Goal: Task Accomplishment & Management: Manage account settings

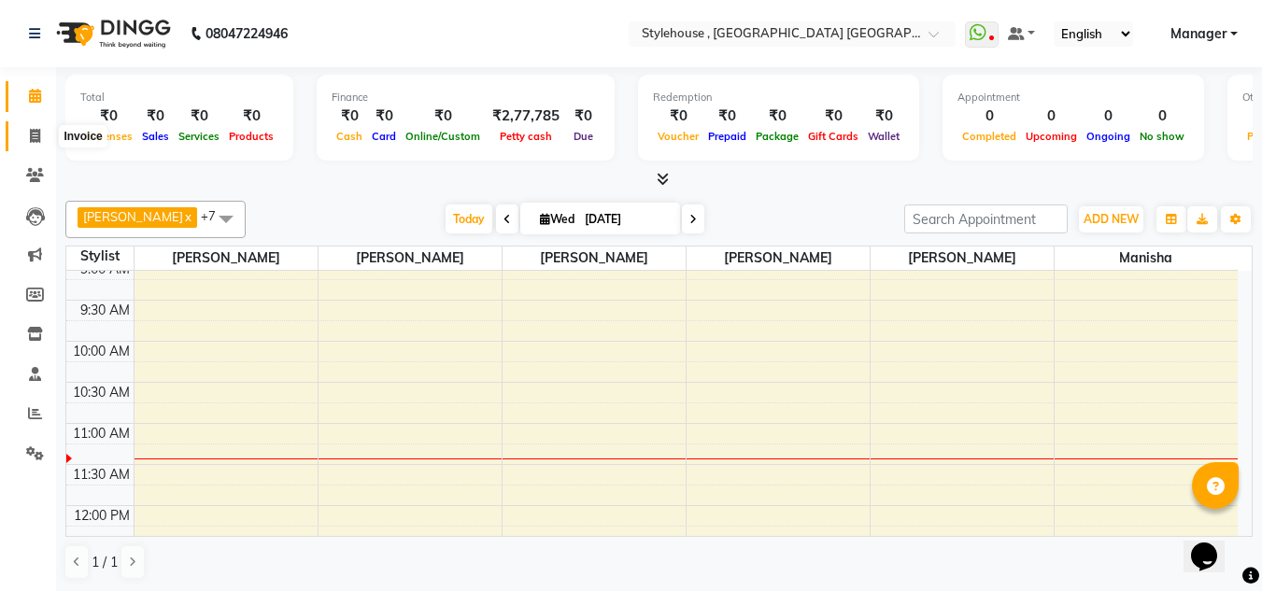
click at [38, 134] on icon at bounding box center [35, 136] width 10 height 14
select select "7793"
select select "service"
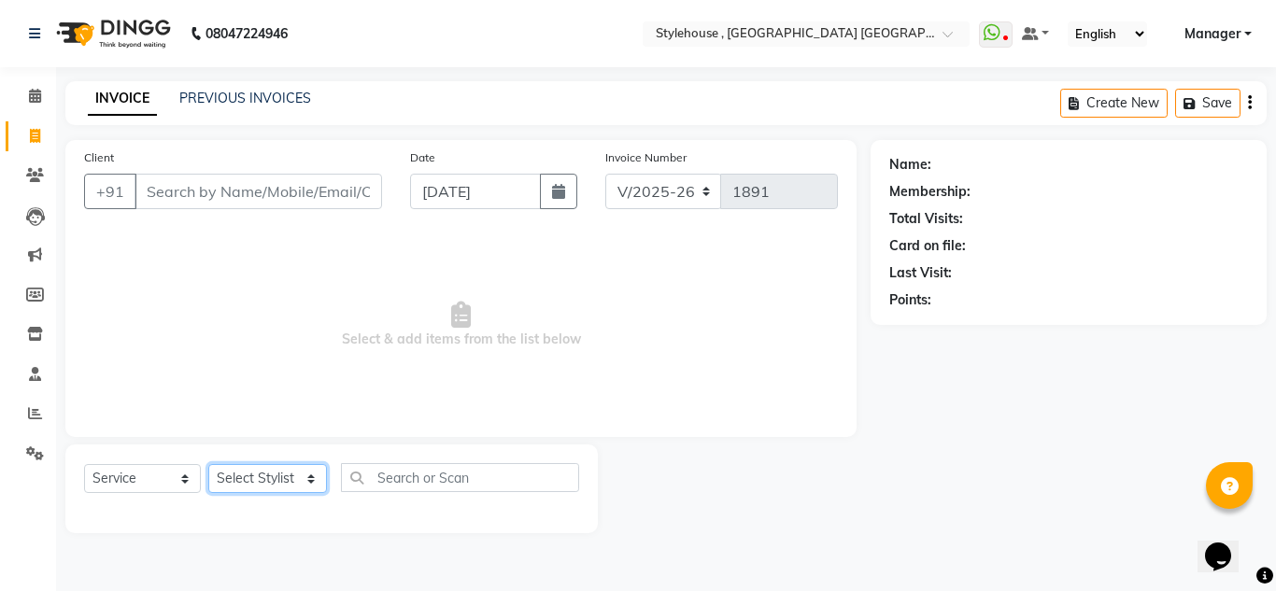
click at [278, 480] on select "Select Stylist [PERSON_NAME] [PERSON_NAME] [PERSON_NAME] [PERSON_NAME] MAMMA Ma…" at bounding box center [267, 478] width 119 height 29
select select "69893"
click at [208, 464] on select "Select Stylist [PERSON_NAME] [PERSON_NAME] [PERSON_NAME] [PERSON_NAME] MAMMA Ma…" at bounding box center [267, 478] width 119 height 29
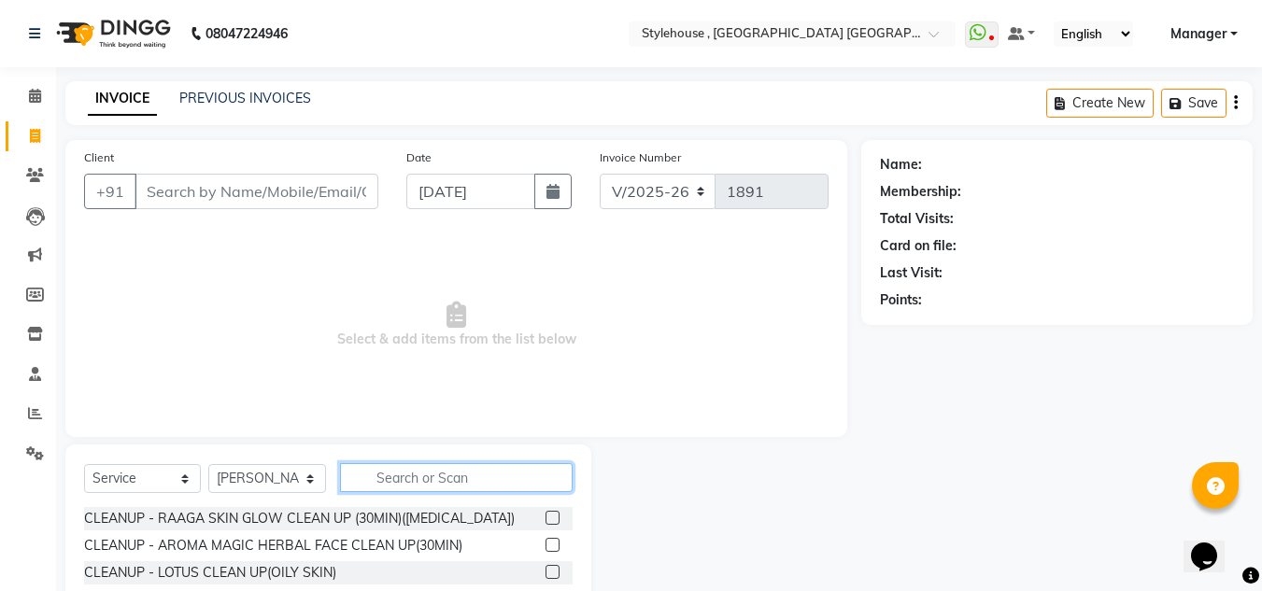
click at [402, 482] on input "text" at bounding box center [456, 477] width 233 height 29
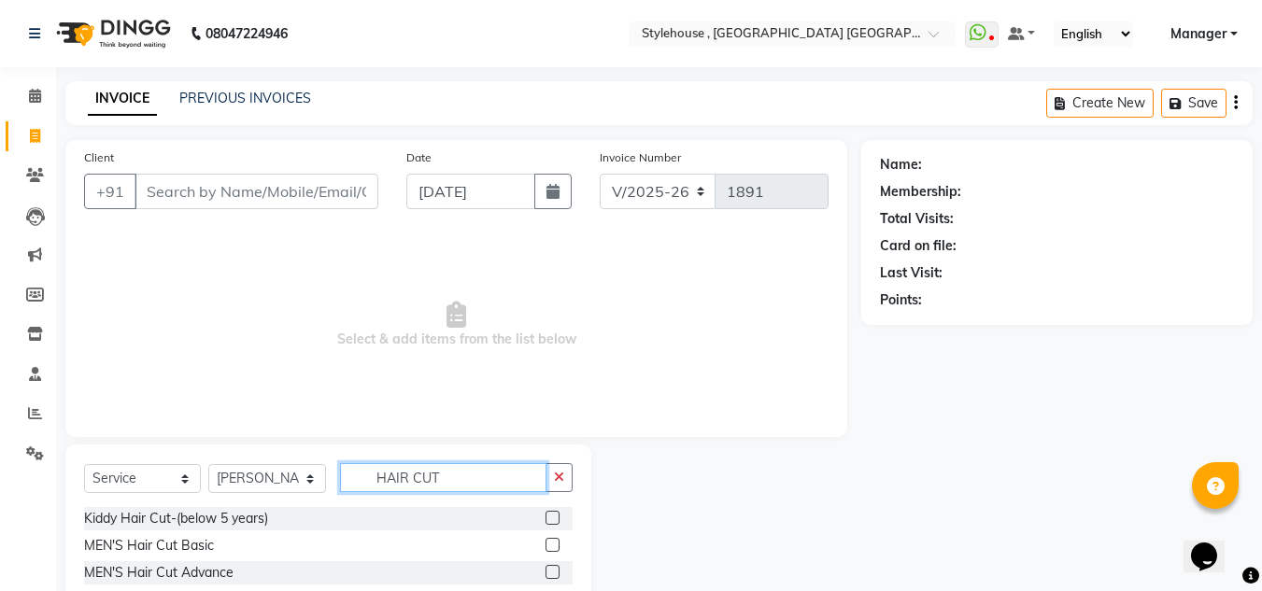
scroll to position [3, 0]
type input "HAIR CUT"
click at [545, 570] on label at bounding box center [552, 569] width 14 height 14
click at [545, 570] on input "checkbox" at bounding box center [551, 570] width 12 height 12
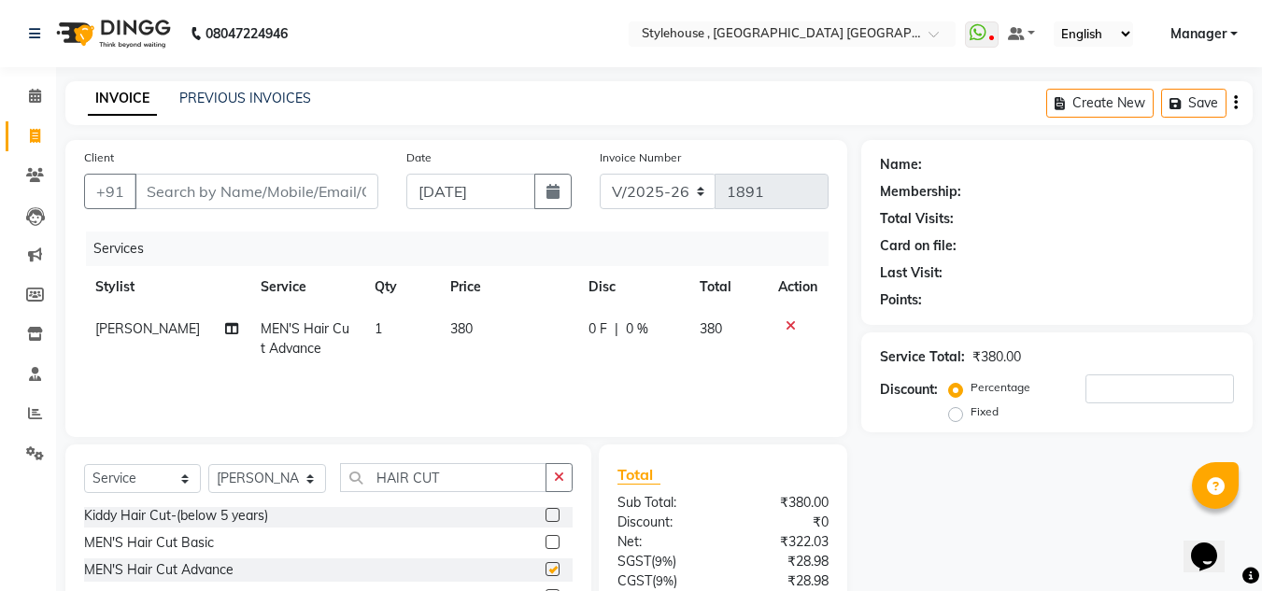
checkbox input "false"
click at [1121, 394] on input "number" at bounding box center [1159, 388] width 148 height 29
type input "20"
click at [166, 192] on input "Client" at bounding box center [256, 191] width 244 height 35
type input "7"
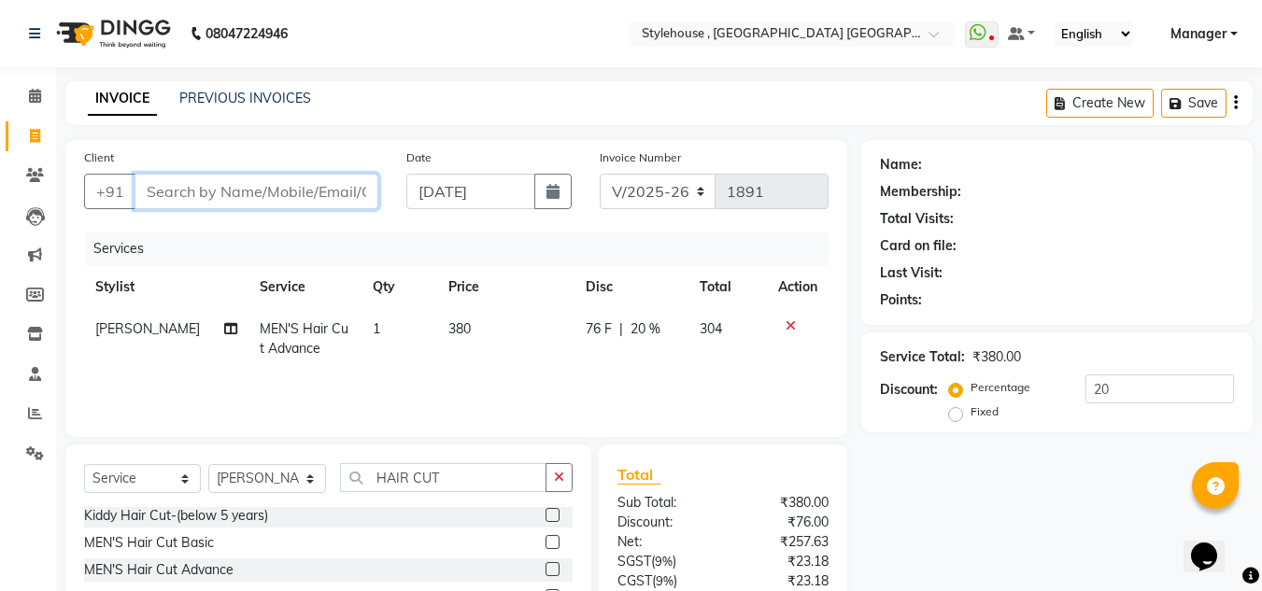
type input "0"
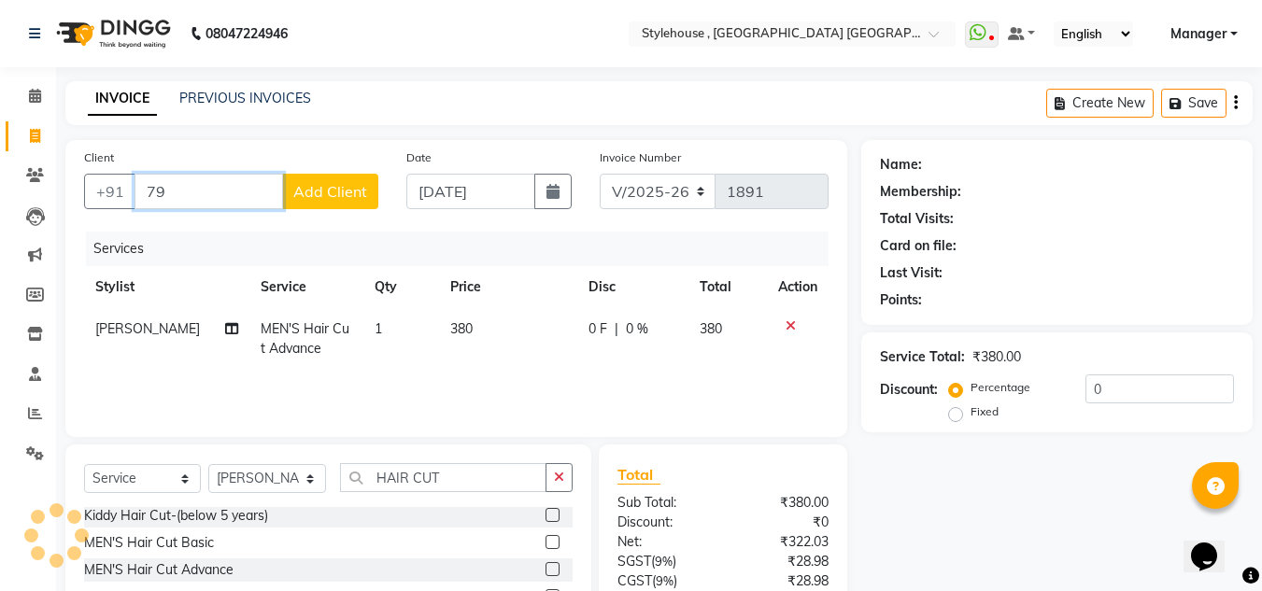
type input "7"
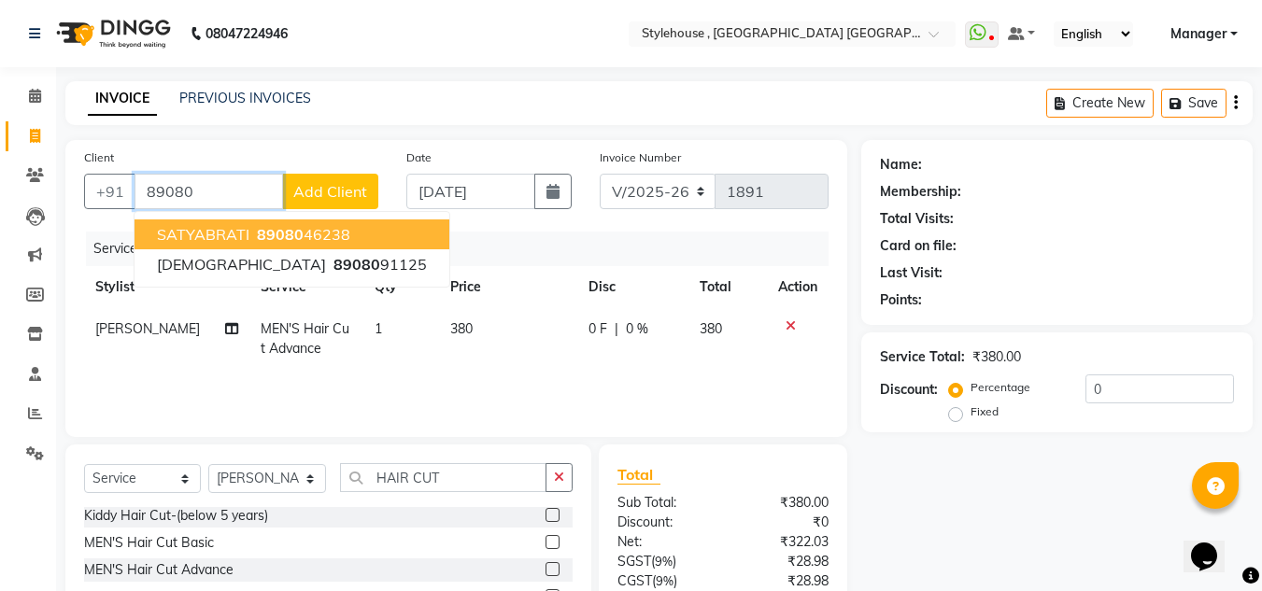
click at [293, 236] on span "89080" at bounding box center [280, 234] width 47 height 19
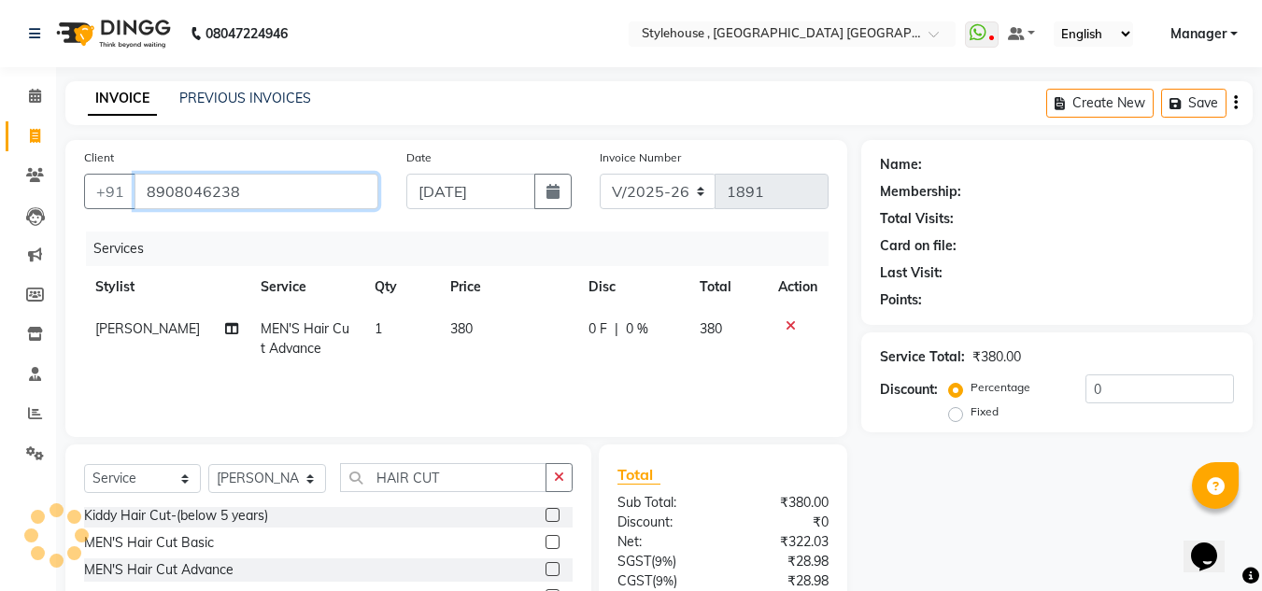
type input "8908046238"
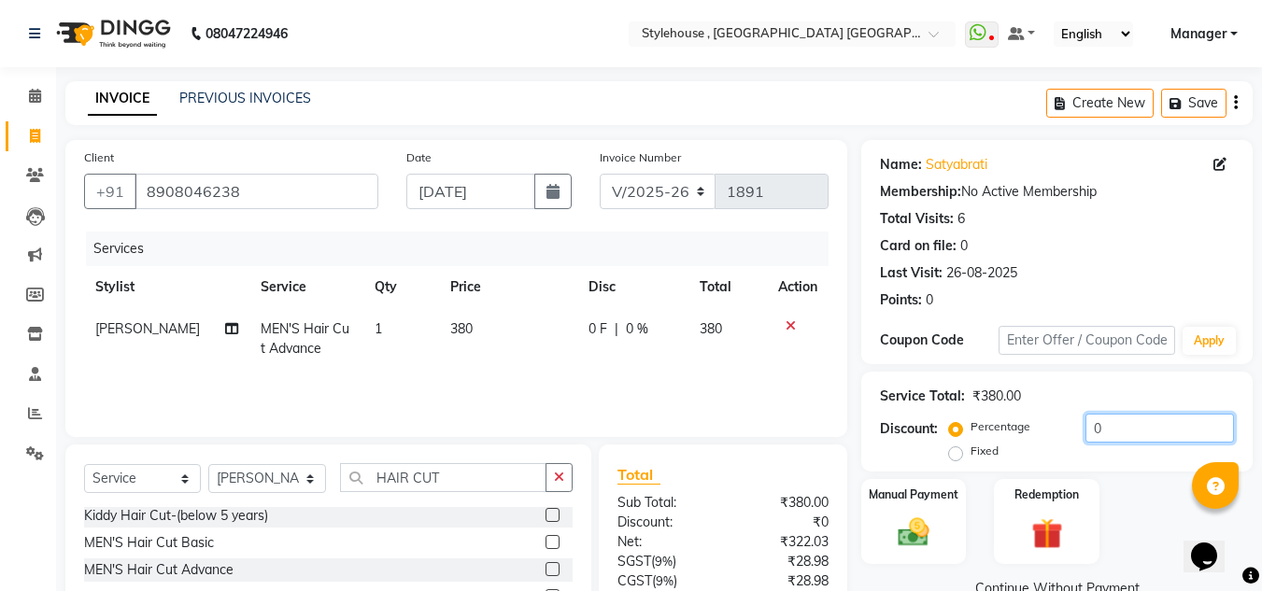
click at [1117, 429] on input "0" at bounding box center [1159, 428] width 148 height 29
type input "20"
click at [182, 482] on select "Select Service Product Membership Package Voucher Prepaid Gift Card" at bounding box center [142, 478] width 117 height 29
click at [84, 464] on select "Select Service Product Membership Package Voucher Prepaid Gift Card" at bounding box center [142, 478] width 117 height 29
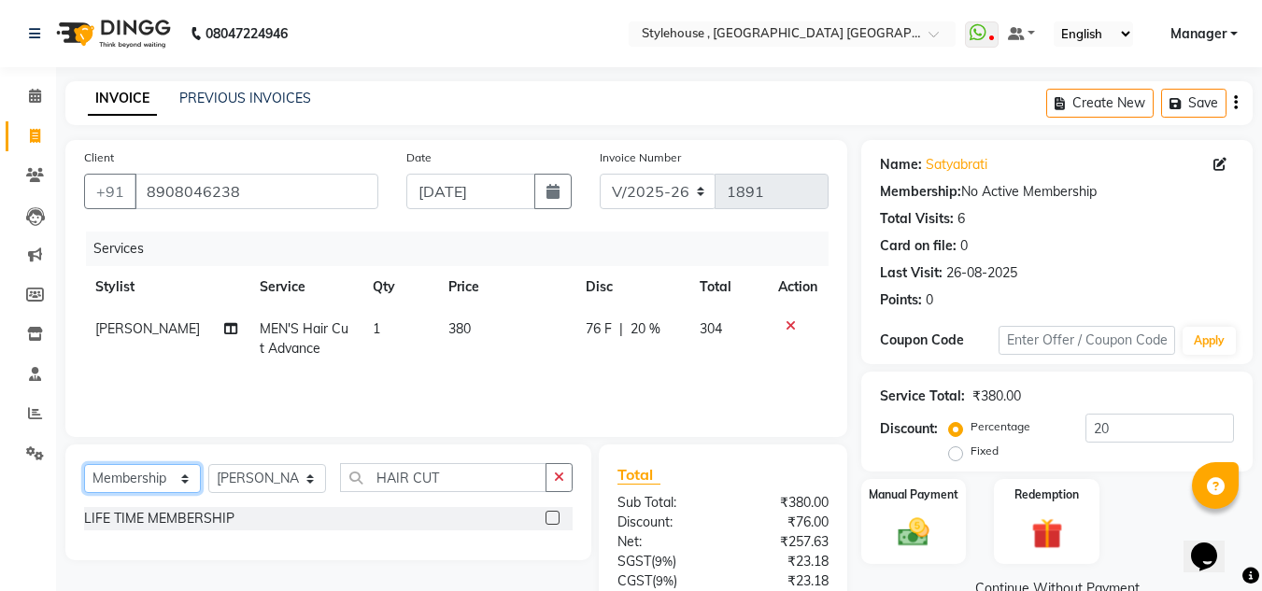
scroll to position [0, 0]
click at [554, 521] on label at bounding box center [552, 518] width 14 height 14
click at [554, 521] on input "checkbox" at bounding box center [551, 519] width 12 height 12
select select "select"
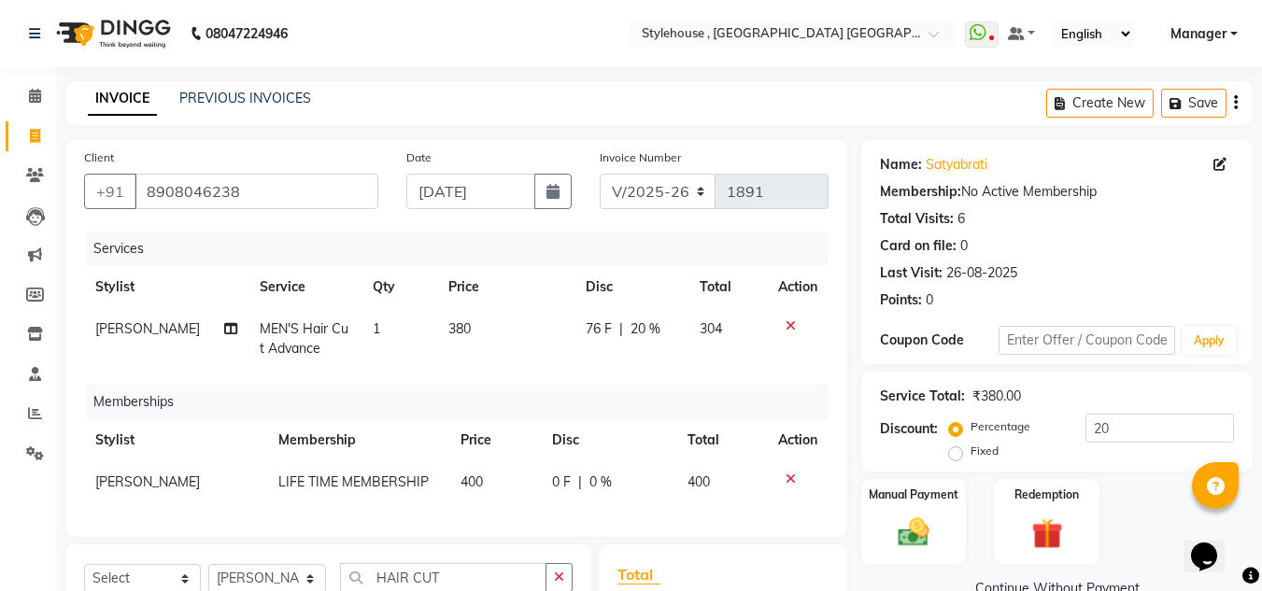
click at [556, 481] on span "0 F" at bounding box center [561, 482] width 19 height 20
select select "69893"
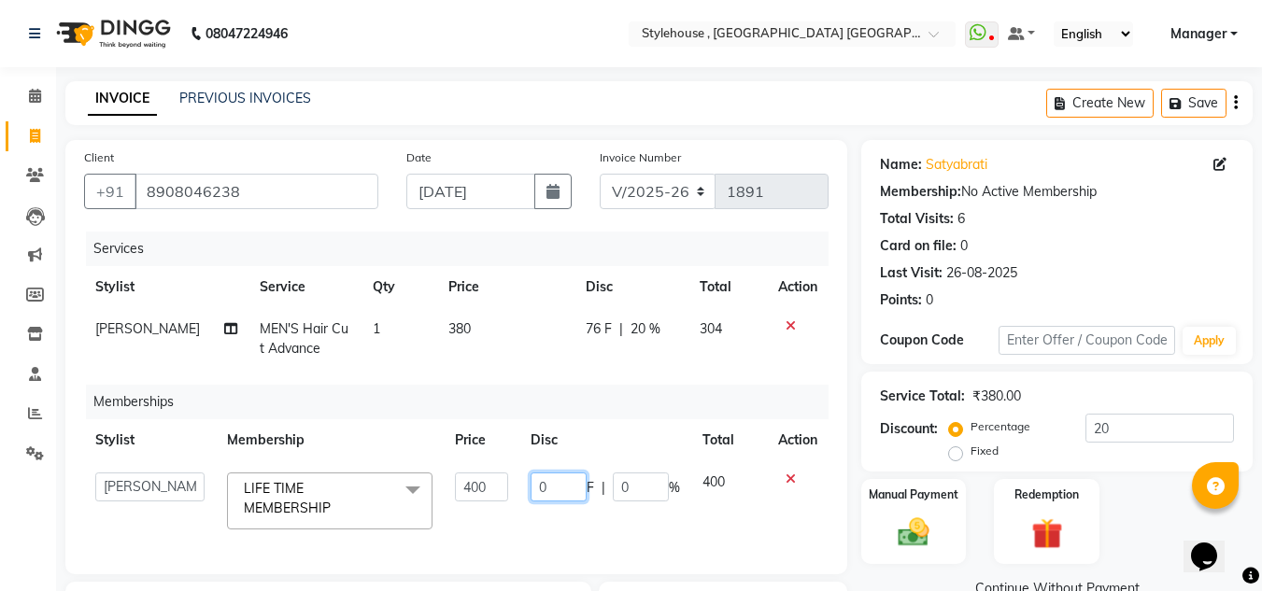
click at [556, 482] on input "0" at bounding box center [558, 486] width 56 height 29
type input "400"
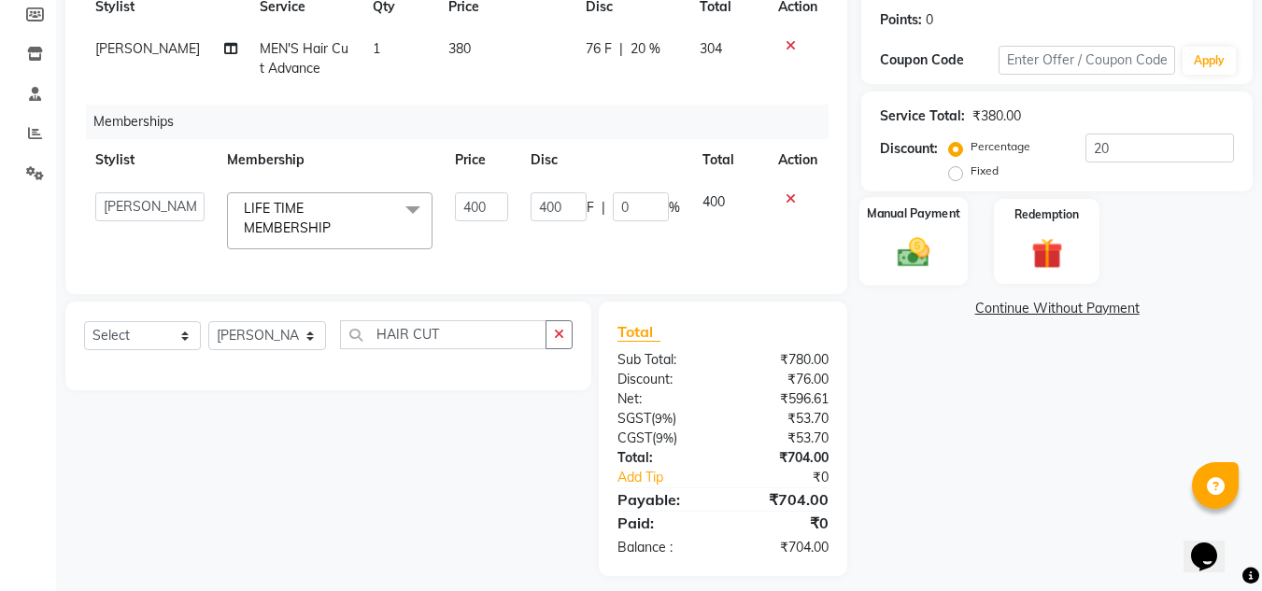
scroll to position [270, 0]
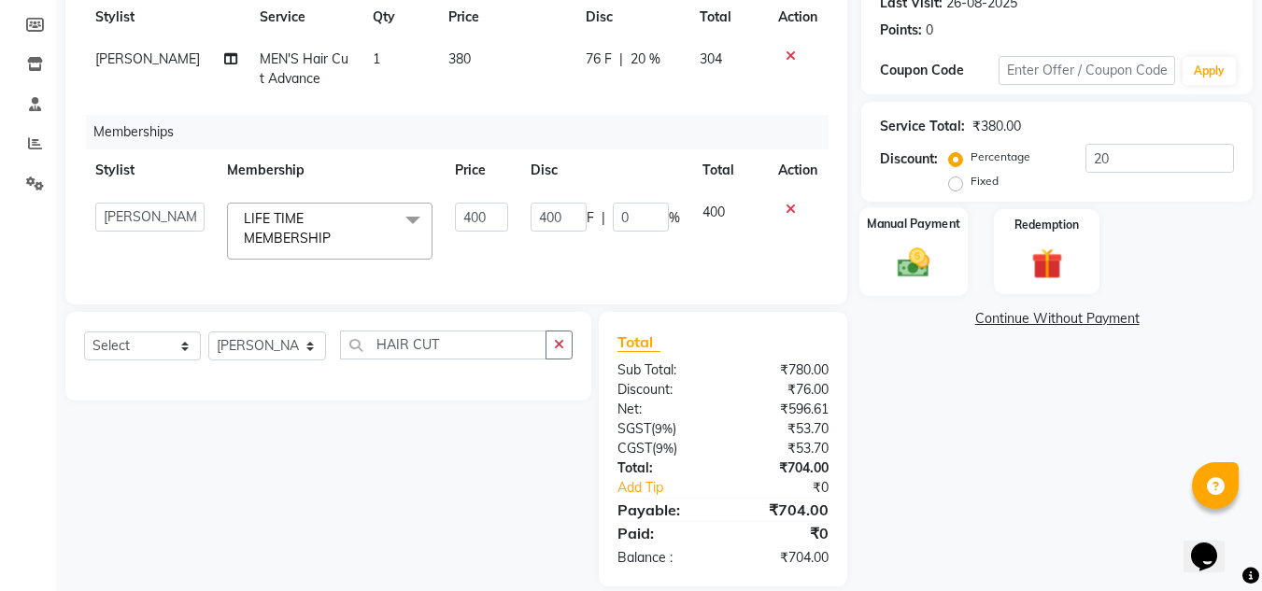
click at [904, 255] on img at bounding box center [913, 262] width 52 height 37
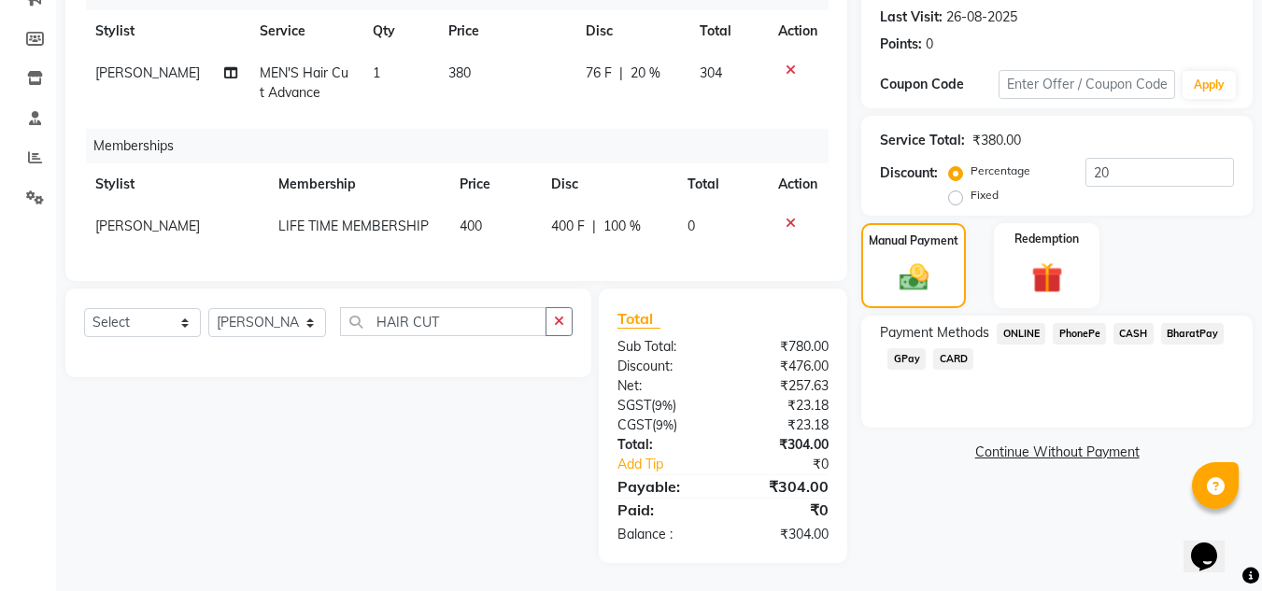
click at [1100, 323] on span "PhonePe" at bounding box center [1078, 333] width 53 height 21
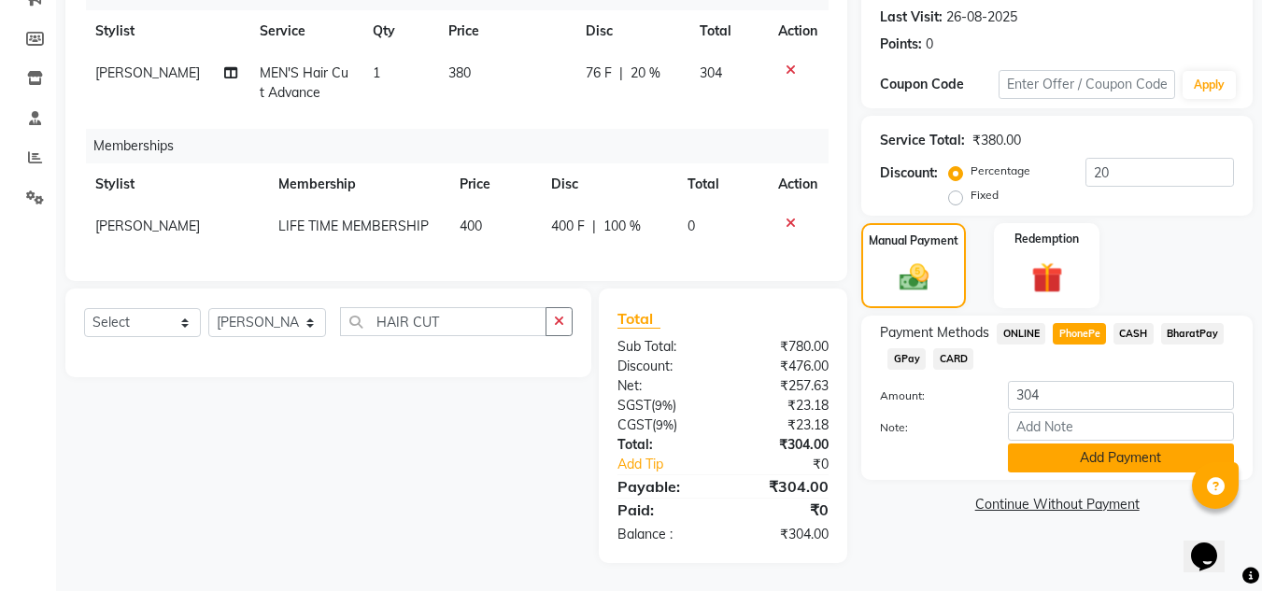
click at [1120, 447] on button "Add Payment" at bounding box center [1121, 458] width 226 height 29
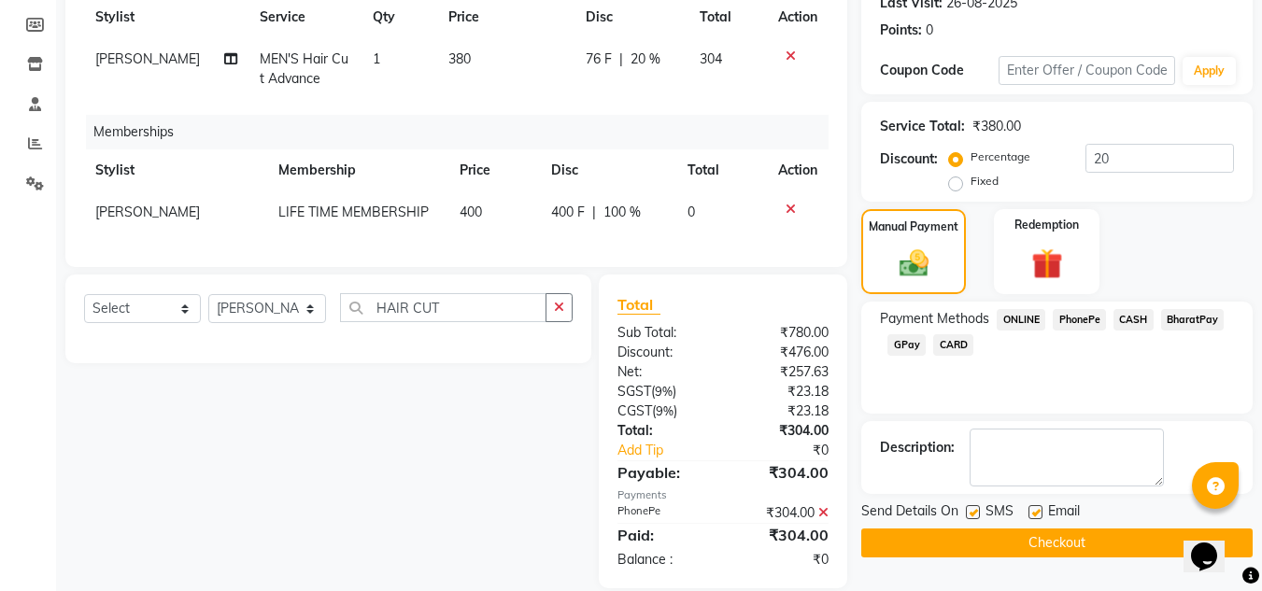
click at [1062, 537] on button "Checkout" at bounding box center [1056, 543] width 391 height 29
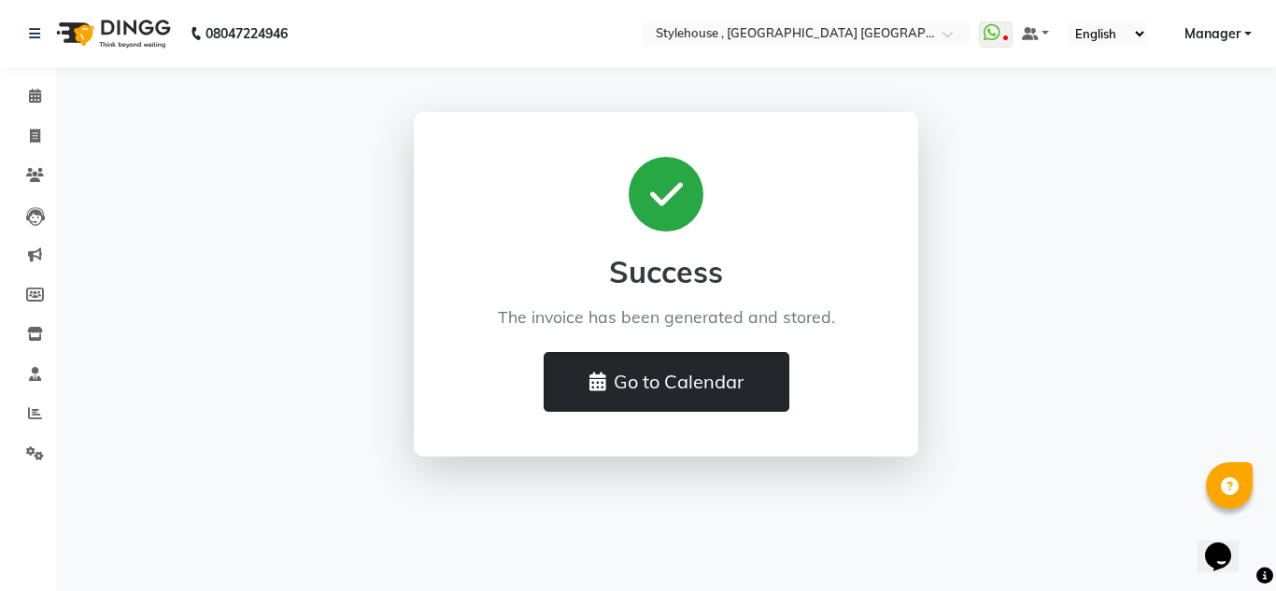
click at [759, 390] on button "Go to Calendar" at bounding box center [666, 382] width 246 height 60
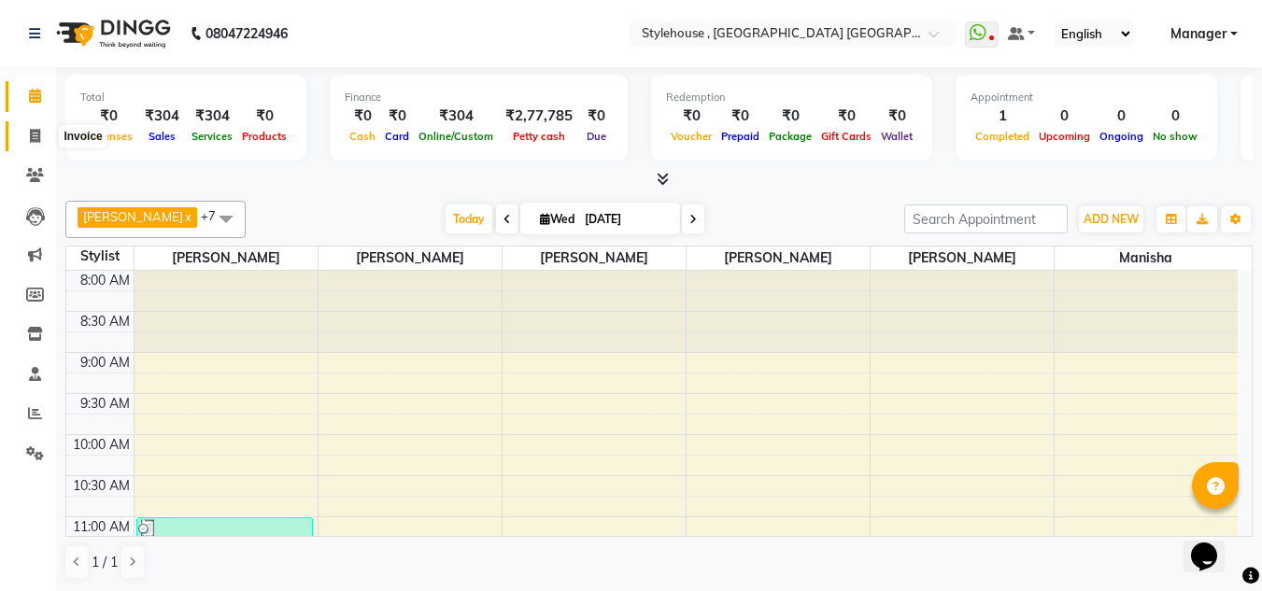
click at [28, 134] on span at bounding box center [35, 136] width 33 height 21
select select "service"
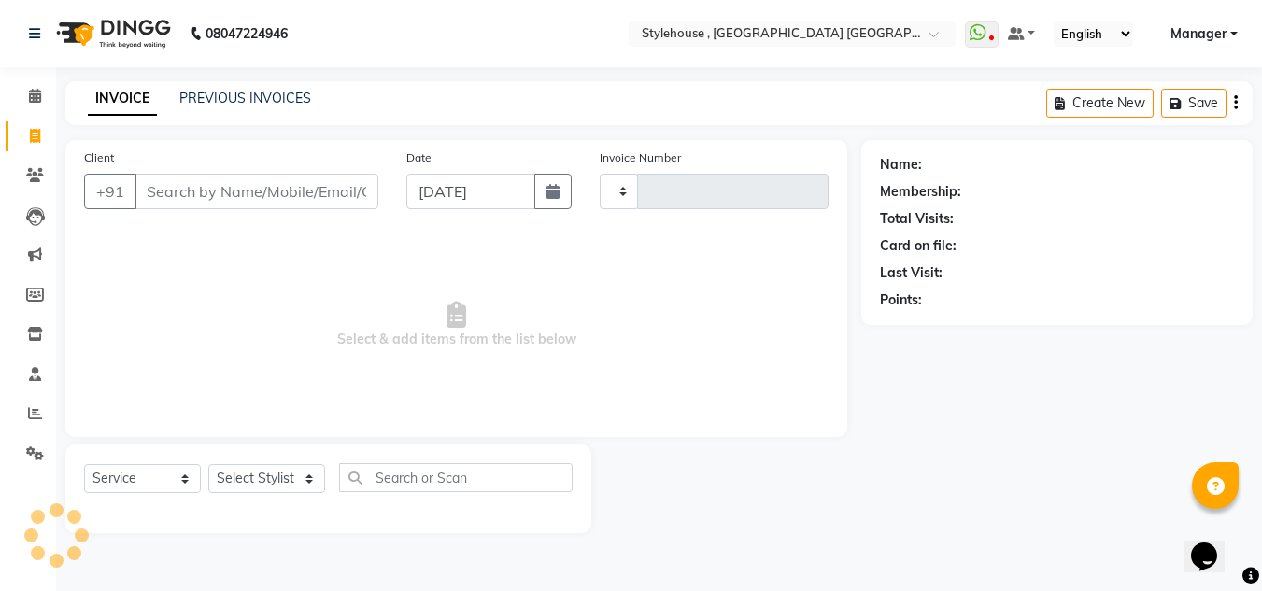
type input "1892"
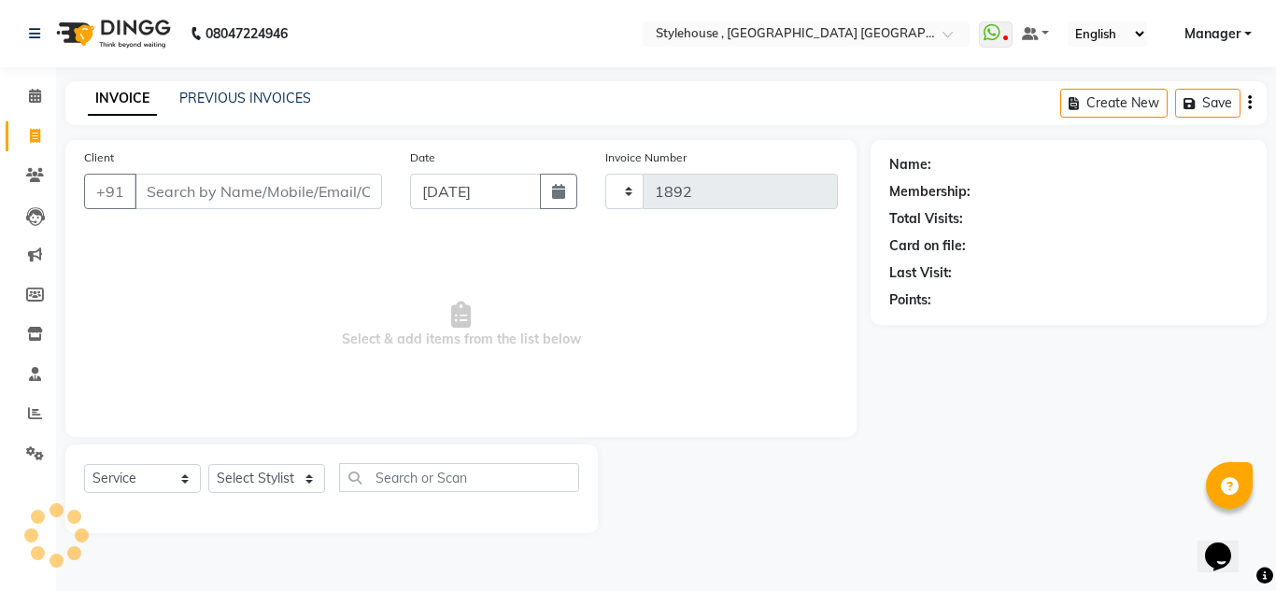
select select "7793"
click at [231, 97] on link "PREVIOUS INVOICES" at bounding box center [245, 98] width 132 height 17
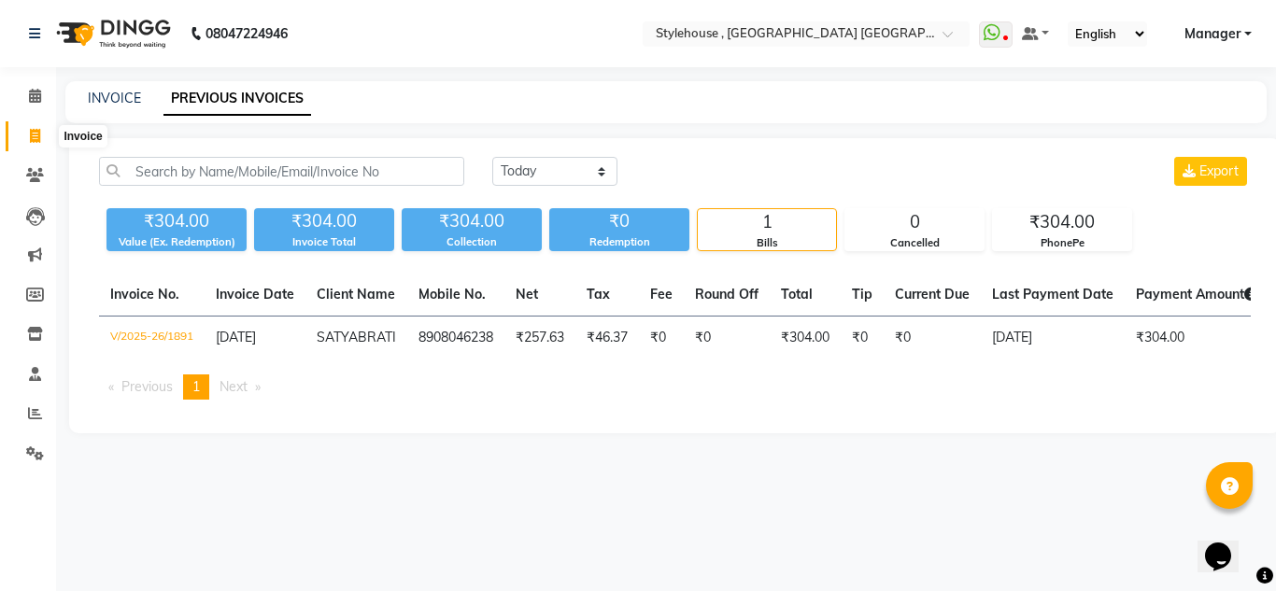
click at [26, 139] on span at bounding box center [35, 136] width 33 height 21
select select "service"
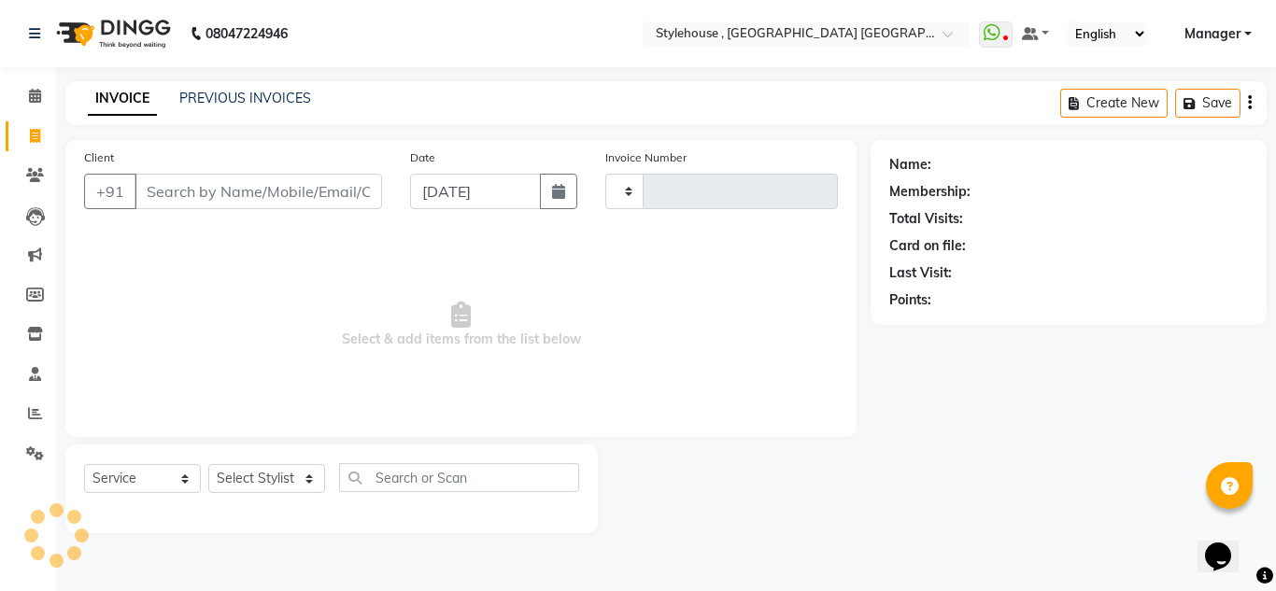
type input "1892"
select select "7793"
drag, startPoint x: 105, startPoint y: 424, endPoint x: 62, endPoint y: 432, distance: 43.8
click at [88, 435] on div "Client +91 Date 03-09-2025 Invoice Number V/2025 V/2025-26 1892 Select & add it…" at bounding box center [460, 288] width 791 height 297
click at [30, 412] on icon at bounding box center [35, 413] width 14 height 14
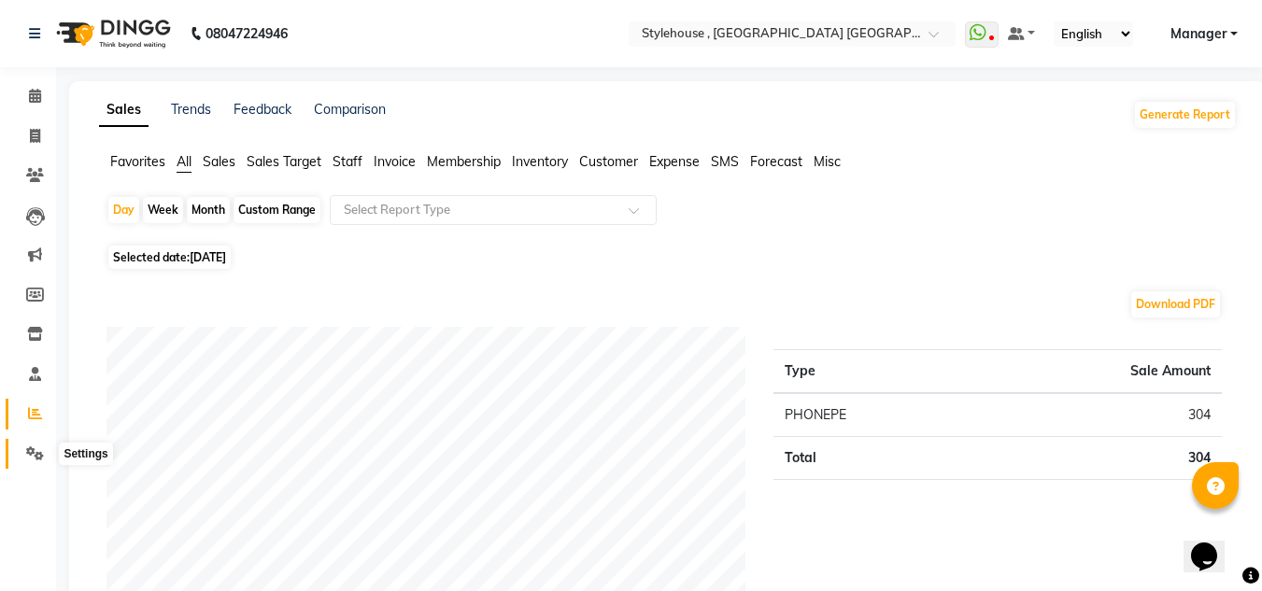
click at [34, 449] on icon at bounding box center [35, 453] width 18 height 14
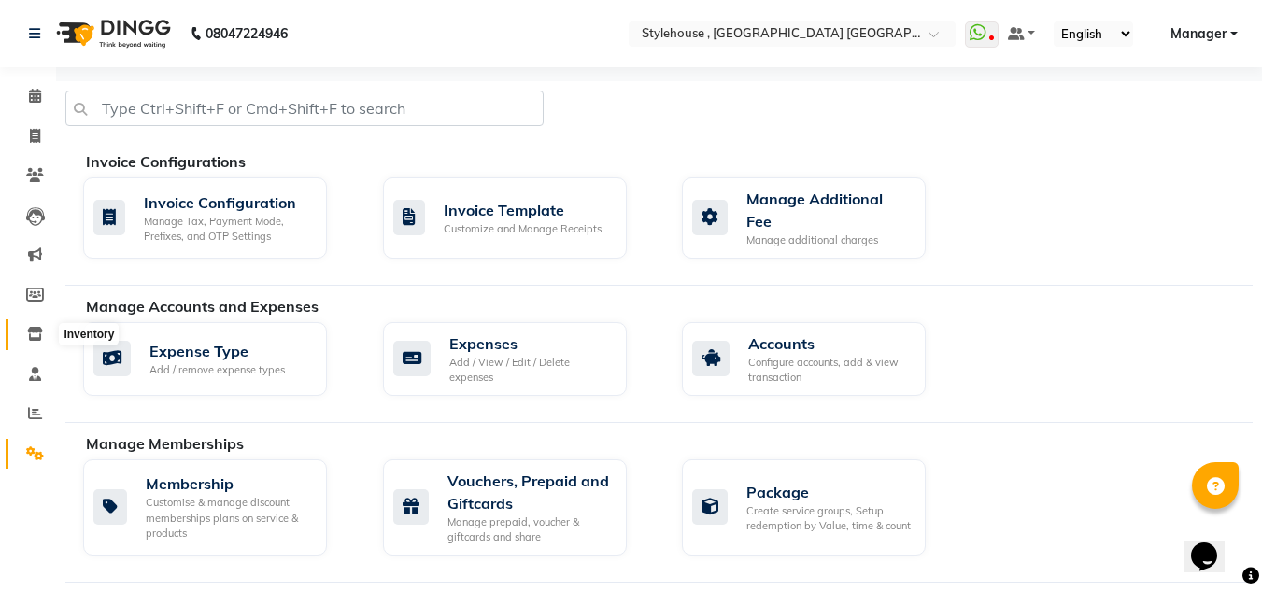
click at [35, 332] on icon at bounding box center [35, 334] width 16 height 14
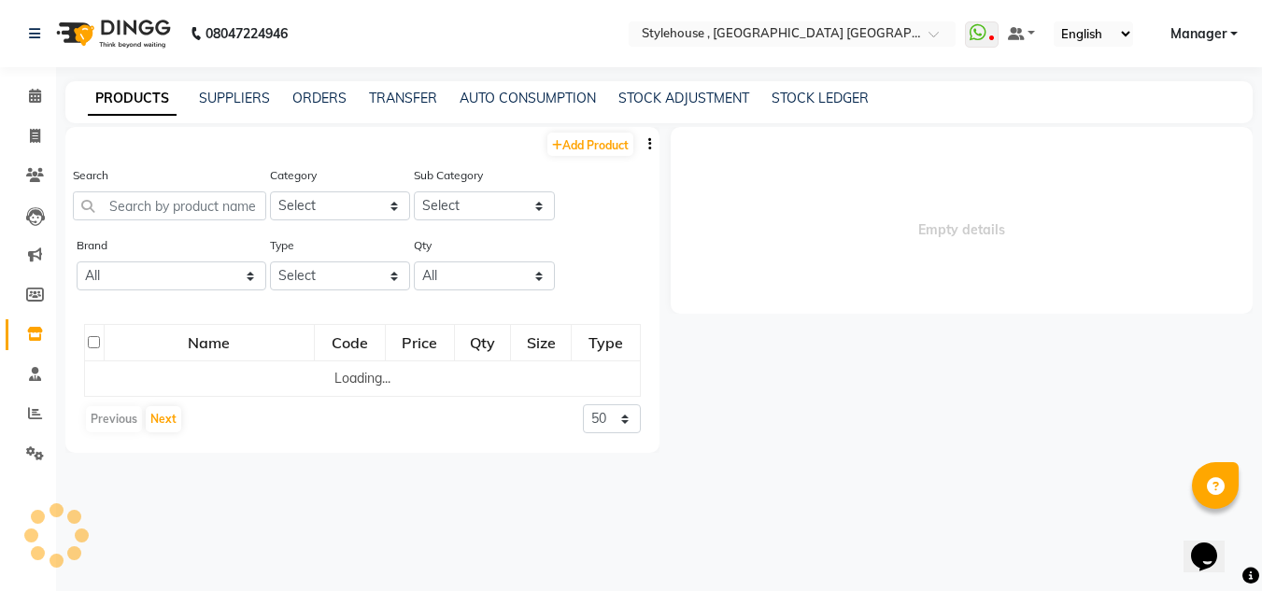
select select
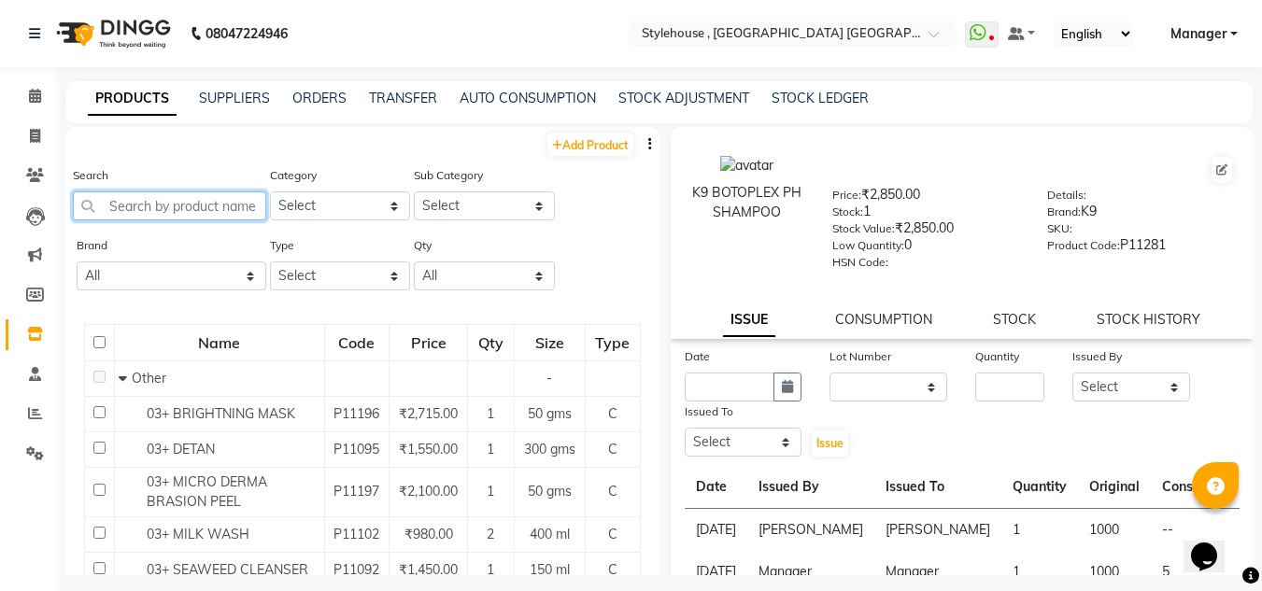
click at [227, 206] on input "text" at bounding box center [169, 205] width 193 height 29
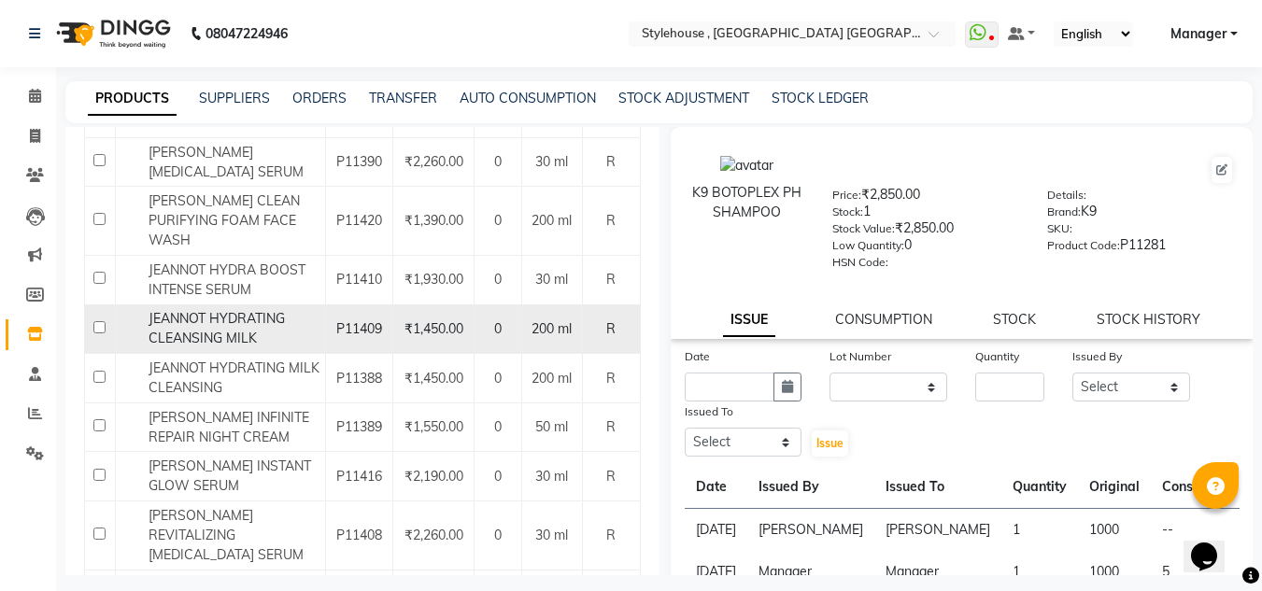
scroll to position [280, 0]
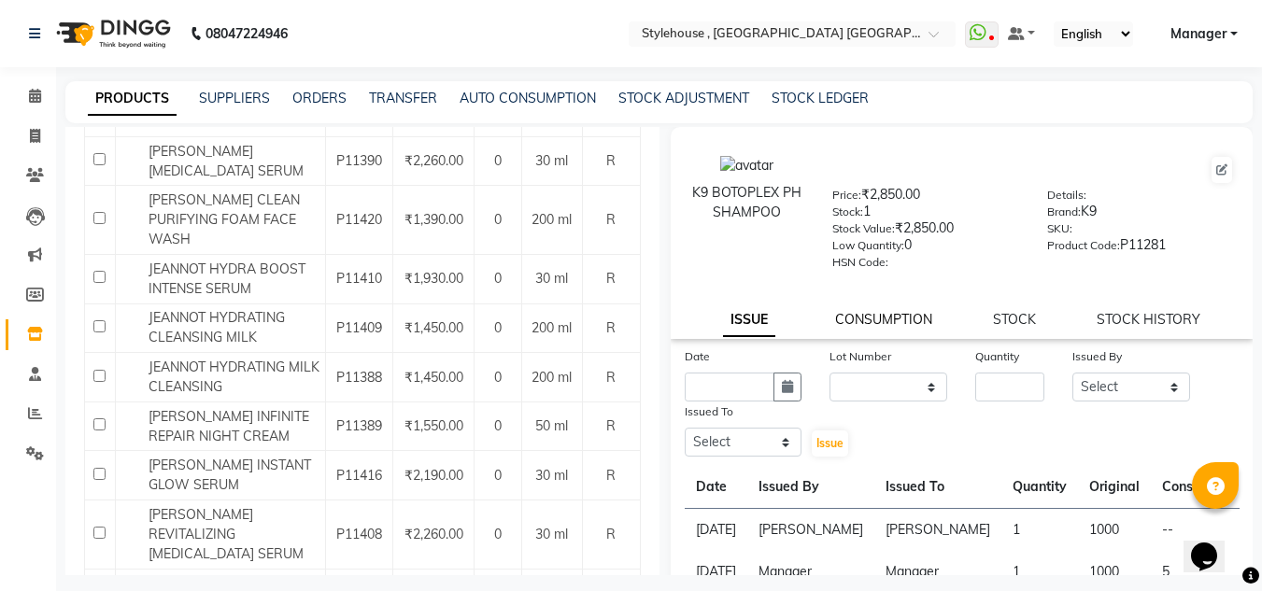
type input "JE"
click at [892, 319] on link "CONSUMPTION" at bounding box center [883, 319] width 97 height 17
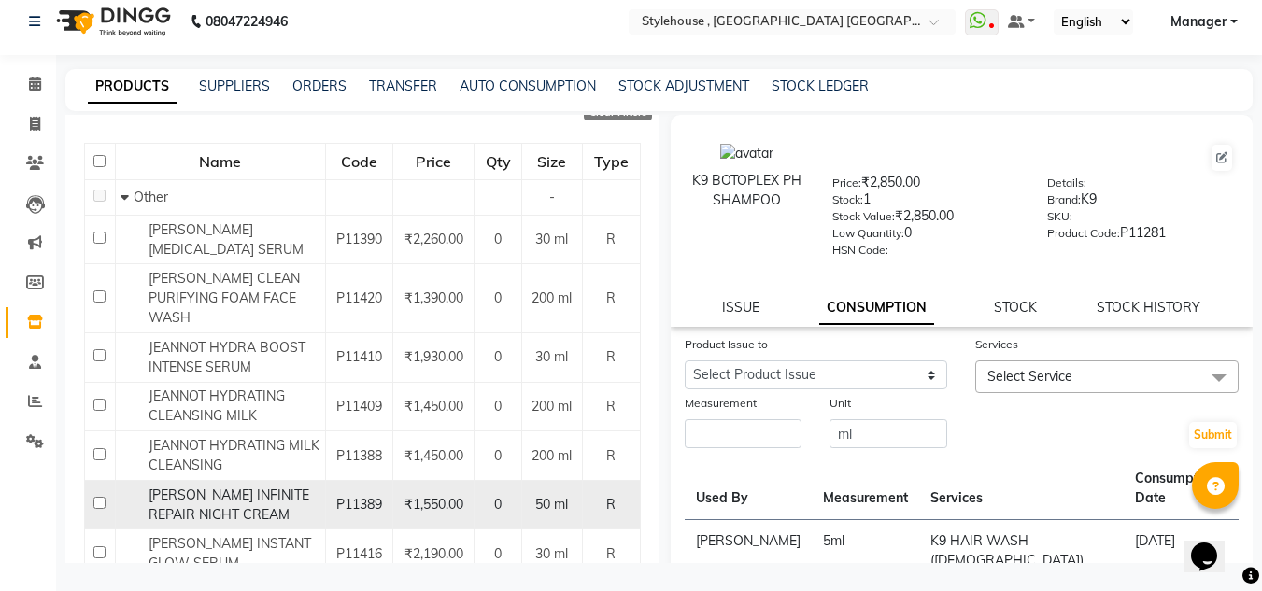
scroll to position [0, 0]
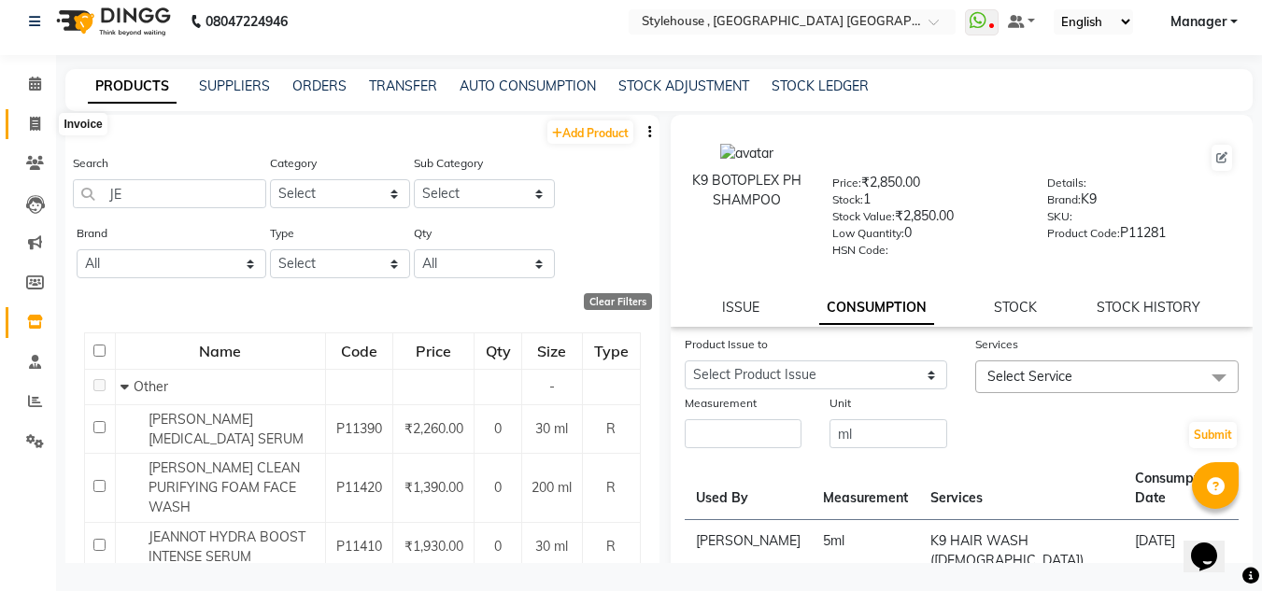
click at [35, 119] on icon at bounding box center [35, 124] width 10 height 14
select select "service"
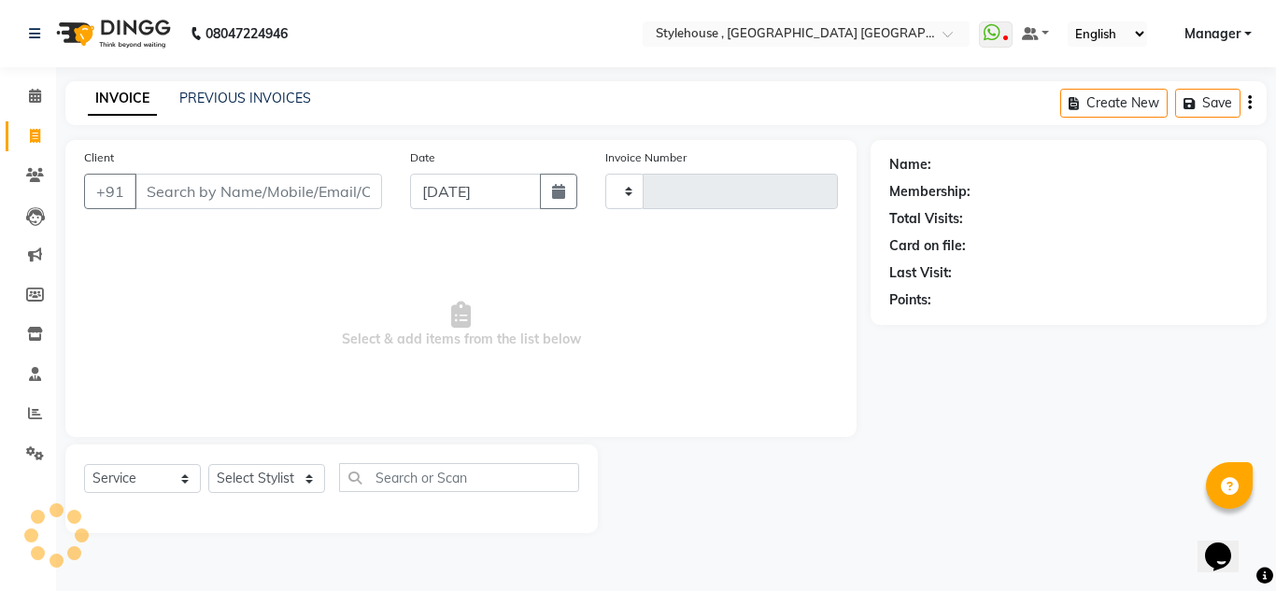
type input "1892"
select select "7793"
click at [222, 93] on link "PREVIOUS INVOICES" at bounding box center [245, 98] width 132 height 17
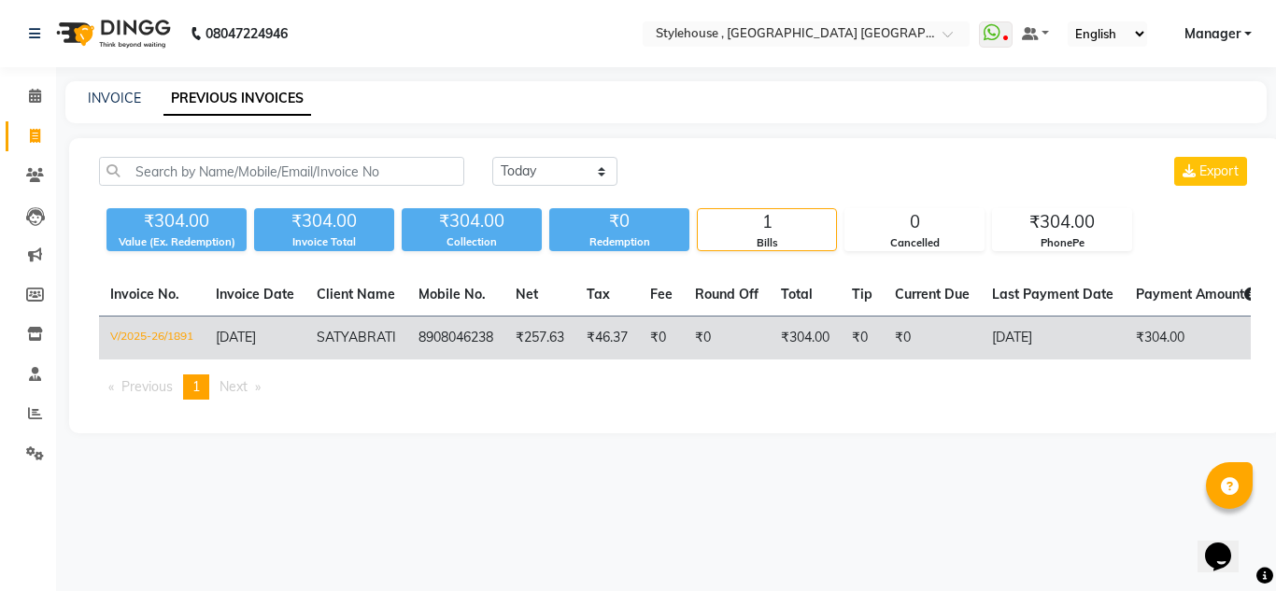
click at [435, 336] on td "8908046238" at bounding box center [455, 339] width 97 height 44
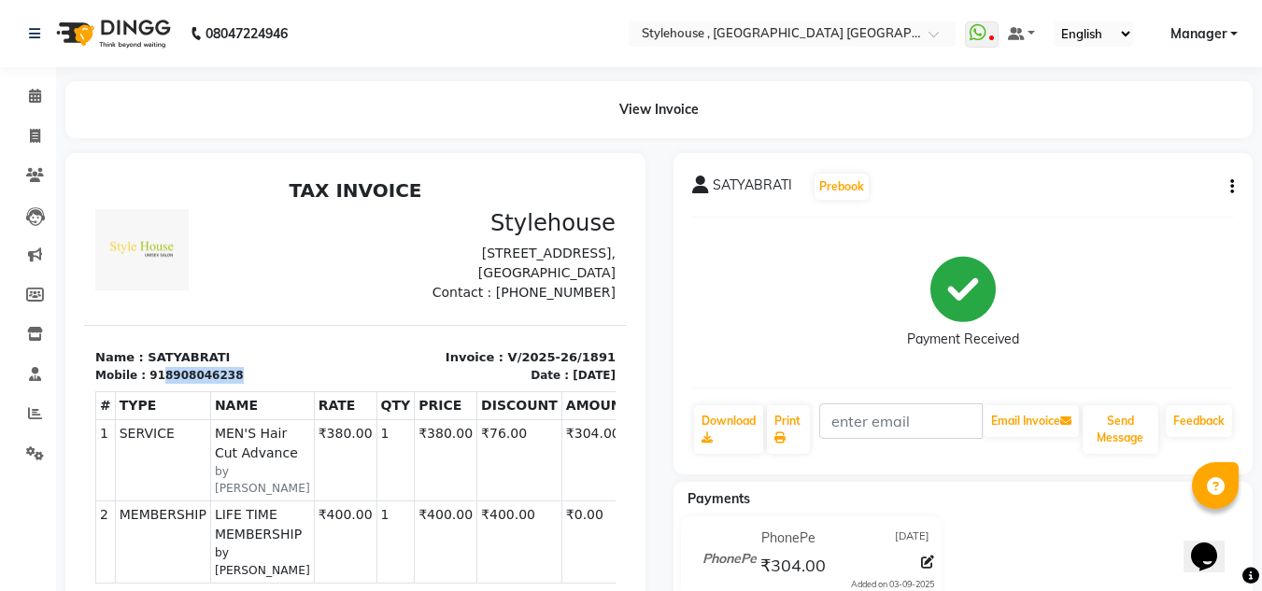
drag, startPoint x: 153, startPoint y: 396, endPoint x: 249, endPoint y: 393, distance: 96.2
click at [249, 384] on div "Mobile : 918908046238" at bounding box center [219, 375] width 249 height 17
copy div "8908046238"
click at [35, 330] on icon at bounding box center [35, 334] width 16 height 14
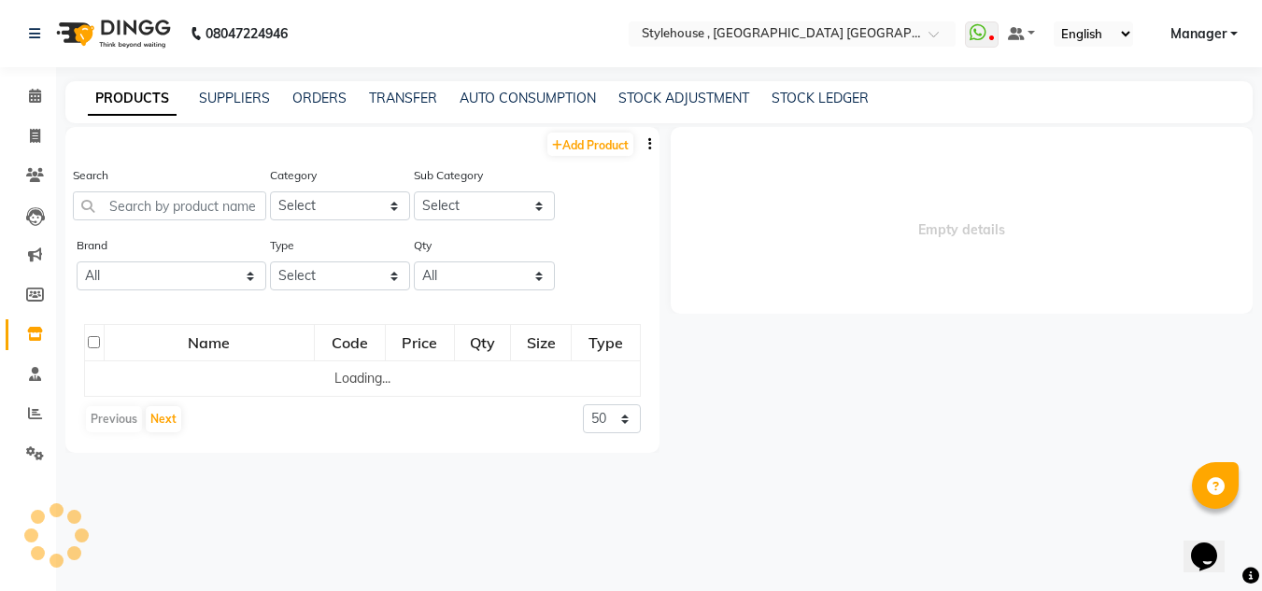
select select
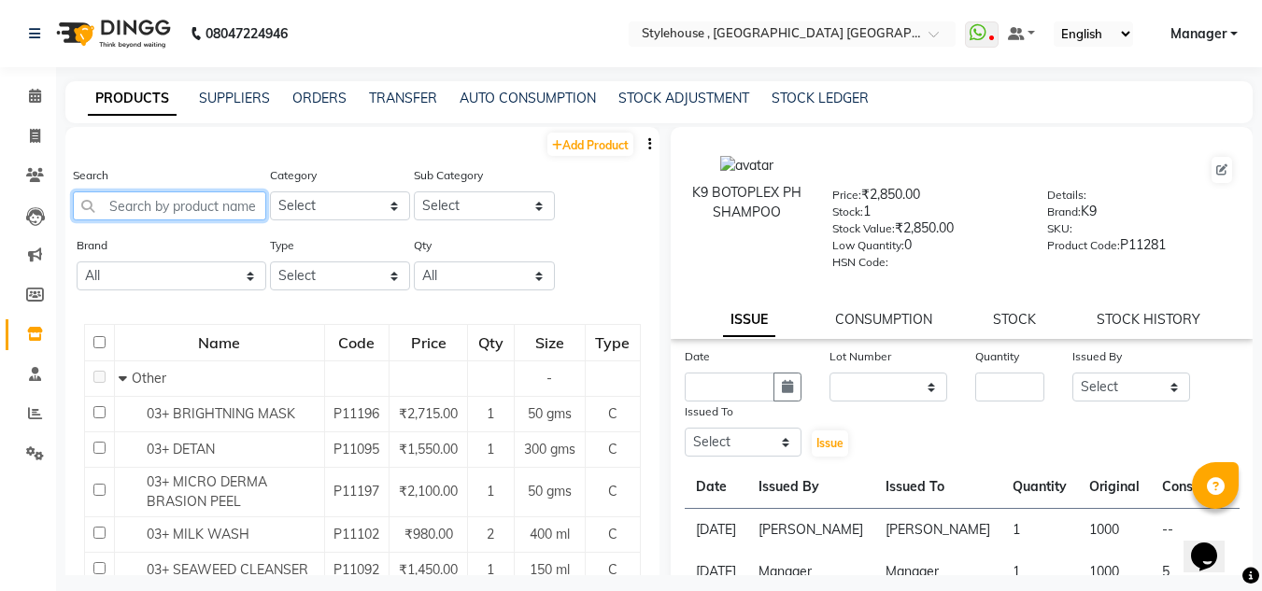
click at [229, 206] on input "text" at bounding box center [169, 205] width 193 height 29
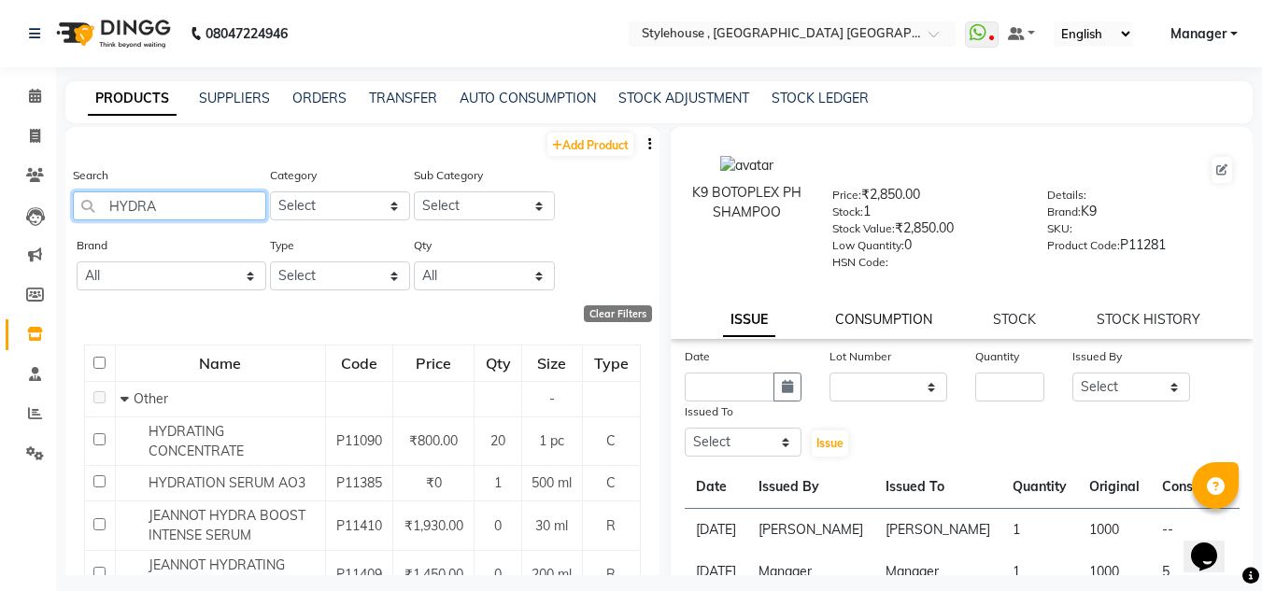
type input "HYDRA"
click at [880, 316] on link "CONSUMPTION" at bounding box center [883, 319] width 97 height 17
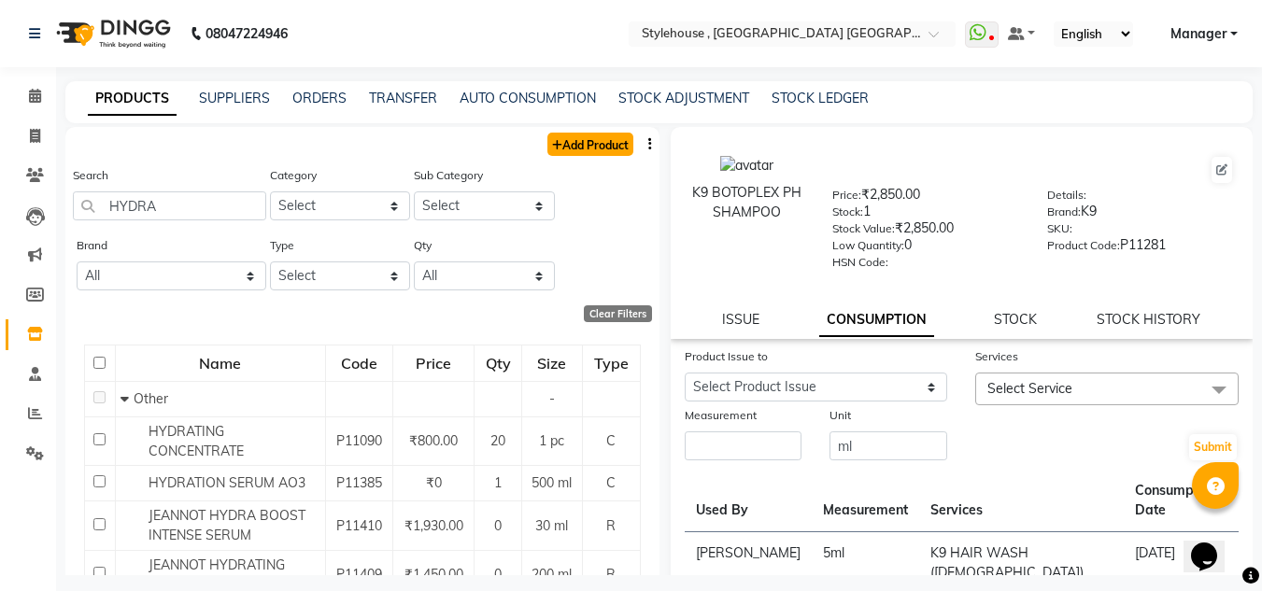
click at [585, 150] on link "Add Product" at bounding box center [590, 144] width 86 height 23
select select "true"
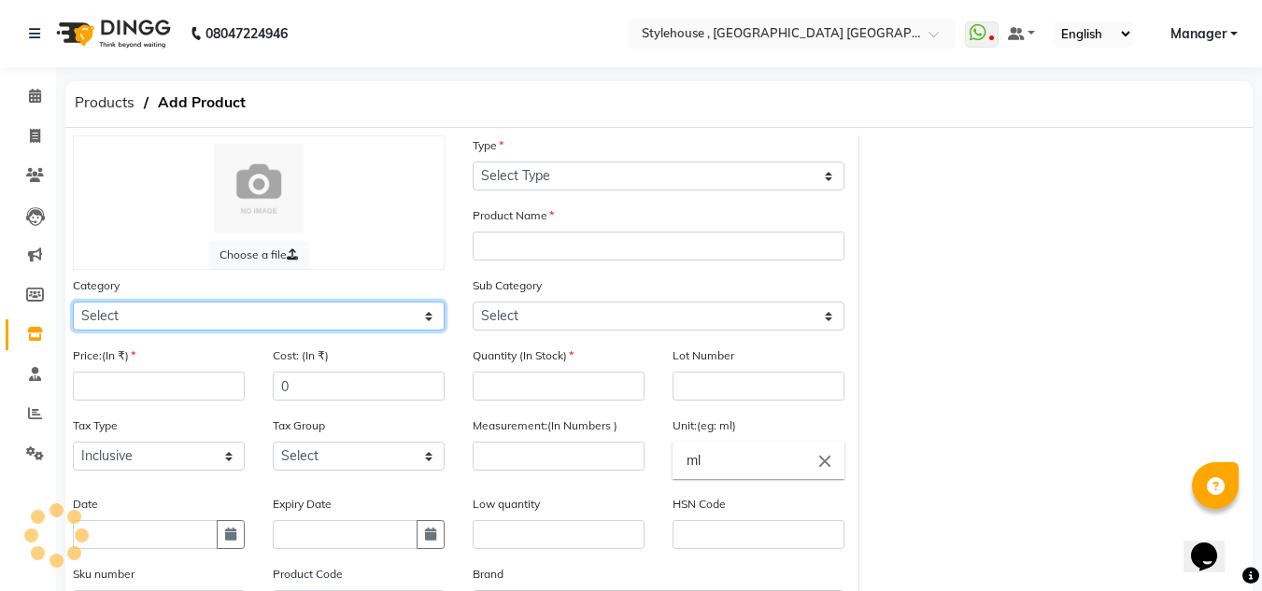
click at [431, 317] on select "Select Hair Skin Personal Care Appliances [PERSON_NAME] Waxing Disposable Threa…" at bounding box center [259, 316] width 372 height 29
select select "511301900"
click at [73, 302] on select "Select Hair Skin Personal Care Appliances [PERSON_NAME] Waxing Disposable Threa…" at bounding box center [259, 316] width 372 height 29
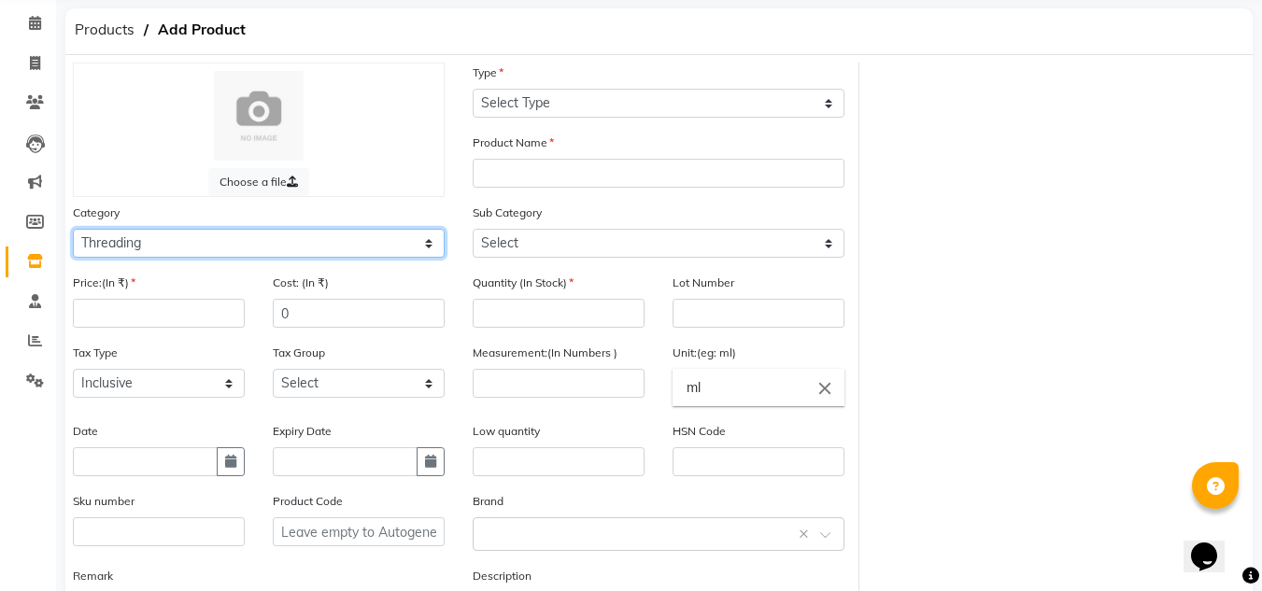
scroll to position [40, 0]
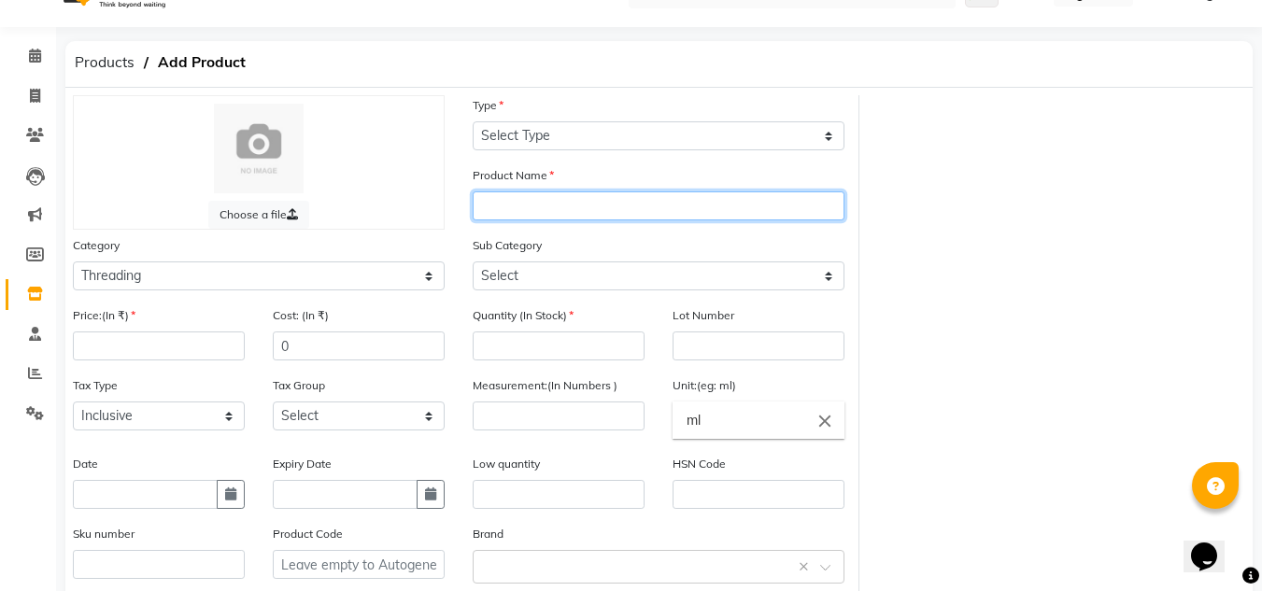
click at [773, 218] on input "text" at bounding box center [658, 205] width 372 height 29
type input "HYDRA BOOST KIT"
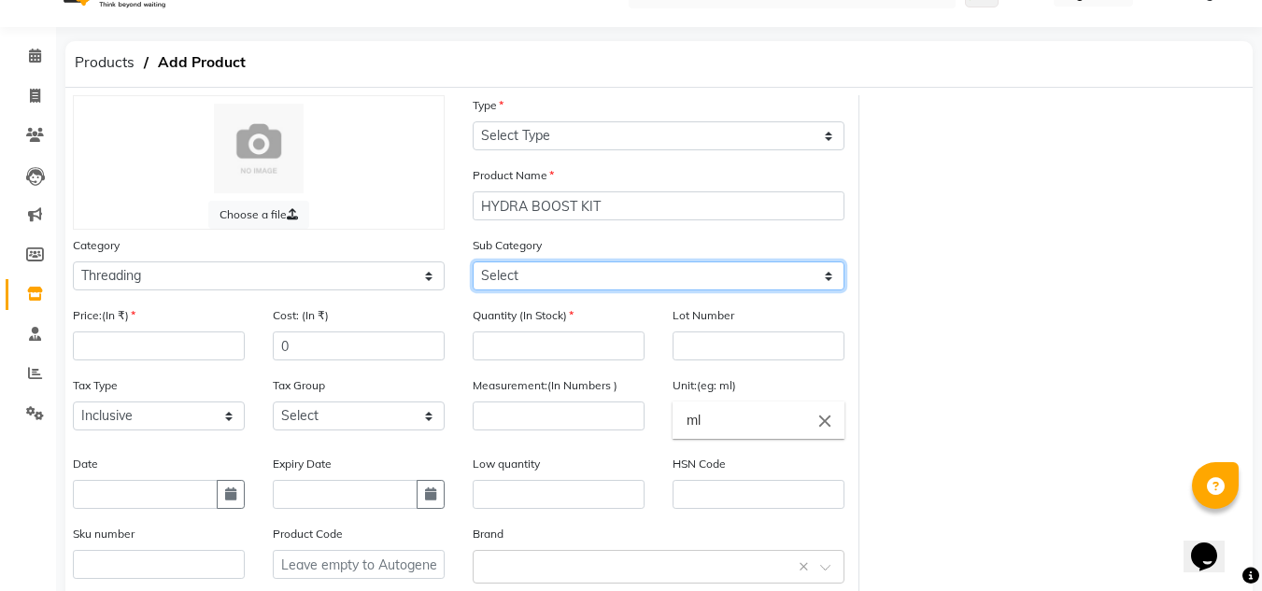
click at [831, 279] on select "Select Rill Gel Appliances Other" at bounding box center [658, 275] width 372 height 29
select select "511301904"
click at [472, 261] on select "Select Rill Gel Appliances Other" at bounding box center [658, 275] width 372 height 29
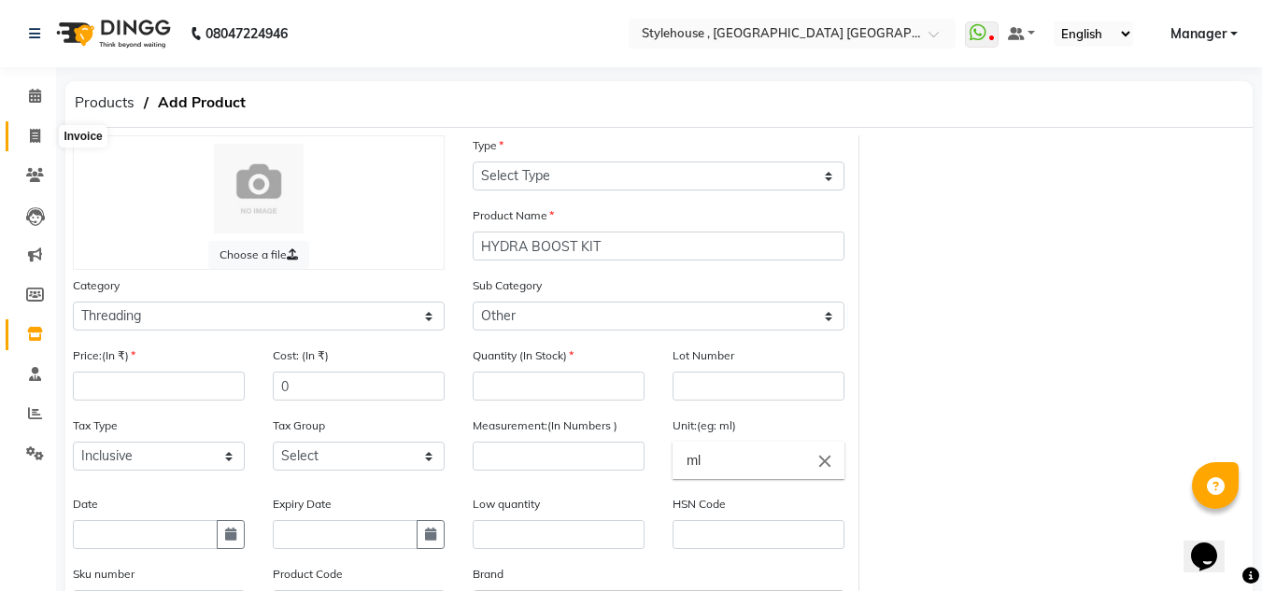
click at [34, 134] on icon at bounding box center [35, 136] width 10 height 14
select select "service"
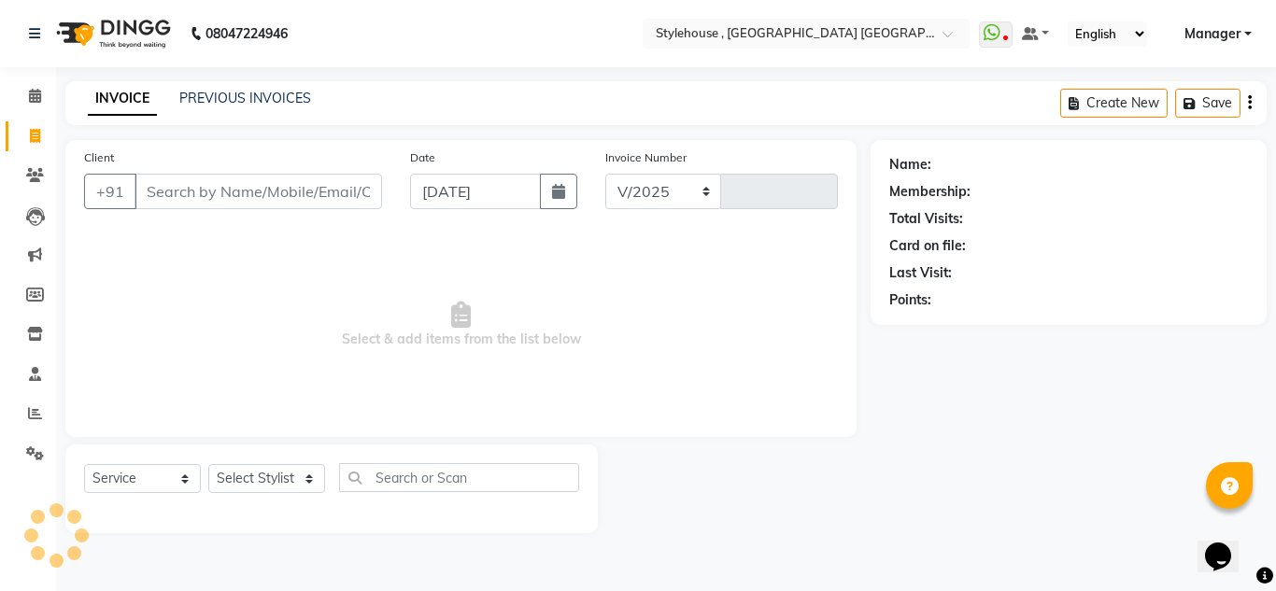
select select "7793"
type input "1892"
click at [307, 478] on select "Select Stylist [PERSON_NAME] [PERSON_NAME] [PERSON_NAME] [PERSON_NAME] MAMMA Ma…" at bounding box center [267, 478] width 119 height 29
click at [208, 464] on select "Select Stylist [PERSON_NAME] [PERSON_NAME] [PERSON_NAME] [PERSON_NAME] MAMMA Ma…" at bounding box center [267, 478] width 119 height 29
click at [309, 476] on select "Select Stylist [PERSON_NAME] [PERSON_NAME] [PERSON_NAME] [PERSON_NAME] MAMMA Ma…" at bounding box center [267, 478] width 119 height 29
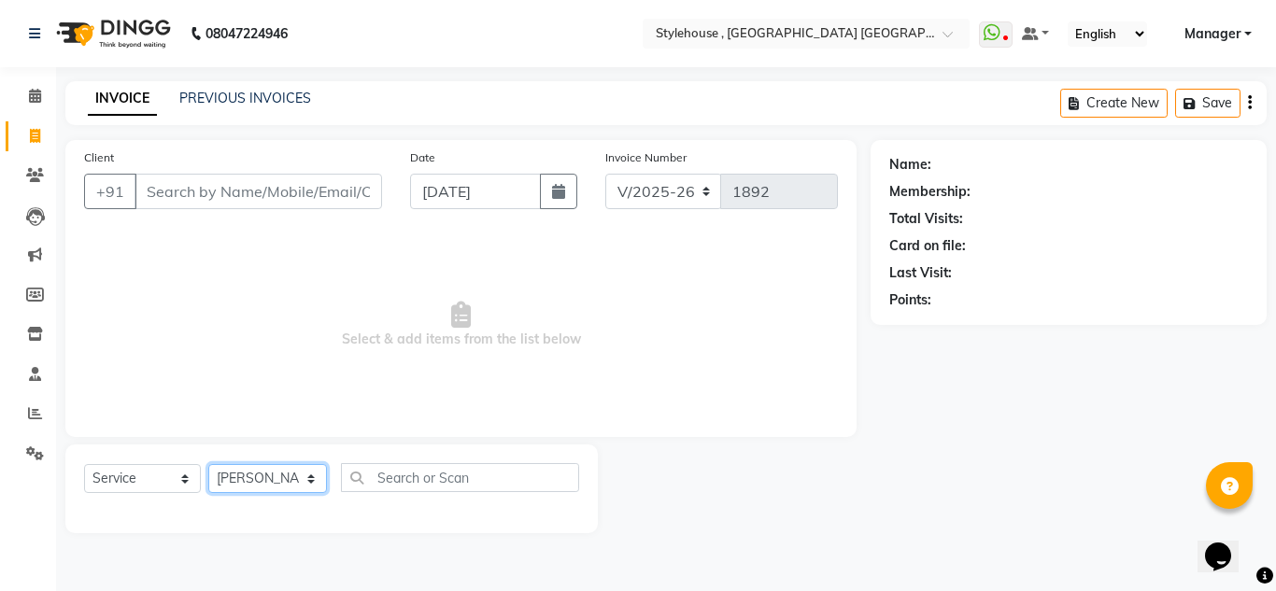
click at [208, 464] on select "Select Stylist [PERSON_NAME] [PERSON_NAME] [PERSON_NAME] [PERSON_NAME] MAMMA Ma…" at bounding box center [267, 478] width 119 height 29
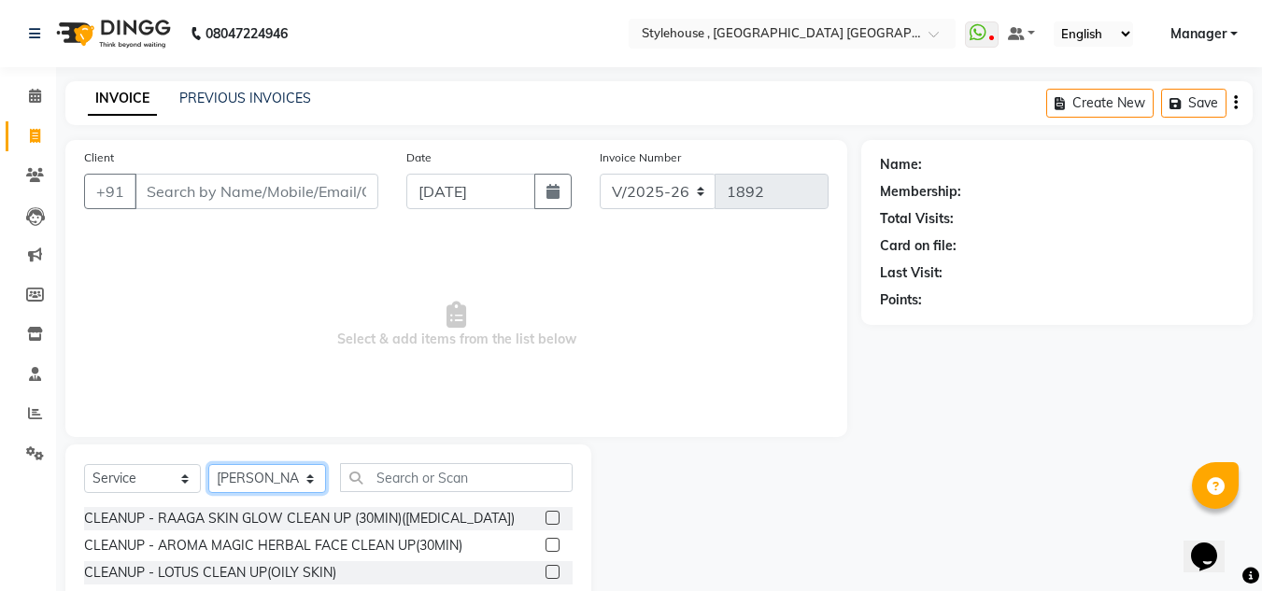
click at [304, 477] on select "Select Stylist [PERSON_NAME] [PERSON_NAME] [PERSON_NAME] [PERSON_NAME] MAMMA Ma…" at bounding box center [267, 478] width 118 height 29
click at [208, 464] on select "Select Stylist [PERSON_NAME] [PERSON_NAME] [PERSON_NAME] [PERSON_NAME] MAMMA Ma…" at bounding box center [267, 478] width 118 height 29
click at [308, 478] on select "Select Stylist [PERSON_NAME] [PERSON_NAME] [PERSON_NAME] [PERSON_NAME] MAMMA Ma…" at bounding box center [267, 478] width 118 height 29
select select "88892"
click at [208, 464] on select "Select Stylist [PERSON_NAME] [PERSON_NAME] [PERSON_NAME] [PERSON_NAME] MAMMA Ma…" at bounding box center [267, 478] width 118 height 29
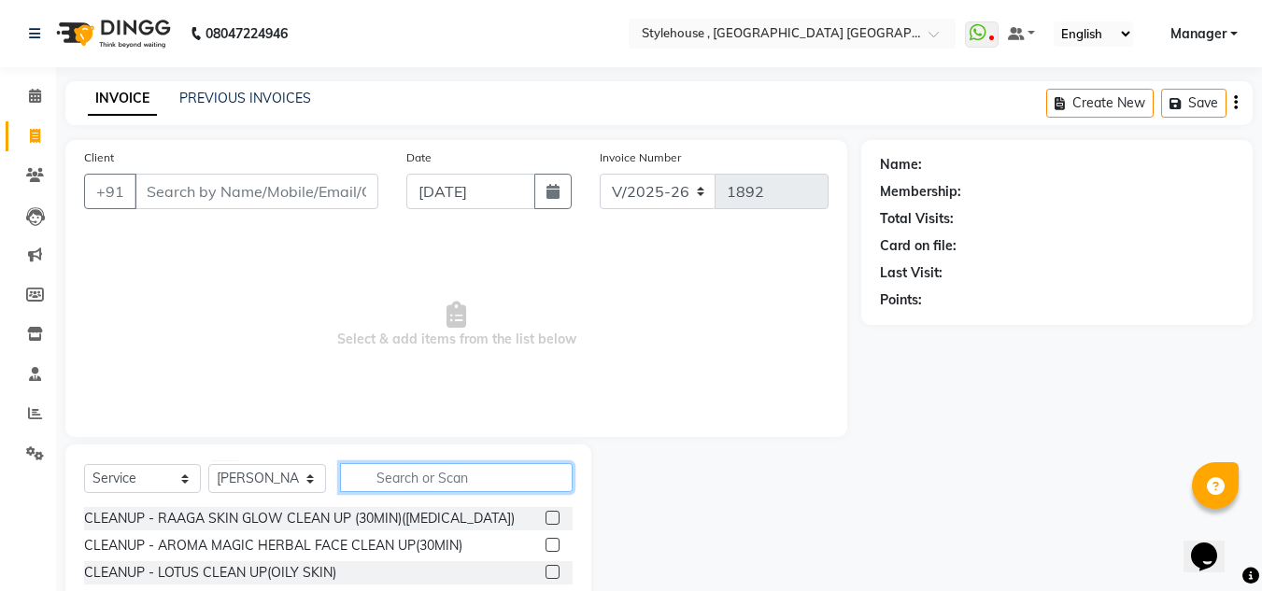
click at [443, 474] on input "text" at bounding box center [456, 477] width 233 height 29
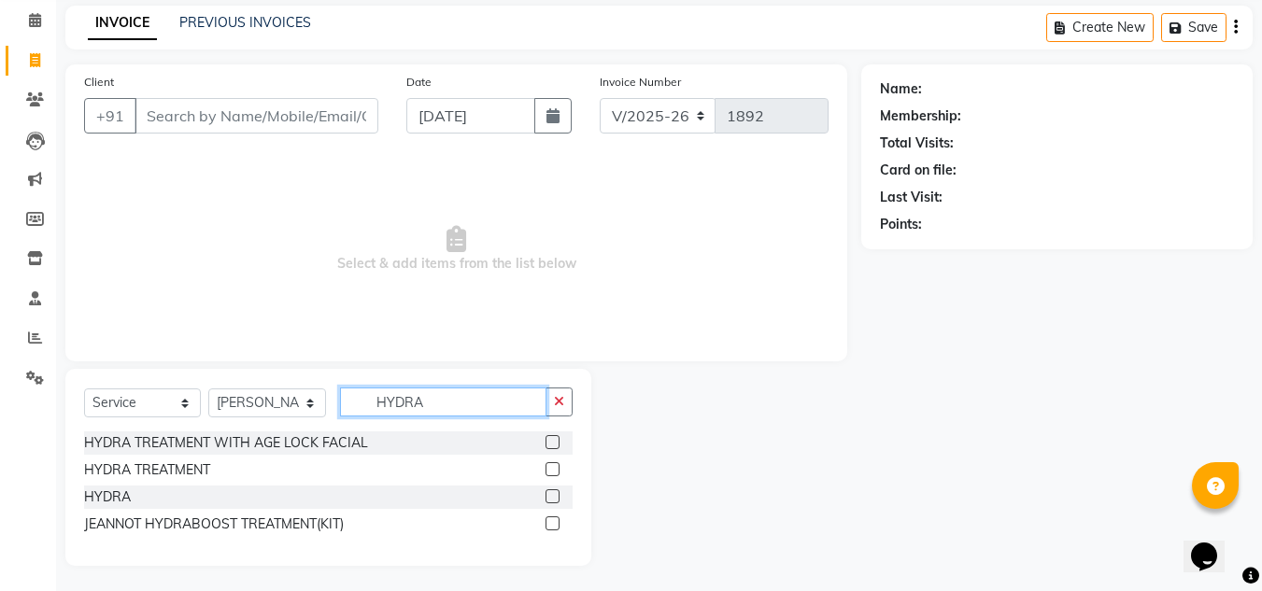
scroll to position [78, 0]
type input "HYDRA"
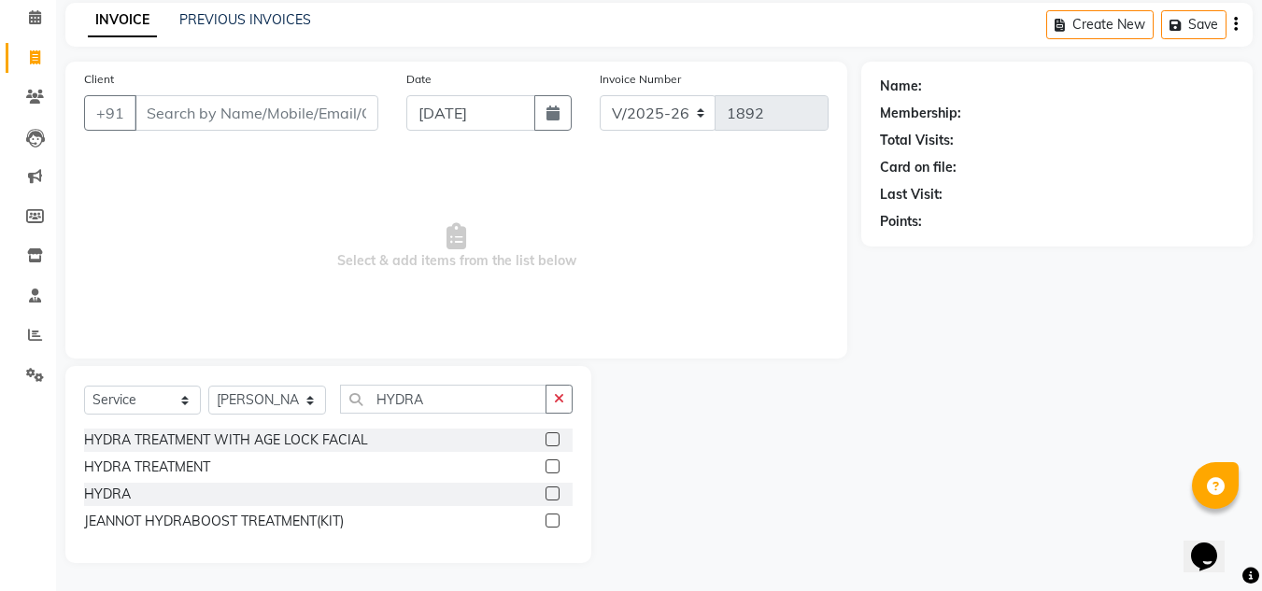
click at [547, 520] on label at bounding box center [552, 521] width 14 height 14
click at [547, 520] on input "checkbox" at bounding box center [551, 521] width 12 height 12
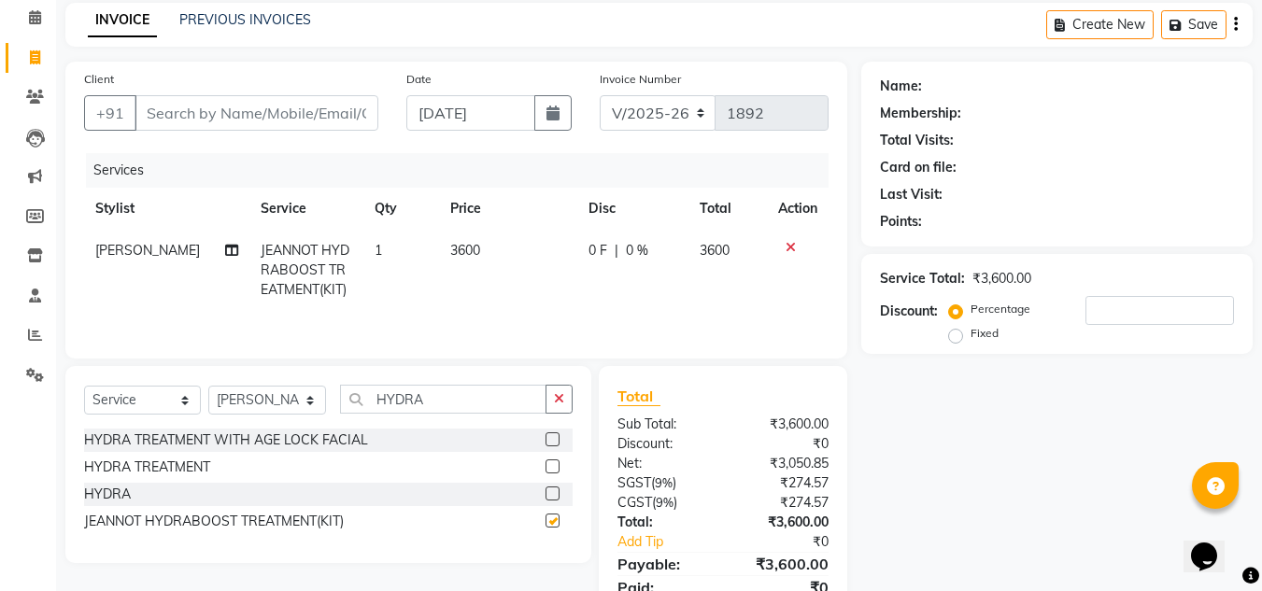
checkbox input "false"
click at [36, 257] on icon at bounding box center [35, 255] width 16 height 14
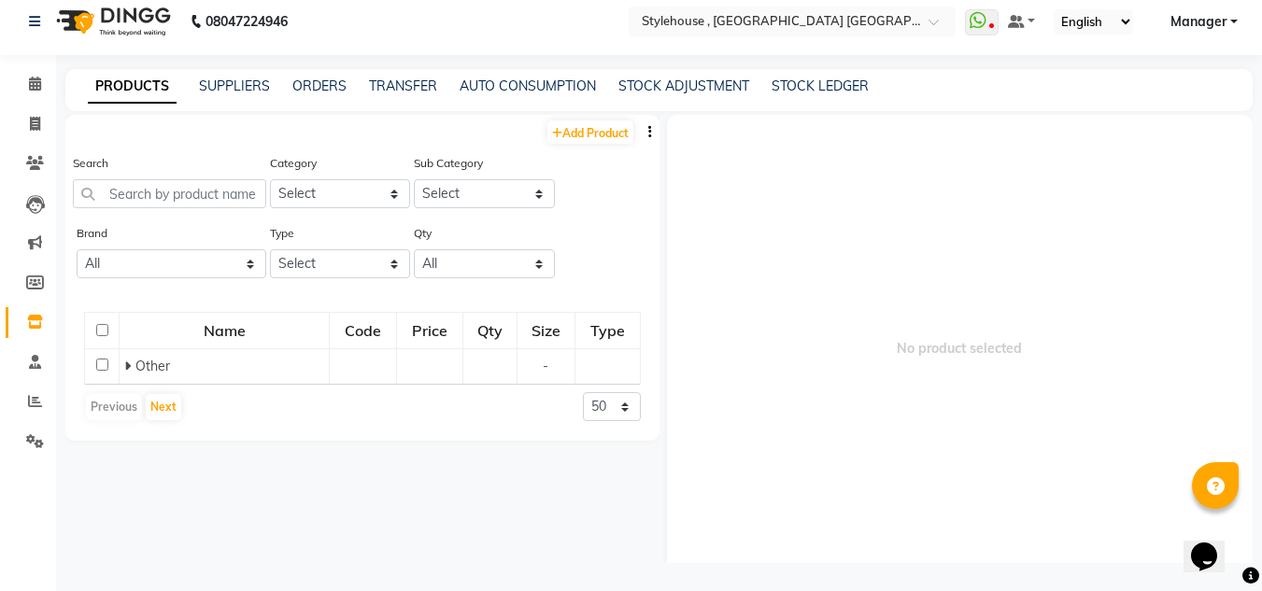
scroll to position [12, 0]
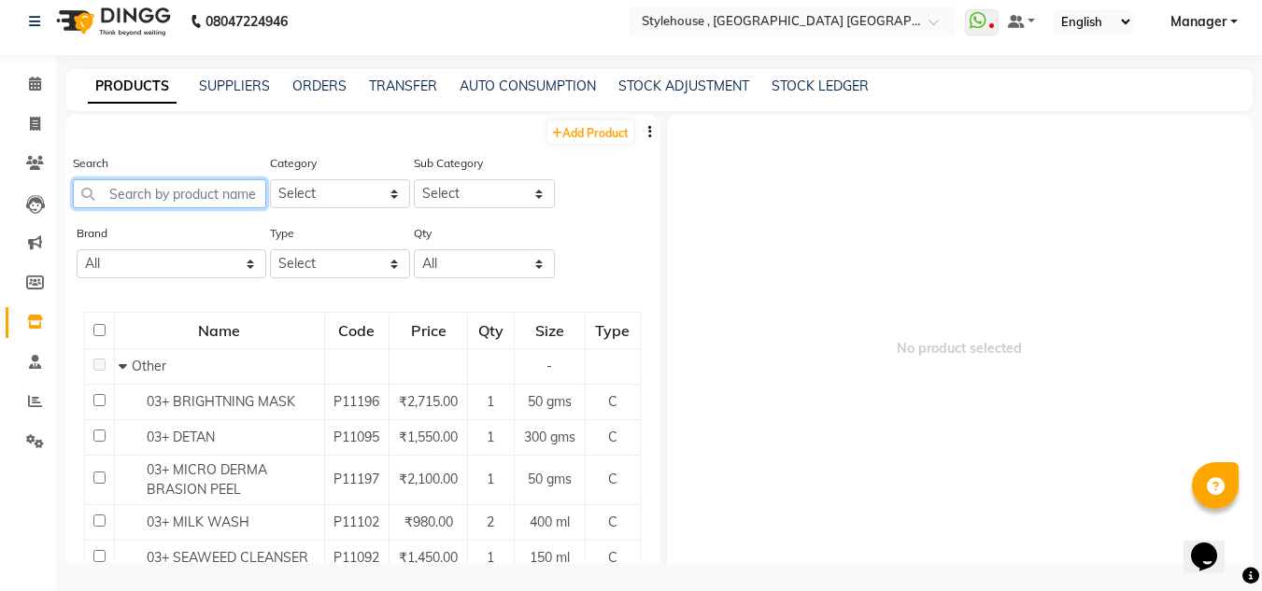
click at [197, 194] on input "text" at bounding box center [169, 193] width 193 height 29
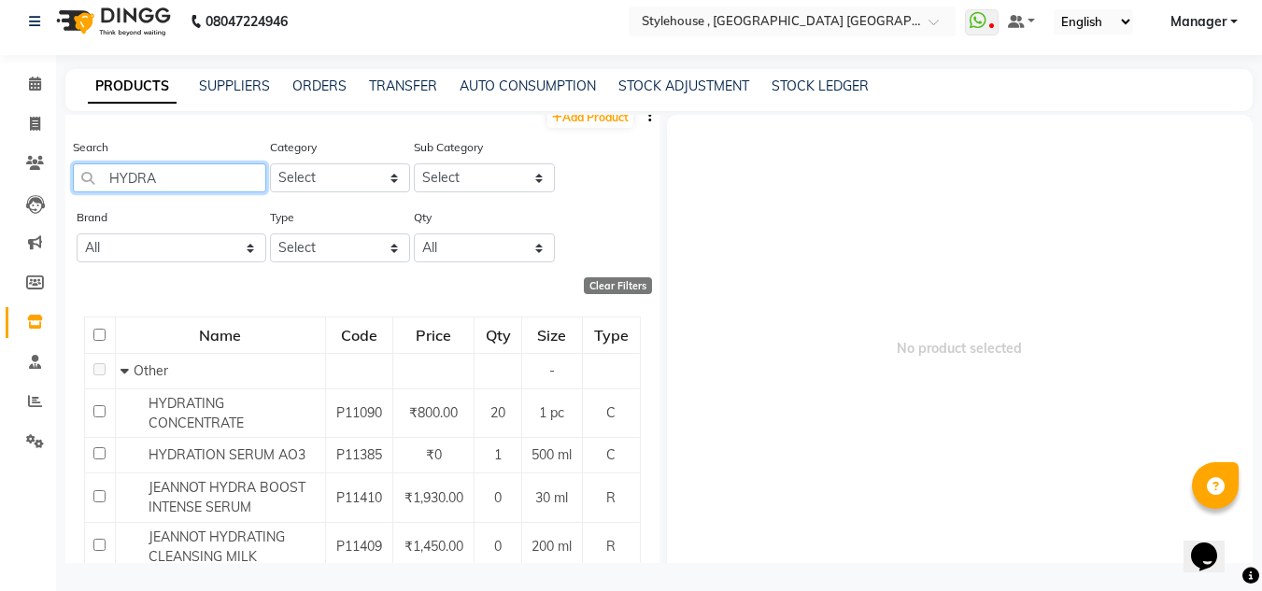
scroll to position [0, 0]
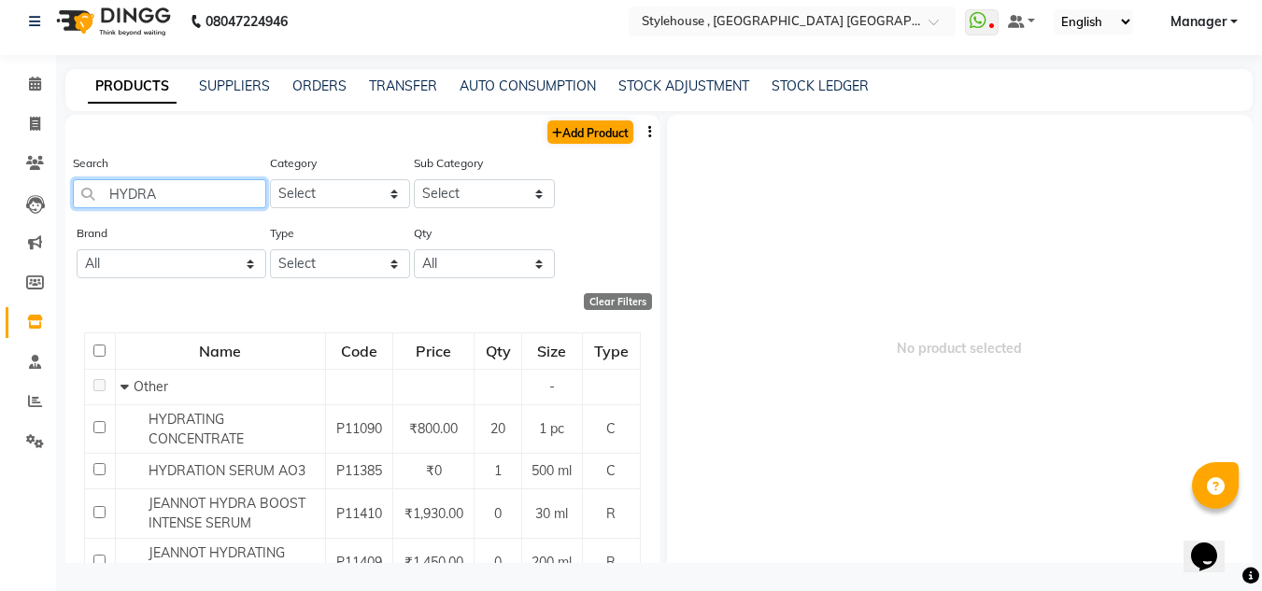
type input "HYDRA"
click at [585, 138] on link "Add Product" at bounding box center [590, 131] width 86 height 23
select select "true"
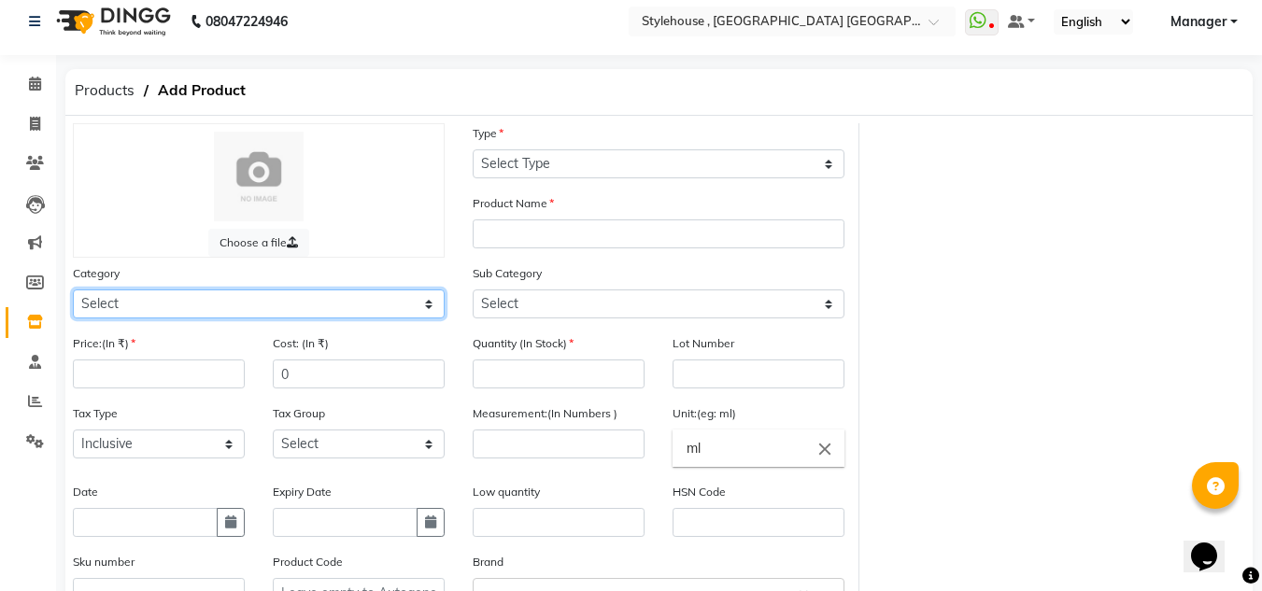
click at [357, 306] on select "Select Hair Skin Personal Care Appliances [PERSON_NAME] Waxing Disposable Threa…" at bounding box center [259, 303] width 372 height 29
select select "511301900"
click at [73, 289] on select "Select Hair Skin Personal Care Appliances [PERSON_NAME] Waxing Disposable Threa…" at bounding box center [259, 303] width 372 height 29
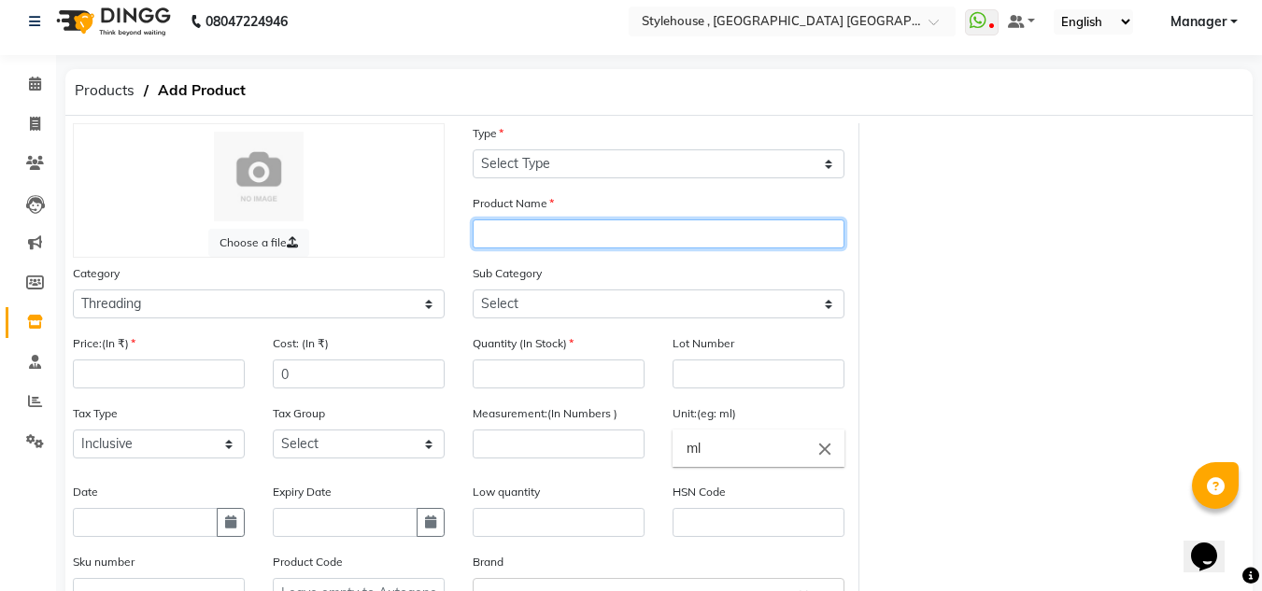
click at [570, 234] on input "text" at bounding box center [658, 233] width 372 height 29
type input "HYDRA BOOST KIT"
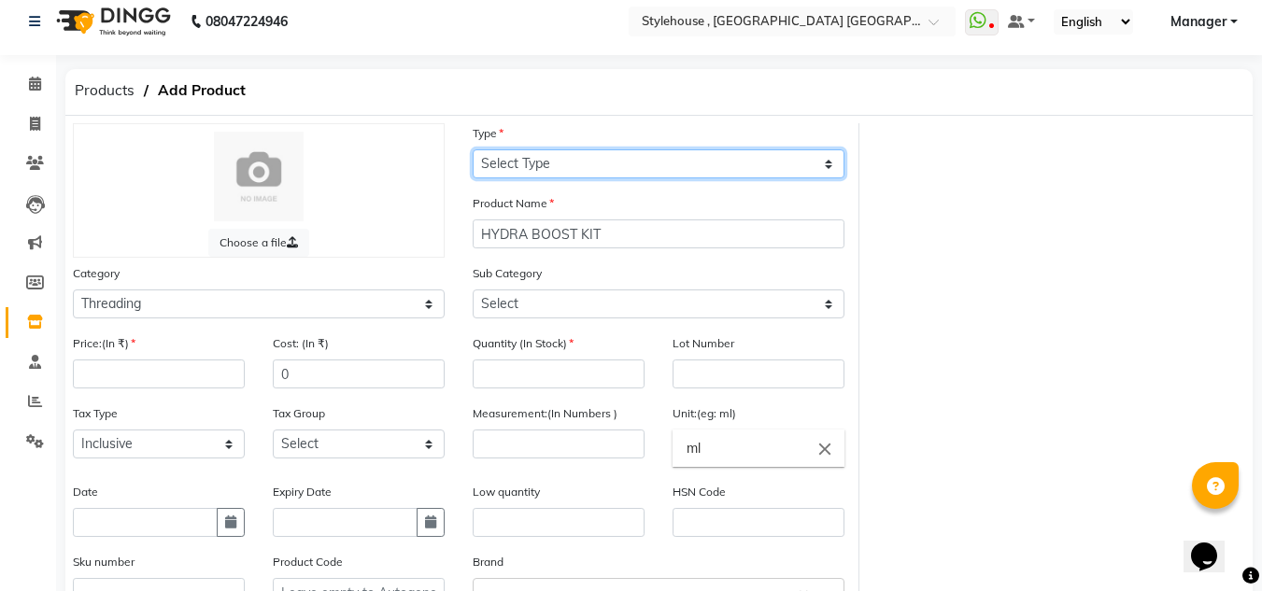
click at [831, 167] on select "Select Type Both Retail Consumable" at bounding box center [658, 163] width 372 height 29
select select "C"
click at [472, 149] on select "Select Type Both Retail Consumable" at bounding box center [658, 163] width 372 height 29
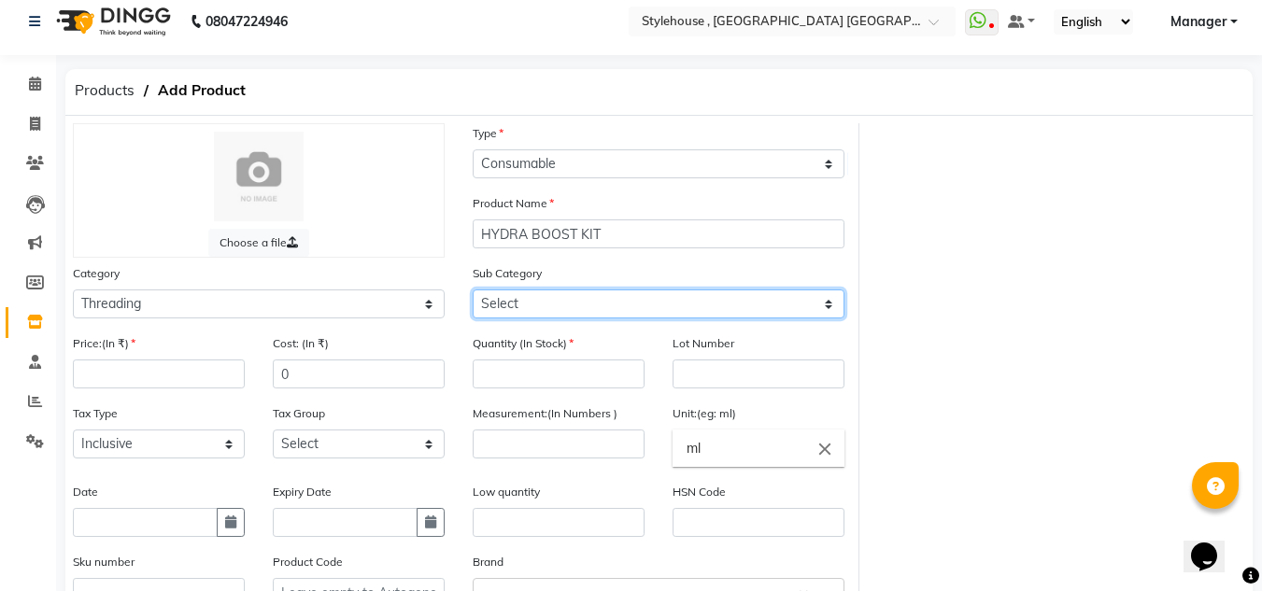
click at [827, 303] on select "Select Rill Gel Appliances Other" at bounding box center [658, 303] width 372 height 29
select select "511301904"
click at [472, 289] on select "Select Rill Gel Appliances Other" at bounding box center [658, 303] width 372 height 29
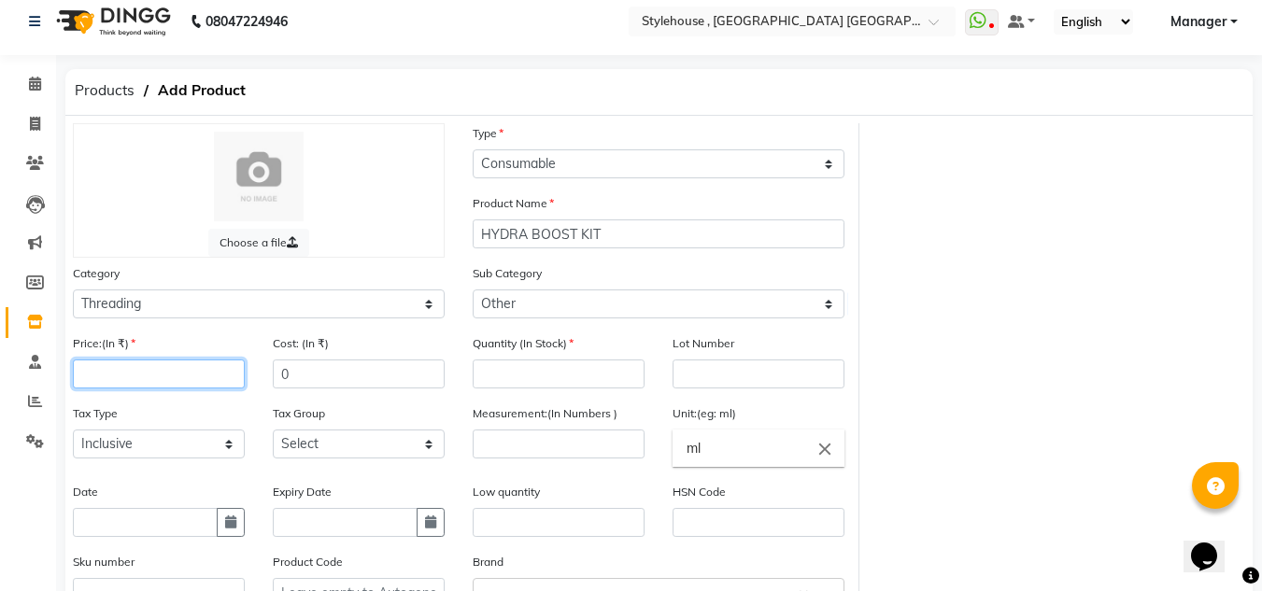
click at [178, 372] on input "number" at bounding box center [159, 373] width 172 height 29
type input "2806"
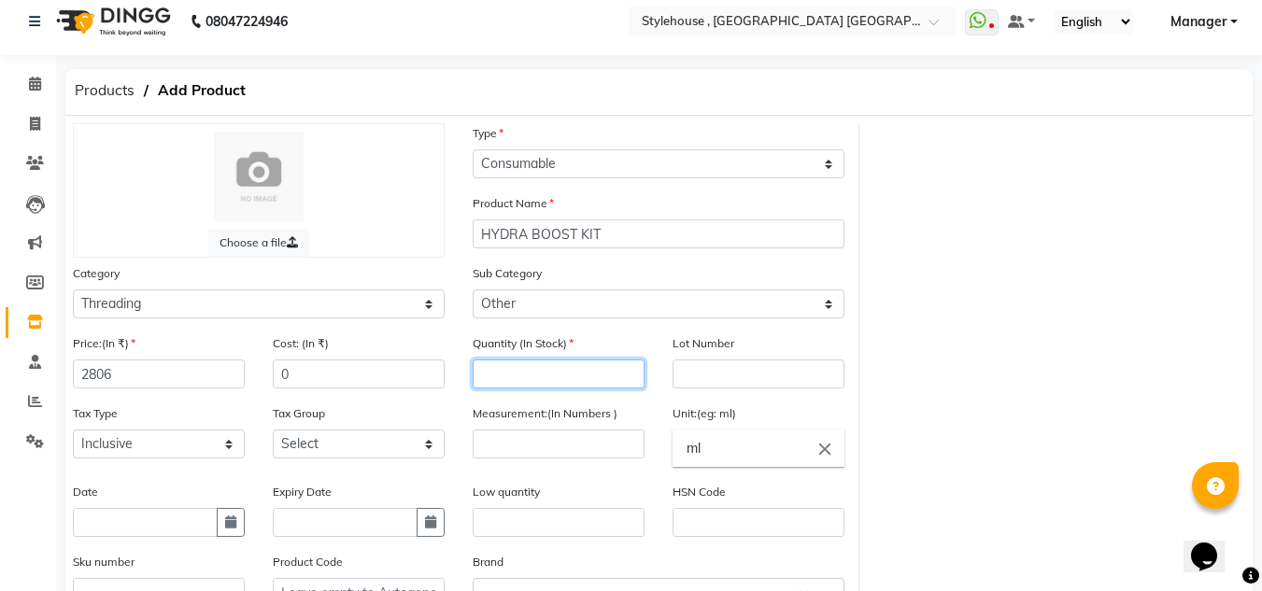
click at [529, 374] on input "number" at bounding box center [558, 373] width 172 height 29
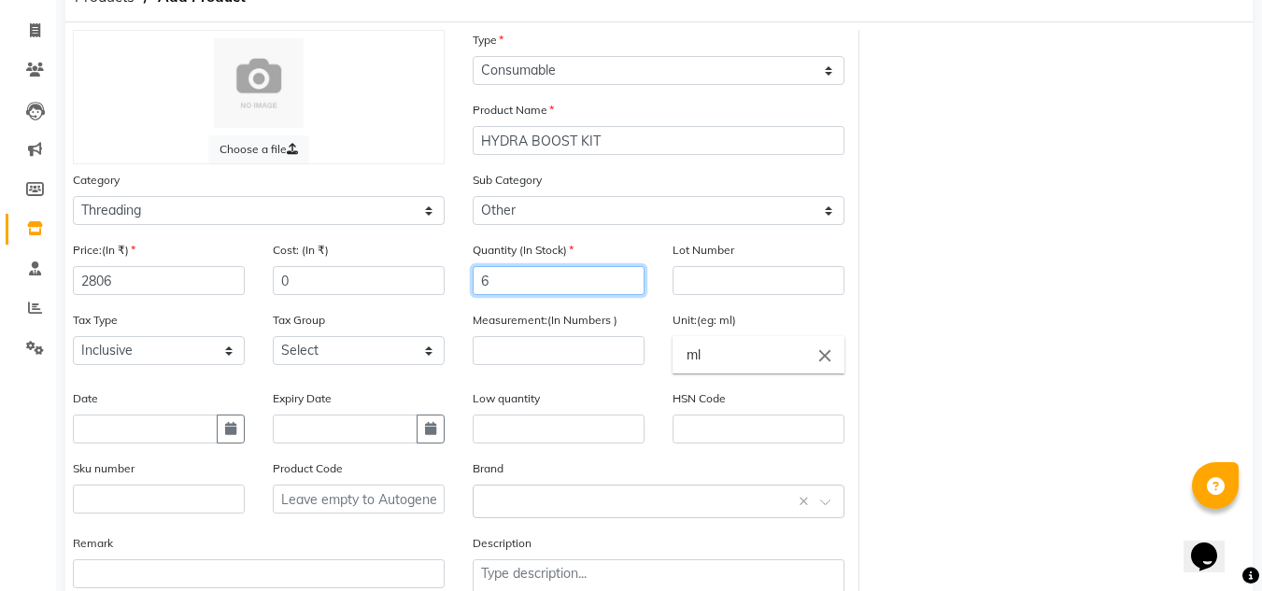
type input "6"
click at [739, 356] on input "ml" at bounding box center [758, 354] width 172 height 37
click at [542, 345] on div at bounding box center [631, 295] width 1262 height 591
click at [552, 347] on input "number" at bounding box center [558, 350] width 172 height 29
click at [548, 347] on input "number" at bounding box center [558, 350] width 172 height 29
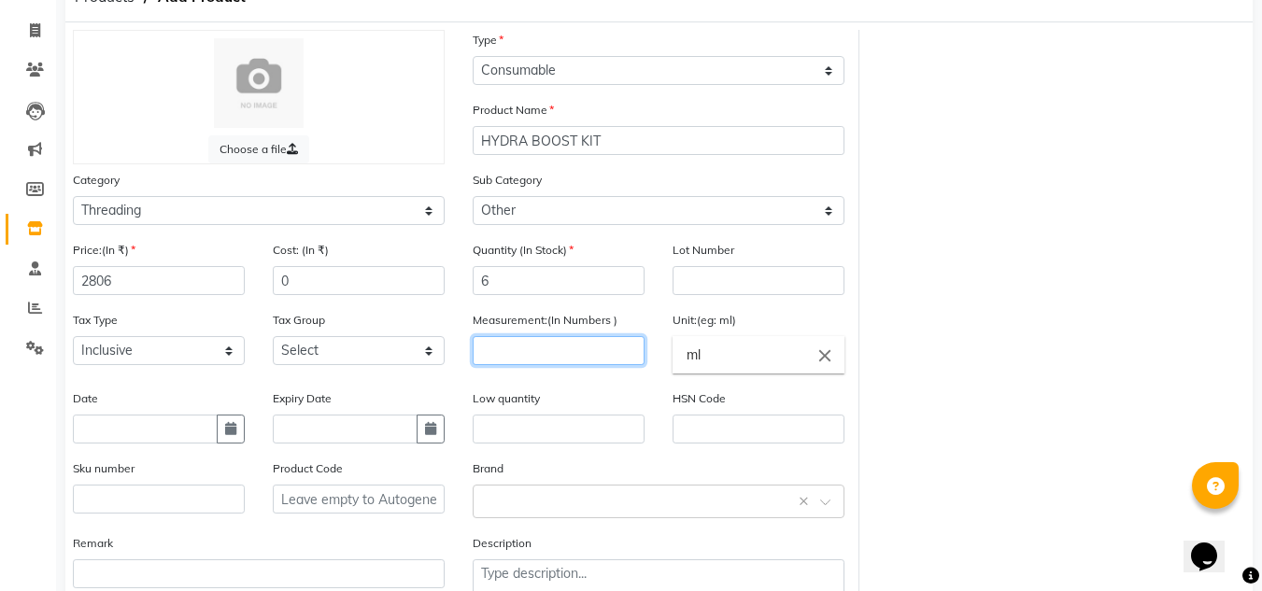
type input "6"
type input "1"
click at [754, 363] on input "ml" at bounding box center [758, 354] width 172 height 37
type input "m"
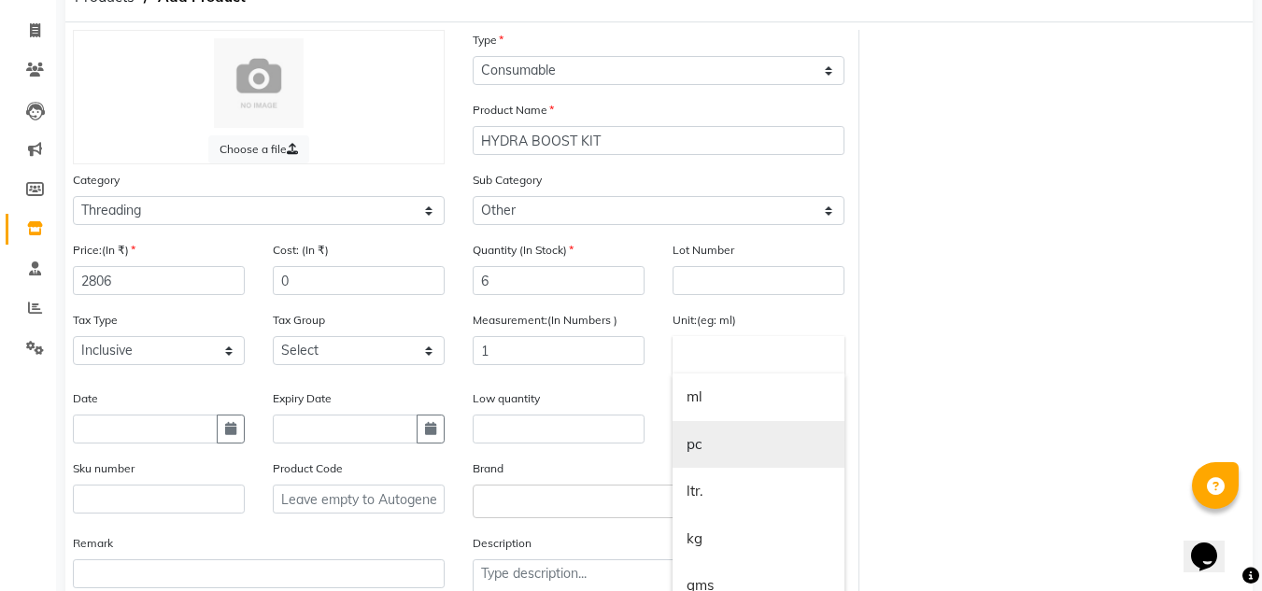
click at [711, 460] on link "pc" at bounding box center [758, 445] width 172 height 48
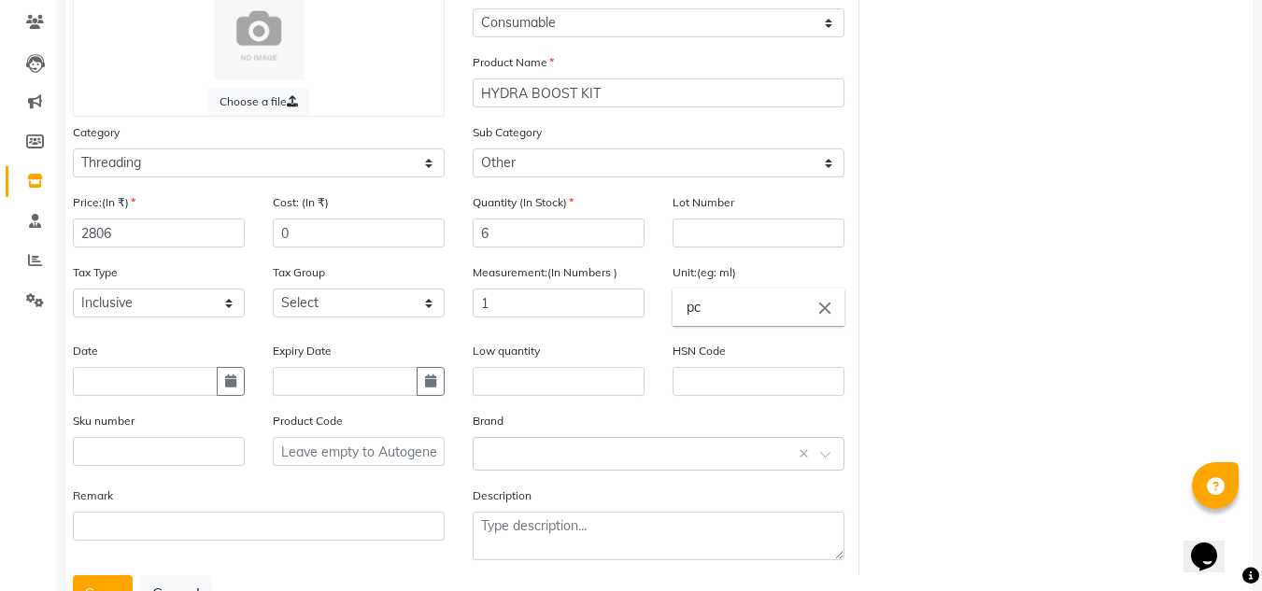
scroll to position [0, 0]
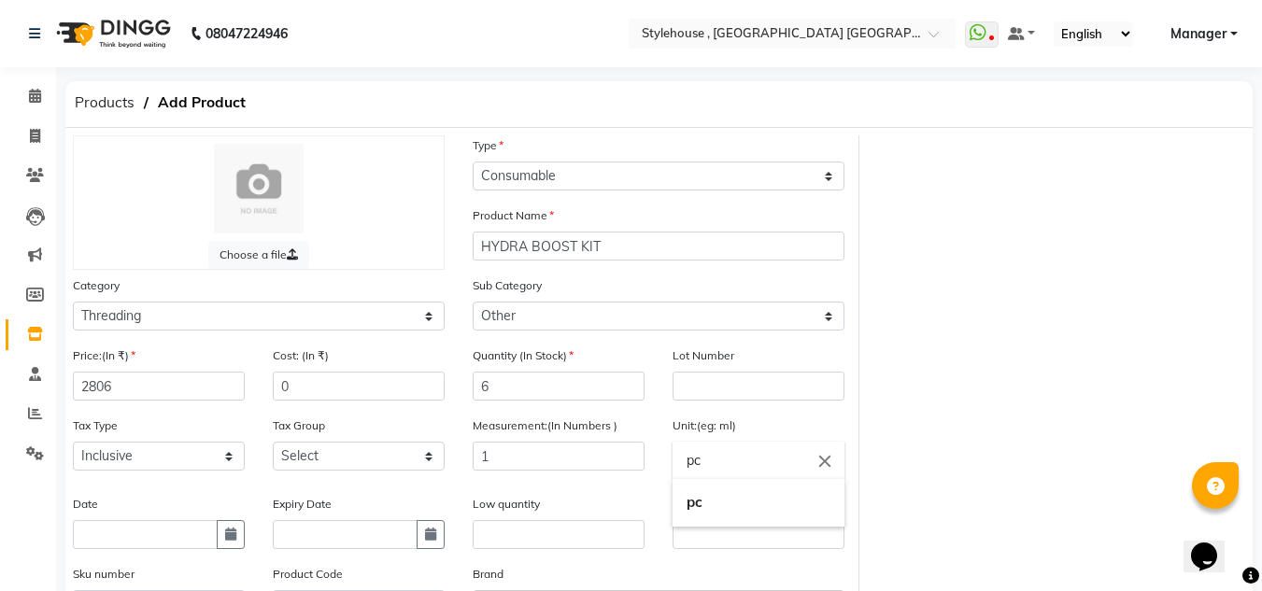
click at [716, 465] on input "pc" at bounding box center [758, 460] width 172 height 37
type input "p"
type input "N"
click at [711, 543] on link "pc" at bounding box center [758, 540] width 172 height 48
type input "pc"
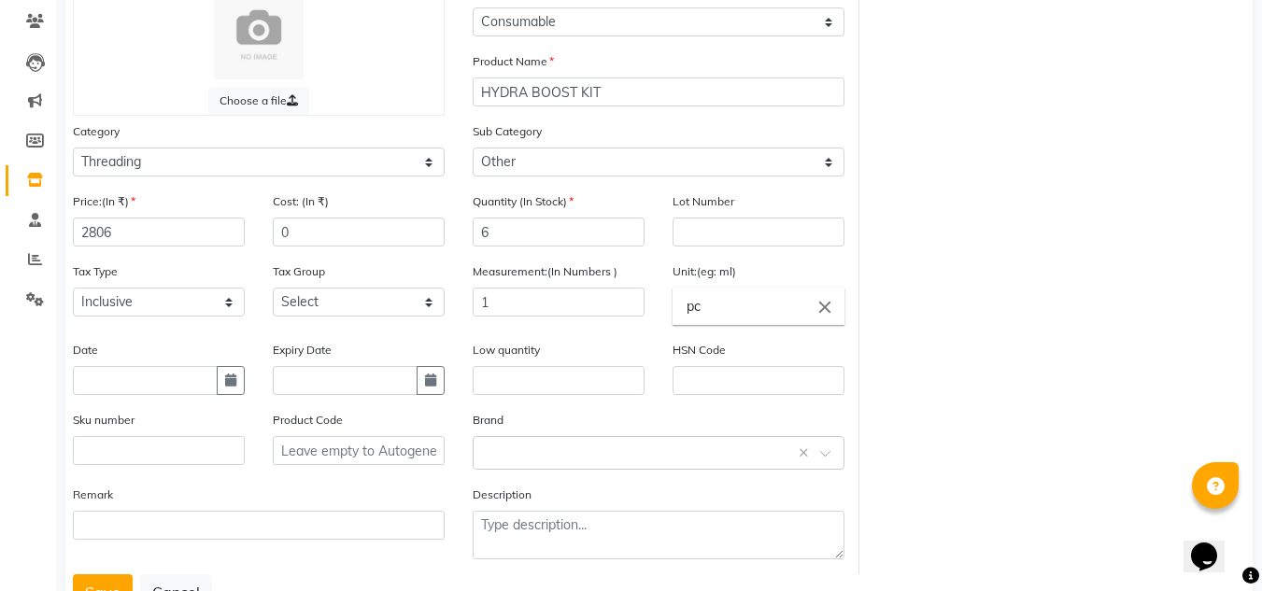
scroll to position [187, 0]
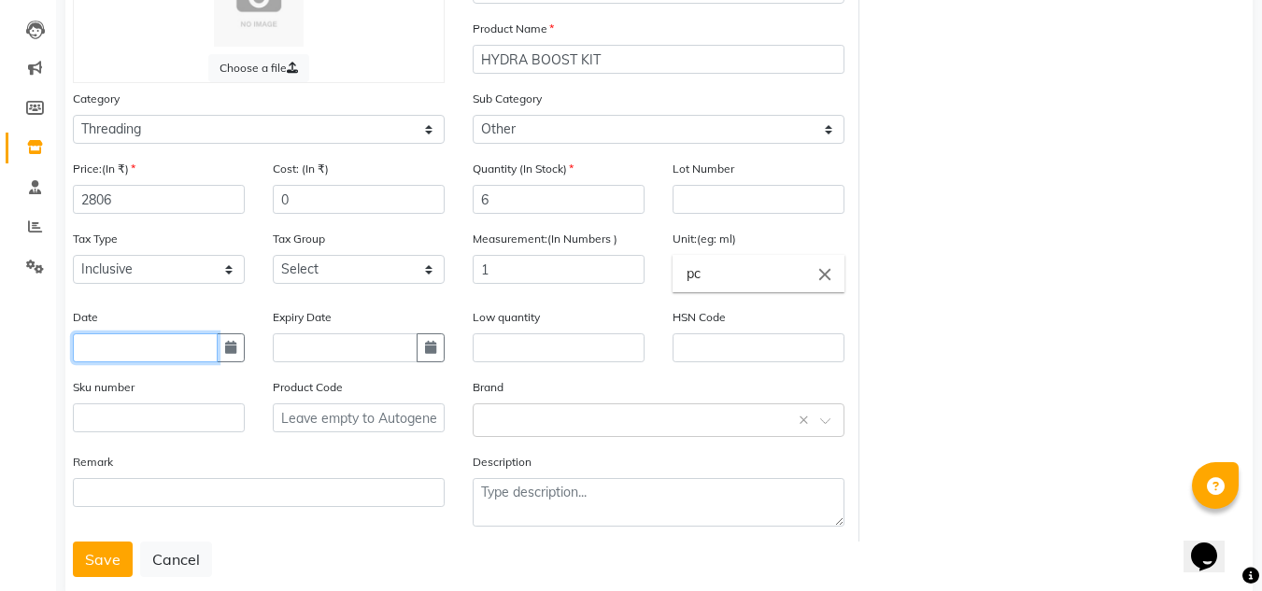
click at [176, 356] on input "text" at bounding box center [145, 347] width 145 height 29
select select "9"
select select "2025"
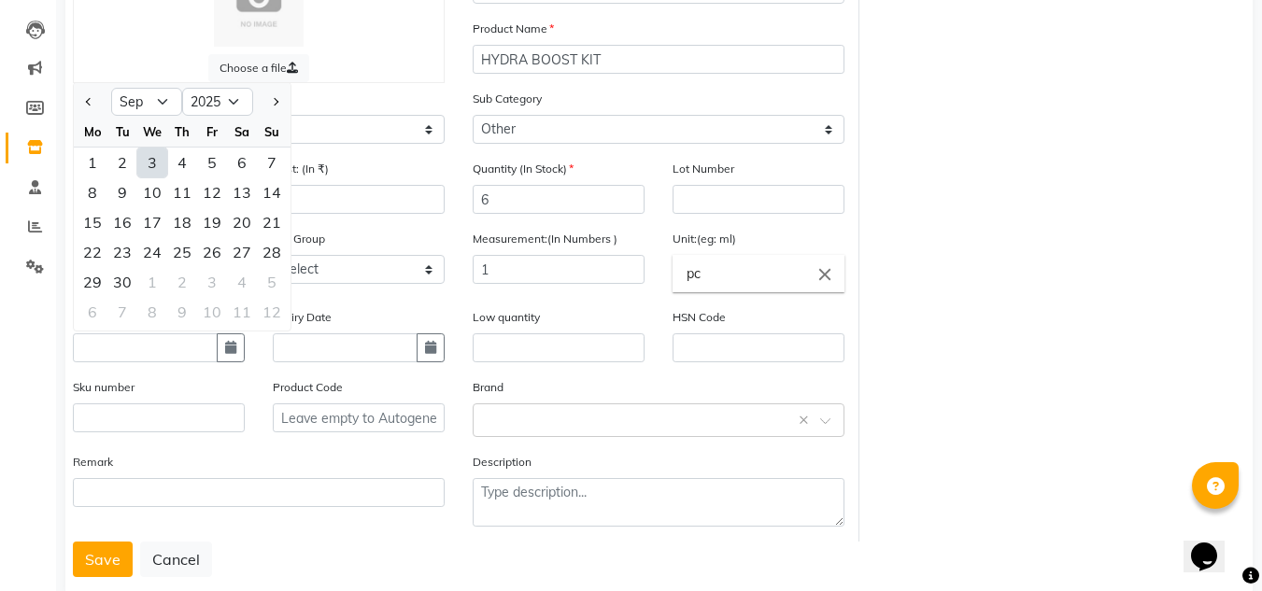
click at [153, 162] on div "3" at bounding box center [152, 163] width 30 height 30
type input "[DATE]"
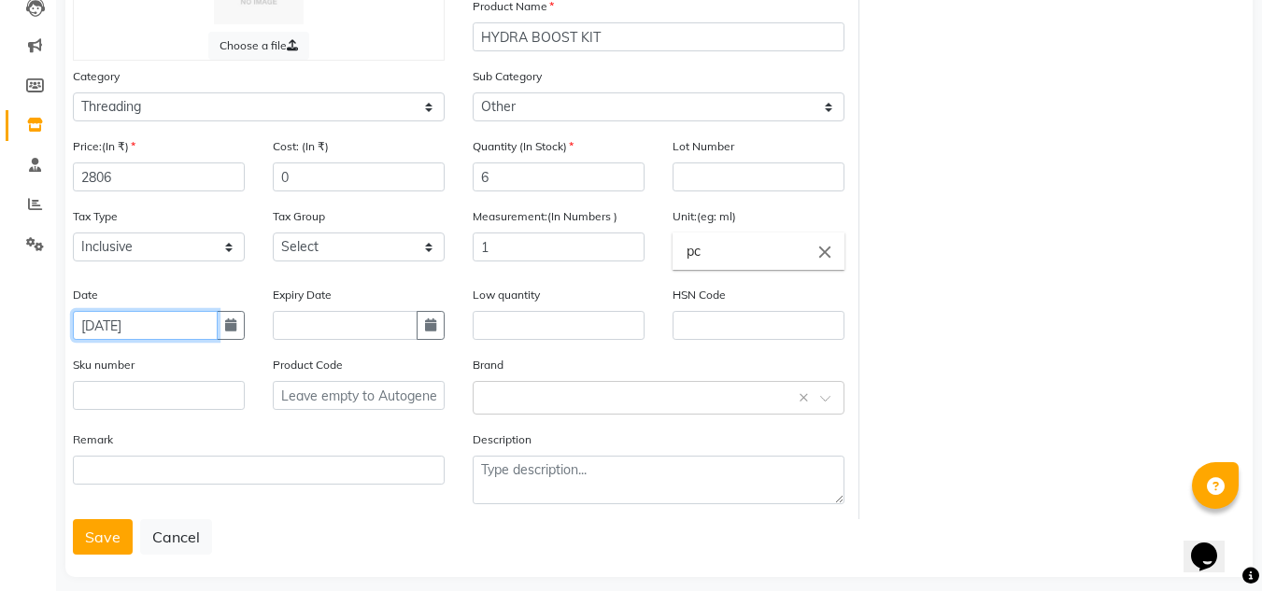
scroll to position [227, 0]
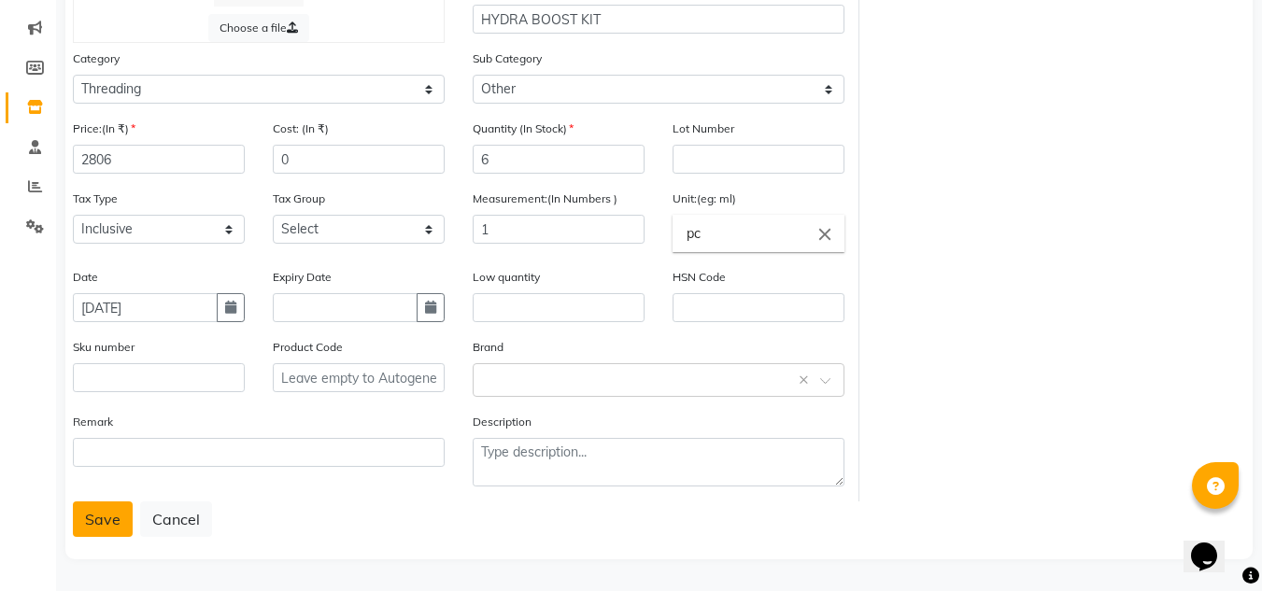
click at [99, 523] on button "Save" at bounding box center [103, 518] width 60 height 35
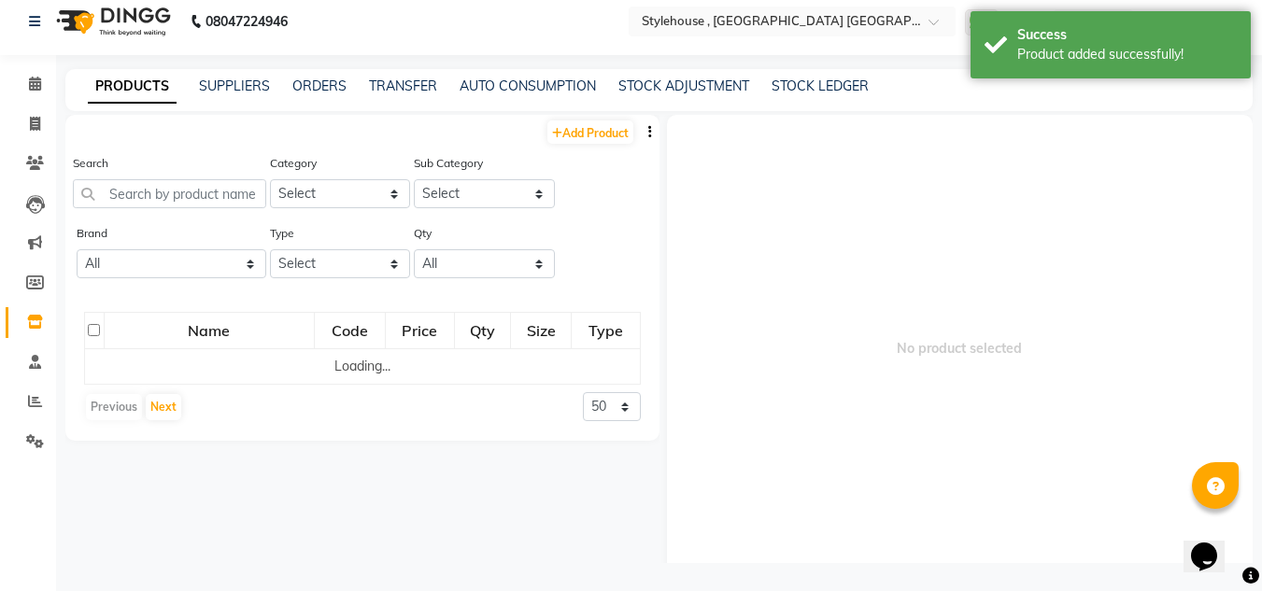
scroll to position [12, 0]
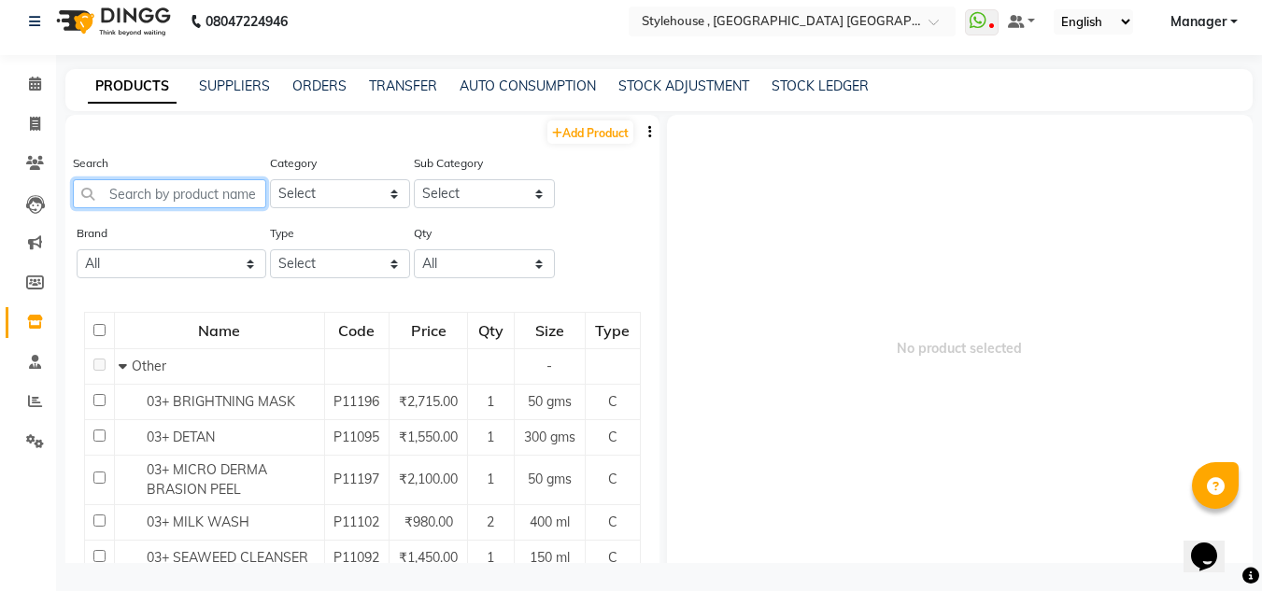
click at [170, 192] on input "text" at bounding box center [169, 193] width 193 height 29
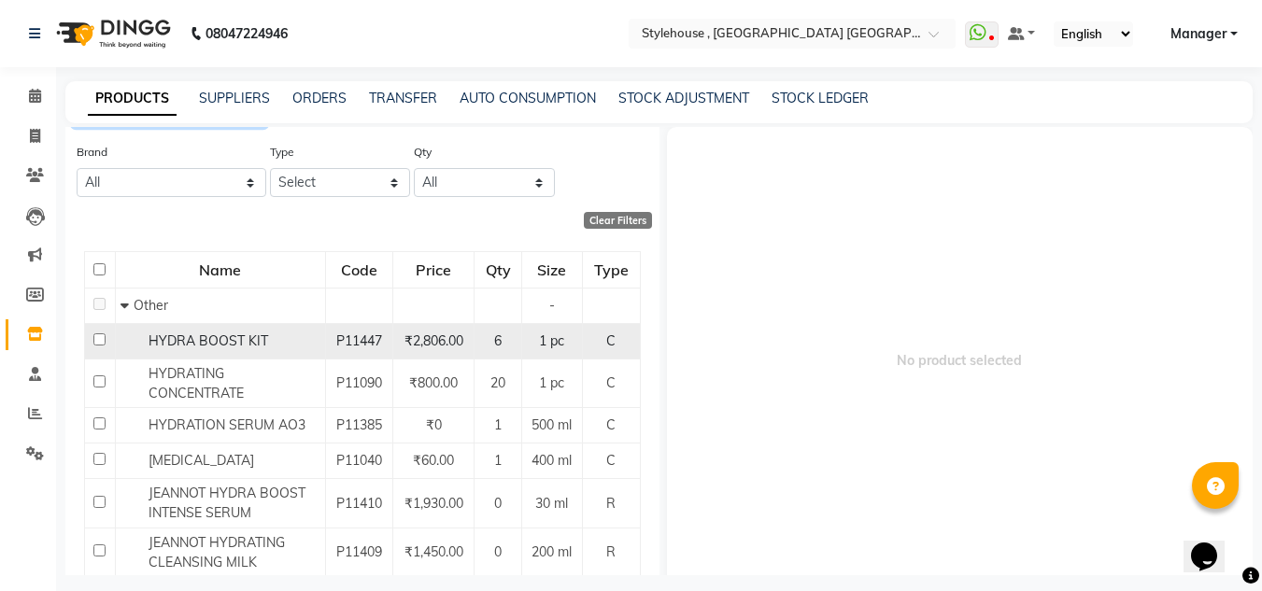
scroll to position [0, 0]
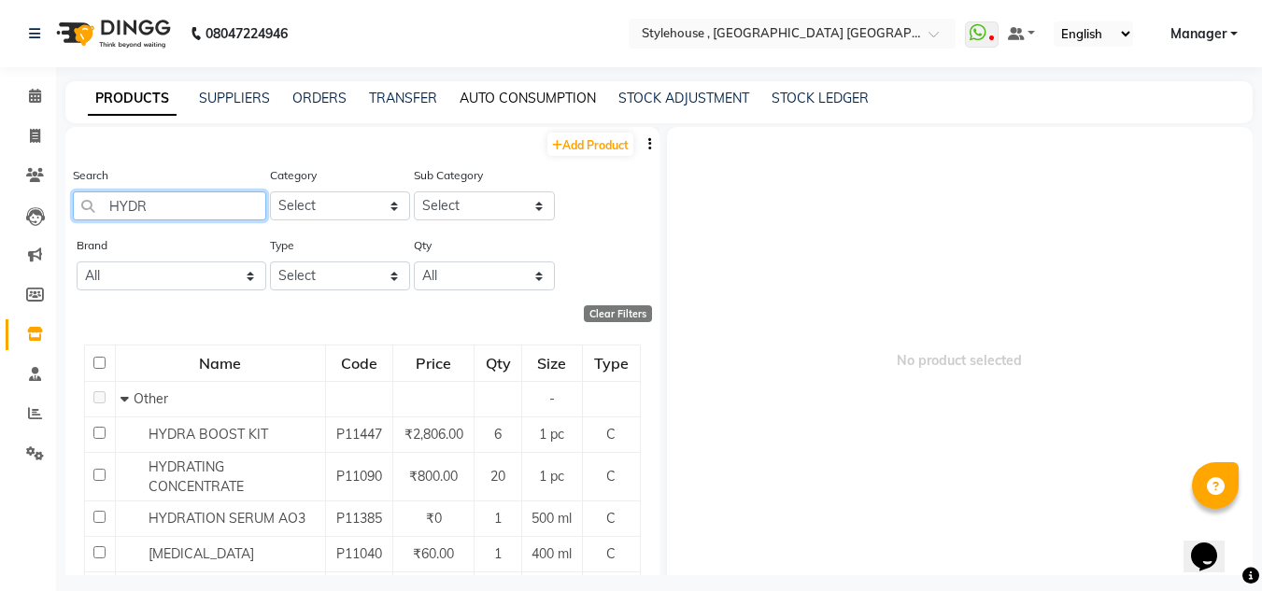
type input "HYDR"
click at [524, 93] on link "AUTO CONSUMPTION" at bounding box center [527, 98] width 136 height 17
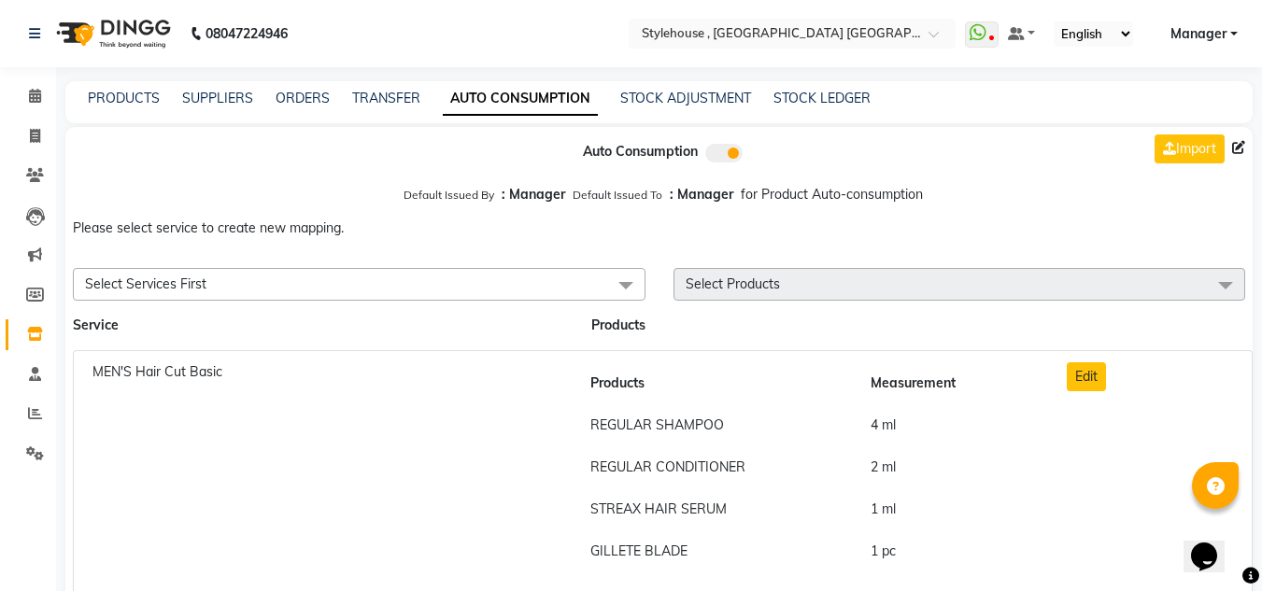
click at [624, 283] on span at bounding box center [625, 285] width 37 height 35
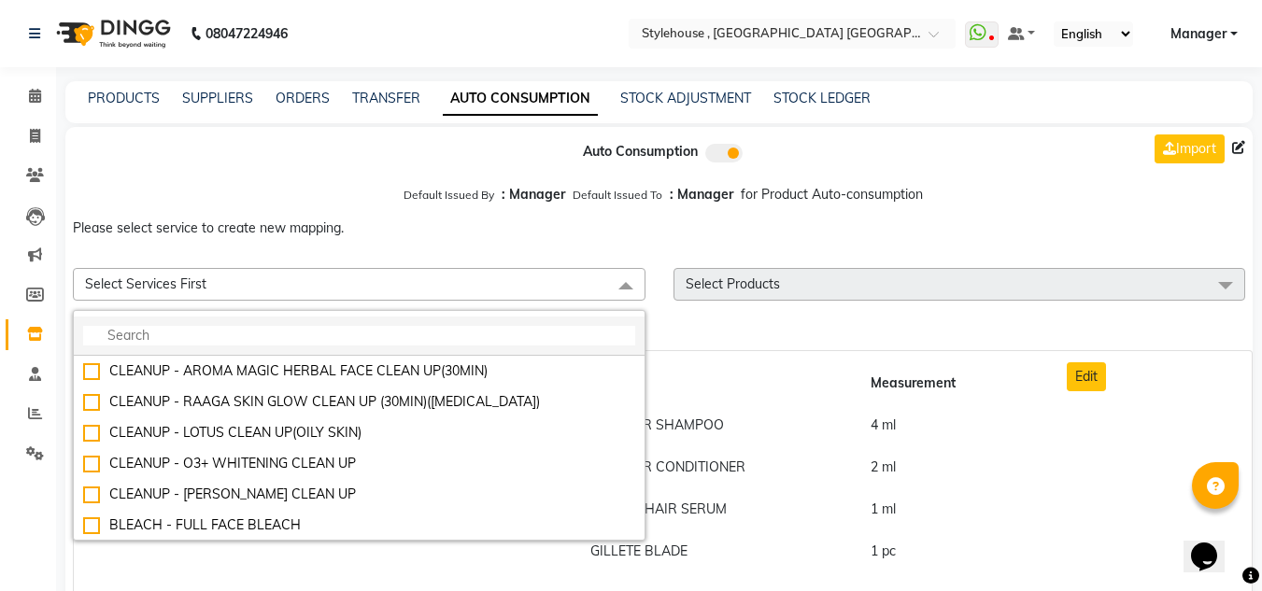
click at [300, 333] on input "multiselect-search" at bounding box center [359, 336] width 552 height 20
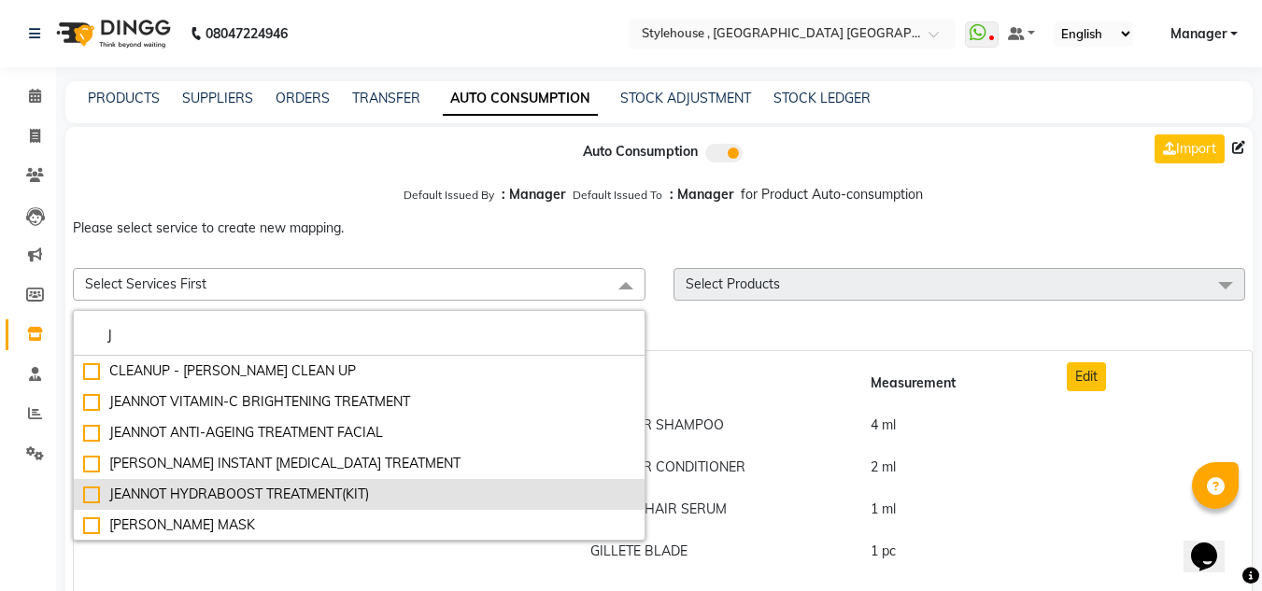
type input "J"
click at [91, 487] on div "JEANNOT HYDRABOOST TREATMENT(KIT)" at bounding box center [359, 495] width 552 height 20
checkbox input "true"
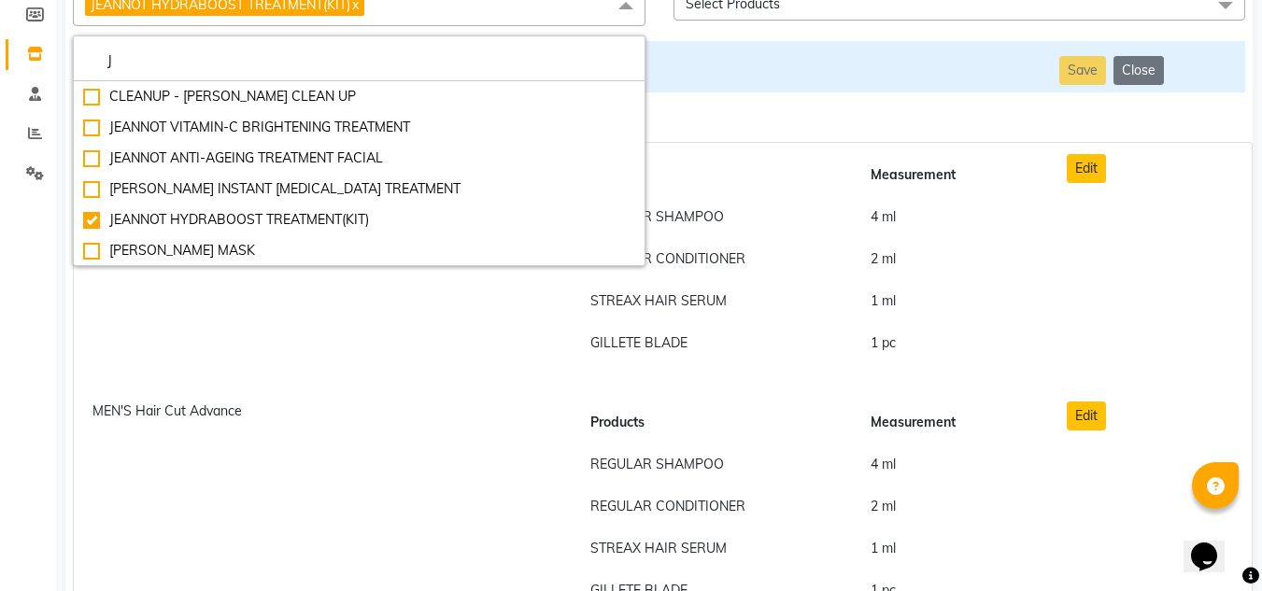
scroll to position [187, 0]
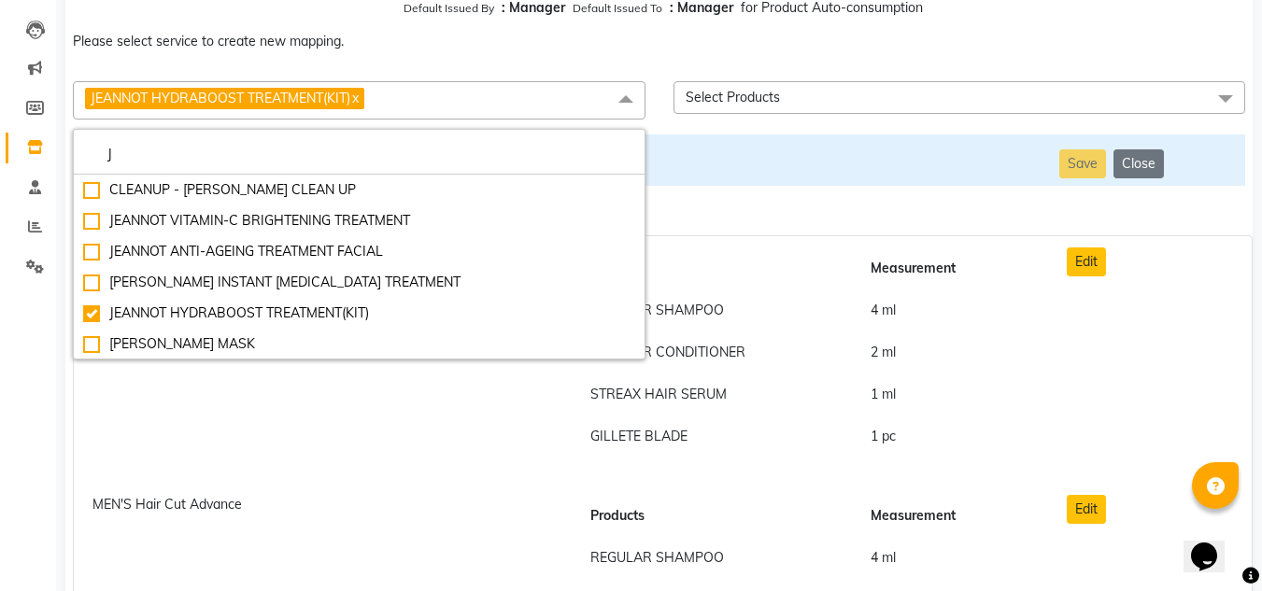
click at [1223, 97] on span at bounding box center [1224, 98] width 37 height 35
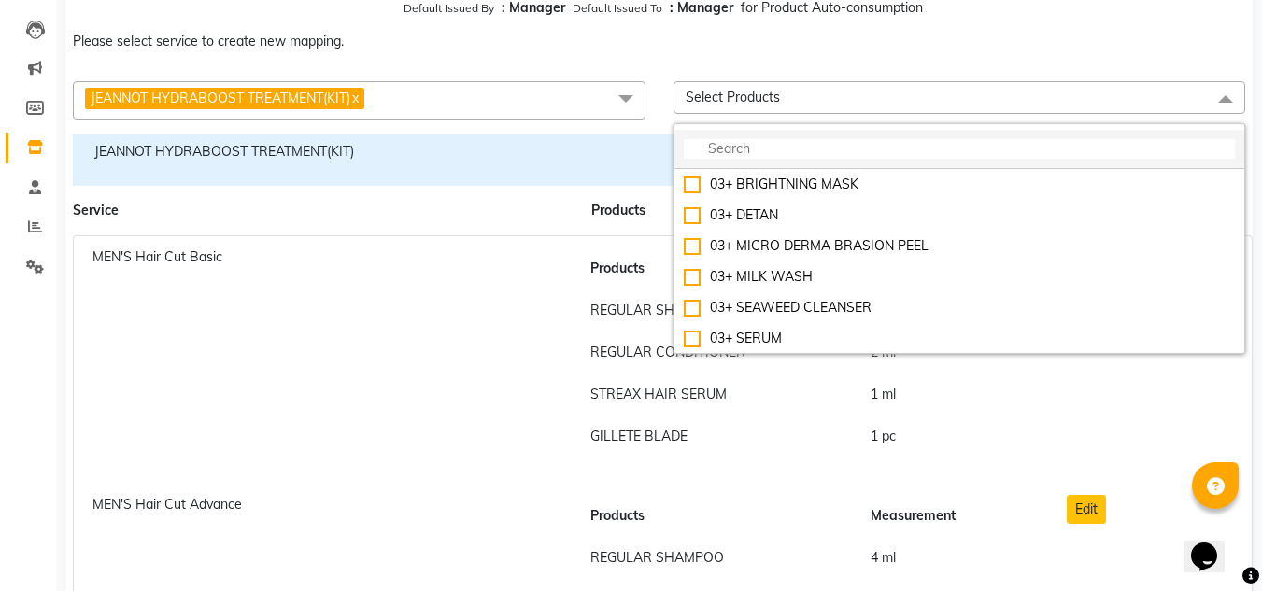
click at [902, 152] on input "multiselect-search" at bounding box center [960, 149] width 552 height 20
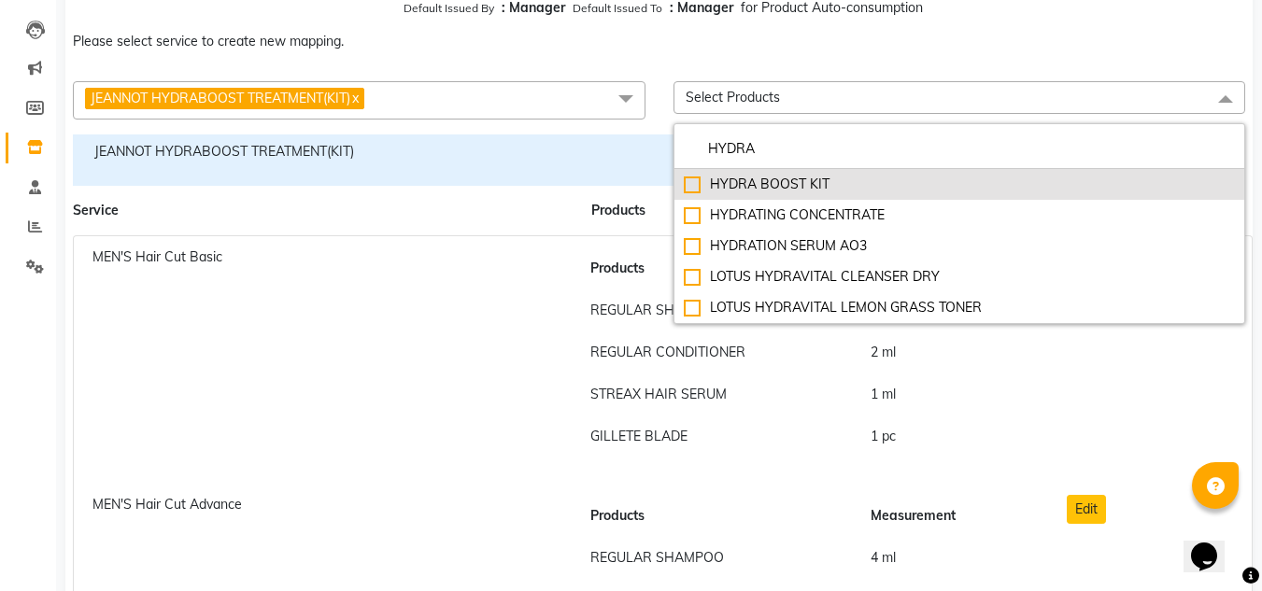
type input "HYDRA"
click at [690, 185] on div "HYDRA BOOST KIT" at bounding box center [960, 185] width 552 height 20
checkbox input "true"
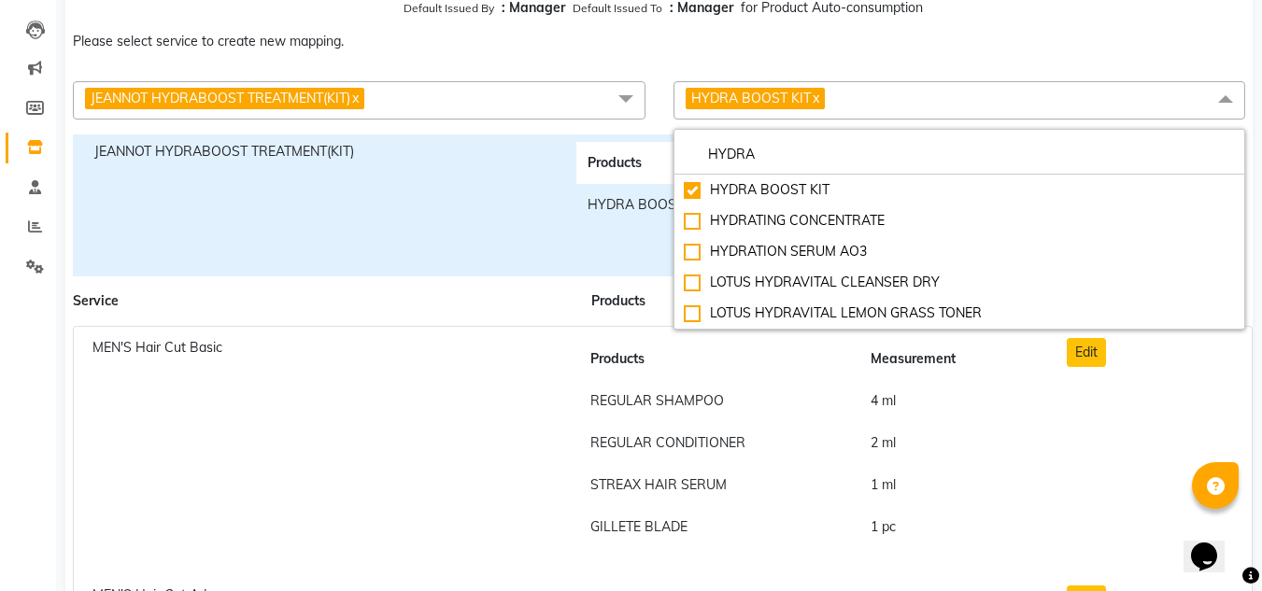
click at [1163, 99] on span "HYDRA BOOST KIT x" at bounding box center [959, 100] width 572 height 38
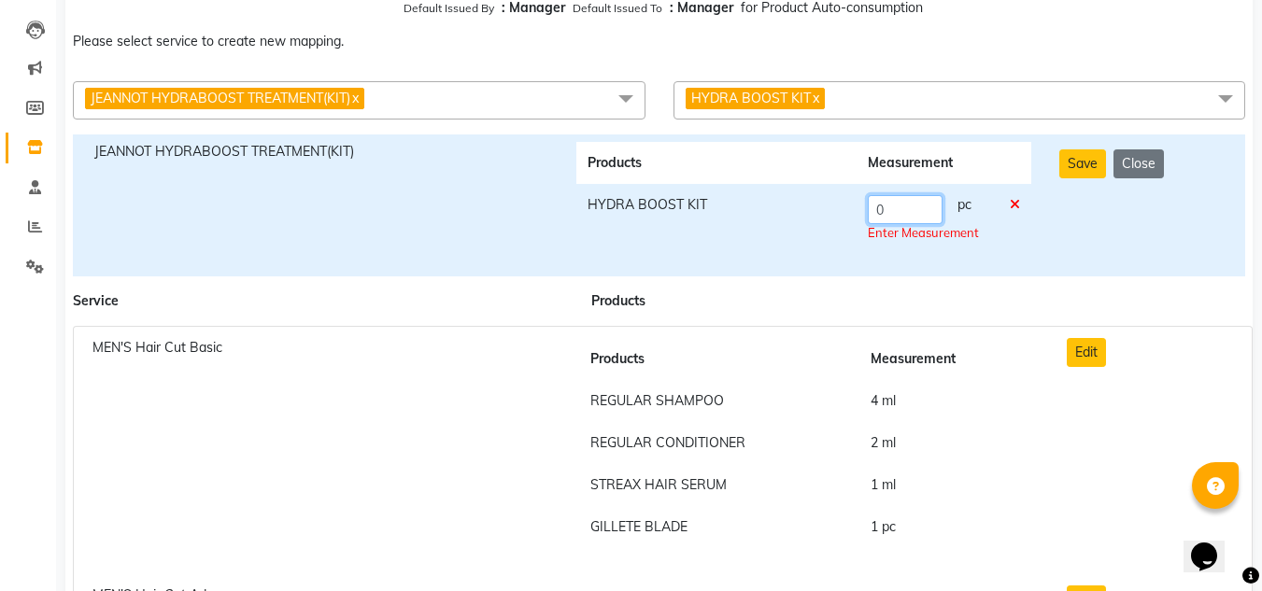
click at [927, 205] on input "0" at bounding box center [904, 209] width 75 height 29
type input "1"
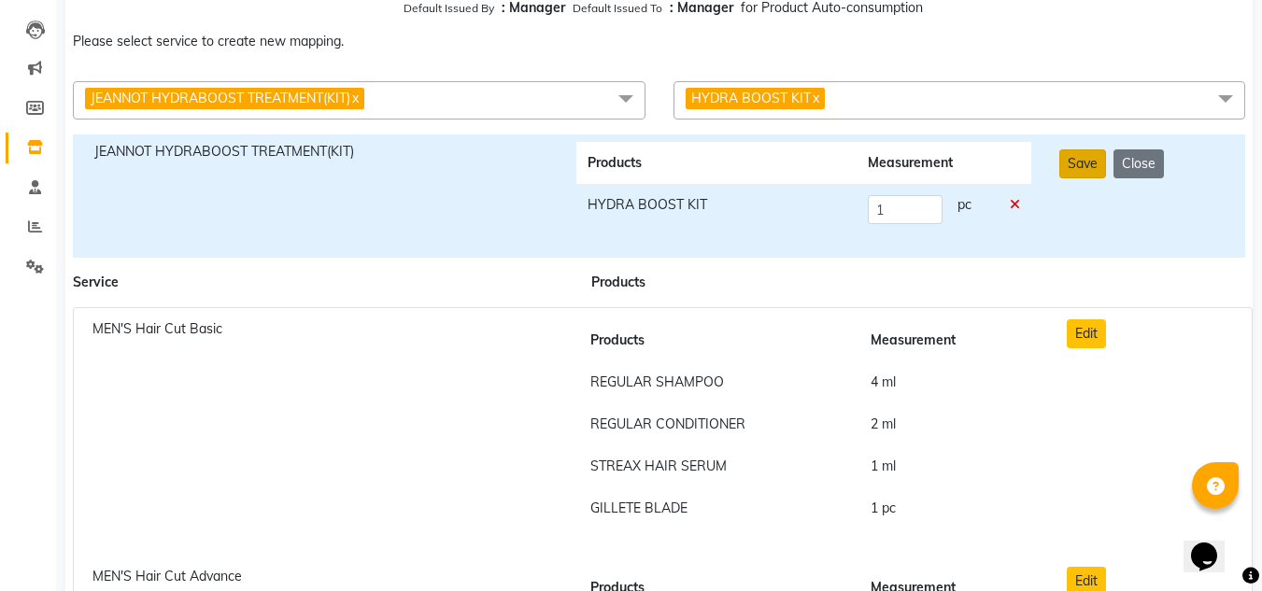
click at [1090, 164] on button "Save" at bounding box center [1082, 163] width 47 height 29
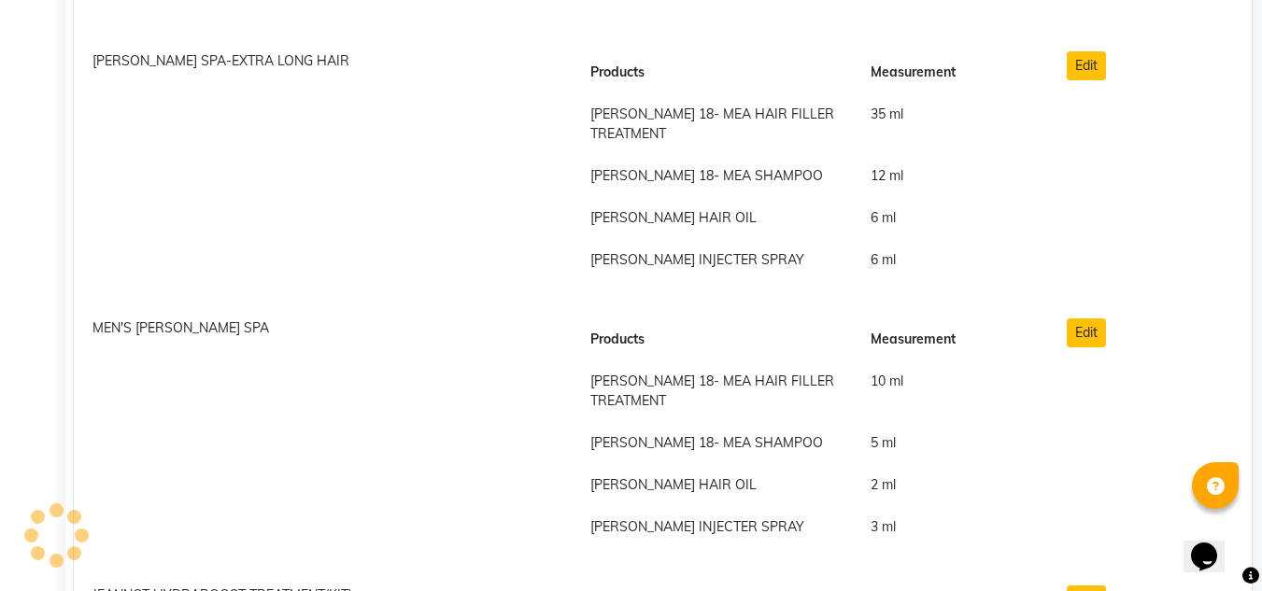
scroll to position [6121, 0]
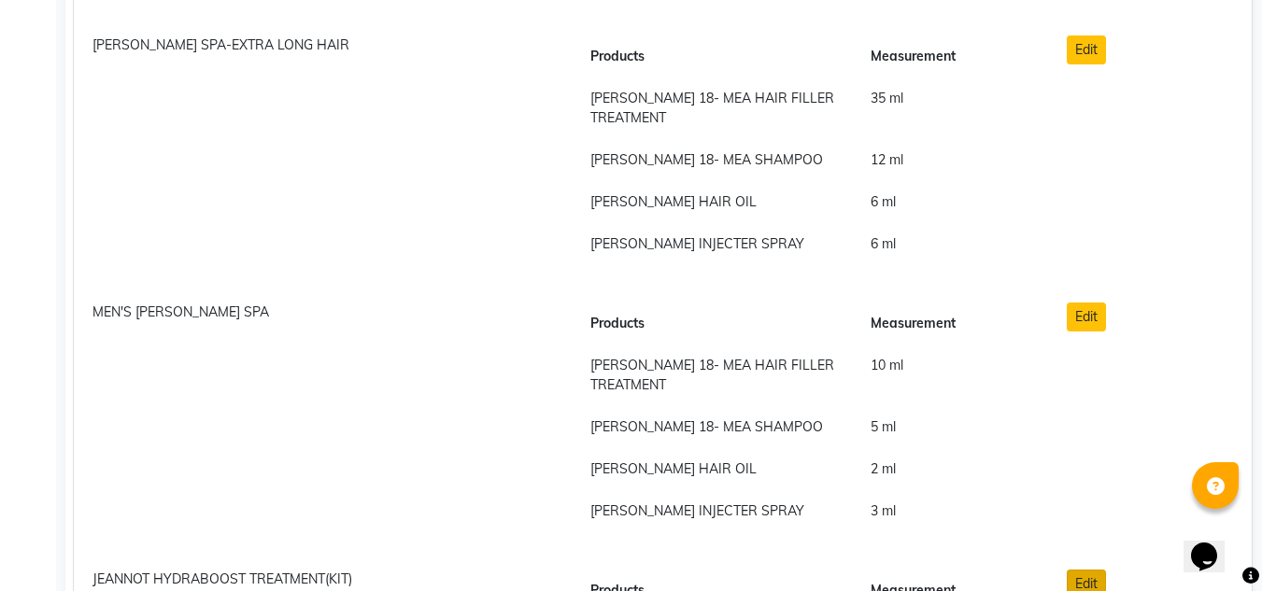
click at [1088, 570] on button "Edit" at bounding box center [1085, 584] width 39 height 29
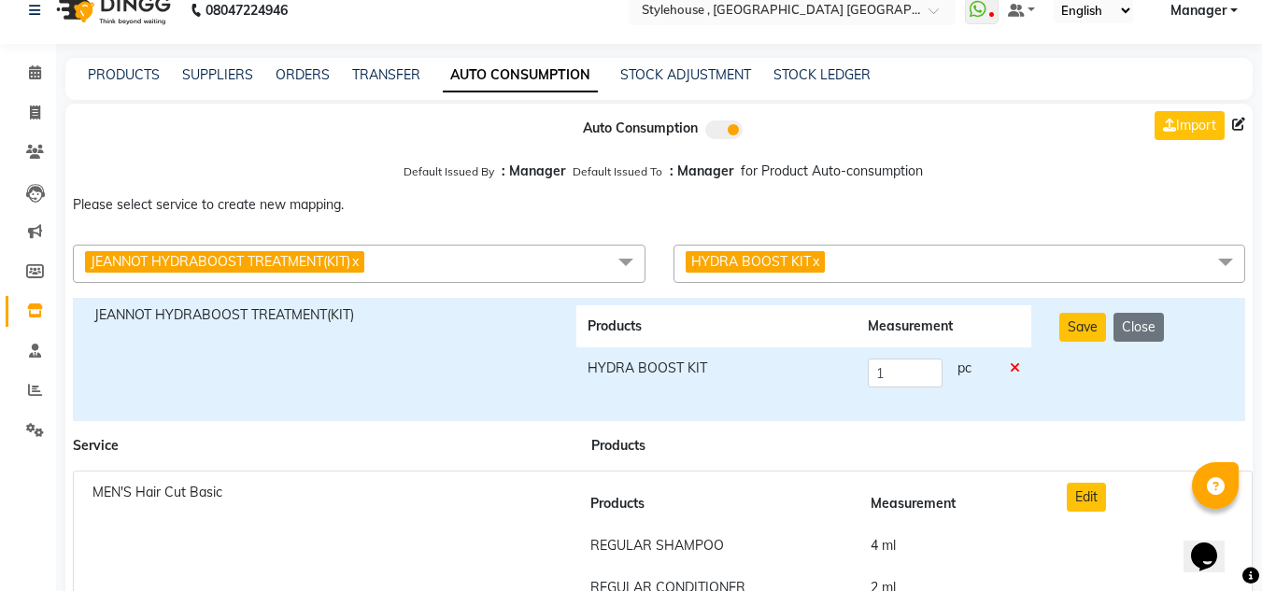
scroll to position [0, 0]
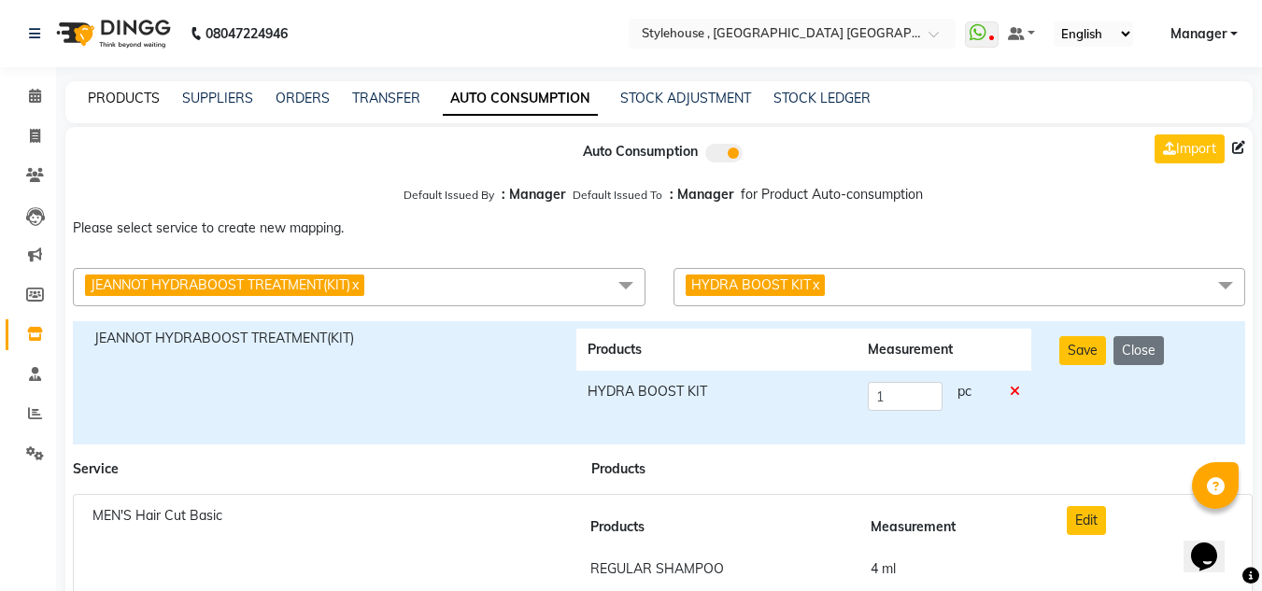
click at [122, 96] on link "PRODUCTS" at bounding box center [124, 98] width 72 height 17
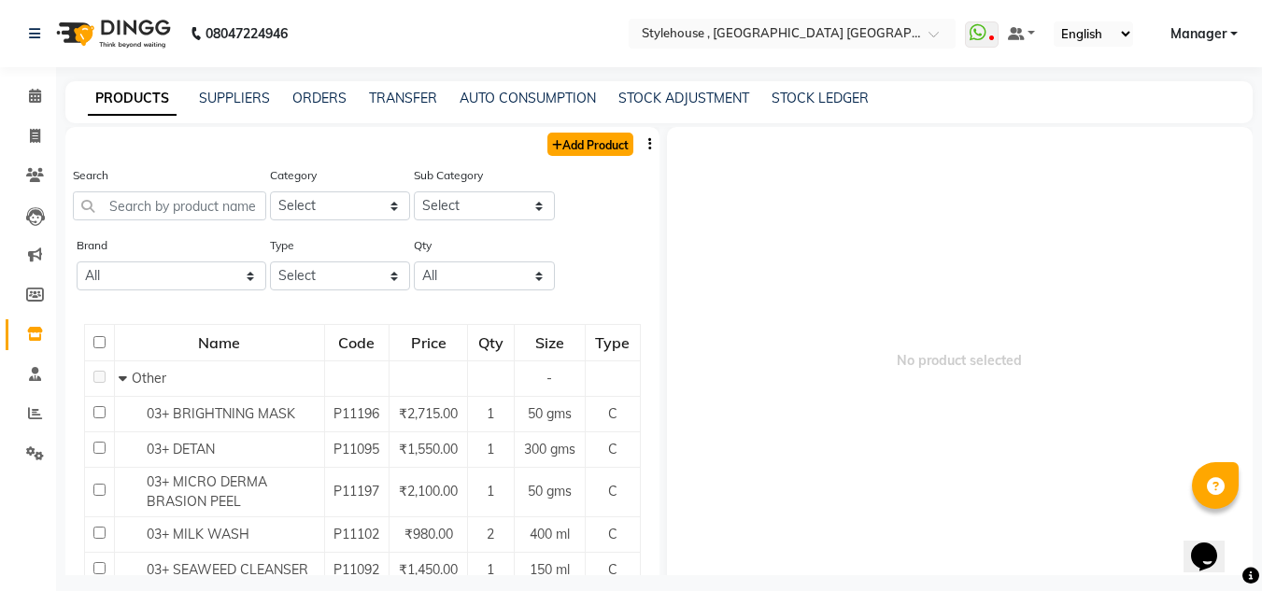
click at [604, 147] on link "Add Product" at bounding box center [590, 144] width 86 height 23
select select "true"
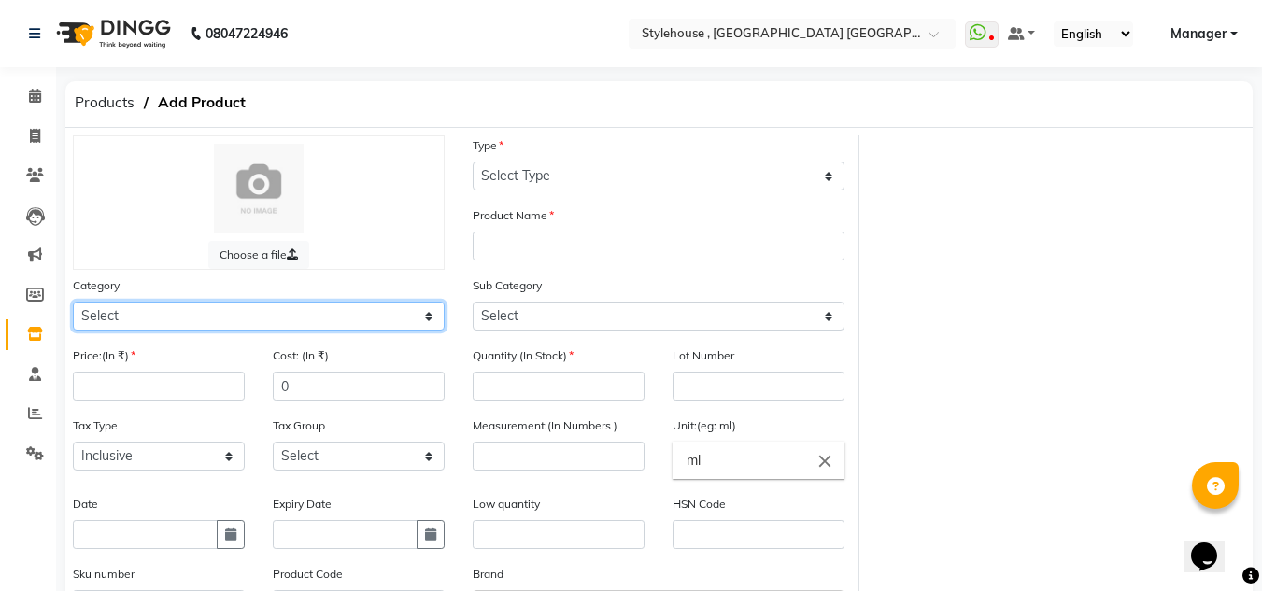
click at [425, 319] on select "Select Hair Skin Personal Care Appliances [PERSON_NAME] Waxing Disposable Threa…" at bounding box center [259, 316] width 372 height 29
select select "511301900"
click at [73, 302] on select "Select Hair Skin Personal Care Appliances [PERSON_NAME] Waxing Disposable Threa…" at bounding box center [259, 316] width 372 height 29
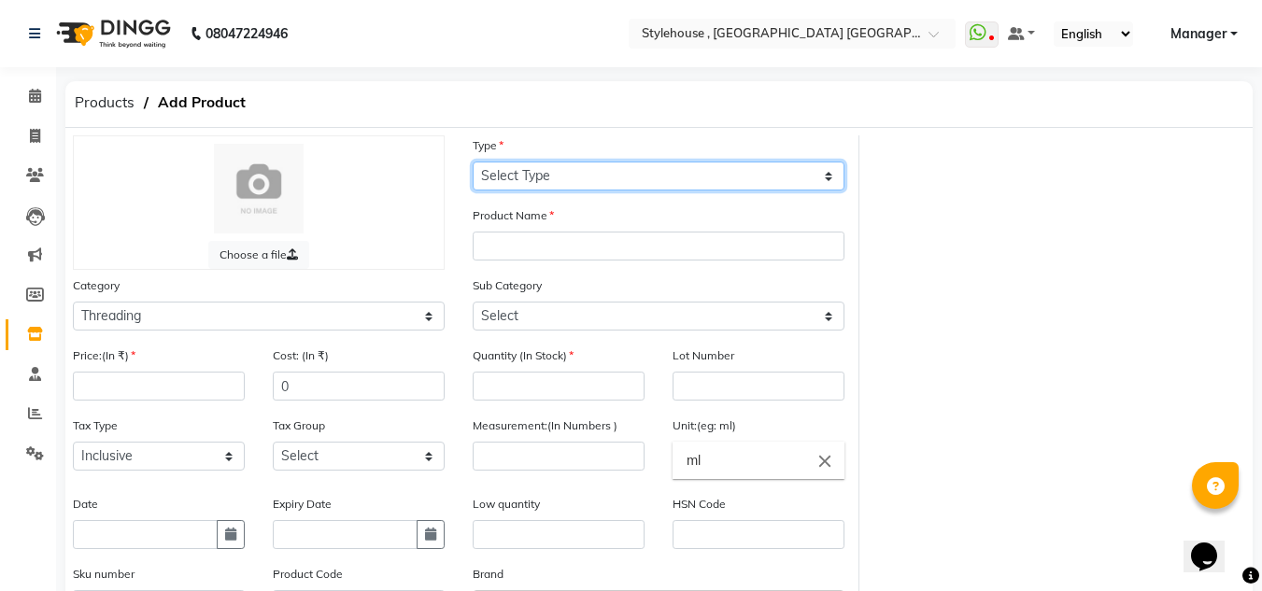
click at [830, 177] on select "Select Type Both Retail Consumable" at bounding box center [658, 176] width 372 height 29
select select "C"
click at [472, 162] on select "Select Type Both Retail Consumable" at bounding box center [658, 176] width 372 height 29
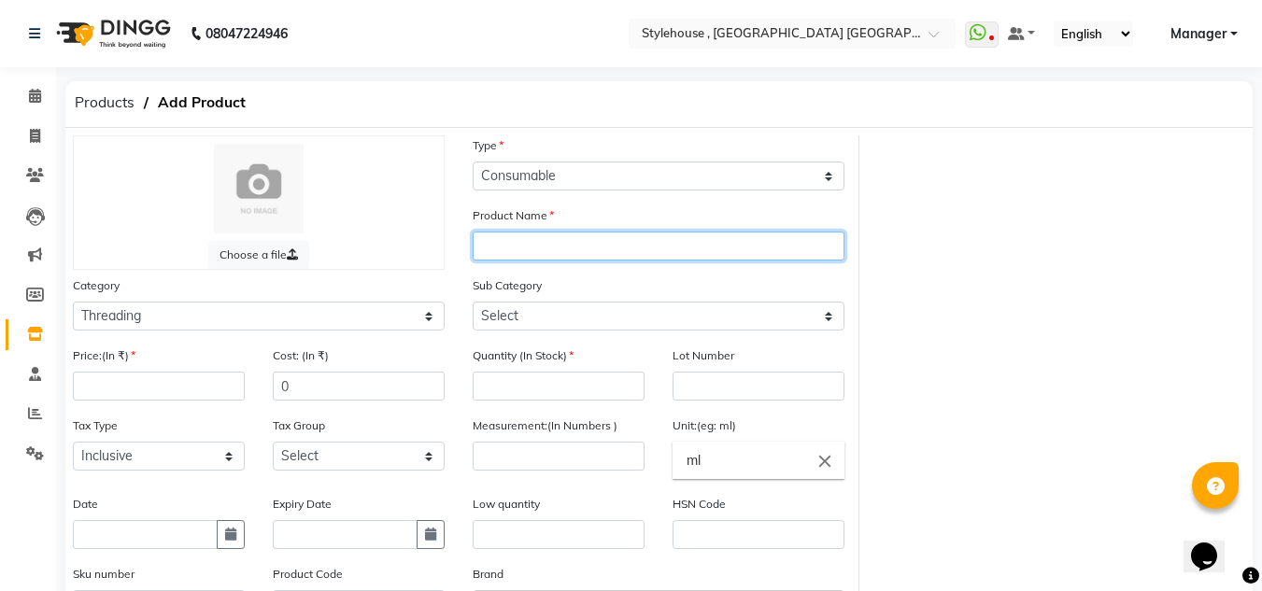
click at [797, 253] on input "text" at bounding box center [658, 246] width 372 height 29
type input "HYDRATATING CLEANSING MILK"
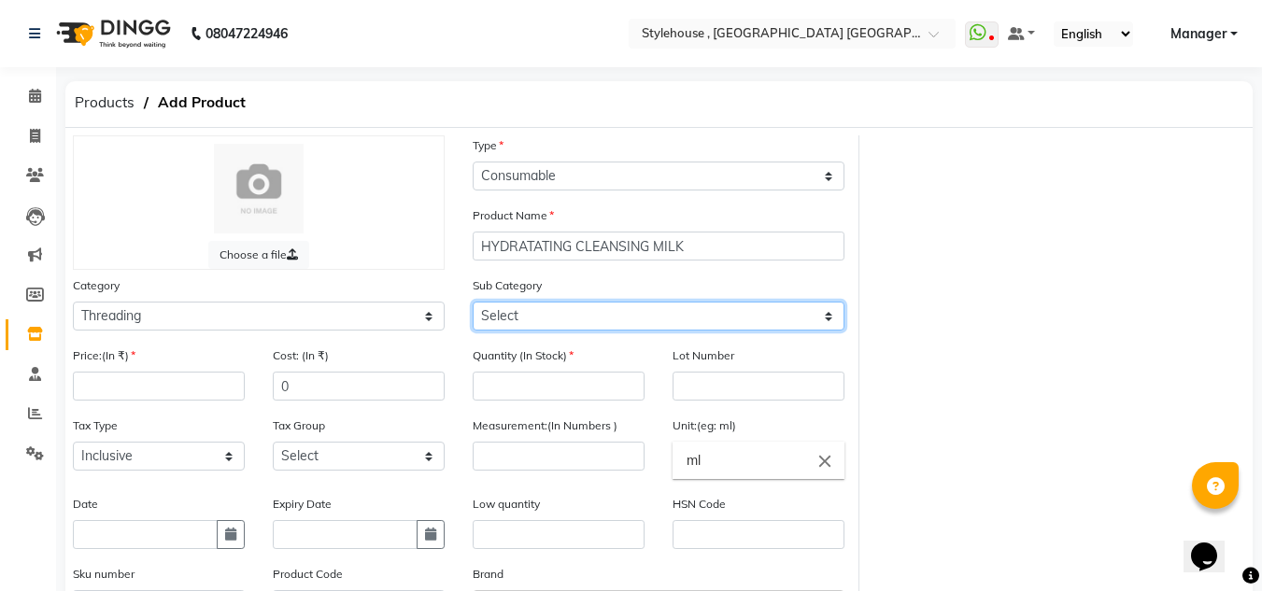
click at [829, 319] on select "Select Rill Gel Appliances Other" at bounding box center [658, 316] width 372 height 29
select select "511301904"
click at [472, 302] on select "Select Rill Gel Appliances Other" at bounding box center [658, 316] width 372 height 29
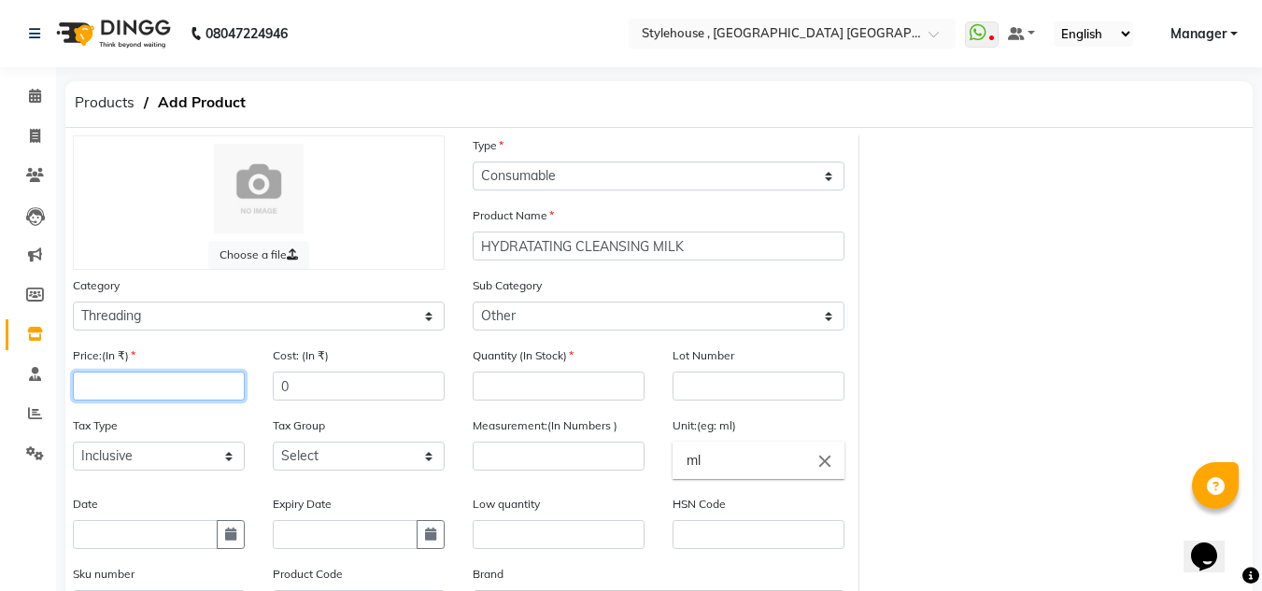
click at [191, 386] on input "number" at bounding box center [159, 386] width 172 height 29
type input "2670"
click at [320, 388] on input "0" at bounding box center [359, 386] width 172 height 29
click at [543, 388] on input "number" at bounding box center [558, 386] width 172 height 29
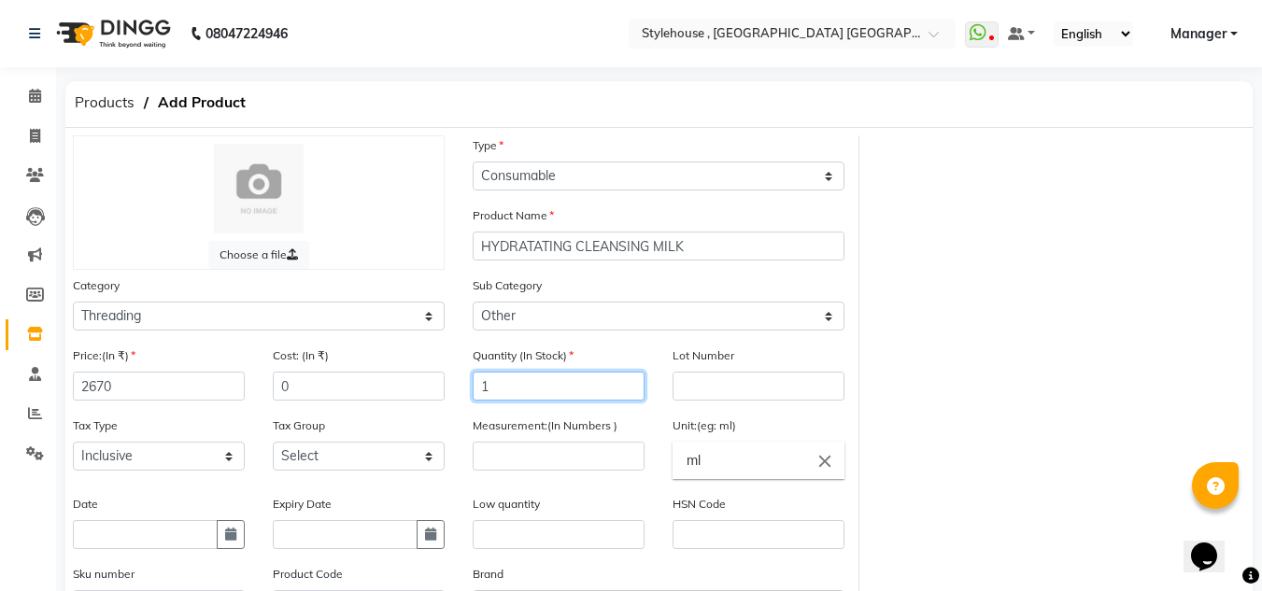
type input "1"
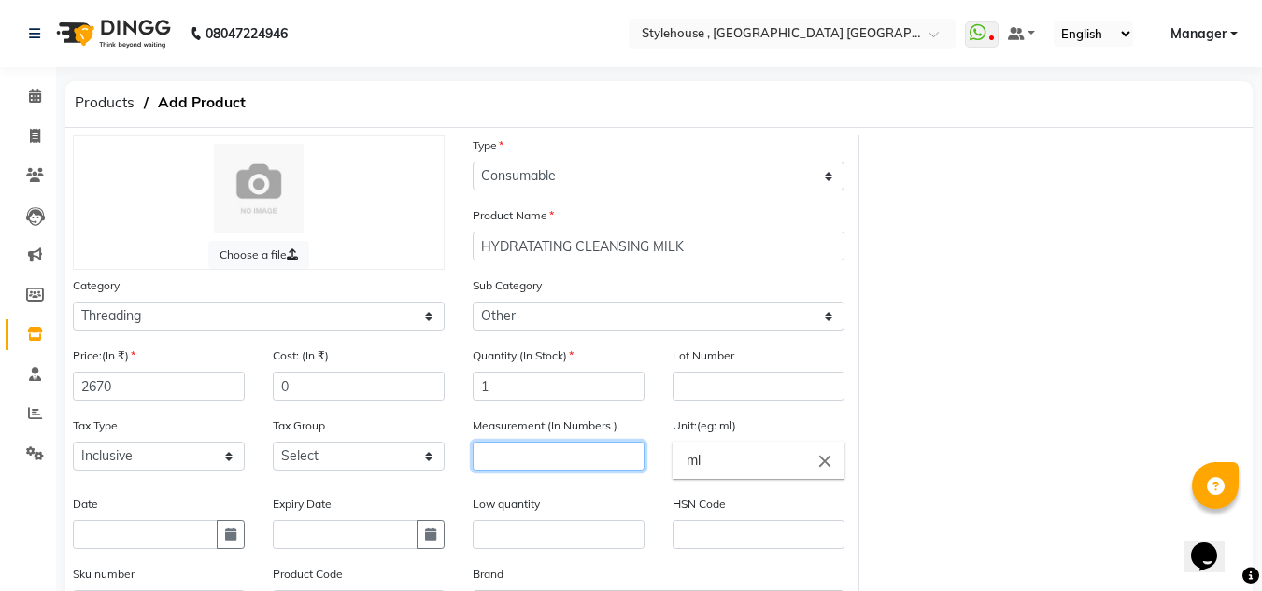
click at [508, 459] on input "number" at bounding box center [558, 456] width 172 height 29
type input "1"
click at [785, 465] on input "ml" at bounding box center [758, 460] width 172 height 37
type input "m"
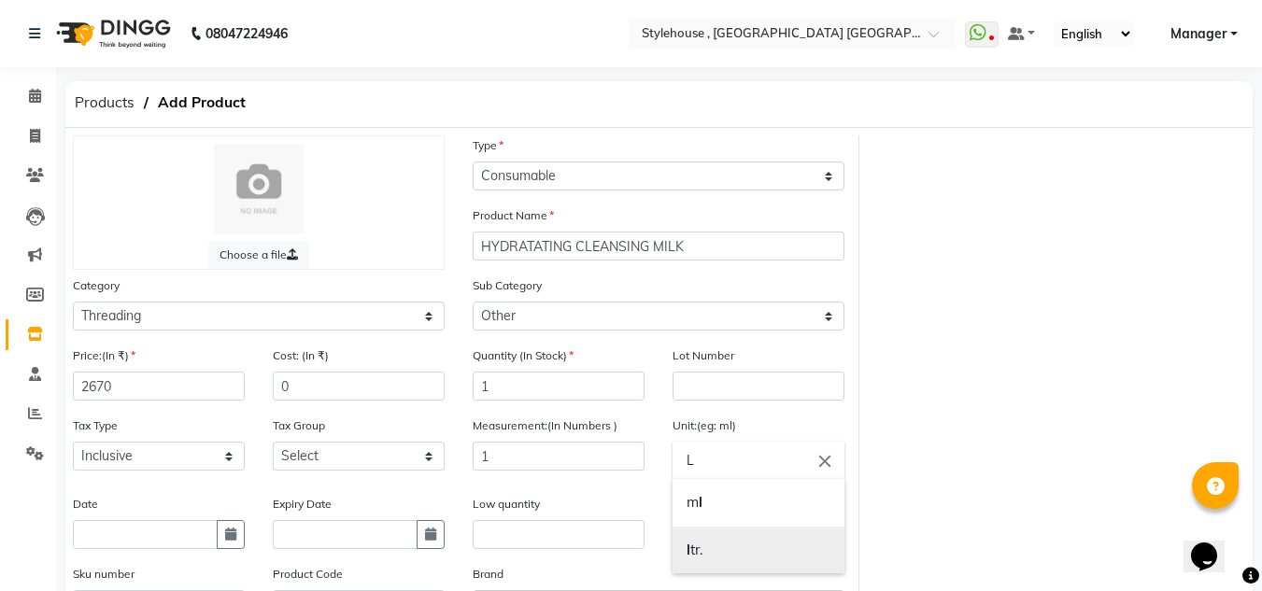
click at [697, 551] on link "l tr." at bounding box center [758, 551] width 172 height 48
type input "ltr."
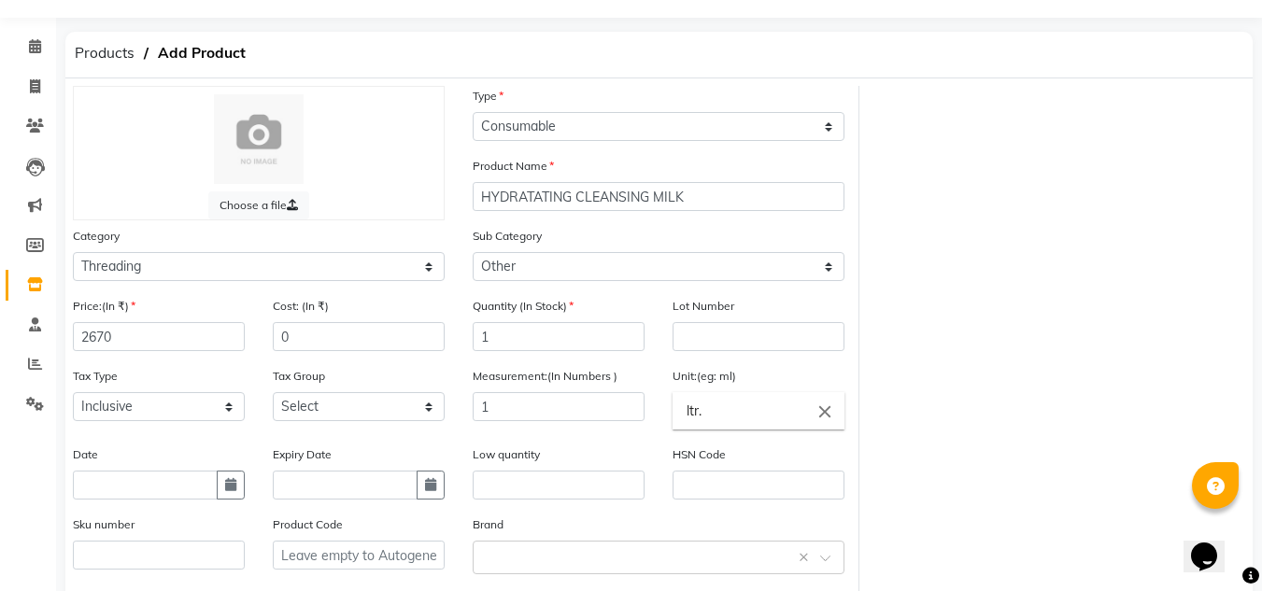
scroll to position [93, 0]
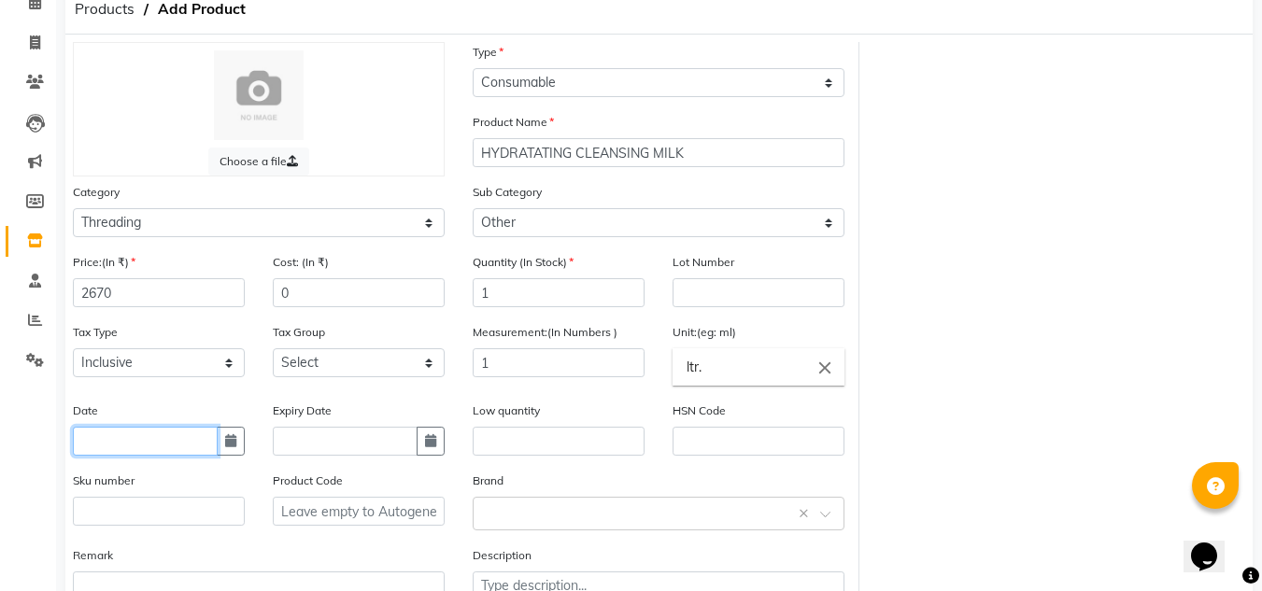
click at [133, 439] on input "text" at bounding box center [145, 441] width 145 height 29
select select "9"
select select "2025"
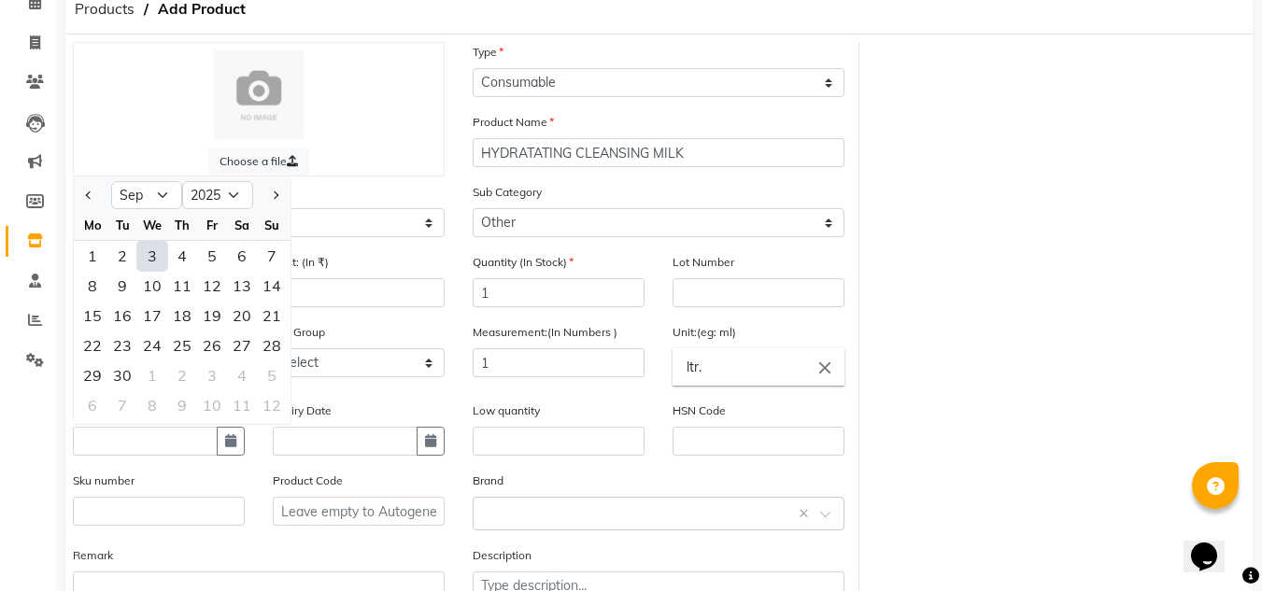
click at [154, 251] on div "3" at bounding box center [152, 256] width 30 height 30
type input "[DATE]"
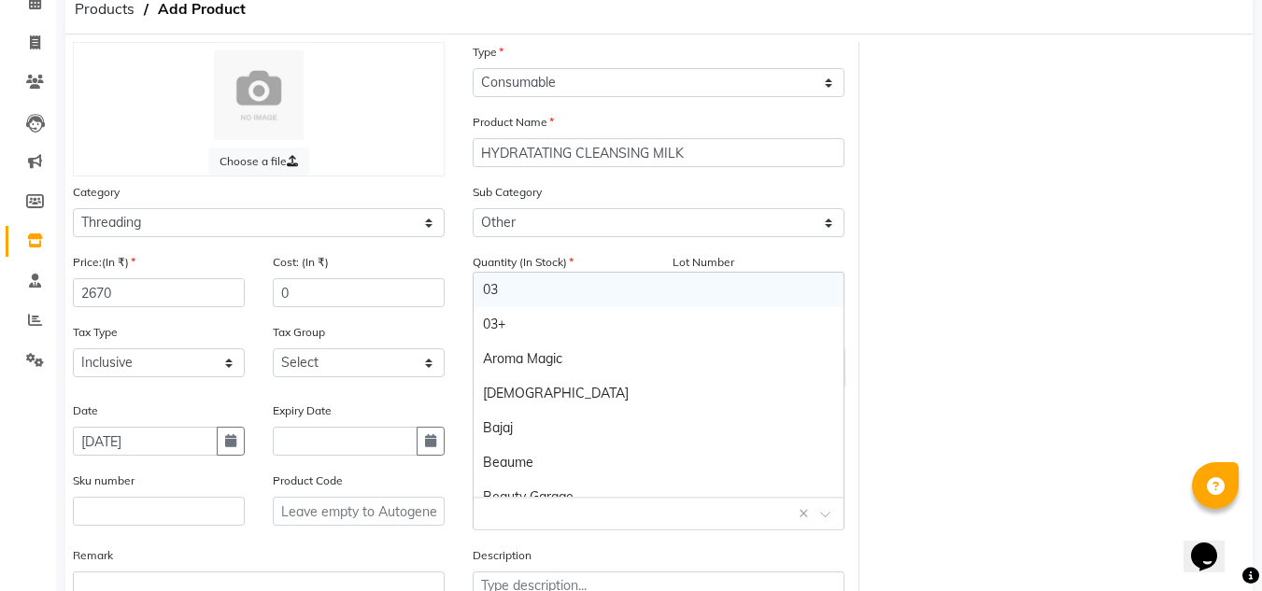
click at [694, 515] on input "text" at bounding box center [640, 512] width 314 height 20
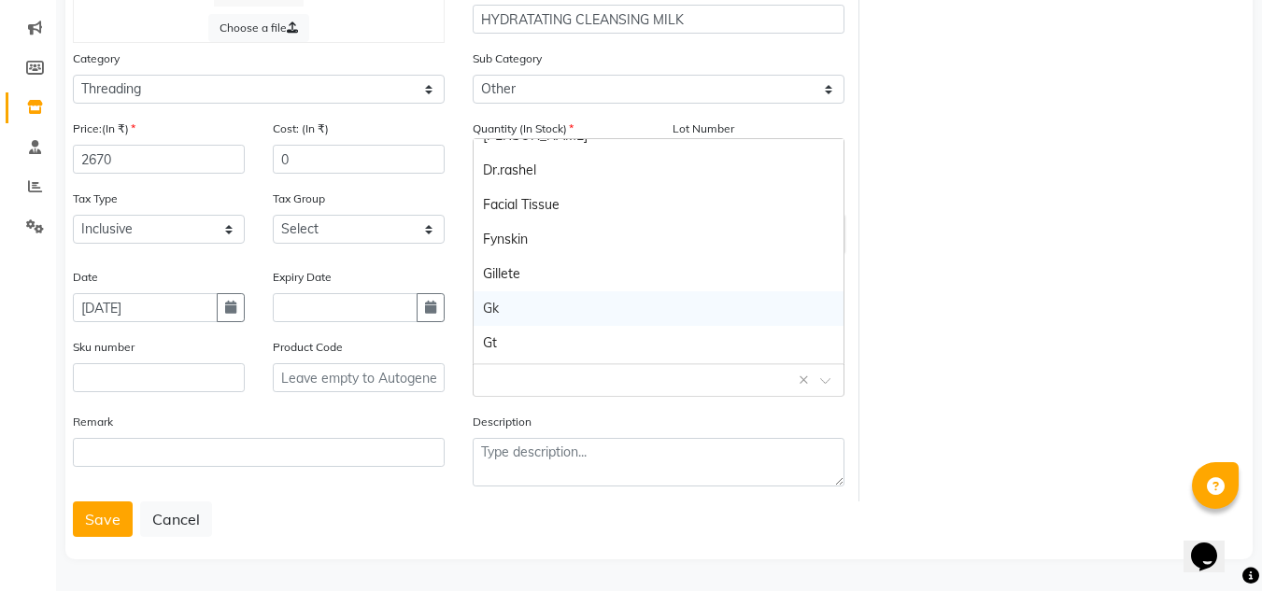
scroll to position [563, 0]
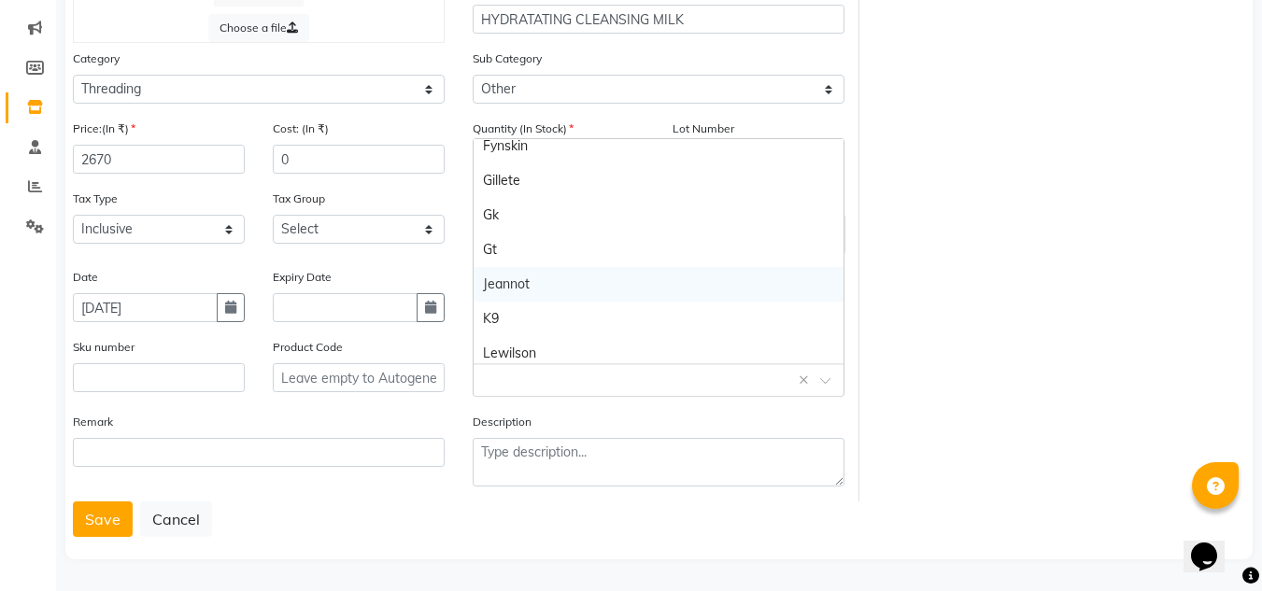
click at [518, 284] on div "Jeannot" at bounding box center [658, 284] width 370 height 35
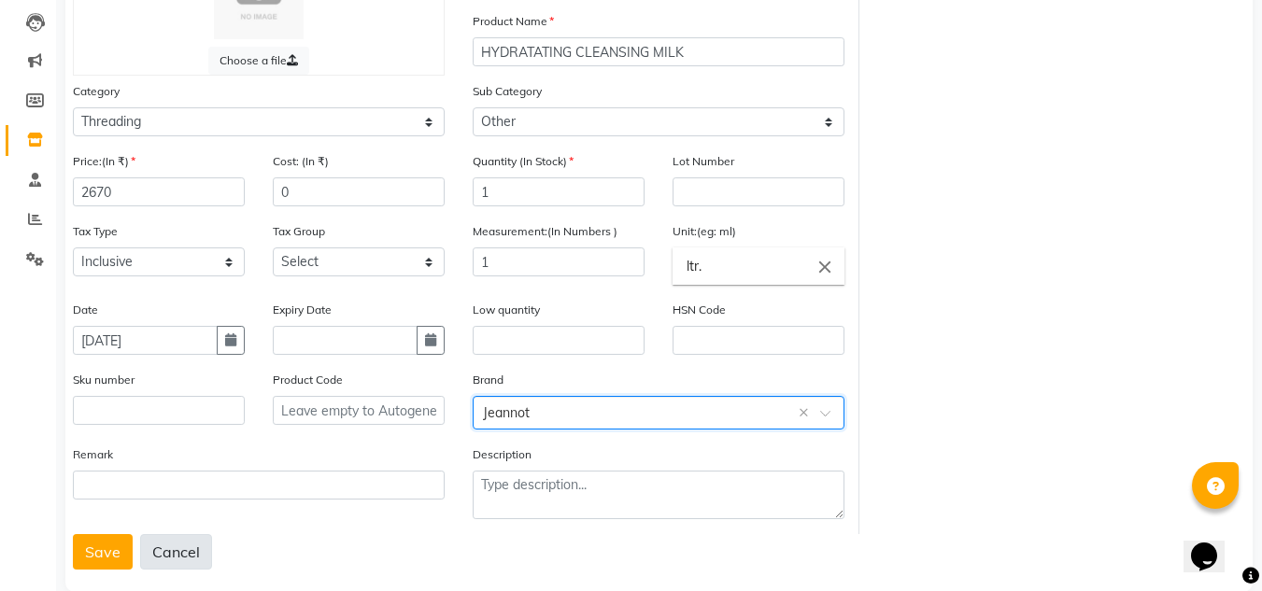
scroll to position [227, 0]
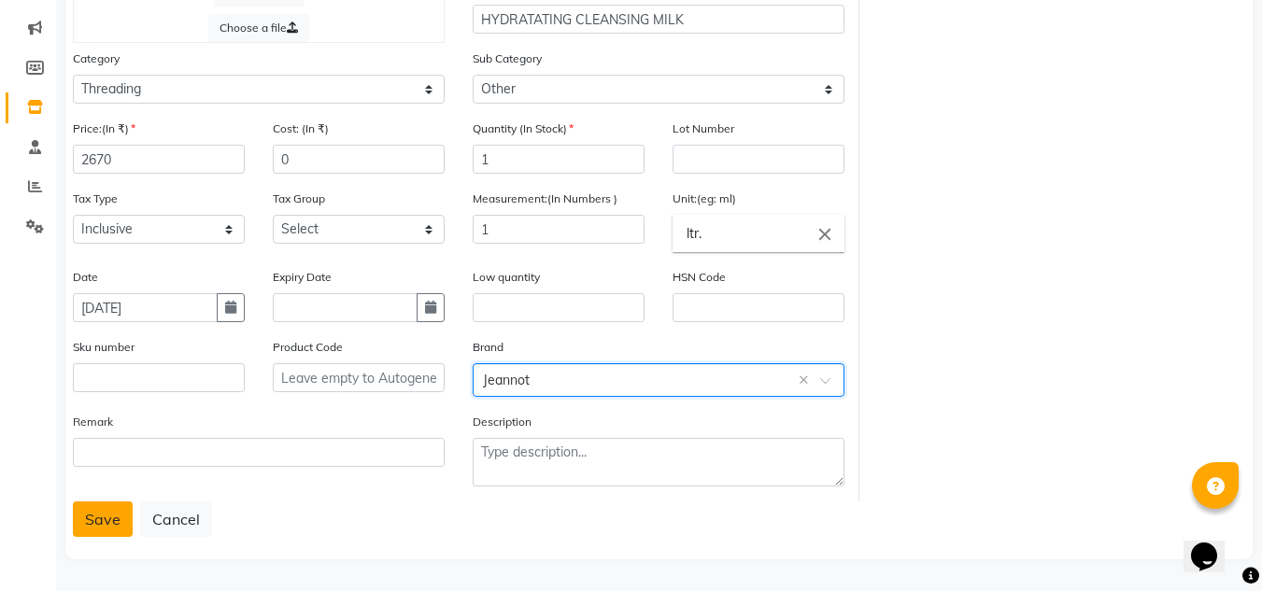
click at [103, 512] on button "Save" at bounding box center [103, 518] width 60 height 35
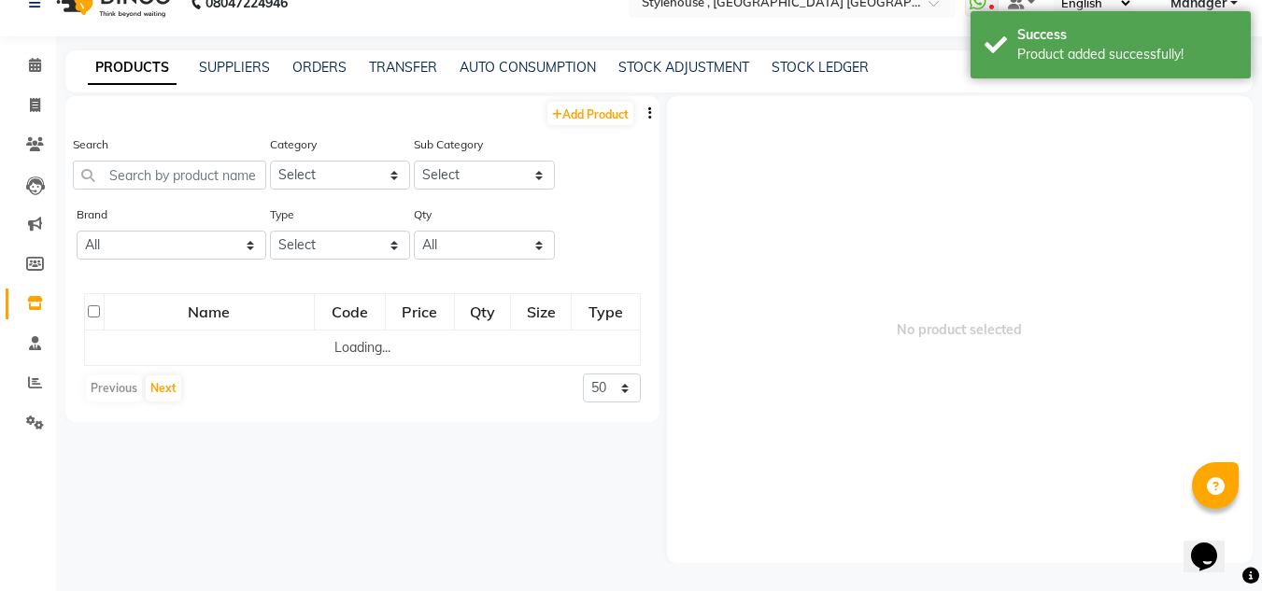
scroll to position [12, 0]
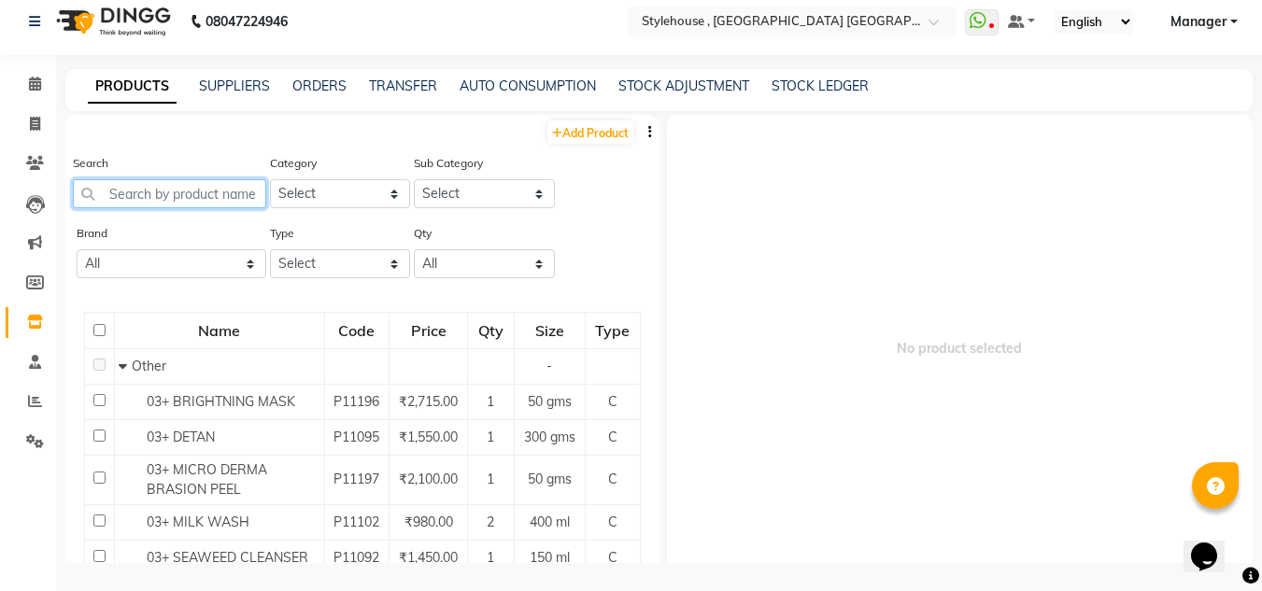
click at [216, 190] on input "text" at bounding box center [169, 193] width 193 height 29
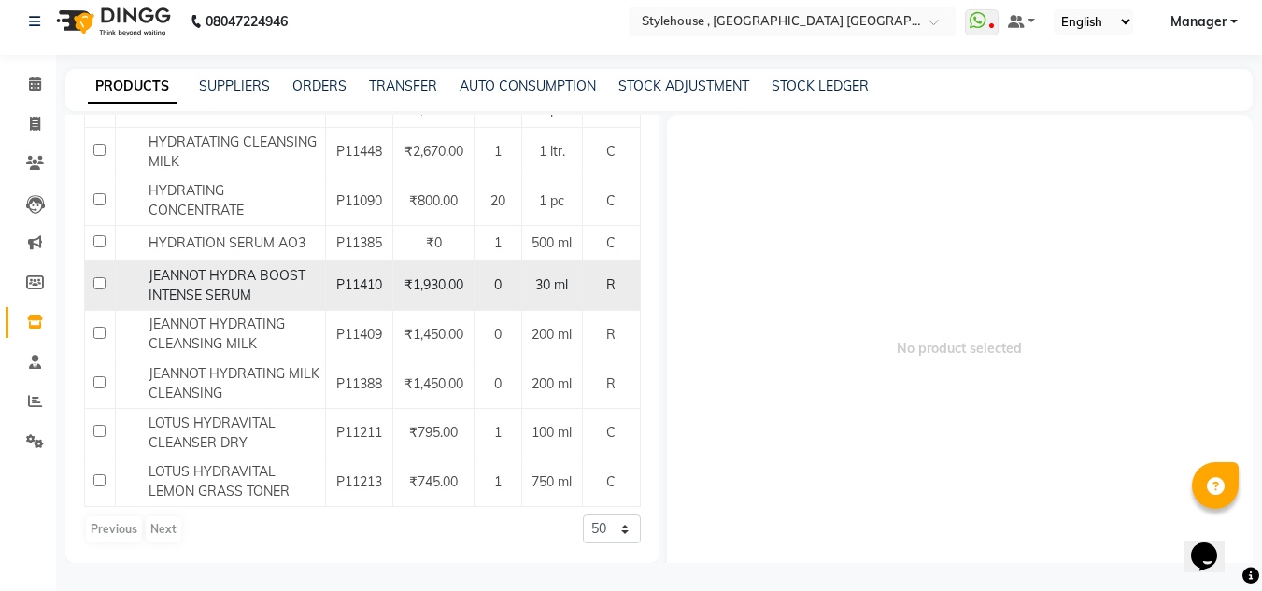
scroll to position [0, 0]
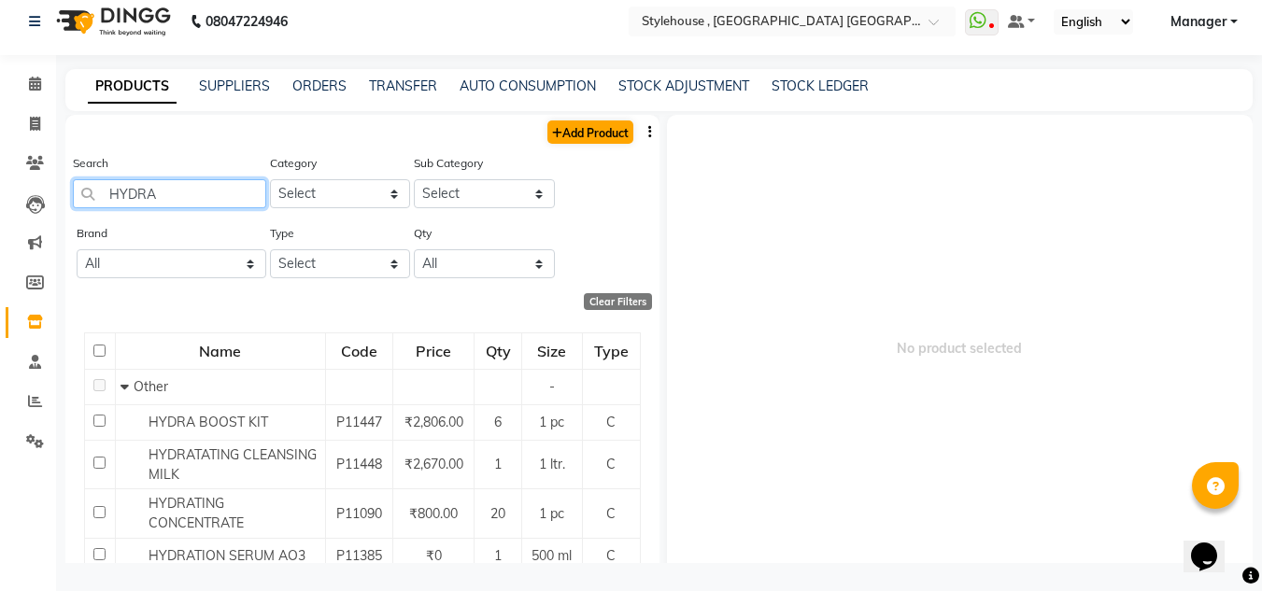
type input "HYDRA"
click at [567, 136] on link "Add Product" at bounding box center [590, 131] width 86 height 23
select select "true"
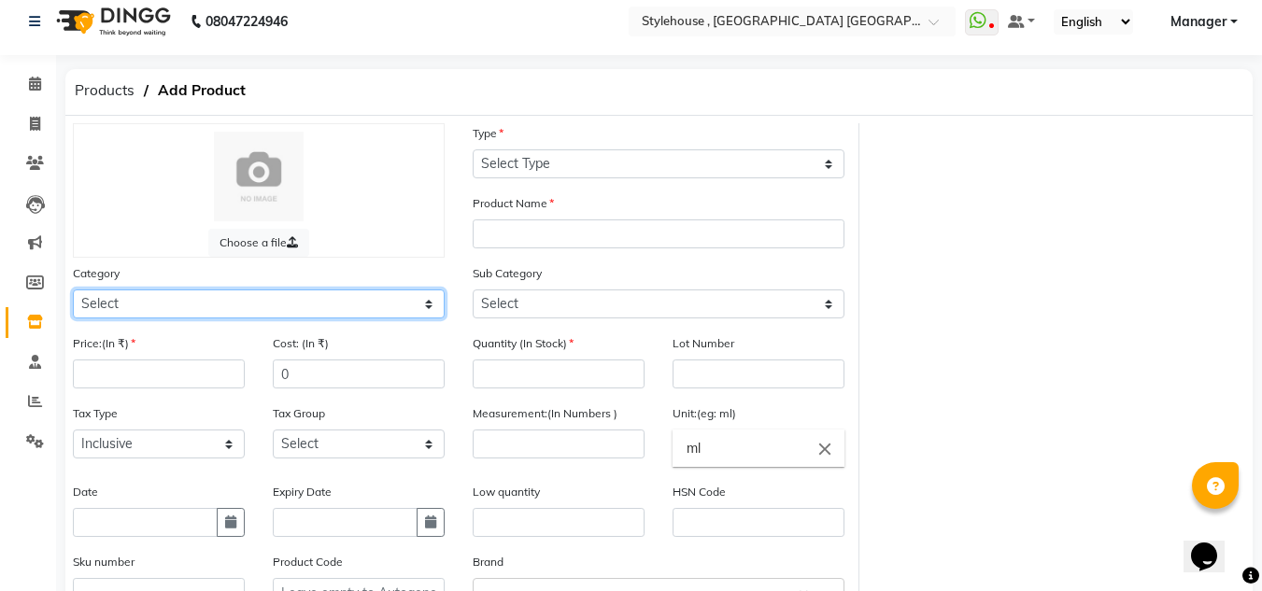
click at [429, 307] on select "Select Hair Skin Personal Care Appliances [PERSON_NAME] Waxing Disposable Threa…" at bounding box center [259, 303] width 372 height 29
select select "511301900"
click at [73, 289] on select "Select Hair Skin Personal Care Appliances [PERSON_NAME] Waxing Disposable Threa…" at bounding box center [259, 303] width 372 height 29
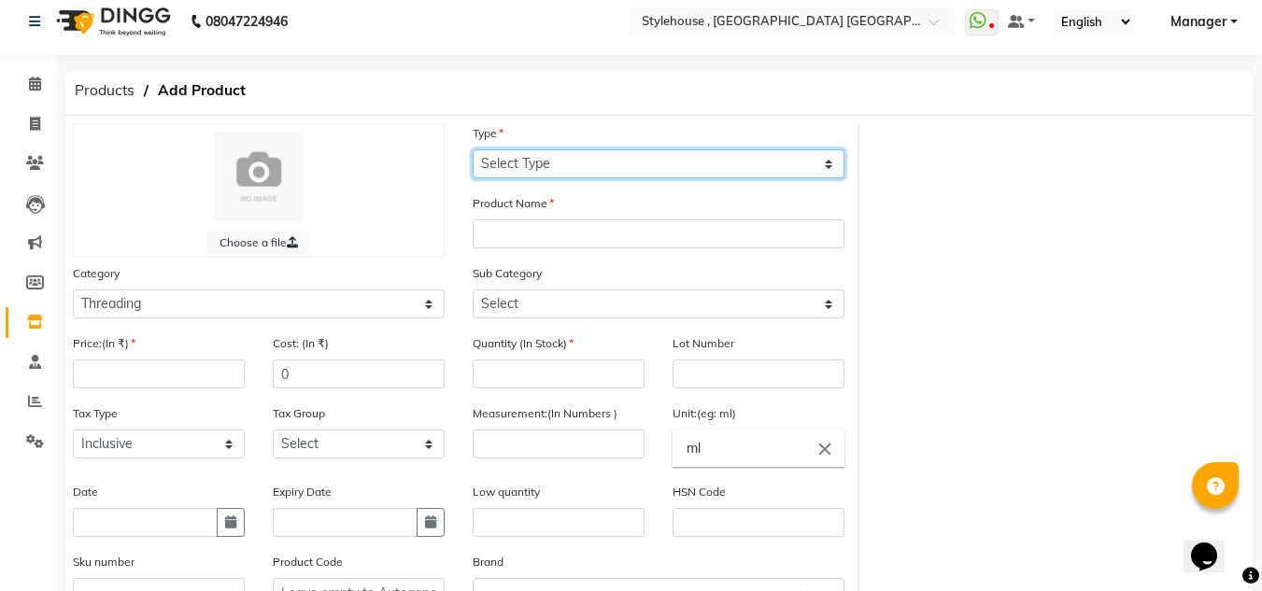
click at [824, 162] on select "Select Type Both Retail Consumable" at bounding box center [658, 163] width 372 height 29
select select "C"
click at [472, 149] on select "Select Type Both Retail Consumable" at bounding box center [658, 163] width 372 height 29
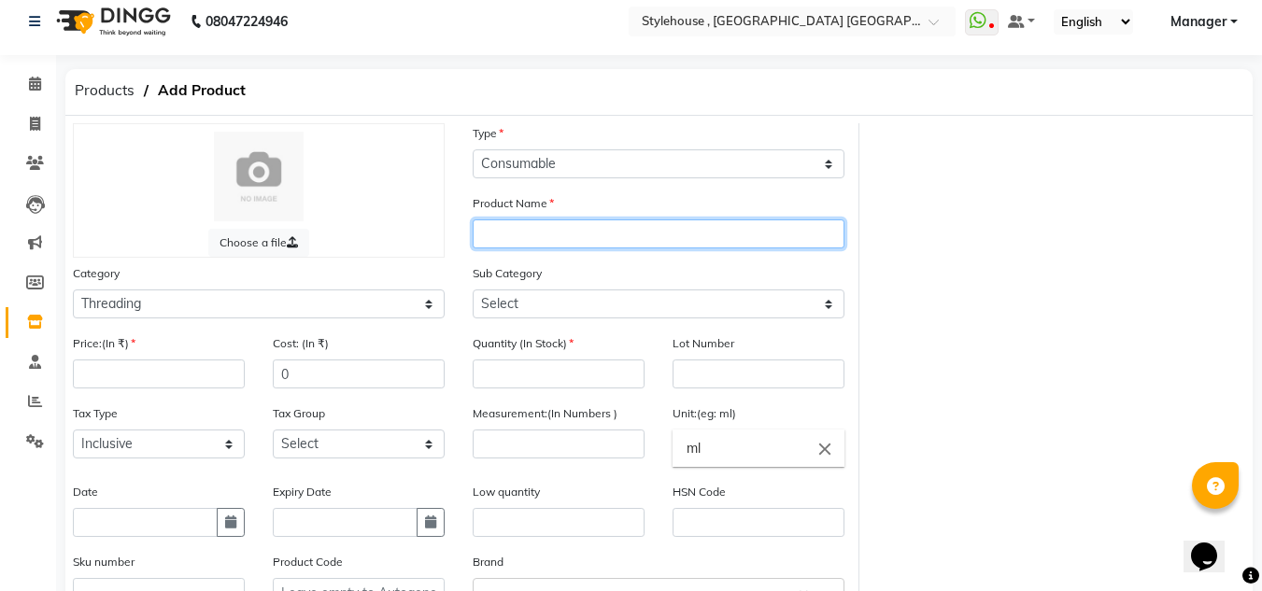
click at [553, 227] on input "text" at bounding box center [658, 233] width 372 height 29
type input "SOFT CLEANSING GEL"
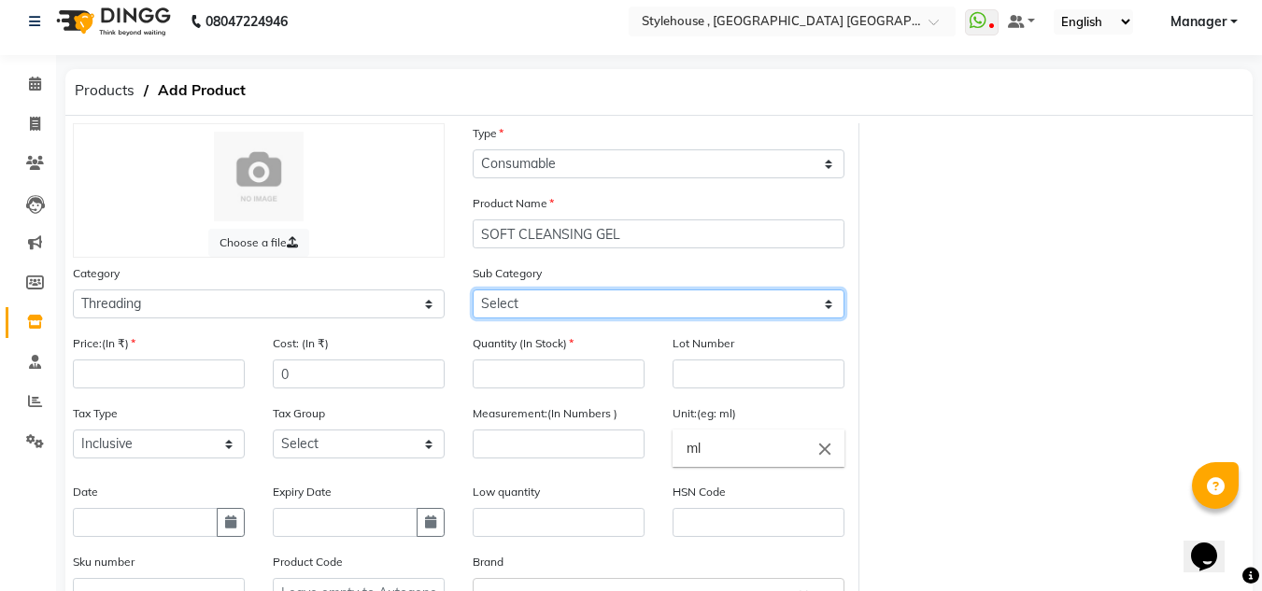
click at [828, 305] on select "Select Rill Gel Appliances Other" at bounding box center [658, 303] width 372 height 29
select select "511301904"
click at [472, 289] on select "Select Rill Gel Appliances Other" at bounding box center [658, 303] width 372 height 29
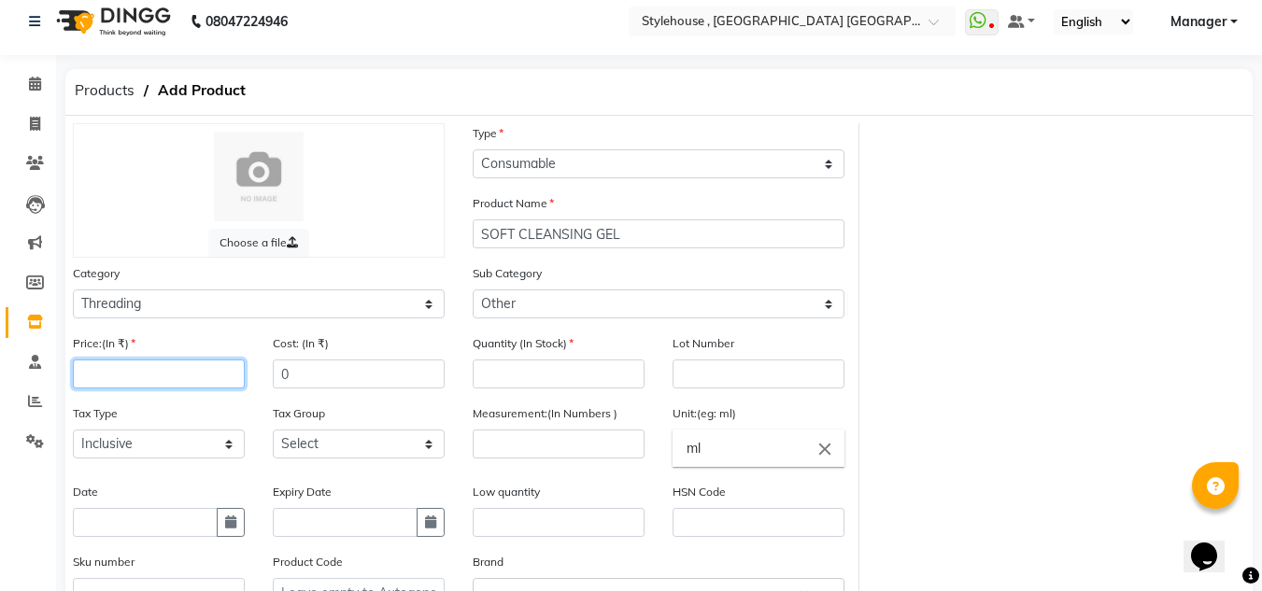
click at [164, 368] on input "number" at bounding box center [159, 373] width 172 height 29
type input "2670"
click at [422, 366] on input "0" at bounding box center [359, 373] width 172 height 29
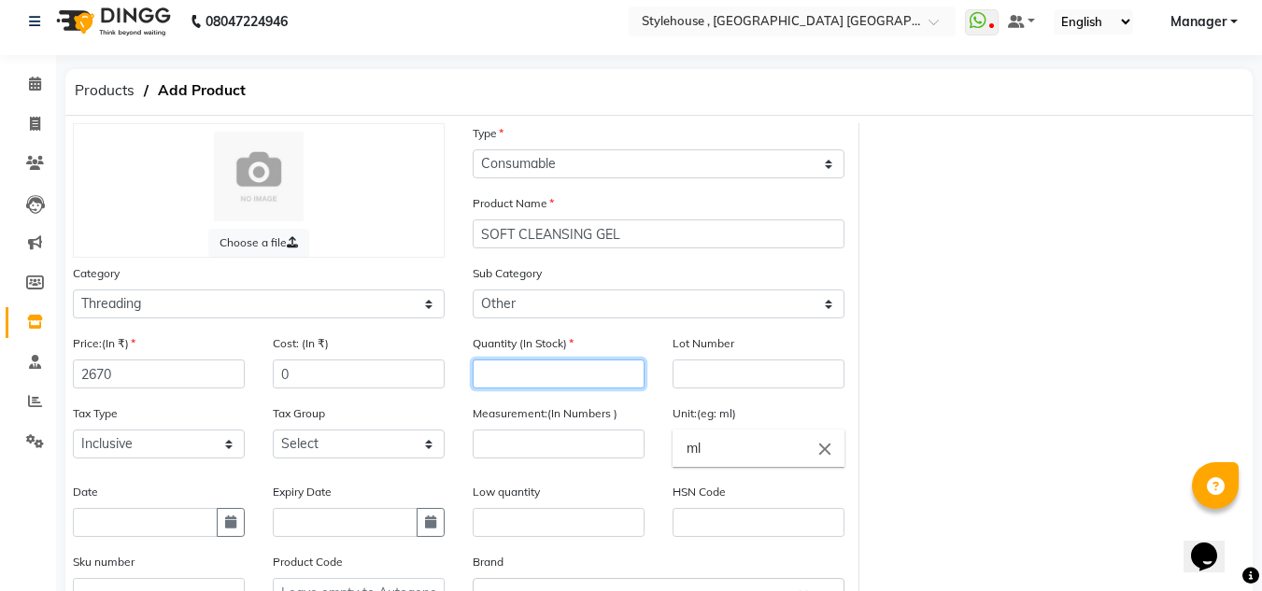
click at [537, 367] on input "number" at bounding box center [558, 373] width 172 height 29
type input "1"
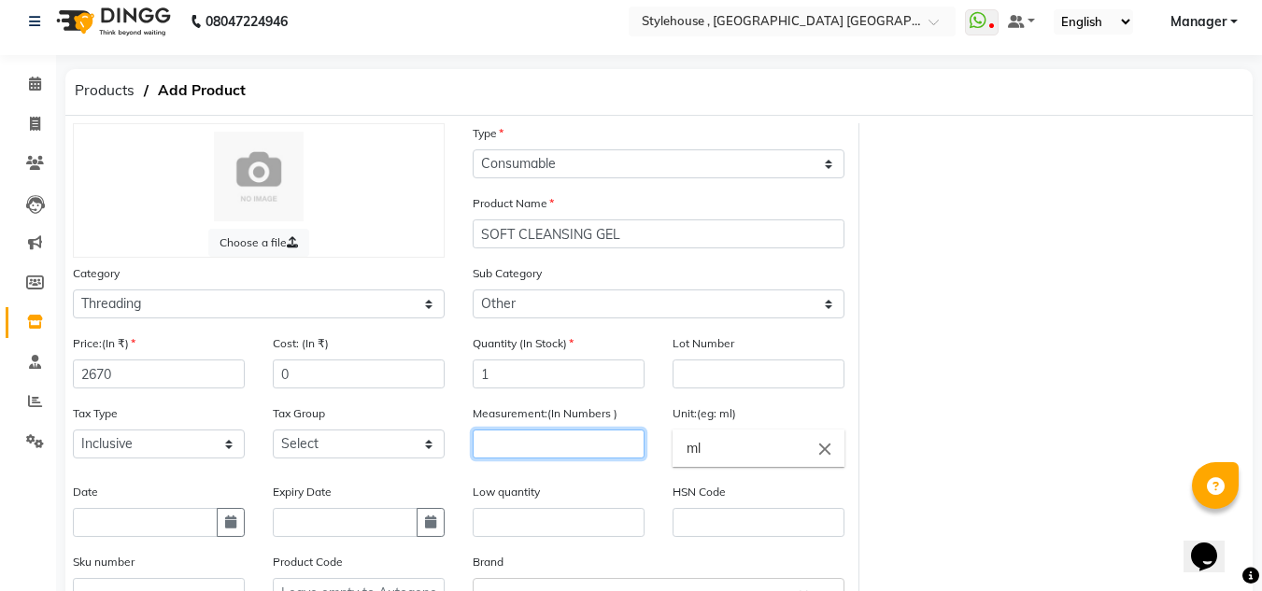
click at [586, 447] on input "number" at bounding box center [558, 444] width 172 height 29
type input "1"
click at [779, 454] on input "ml" at bounding box center [758, 448] width 172 height 37
type input "m"
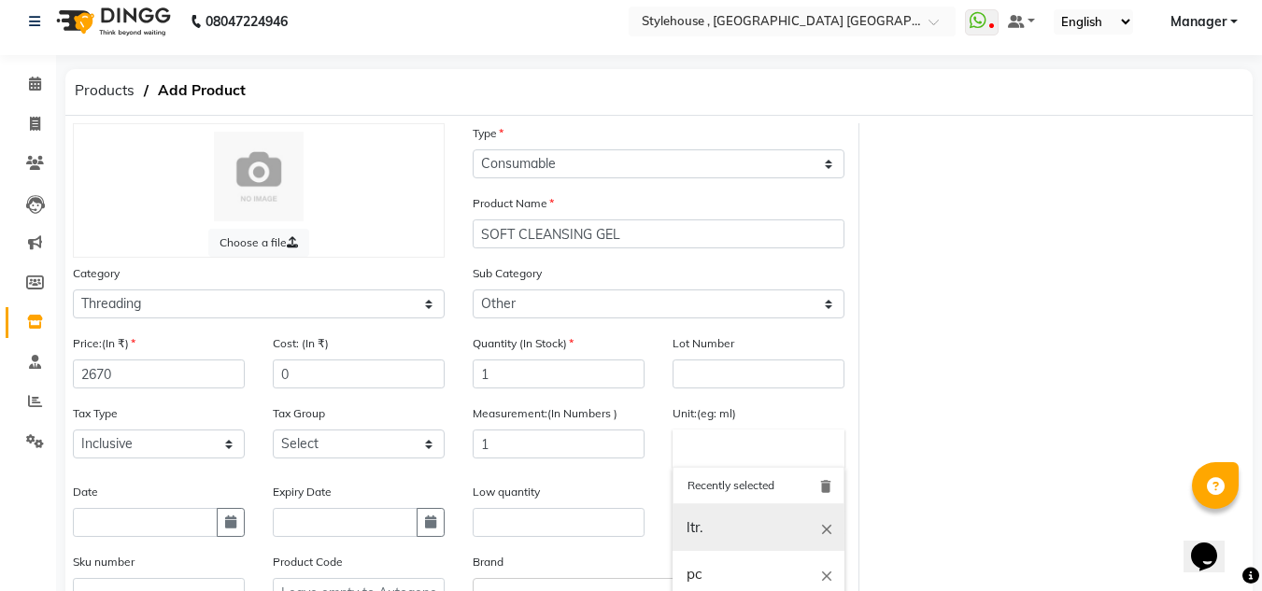
click at [714, 537] on link "ltr." at bounding box center [758, 528] width 172 height 48
type input "ltr."
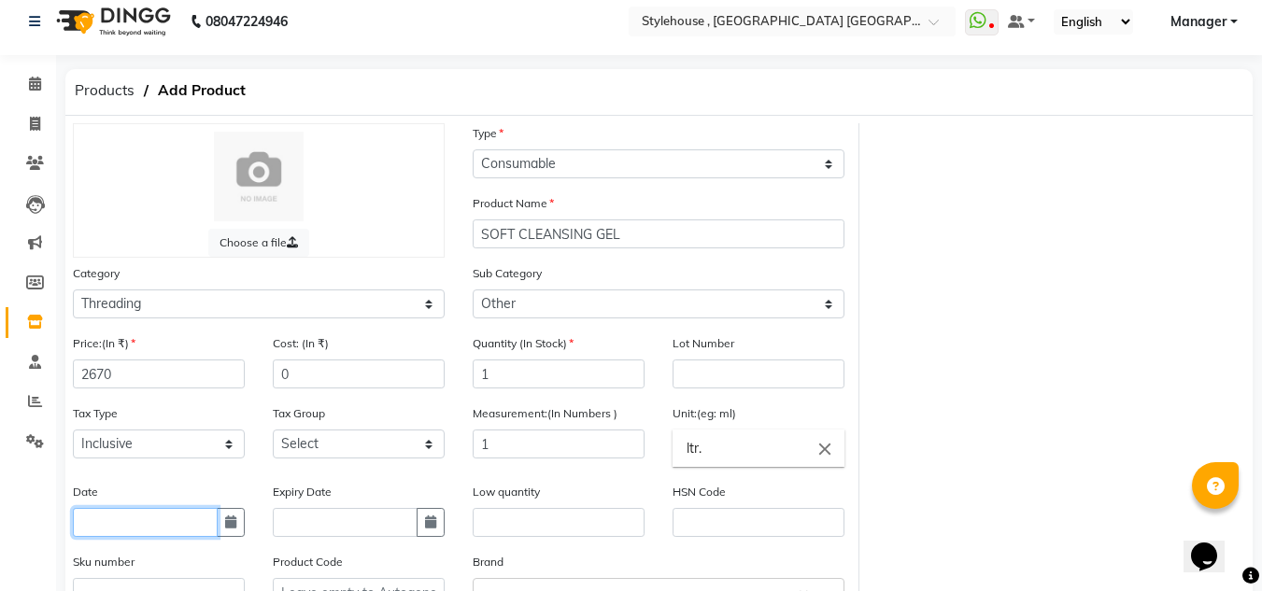
click at [198, 518] on input "text" at bounding box center [145, 522] width 145 height 29
select select "9"
select select "2025"
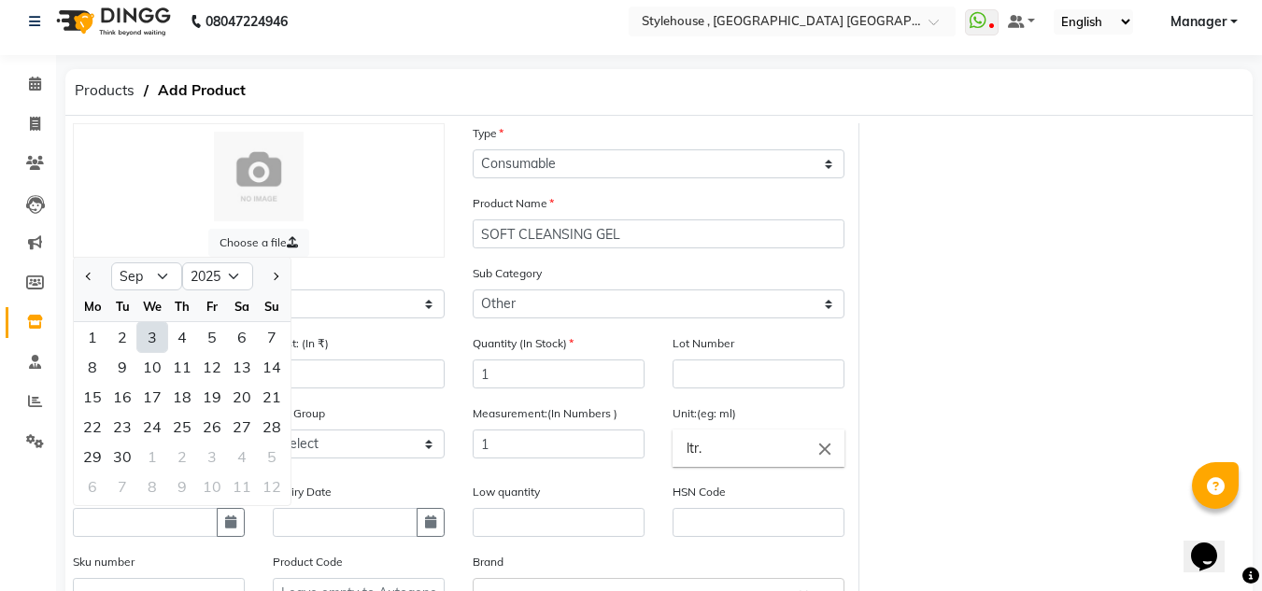
click at [150, 337] on div "3" at bounding box center [152, 337] width 30 height 30
type input "[DATE]"
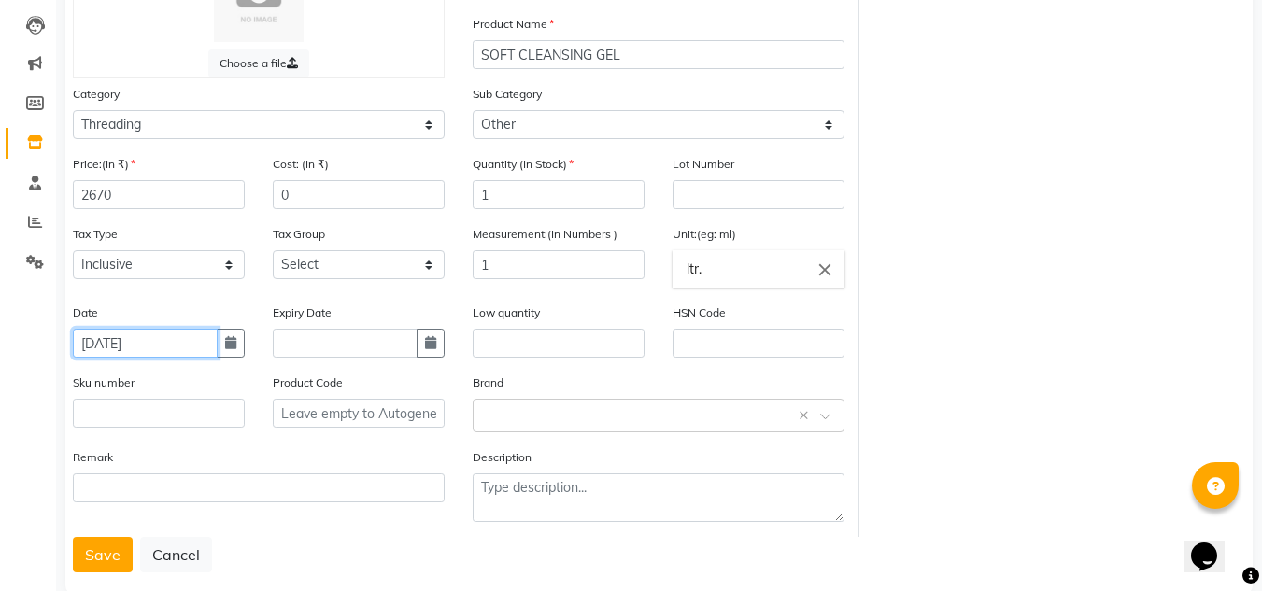
scroll to position [199, 0]
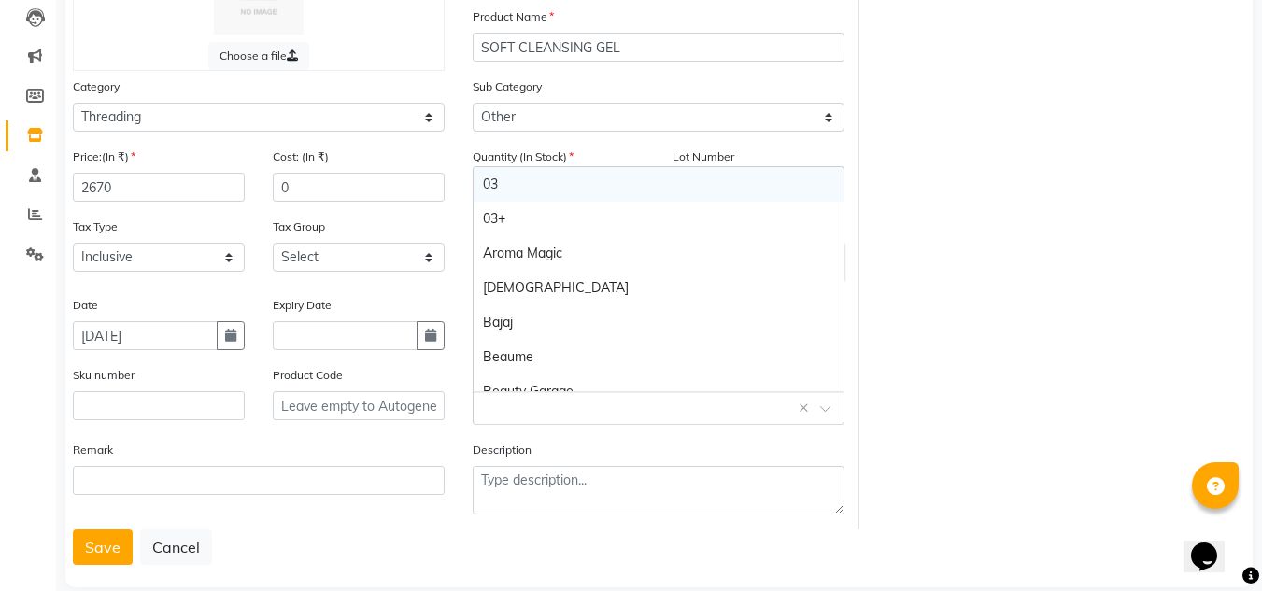
click at [822, 409] on span at bounding box center [831, 414] width 23 height 20
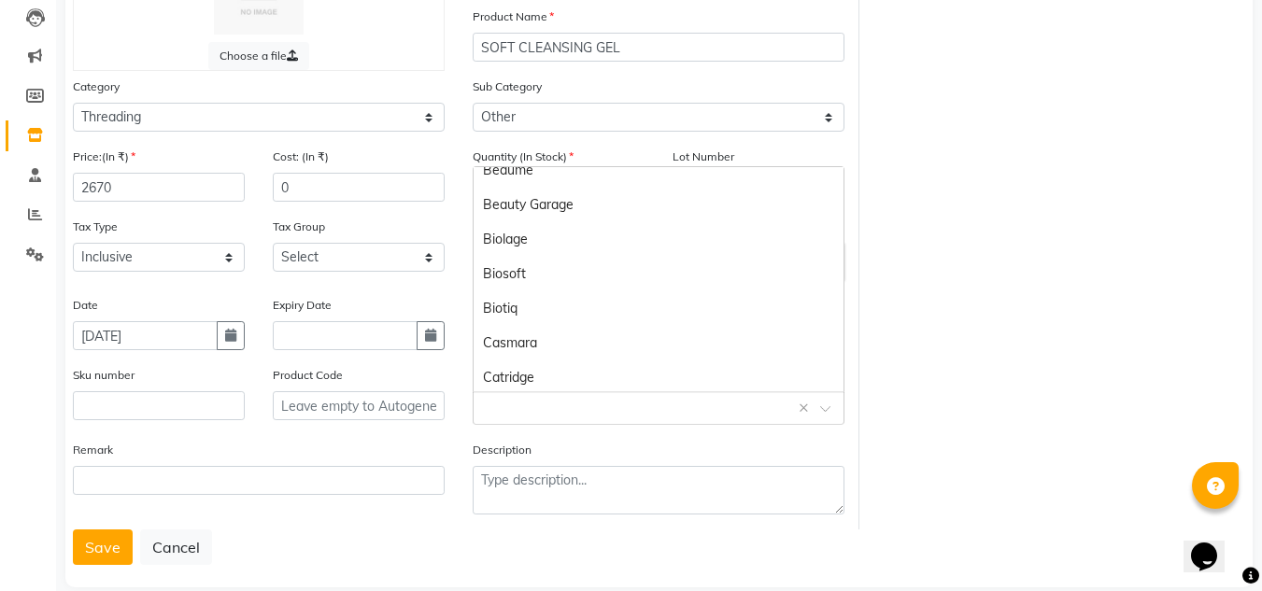
scroll to position [280, 0]
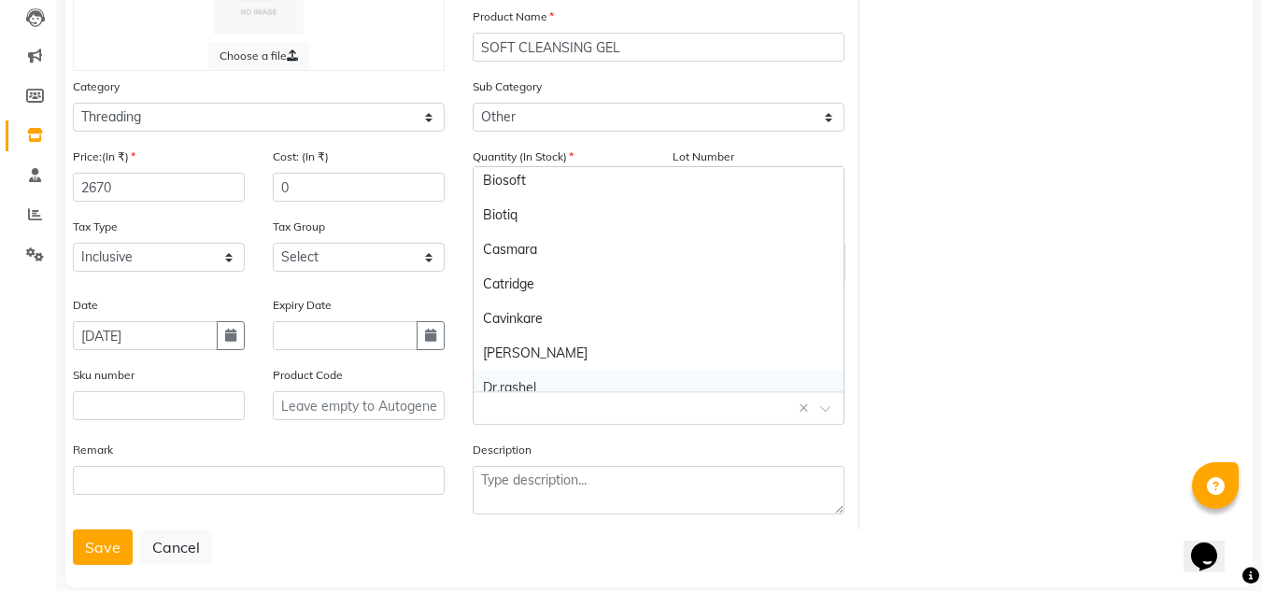
type input "J"
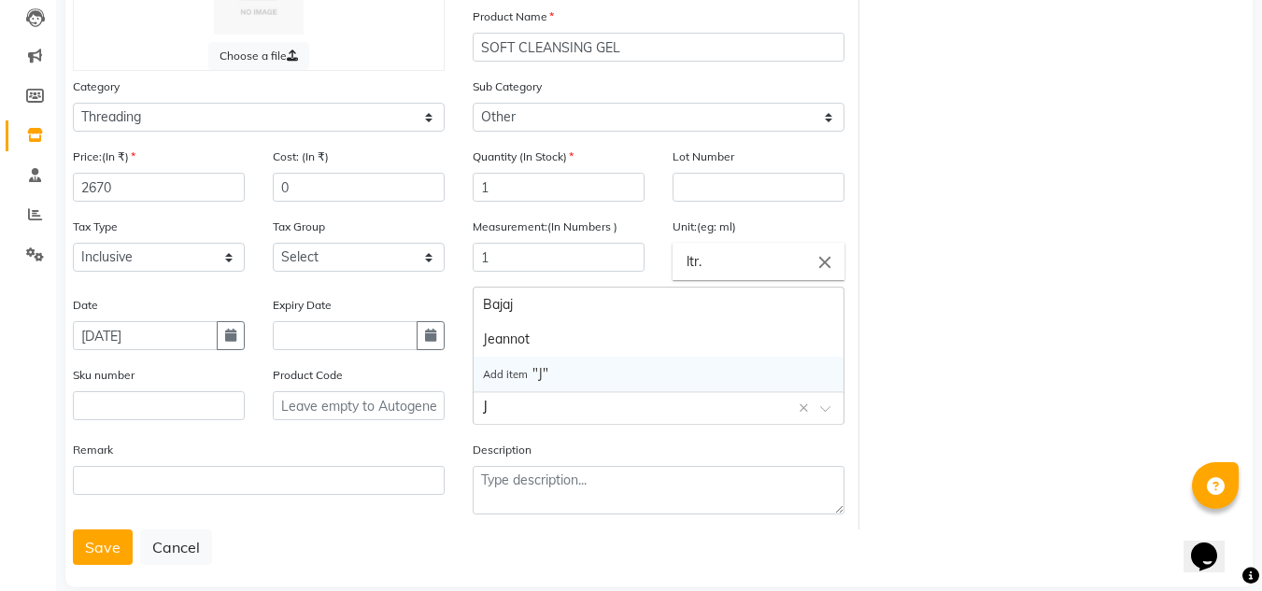
scroll to position [0, 0]
click at [526, 339] on div "Jeannot" at bounding box center [658, 339] width 370 height 35
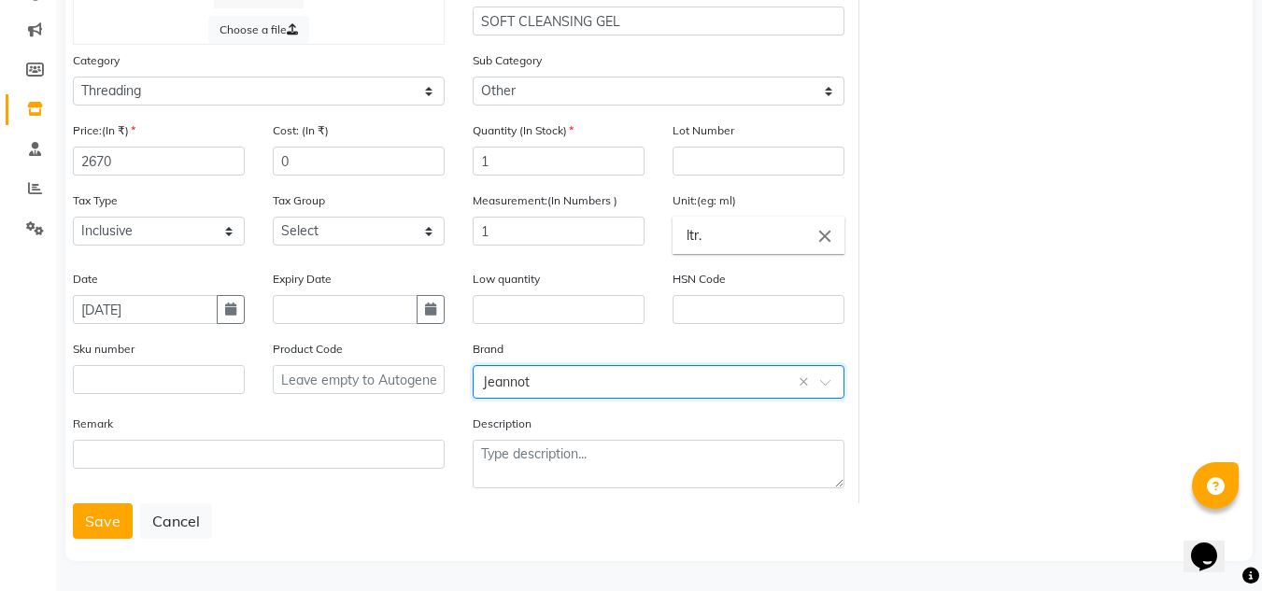
scroll to position [227, 0]
click at [95, 524] on button "Save" at bounding box center [103, 518] width 60 height 35
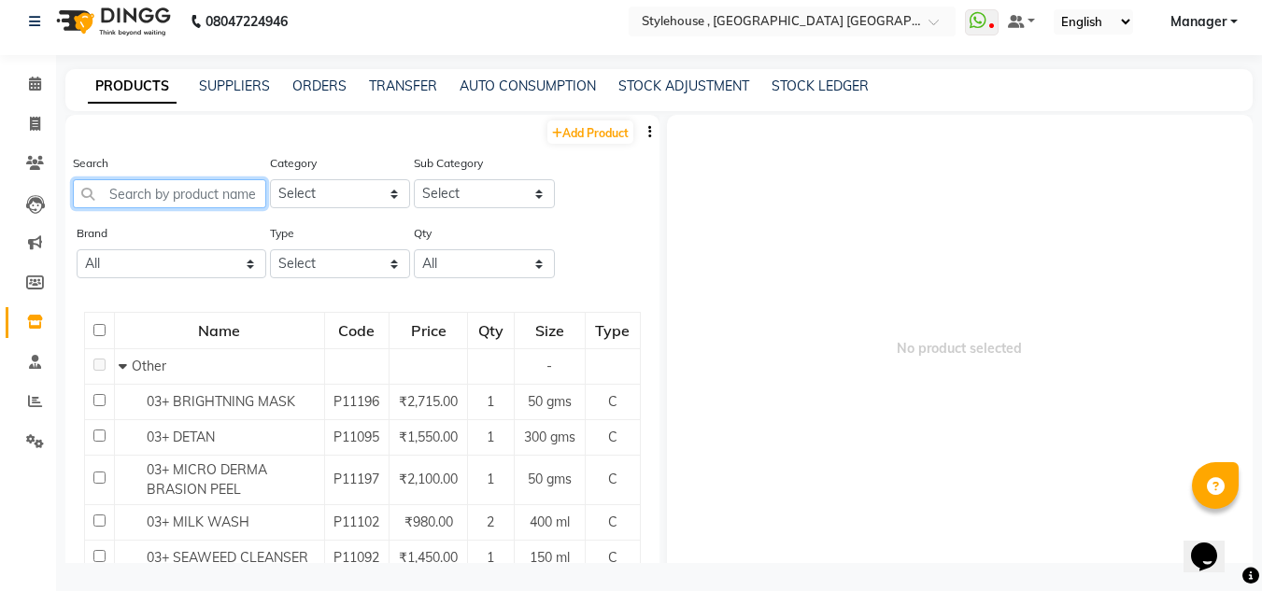
click at [159, 196] on input "text" at bounding box center [169, 193] width 193 height 29
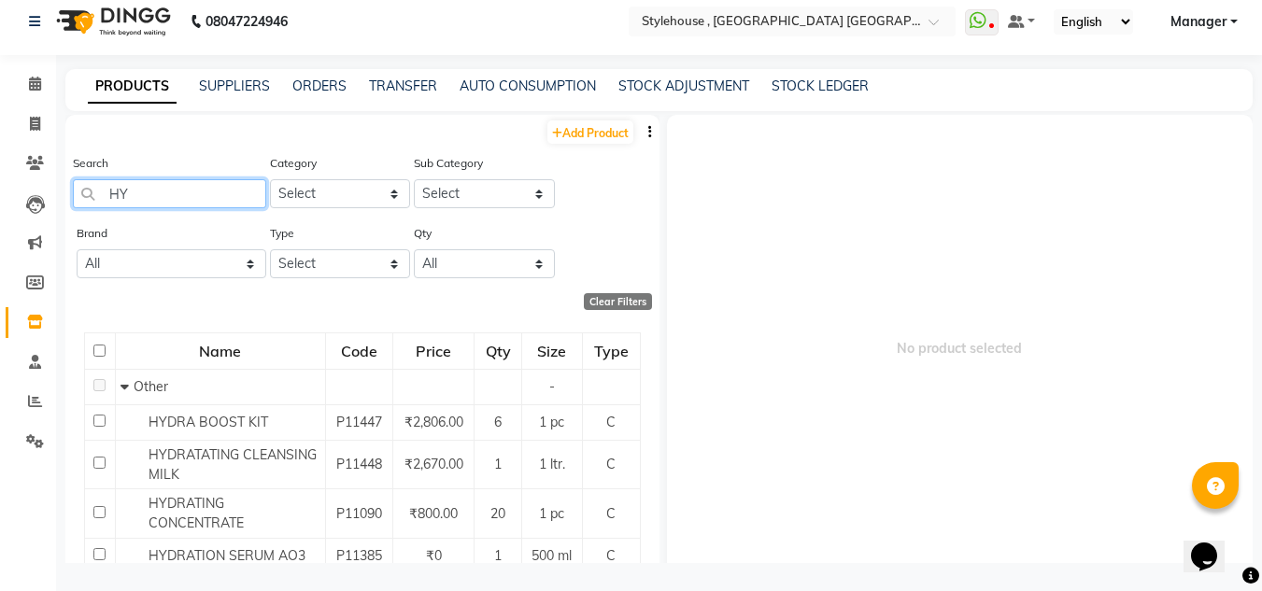
type input "H"
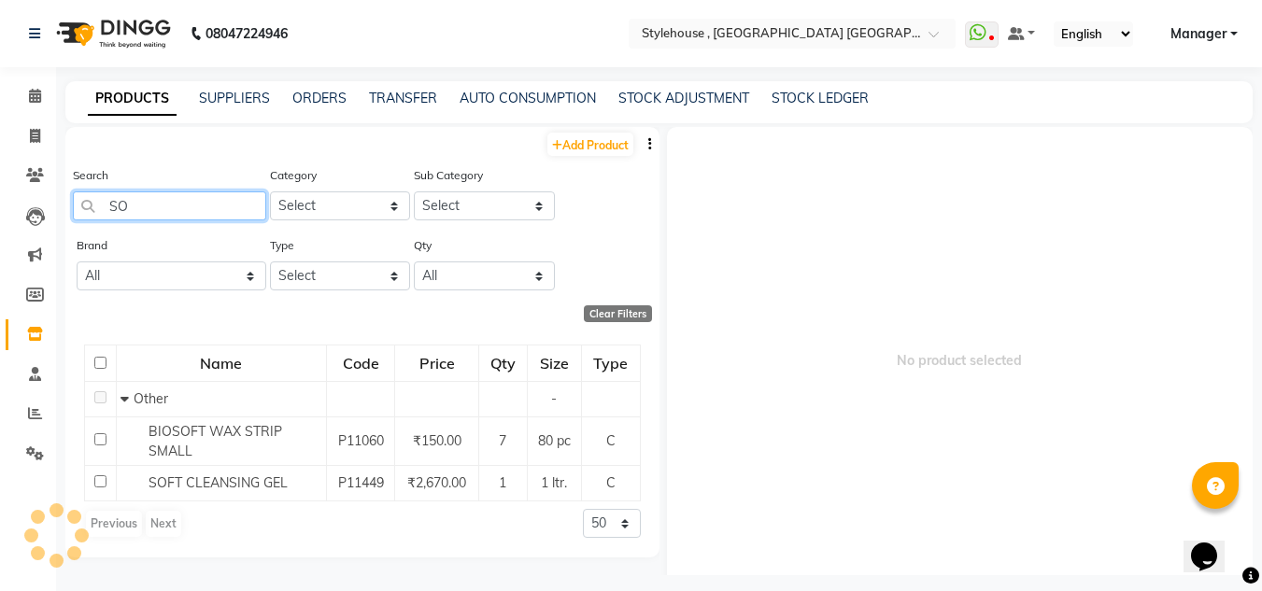
type input "S"
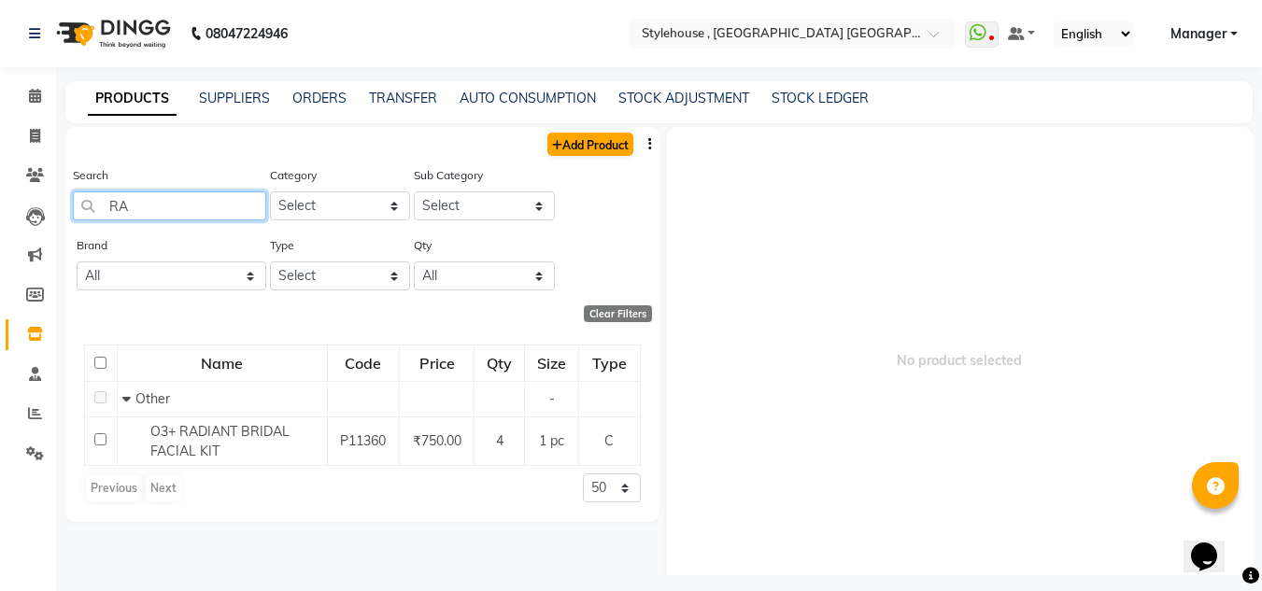
type input "R"
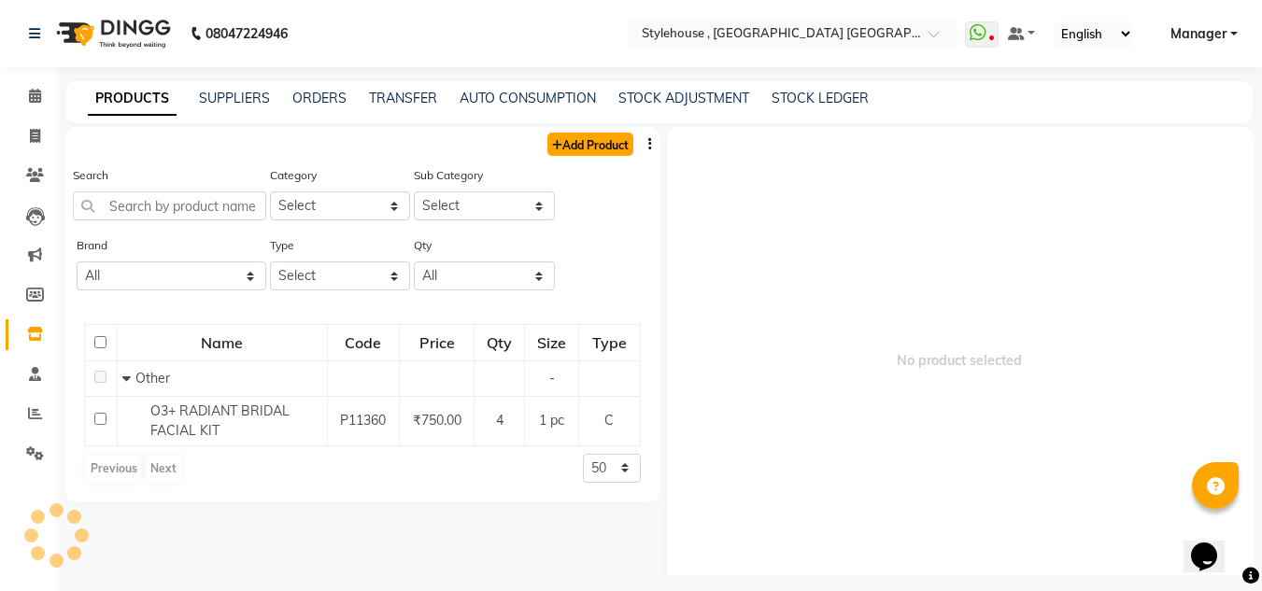
click at [557, 149] on icon at bounding box center [557, 145] width 10 height 11
select select "true"
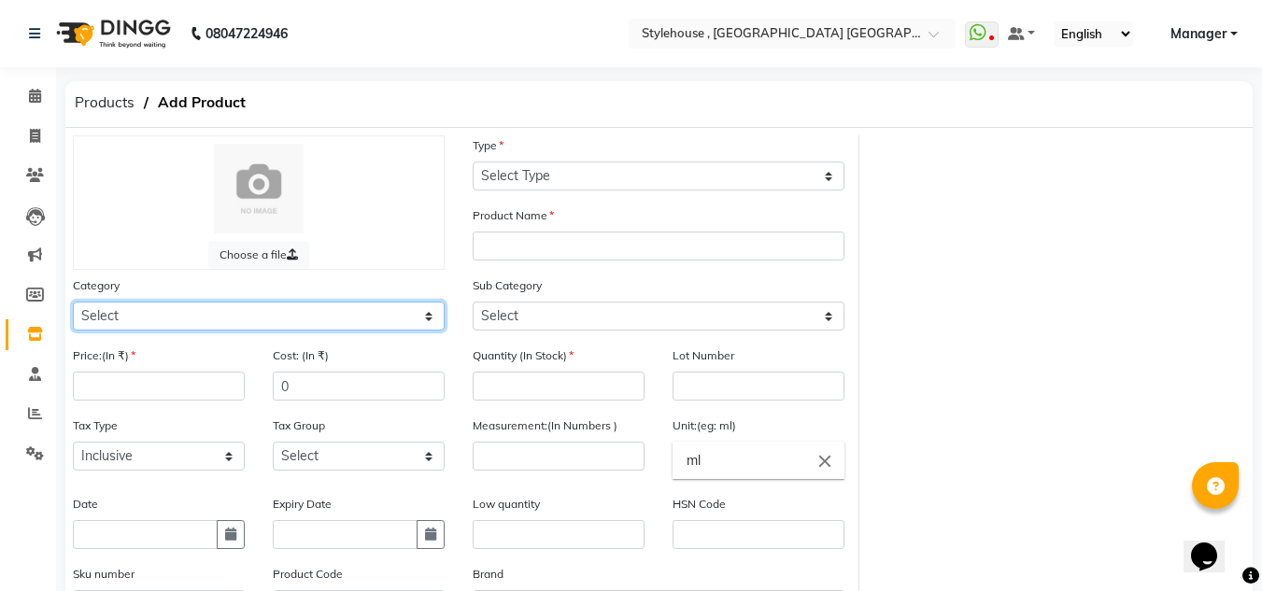
click at [168, 315] on select "Select Hair Skin Personal Care Appliances [PERSON_NAME] Waxing Disposable Threa…" at bounding box center [259, 316] width 372 height 29
select select "511301900"
click at [73, 302] on select "Select Hair Skin Personal Care Appliances [PERSON_NAME] Waxing Disposable Threa…" at bounding box center [259, 316] width 372 height 29
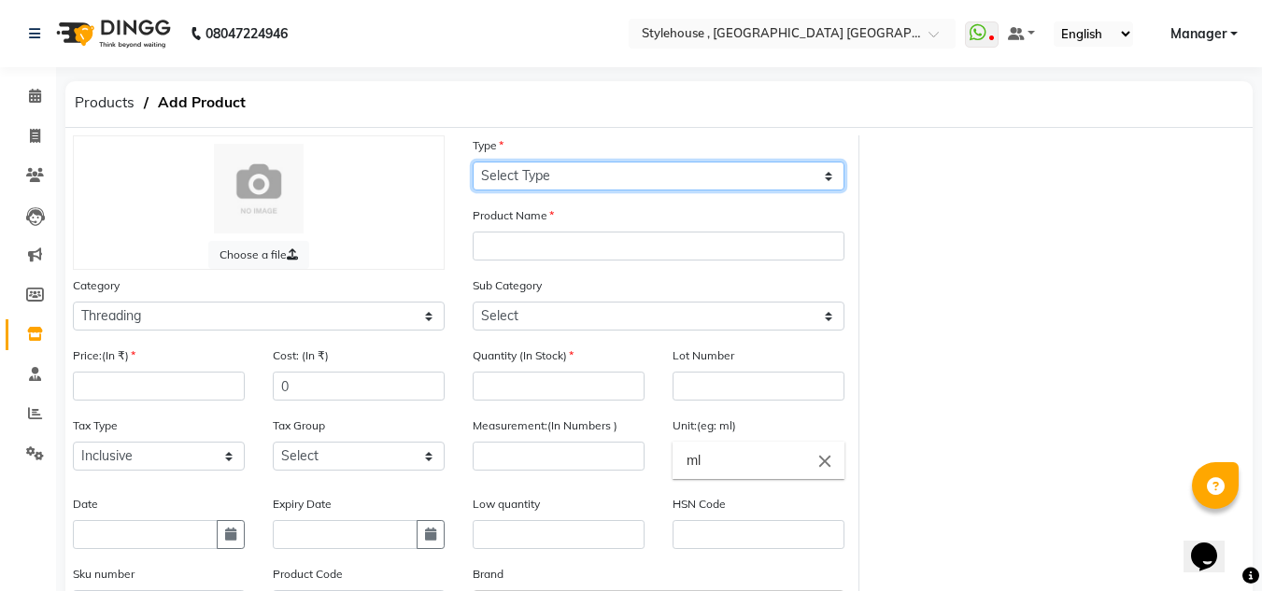
click at [833, 177] on select "Select Type Both Retail Consumable" at bounding box center [658, 176] width 372 height 29
select select "C"
click at [472, 162] on select "Select Type Both Retail Consumable" at bounding box center [658, 176] width 372 height 29
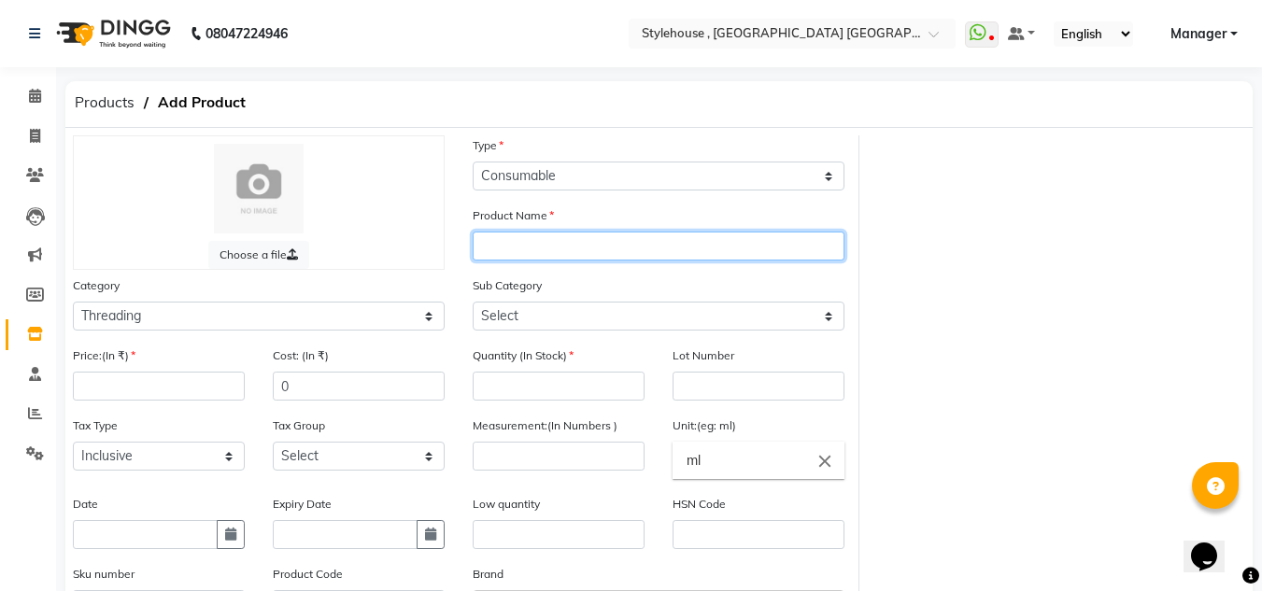
click at [707, 247] on input "text" at bounding box center [658, 246] width 372 height 29
type input "RADIANCE GLOW TONIC"
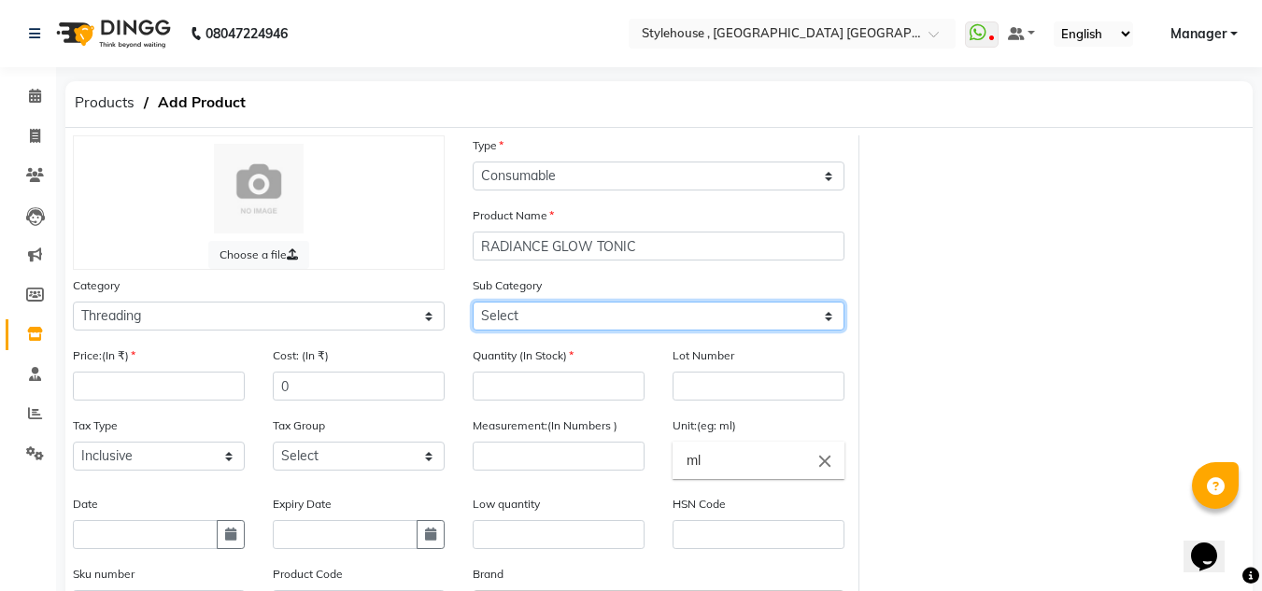
click at [825, 317] on select "Select Rill Gel Appliances Other" at bounding box center [658, 316] width 372 height 29
select select "511301904"
click at [472, 302] on select "Select Rill Gel Appliances Other" at bounding box center [658, 316] width 372 height 29
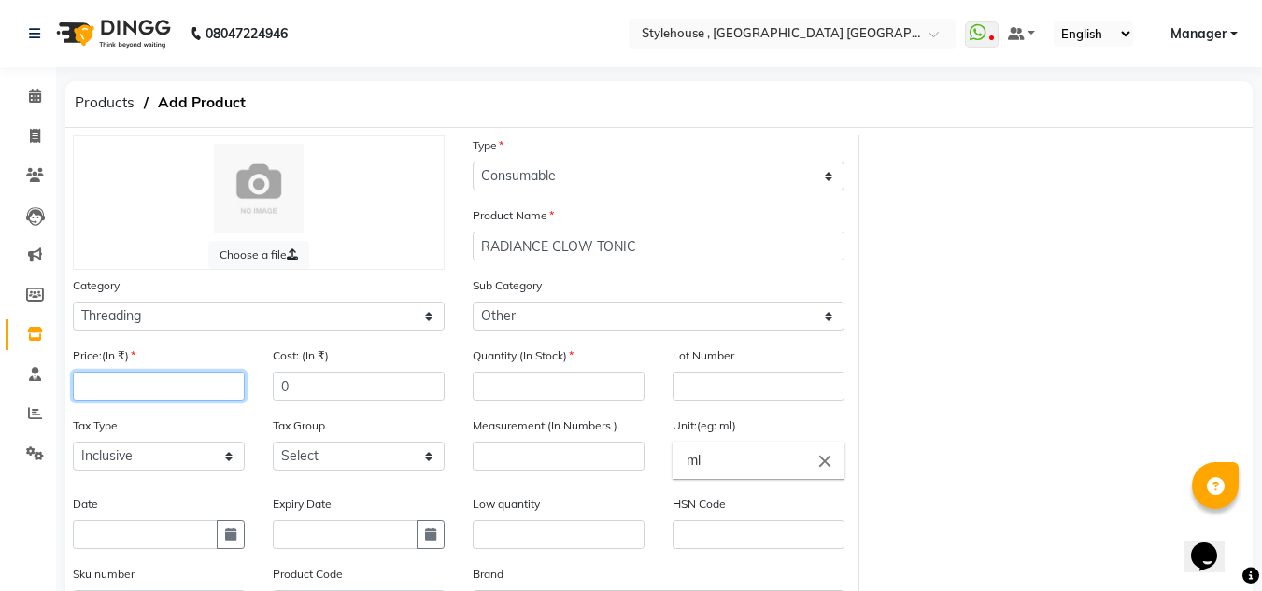
click at [190, 394] on input "number" at bounding box center [159, 386] width 172 height 29
type input "2111"
click at [596, 389] on input "number" at bounding box center [558, 386] width 172 height 29
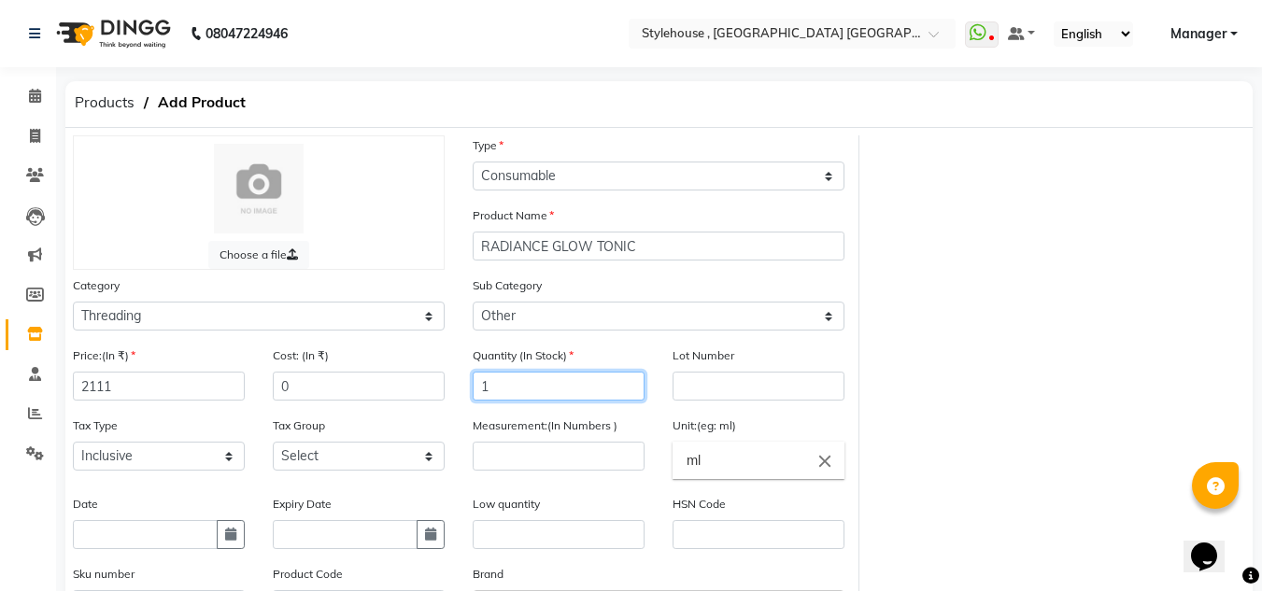
type input "1"
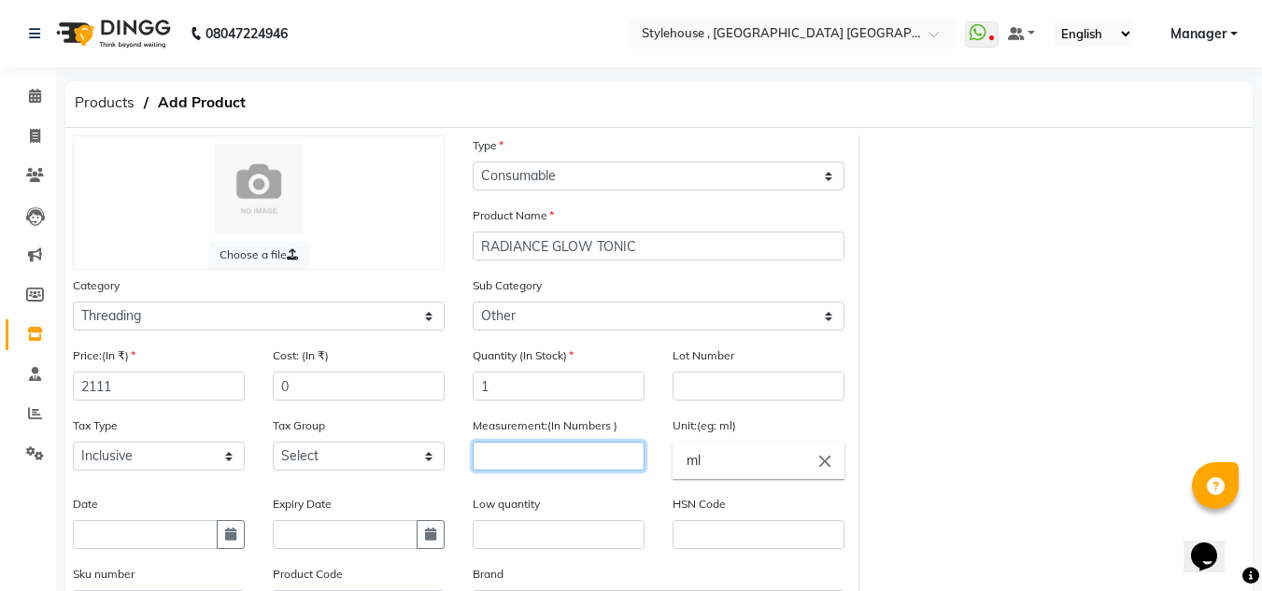
click at [549, 459] on input "number" at bounding box center [558, 456] width 172 height 29
type input "1"
click at [771, 468] on input "ml" at bounding box center [758, 460] width 172 height 37
type input "m"
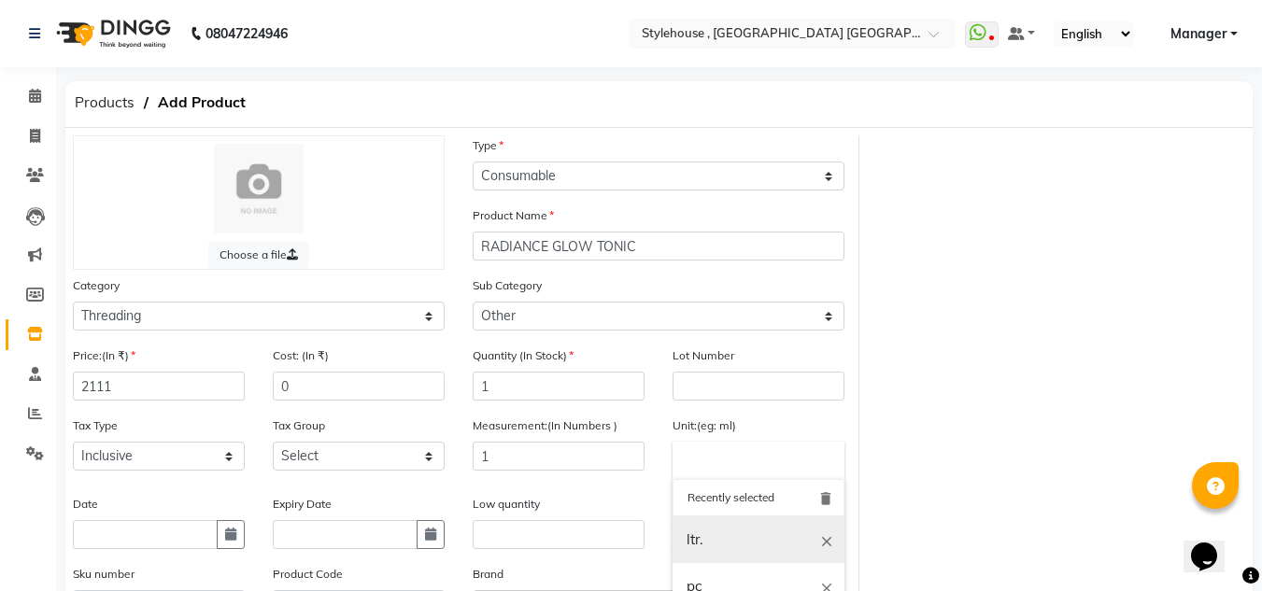
click at [710, 541] on link "ltr." at bounding box center [758, 540] width 172 height 48
type input "ltr."
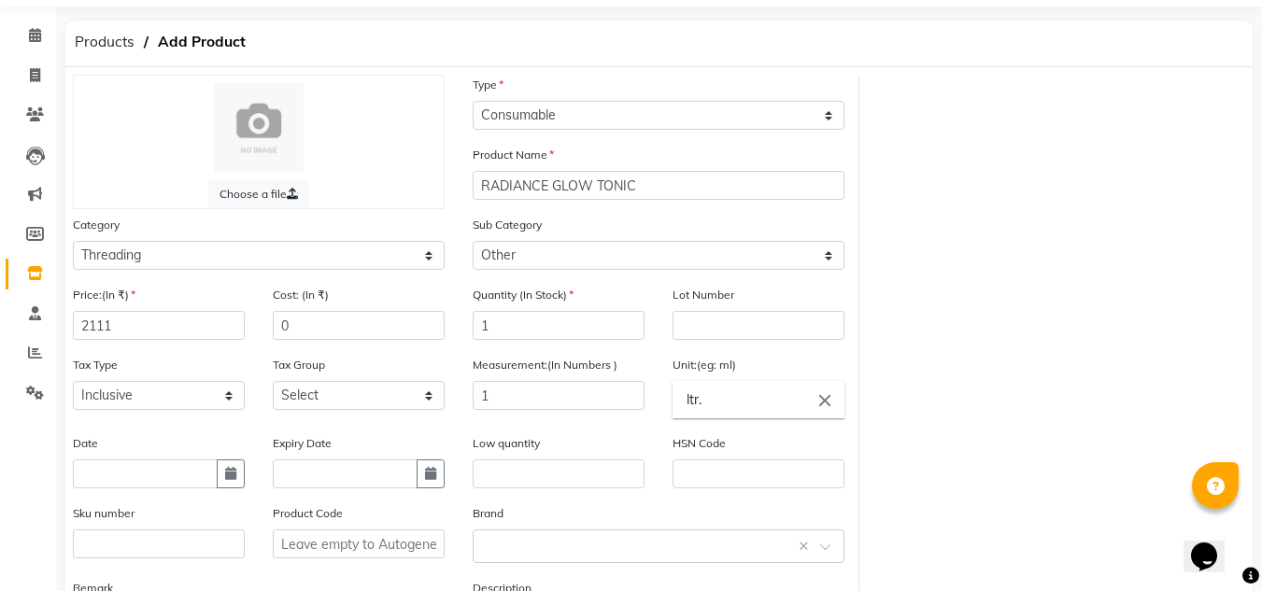
scroll to position [93, 0]
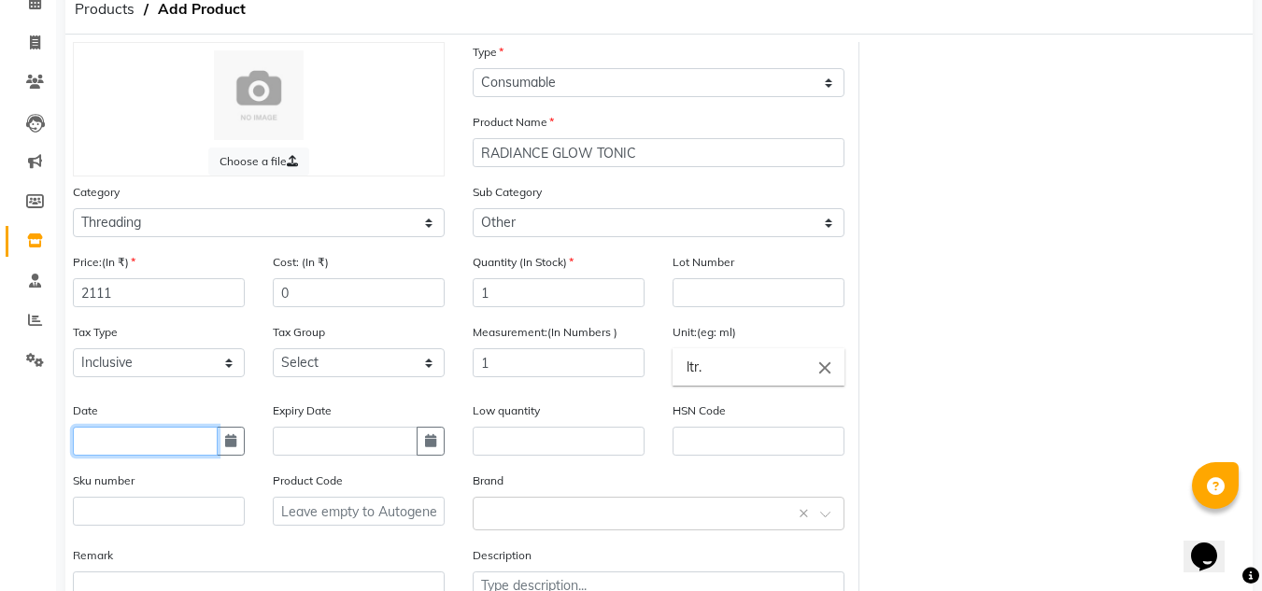
click at [186, 444] on input "text" at bounding box center [145, 441] width 145 height 29
select select "9"
select select "2025"
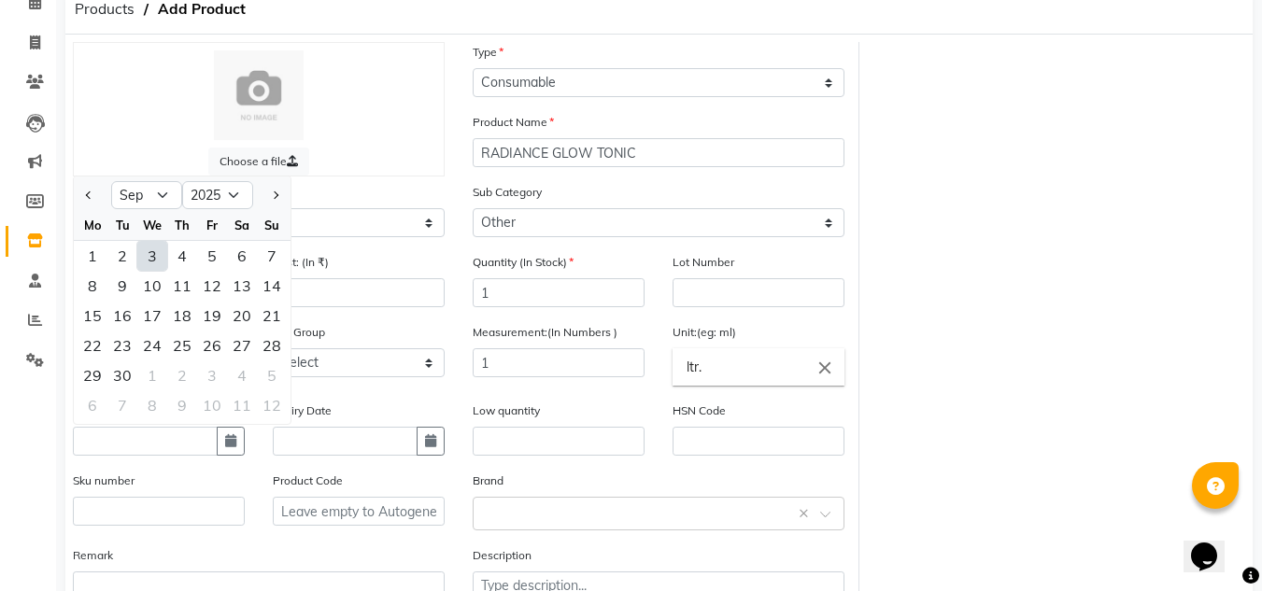
click at [162, 261] on div "3" at bounding box center [152, 256] width 30 height 30
type input "[DATE]"
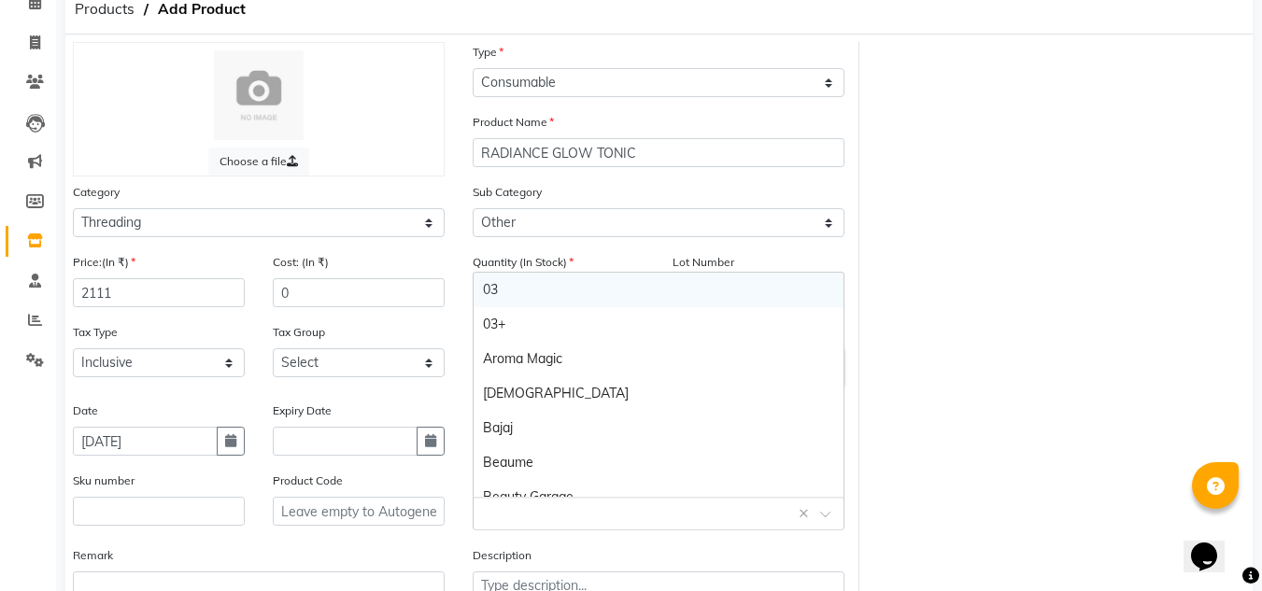
click at [824, 515] on span at bounding box center [831, 520] width 23 height 20
type input "J"
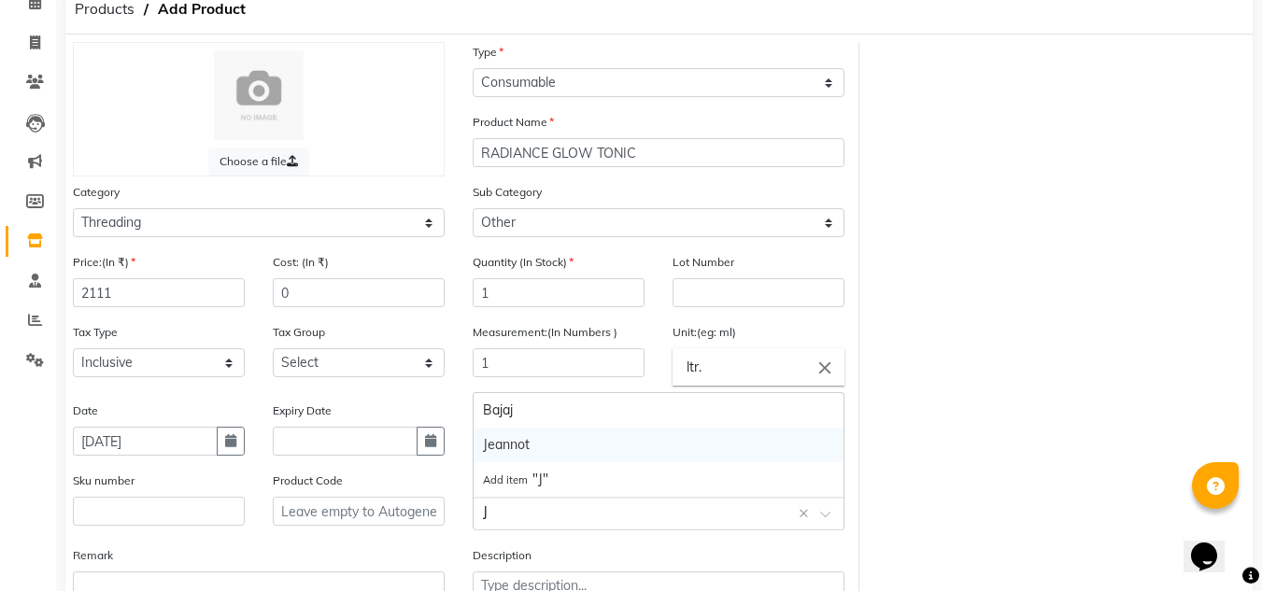
click at [491, 442] on div "Jeannot" at bounding box center [658, 445] width 370 height 35
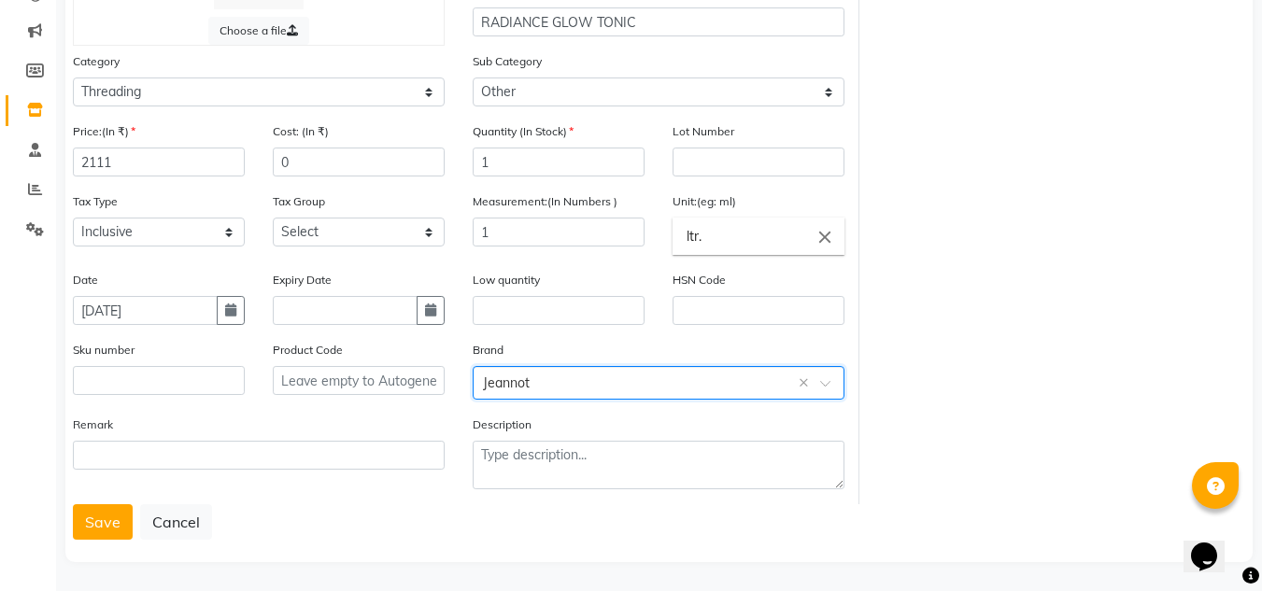
scroll to position [227, 0]
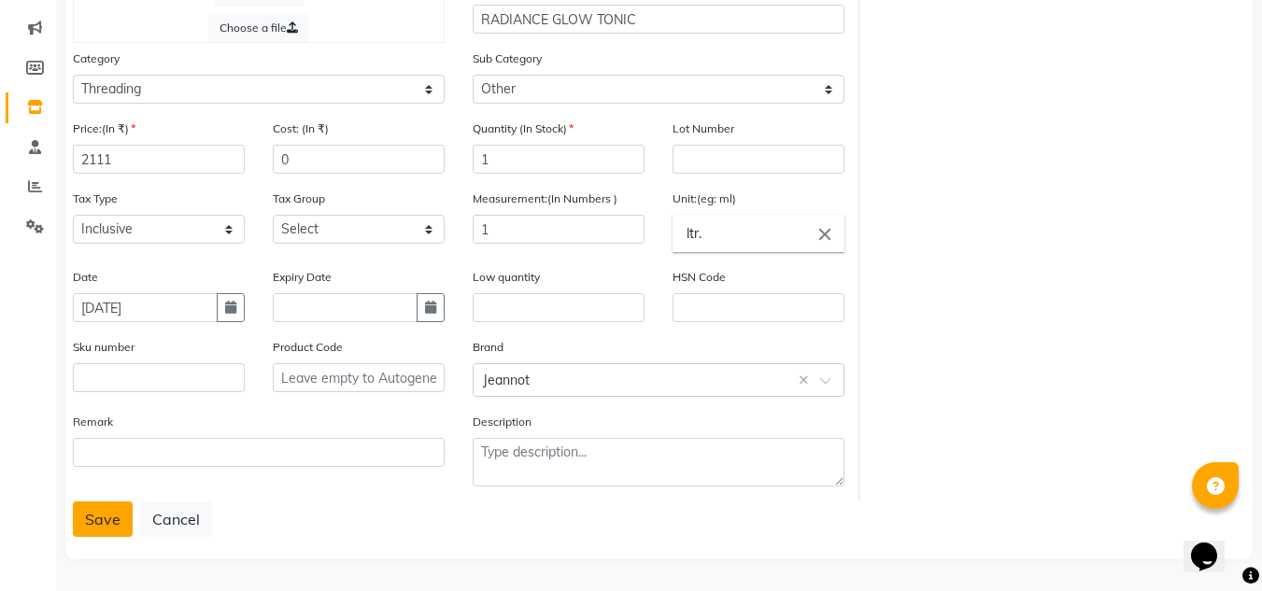
click at [101, 525] on button "Save" at bounding box center [103, 518] width 60 height 35
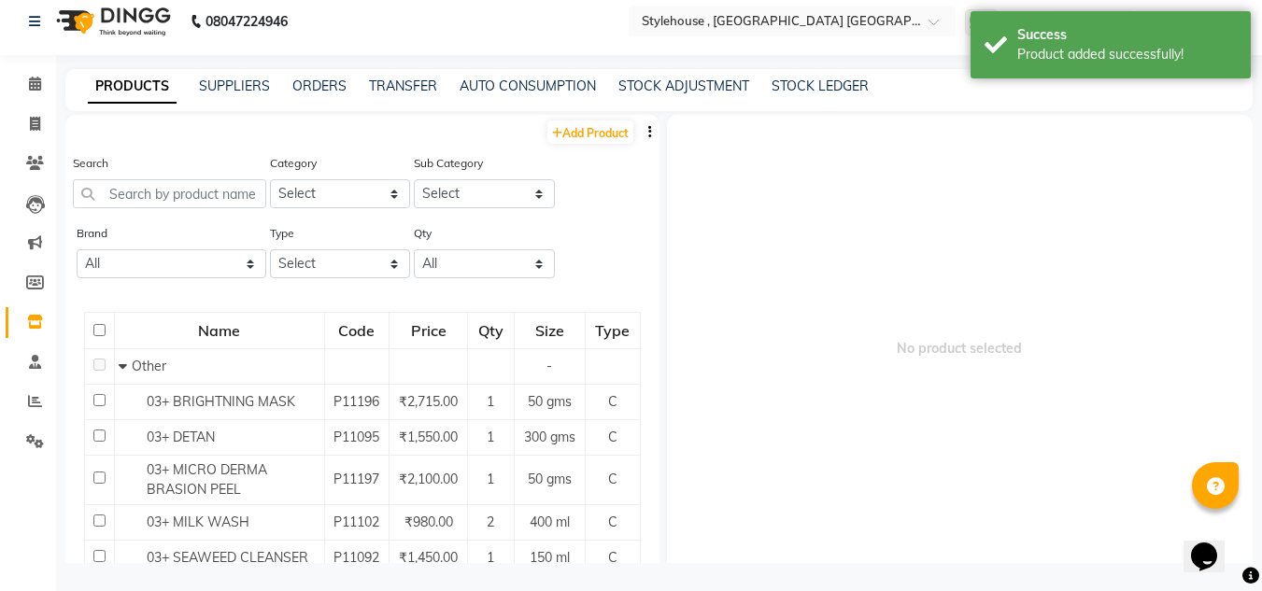
scroll to position [12, 0]
click at [218, 189] on input "text" at bounding box center [169, 193] width 193 height 29
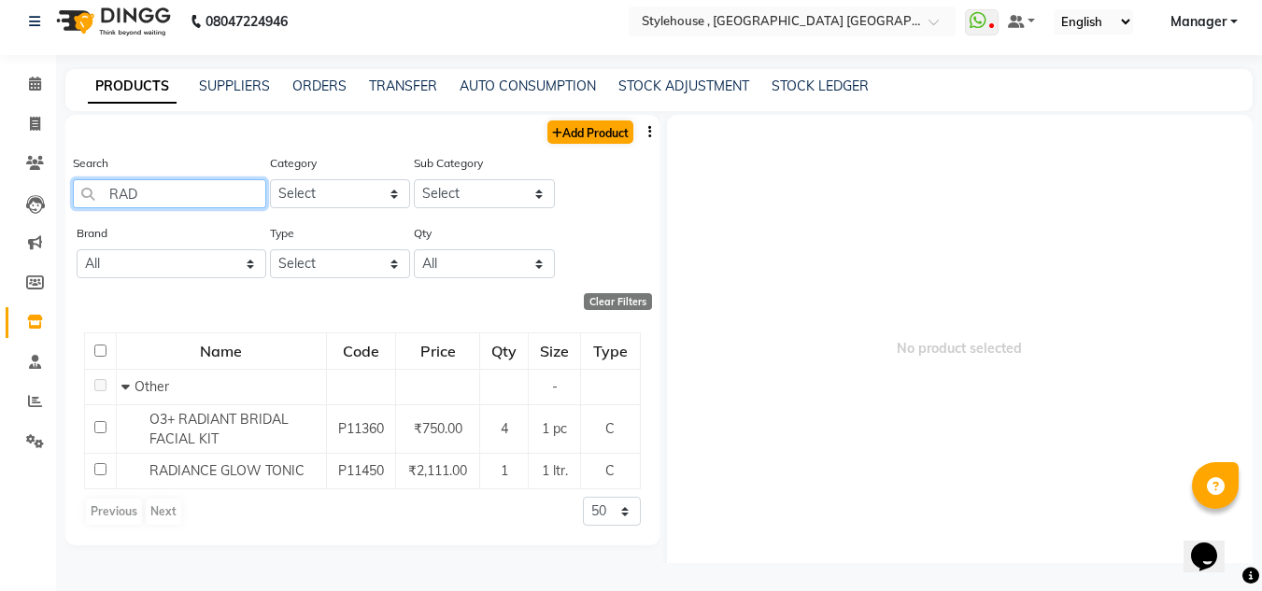
type input "RAD"
click at [595, 133] on link "Add Product" at bounding box center [590, 131] width 86 height 23
select select "true"
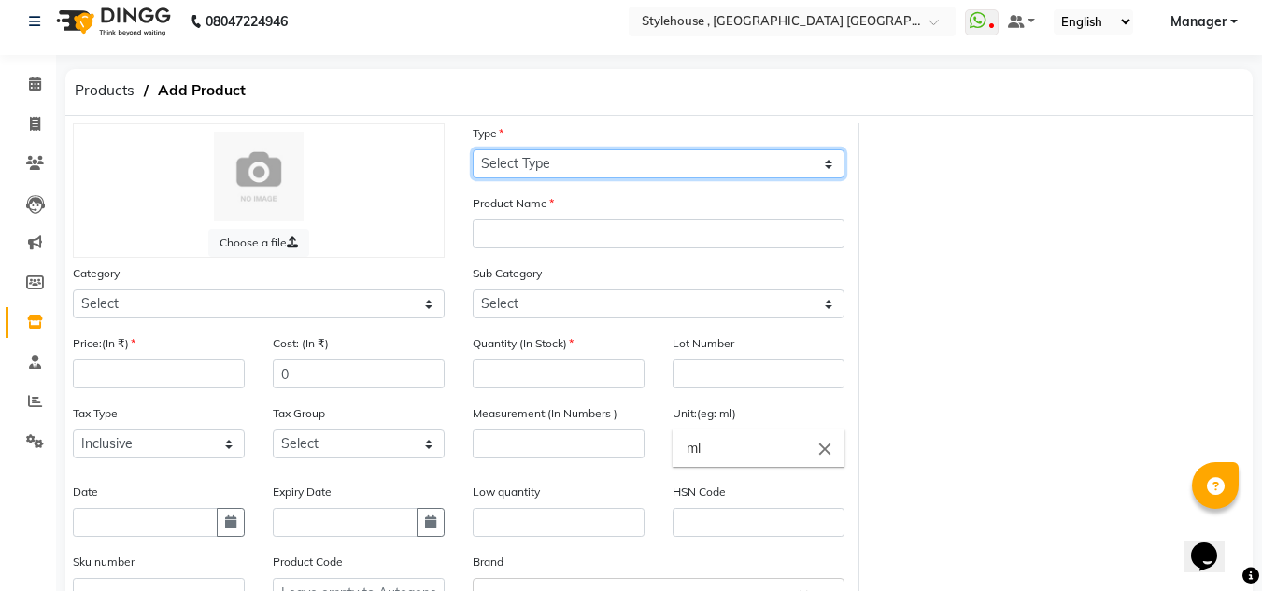
click at [825, 165] on select "Select Type Both Retail Consumable" at bounding box center [658, 163] width 372 height 29
select select "C"
click at [472, 149] on select "Select Type Both Retail Consumable" at bounding box center [658, 163] width 372 height 29
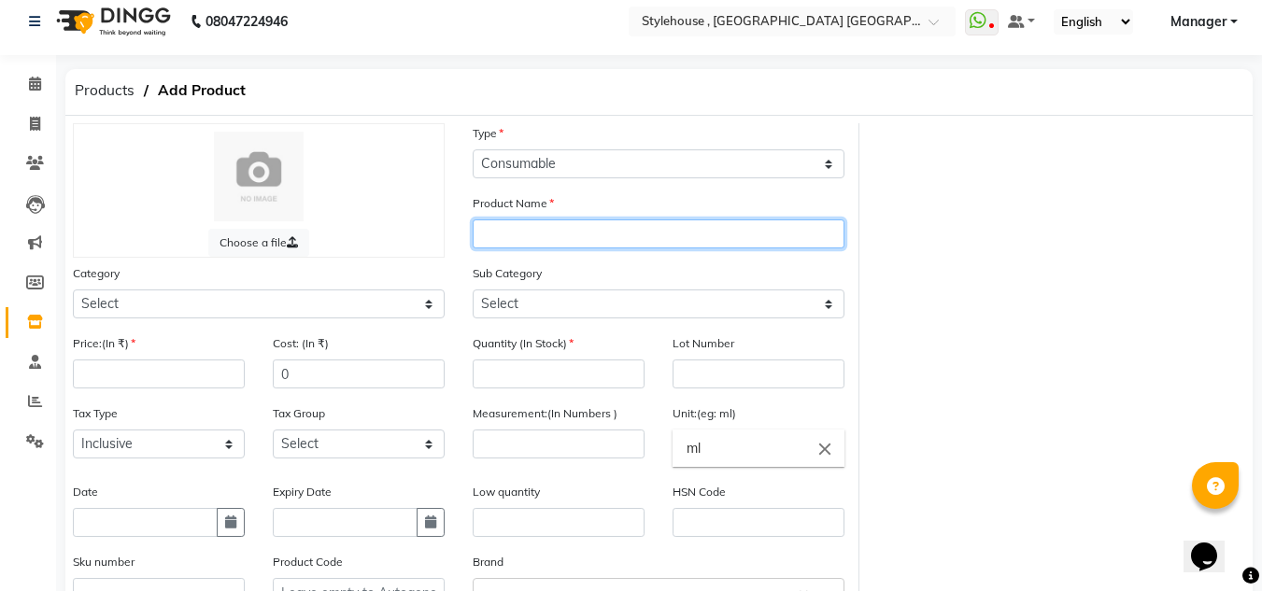
click at [762, 230] on input "text" at bounding box center [658, 233] width 372 height 29
type input "REBALANCING ALGAE MASK"
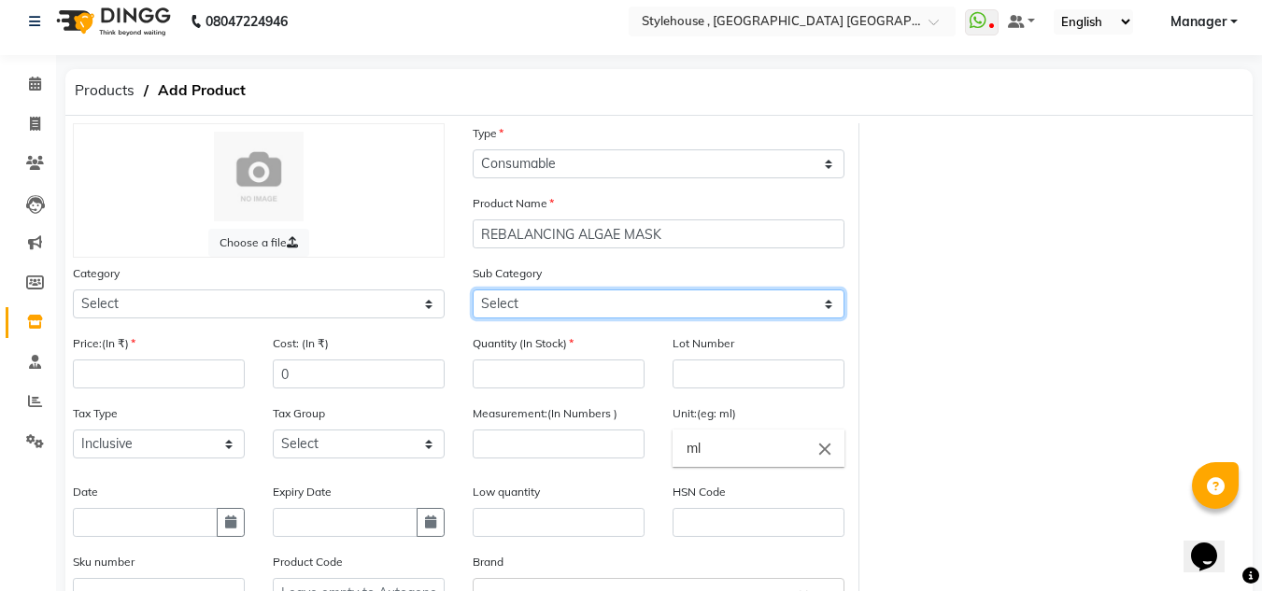
click at [826, 305] on select "Select" at bounding box center [658, 303] width 372 height 29
click at [827, 302] on select "Select" at bounding box center [658, 303] width 372 height 29
click at [827, 303] on select "Select" at bounding box center [658, 303] width 372 height 29
click at [825, 303] on select "Select" at bounding box center [658, 303] width 372 height 29
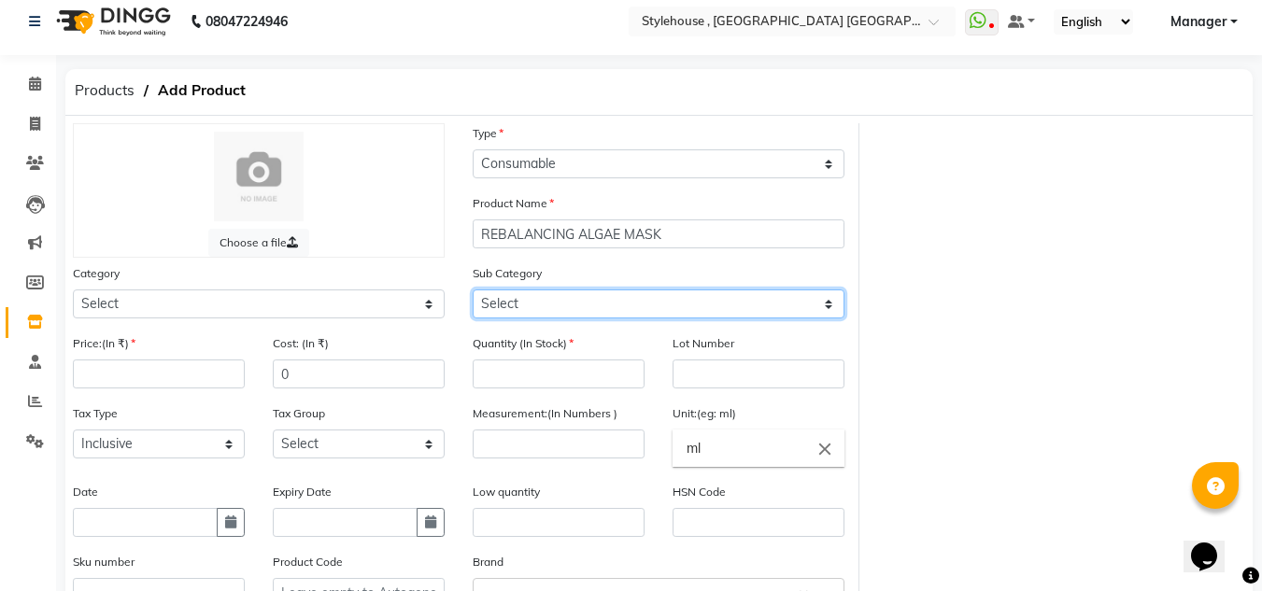
click at [826, 306] on select "Select" at bounding box center [658, 303] width 372 height 29
click at [596, 303] on select "Select" at bounding box center [658, 303] width 372 height 29
click at [558, 306] on select "Select" at bounding box center [658, 303] width 372 height 29
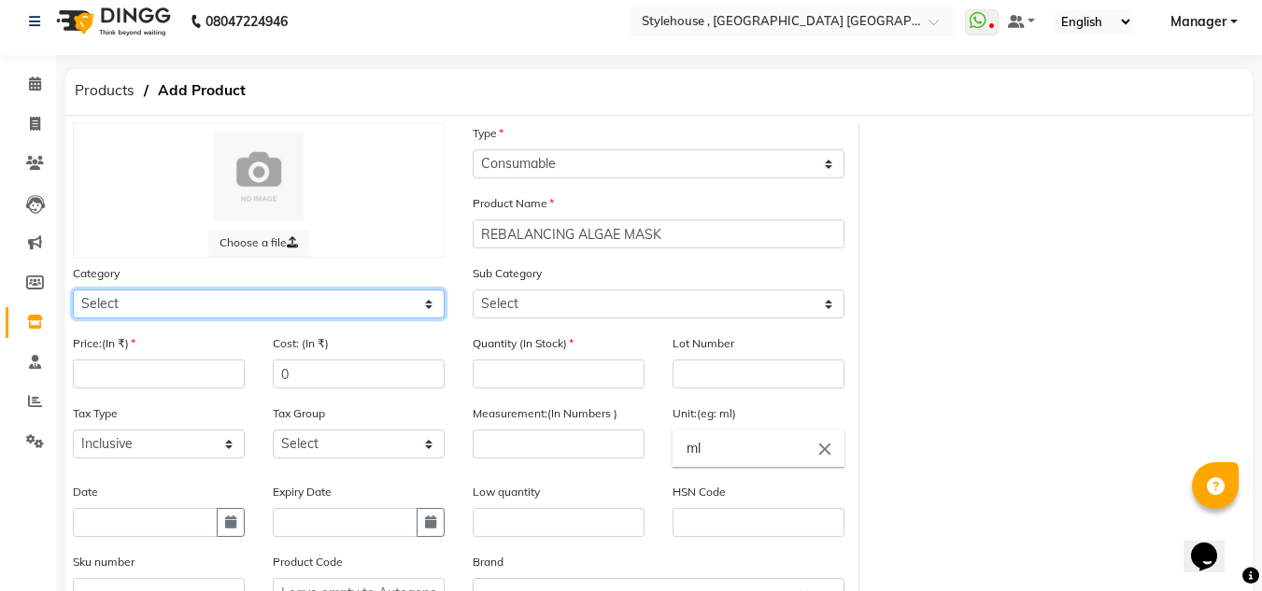
click at [431, 306] on select "Select Hair Skin Personal Care Appliances [PERSON_NAME] Waxing Disposable Threa…" at bounding box center [259, 303] width 372 height 29
select select "511301900"
click at [73, 289] on select "Select Hair Skin Personal Care Appliances [PERSON_NAME] Waxing Disposable Threa…" at bounding box center [259, 303] width 372 height 29
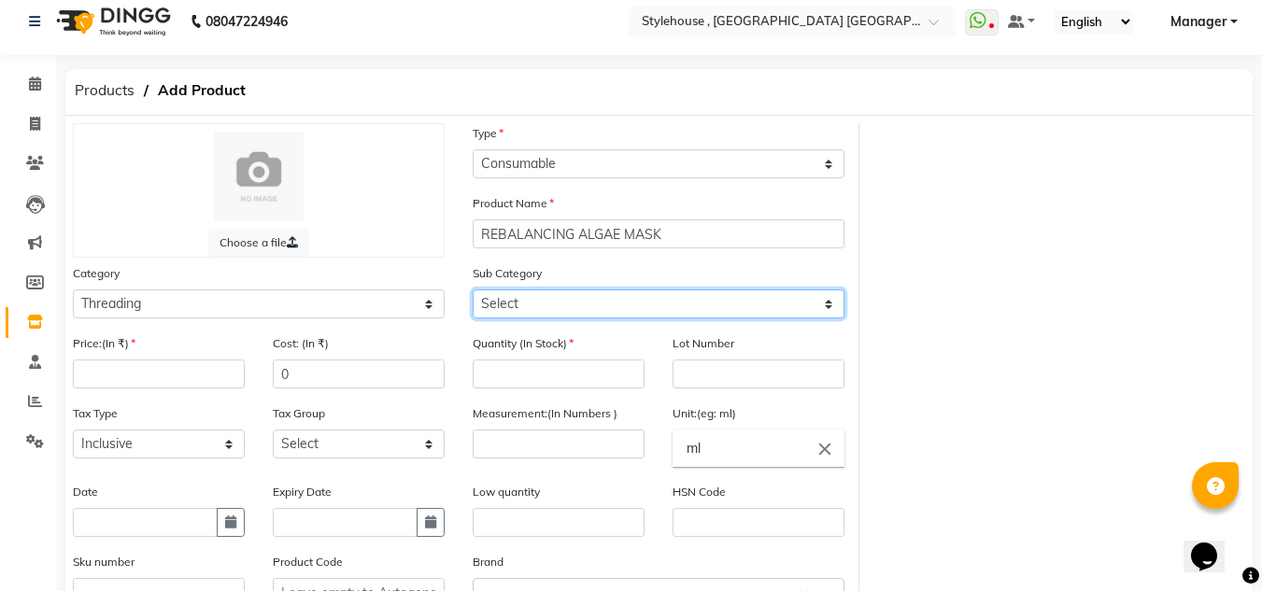
click at [830, 299] on select "Select Rill Gel Appliances Other" at bounding box center [658, 303] width 372 height 29
select select "511301904"
click at [472, 289] on select "Select Rill Gel Appliances Other" at bounding box center [658, 303] width 372 height 29
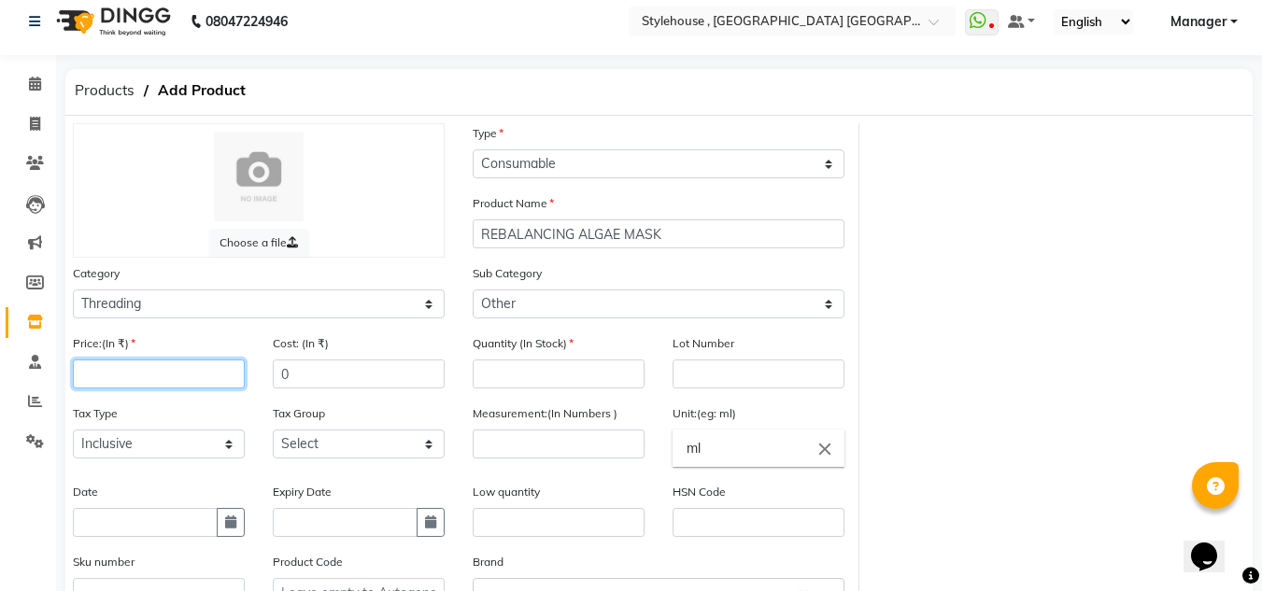
click at [193, 370] on input "number" at bounding box center [159, 373] width 172 height 29
click at [42, 126] on span at bounding box center [35, 124] width 33 height 21
select select "service"
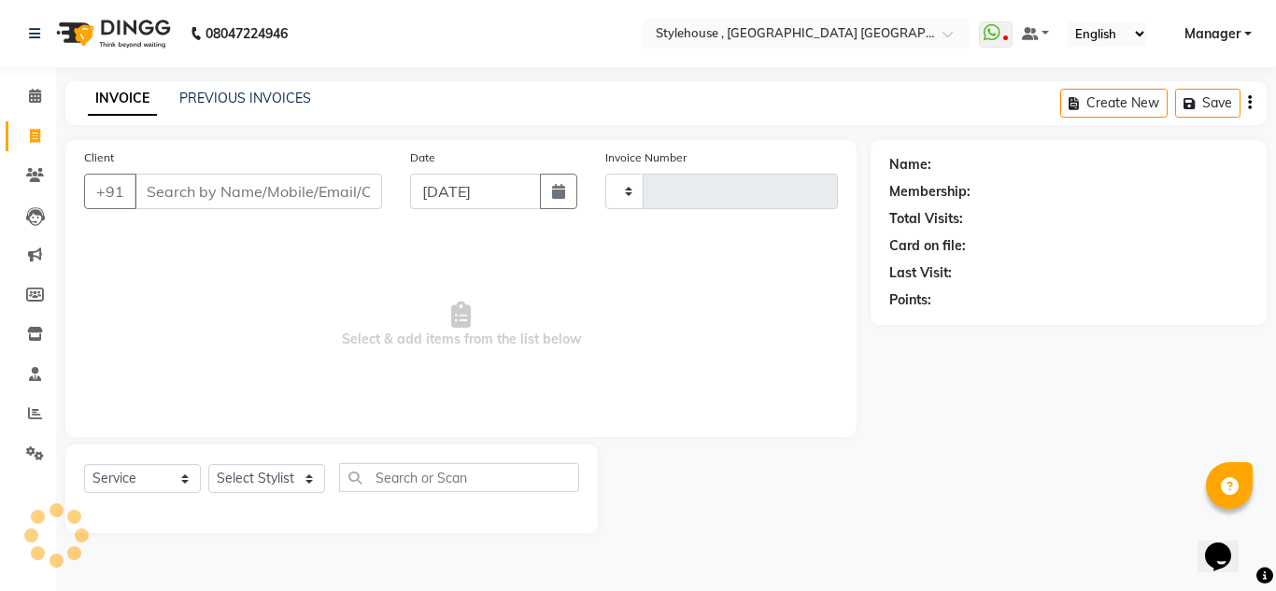
type input "1892"
select select "7793"
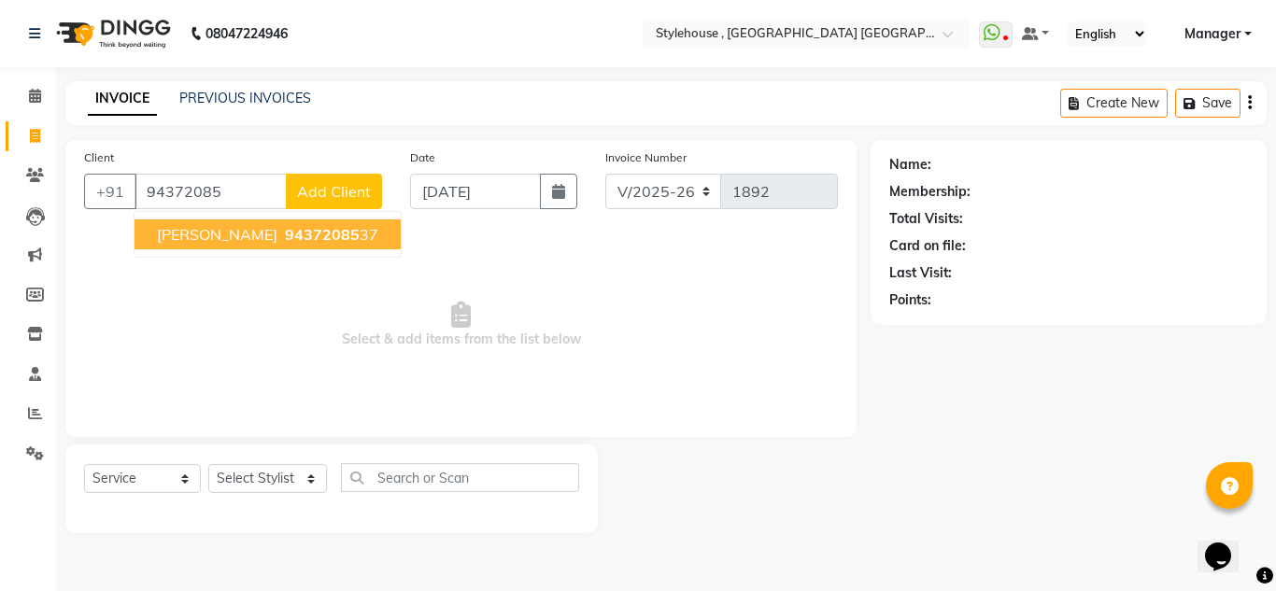
click at [285, 239] on span "94372085" at bounding box center [322, 234] width 75 height 19
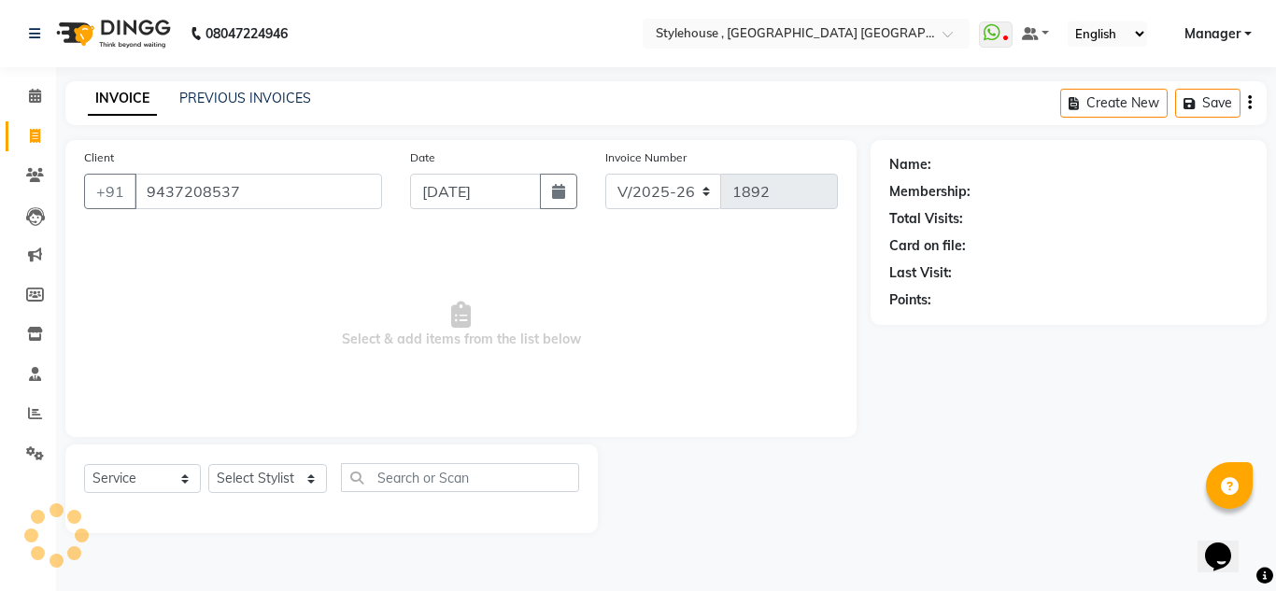
type input "9437208537"
select select "1: Object"
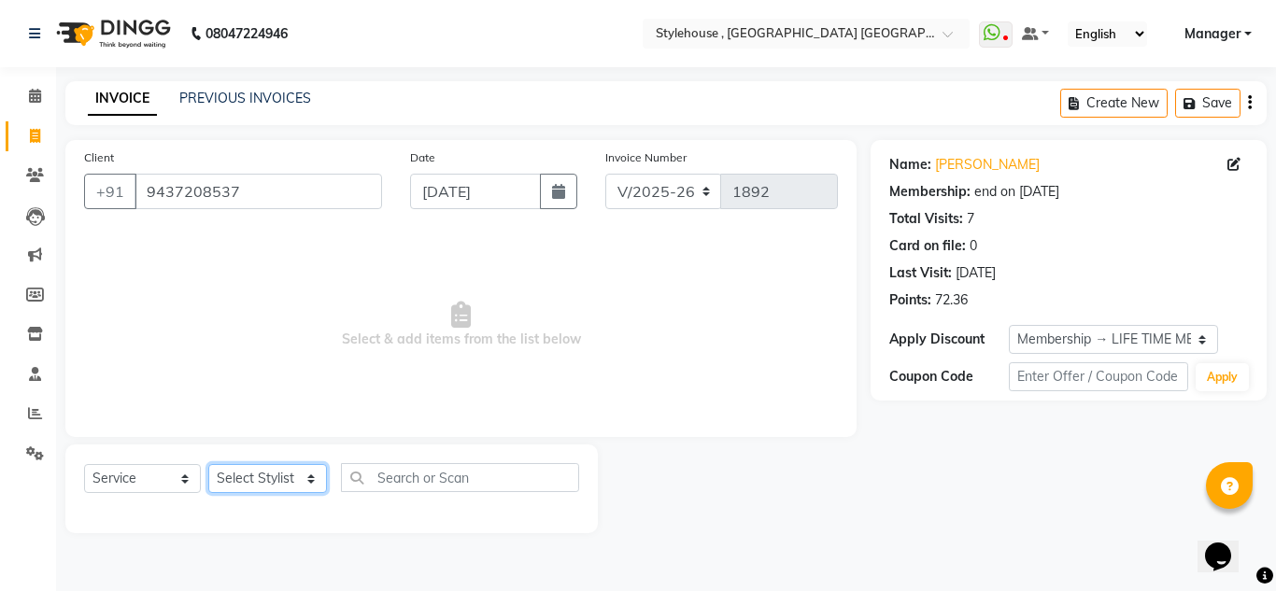
click at [310, 480] on select "Select Stylist [PERSON_NAME] [PERSON_NAME] [PERSON_NAME] [PERSON_NAME] MAMMA Ma…" at bounding box center [267, 478] width 119 height 29
select select "69893"
click at [208, 464] on select "Select Stylist [PERSON_NAME] [PERSON_NAME] [PERSON_NAME] [PERSON_NAME] MAMMA Ma…" at bounding box center [267, 478] width 119 height 29
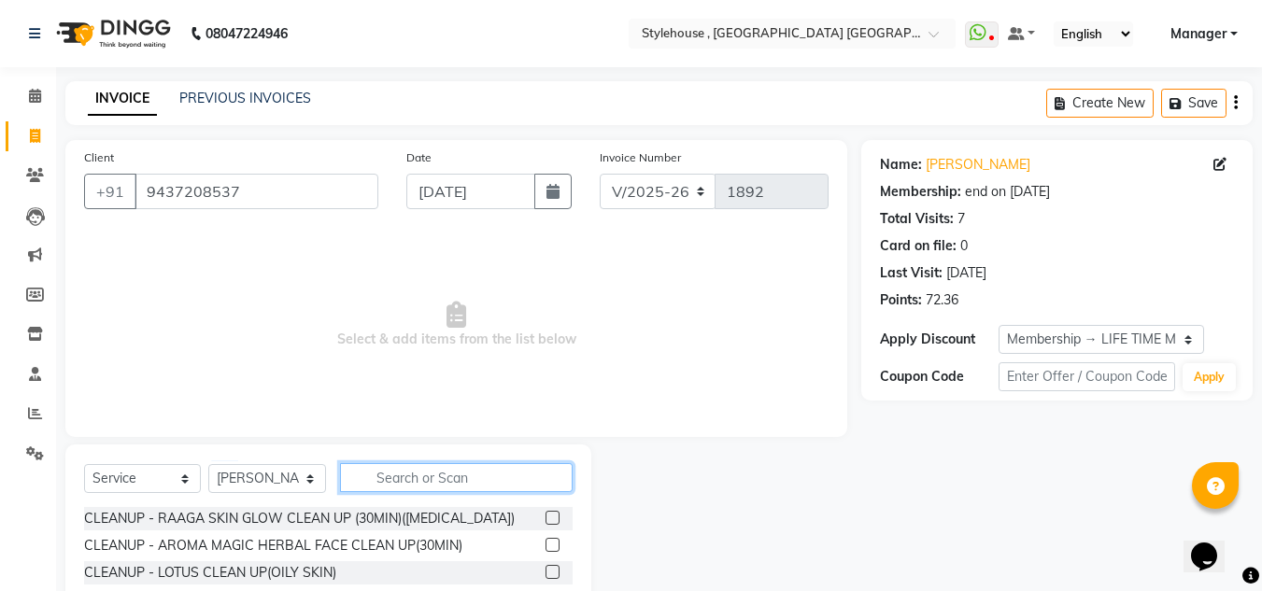
click at [443, 479] on input "text" at bounding box center [456, 477] width 233 height 29
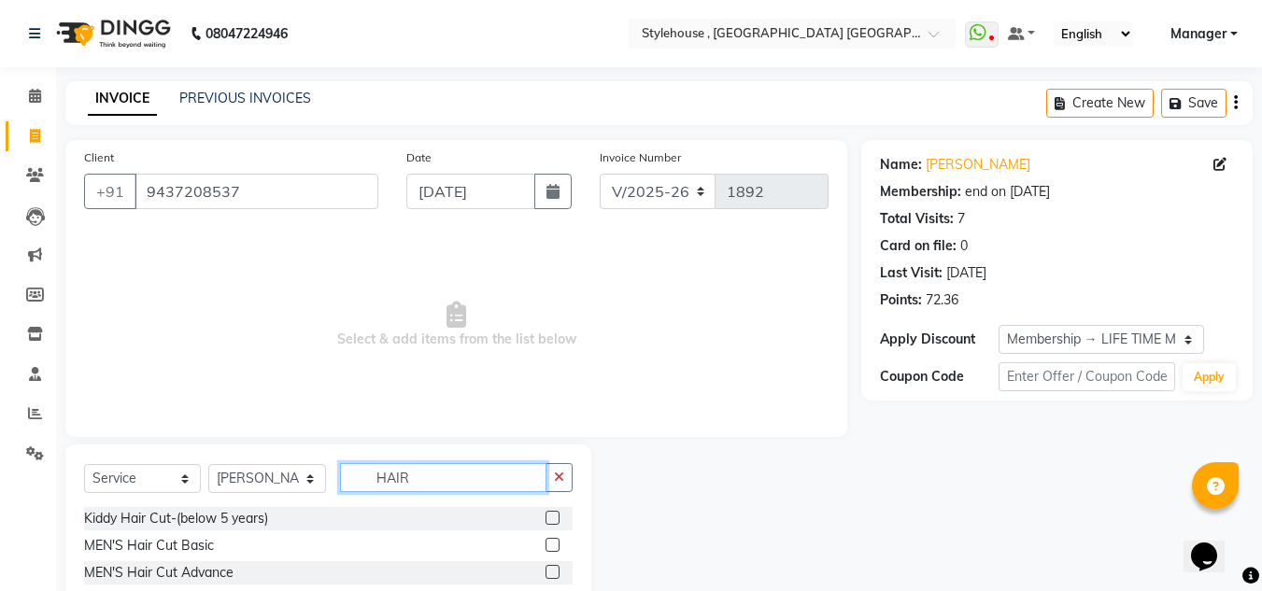
type input "HAIR"
click at [545, 542] on label at bounding box center [552, 545] width 14 height 14
click at [545, 542] on input "checkbox" at bounding box center [551, 546] width 12 height 12
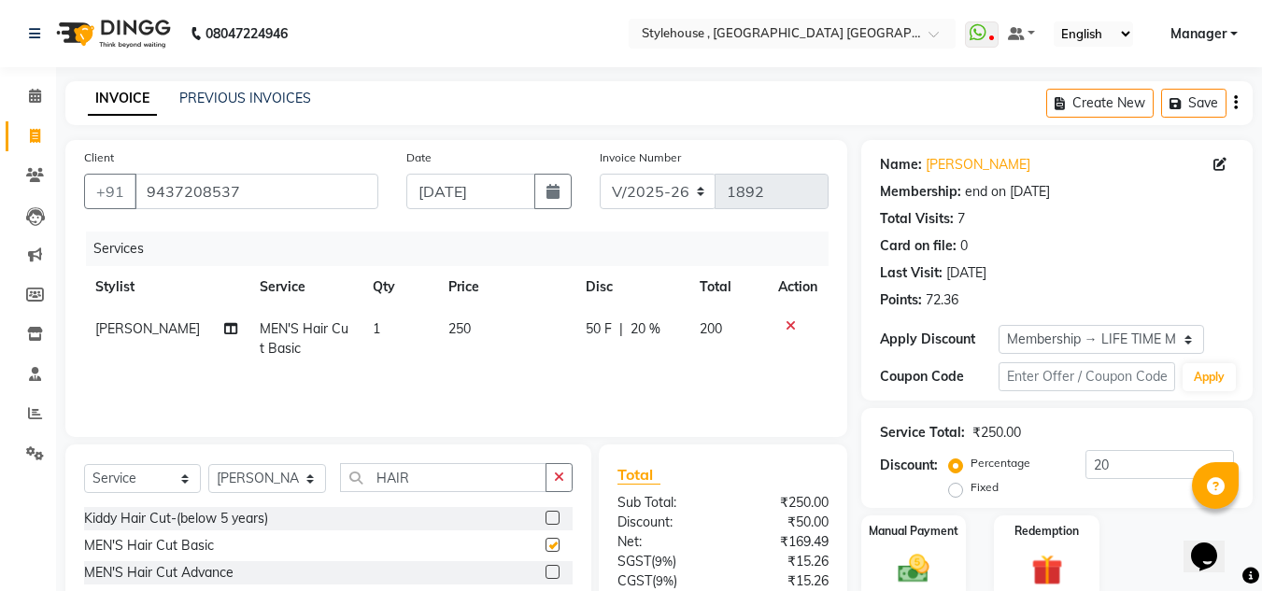
checkbox input "false"
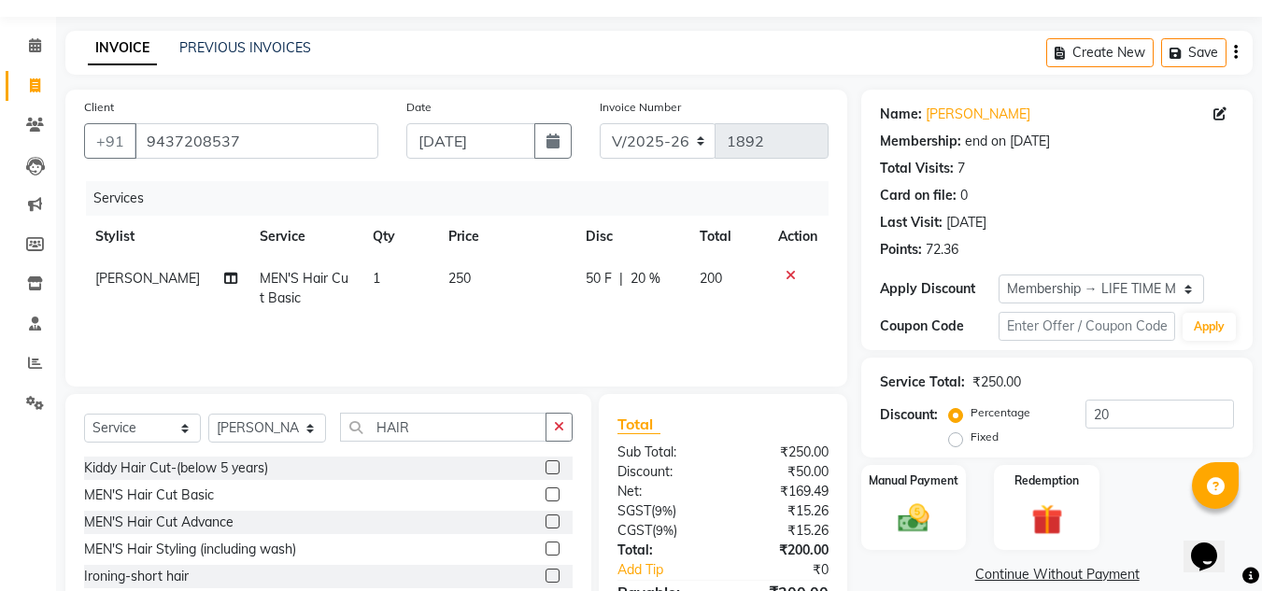
scroll to position [93, 0]
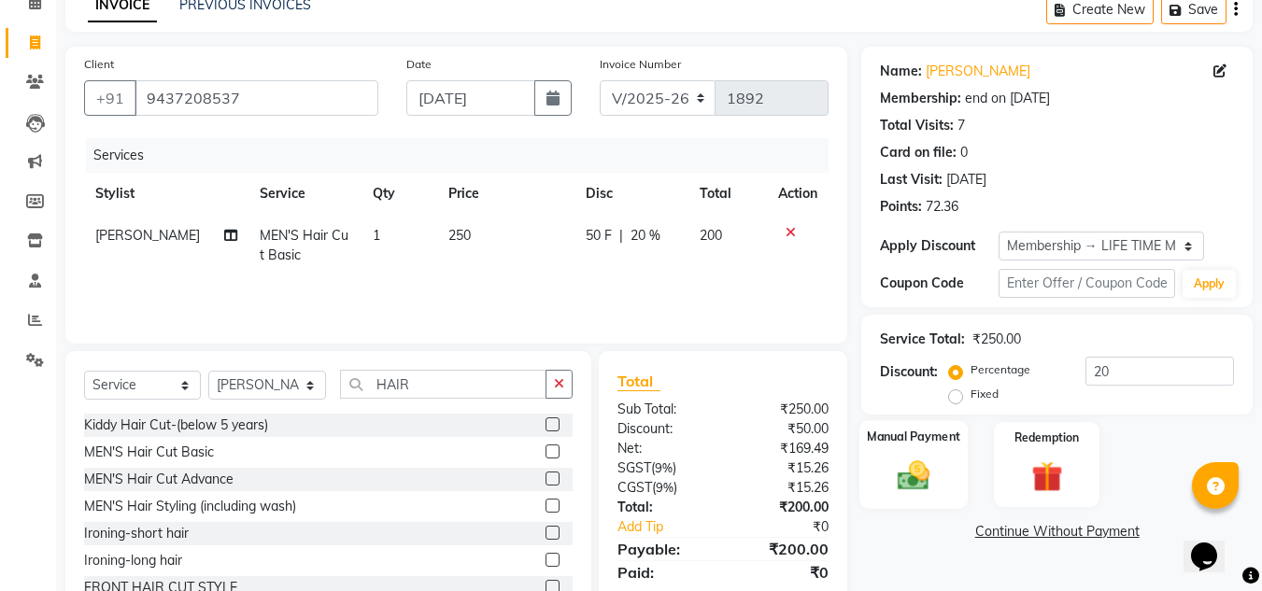
click at [917, 477] on img at bounding box center [913, 475] width 52 height 37
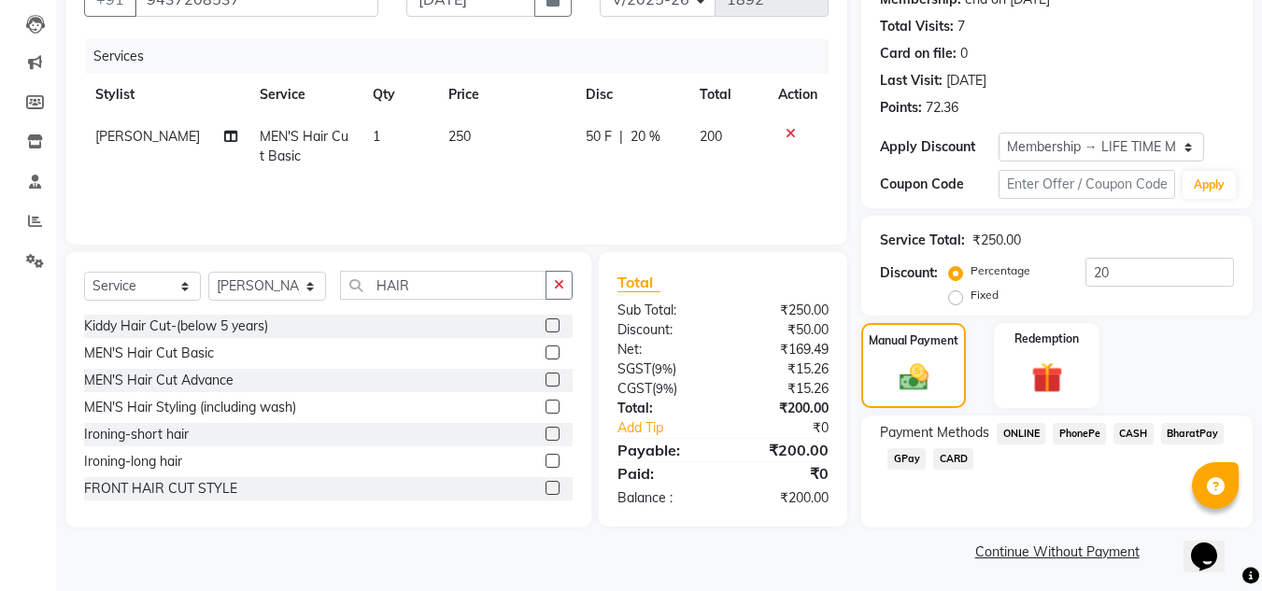
scroll to position [195, 0]
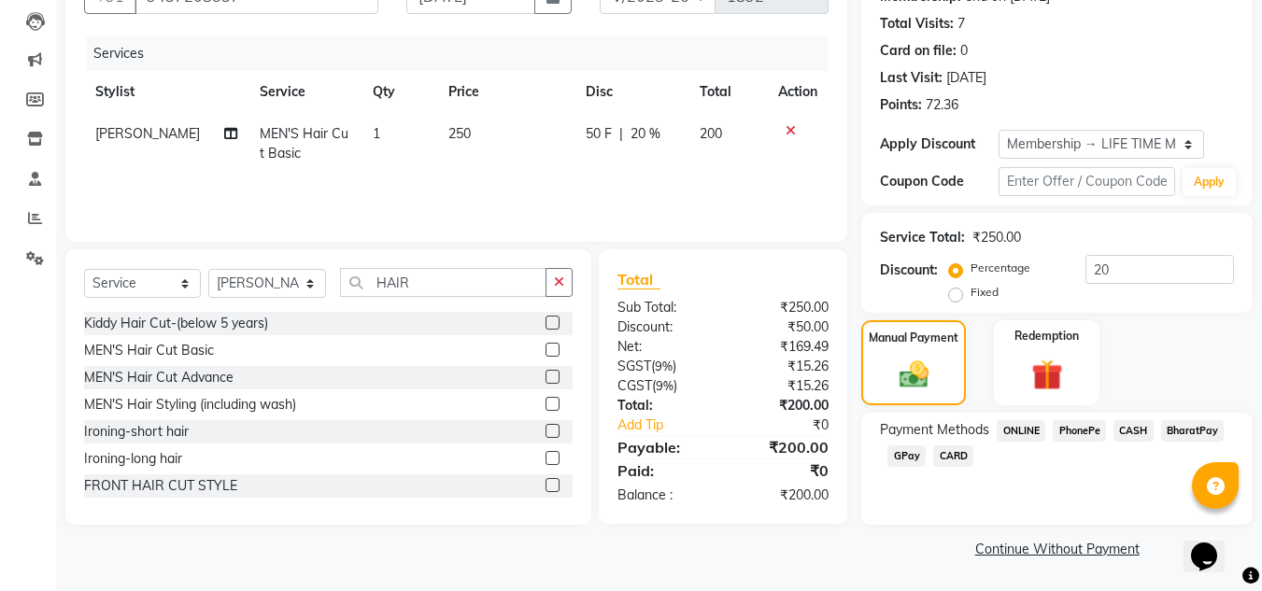
click at [1087, 433] on span "PhonePe" at bounding box center [1078, 430] width 53 height 21
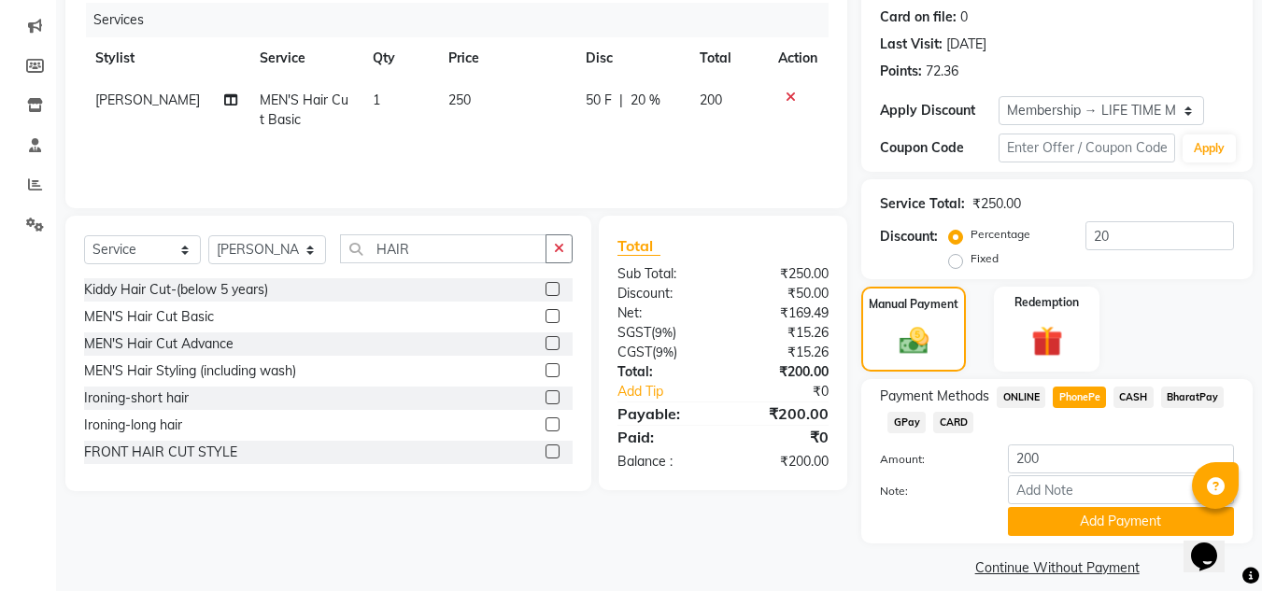
scroll to position [247, 0]
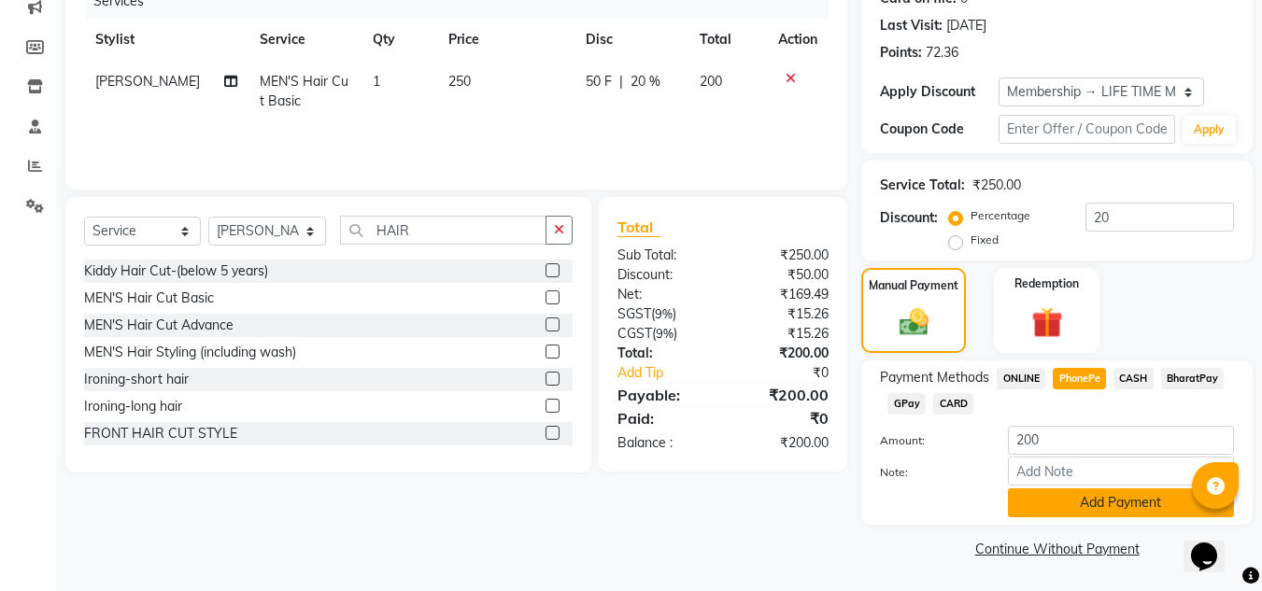
click at [1131, 511] on button "Add Payment" at bounding box center [1121, 502] width 226 height 29
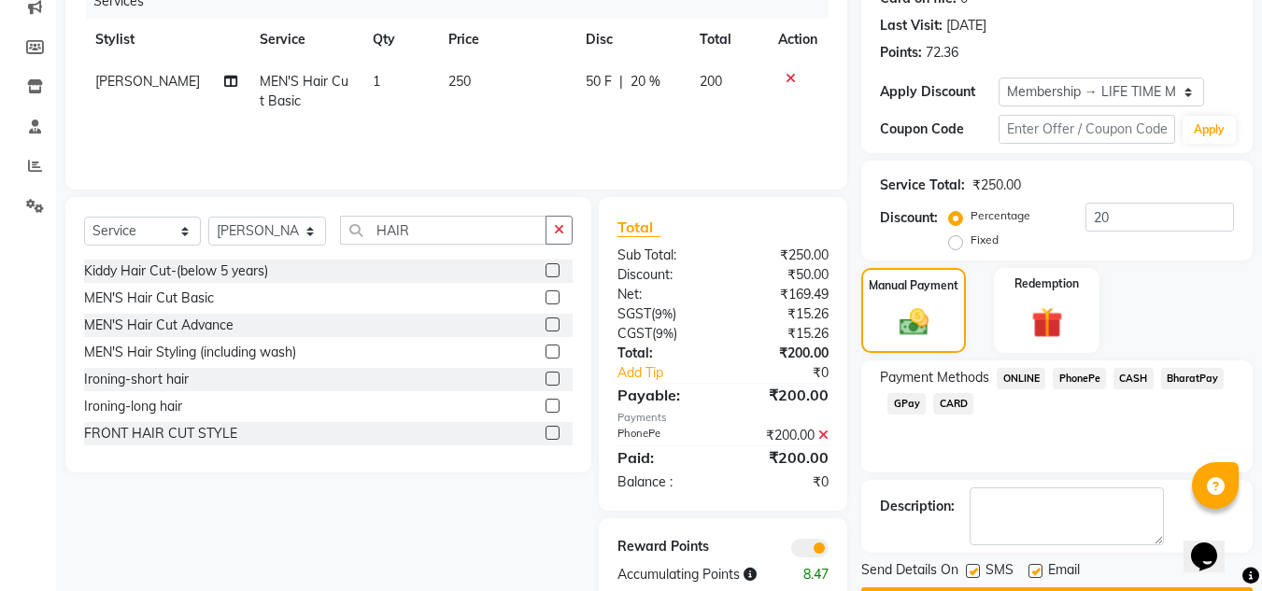
scroll to position [301, 0]
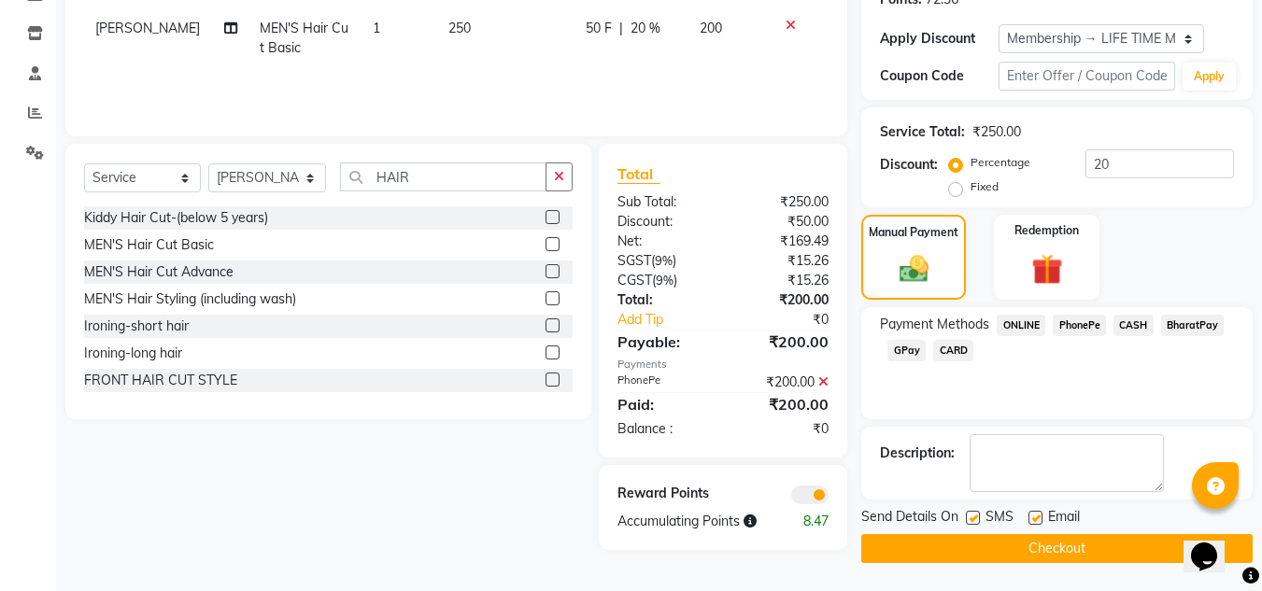
click at [1064, 550] on button "Checkout" at bounding box center [1056, 548] width 391 height 29
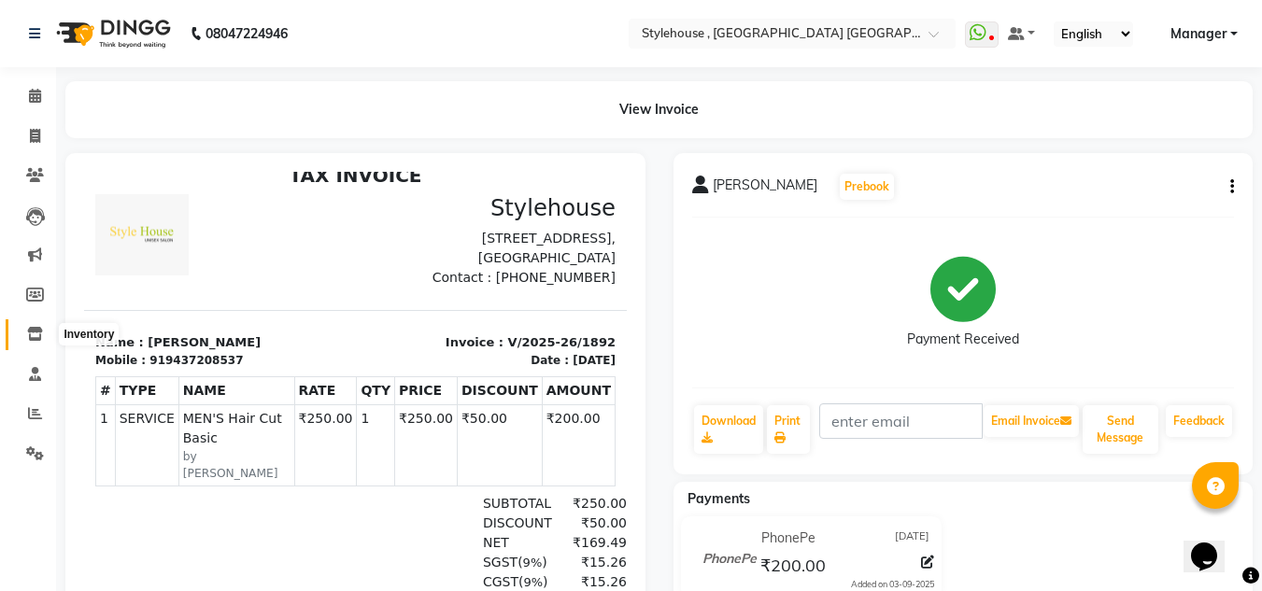
click at [30, 331] on icon at bounding box center [35, 334] width 16 height 14
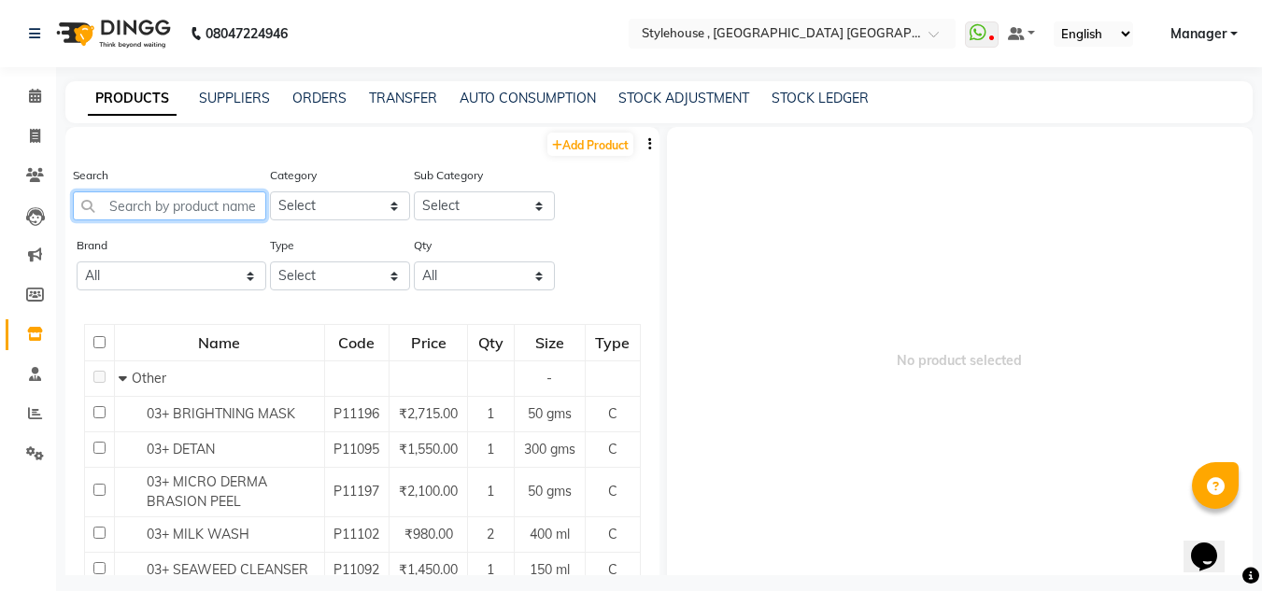
click at [175, 205] on input "text" at bounding box center [169, 205] width 193 height 29
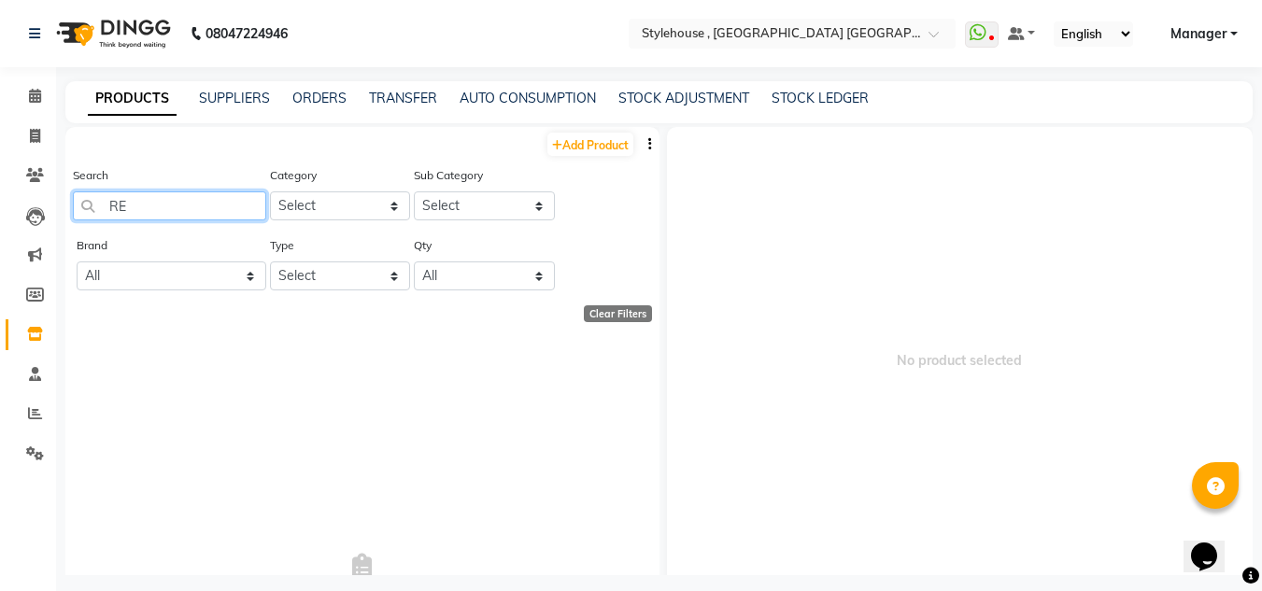
type input "R"
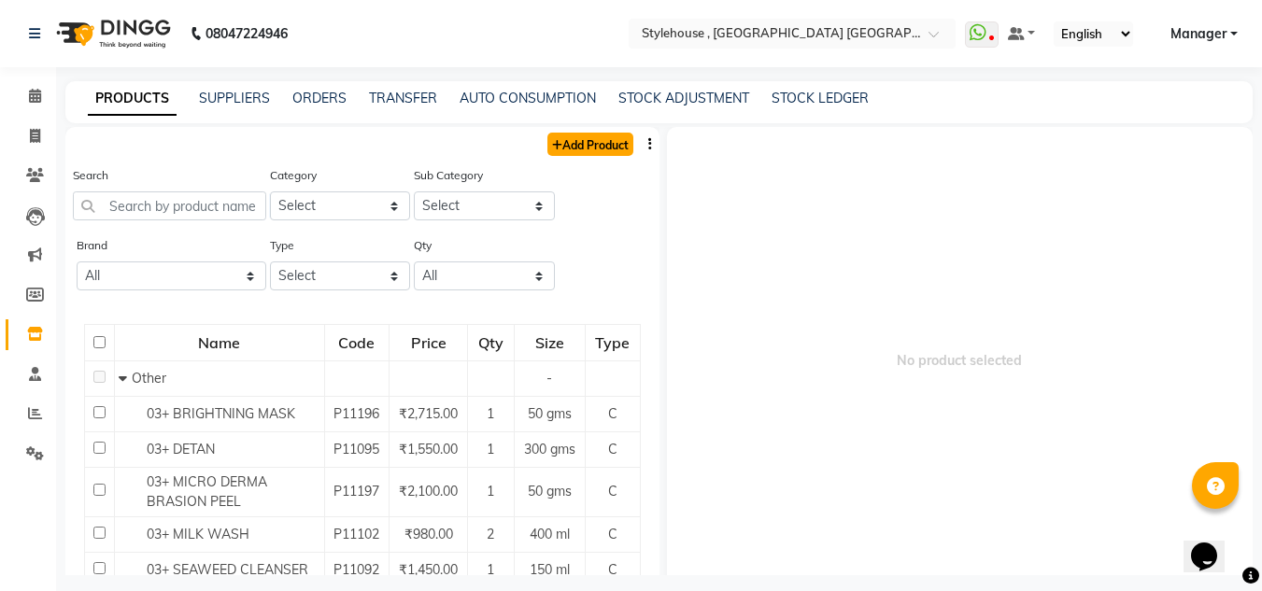
click at [590, 145] on link "Add Product" at bounding box center [590, 144] width 86 height 23
select select "true"
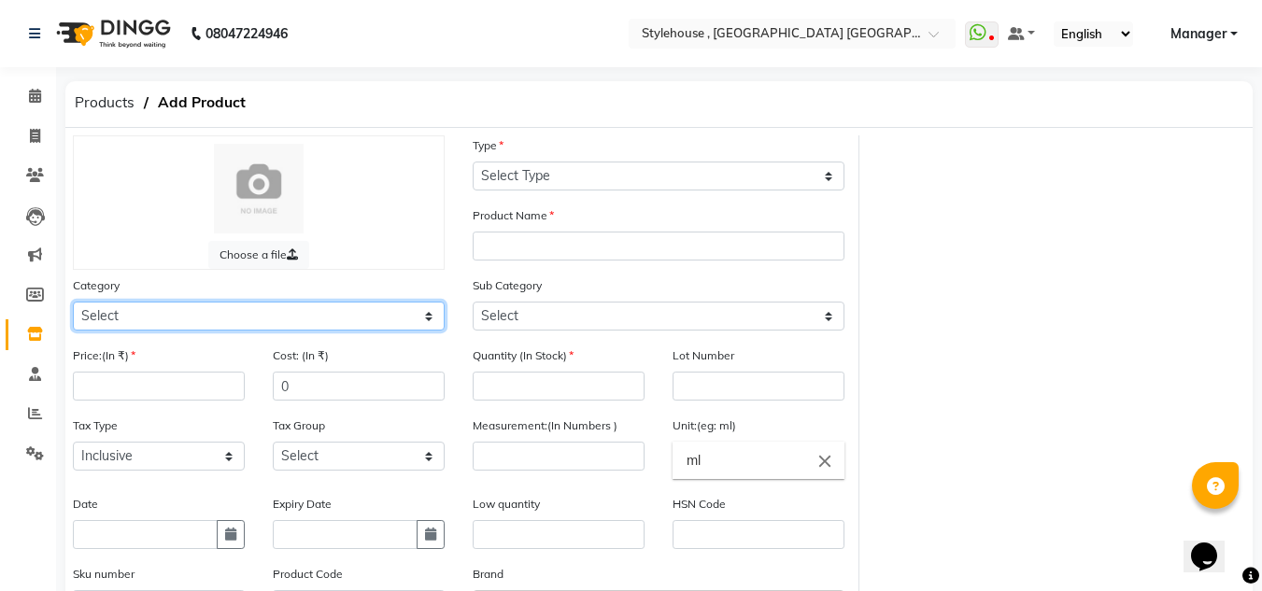
click at [428, 315] on select "Select Hair Skin Personal Care Appliances [PERSON_NAME] Waxing Disposable Threa…" at bounding box center [259, 316] width 372 height 29
select select "511301900"
click at [73, 302] on select "Select Hair Skin Personal Care Appliances [PERSON_NAME] Waxing Disposable Threa…" at bounding box center [259, 316] width 372 height 29
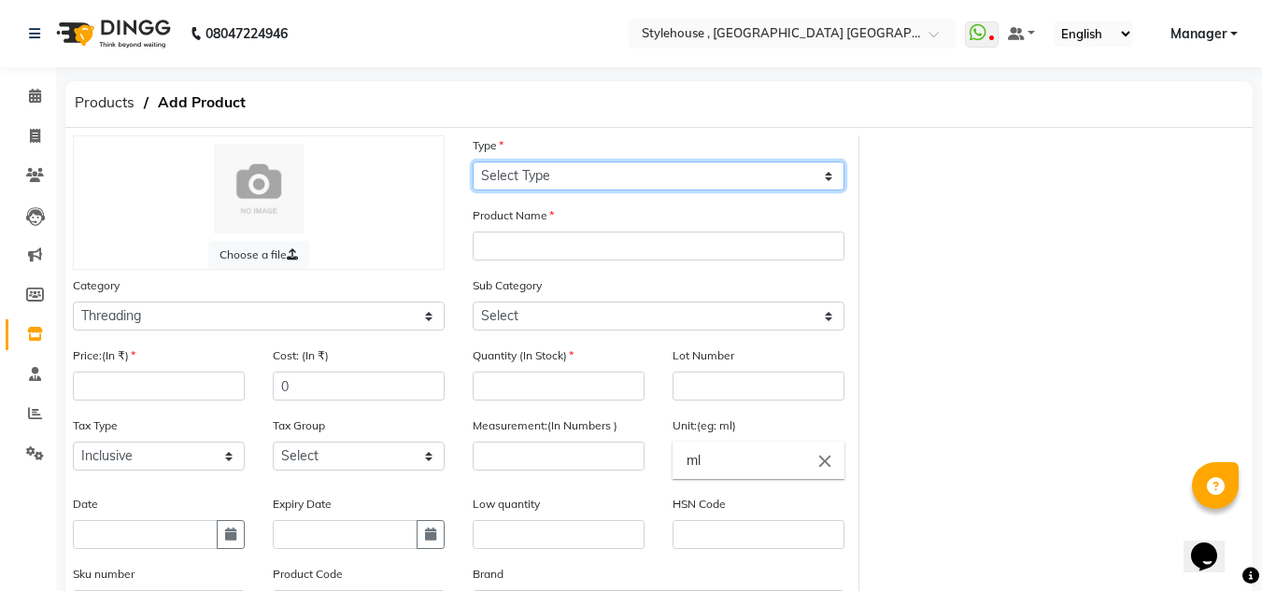
click at [829, 176] on select "Select Type Both Retail Consumable" at bounding box center [658, 176] width 372 height 29
select select "C"
click at [472, 162] on select "Select Type Both Retail Consumable" at bounding box center [658, 176] width 372 height 29
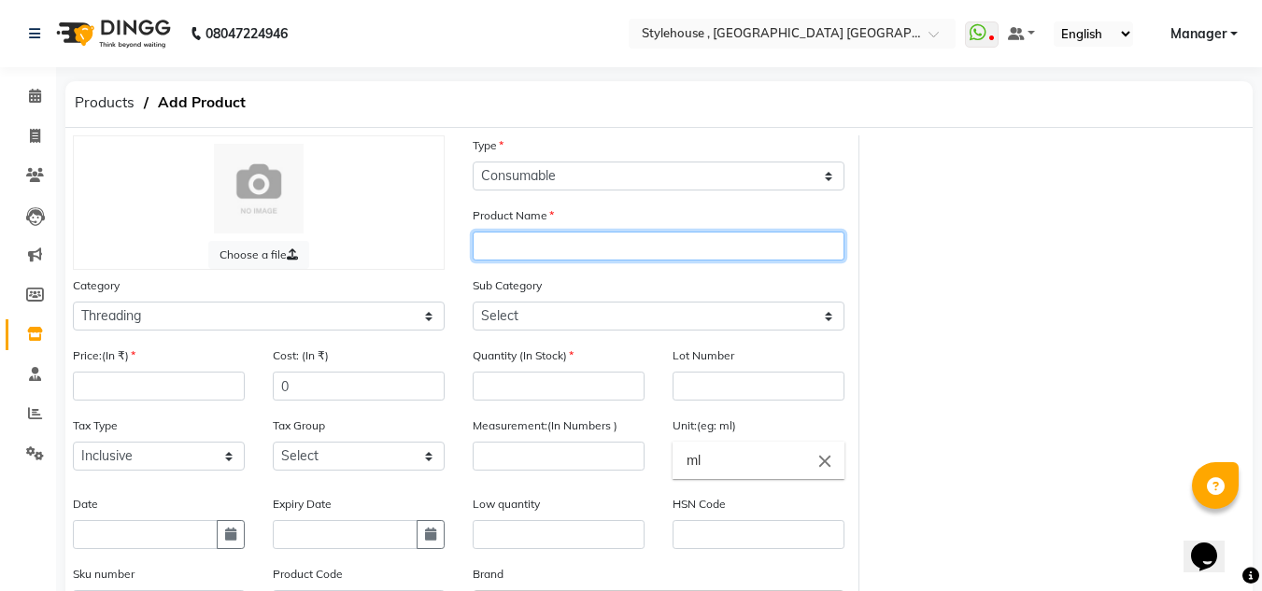
click at [650, 242] on input "text" at bounding box center [658, 246] width 372 height 29
type input "REBALANCING ALGAE MASK"
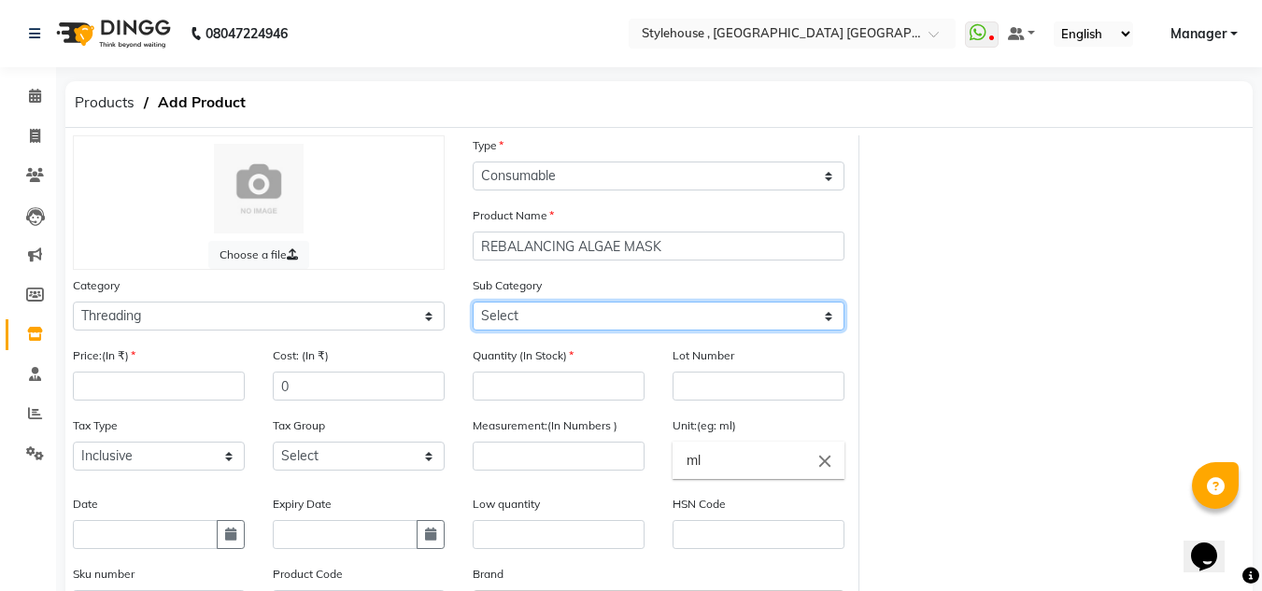
click at [828, 312] on select "Select Rill Gel Appliances Other" at bounding box center [658, 316] width 372 height 29
select select "511301904"
click at [472, 302] on select "Select Rill Gel Appliances Other" at bounding box center [658, 316] width 372 height 29
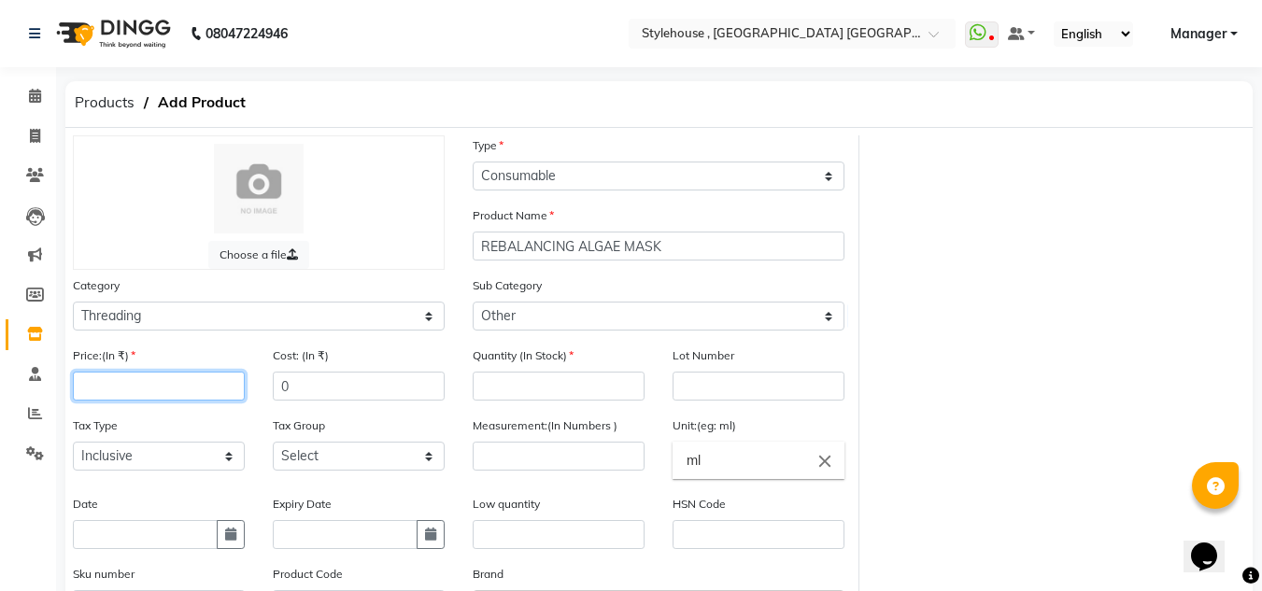
click at [179, 385] on input "number" at bounding box center [159, 386] width 172 height 29
type input "2280"
click at [598, 388] on input "number" at bounding box center [558, 386] width 172 height 29
type input "1"
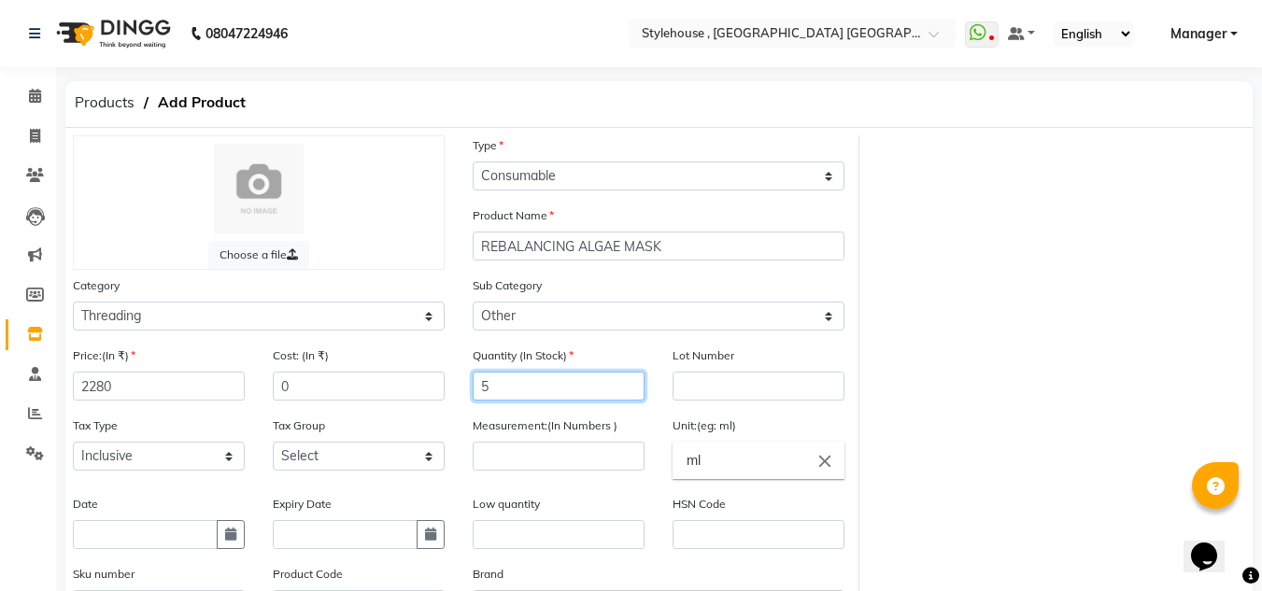
type input "5"
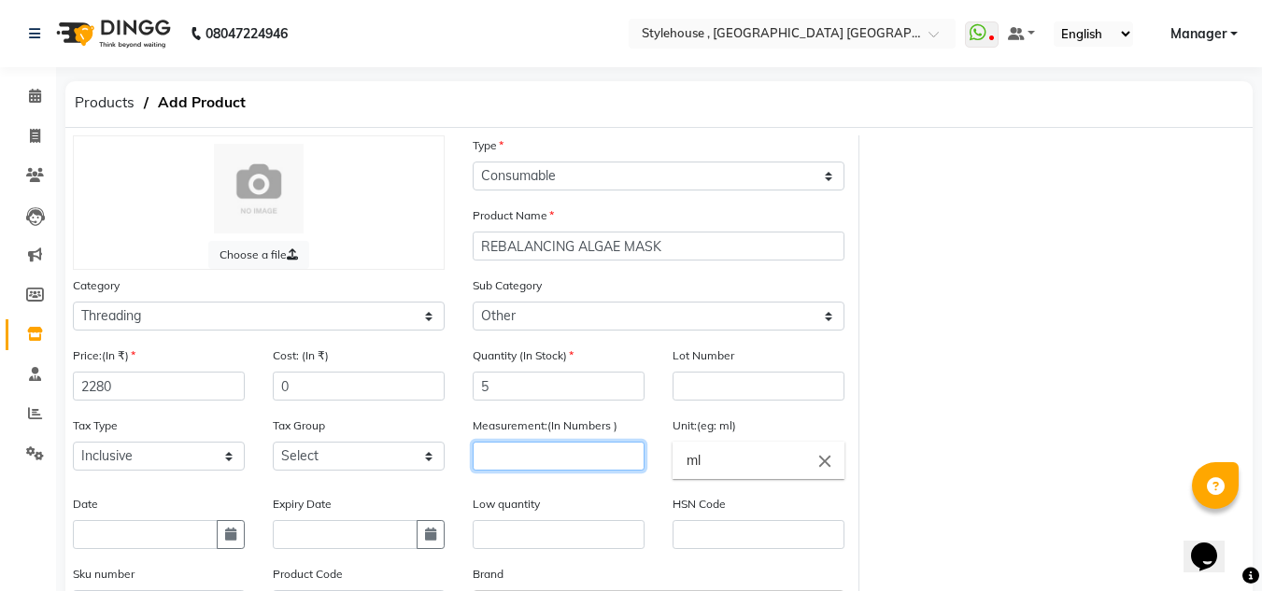
click at [509, 455] on input "number" at bounding box center [558, 456] width 172 height 29
type input "5"
type input "1"
click at [765, 465] on input "ml" at bounding box center [758, 460] width 172 height 37
type input "m"
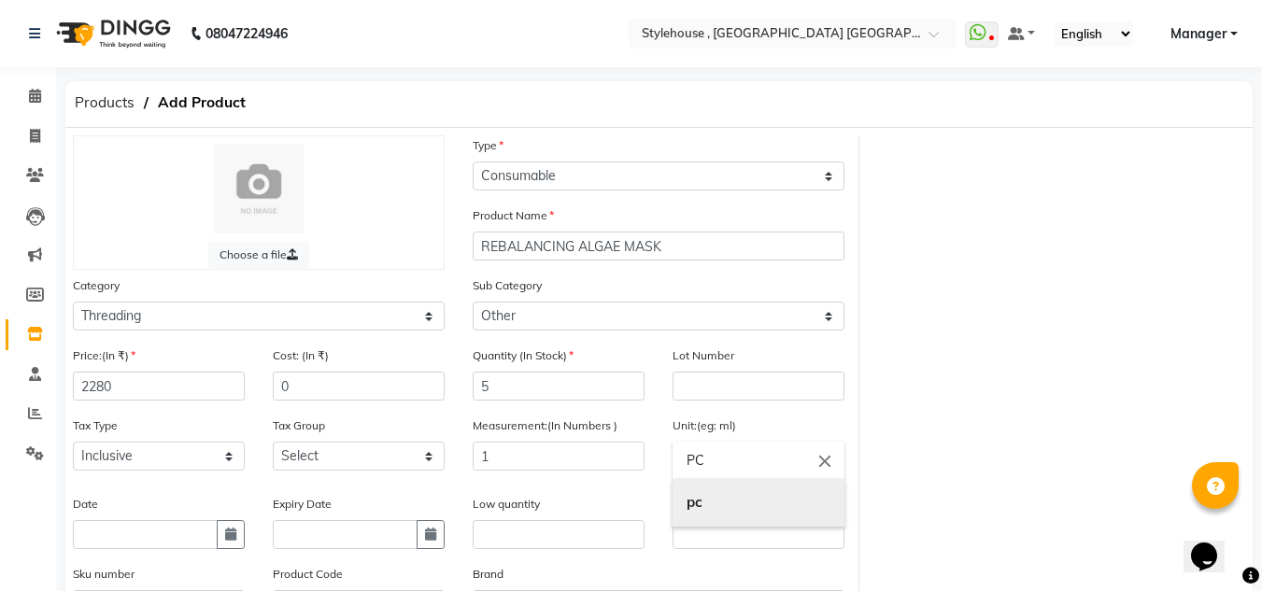
click at [696, 508] on b "pc" at bounding box center [694, 502] width 16 height 18
type input "pc"
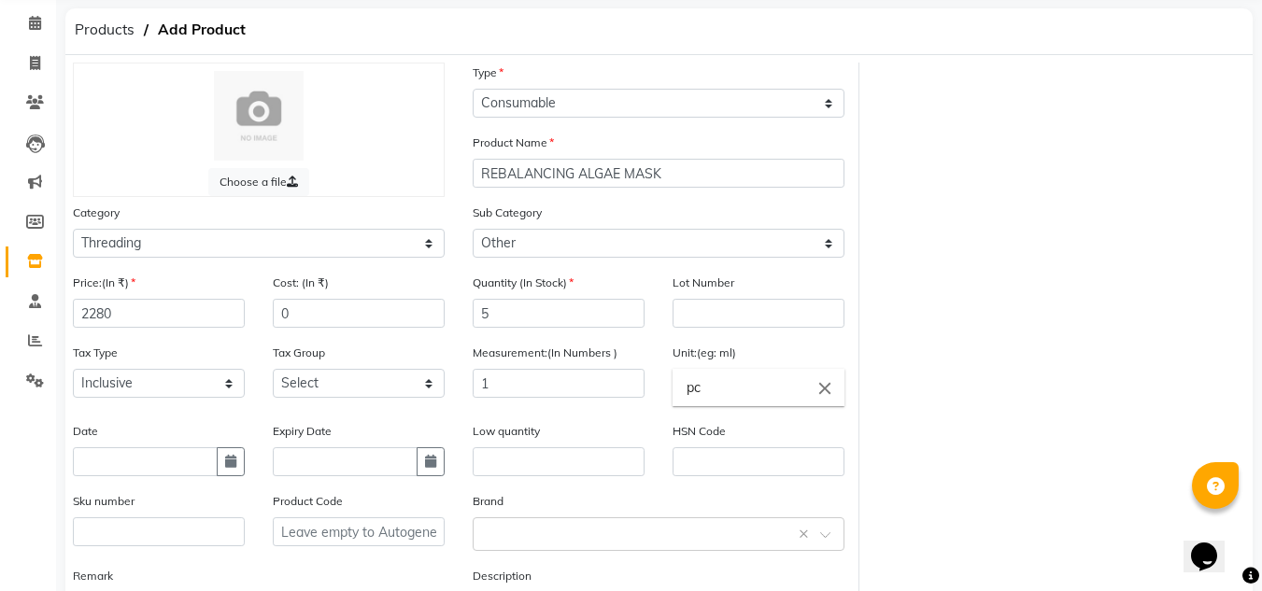
scroll to position [40, 0]
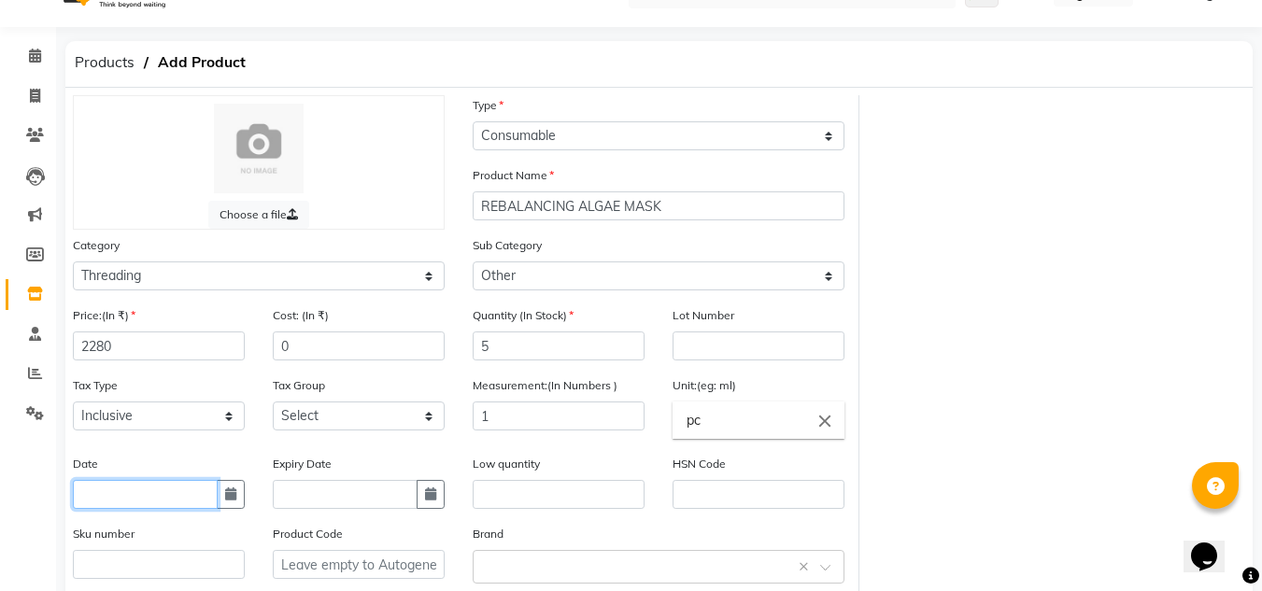
click at [190, 490] on input "text" at bounding box center [145, 494] width 145 height 29
select select "9"
select select "2025"
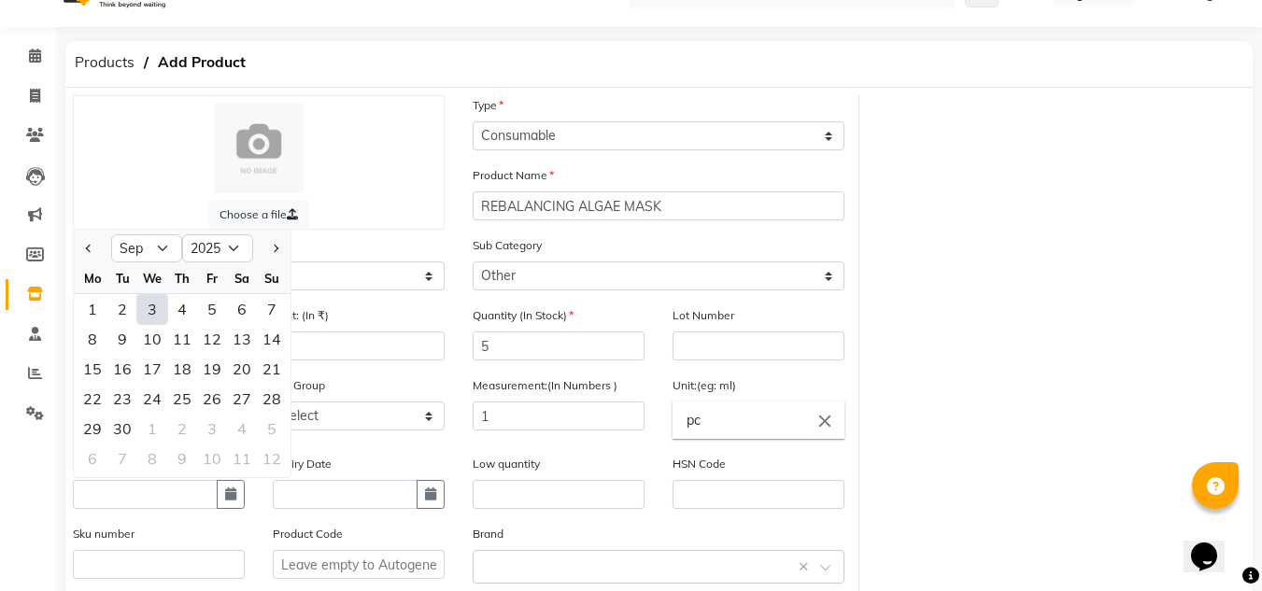
click at [157, 312] on div "3" at bounding box center [152, 309] width 30 height 30
type input "[DATE]"
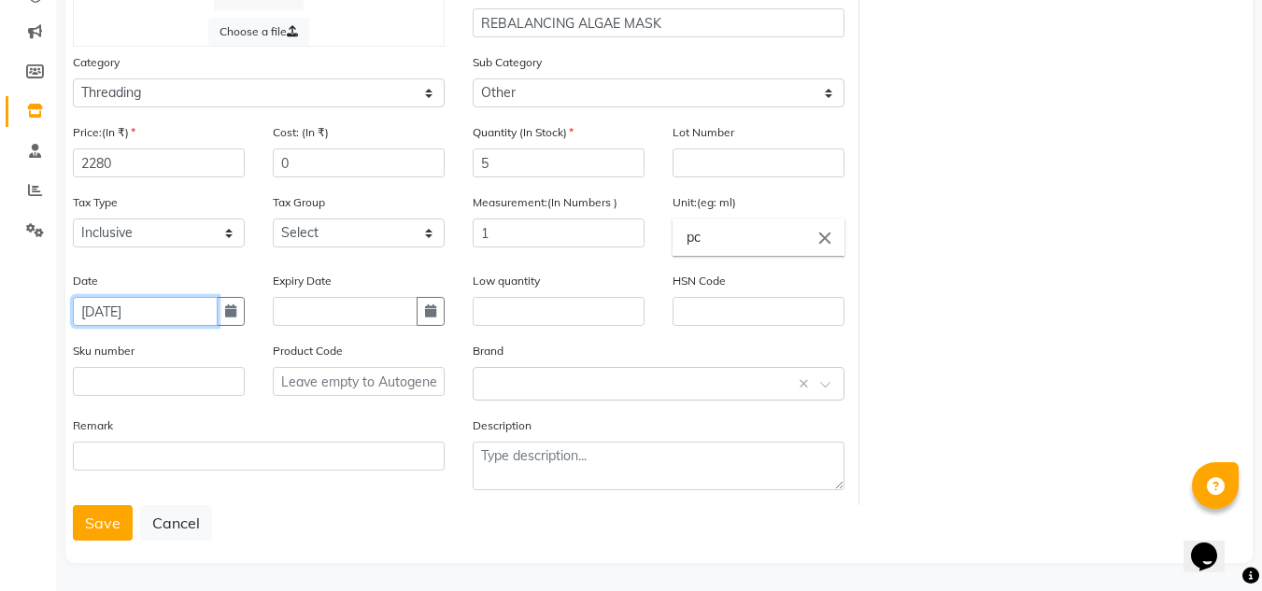
scroll to position [227, 0]
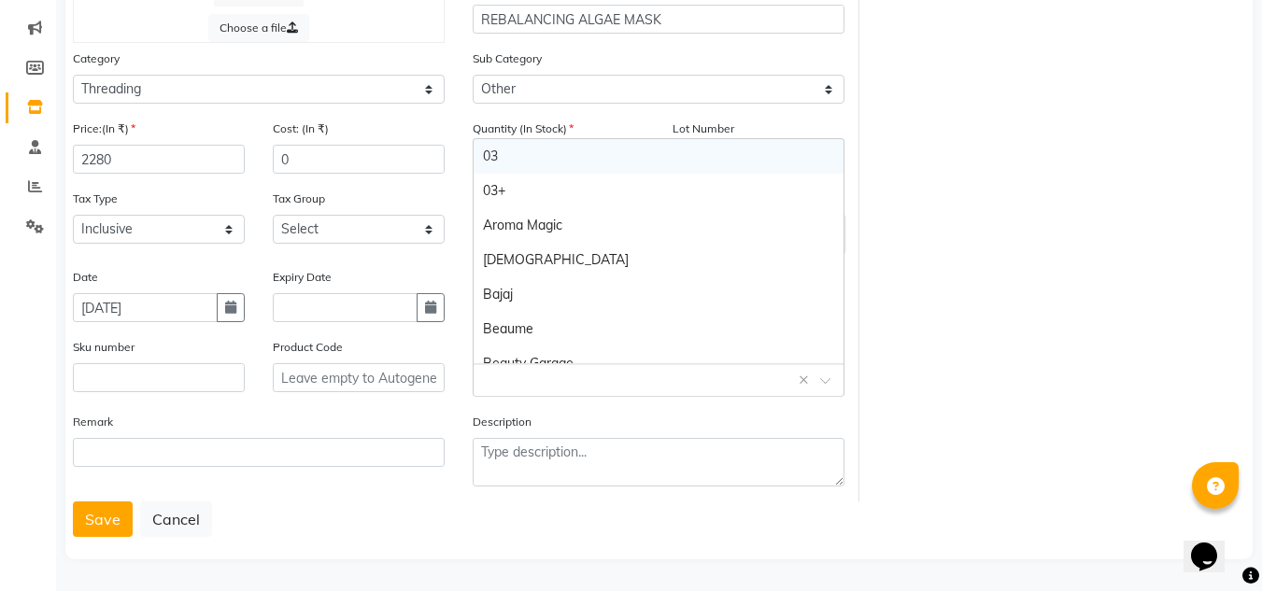
click at [829, 380] on span at bounding box center [831, 386] width 23 height 20
type input "J"
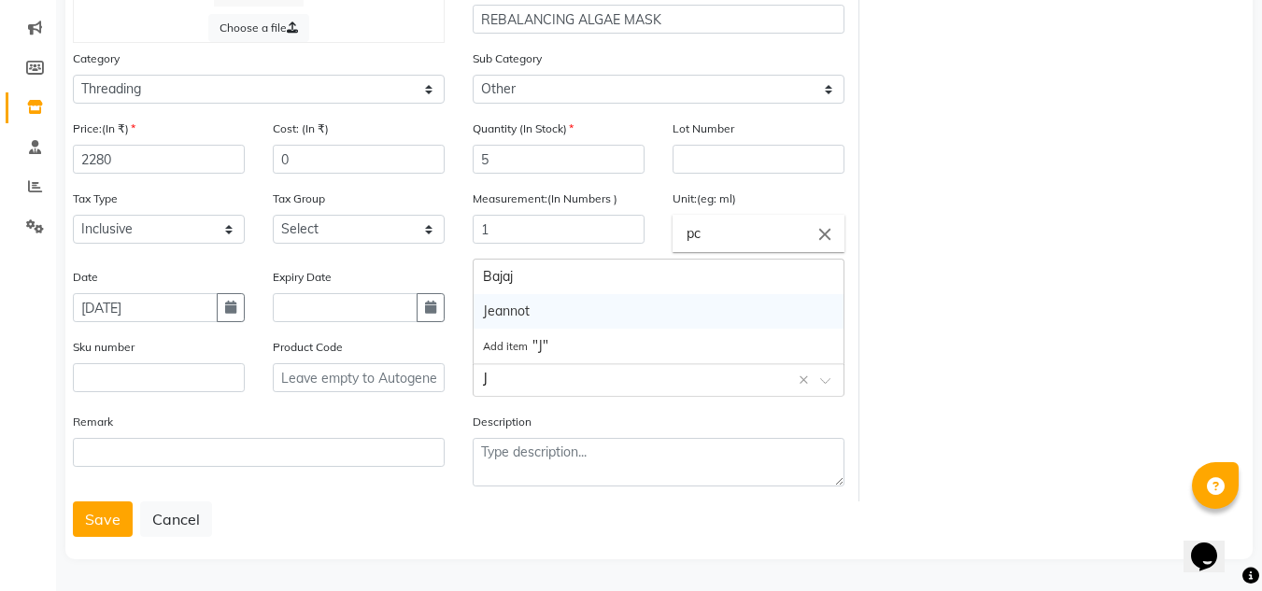
click at [520, 306] on div "Jeannot" at bounding box center [658, 311] width 370 height 35
click at [115, 516] on button "Save" at bounding box center [103, 518] width 60 height 35
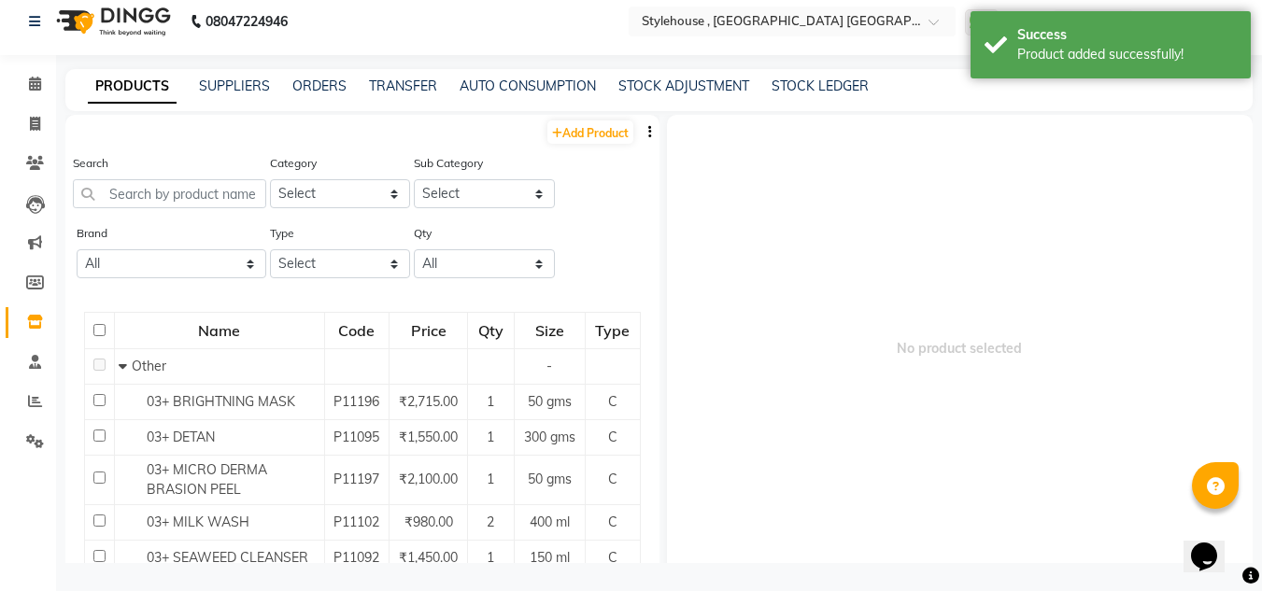
scroll to position [12, 0]
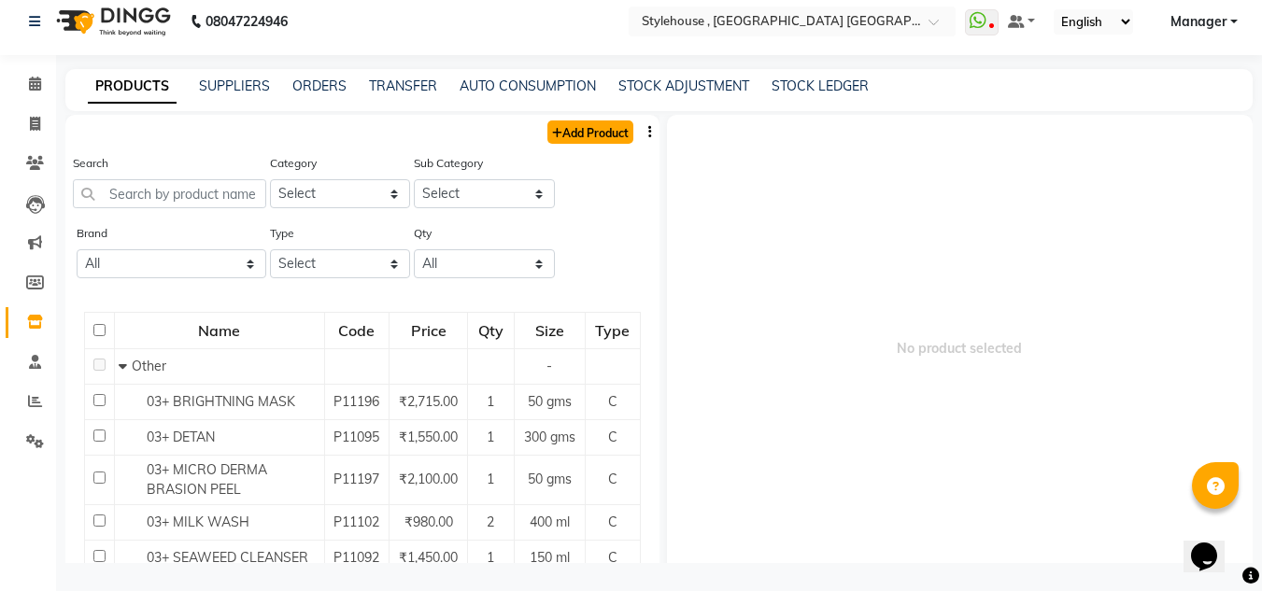
click at [588, 127] on link "Add Product" at bounding box center [590, 131] width 86 height 23
select select "true"
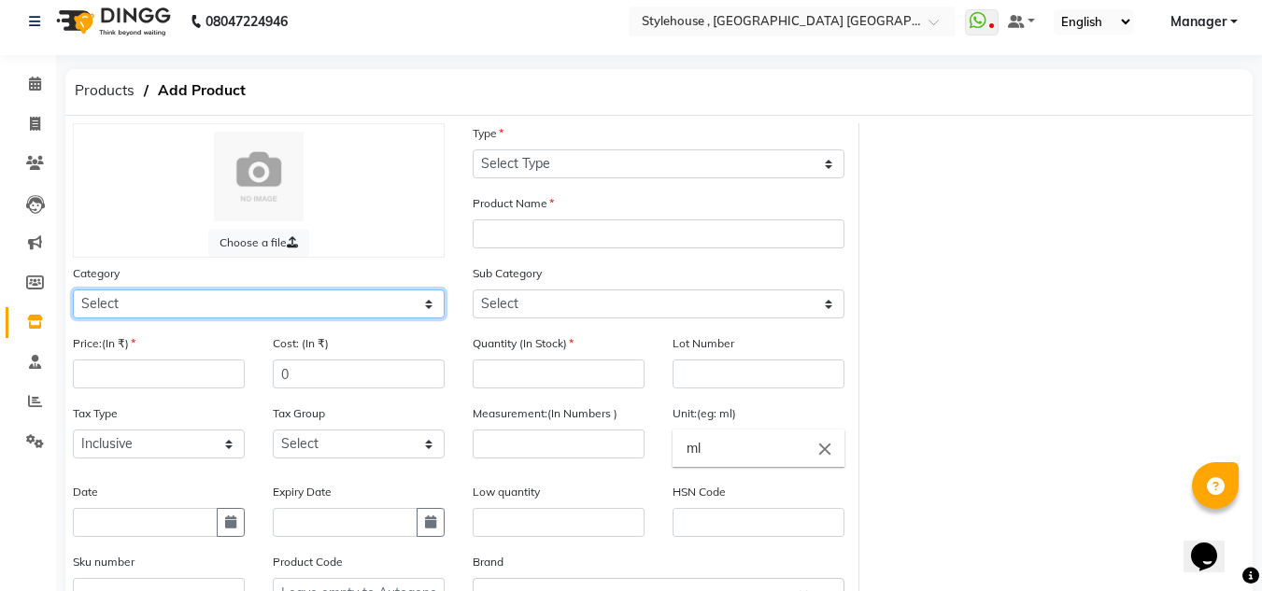
click at [431, 303] on select "Select Hair Skin Personal Care Appliances [PERSON_NAME] Waxing Disposable Threa…" at bounding box center [259, 303] width 372 height 29
select select "511301900"
click at [73, 289] on select "Select Hair Skin Personal Care Appliances [PERSON_NAME] Waxing Disposable Threa…" at bounding box center [259, 303] width 372 height 29
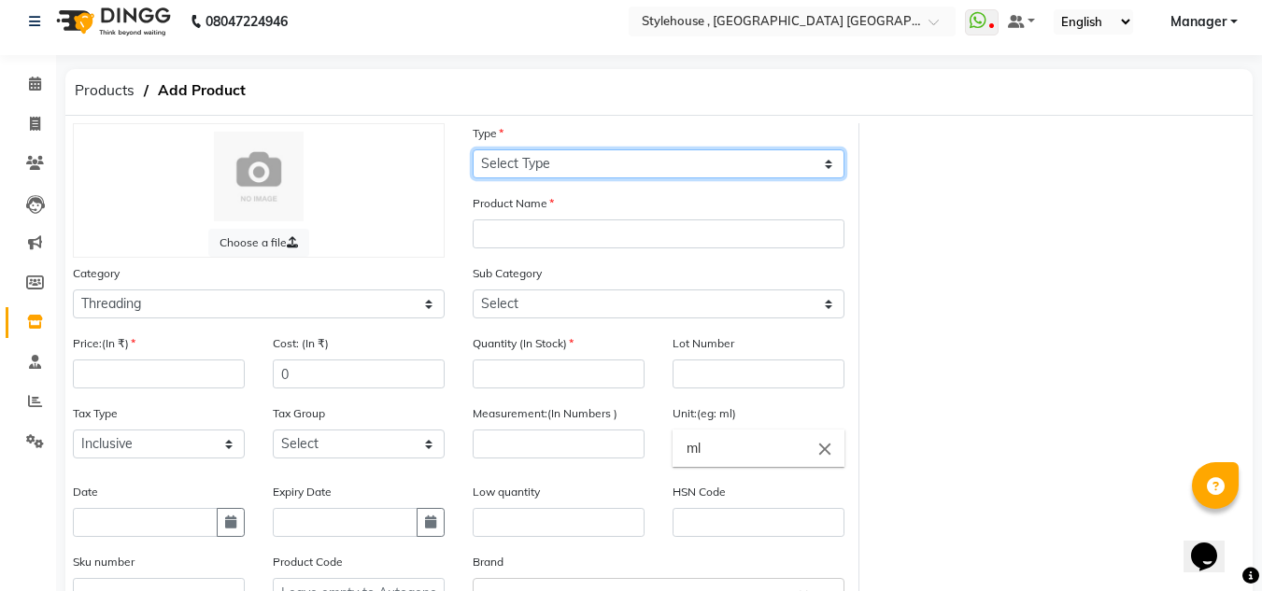
click at [830, 164] on select "Select Type Both Retail Consumable" at bounding box center [658, 163] width 372 height 29
select select "C"
click at [472, 149] on select "Select Type Both Retail Consumable" at bounding box center [658, 163] width 372 height 29
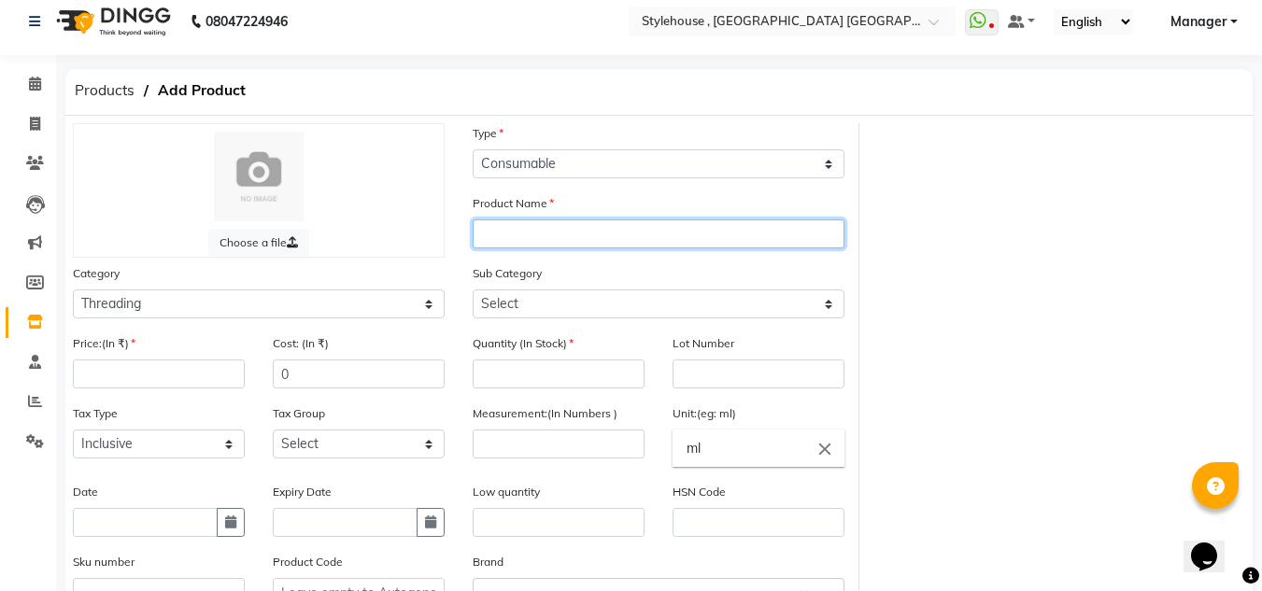
click at [726, 236] on input "text" at bounding box center [658, 233] width 372 height 29
type input "BRIGHTENING ALGAE MASK"
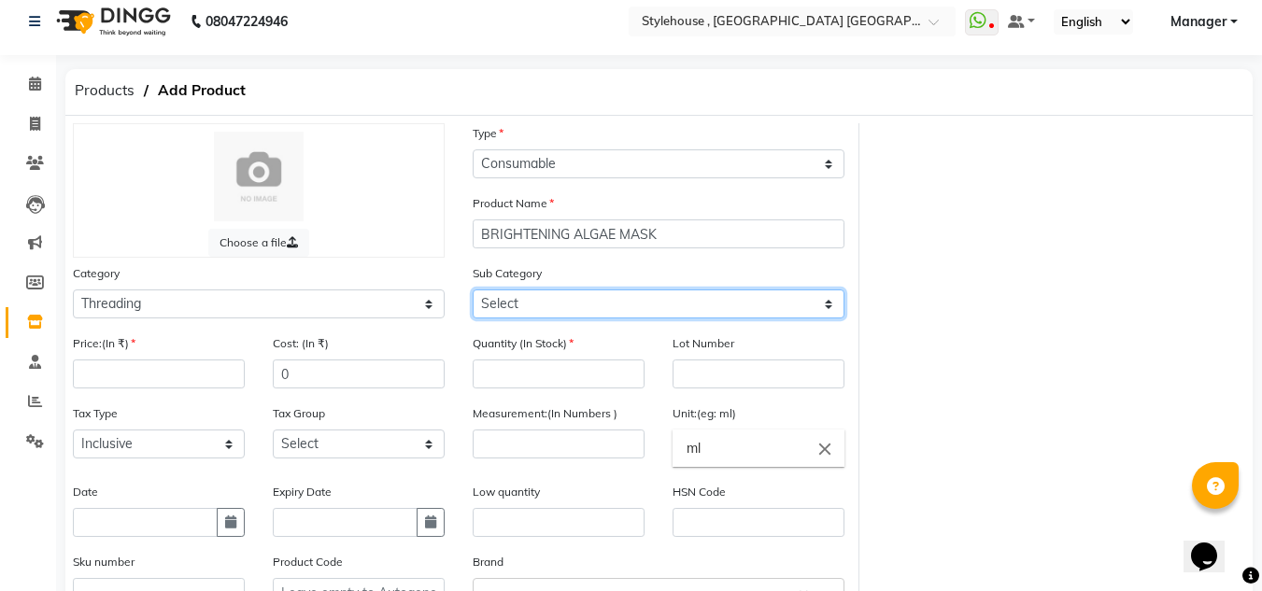
click at [830, 303] on select "Select Rill Gel Appliances Other" at bounding box center [658, 303] width 372 height 29
select select "511301904"
click at [472, 289] on select "Select Rill Gel Appliances Other" at bounding box center [658, 303] width 372 height 29
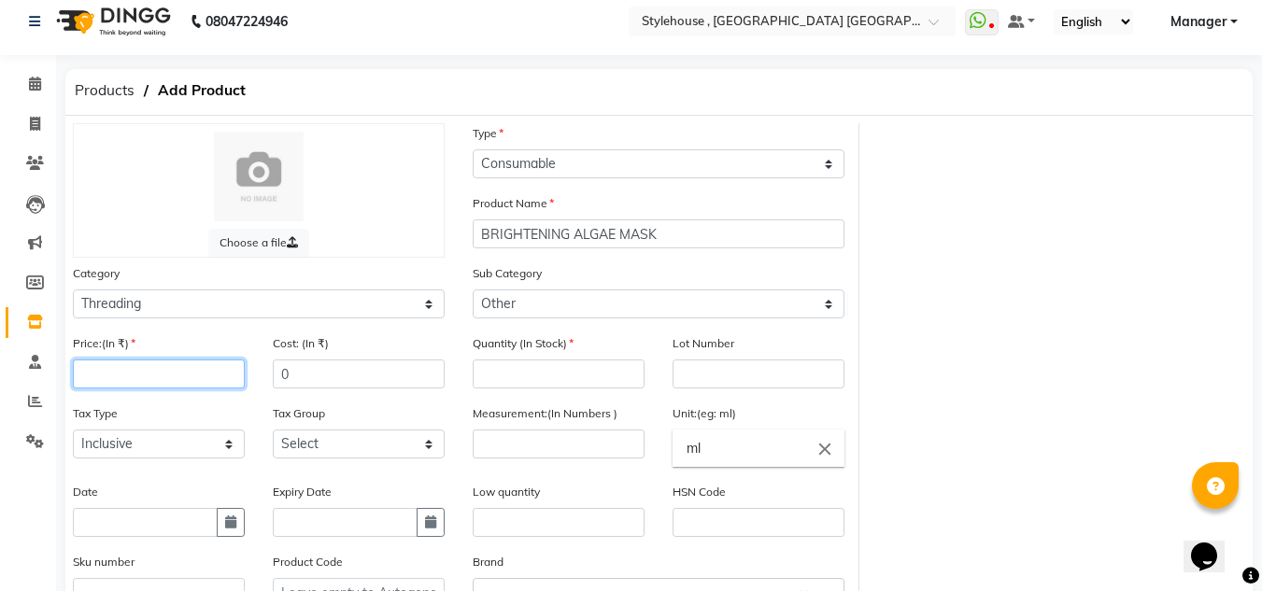
click at [177, 369] on input "number" at bounding box center [159, 373] width 172 height 29
type input "2399"
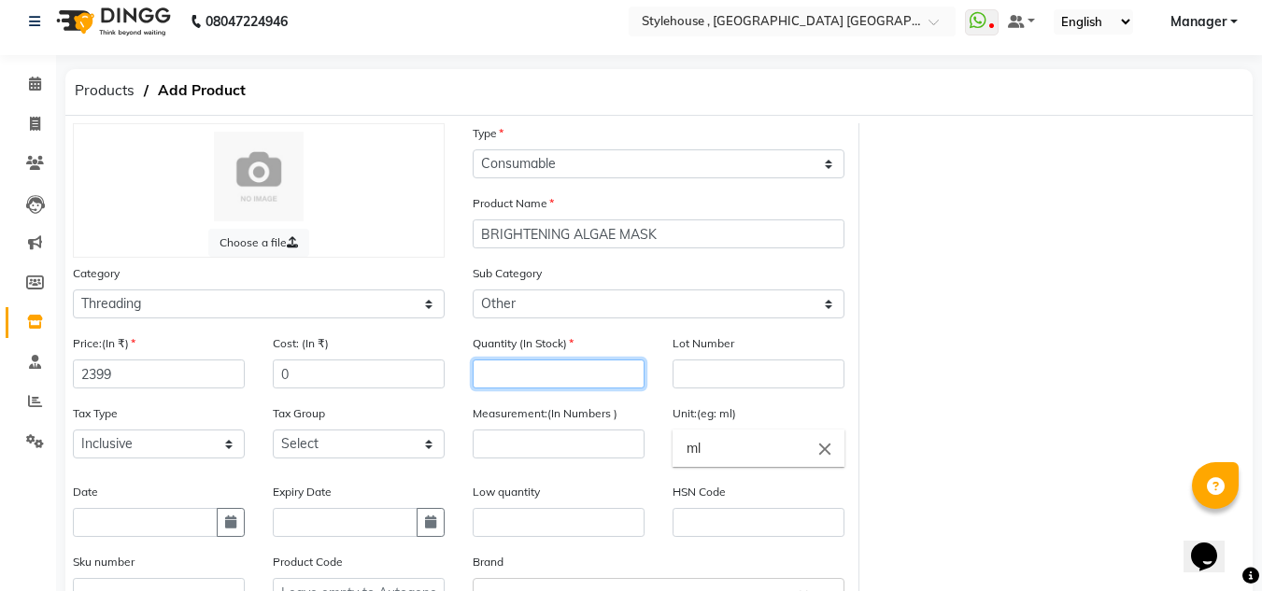
click at [627, 372] on input "number" at bounding box center [558, 373] width 172 height 29
type input "5"
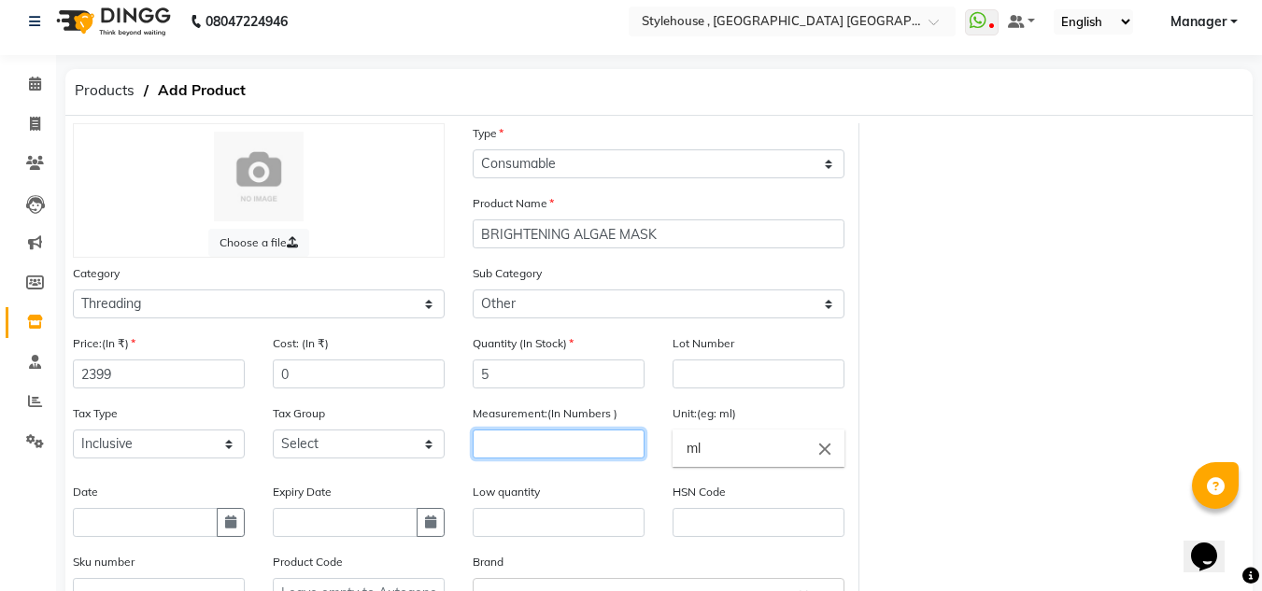
click at [612, 443] on input "number" at bounding box center [558, 444] width 172 height 29
type input "1"
click at [785, 453] on input "ml" at bounding box center [758, 448] width 172 height 37
type input "m"
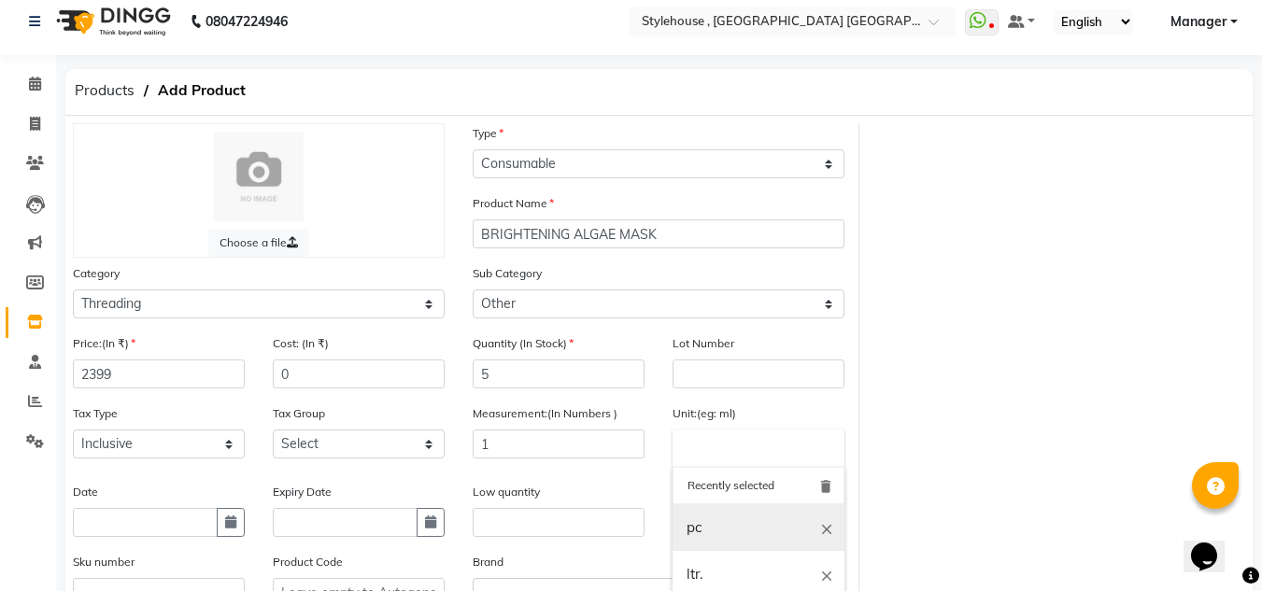
click at [702, 535] on link "pc" at bounding box center [758, 528] width 172 height 48
type input "pc"
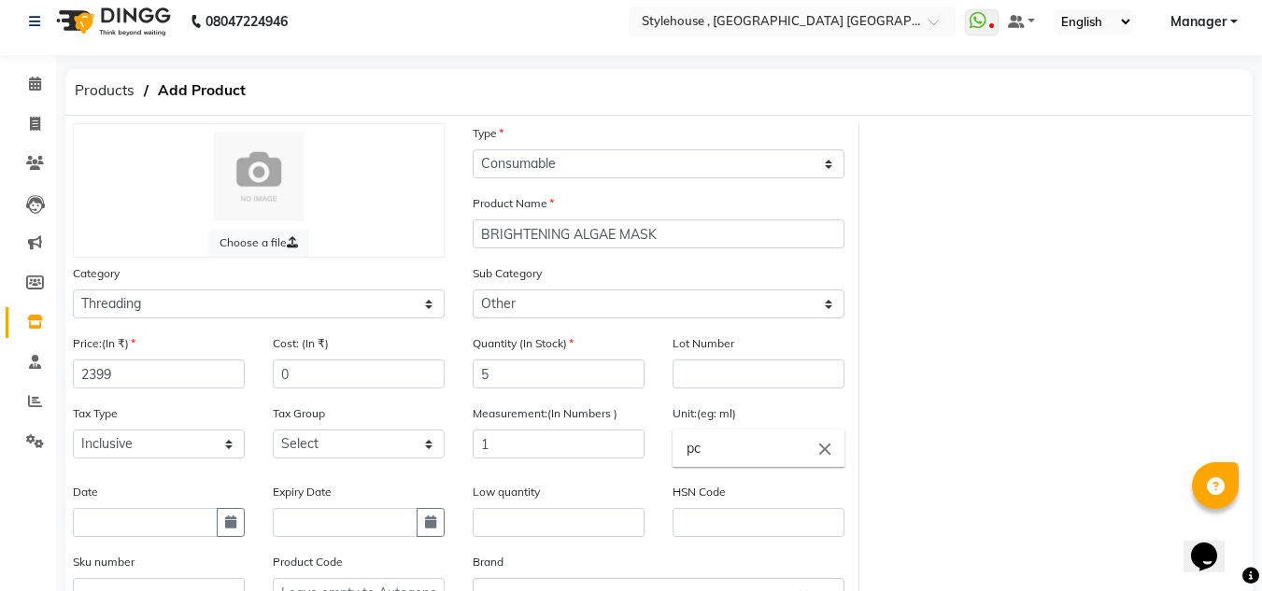
scroll to position [106, 0]
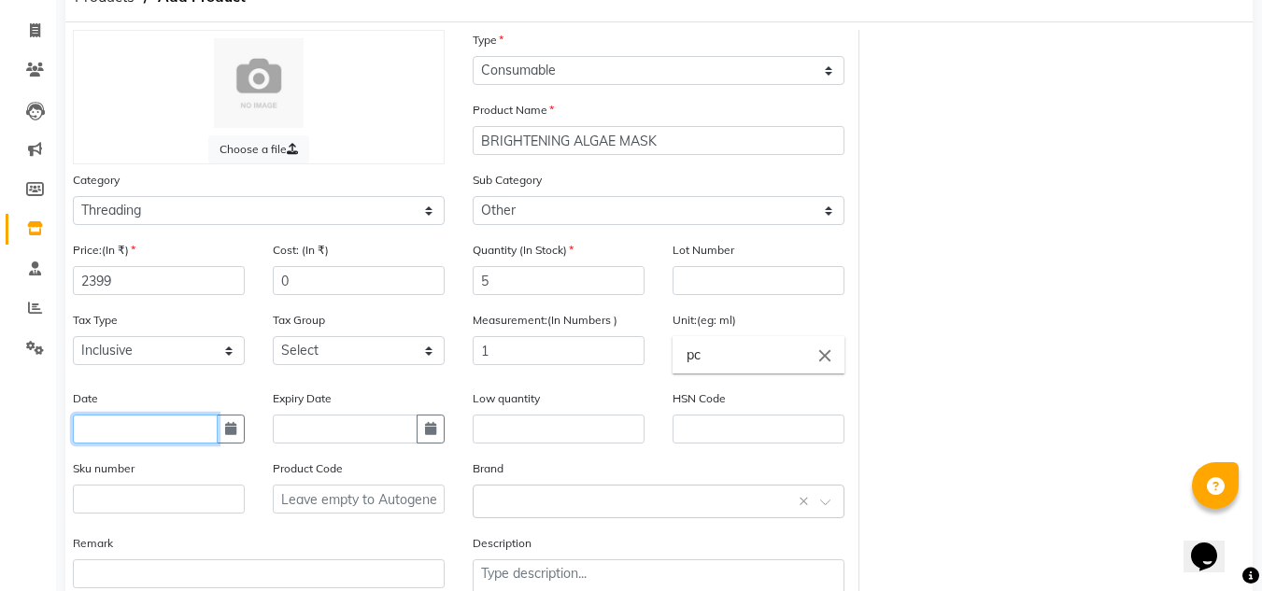
click at [180, 432] on input "text" at bounding box center [145, 429] width 145 height 29
select select "9"
select select "2025"
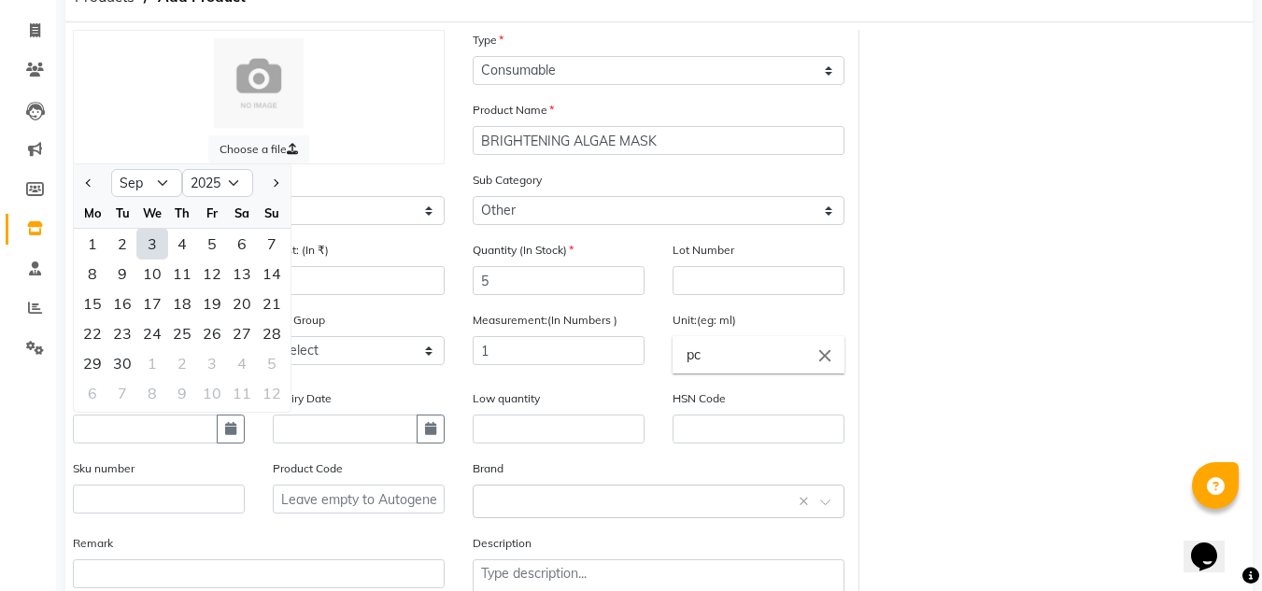
click at [148, 246] on div "3" at bounding box center [152, 244] width 30 height 30
type input "[DATE]"
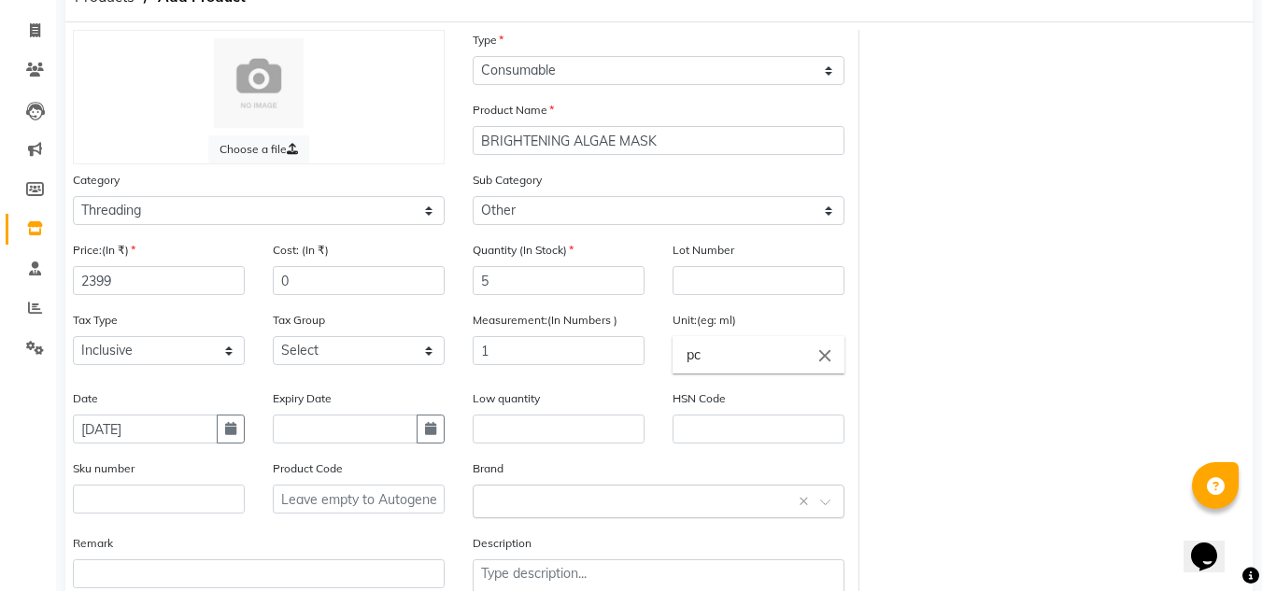
click at [823, 502] on span at bounding box center [831, 508] width 23 height 20
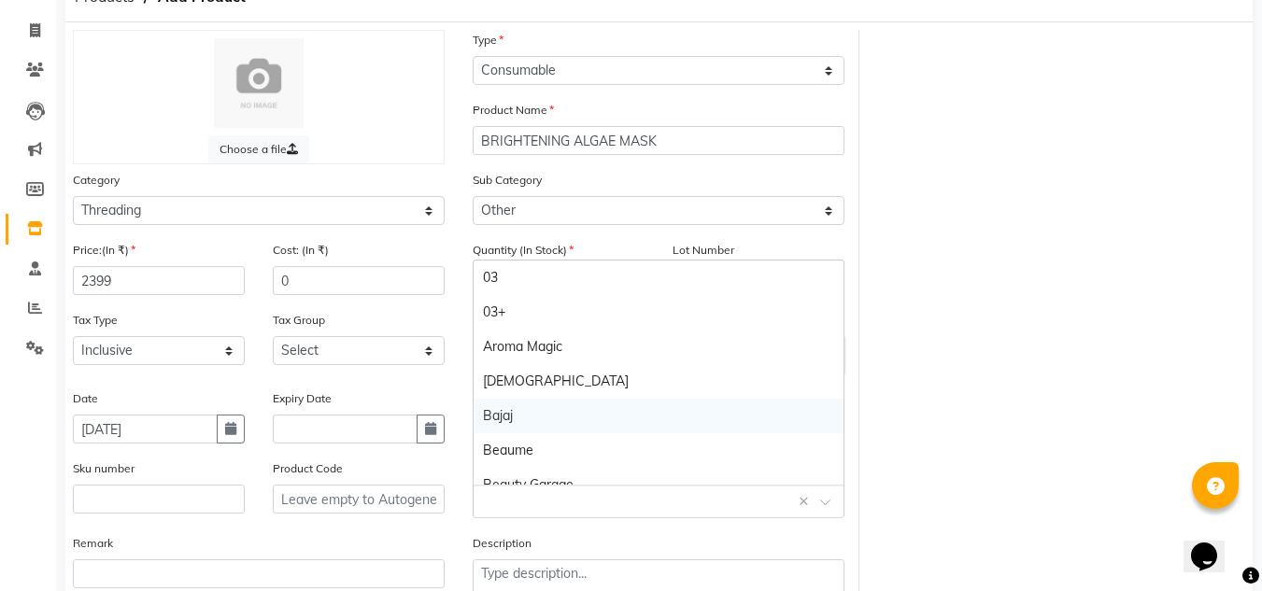
type input "J"
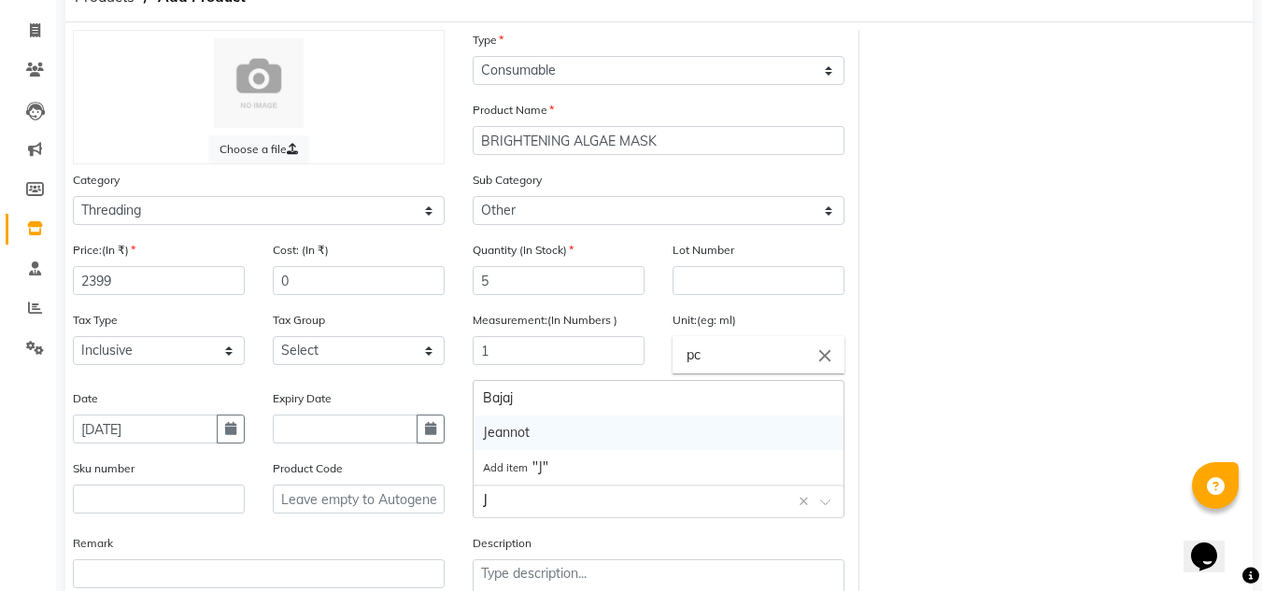
click at [529, 430] on div "Jeannot" at bounding box center [658, 433] width 370 height 35
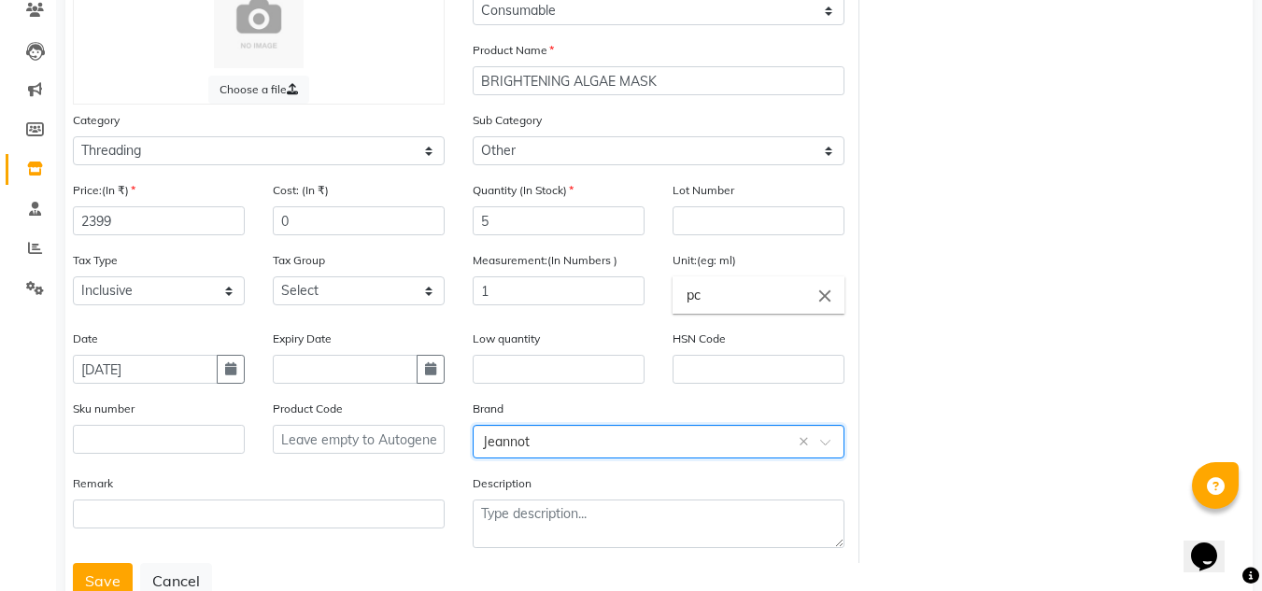
scroll to position [227, 0]
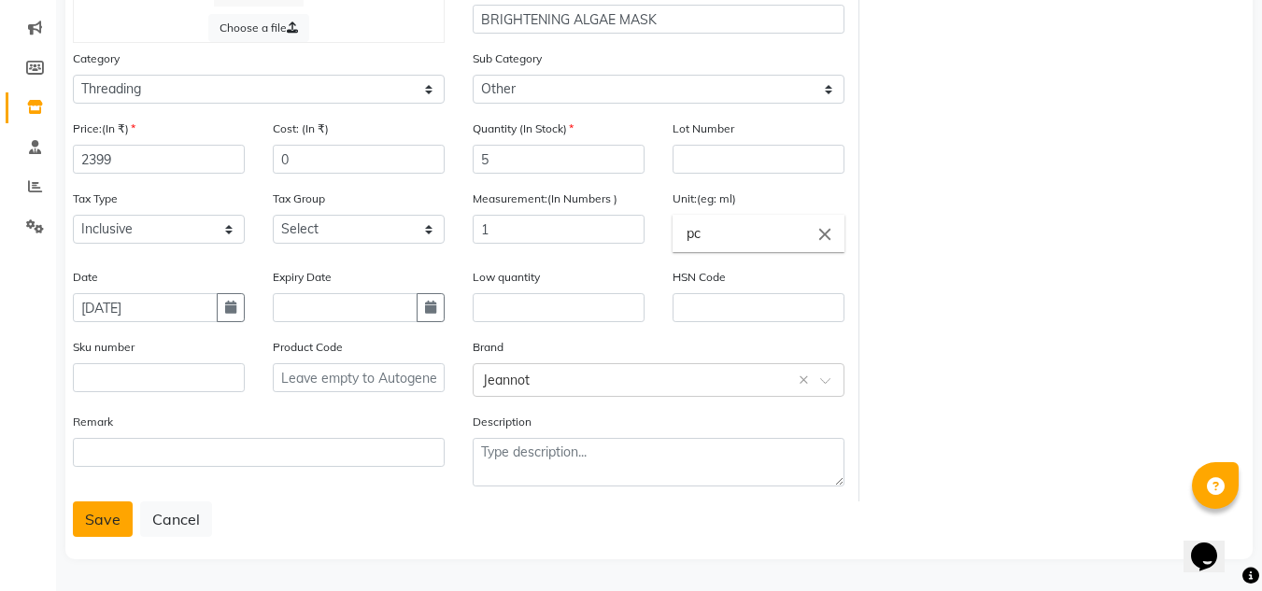
click at [117, 527] on button "Save" at bounding box center [103, 518] width 60 height 35
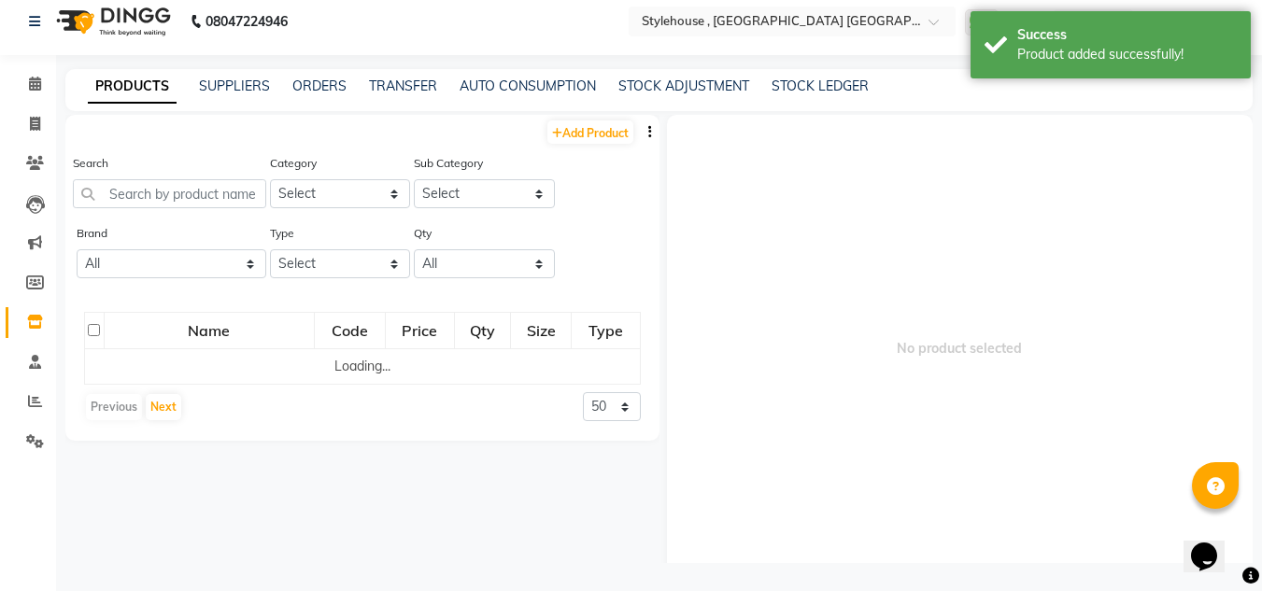
scroll to position [12, 0]
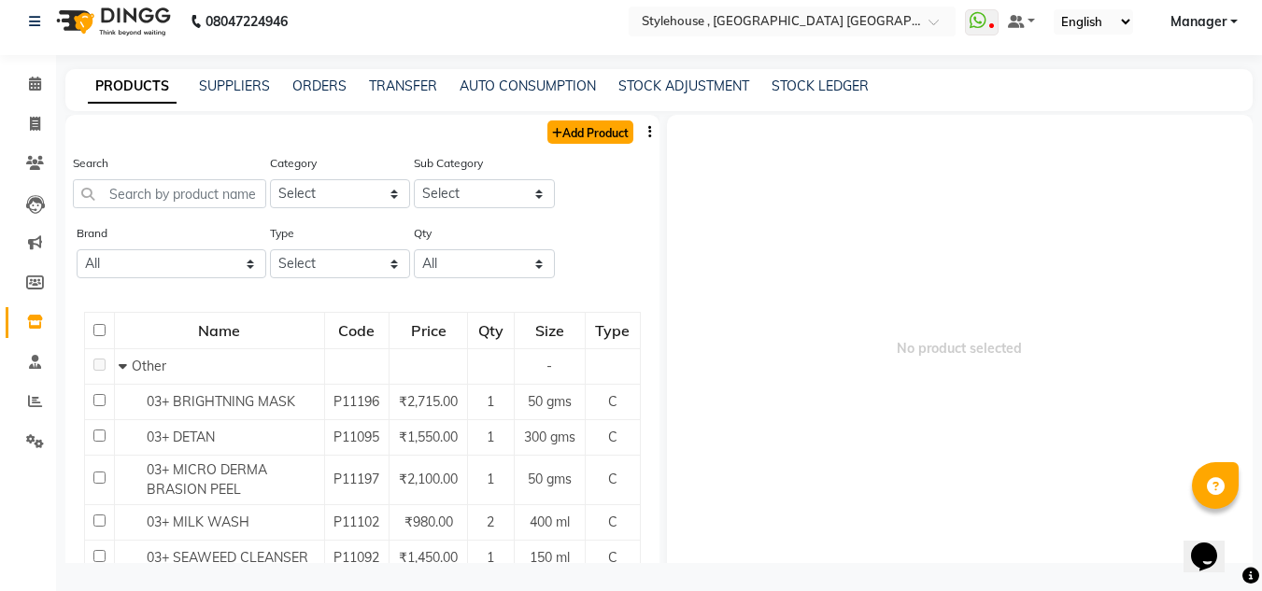
click at [608, 123] on link "Add Product" at bounding box center [590, 131] width 86 height 23
select select "true"
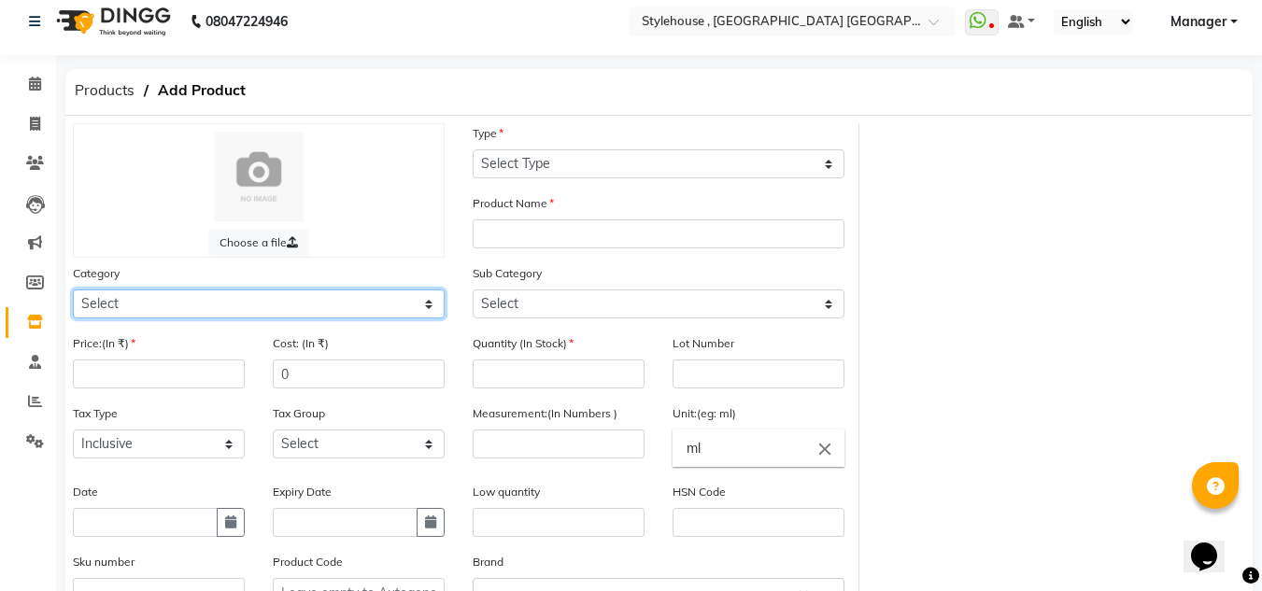
click at [162, 304] on select "Select Hair Skin Personal Care Appliances [PERSON_NAME] Waxing Disposable Threa…" at bounding box center [259, 303] width 372 height 29
select select "511301900"
click at [73, 289] on select "Select Hair Skin Personal Care Appliances [PERSON_NAME] Waxing Disposable Threa…" at bounding box center [259, 303] width 372 height 29
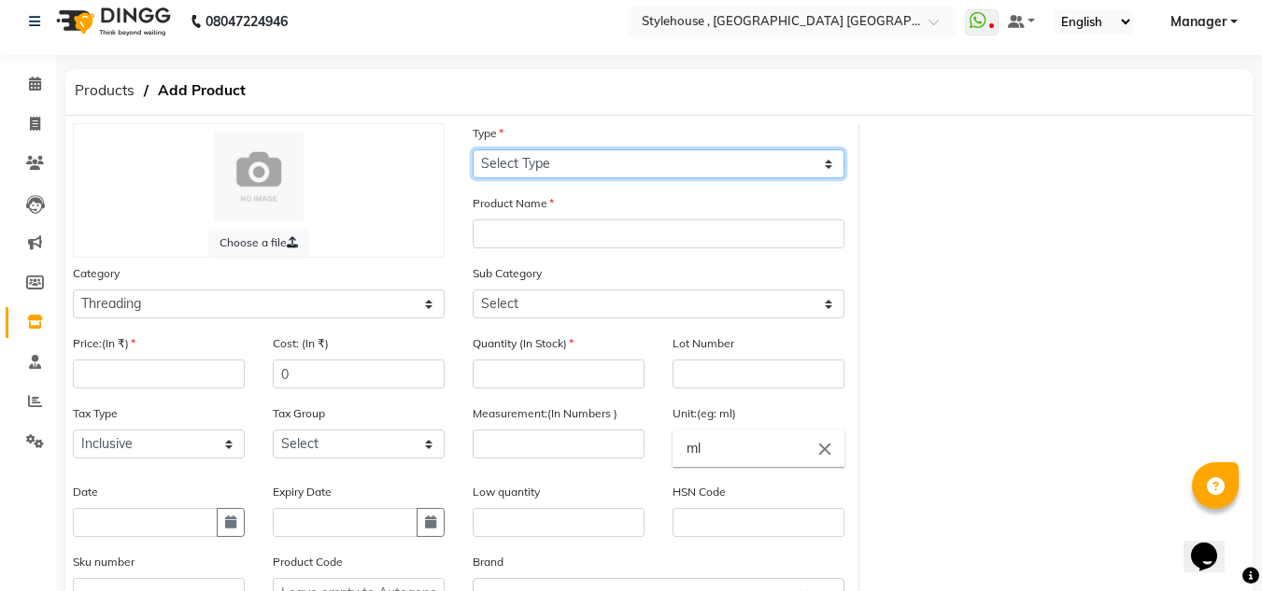
click at [830, 158] on select "Select Type Both Retail Consumable" at bounding box center [658, 163] width 372 height 29
select select "C"
click at [472, 149] on select "Select Type Both Retail Consumable" at bounding box center [658, 163] width 372 height 29
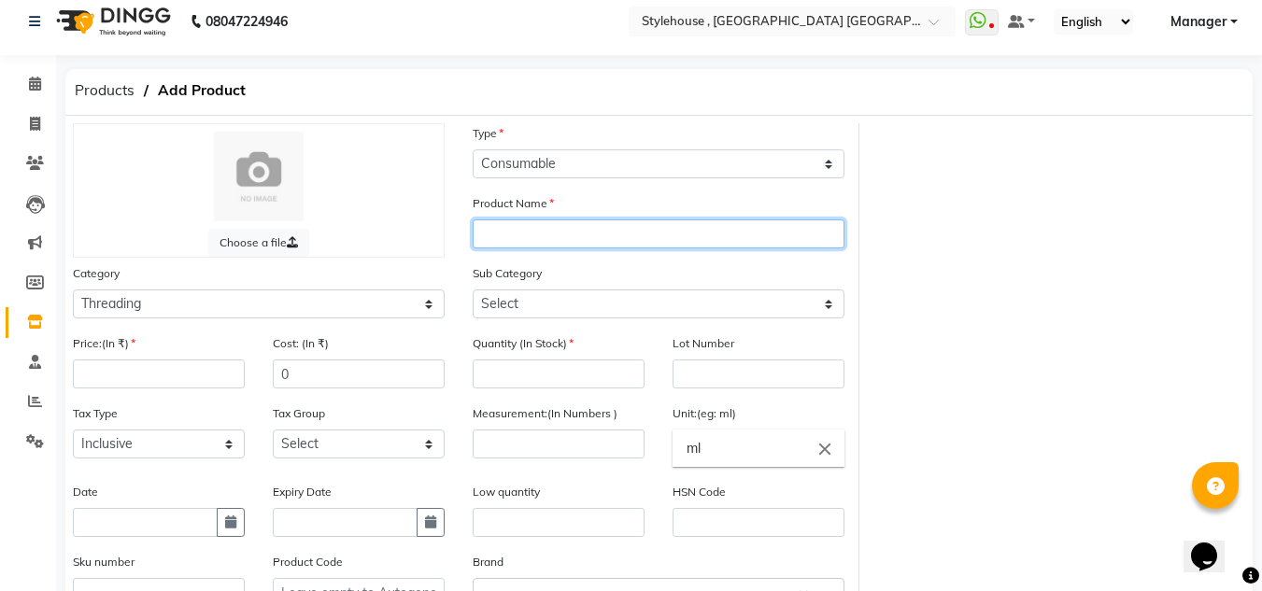
click at [737, 239] on input "text" at bounding box center [658, 233] width 372 height 29
type input "SHINE CONTROL REBALANCING KIT"
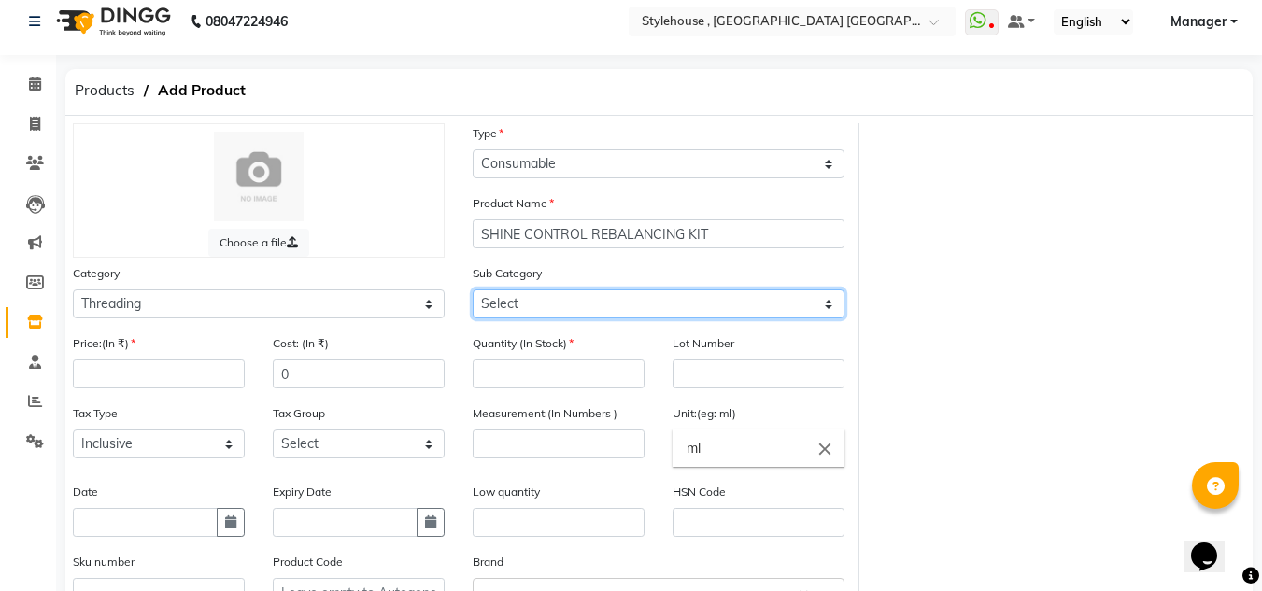
click at [831, 305] on select "Select Rill Gel Appliances Other" at bounding box center [658, 303] width 372 height 29
select select "511301904"
click at [472, 289] on select "Select Rill Gel Appliances Other" at bounding box center [658, 303] width 372 height 29
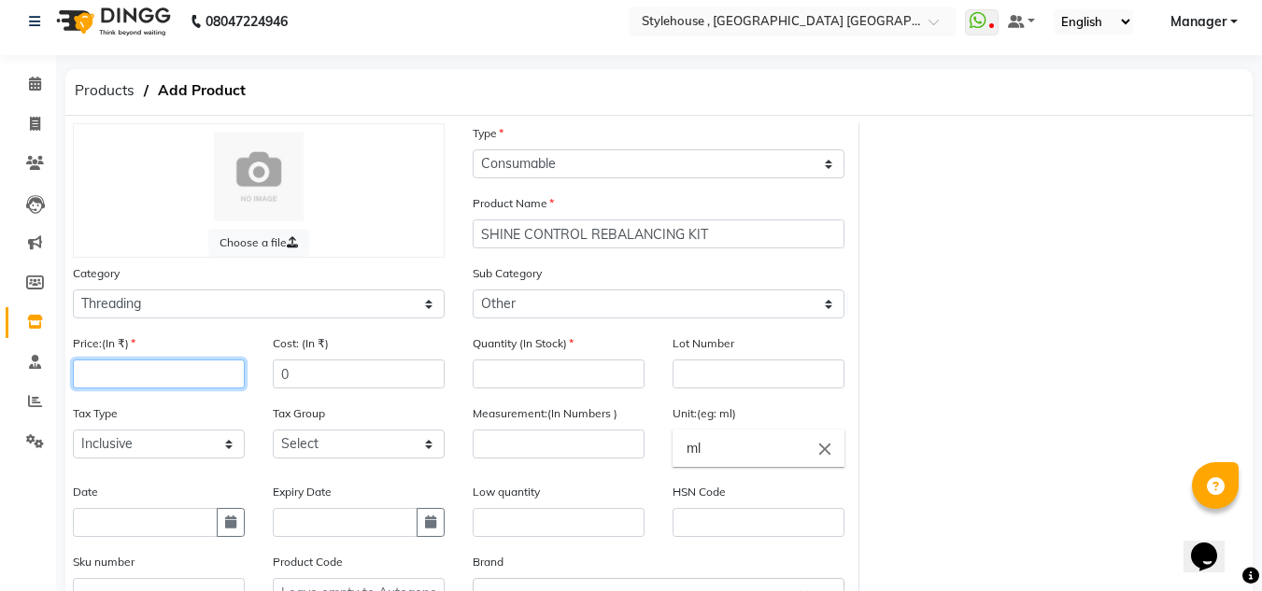
click at [219, 376] on input "number" at bounding box center [159, 373] width 172 height 29
type input "3263"
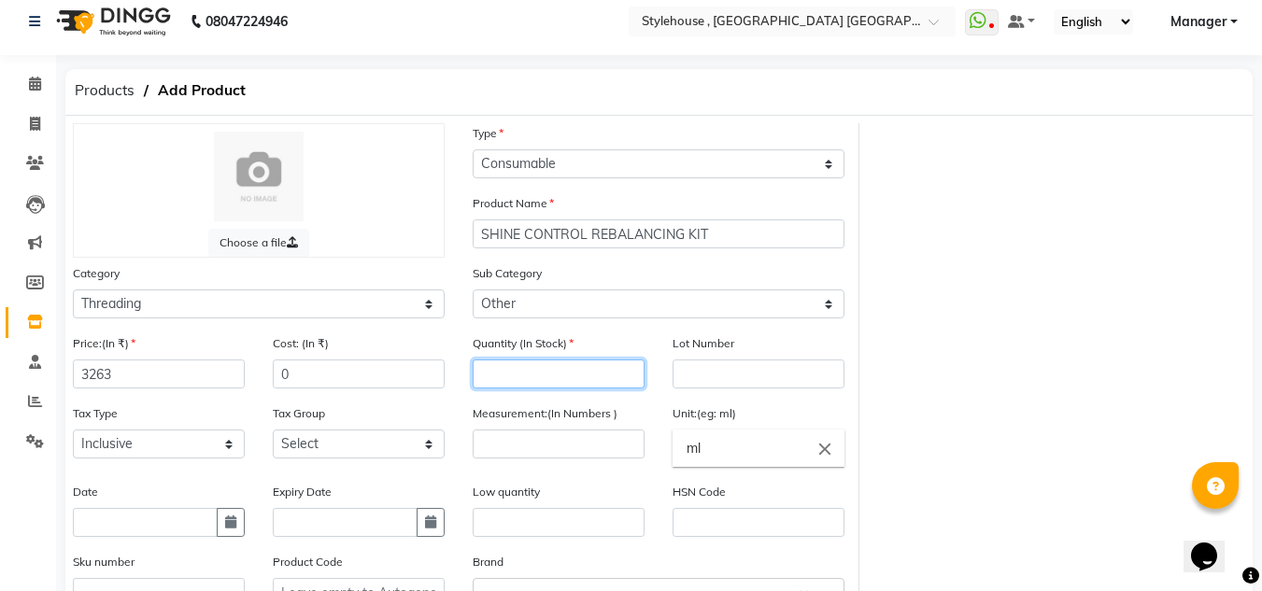
click at [618, 371] on input "number" at bounding box center [558, 373] width 172 height 29
type input "6"
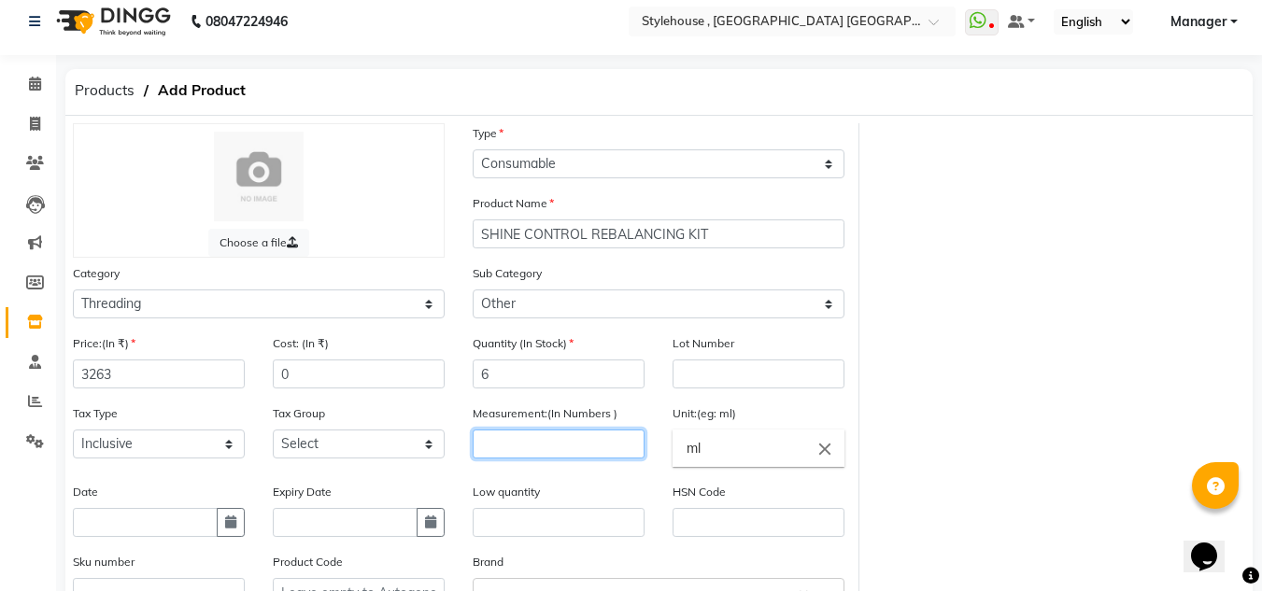
click at [576, 448] on input "number" at bounding box center [558, 444] width 172 height 29
type input "1"
click at [772, 452] on input "ml" at bounding box center [758, 448] width 172 height 37
type input "m"
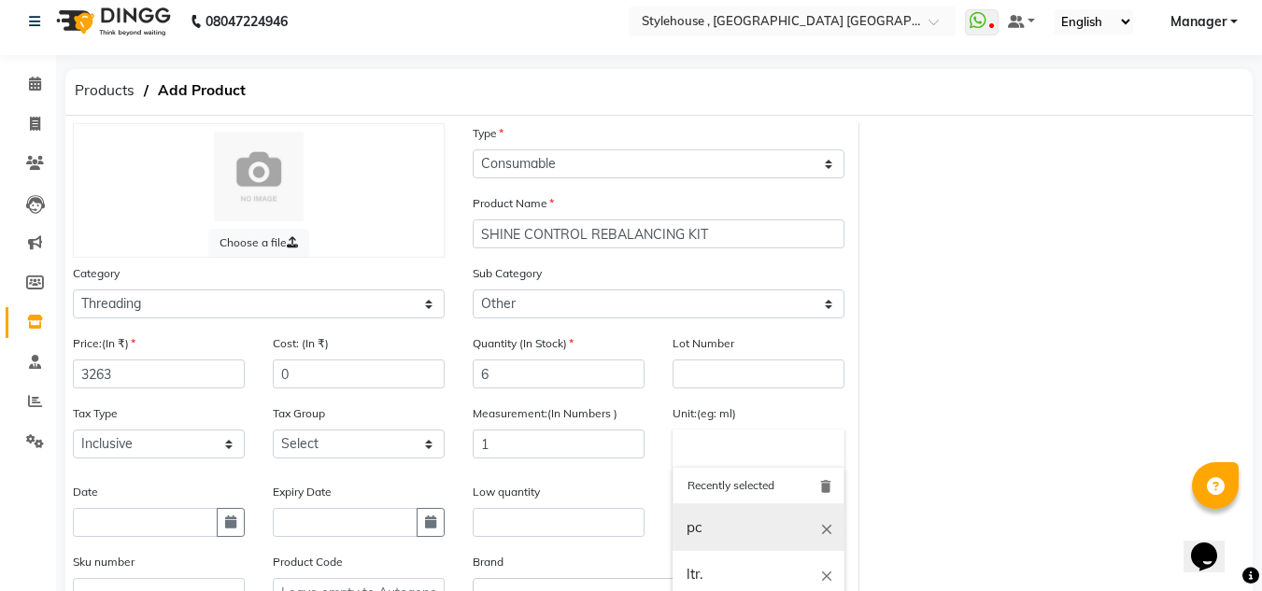
click at [718, 533] on link "pc" at bounding box center [758, 528] width 172 height 48
type input "pc"
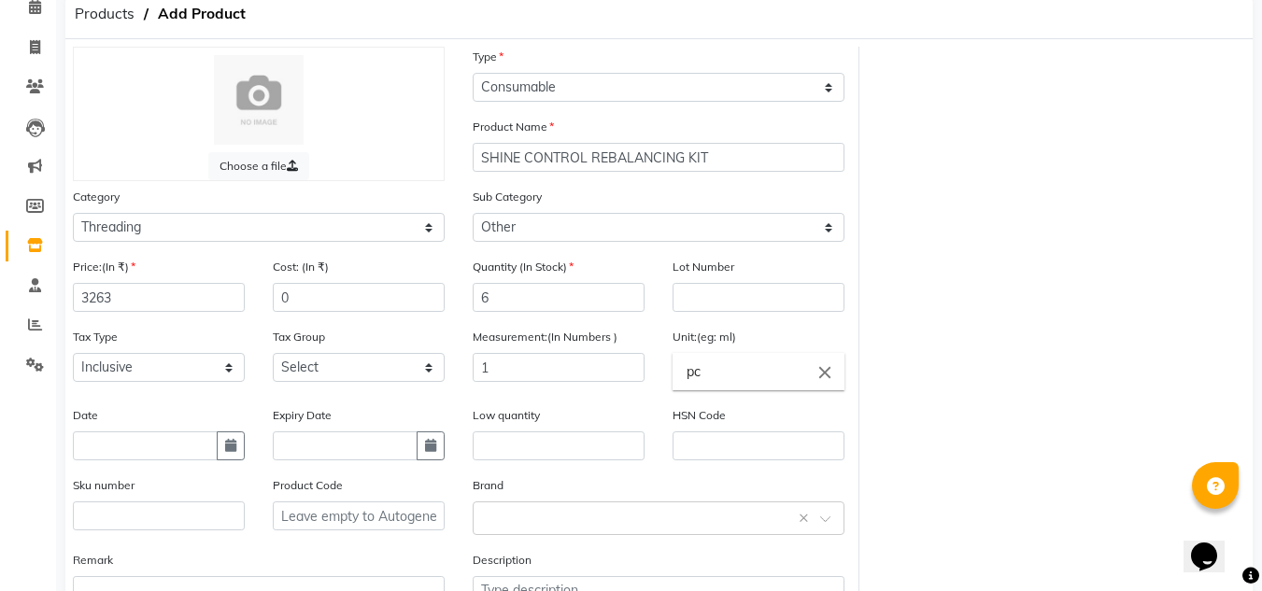
scroll to position [199, 0]
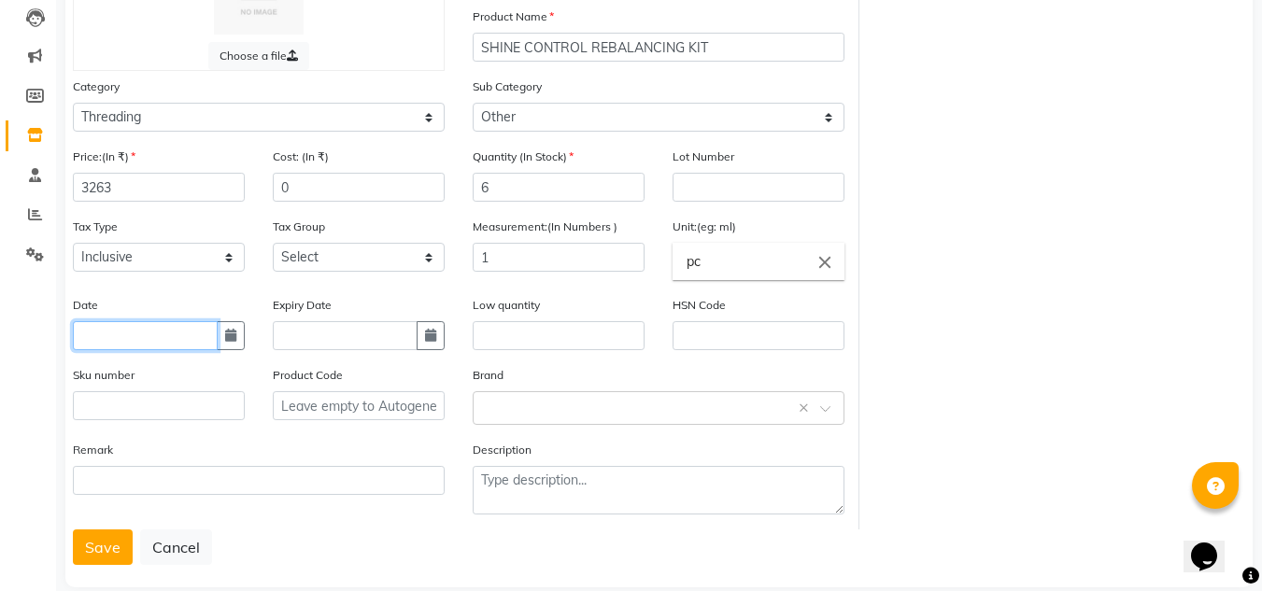
click at [163, 331] on input "text" at bounding box center [145, 335] width 145 height 29
select select "9"
select select "2025"
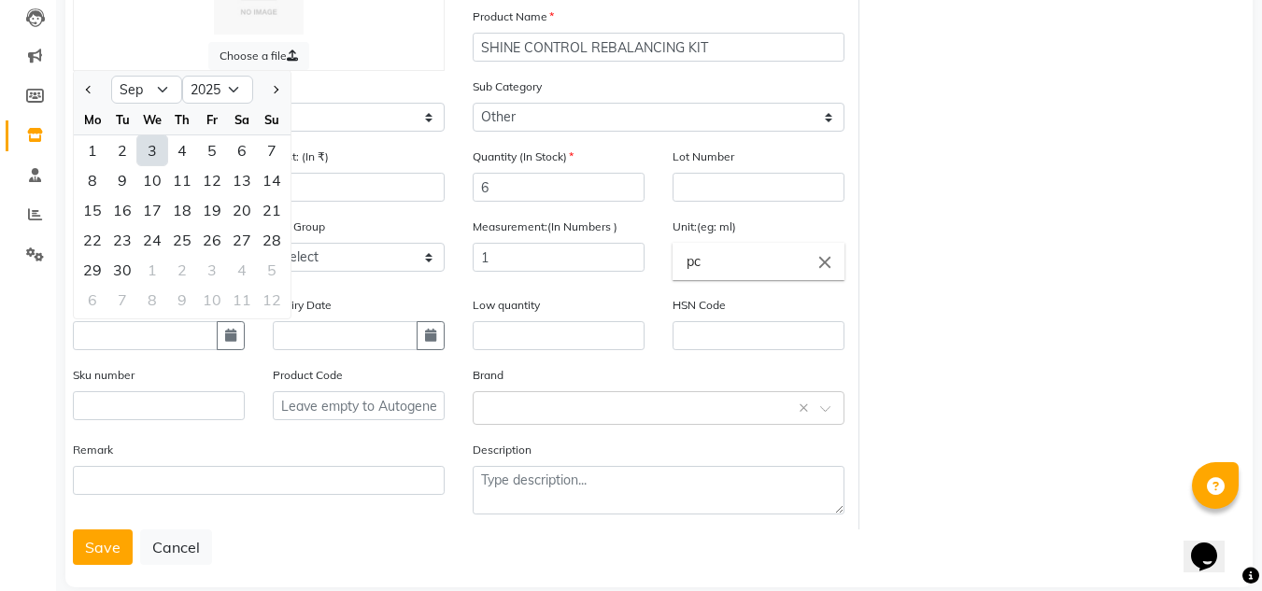
click at [147, 153] on div "3" at bounding box center [152, 150] width 30 height 30
type input "[DATE]"
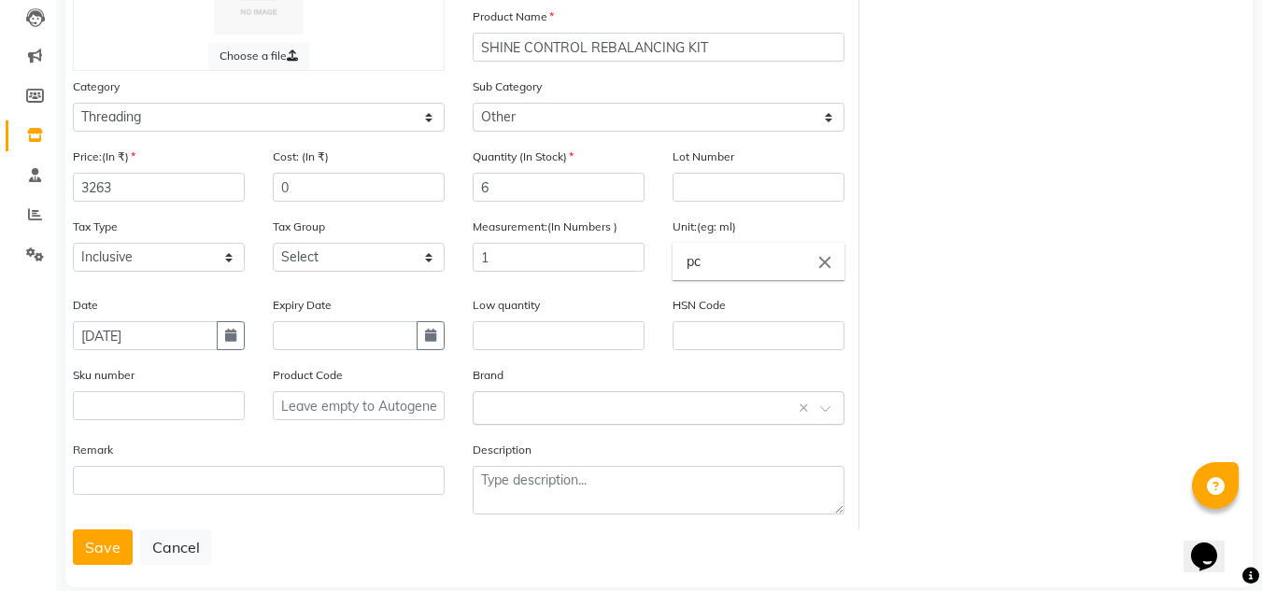
click at [825, 409] on span at bounding box center [831, 414] width 23 height 20
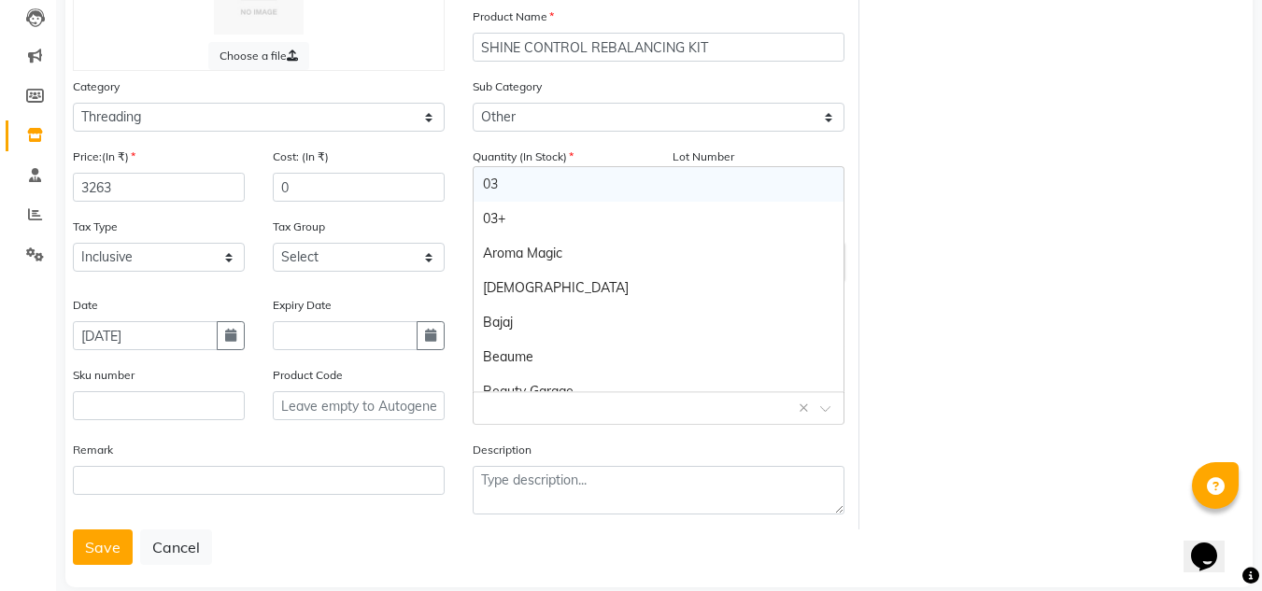
type input "J"
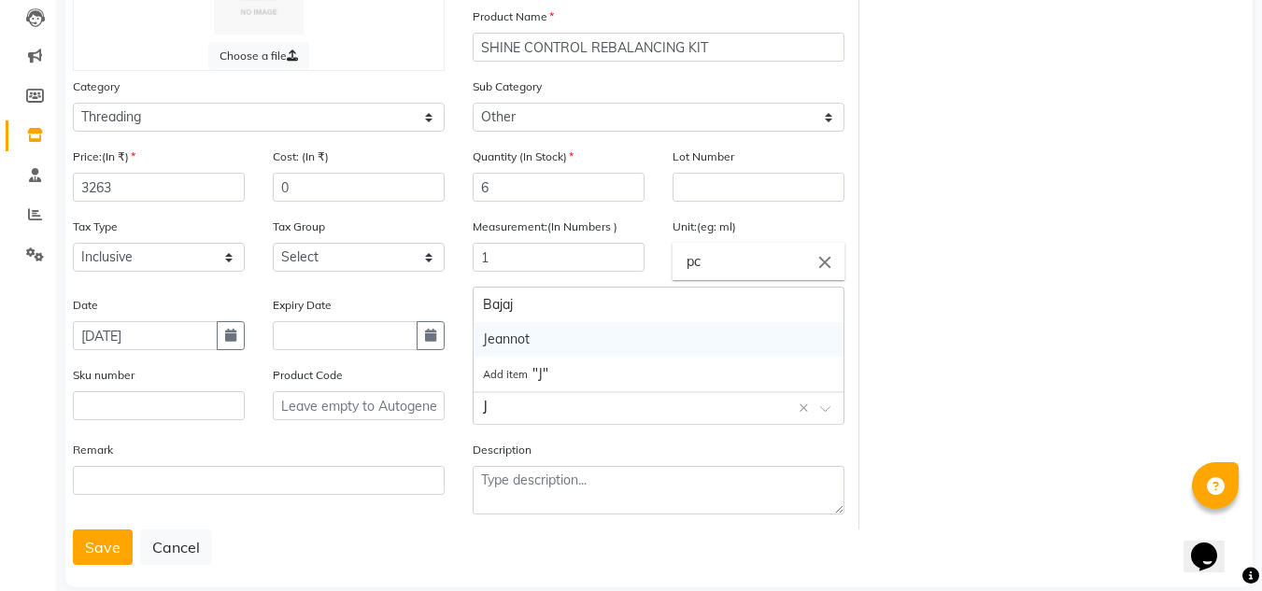
click at [537, 344] on div "Jeannot" at bounding box center [658, 339] width 370 height 35
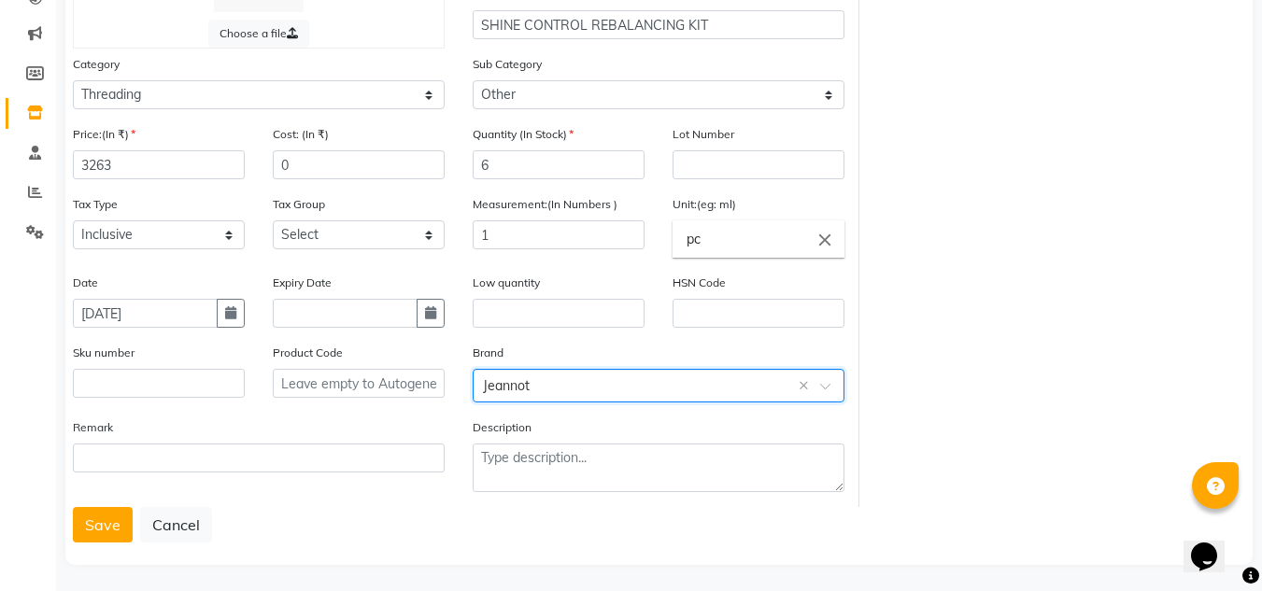
scroll to position [227, 0]
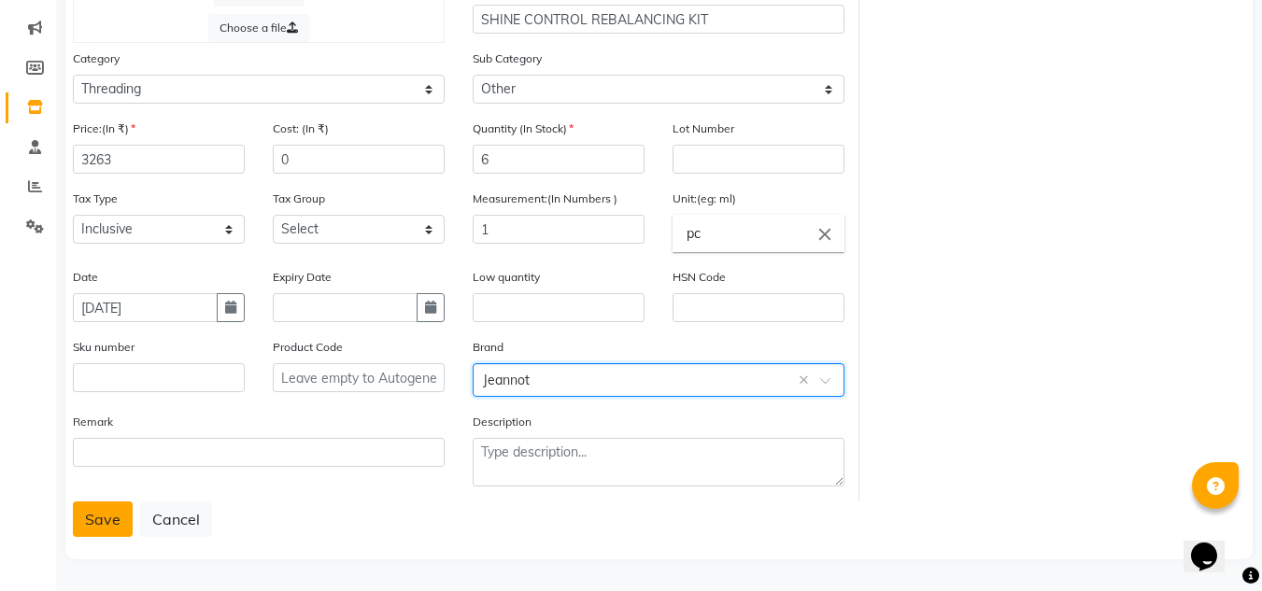
click at [104, 524] on button "Save" at bounding box center [103, 518] width 60 height 35
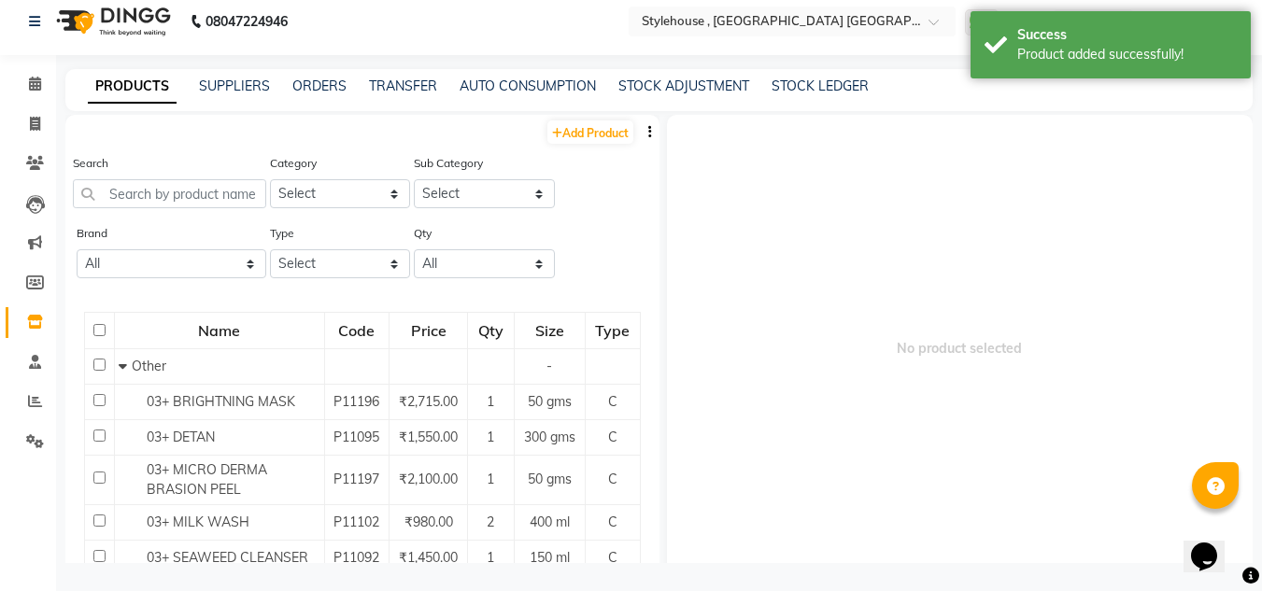
scroll to position [12, 0]
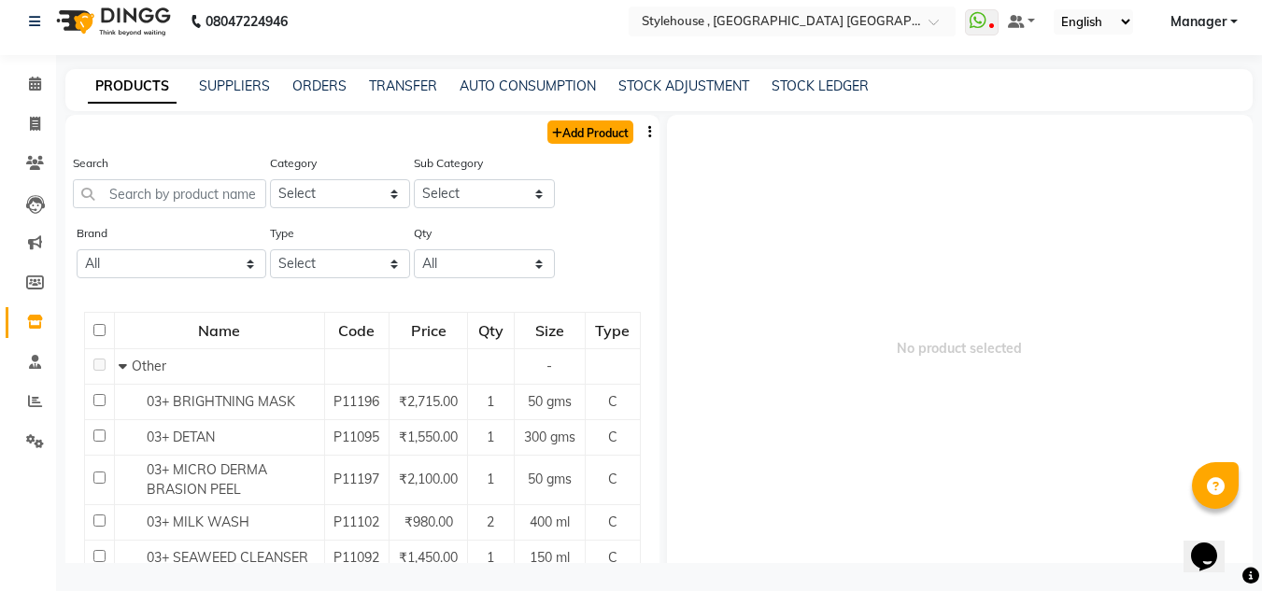
click at [587, 137] on link "Add Product" at bounding box center [590, 131] width 86 height 23
select select "true"
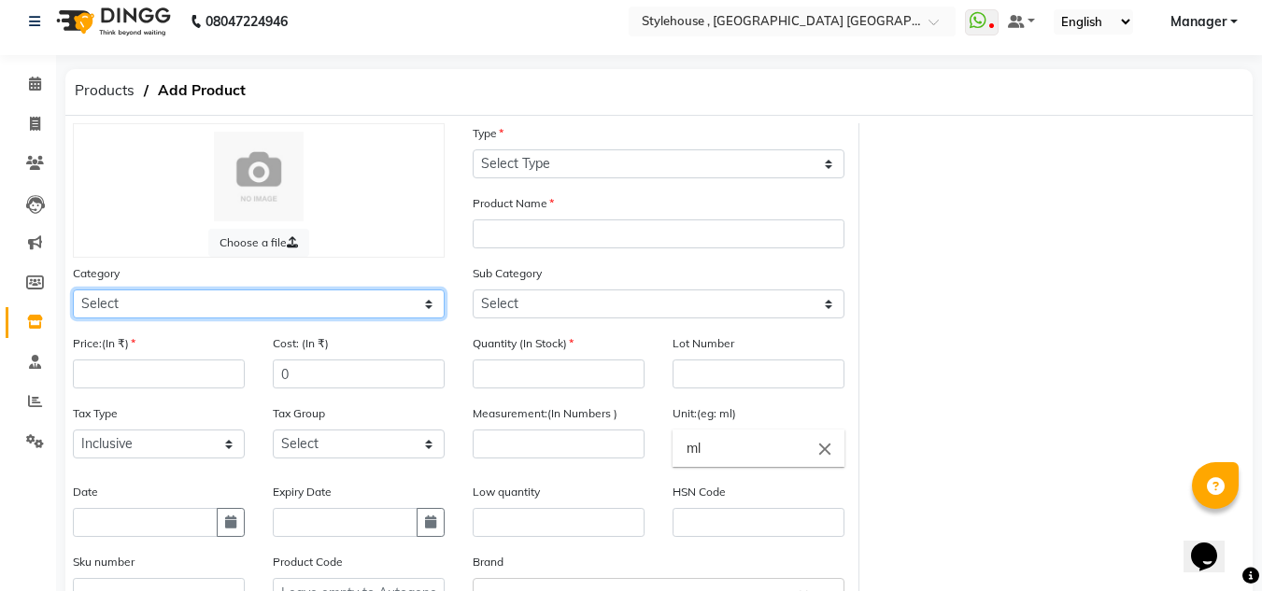
click at [428, 307] on select "Select Hair Skin Personal Care Appliances [PERSON_NAME] Waxing Disposable Threa…" at bounding box center [259, 303] width 372 height 29
select select "511301900"
click at [73, 289] on select "Select Hair Skin Personal Care Appliances [PERSON_NAME] Waxing Disposable Threa…" at bounding box center [259, 303] width 372 height 29
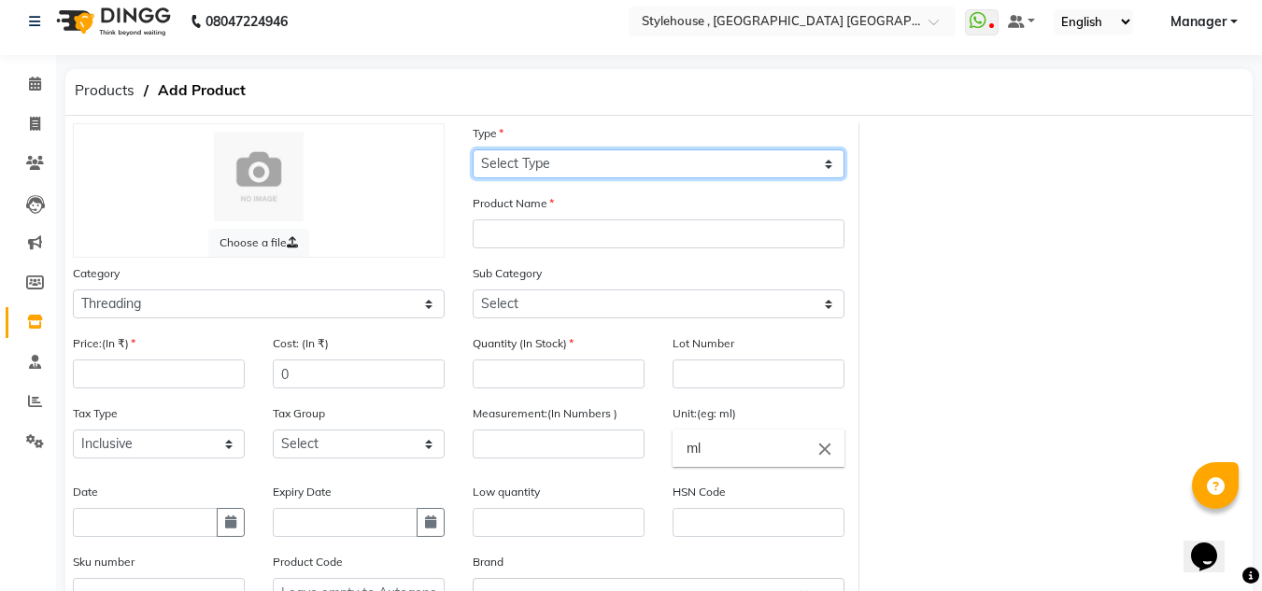
click at [831, 162] on select "Select Type Both Retail Consumable" at bounding box center [658, 163] width 372 height 29
select select "C"
click at [472, 149] on select "Select Type Both Retail Consumable" at bounding box center [658, 163] width 372 height 29
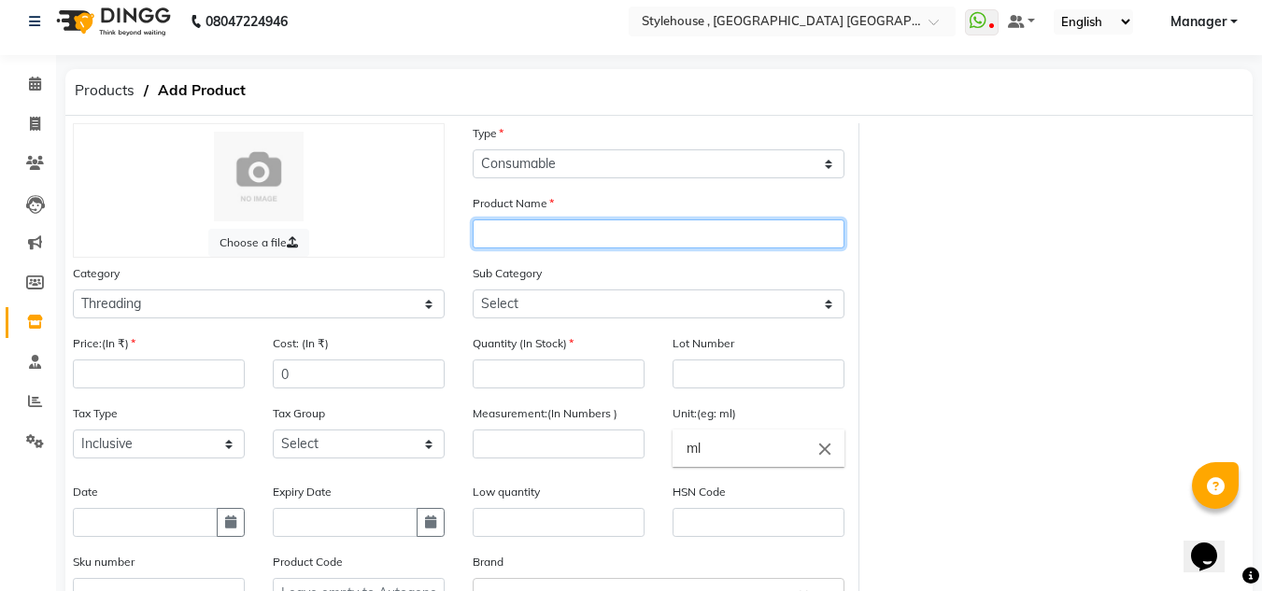
click at [511, 231] on input "text" at bounding box center [658, 233] width 372 height 29
type input "BRILLIANCE WHITE KIT"
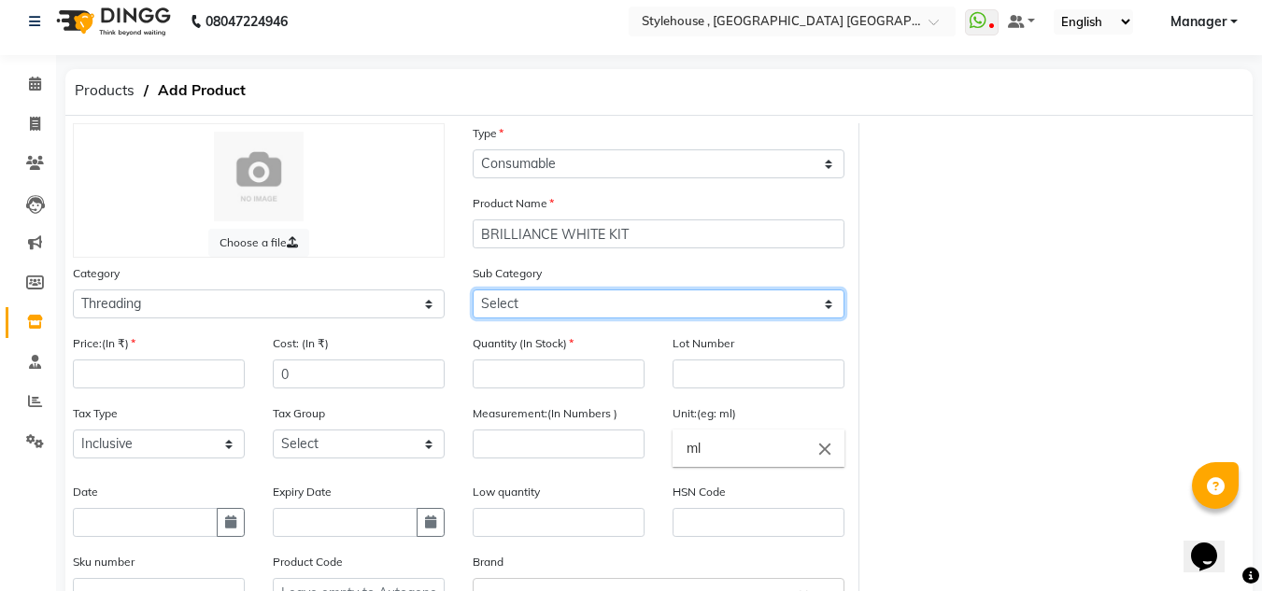
click at [827, 305] on select "Select Rill Gel Appliances Other" at bounding box center [658, 303] width 372 height 29
select select "511301904"
click at [472, 289] on select "Select Rill Gel Appliances Other" at bounding box center [658, 303] width 372 height 29
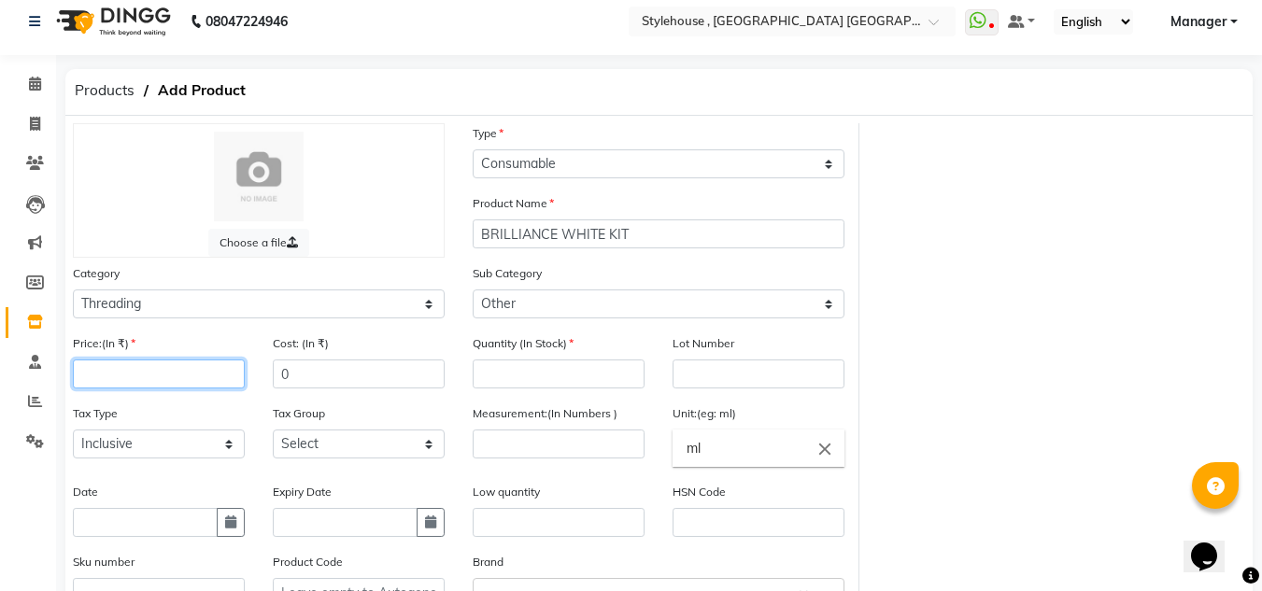
click at [197, 374] on input "number" at bounding box center [159, 373] width 172 height 29
click at [204, 374] on input "number" at bounding box center [159, 373] width 172 height 29
type input "3323"
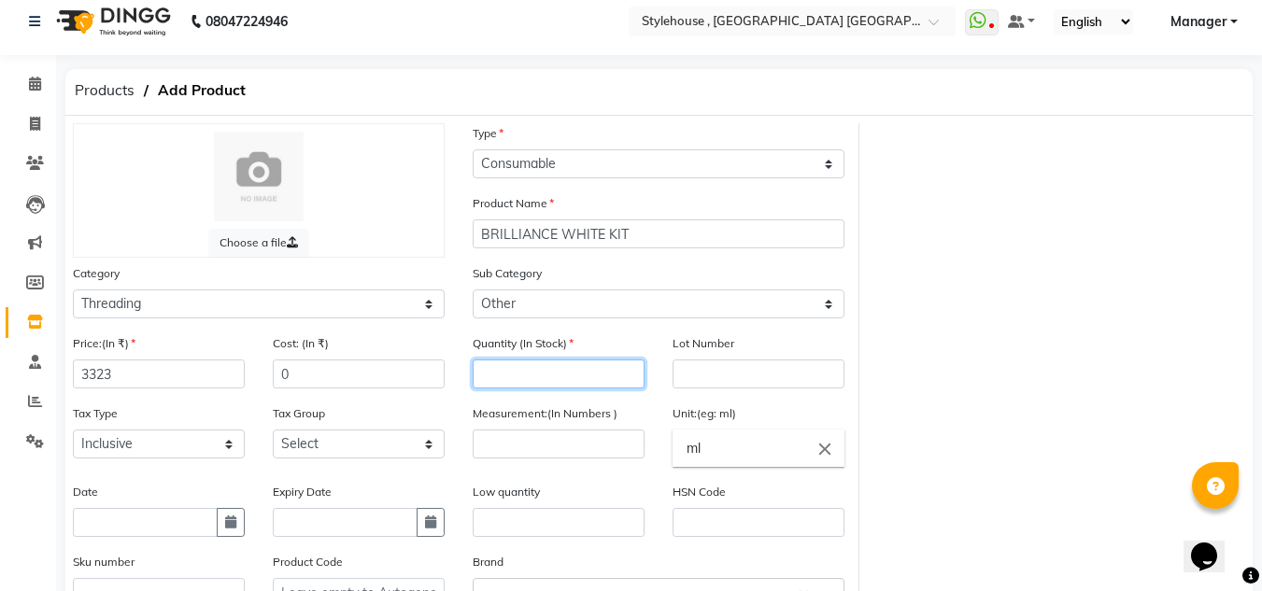
click at [525, 371] on input "number" at bounding box center [558, 373] width 172 height 29
type input "1"
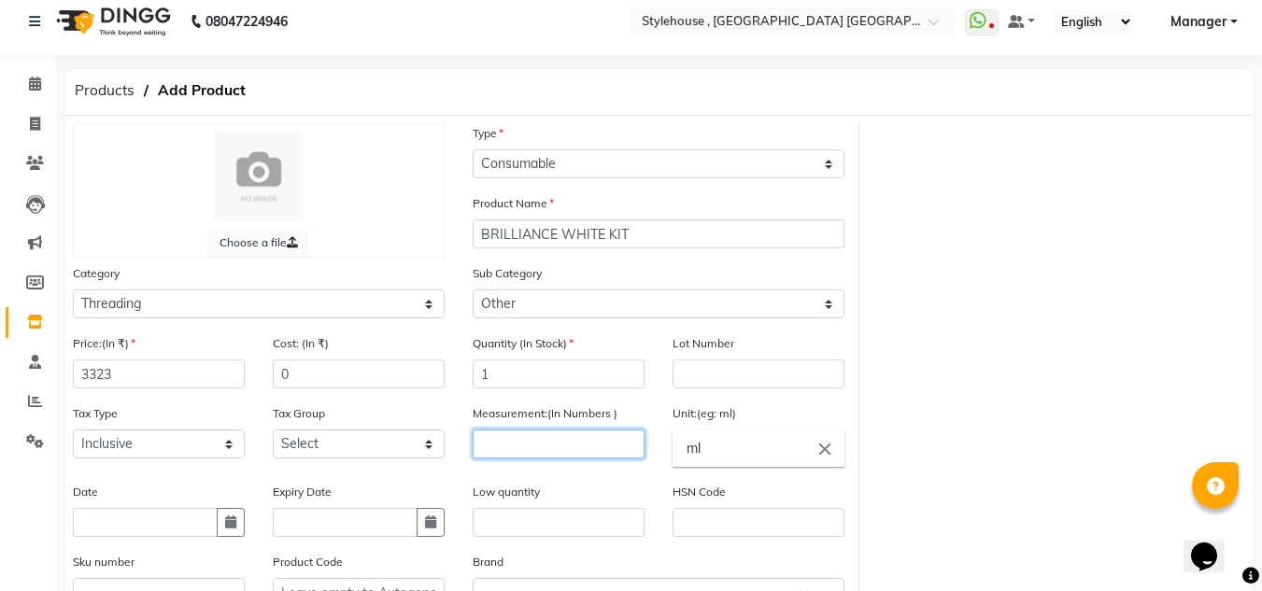
click at [600, 448] on input "number" at bounding box center [558, 444] width 172 height 29
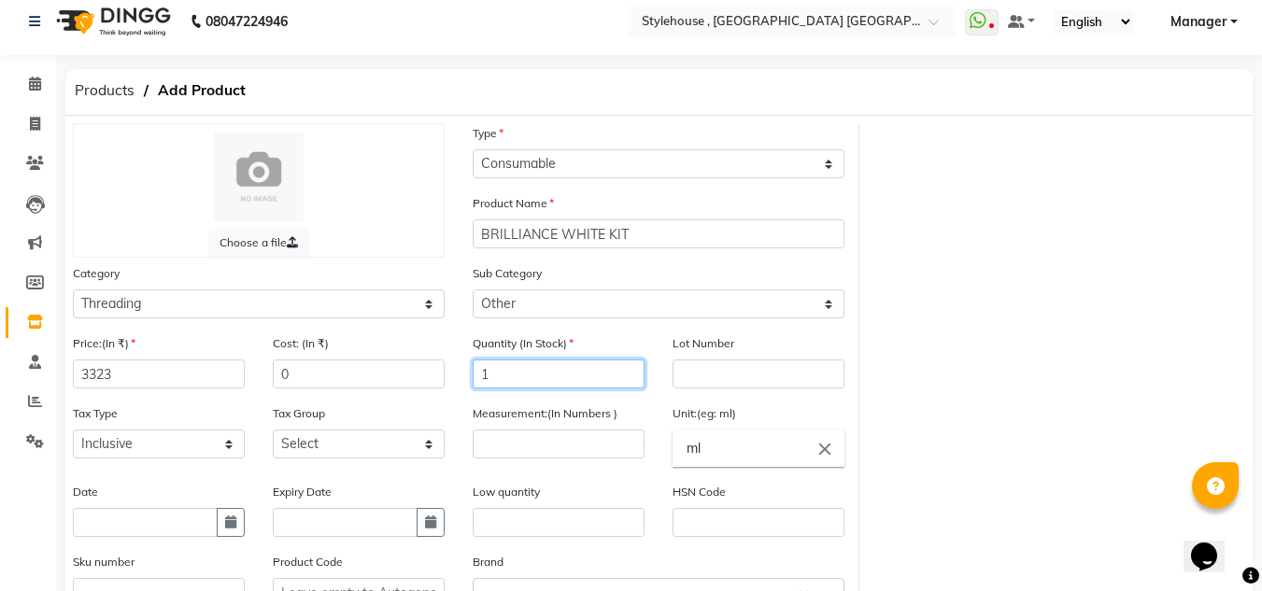
click at [529, 374] on input "1" at bounding box center [558, 373] width 172 height 29
type input "6"
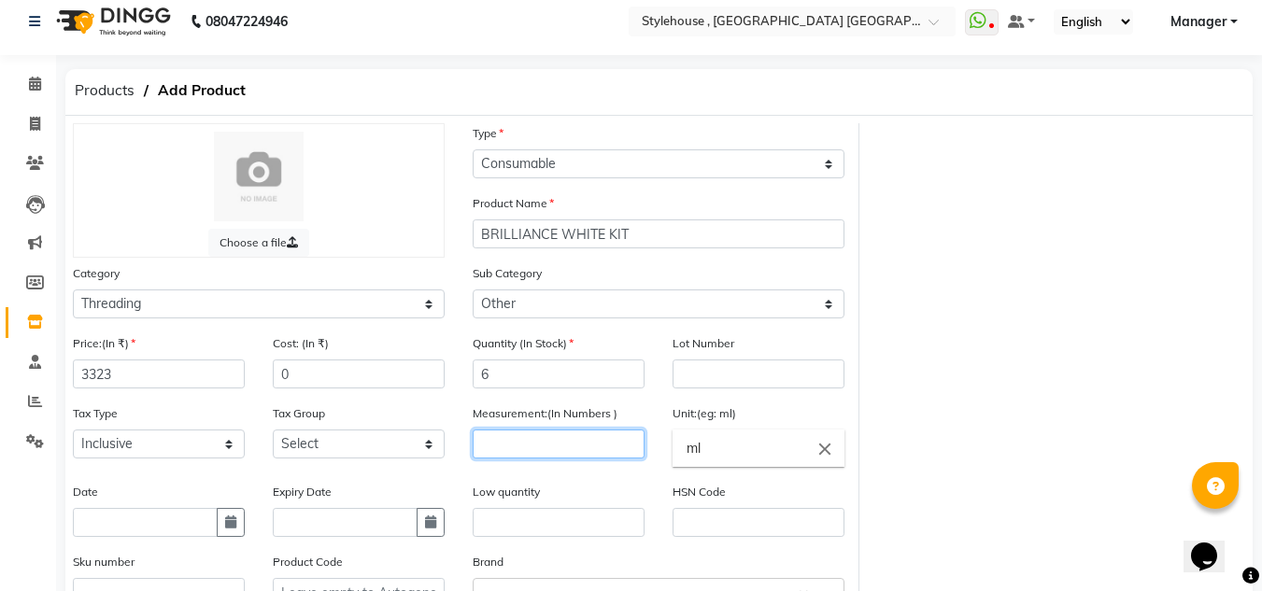
click at [533, 447] on input "number" at bounding box center [558, 444] width 172 height 29
type input "1"
click at [750, 452] on input "ml" at bounding box center [758, 448] width 172 height 37
type input "m"
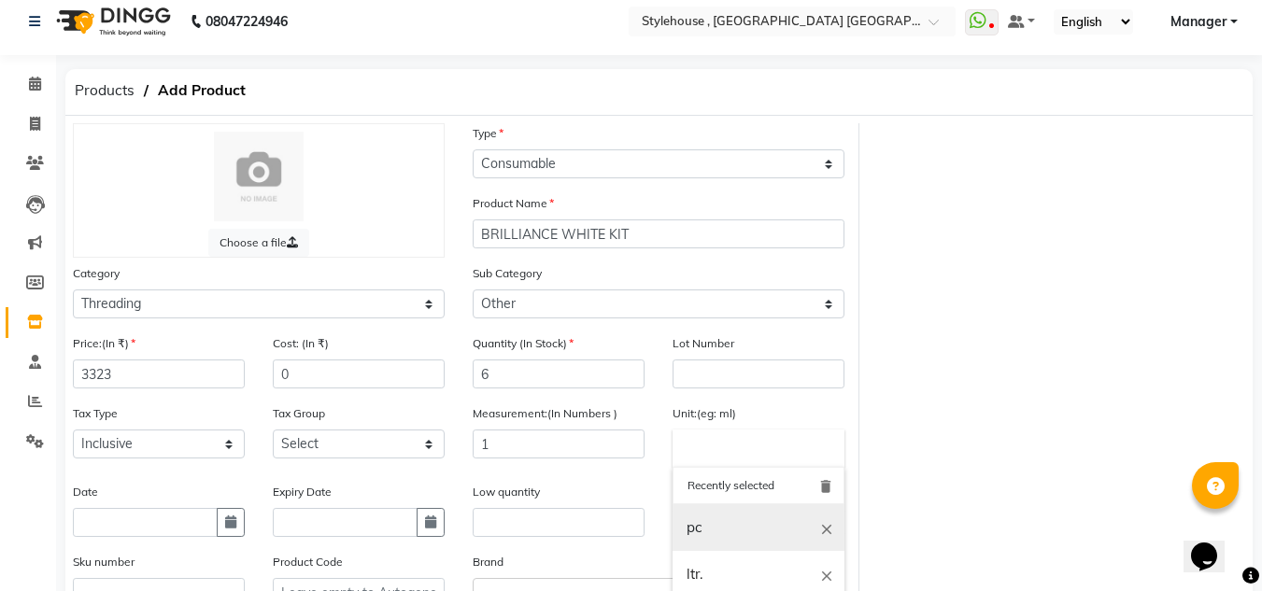
click at [705, 531] on link "pc" at bounding box center [758, 528] width 172 height 48
type input "pc"
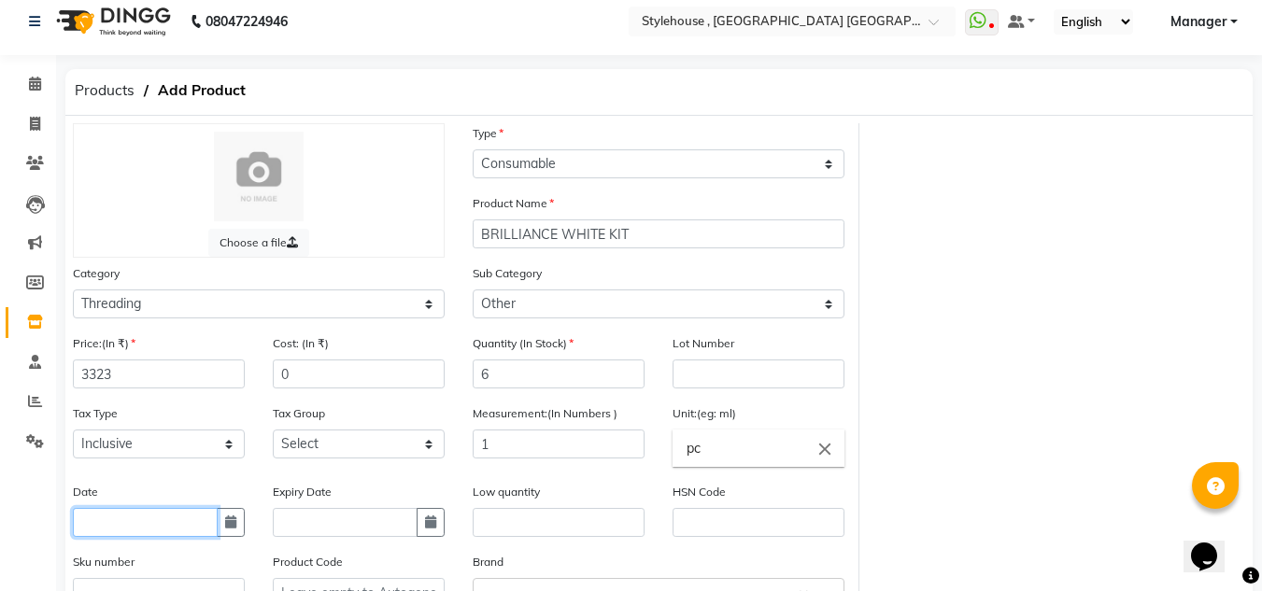
click at [170, 531] on input "text" at bounding box center [145, 522] width 145 height 29
select select "9"
select select "2025"
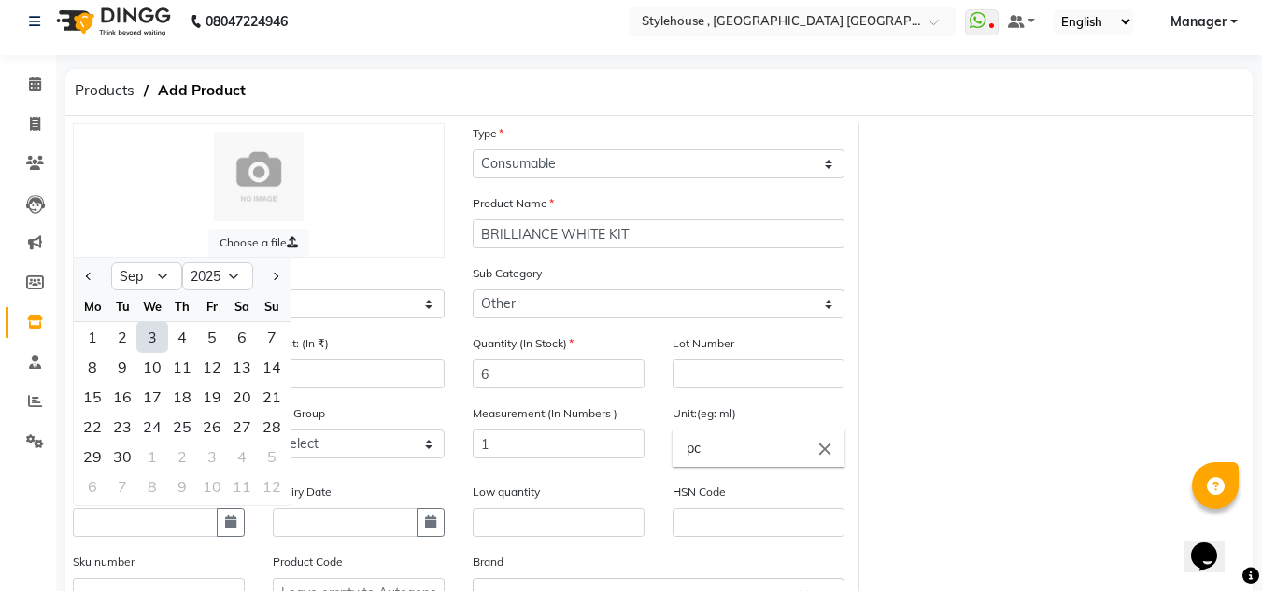
click at [160, 337] on div "3" at bounding box center [152, 337] width 30 height 30
type input "[DATE]"
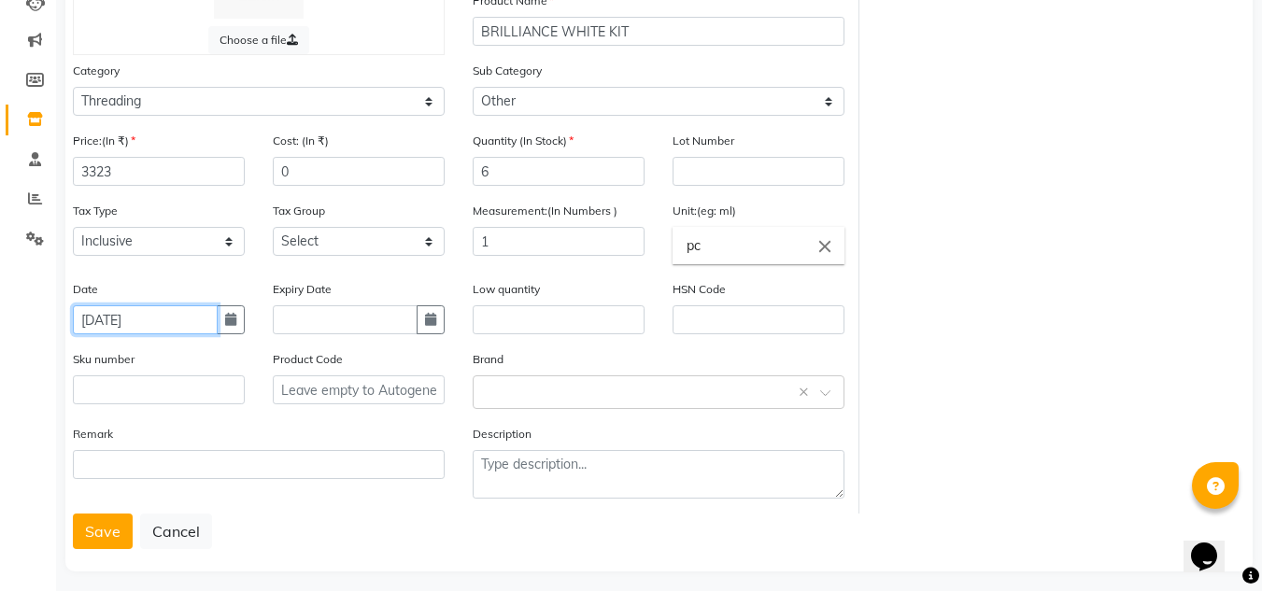
scroll to position [227, 0]
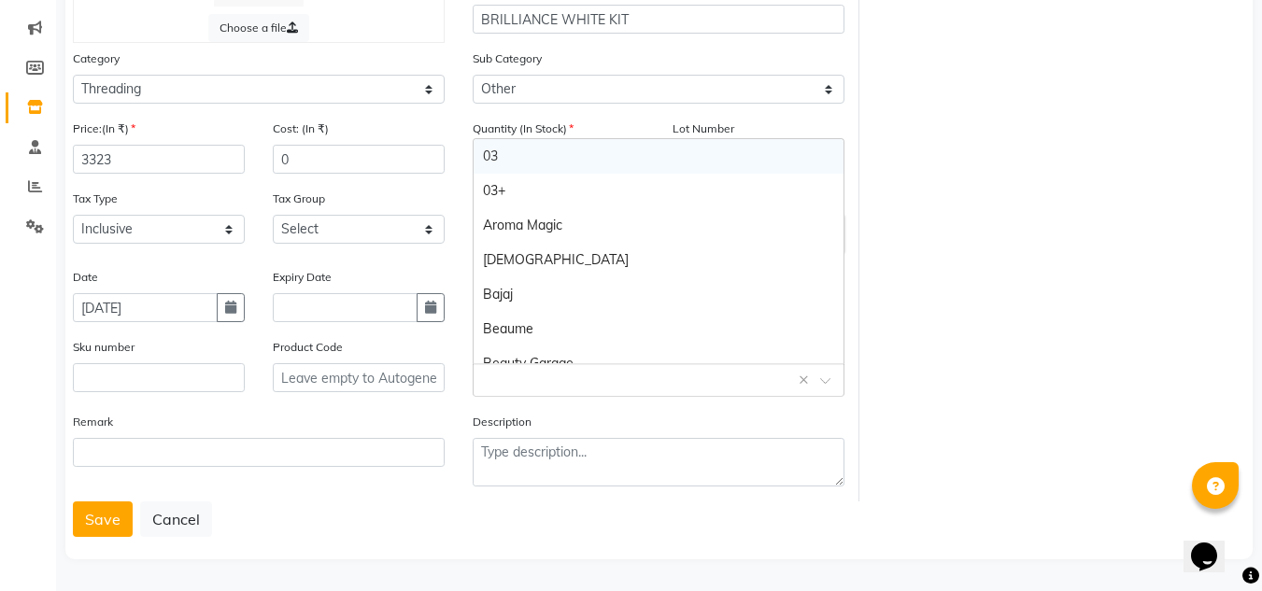
click at [825, 377] on span at bounding box center [831, 386] width 23 height 20
type input "J"
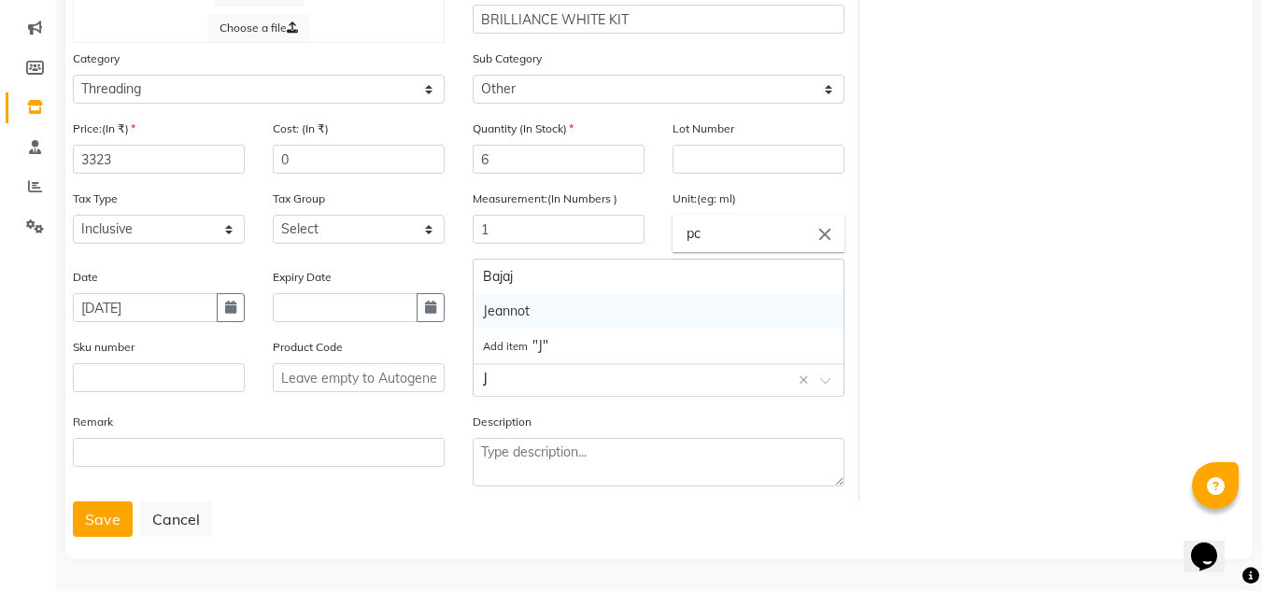
click at [517, 314] on div "Jeannot" at bounding box center [658, 311] width 370 height 35
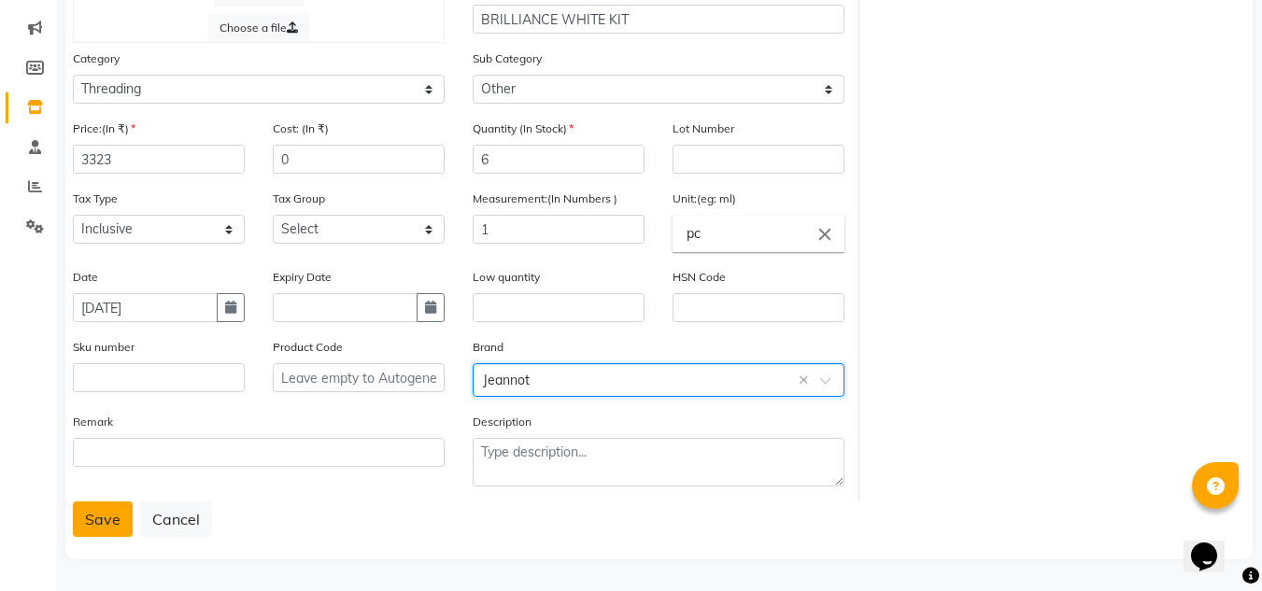
click at [106, 529] on button "Save" at bounding box center [103, 518] width 60 height 35
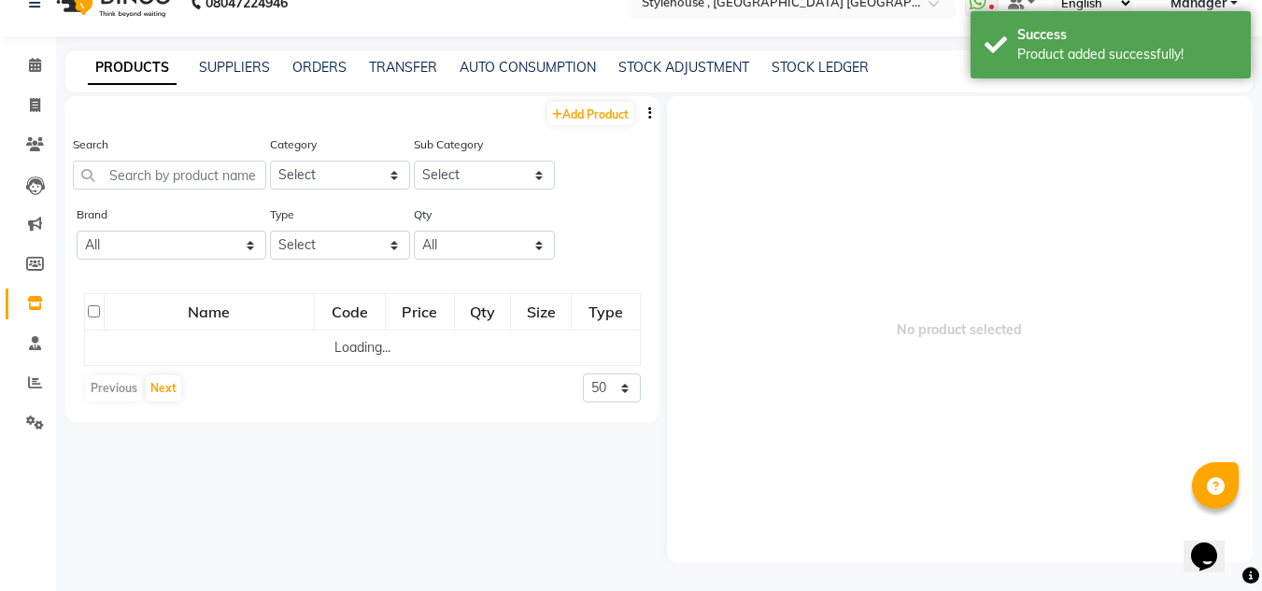
scroll to position [12, 0]
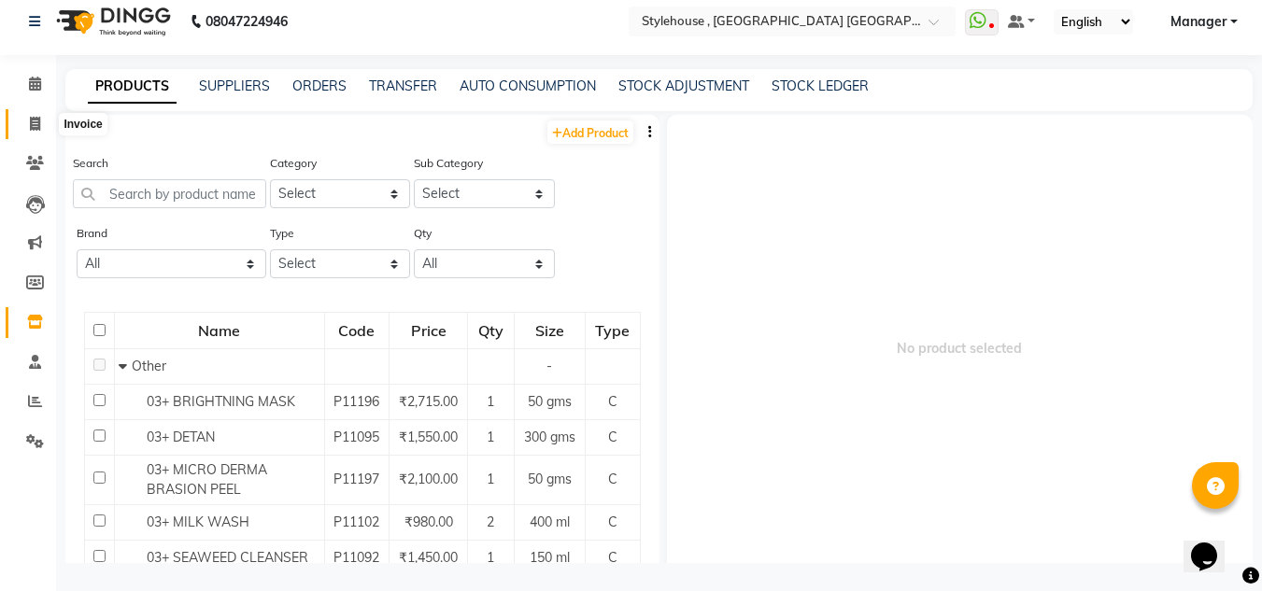
click at [39, 118] on icon at bounding box center [35, 124] width 10 height 14
select select "service"
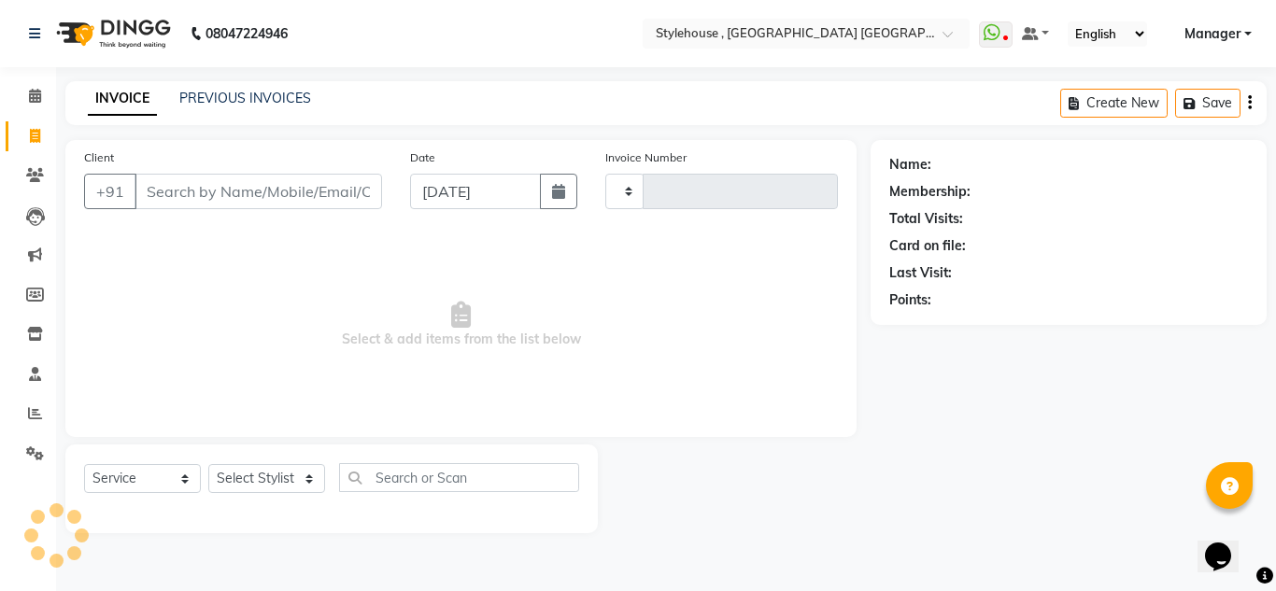
type input "1893"
select select "7793"
click at [267, 100] on link "PREVIOUS INVOICES" at bounding box center [245, 98] width 132 height 17
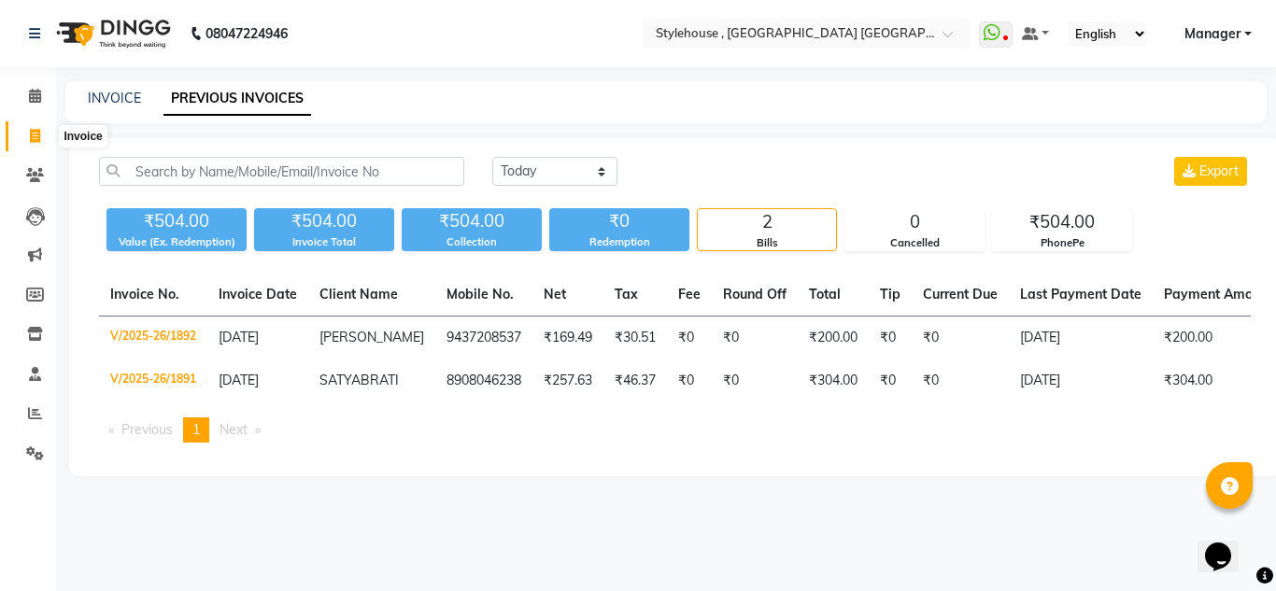
click at [32, 136] on icon at bounding box center [35, 136] width 10 height 14
select select "service"
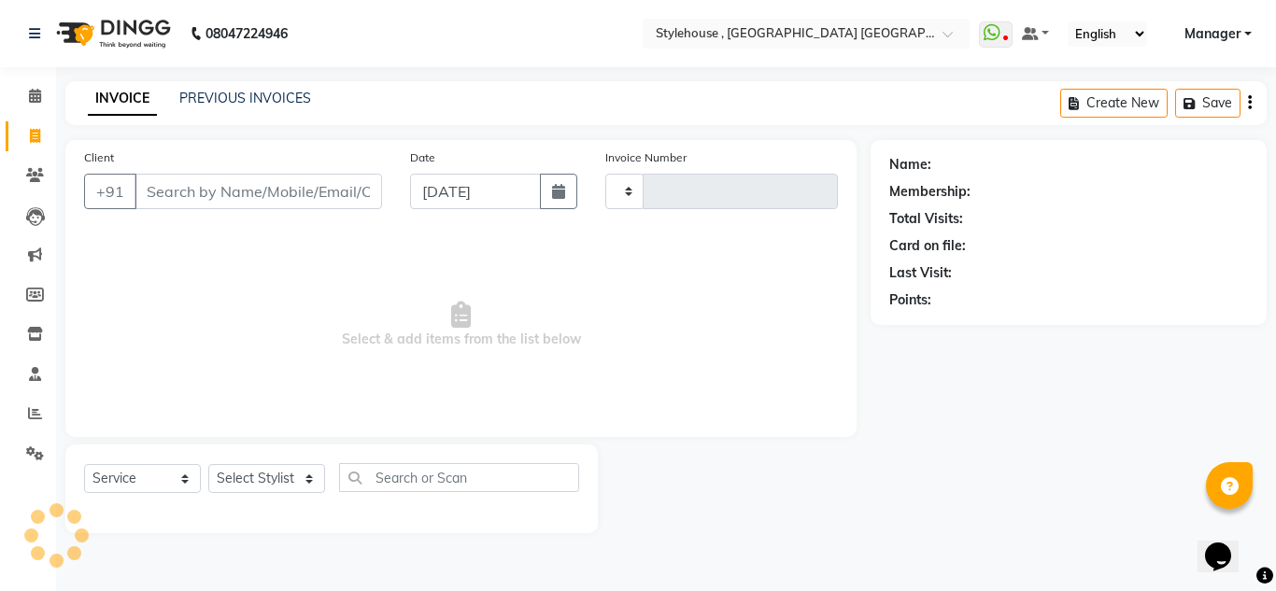
type input "1893"
select select "7793"
click at [39, 328] on icon at bounding box center [35, 334] width 16 height 14
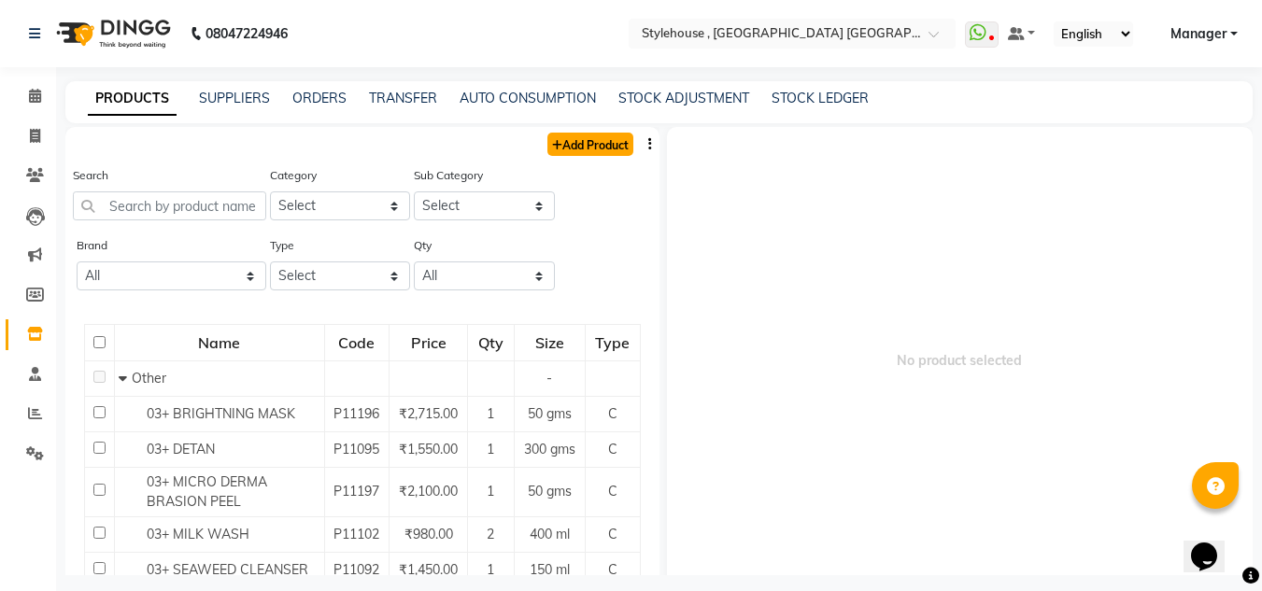
click at [597, 145] on link "Add Product" at bounding box center [590, 144] width 86 height 23
select select "true"
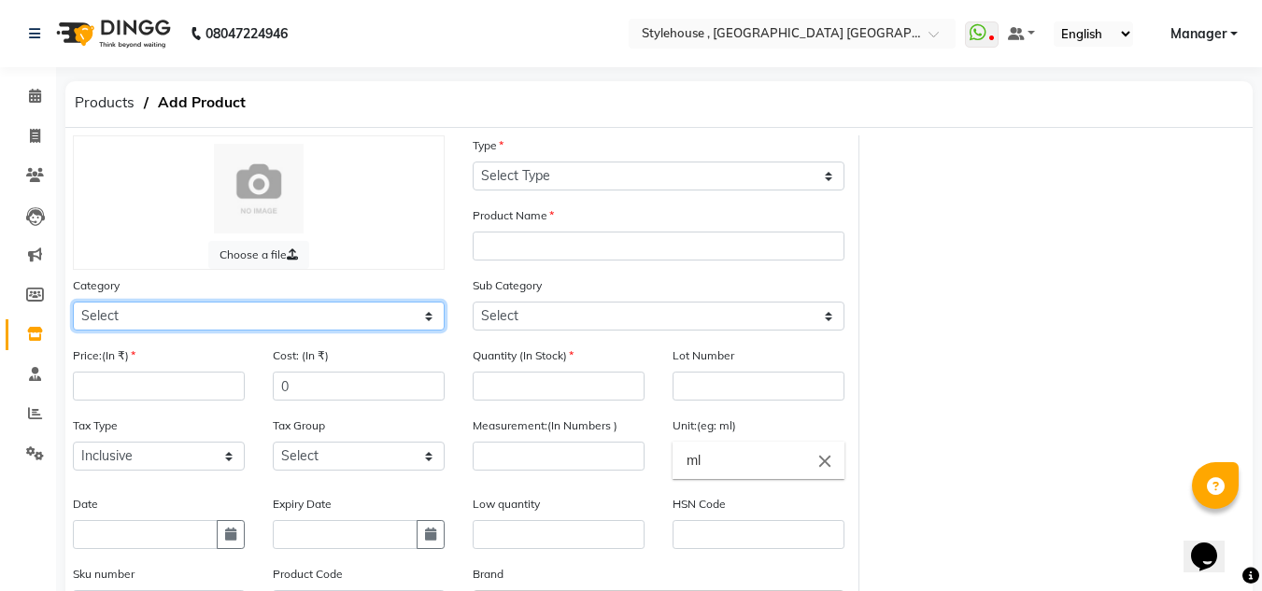
click at [427, 317] on select "Select Hair Skin Personal Care Appliances [PERSON_NAME] Waxing Disposable Threa…" at bounding box center [259, 316] width 372 height 29
select select "511301900"
click at [73, 302] on select "Select Hair Skin Personal Care Appliances [PERSON_NAME] Waxing Disposable Threa…" at bounding box center [259, 316] width 372 height 29
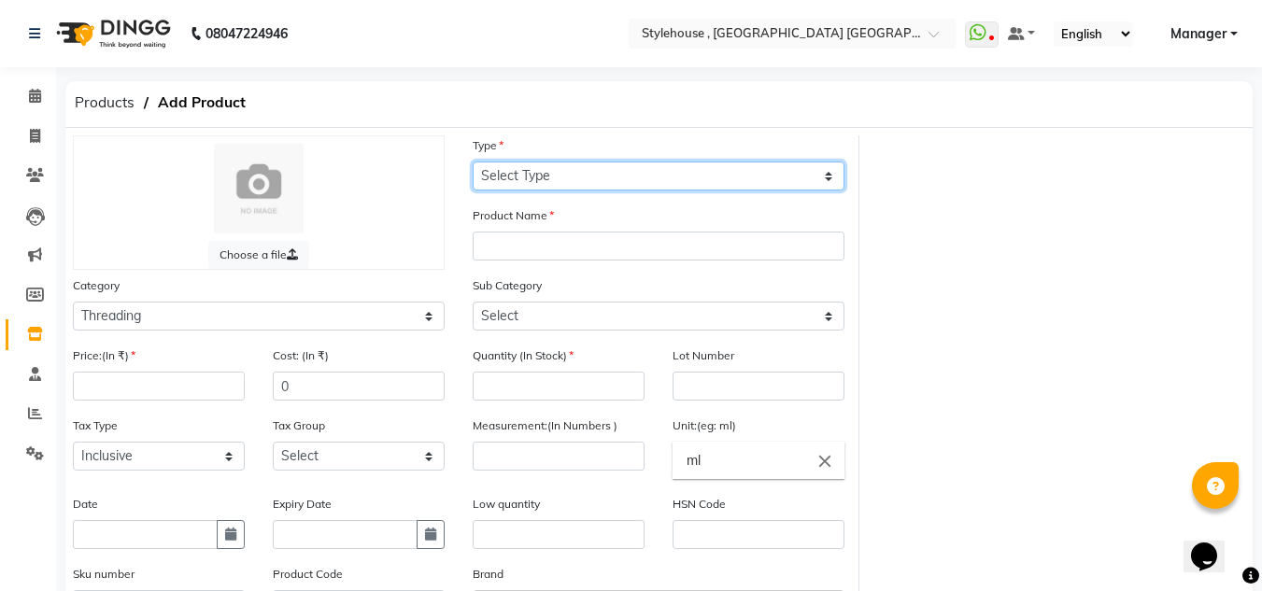
click at [830, 177] on select "Select Type Both Retail Consumable" at bounding box center [658, 176] width 372 height 29
select select "C"
click at [472, 162] on select "Select Type Both Retail Consumable" at bounding box center [658, 176] width 372 height 29
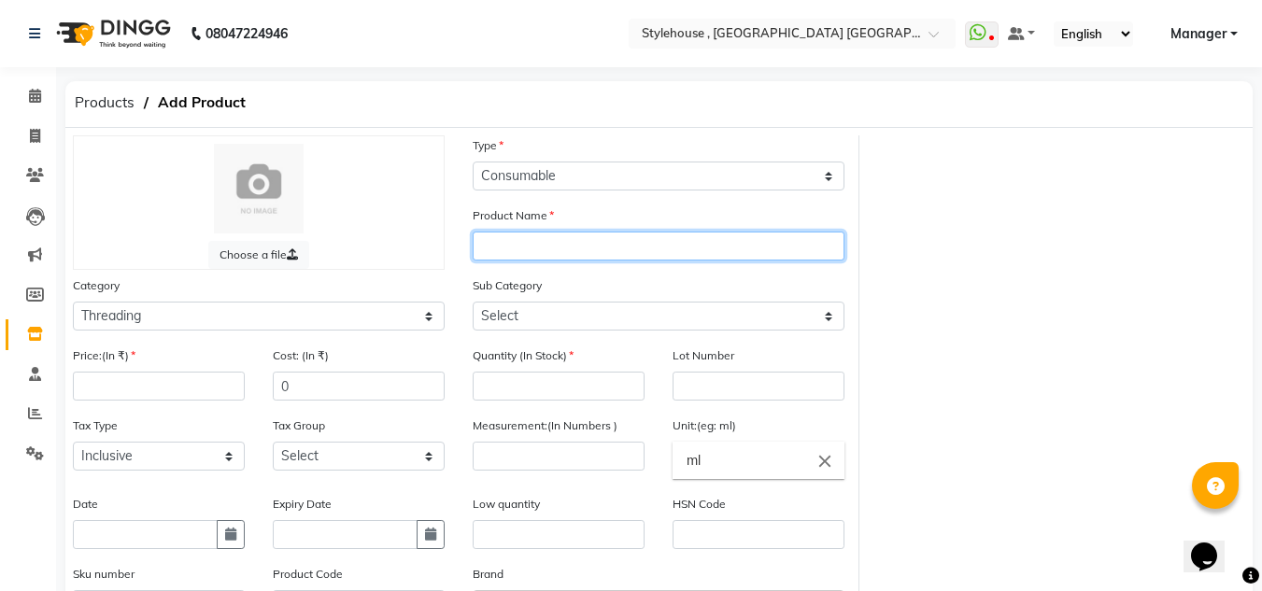
click at [540, 247] on input "text" at bounding box center [658, 246] width 372 height 29
type input "INFINITE YOUTH PRO COLLAGEN FIRMING KIT"
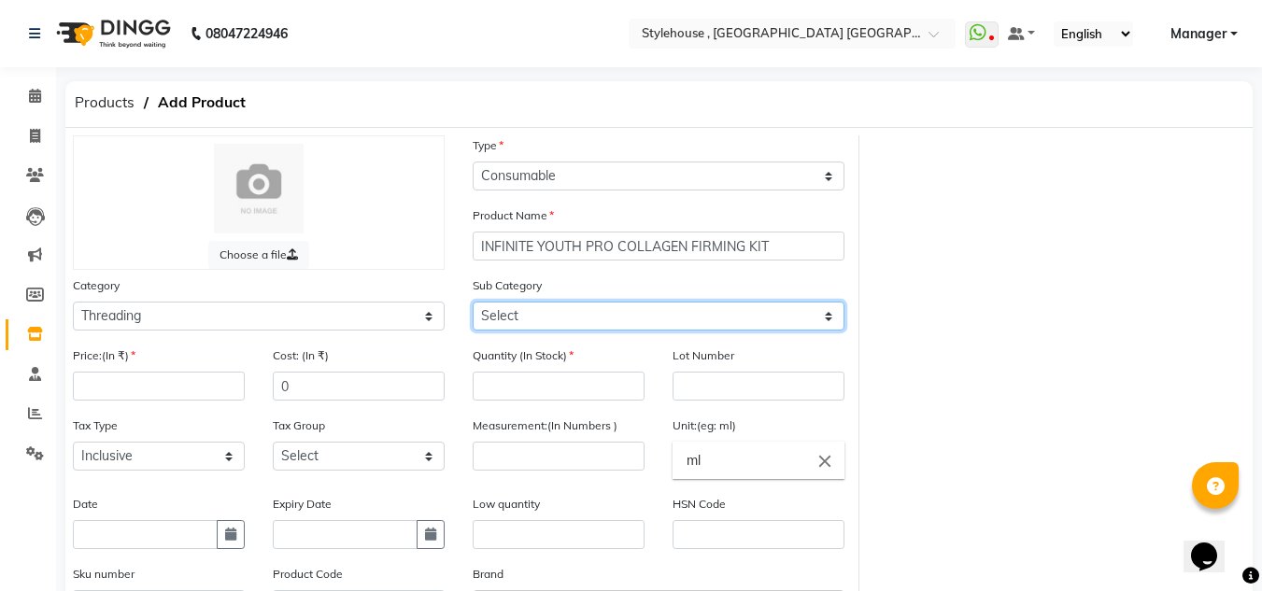
click at [828, 317] on select "Select Rill Gel Appliances Other" at bounding box center [658, 316] width 372 height 29
select select "511301904"
click at [472, 302] on select "Select Rill Gel Appliances Other" at bounding box center [658, 316] width 372 height 29
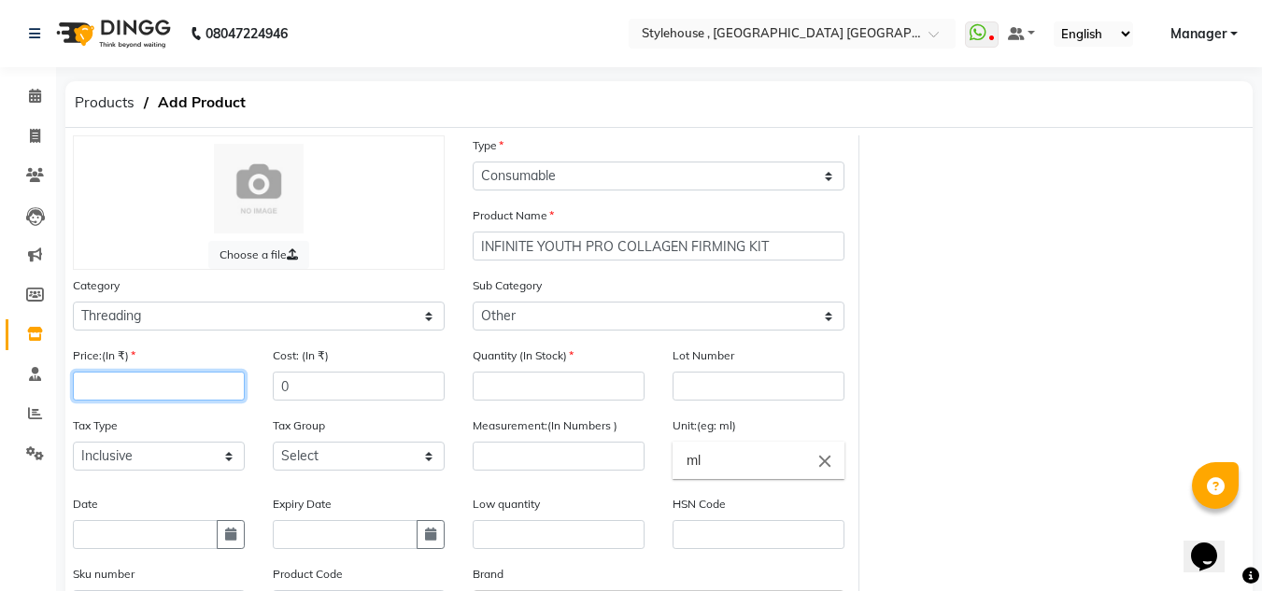
click at [121, 375] on input "number" at bounding box center [159, 386] width 172 height 29
type input "2856"
click at [565, 388] on input "number" at bounding box center [558, 386] width 172 height 29
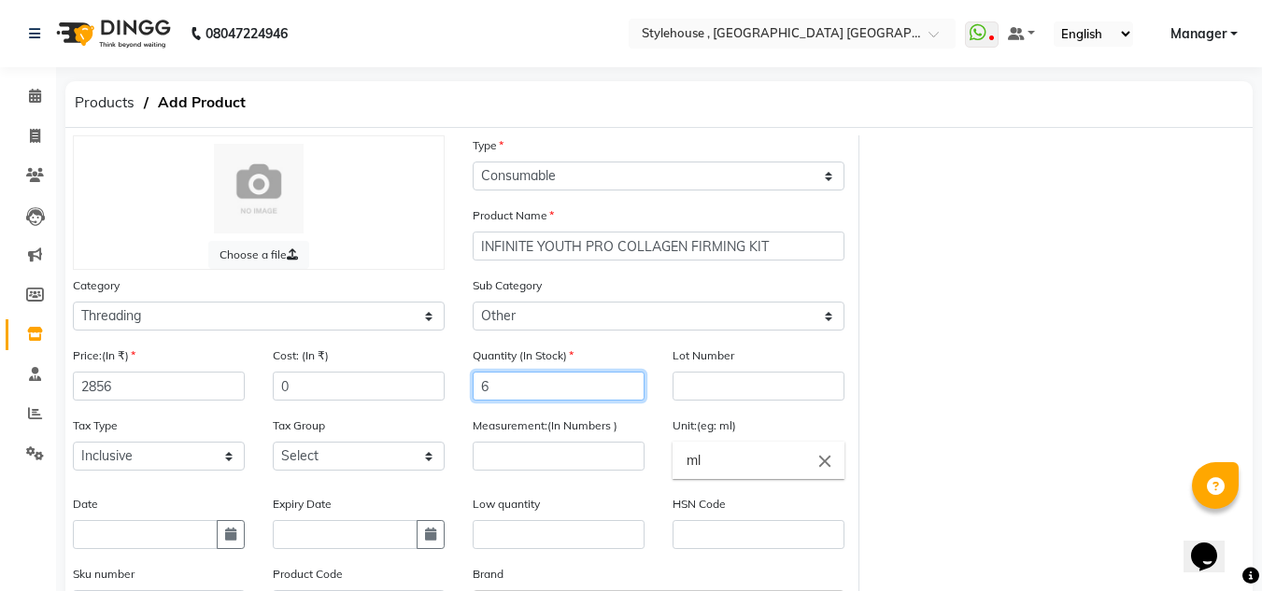
type input "6"
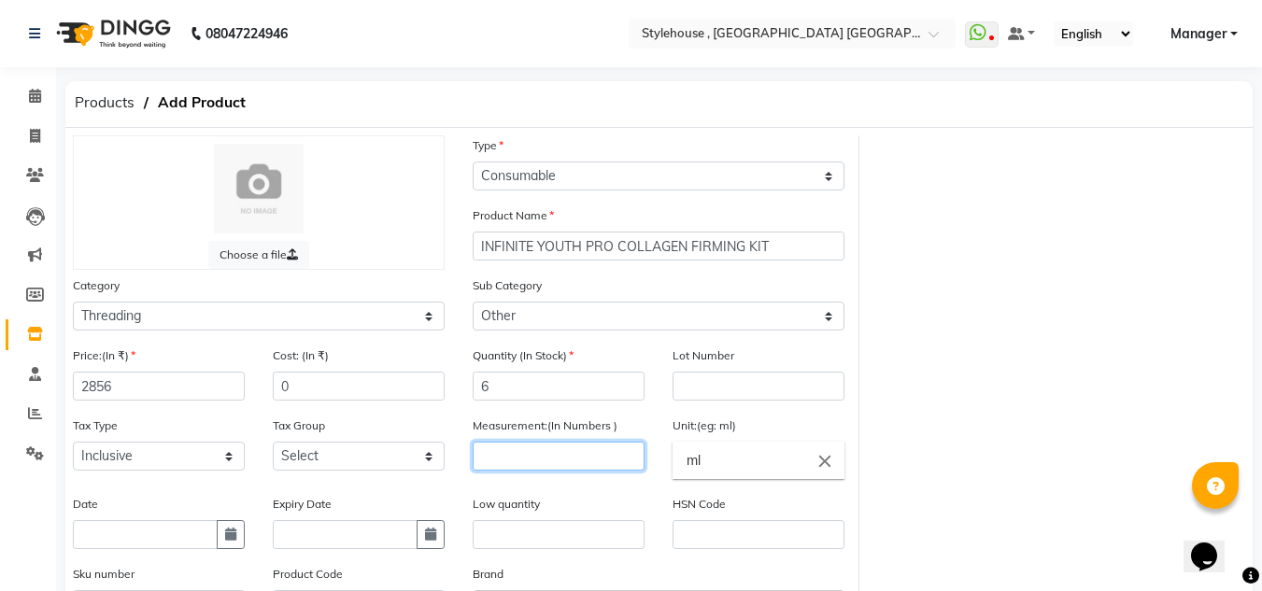
click at [557, 466] on input "number" at bounding box center [558, 456] width 172 height 29
type input "1"
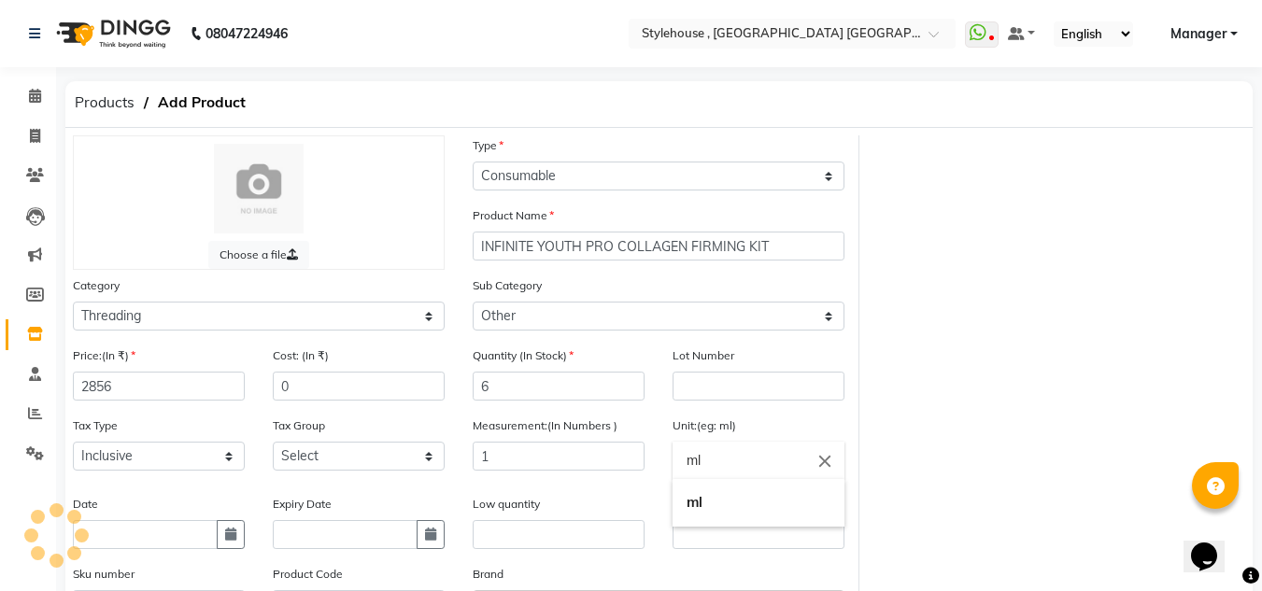
click at [715, 465] on input "ml" at bounding box center [758, 460] width 172 height 37
type input "m"
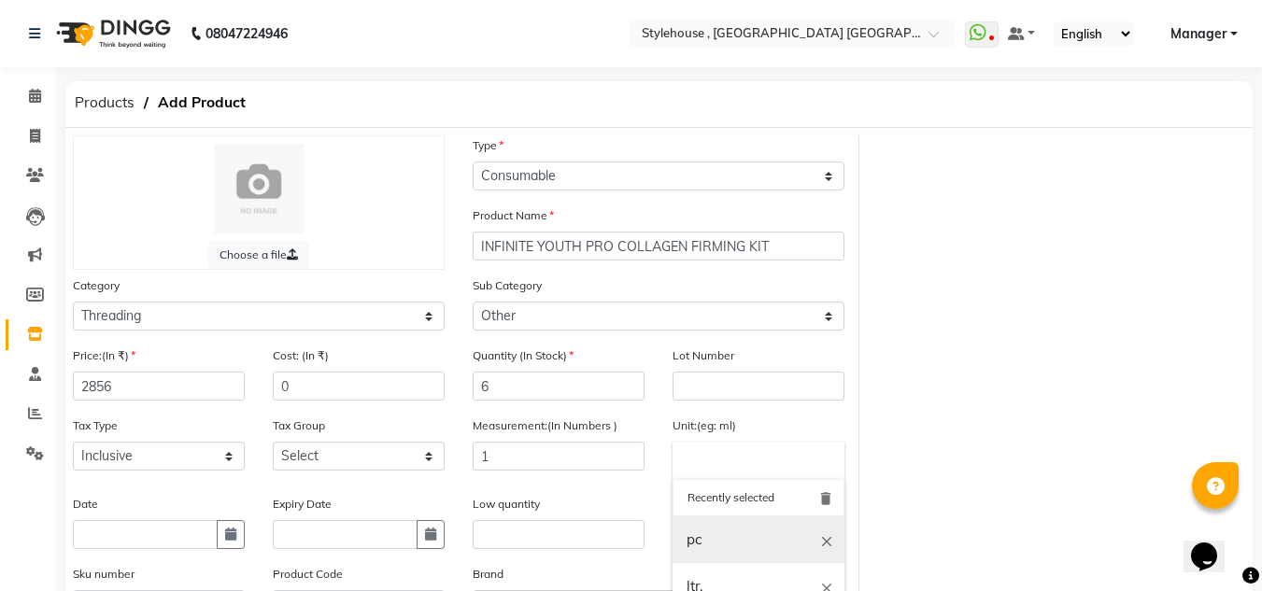
click at [699, 536] on link "pc" at bounding box center [758, 540] width 172 height 48
type input "pc"
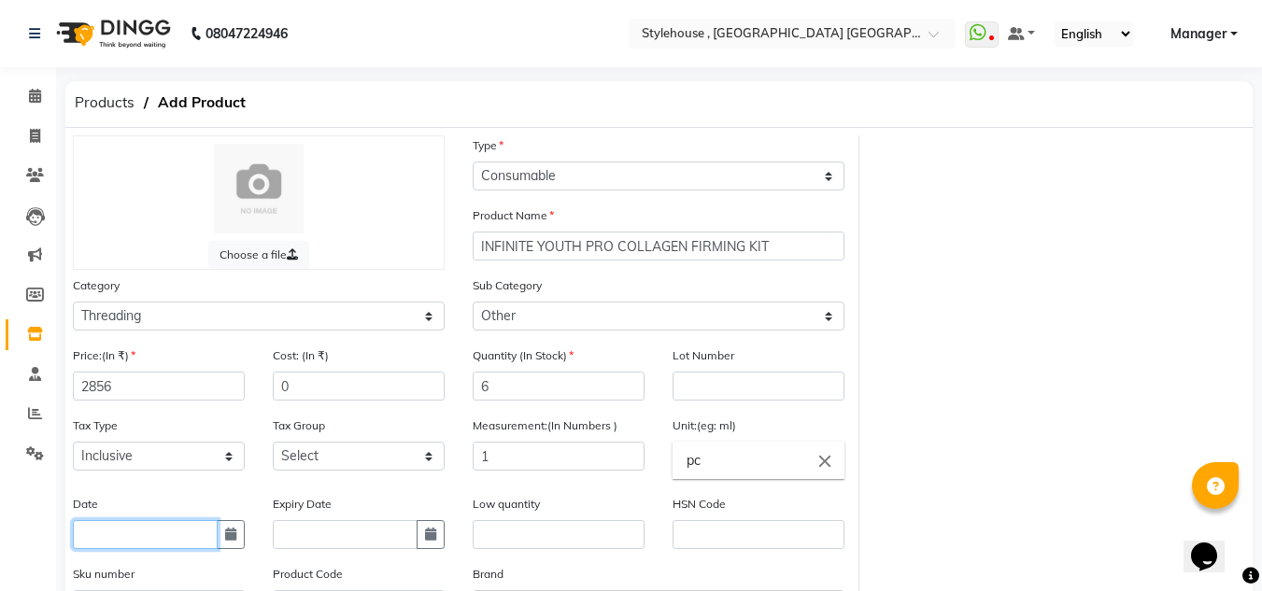
click at [193, 542] on input "text" at bounding box center [145, 534] width 145 height 29
select select "9"
select select "2025"
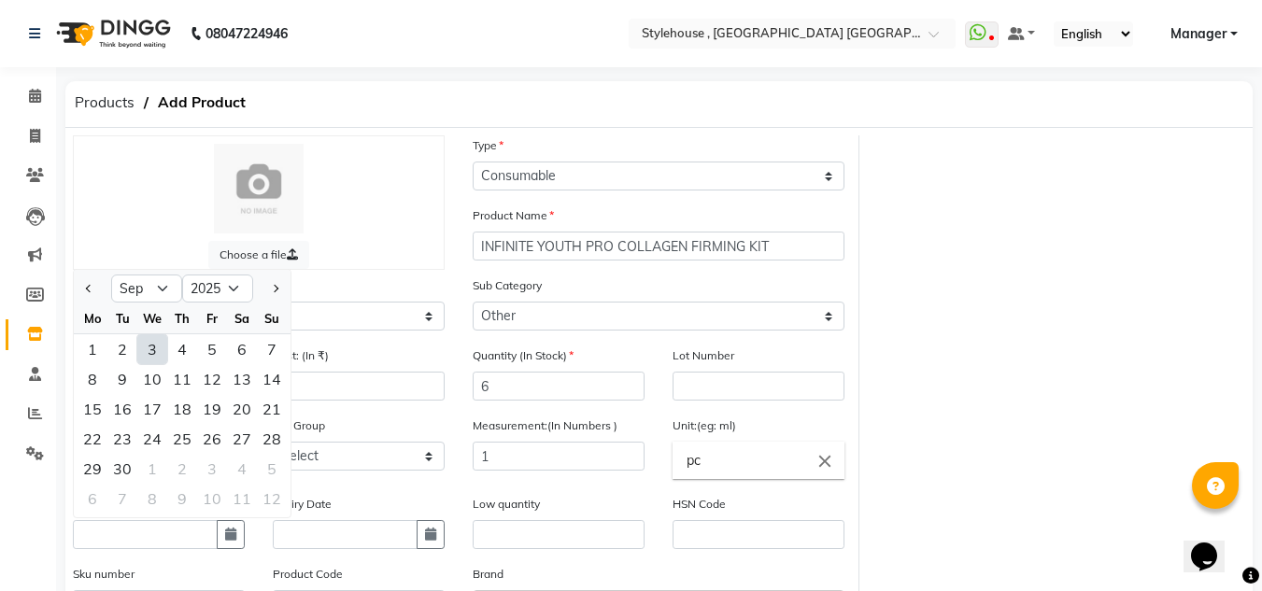
click at [150, 336] on div "3" at bounding box center [152, 349] width 30 height 30
type input "[DATE]"
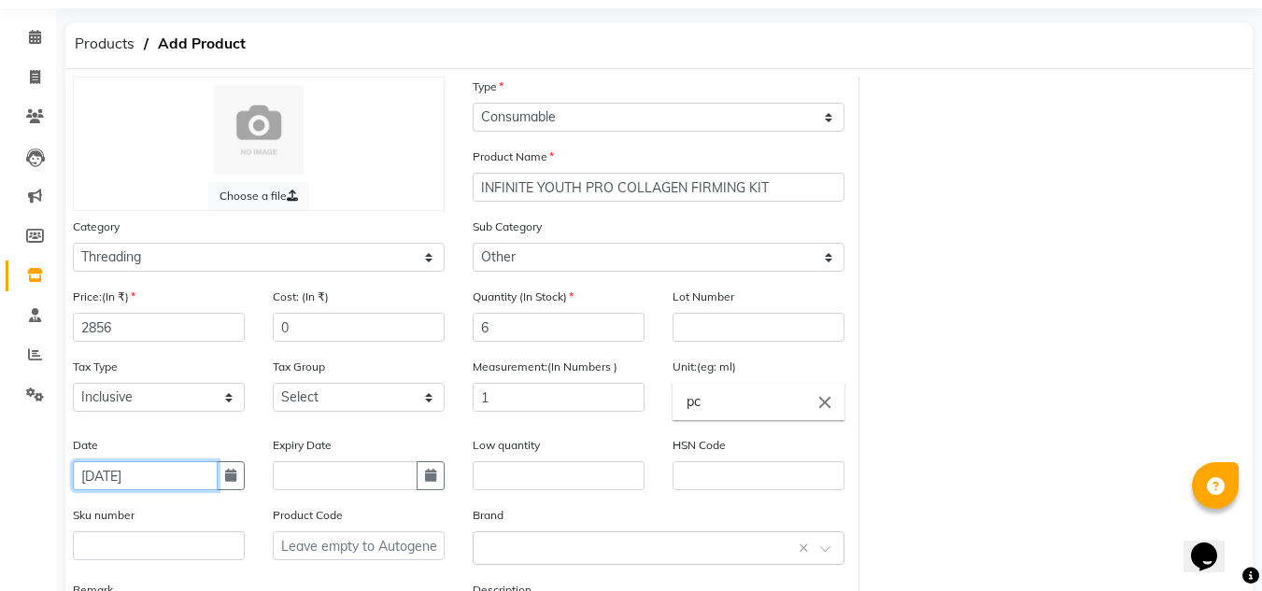
scroll to position [227, 0]
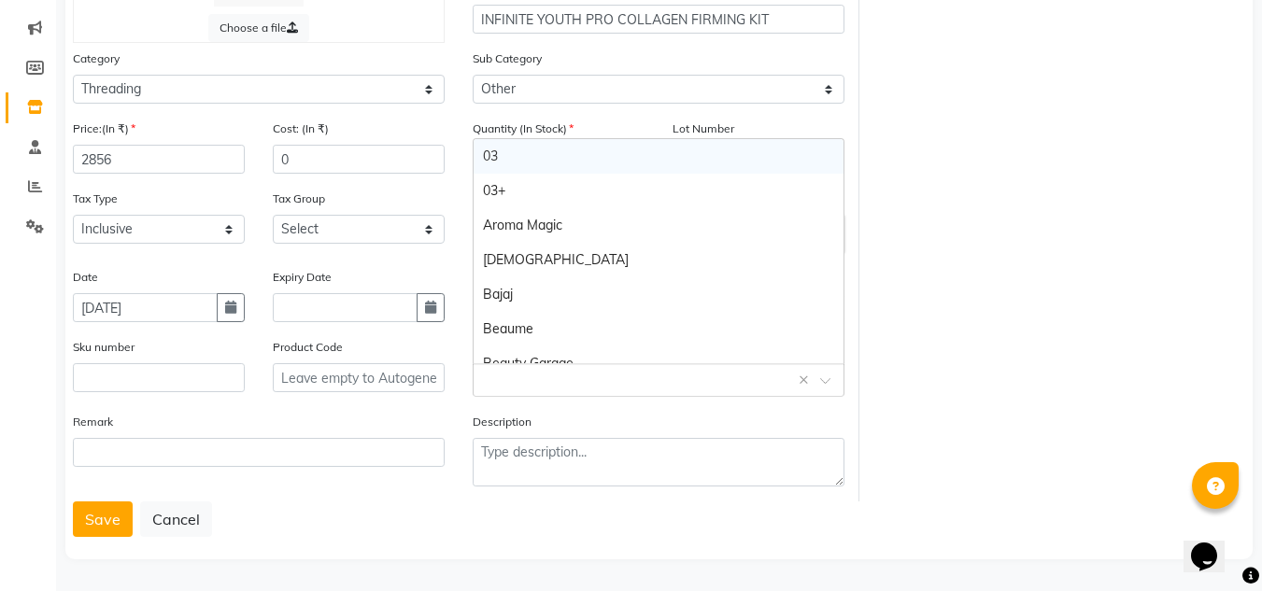
click at [583, 384] on input "text" at bounding box center [640, 379] width 314 height 20
type input "J"
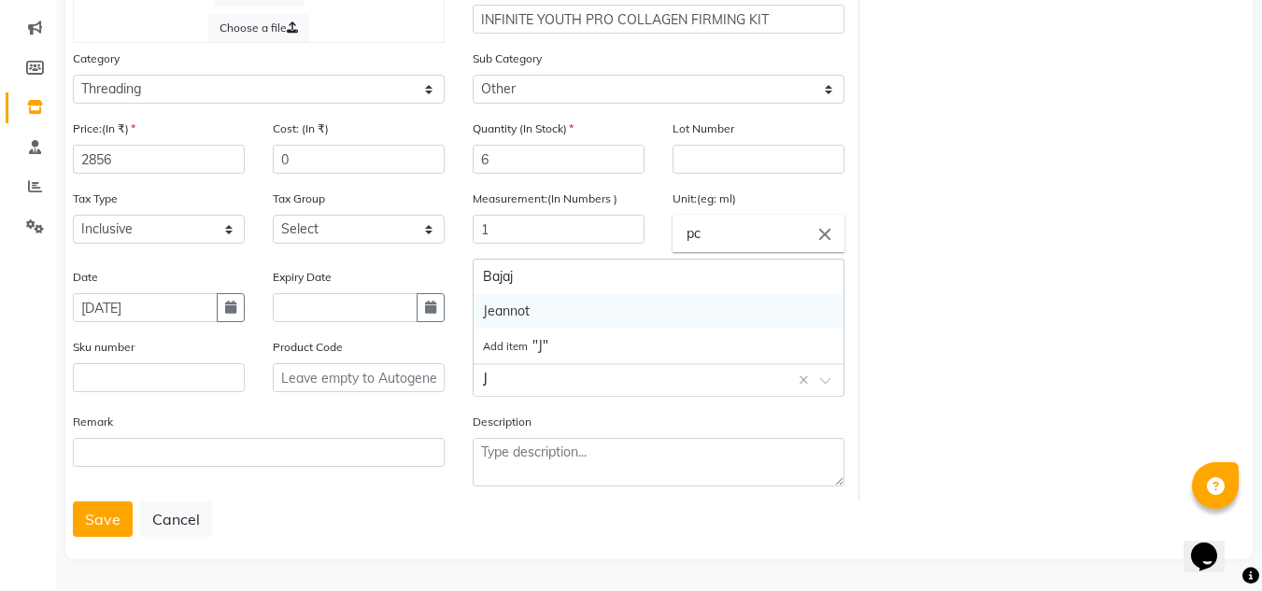
click at [518, 317] on div "Jeannot" at bounding box center [658, 311] width 370 height 35
click at [96, 510] on button "Save" at bounding box center [103, 518] width 60 height 35
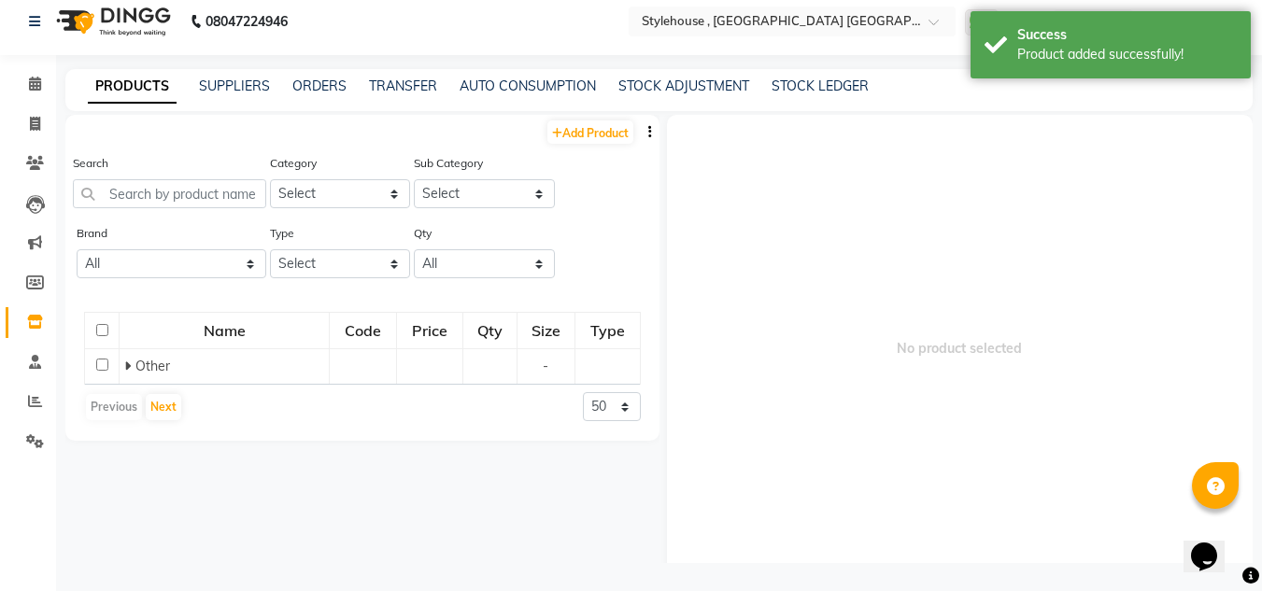
scroll to position [12, 0]
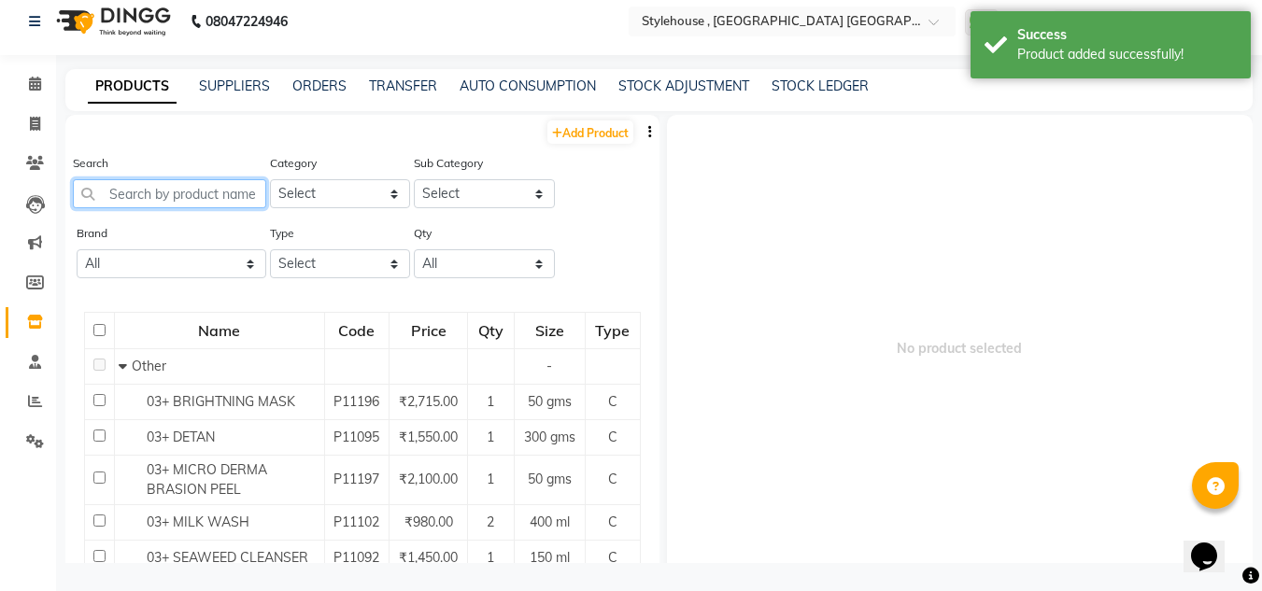
click at [221, 192] on input "text" at bounding box center [169, 193] width 193 height 29
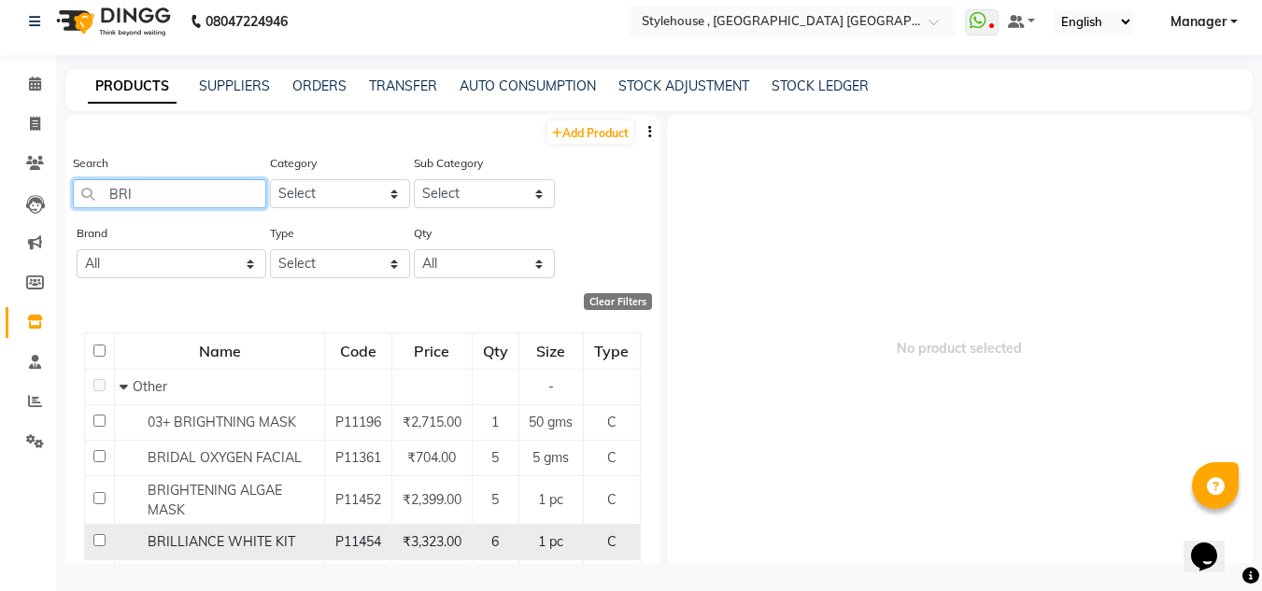
type input "BRI"
click at [100, 543] on input "checkbox" at bounding box center [99, 540] width 12 height 12
checkbox input "true"
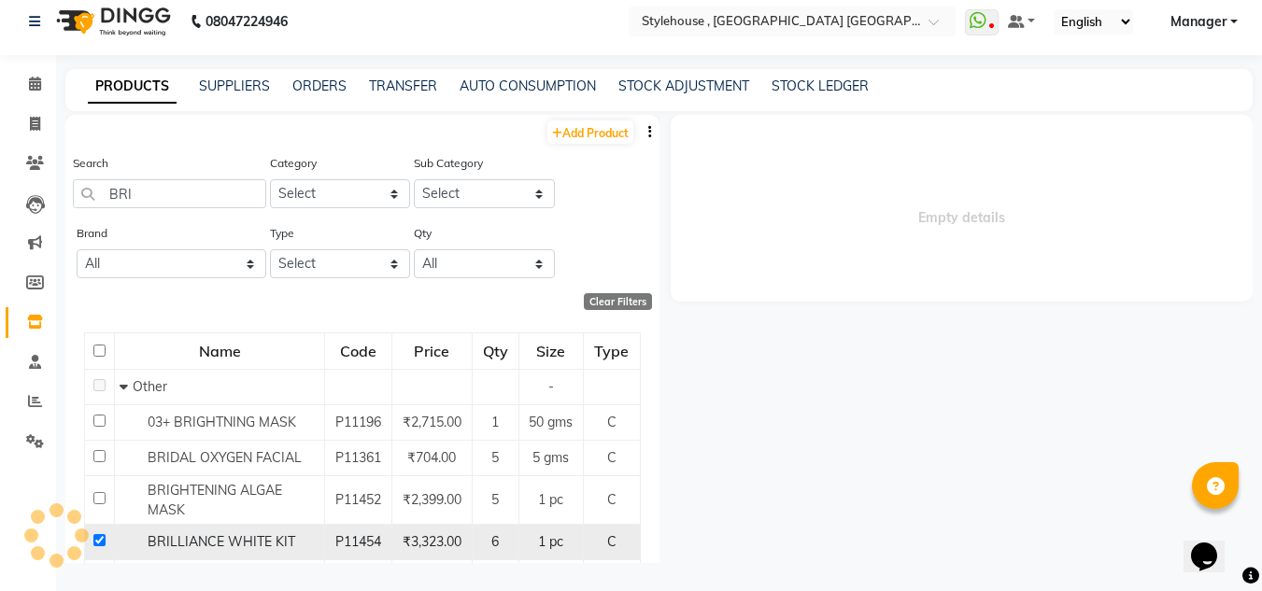
select select
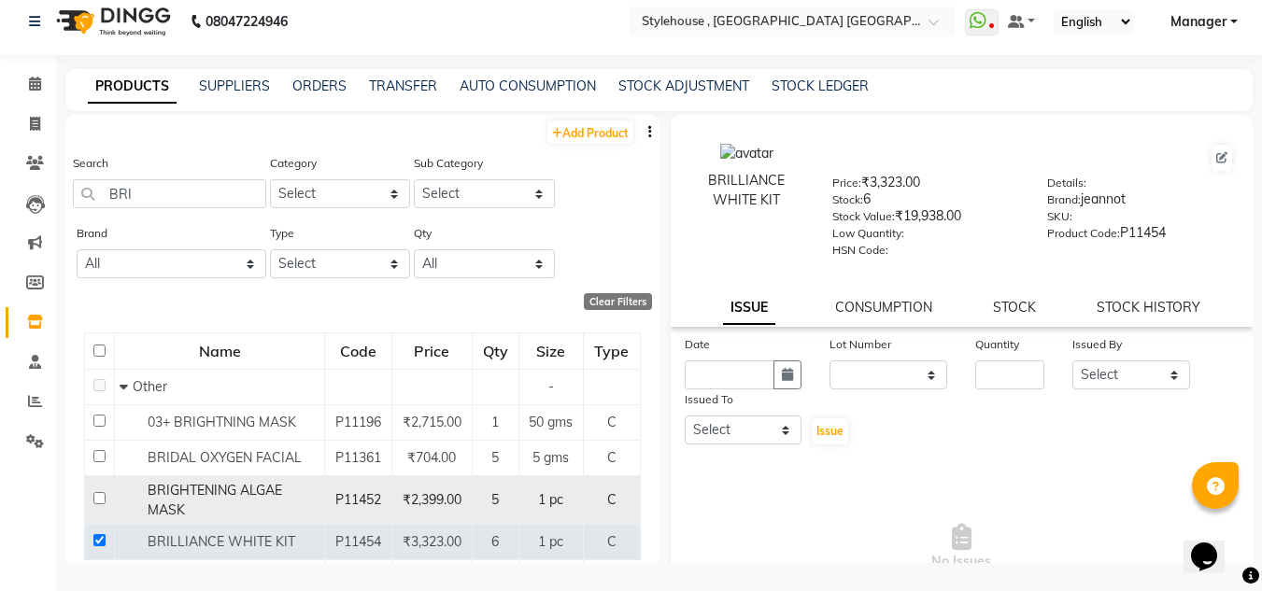
click at [102, 496] on input "checkbox" at bounding box center [99, 498] width 12 height 12
checkbox input "true"
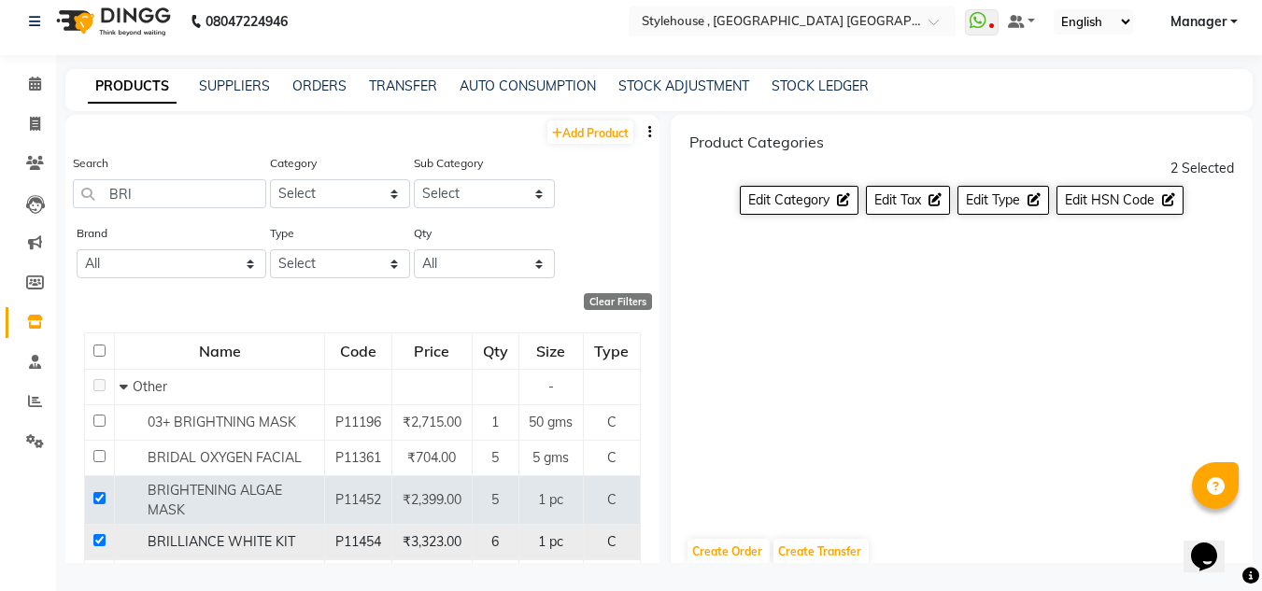
click at [95, 534] on input "checkbox" at bounding box center [99, 540] width 12 height 12
checkbox input "false"
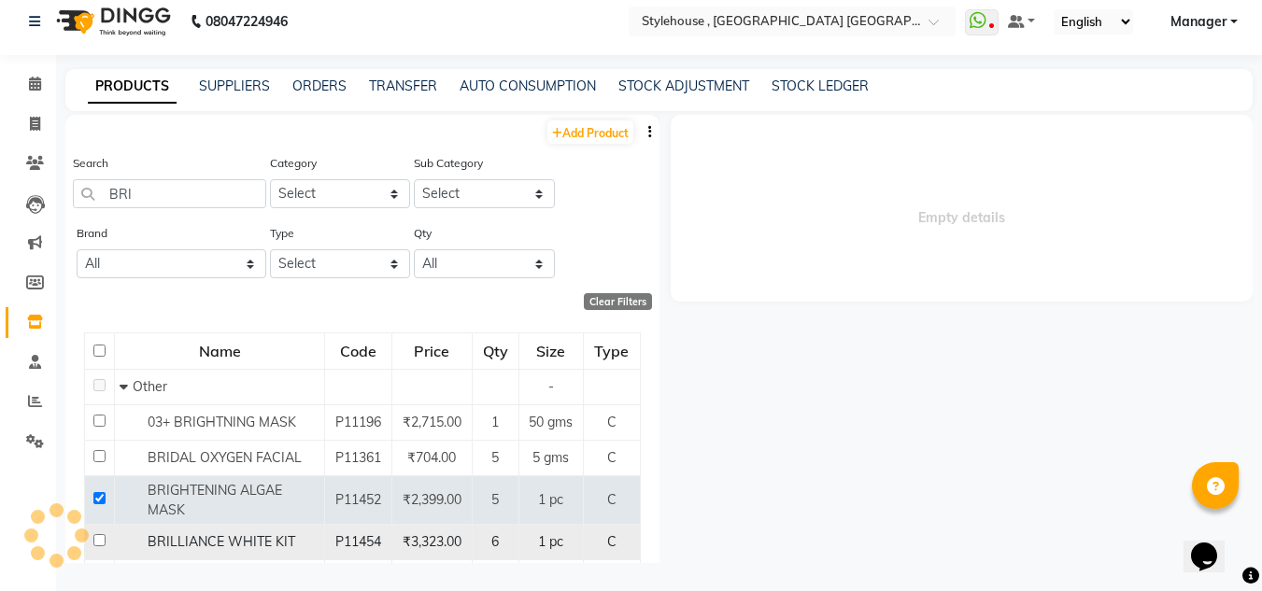
select select
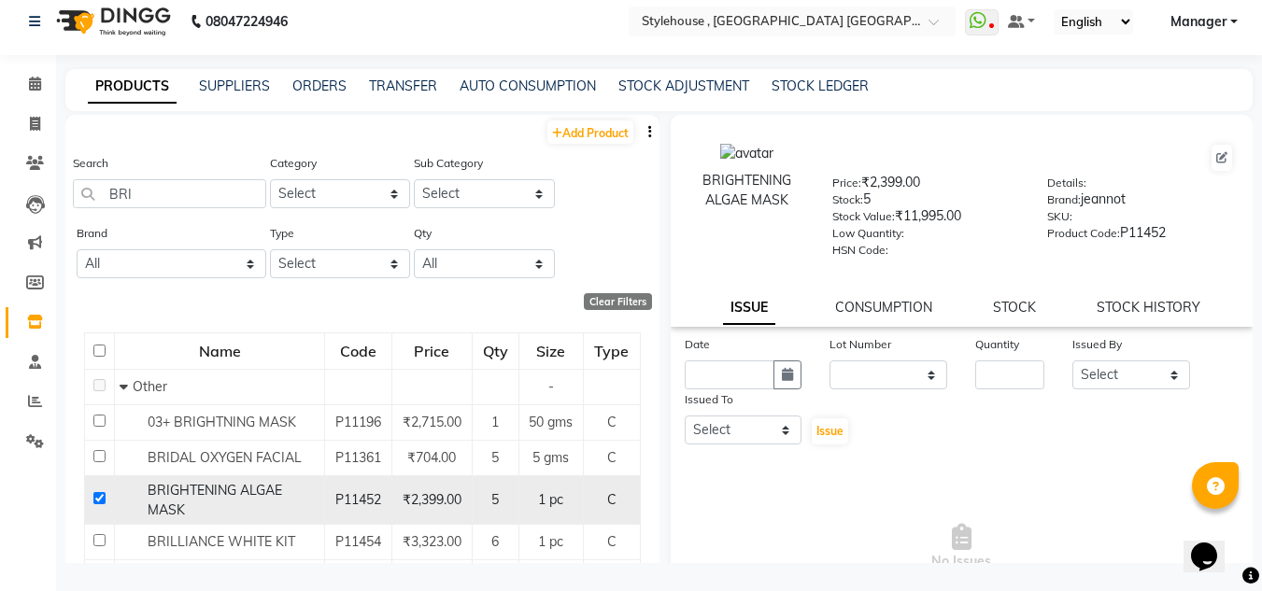
click at [95, 499] on input "checkbox" at bounding box center [99, 498] width 12 height 12
checkbox input "false"
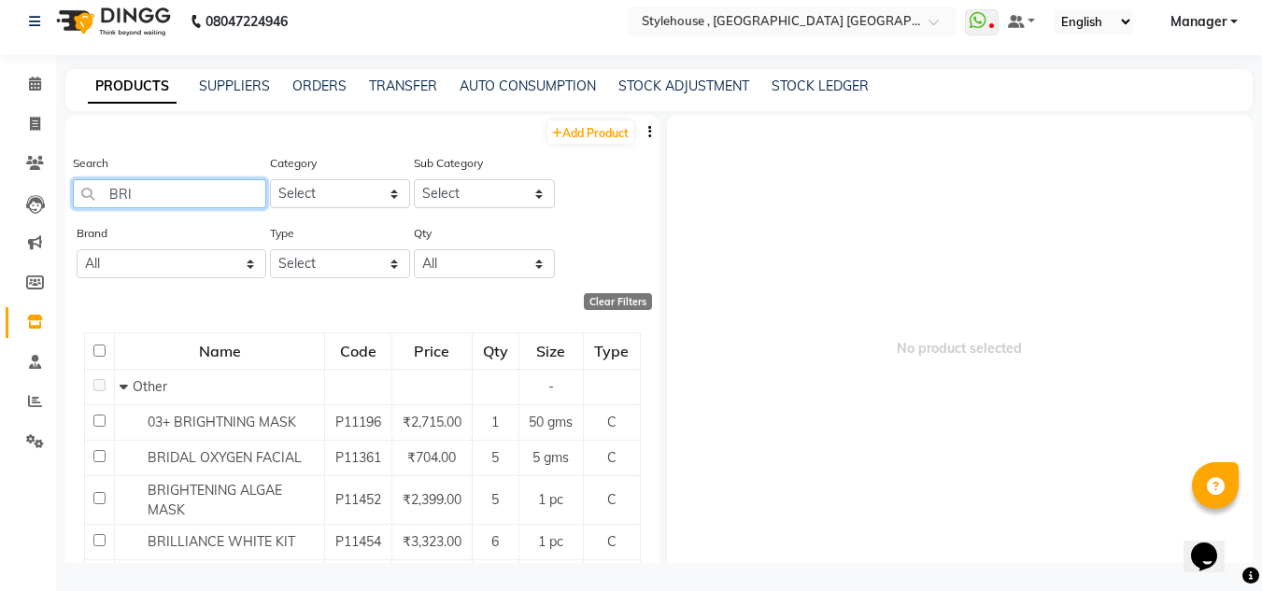
click at [164, 194] on input "BRI" at bounding box center [169, 193] width 193 height 29
type input "B"
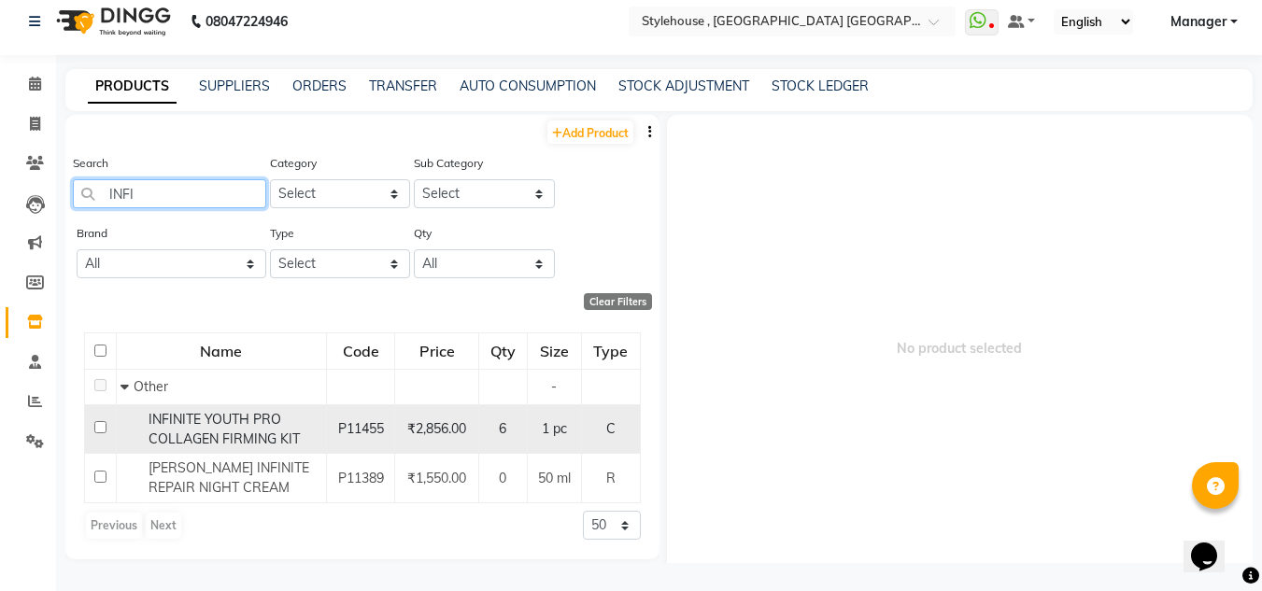
type input "INFI"
click at [102, 428] on input "checkbox" at bounding box center [100, 427] width 12 height 12
checkbox input "true"
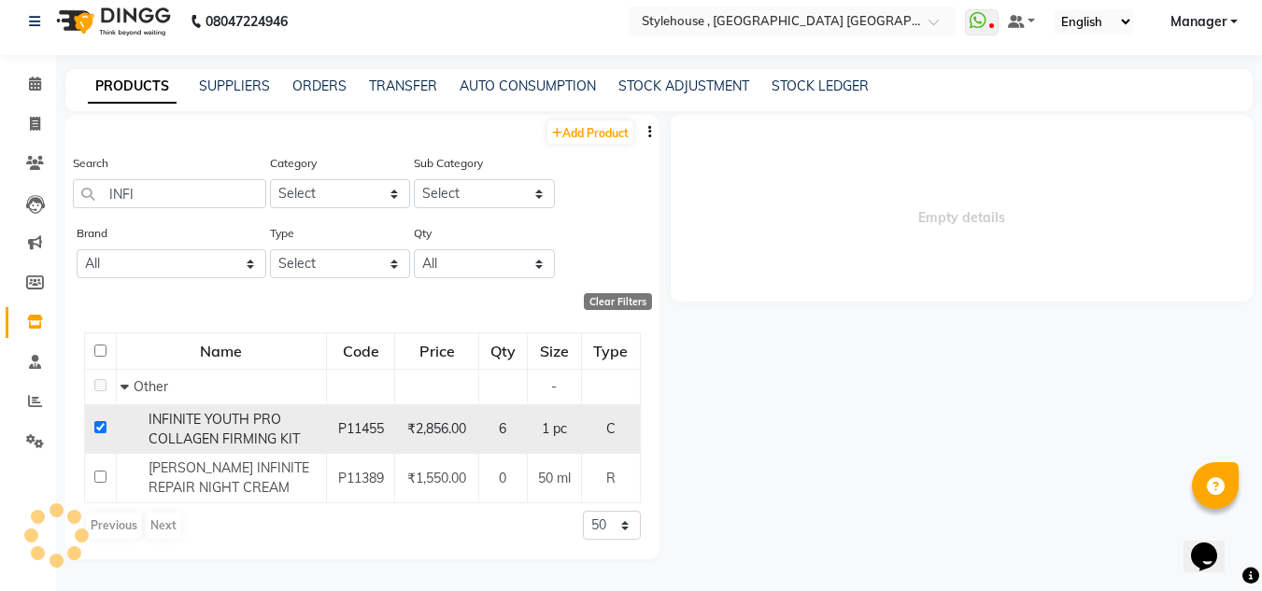
select select
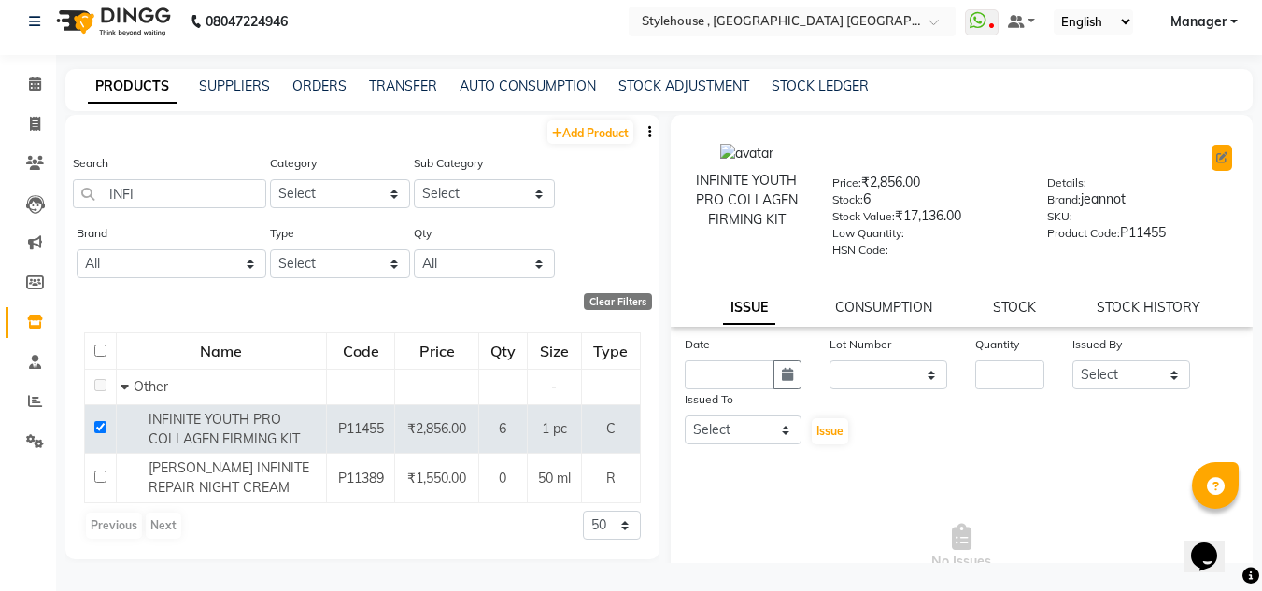
click at [1216, 162] on icon at bounding box center [1221, 157] width 11 height 11
select select "true"
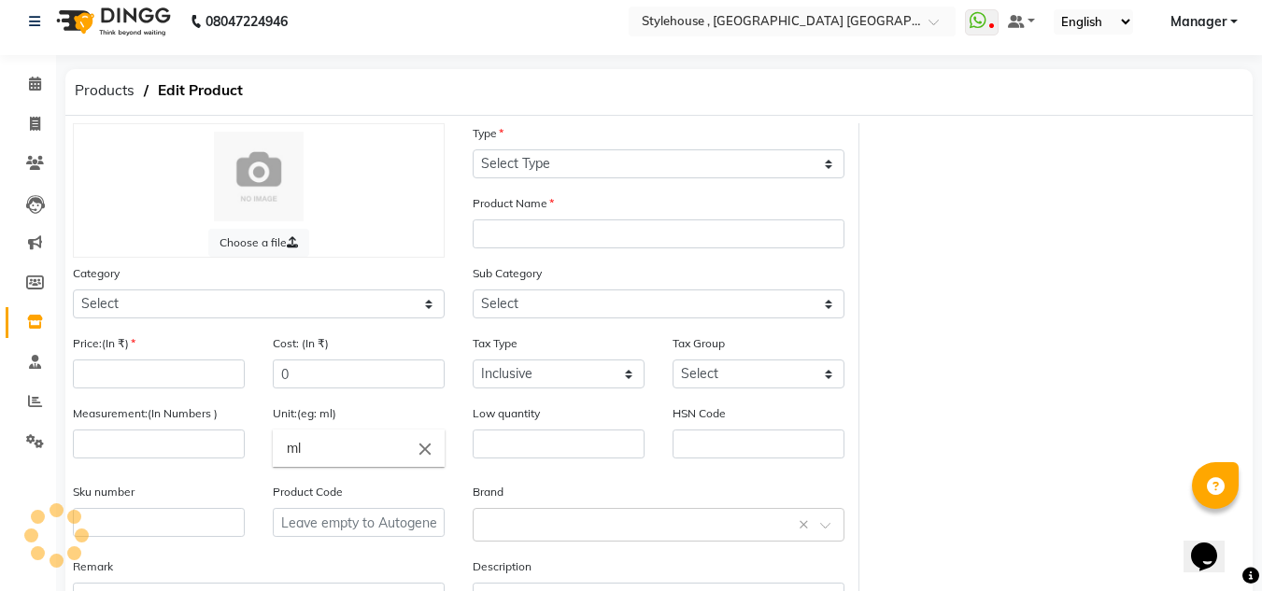
select select "C"
type input "INFINITE YOUTH PRO COLLAGEN FIRMING KIT"
select select
type input "2856"
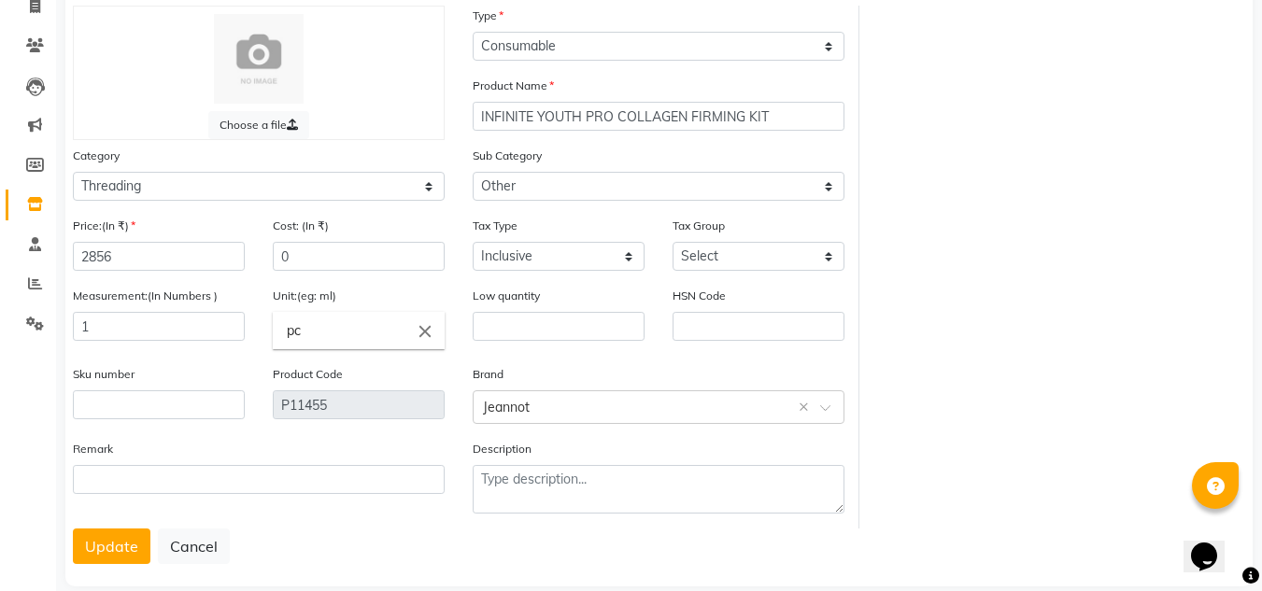
scroll to position [157, 0]
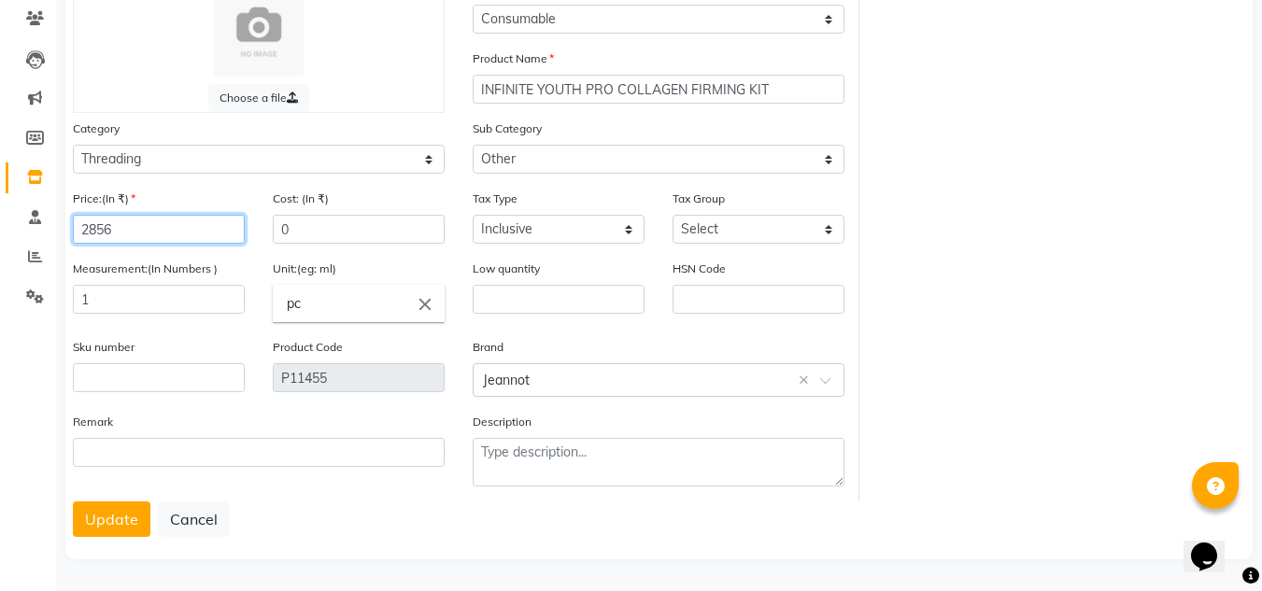
click at [181, 236] on input "2856" at bounding box center [159, 229] width 172 height 29
click at [106, 519] on button "Update" at bounding box center [112, 518] width 78 height 35
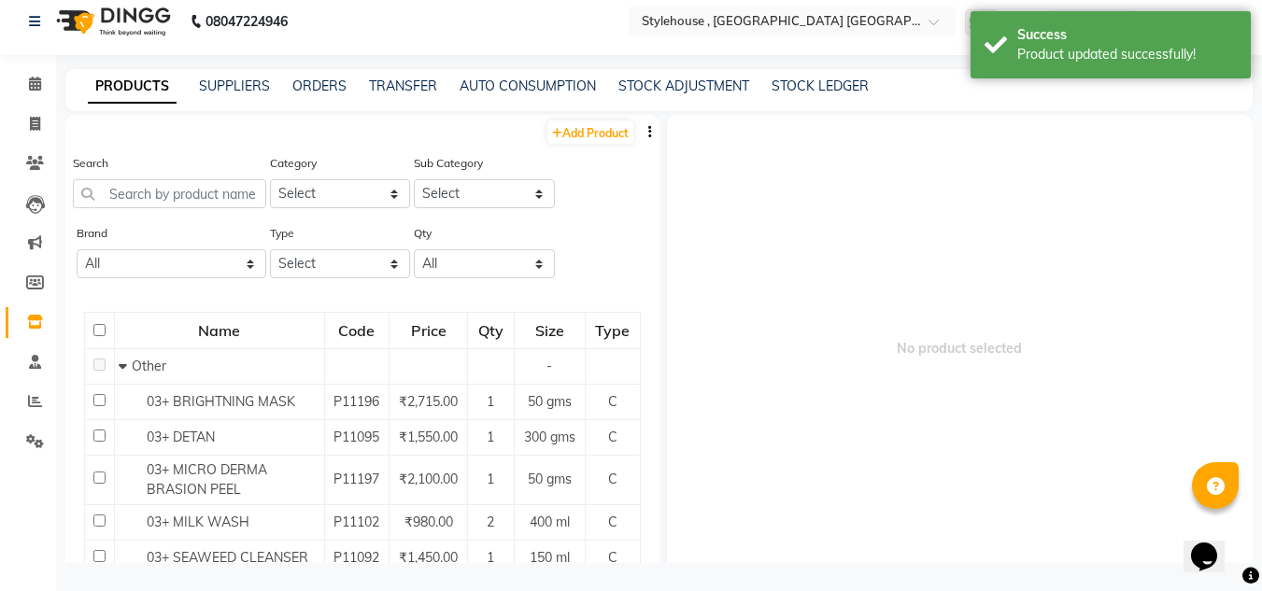
scroll to position [12, 0]
click at [213, 195] on input "text" at bounding box center [169, 193] width 193 height 29
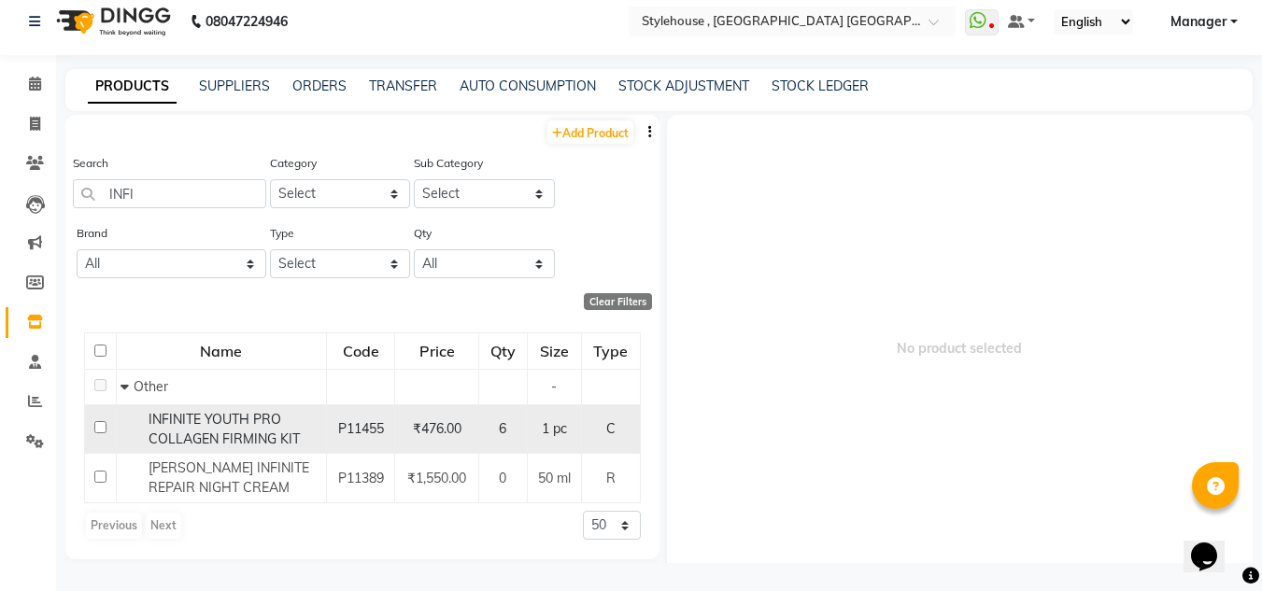
click at [98, 427] on input "checkbox" at bounding box center [100, 427] width 12 height 12
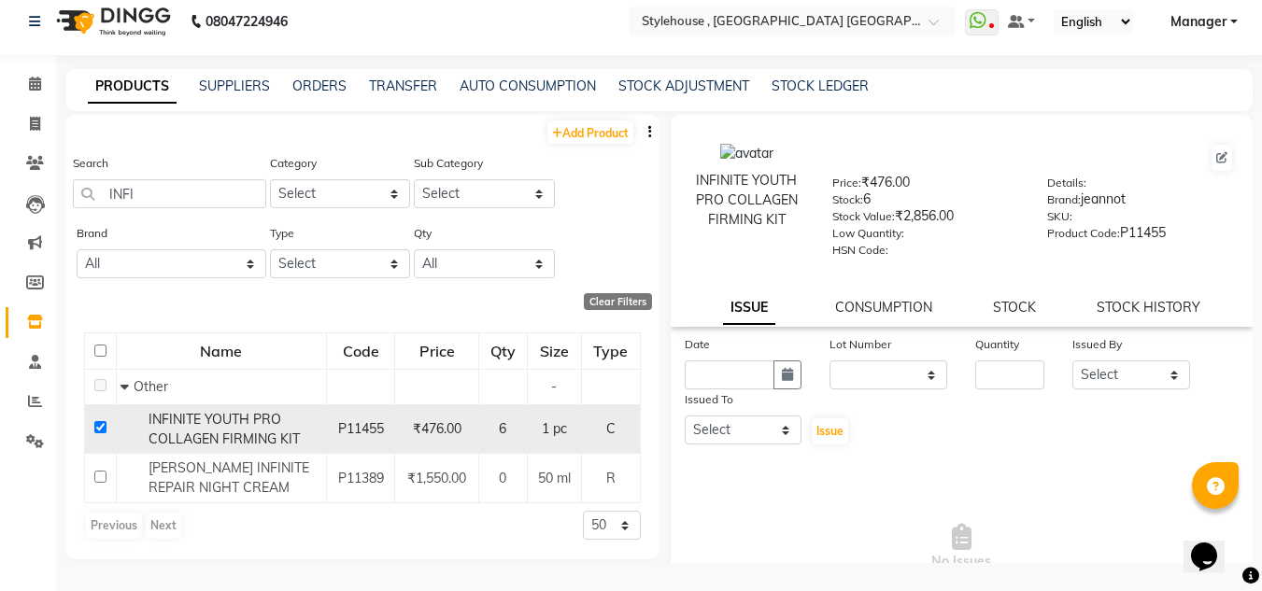
click at [102, 424] on input "checkbox" at bounding box center [100, 427] width 12 height 12
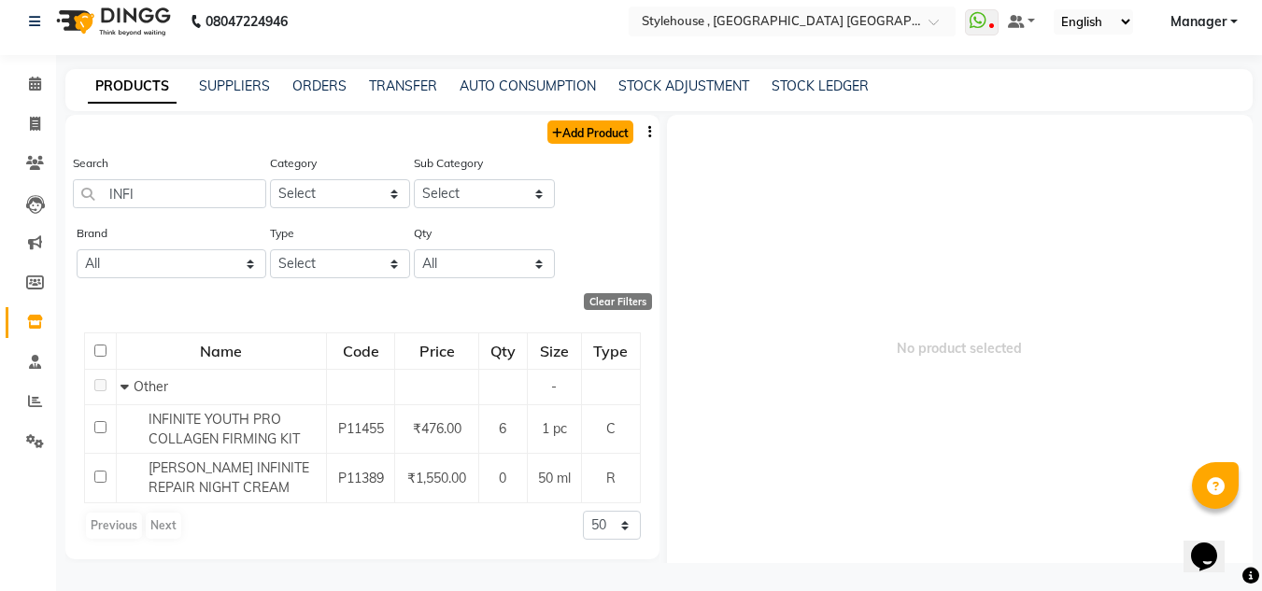
click at [591, 134] on link "Add Product" at bounding box center [590, 131] width 86 height 23
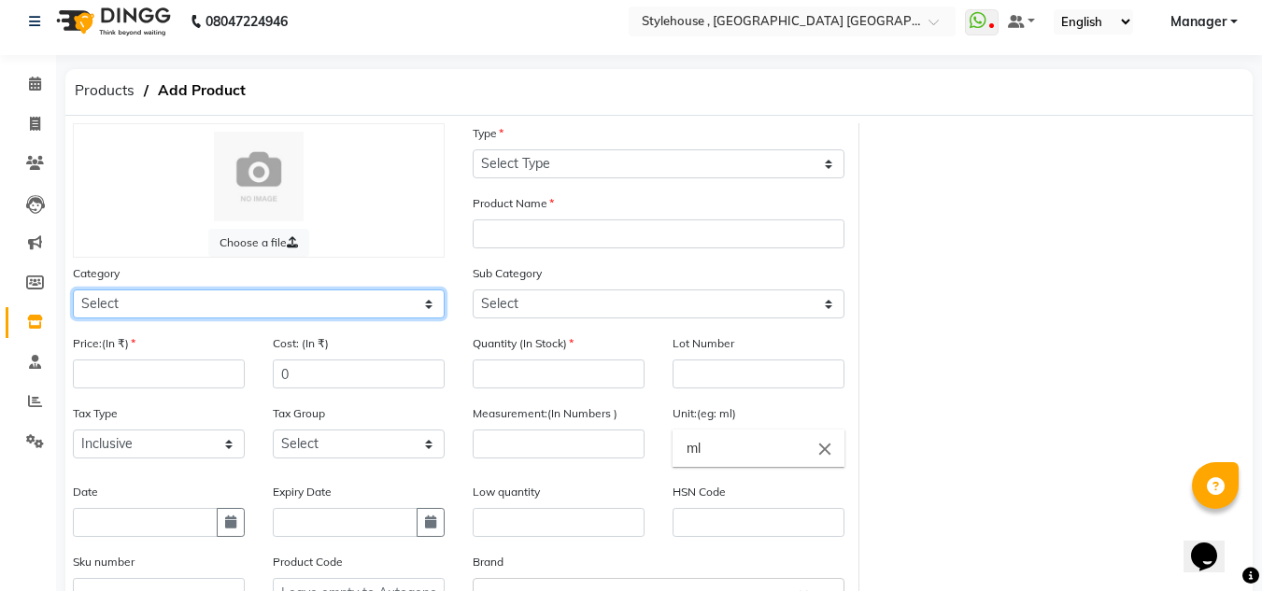
click at [428, 305] on select "Select Hair Skin Personal Care Appliances [PERSON_NAME] Waxing Disposable Threa…" at bounding box center [259, 303] width 372 height 29
click at [73, 289] on select "Select Hair Skin Personal Care Appliances [PERSON_NAME] Waxing Disposable Threa…" at bounding box center [259, 303] width 372 height 29
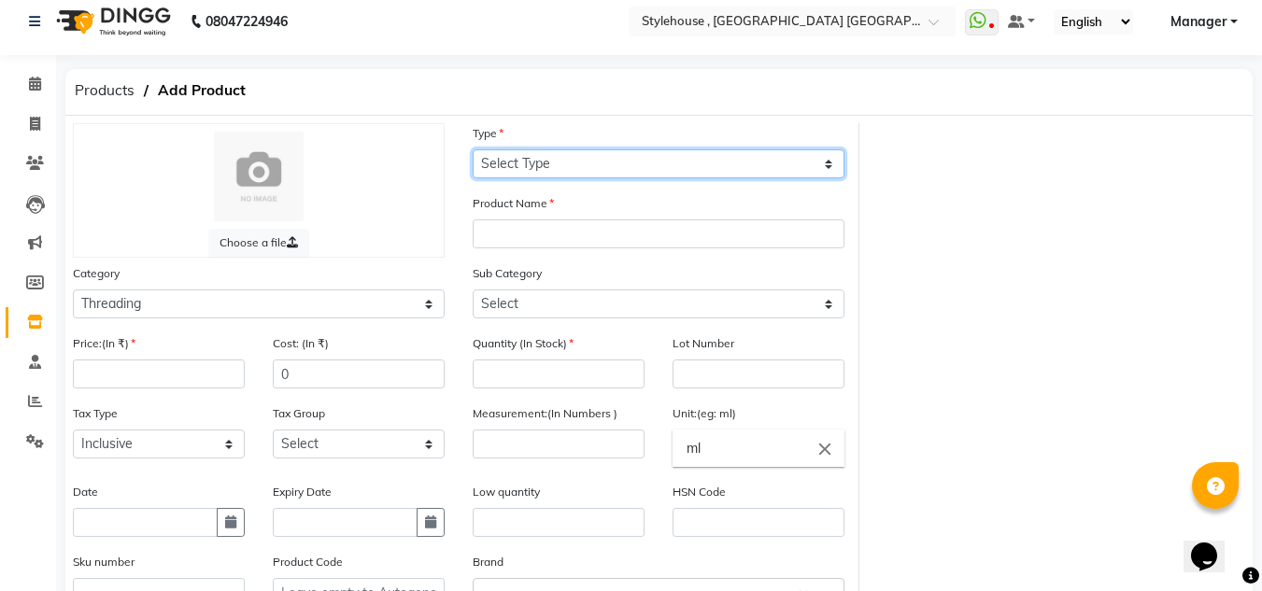
click at [829, 168] on select "Select Type Both Retail Consumable" at bounding box center [658, 163] width 372 height 29
click at [472, 149] on select "Select Type Both Retail Consumable" at bounding box center [658, 163] width 372 height 29
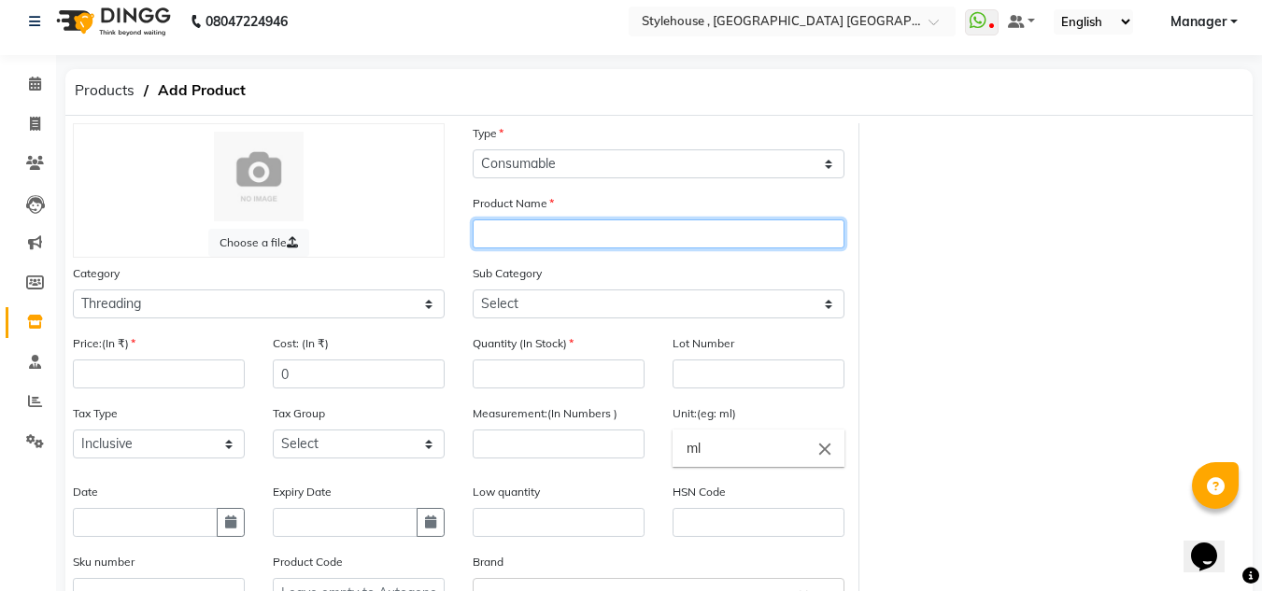
click at [561, 233] on input "text" at bounding box center [658, 233] width 372 height 29
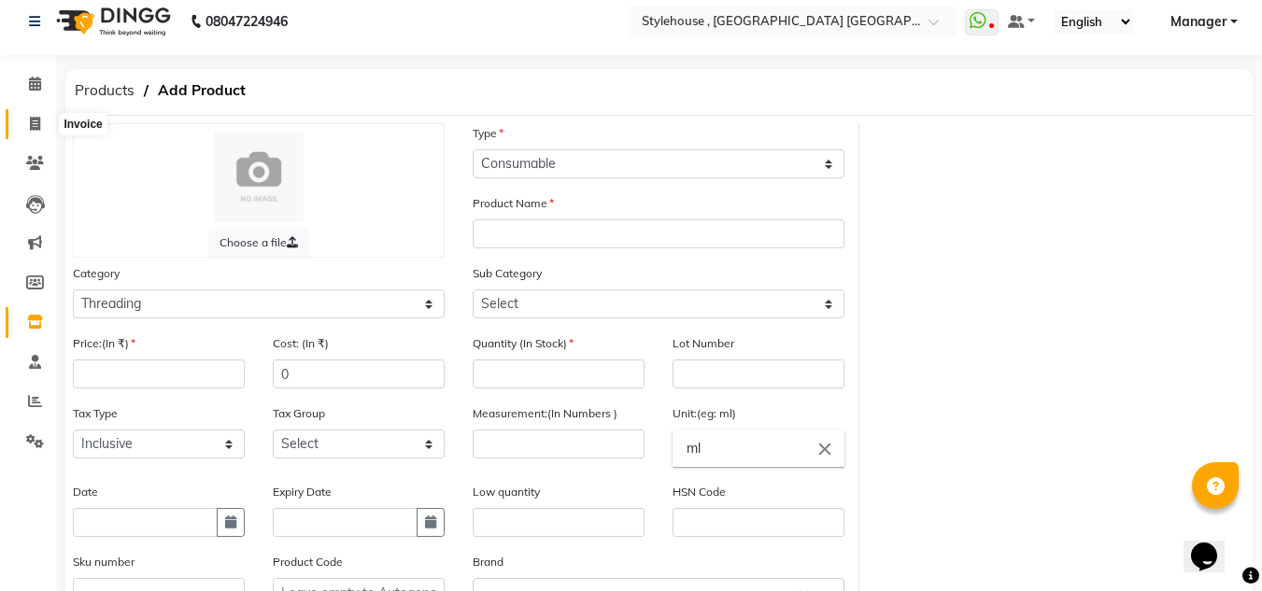
click at [34, 122] on icon at bounding box center [35, 124] width 10 height 14
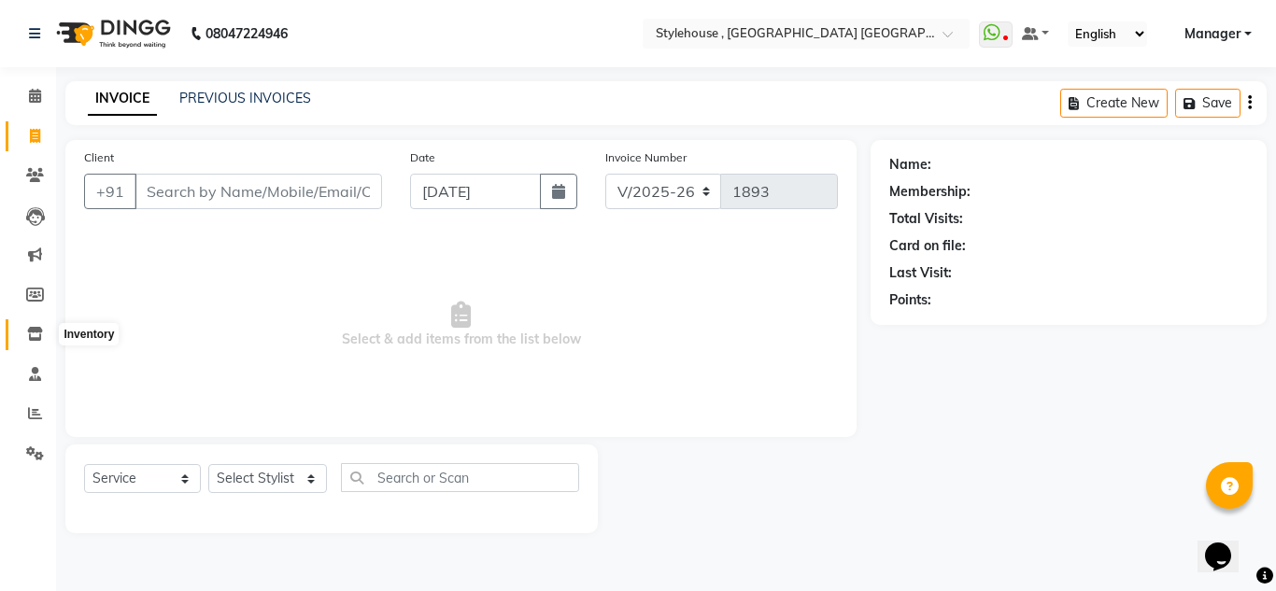
click at [32, 327] on icon at bounding box center [35, 334] width 16 height 14
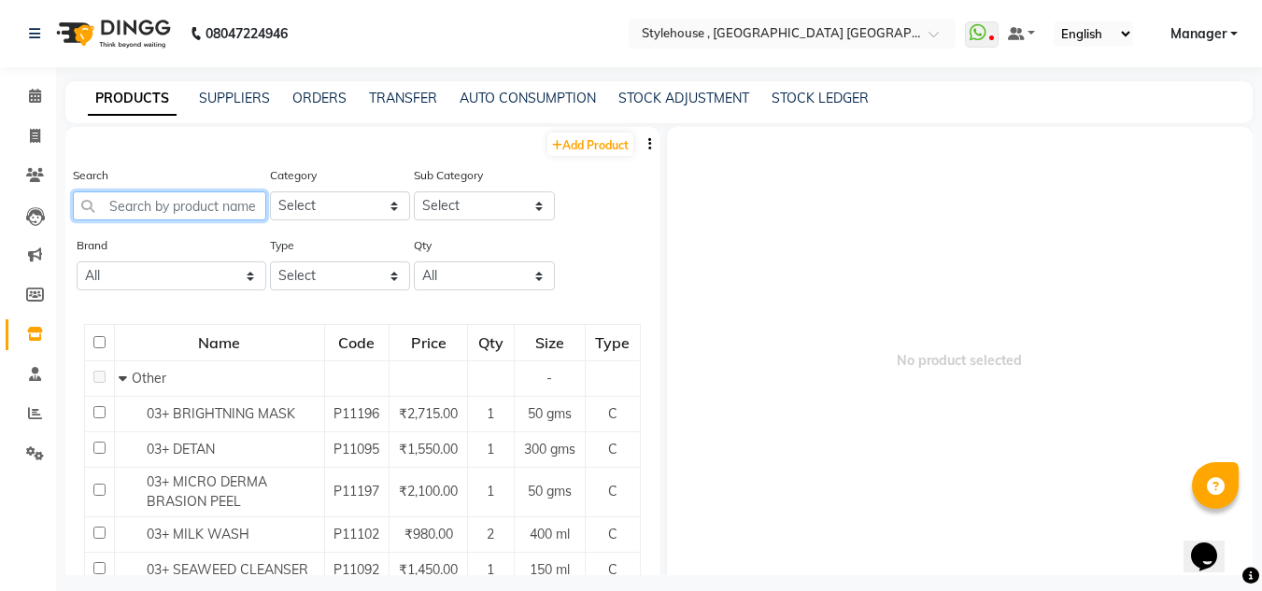
click at [231, 202] on input "text" at bounding box center [169, 205] width 193 height 29
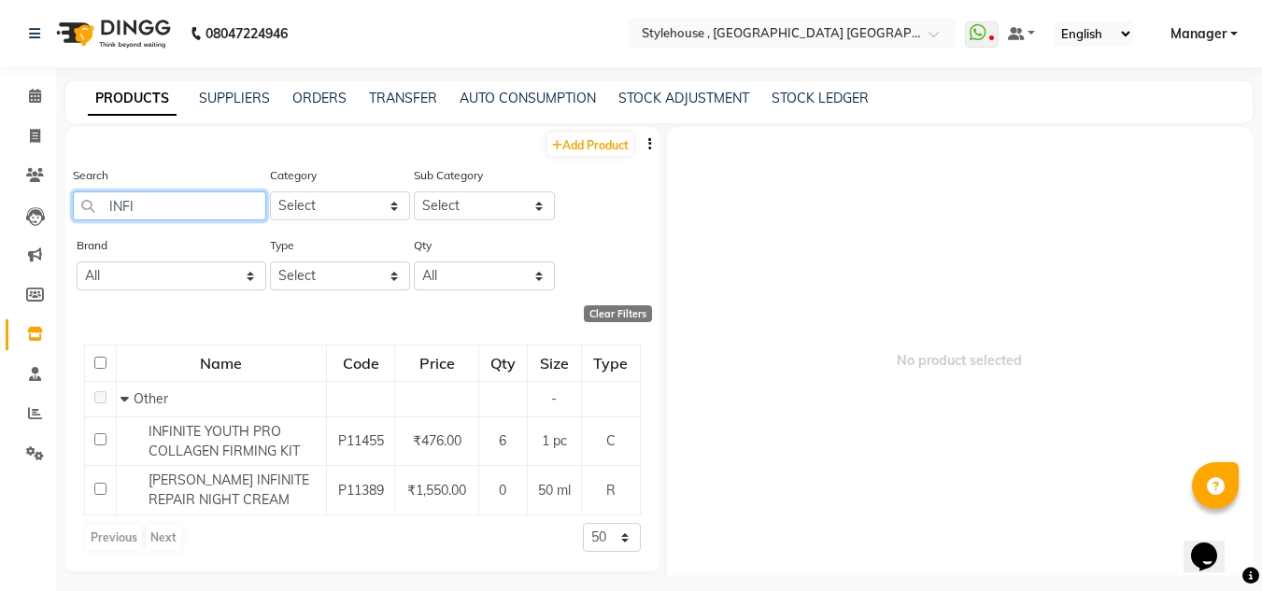
click at [165, 212] on input "INFI" at bounding box center [169, 205] width 193 height 29
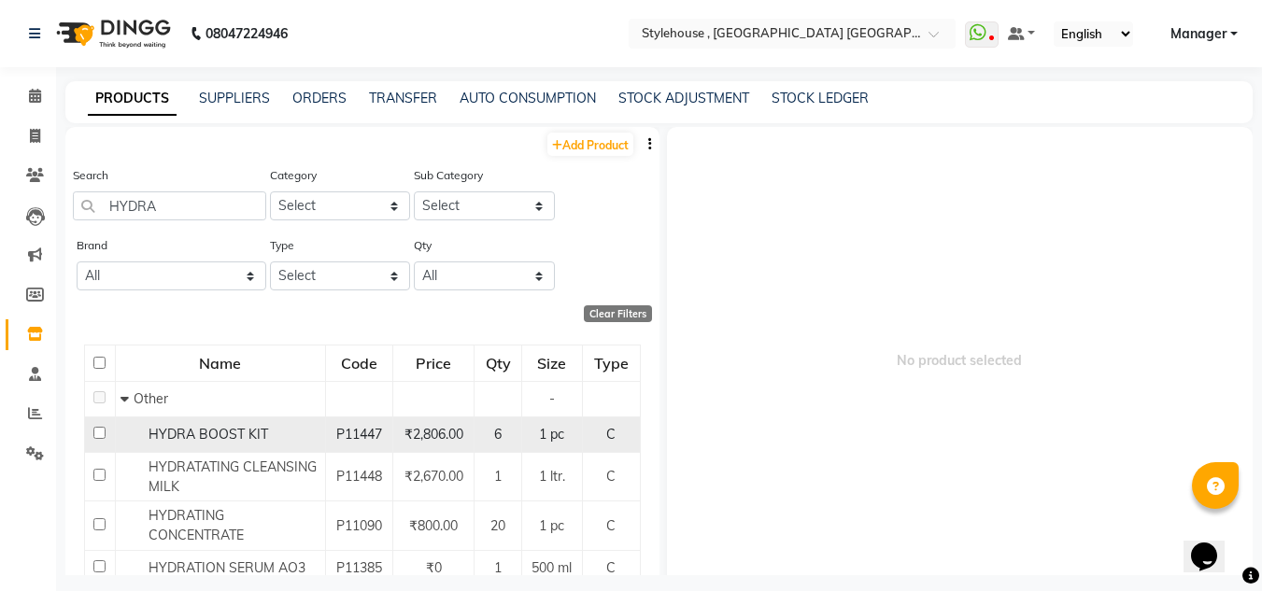
click at [93, 433] on input "checkbox" at bounding box center [99, 433] width 12 height 12
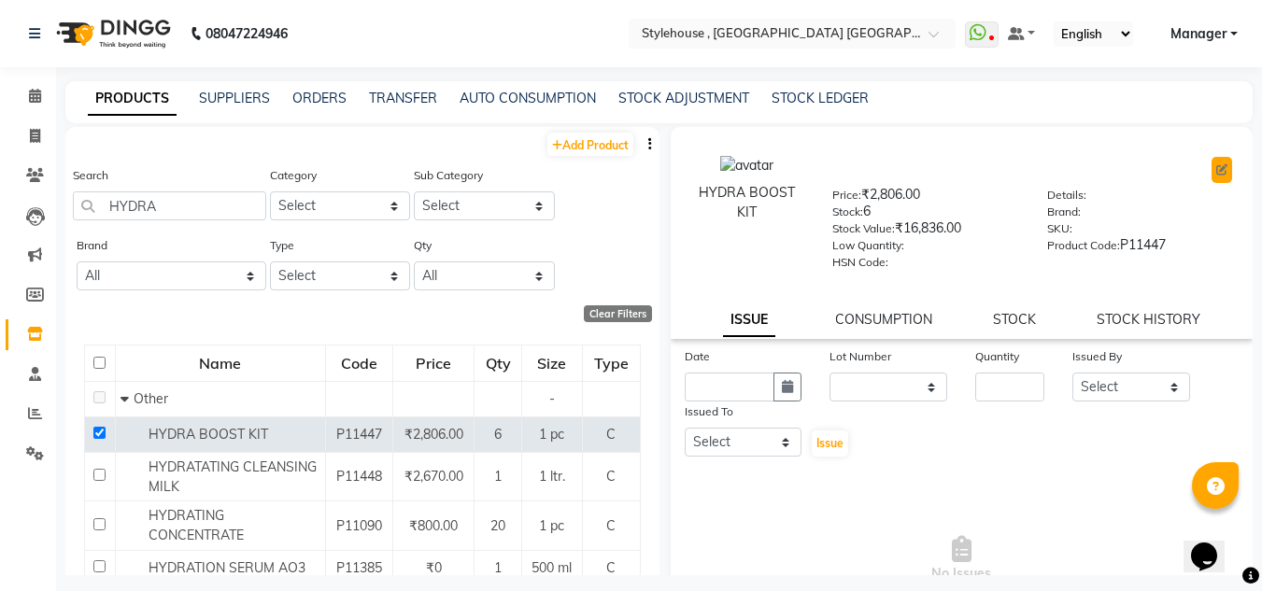
click at [1211, 174] on button at bounding box center [1221, 170] width 21 height 26
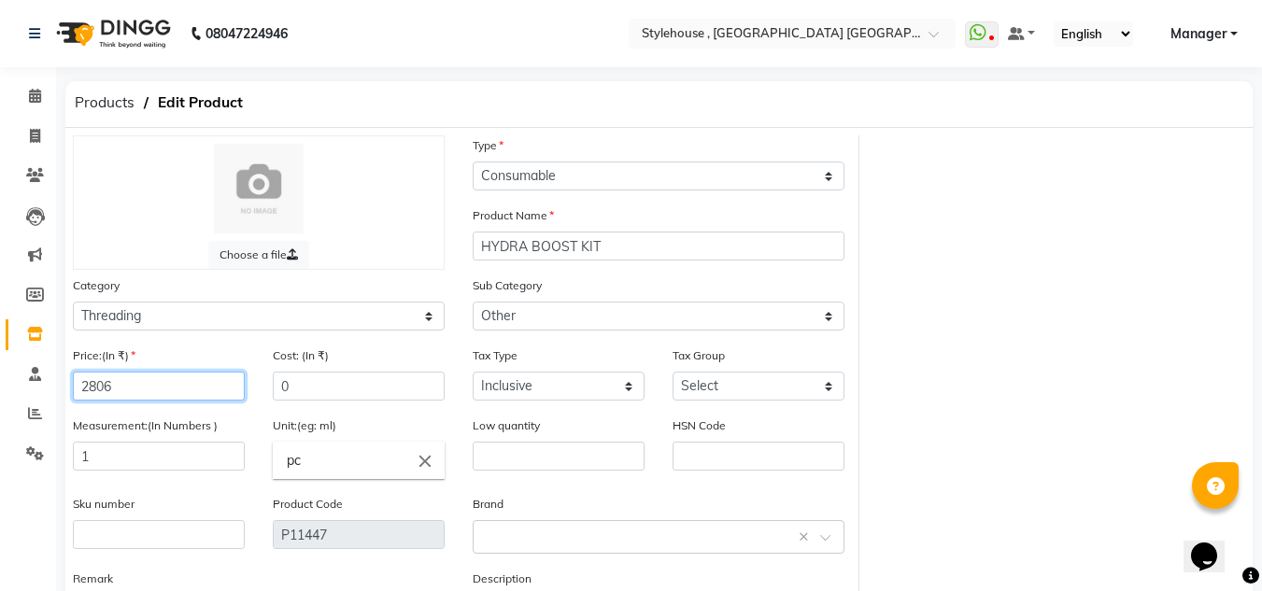
click at [175, 384] on input "2806" at bounding box center [159, 386] width 172 height 29
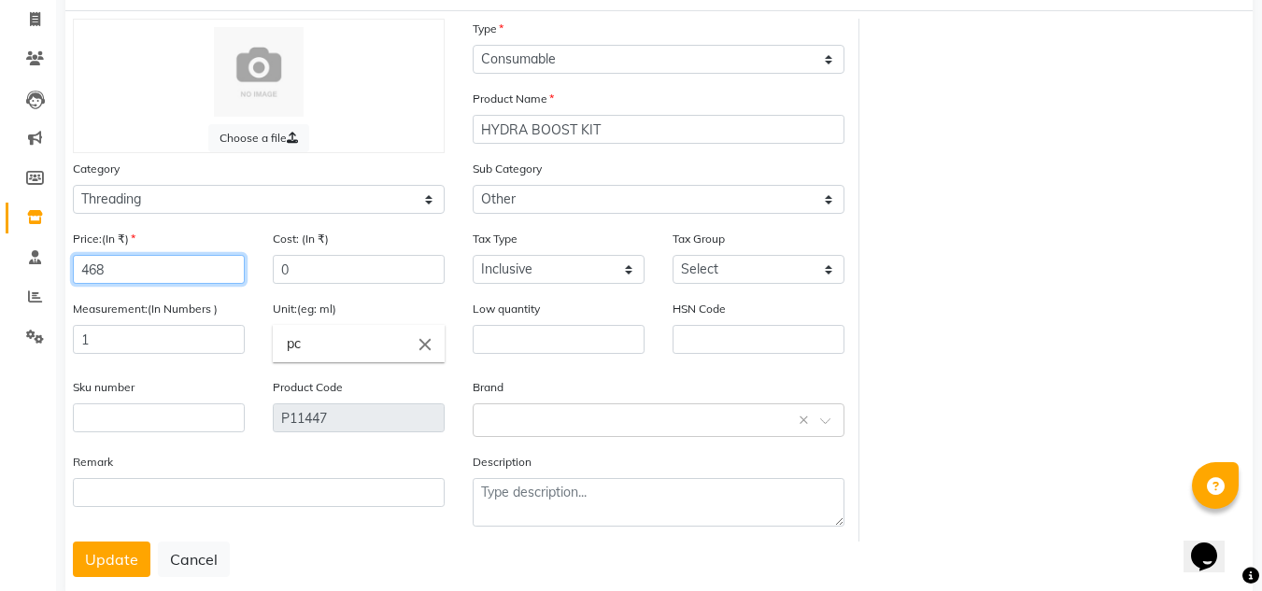
scroll to position [157, 0]
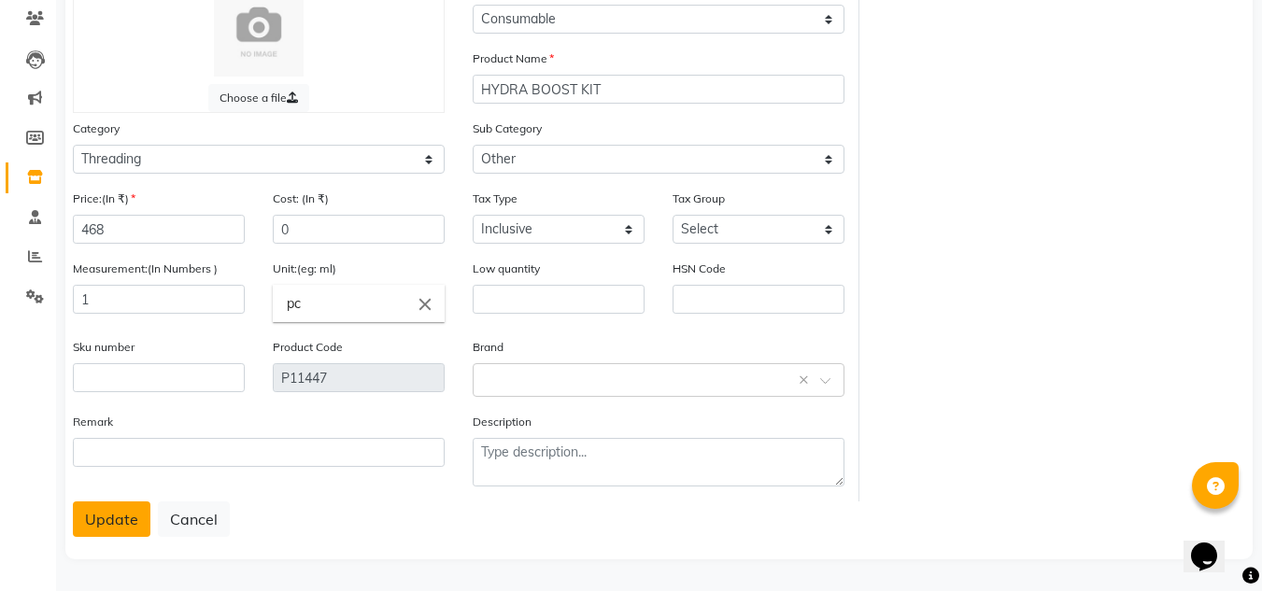
click at [112, 522] on button "Update" at bounding box center [112, 518] width 78 height 35
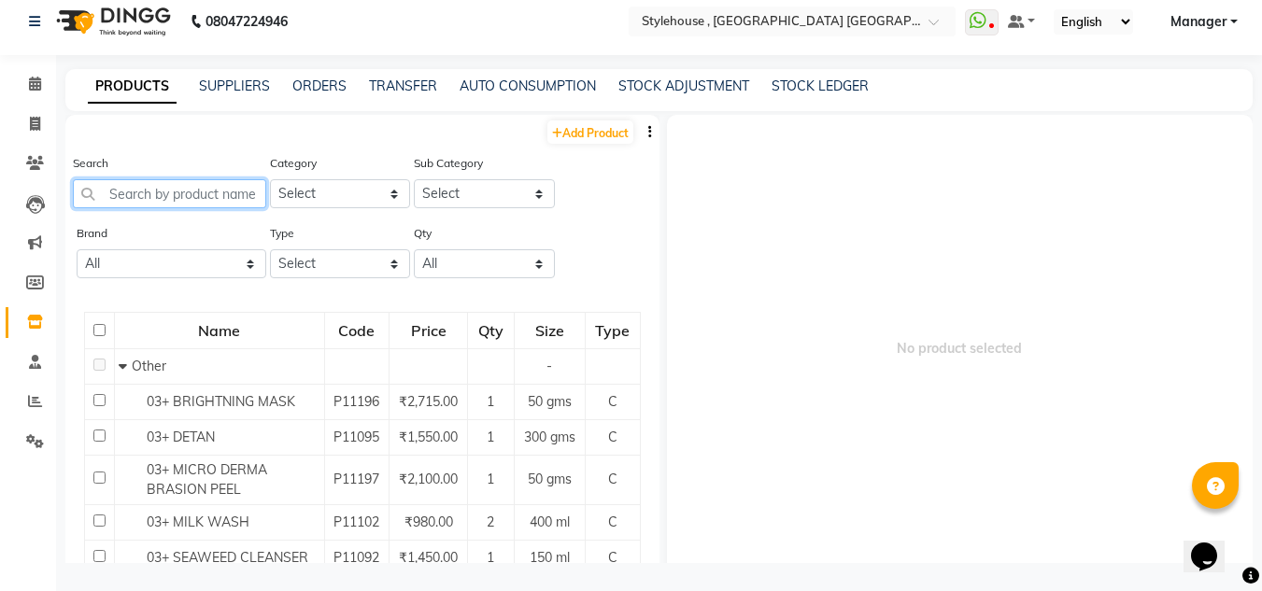
click at [214, 195] on input "text" at bounding box center [169, 193] width 193 height 29
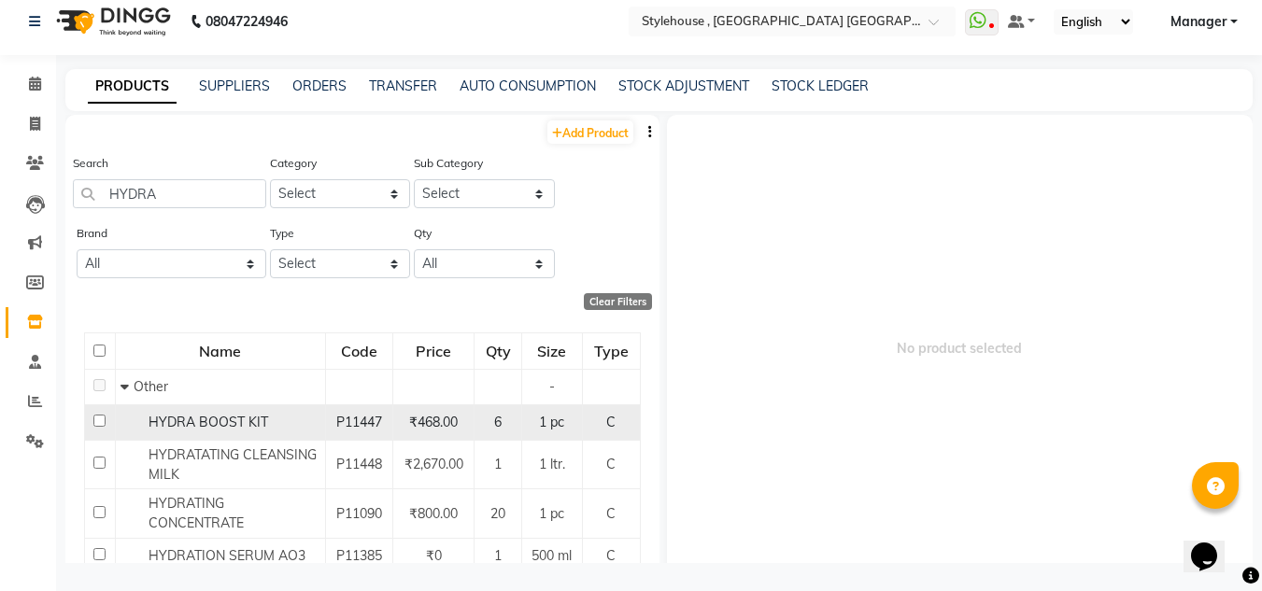
click at [103, 419] on input "checkbox" at bounding box center [99, 421] width 12 height 12
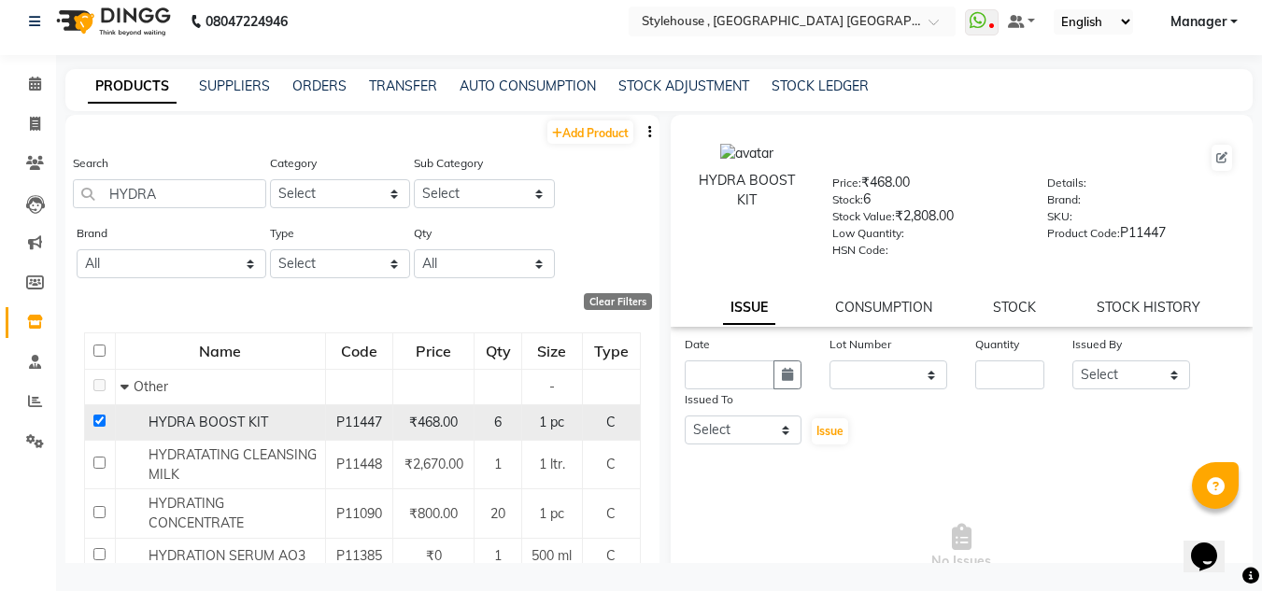
click at [95, 419] on input "checkbox" at bounding box center [99, 421] width 12 height 12
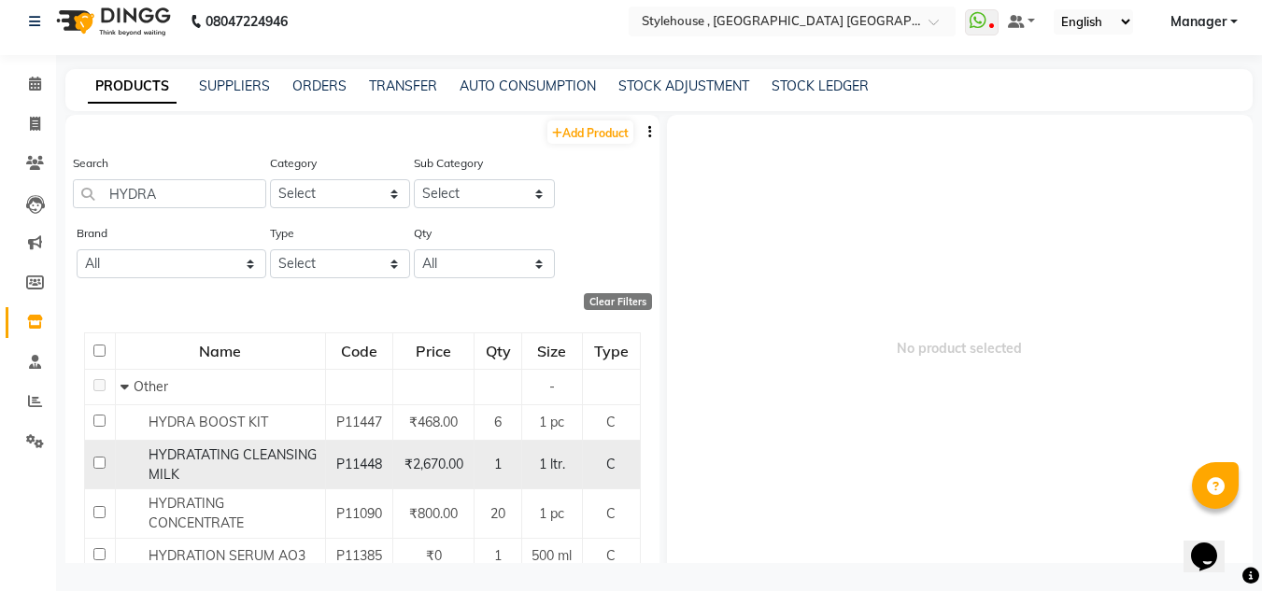
click at [95, 465] on input "checkbox" at bounding box center [99, 463] width 12 height 12
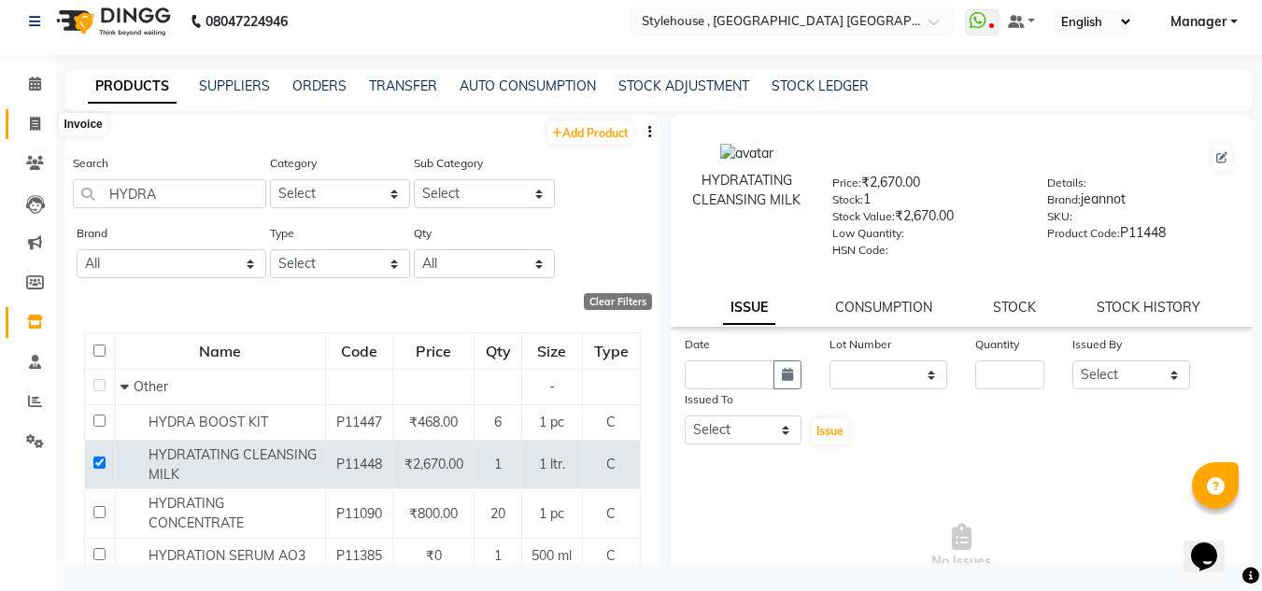
click at [39, 118] on icon at bounding box center [35, 124] width 10 height 14
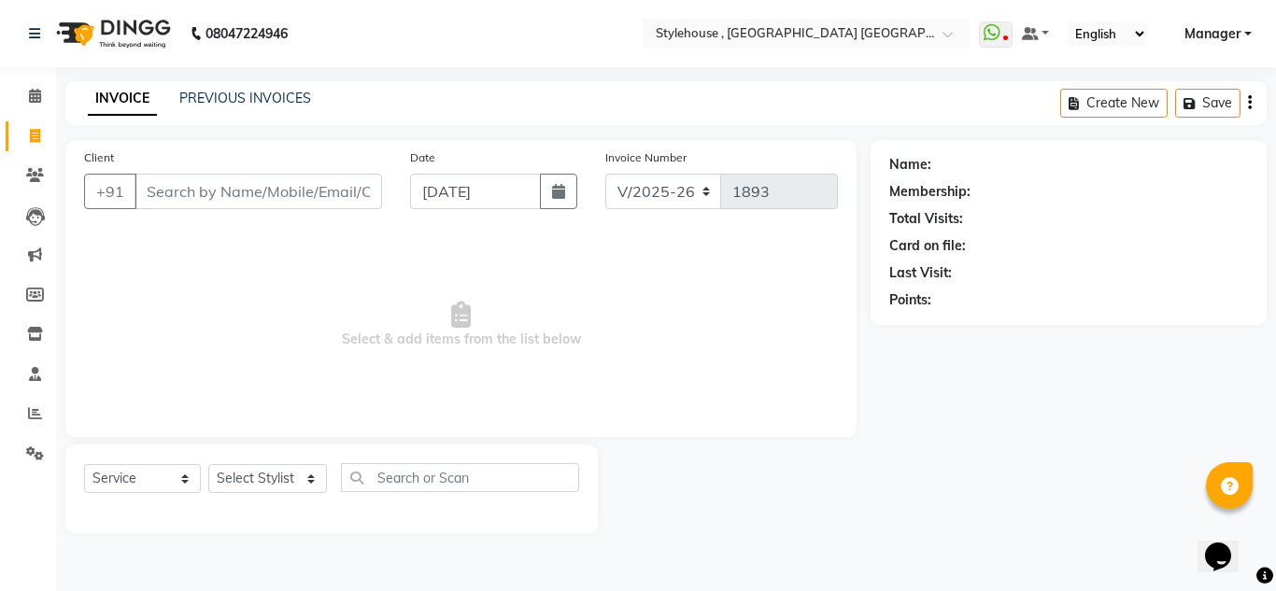
click at [282, 188] on input "Client" at bounding box center [257, 191] width 247 height 35
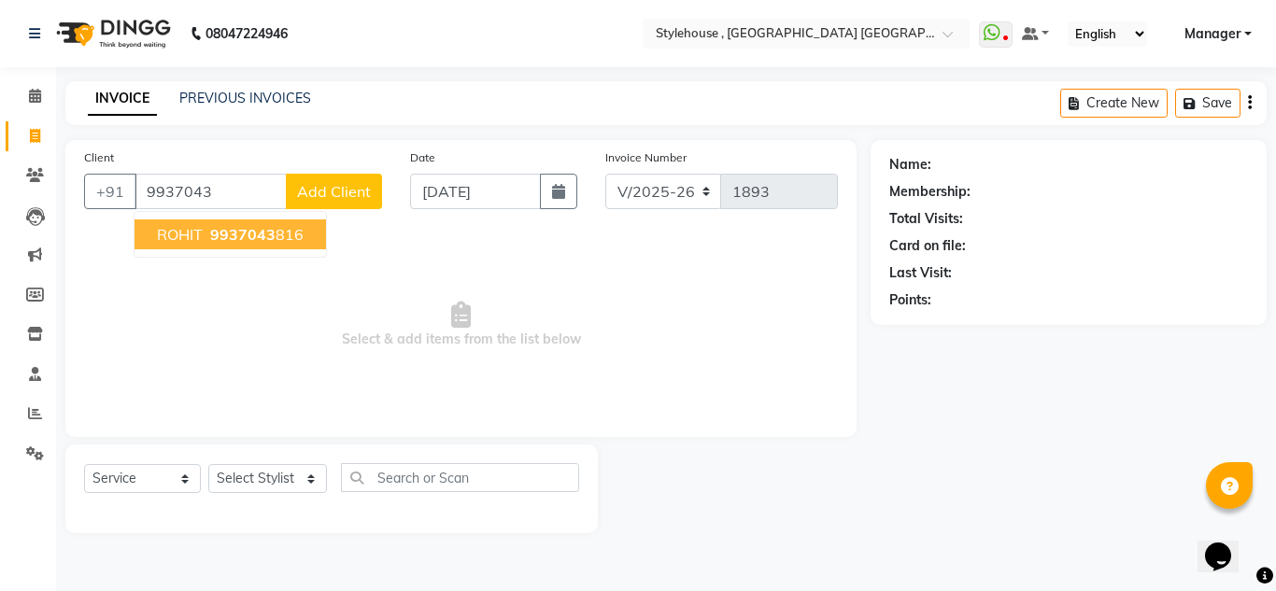
click at [249, 237] on span "9937043" at bounding box center [242, 234] width 65 height 19
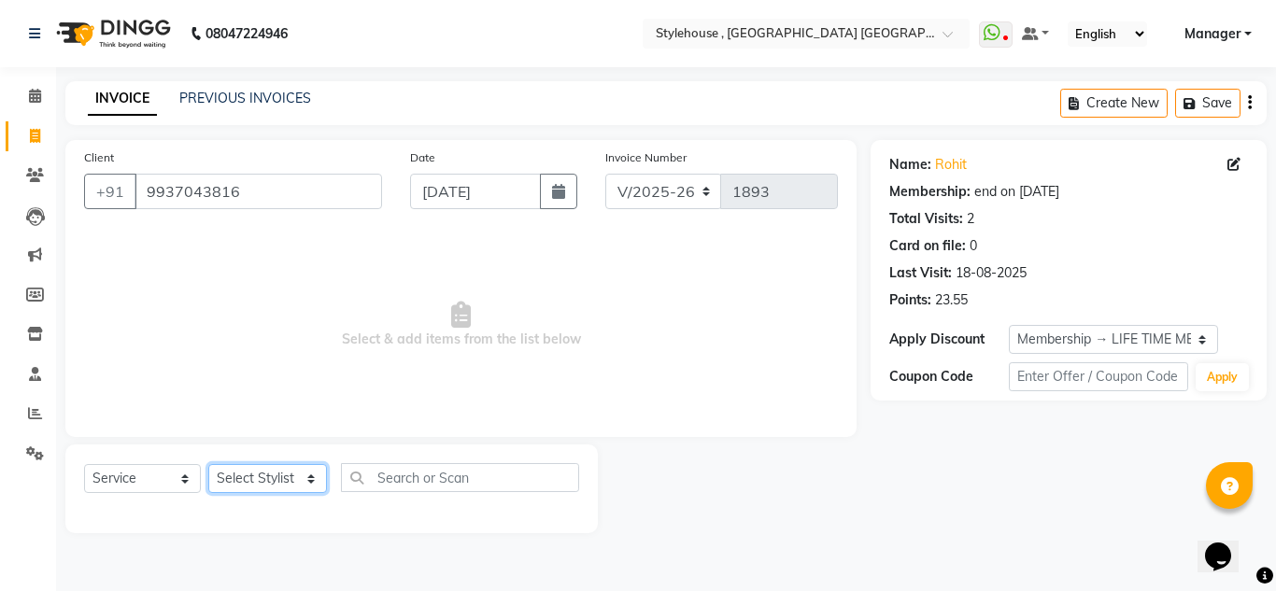
click at [309, 477] on select "Select Stylist [PERSON_NAME] [PERSON_NAME] [PERSON_NAME] [PERSON_NAME] MAMMA Ma…" at bounding box center [267, 478] width 119 height 29
click at [208, 464] on select "Select Stylist [PERSON_NAME] [PERSON_NAME] [PERSON_NAME] [PERSON_NAME] MAMMA Ma…" at bounding box center [267, 478] width 119 height 29
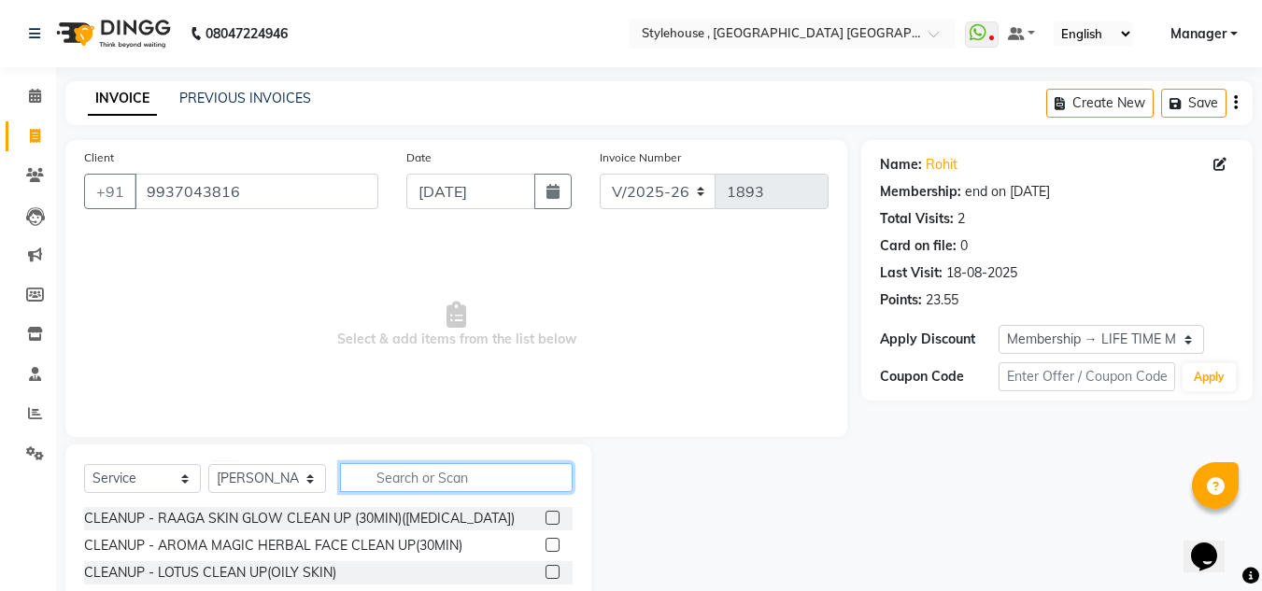
click at [387, 484] on input "text" at bounding box center [456, 477] width 233 height 29
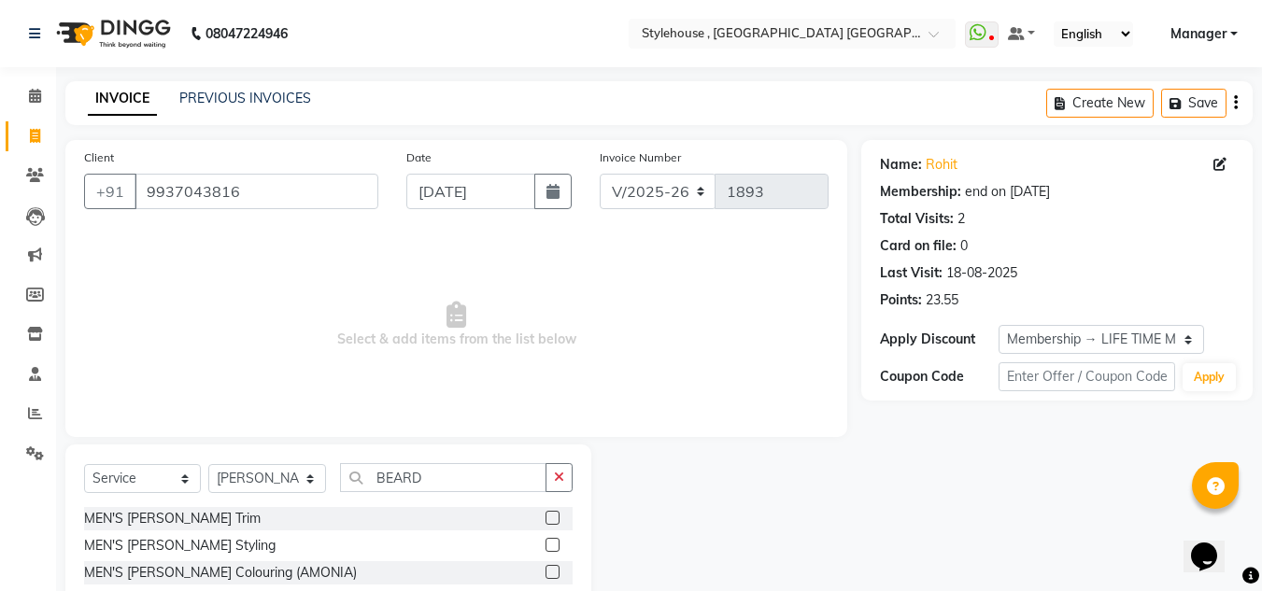
click at [550, 543] on label at bounding box center [552, 545] width 14 height 14
click at [550, 543] on input "checkbox" at bounding box center [551, 546] width 12 height 12
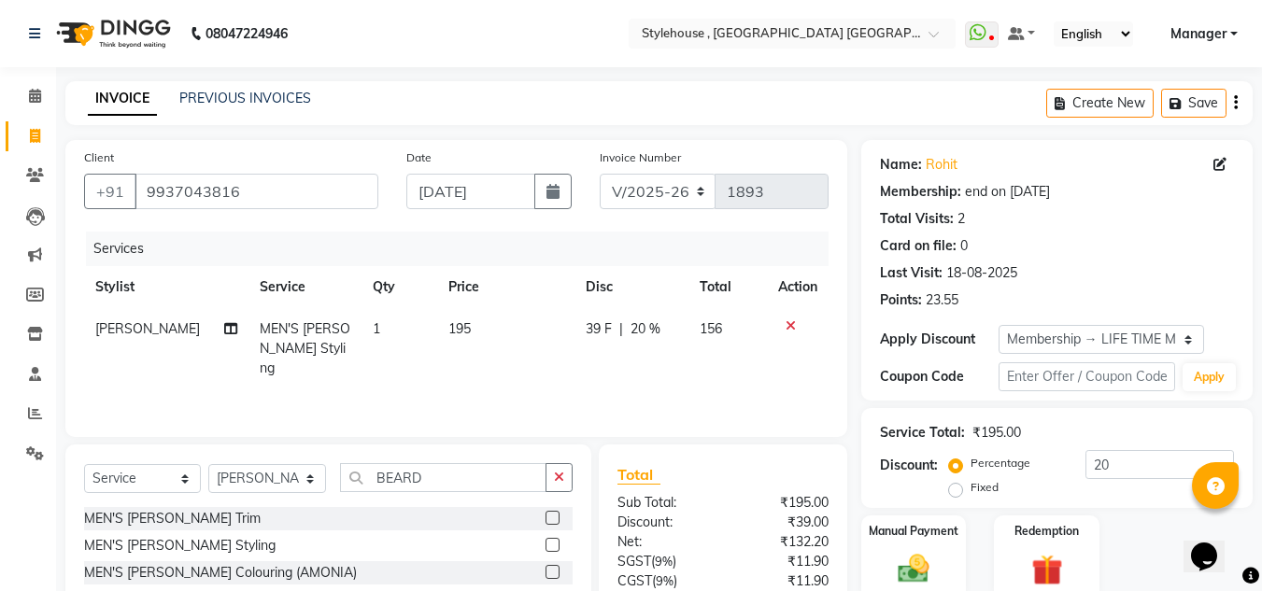
click at [551, 515] on label at bounding box center [552, 518] width 14 height 14
click at [551, 515] on input "checkbox" at bounding box center [551, 519] width 12 height 12
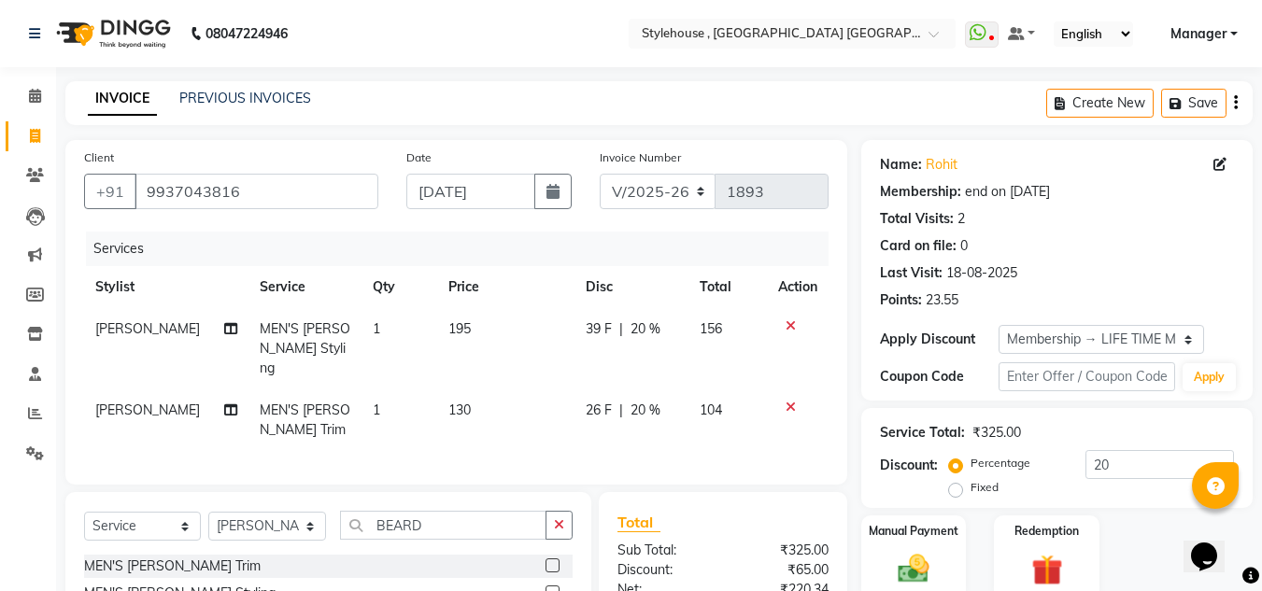
click at [793, 325] on icon at bounding box center [790, 325] width 10 height 13
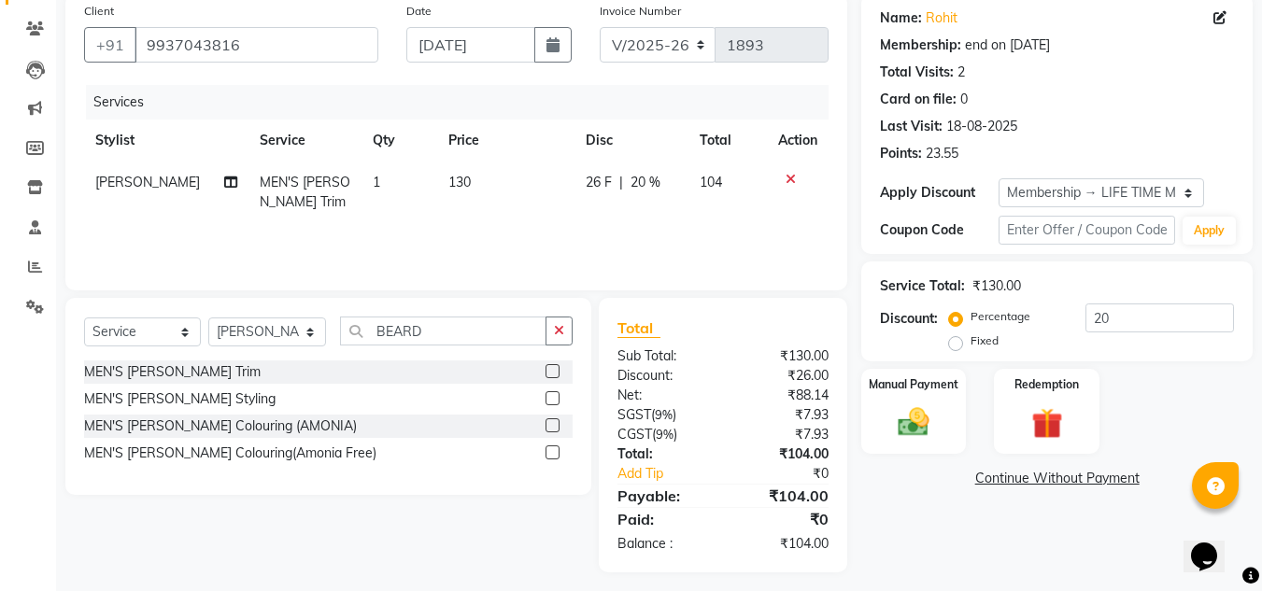
scroll to position [156, 0]
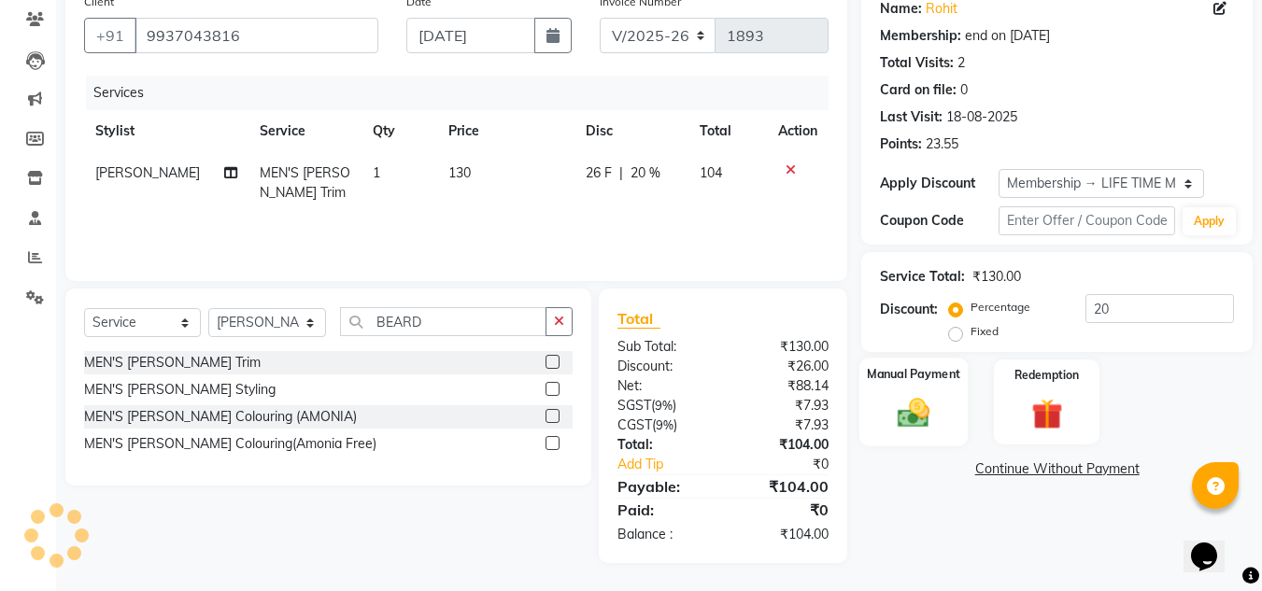
click at [913, 410] on img at bounding box center [913, 412] width 52 height 37
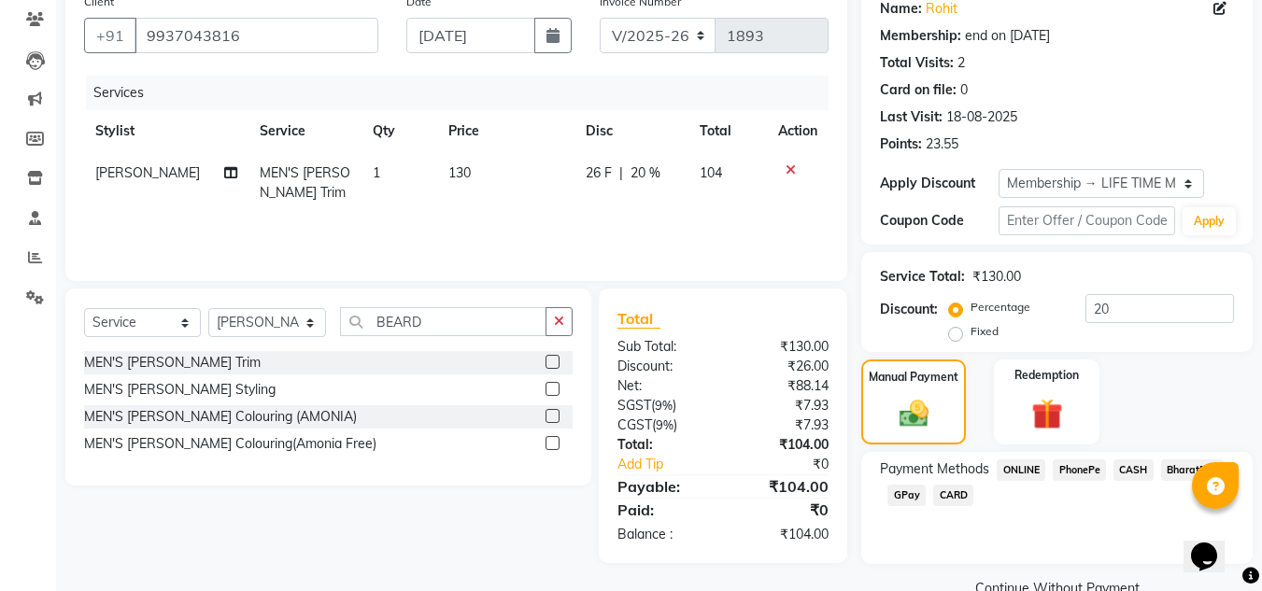
click at [1129, 470] on span "CASH" at bounding box center [1133, 469] width 40 height 21
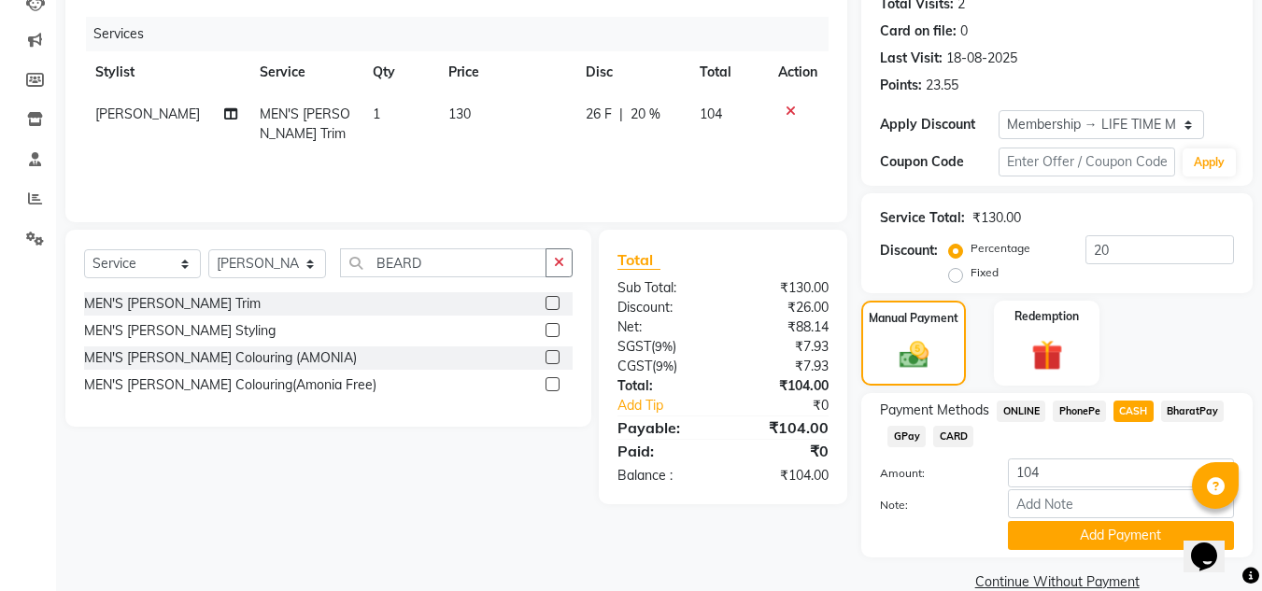
scroll to position [247, 0]
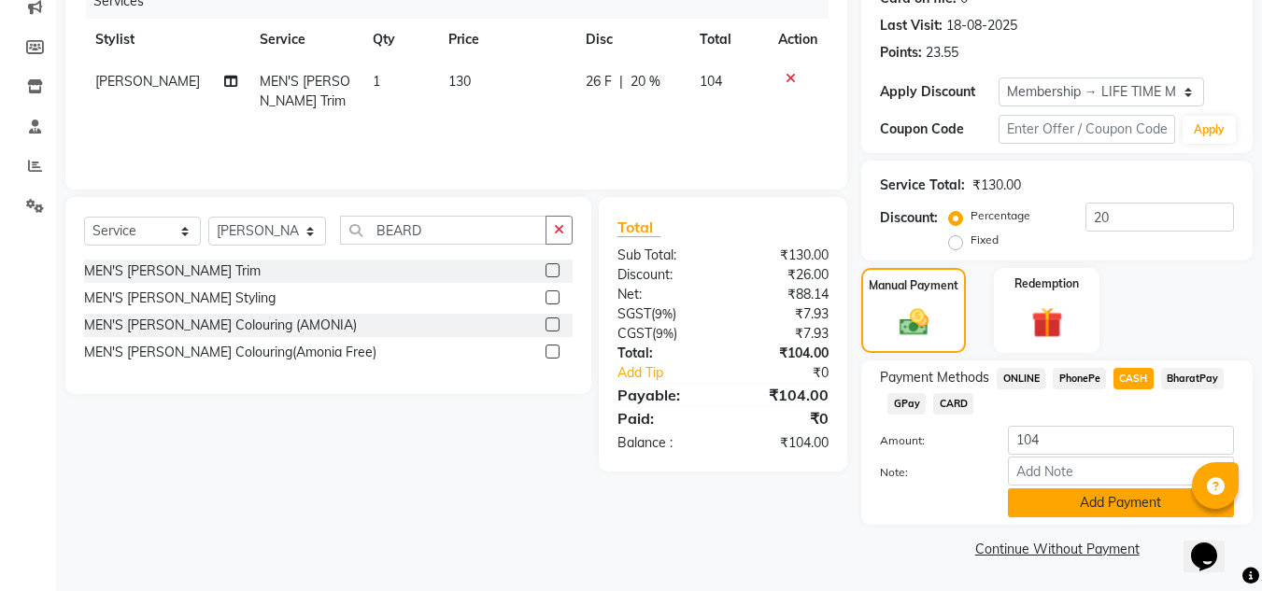
click at [1097, 502] on button "Add Payment" at bounding box center [1121, 502] width 226 height 29
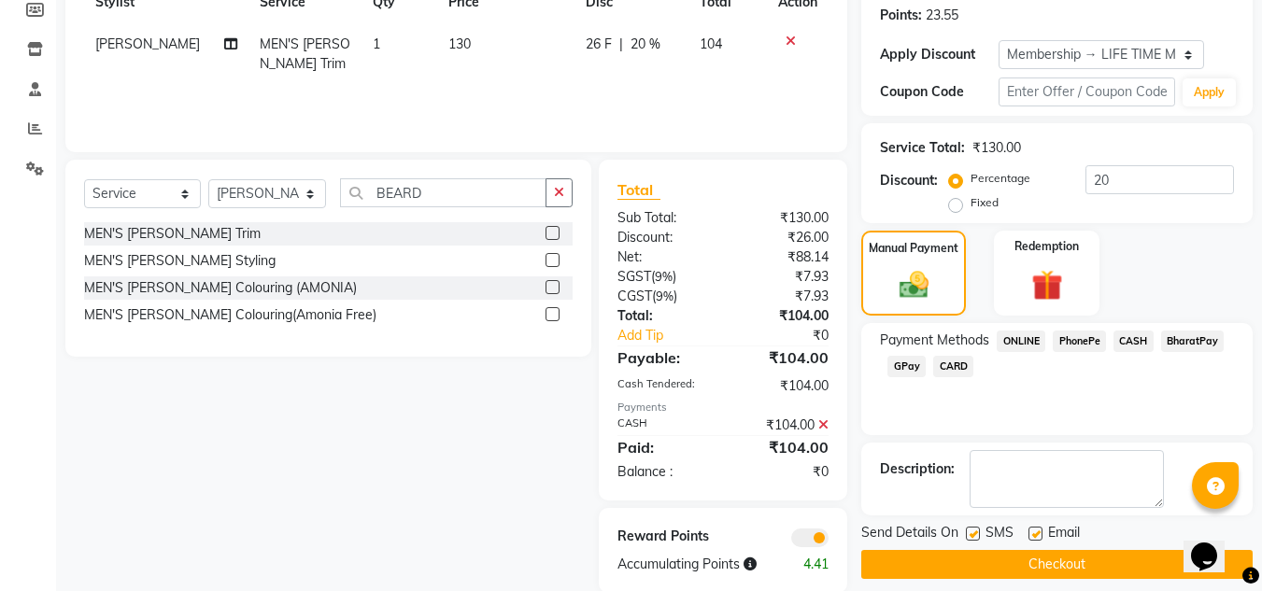
scroll to position [315, 0]
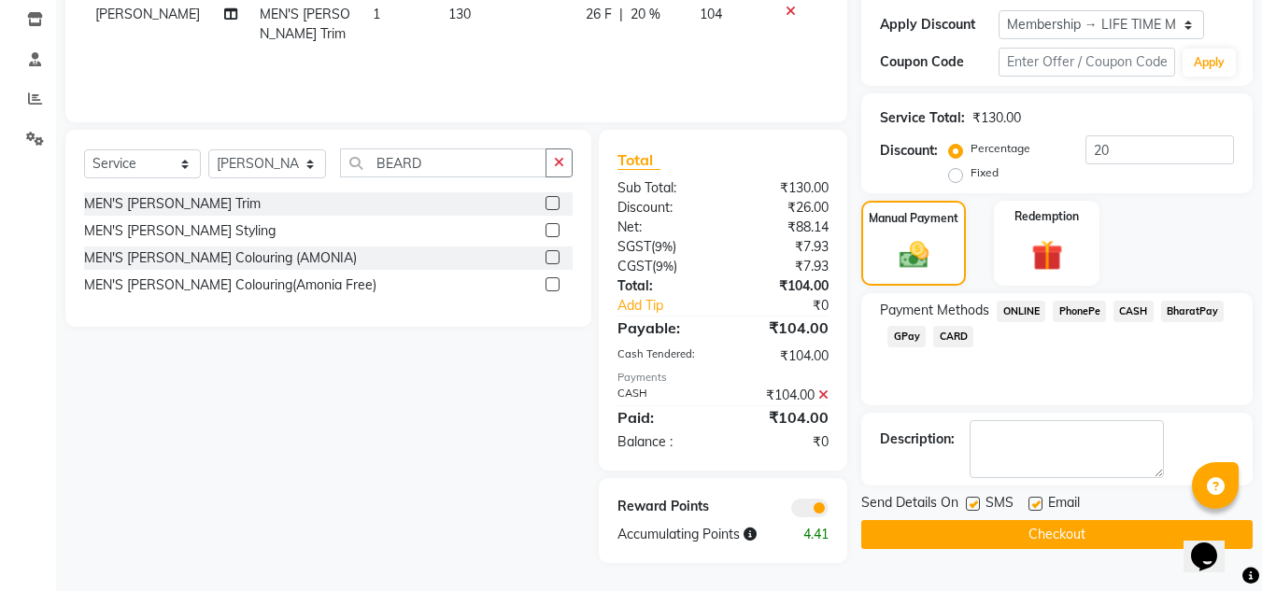
click at [1005, 538] on button "Checkout" at bounding box center [1056, 534] width 391 height 29
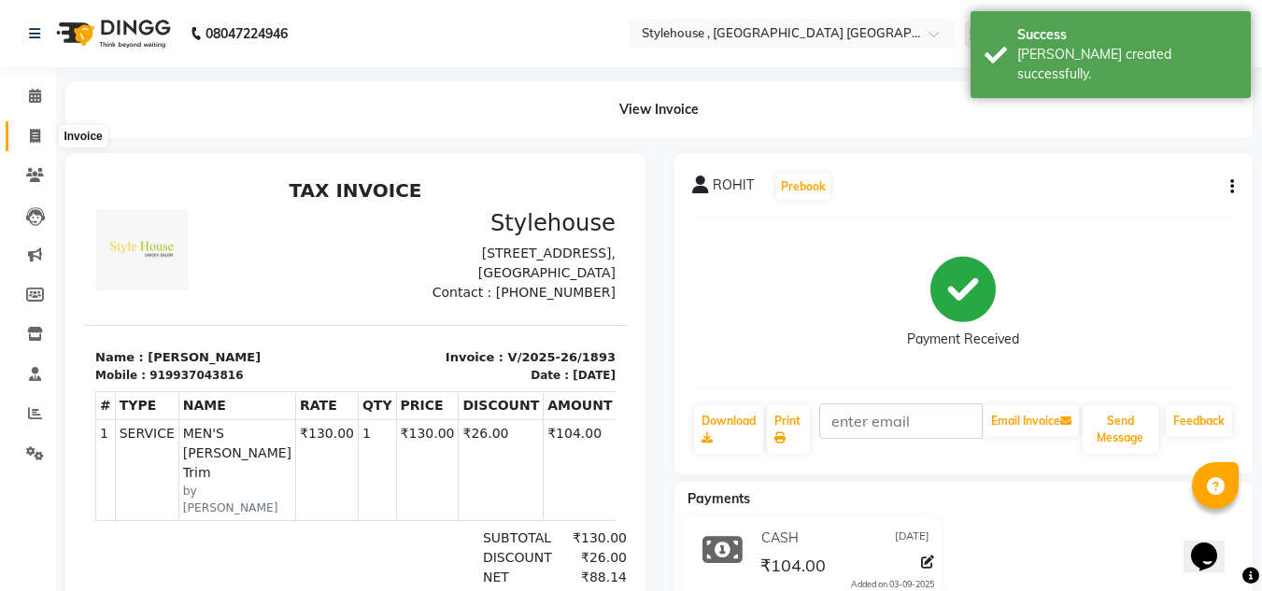
click at [34, 138] on icon at bounding box center [35, 136] width 10 height 14
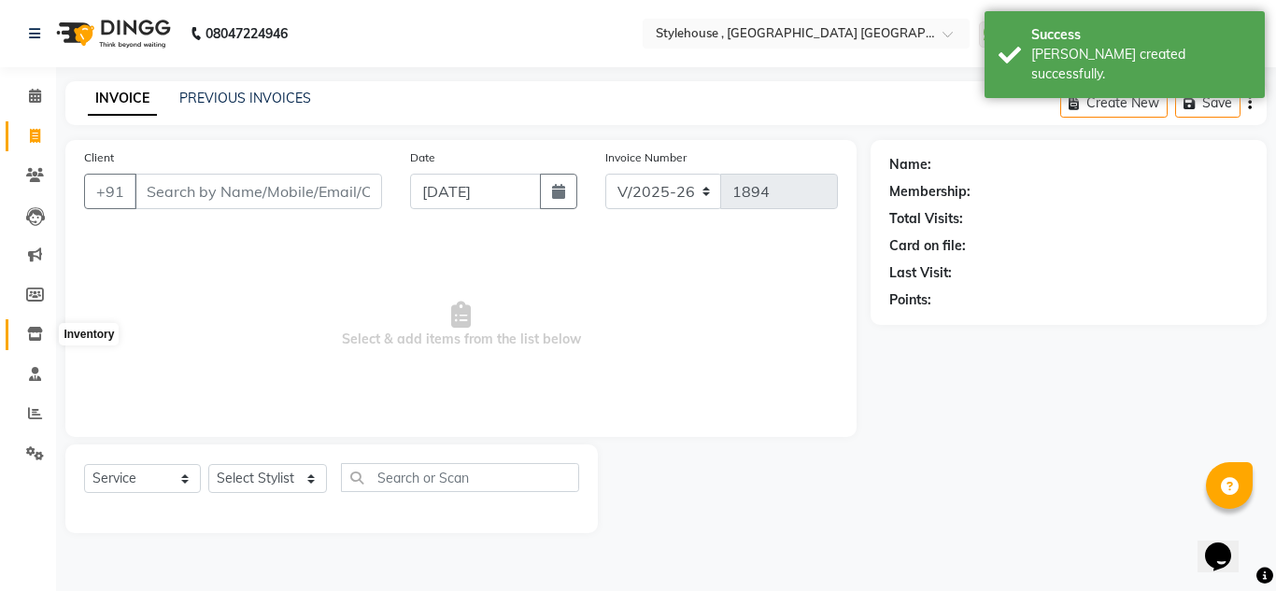
click at [32, 327] on icon at bounding box center [35, 334] width 16 height 14
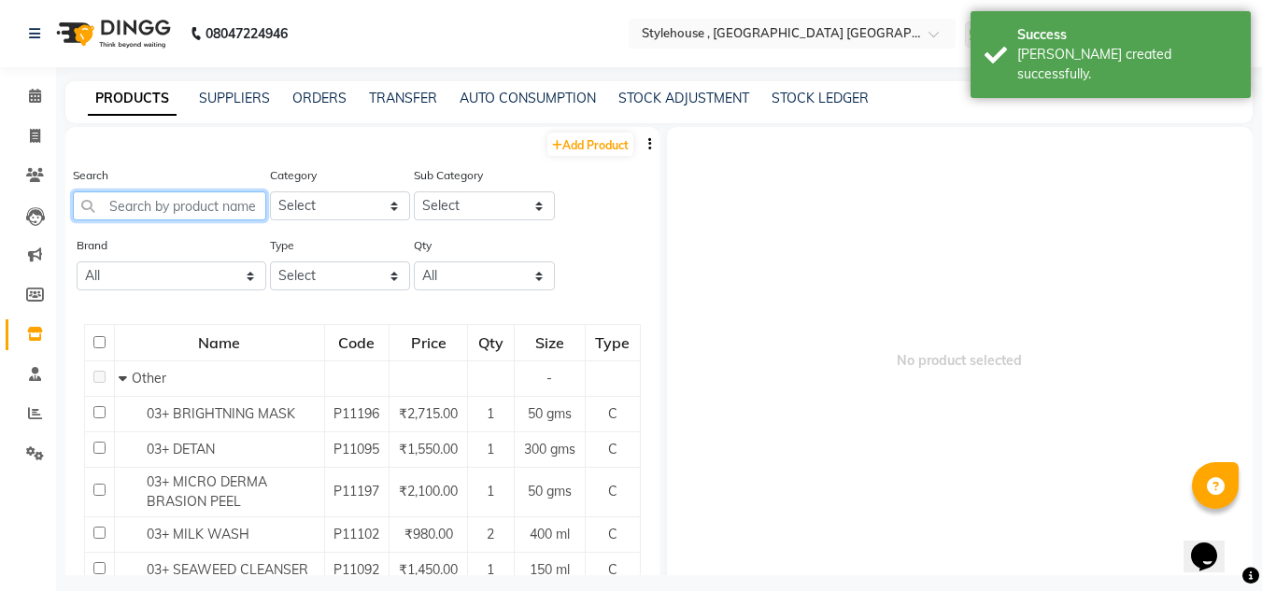
click at [179, 203] on input "text" at bounding box center [169, 205] width 193 height 29
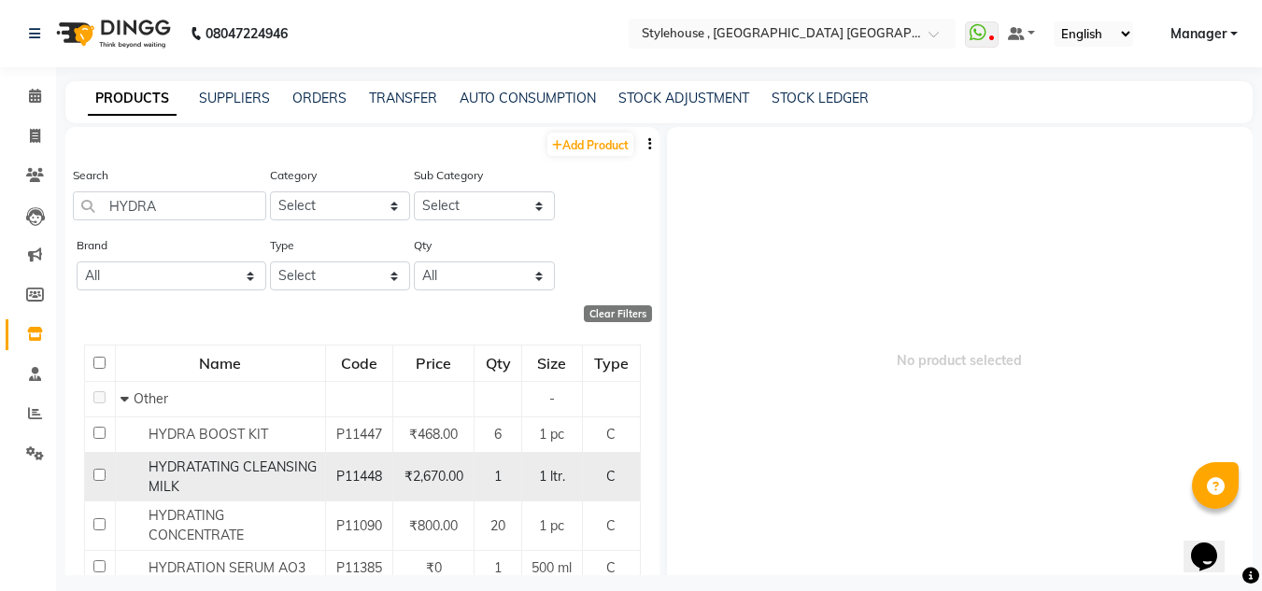
click at [93, 471] on input "checkbox" at bounding box center [99, 475] width 12 height 12
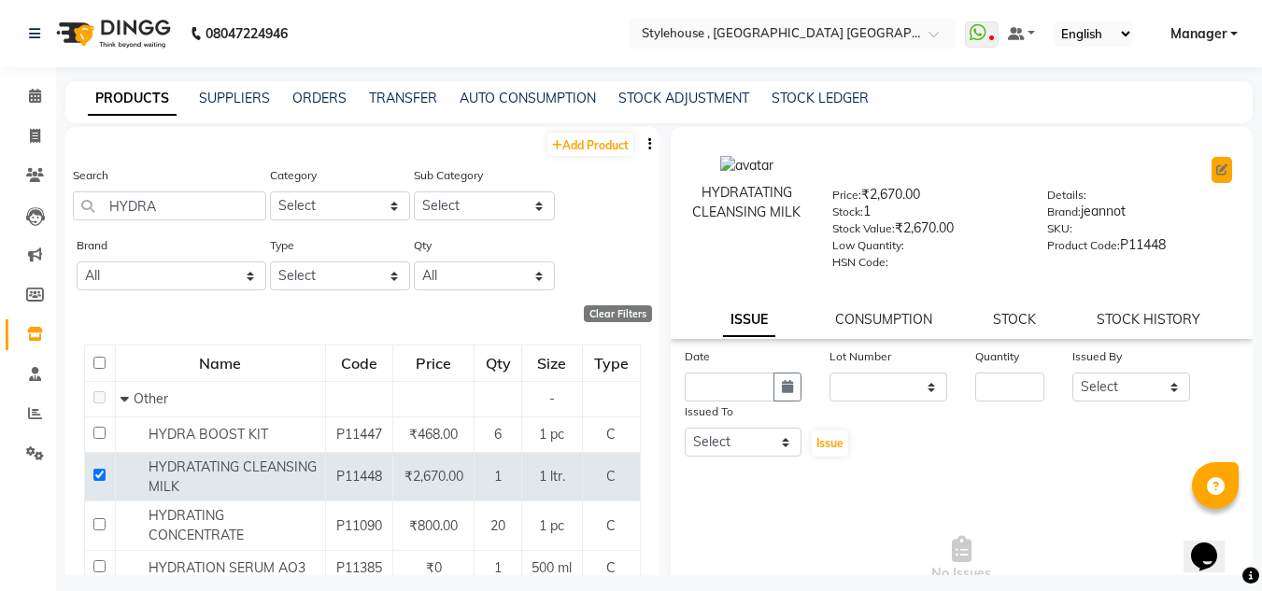
click at [1216, 171] on icon at bounding box center [1221, 169] width 11 height 11
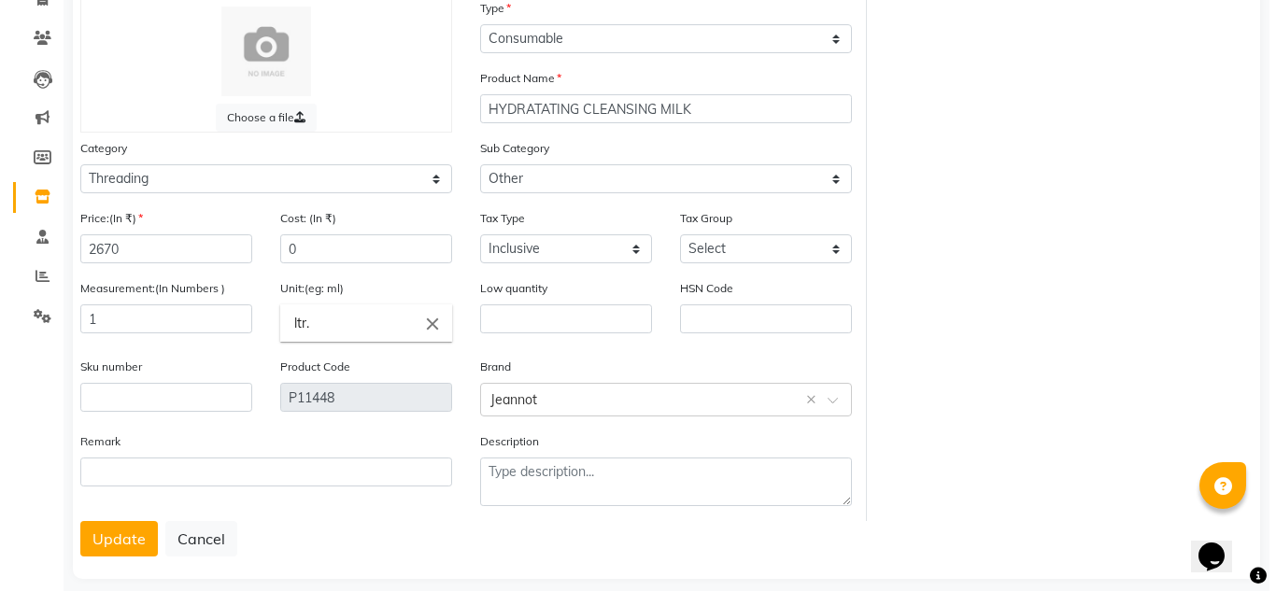
scroll to position [157, 0]
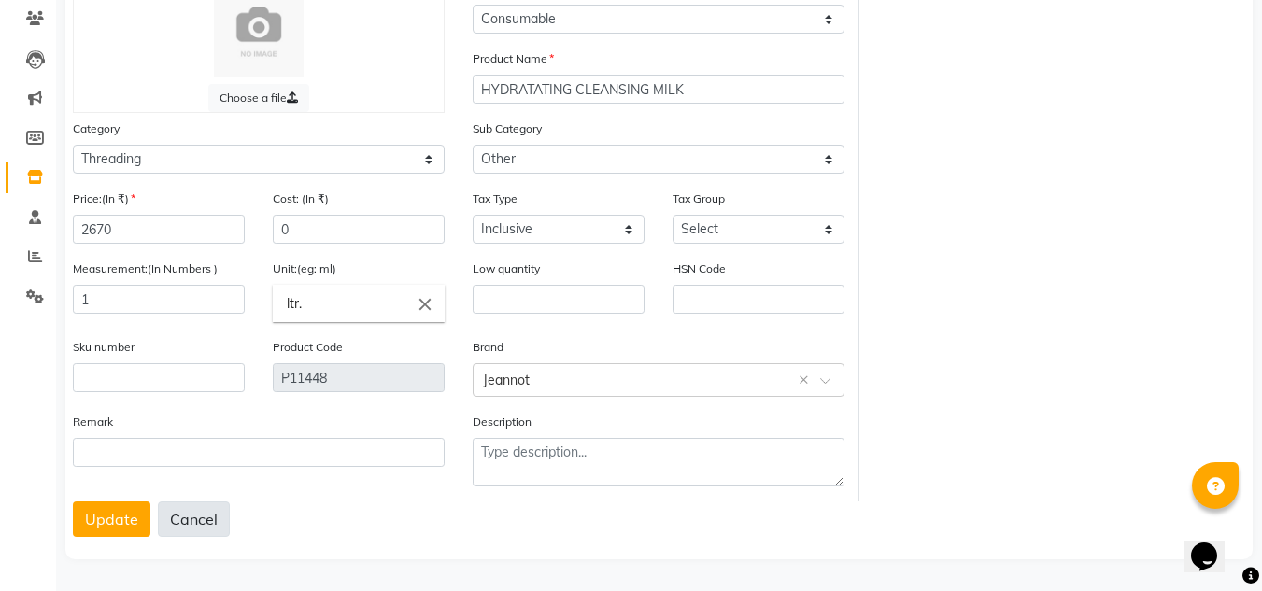
click at [195, 524] on button "Cancel" at bounding box center [194, 518] width 72 height 35
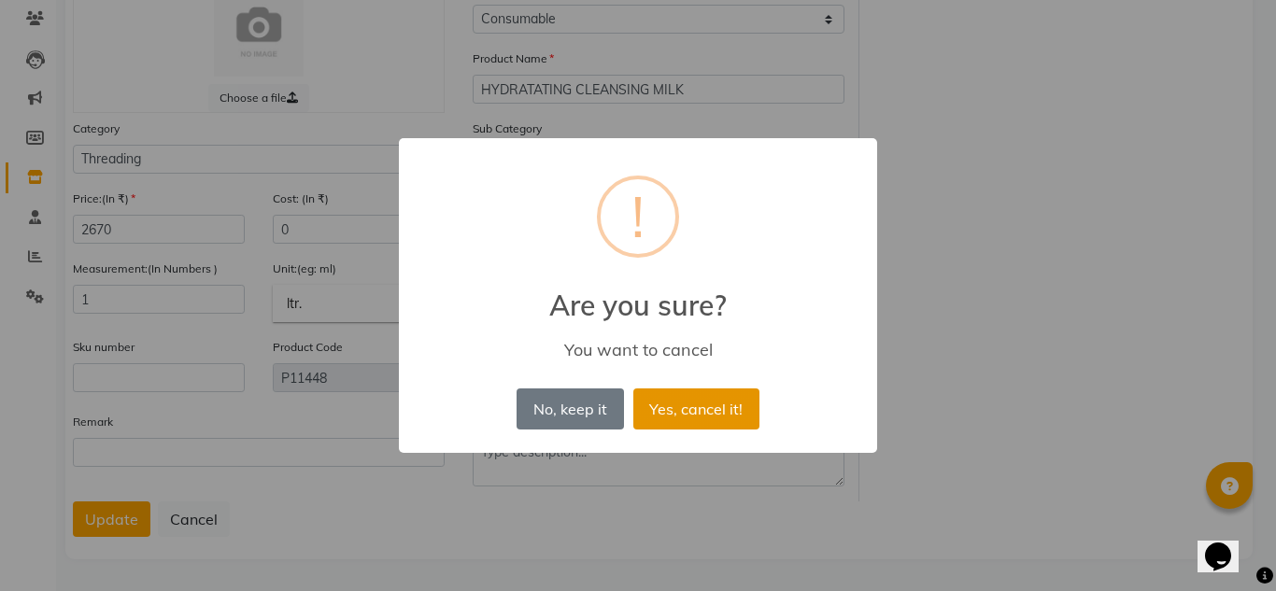
click at [710, 414] on button "Yes, cancel it!" at bounding box center [696, 408] width 126 height 41
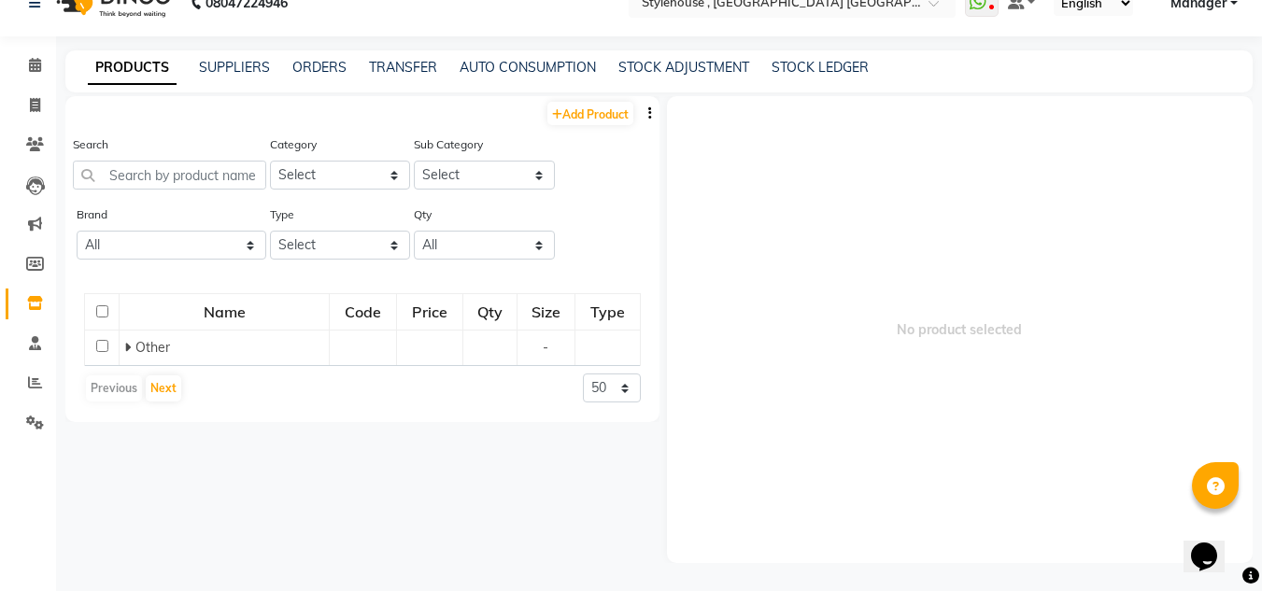
scroll to position [12, 0]
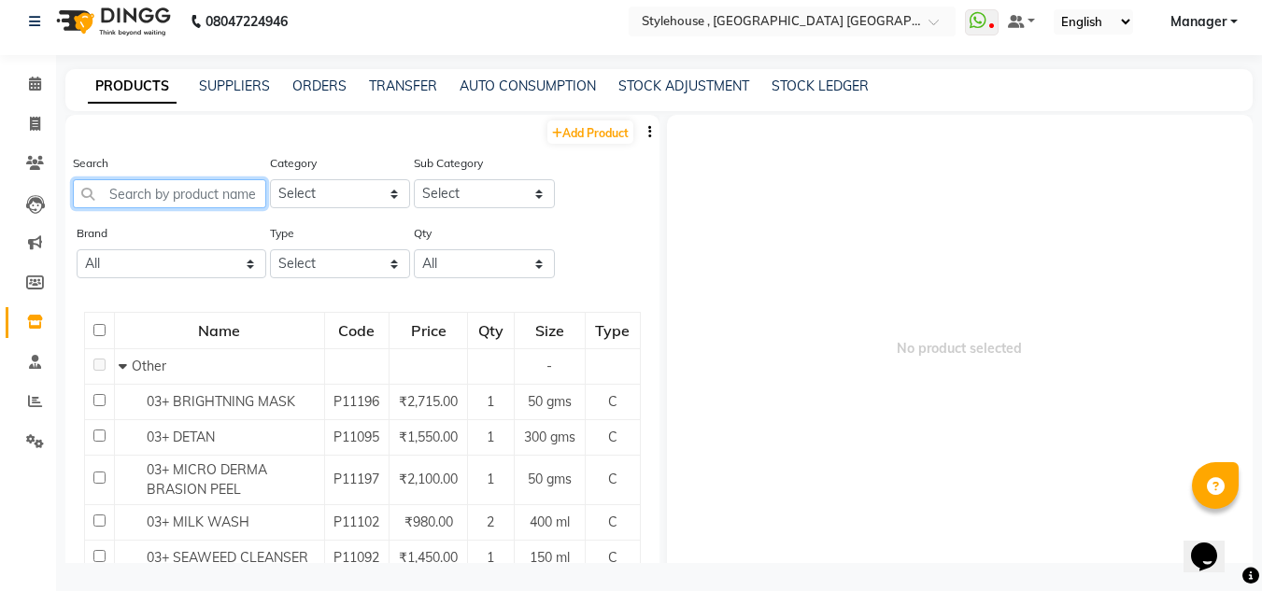
click at [190, 194] on input "text" at bounding box center [169, 193] width 193 height 29
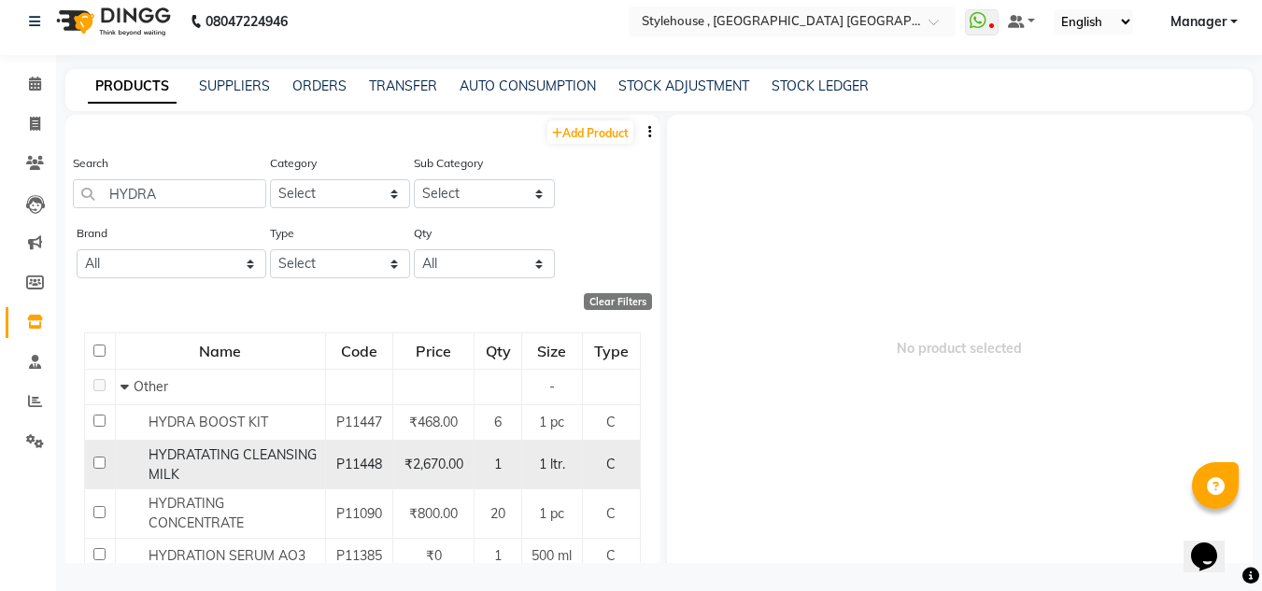
click at [95, 459] on input "checkbox" at bounding box center [99, 463] width 12 height 12
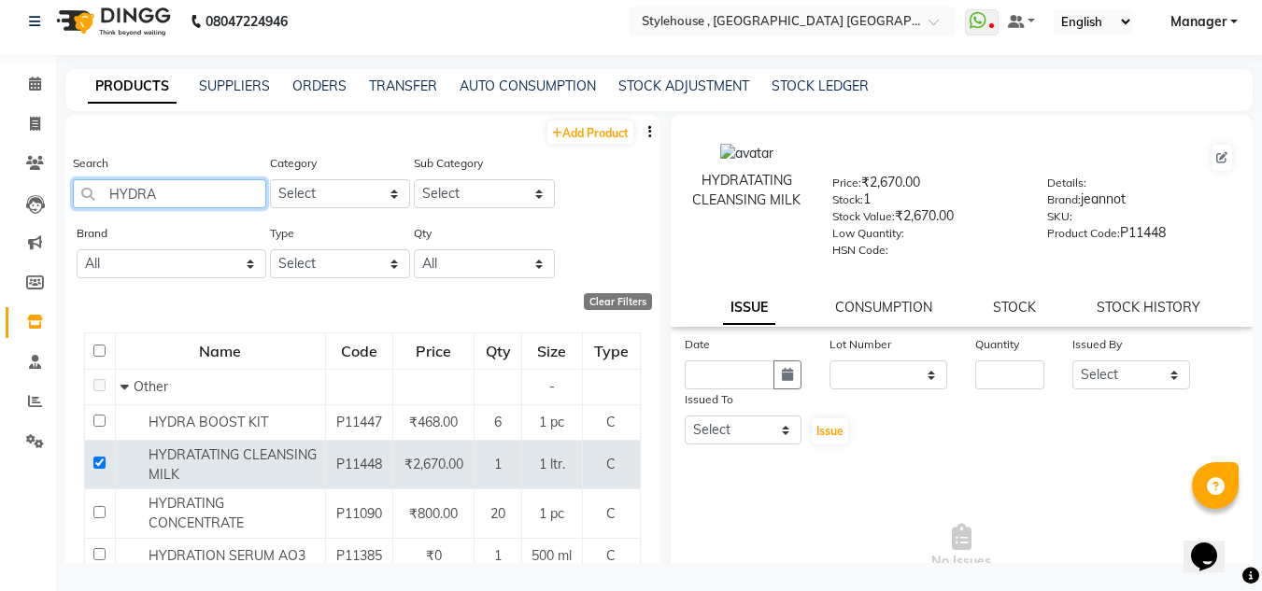
click at [219, 193] on input "HYDRA" at bounding box center [169, 193] width 193 height 29
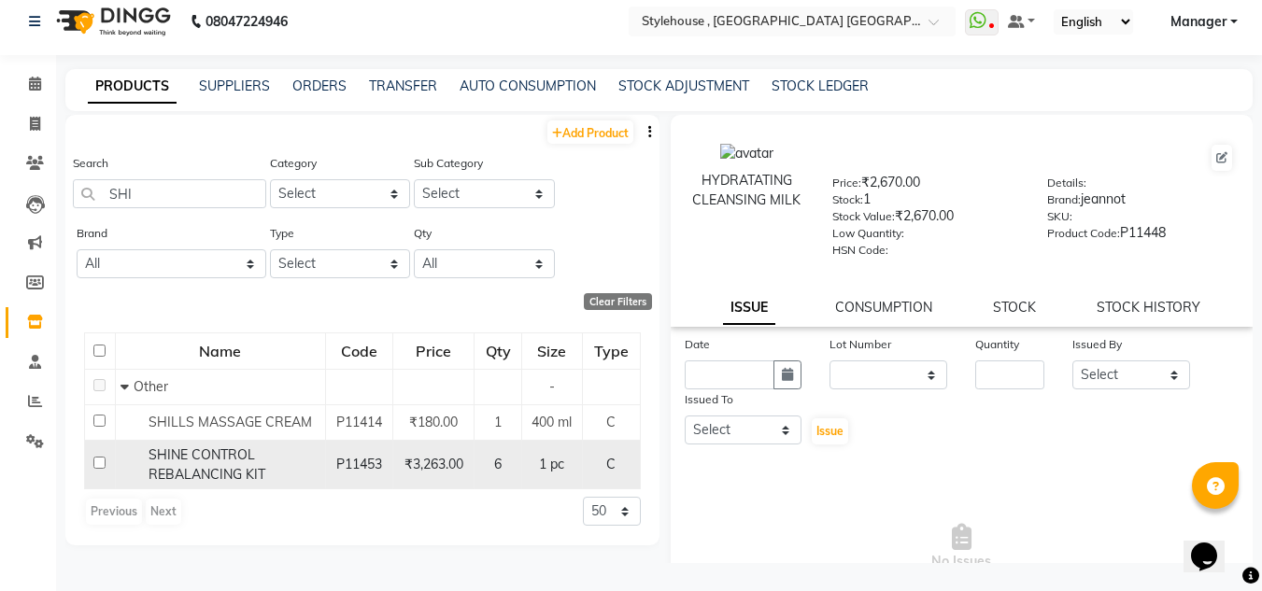
click at [99, 461] on input "checkbox" at bounding box center [99, 463] width 12 height 12
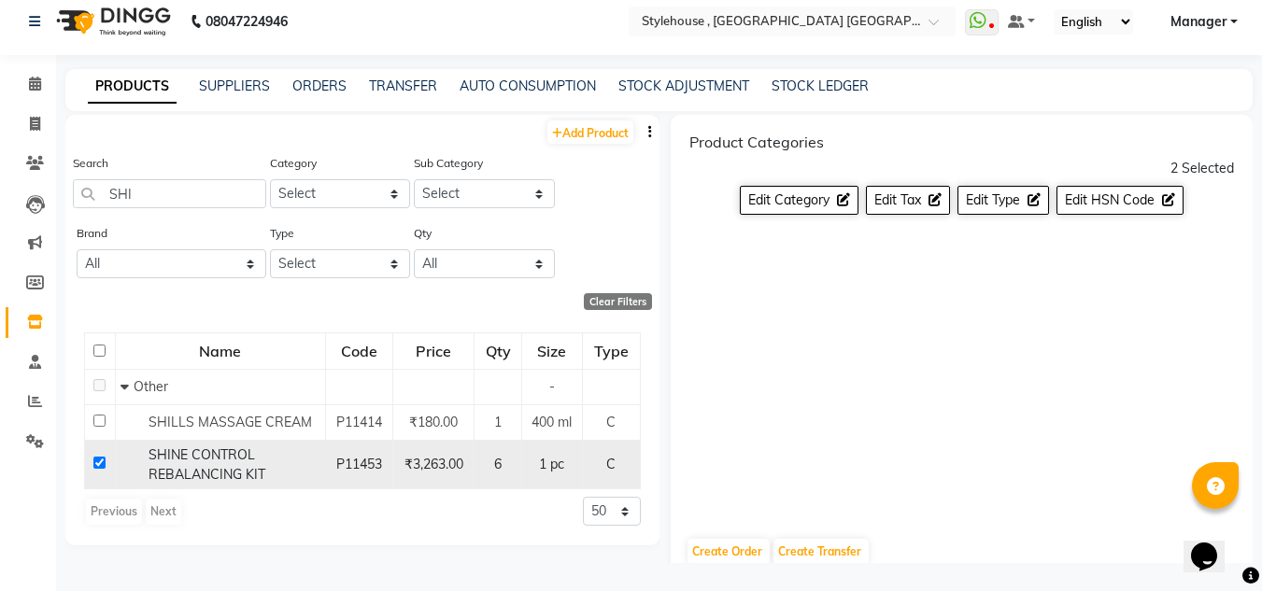
click at [98, 463] on input "checkbox" at bounding box center [99, 463] width 12 height 12
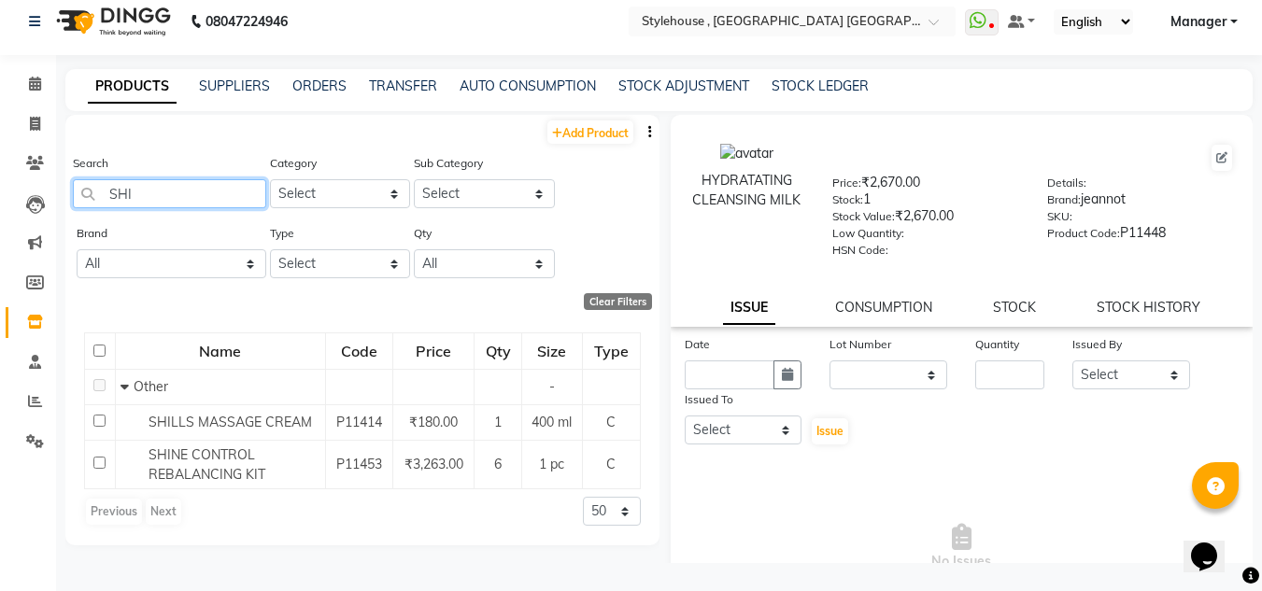
click at [199, 198] on input "SHI" at bounding box center [169, 193] width 193 height 29
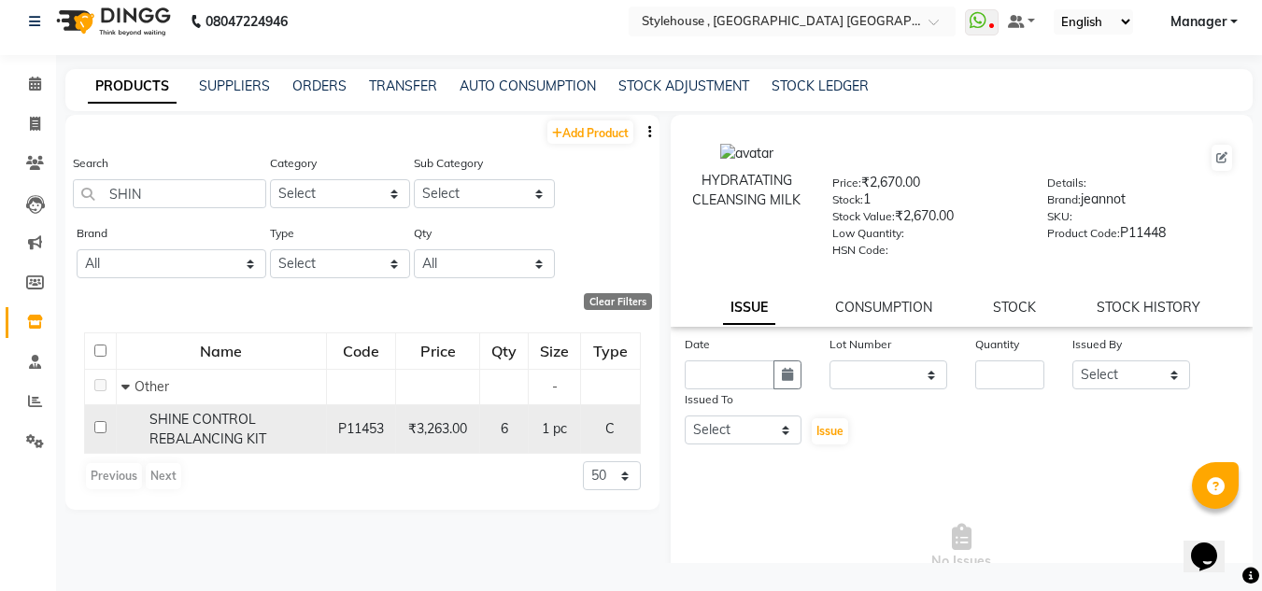
click at [98, 426] on input "checkbox" at bounding box center [100, 427] width 12 height 12
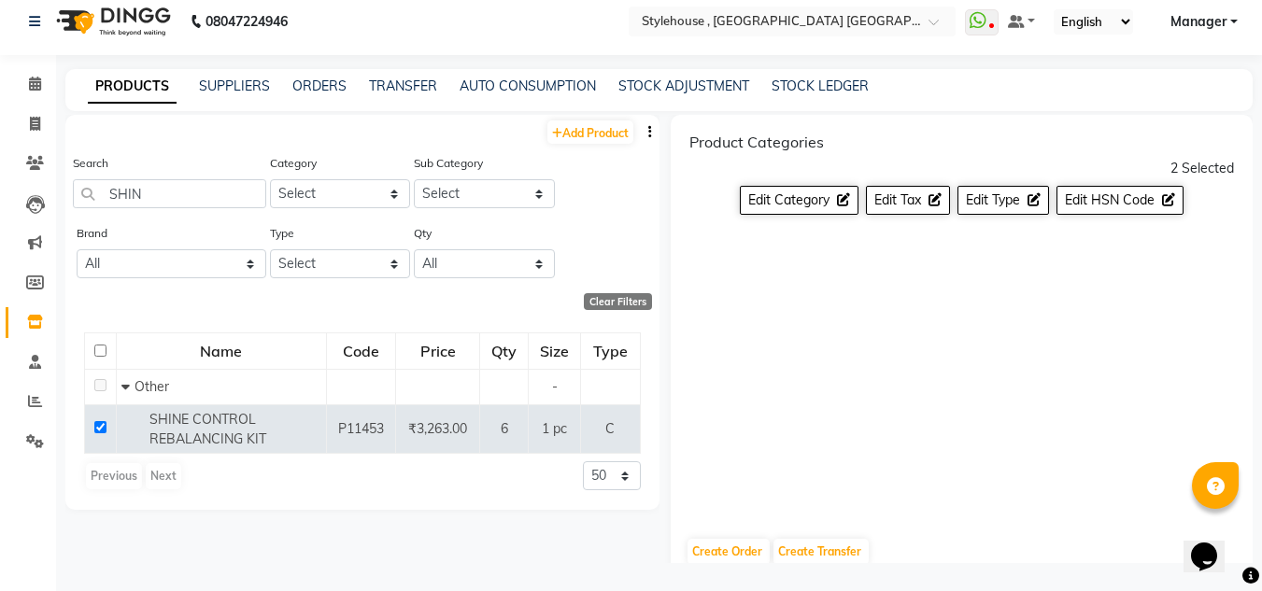
scroll to position [0, 0]
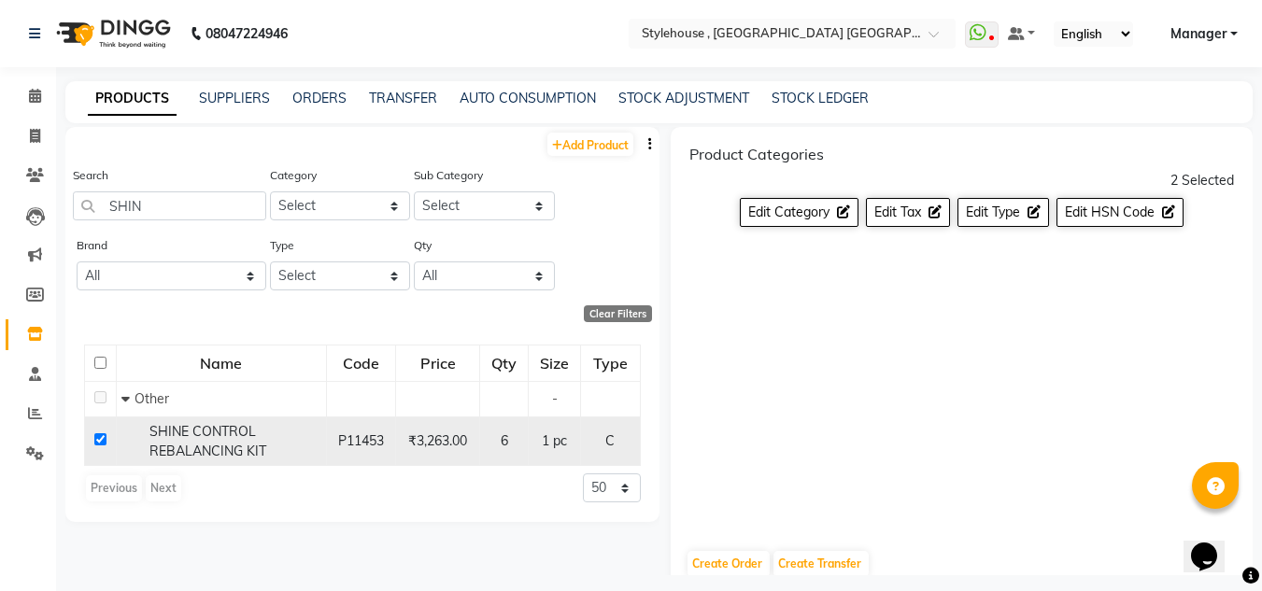
click at [100, 438] on input "checkbox" at bounding box center [100, 439] width 12 height 12
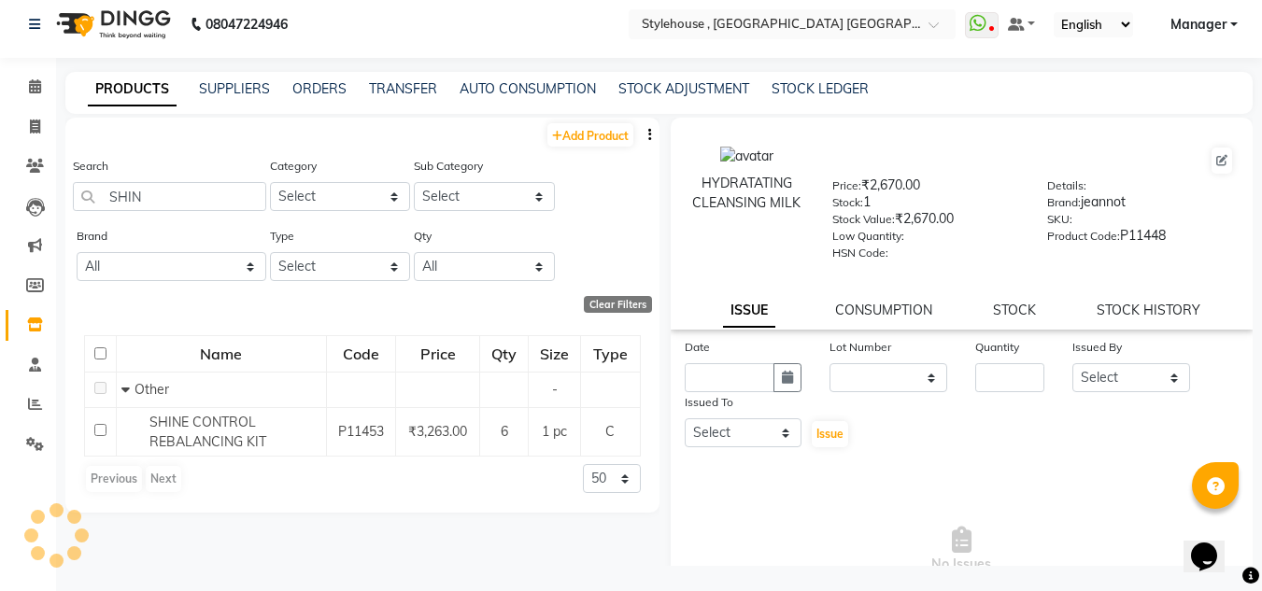
scroll to position [12, 0]
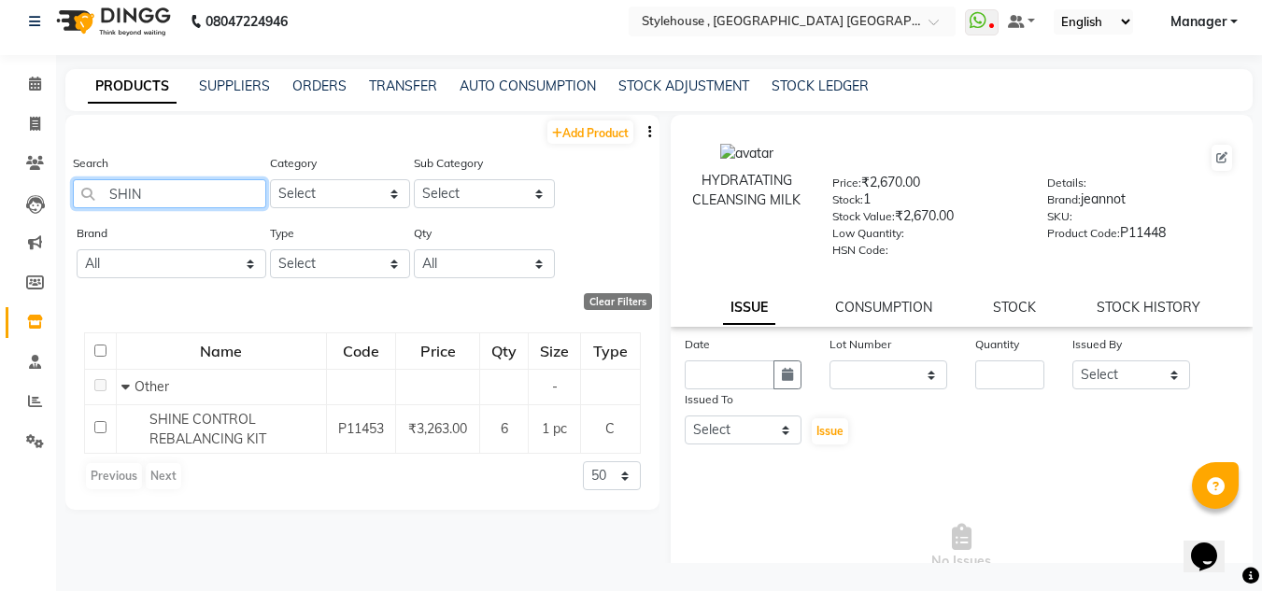
click at [175, 191] on input "SHIN" at bounding box center [169, 193] width 193 height 29
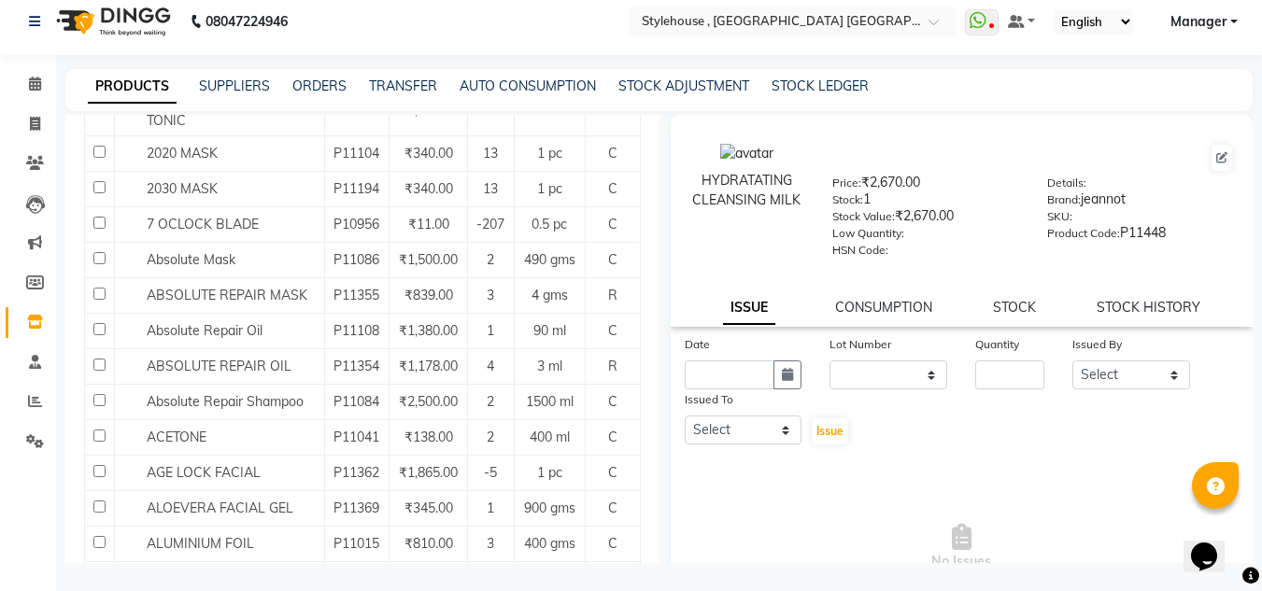
scroll to position [0, 0]
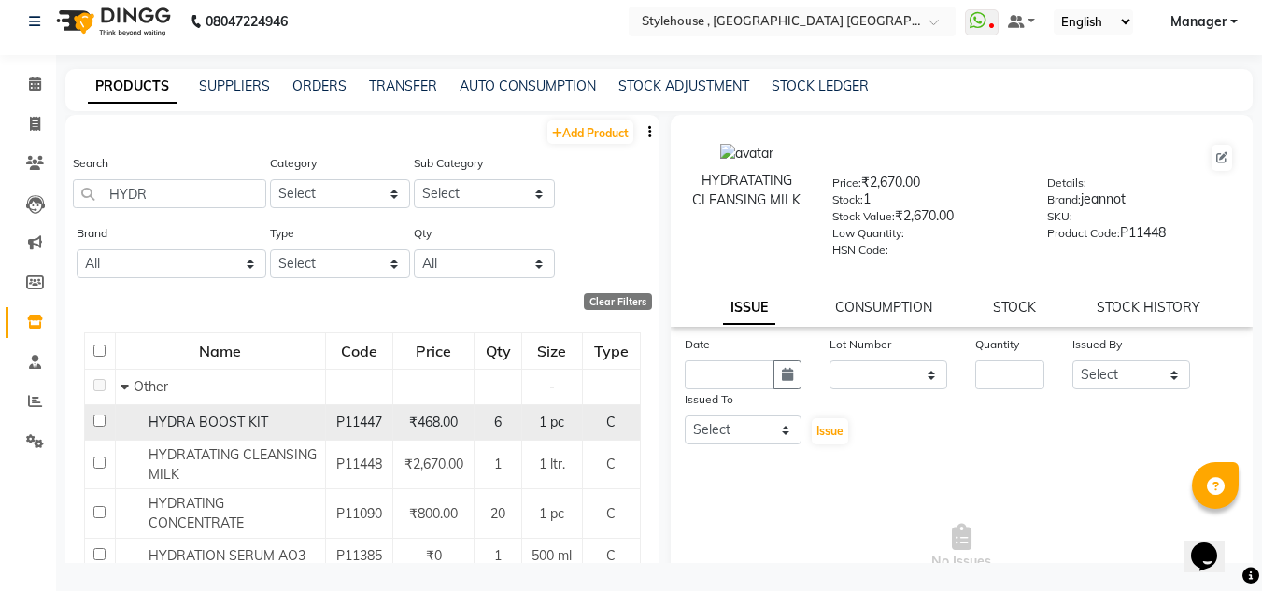
click at [98, 418] on input "checkbox" at bounding box center [99, 421] width 12 height 12
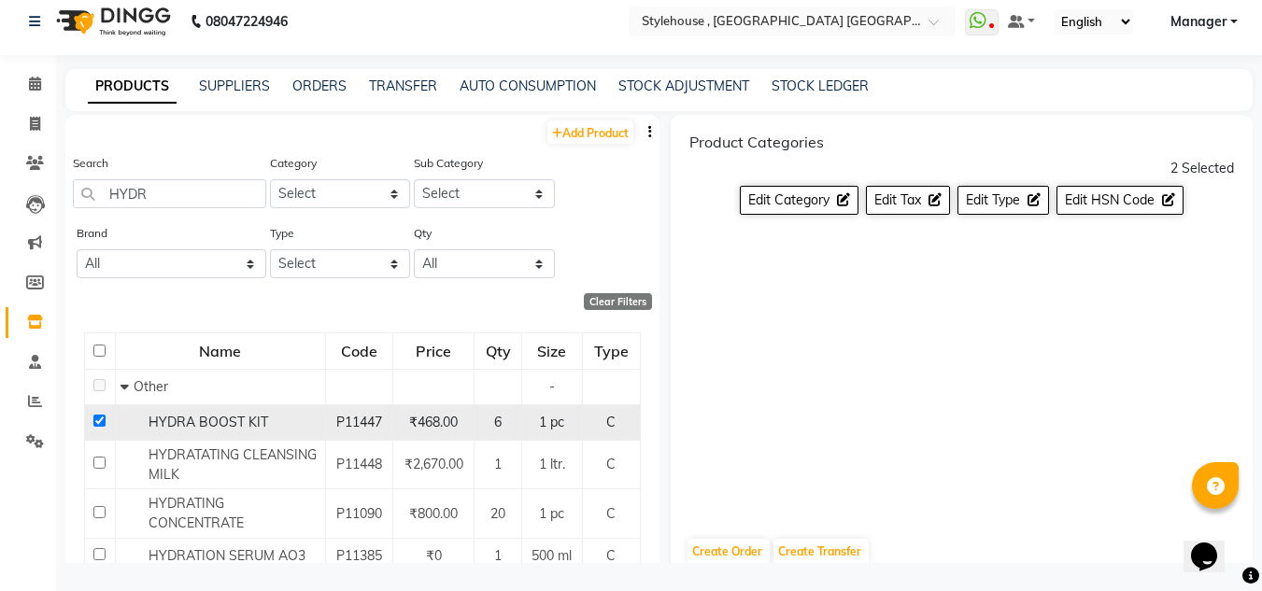
click at [97, 421] on input "checkbox" at bounding box center [99, 421] width 12 height 12
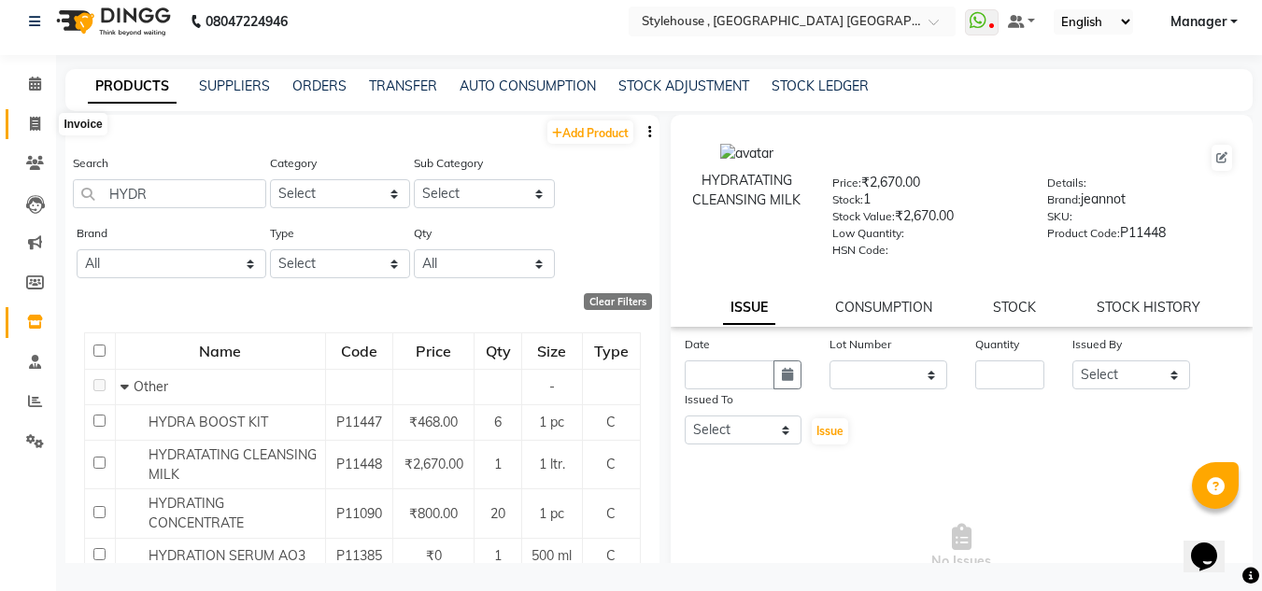
click at [36, 118] on icon at bounding box center [35, 124] width 10 height 14
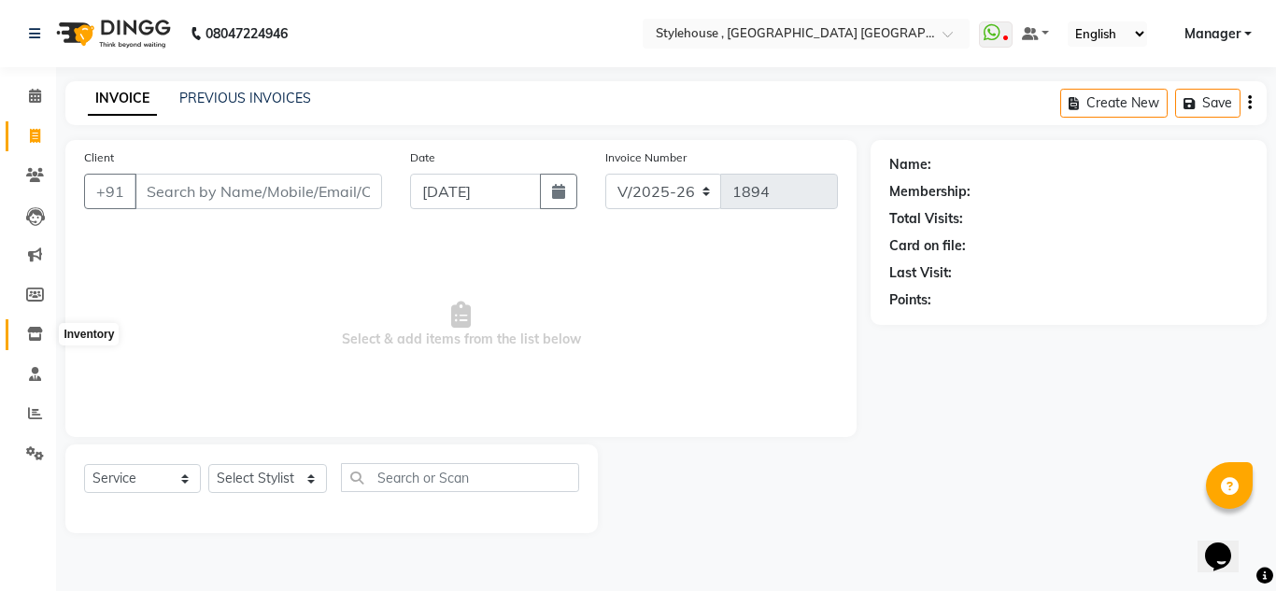
click at [36, 330] on icon at bounding box center [35, 334] width 16 height 14
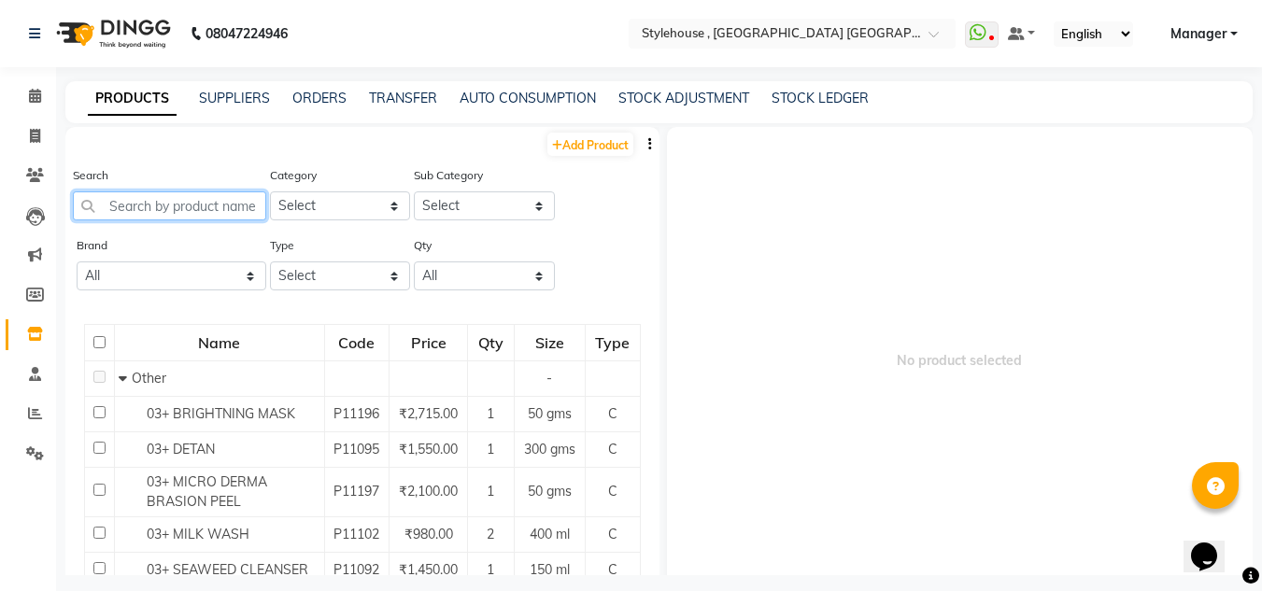
click at [189, 209] on input "text" at bounding box center [169, 205] width 193 height 29
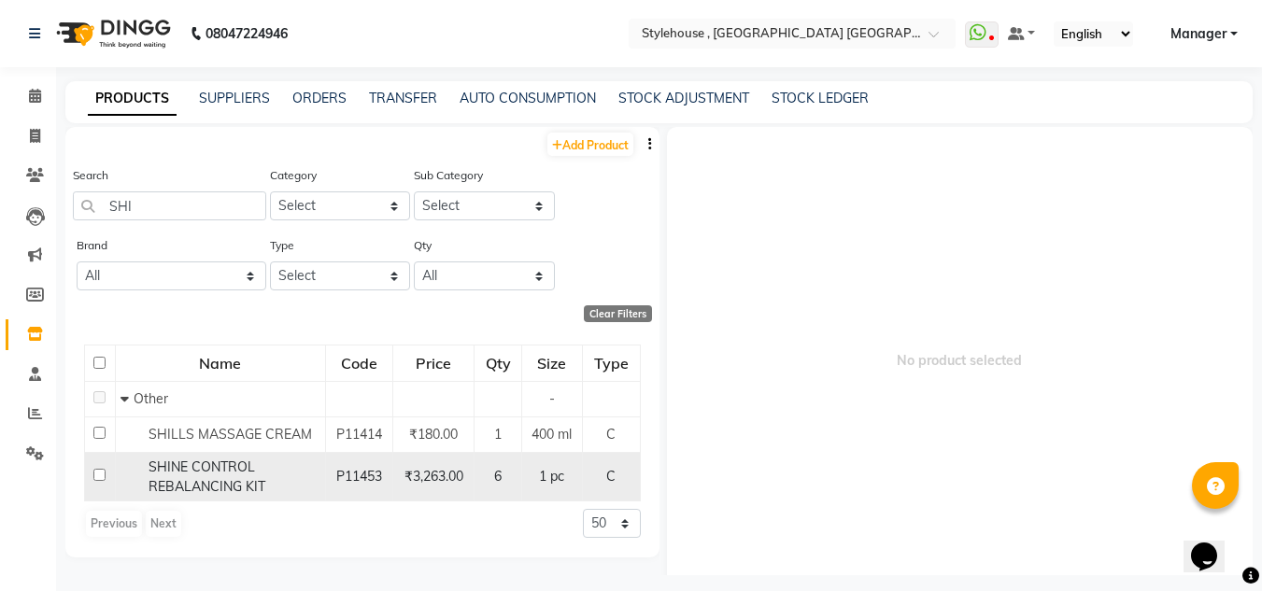
click at [95, 478] on input "checkbox" at bounding box center [99, 475] width 12 height 12
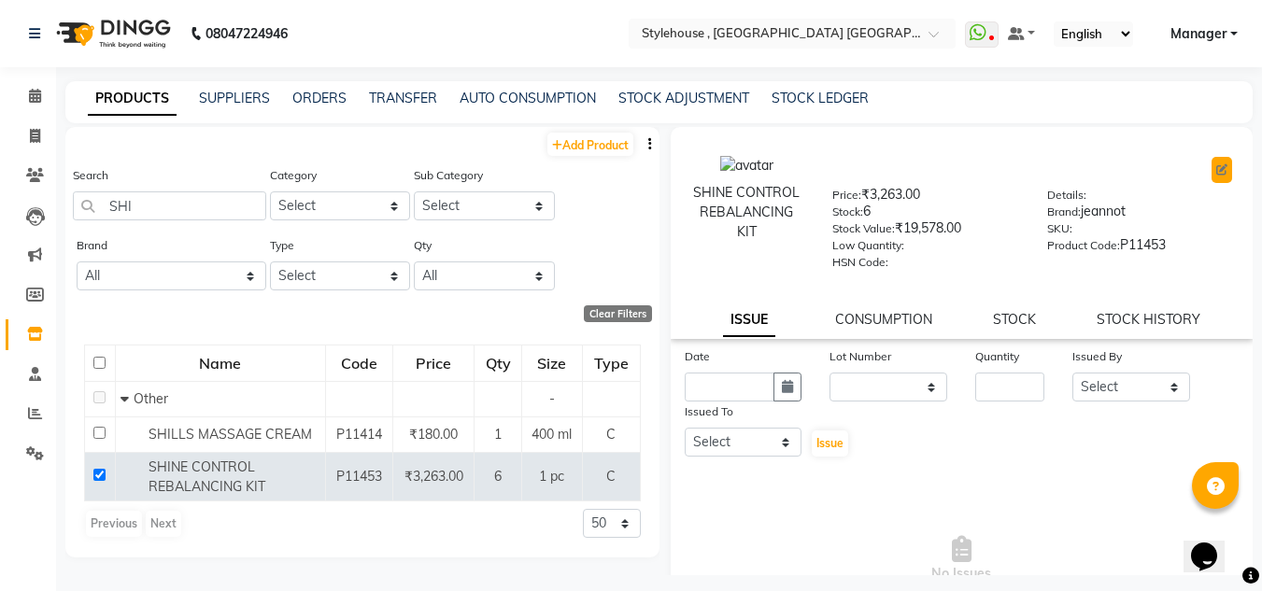
click at [1216, 169] on icon at bounding box center [1221, 169] width 11 height 11
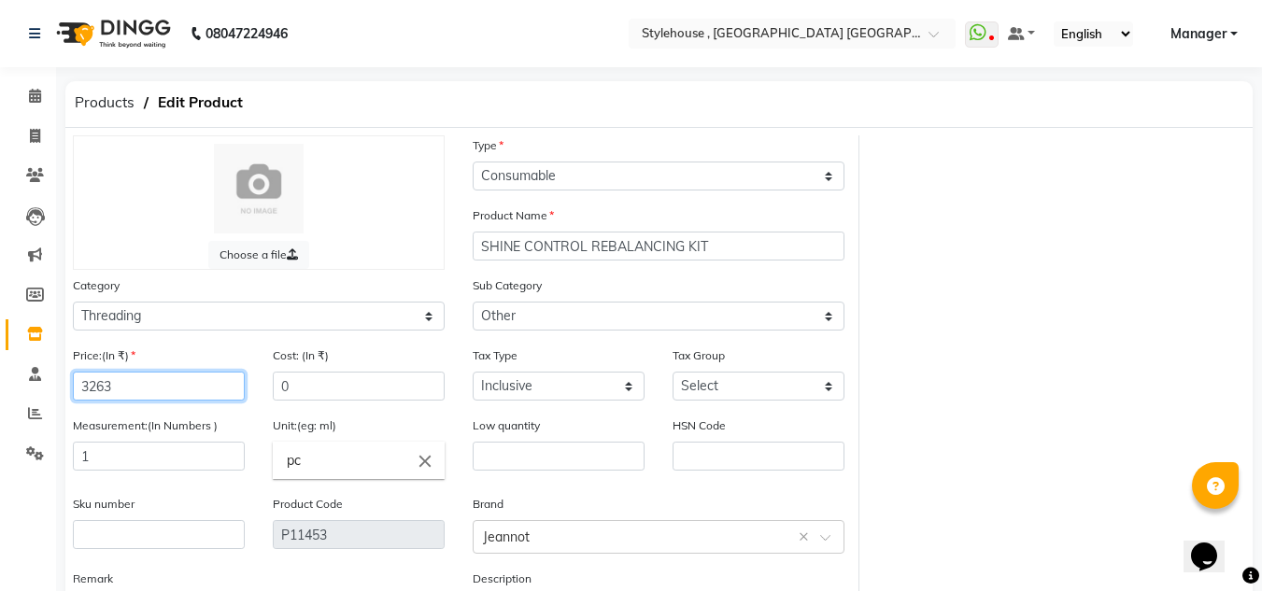
click at [186, 387] on input "3263" at bounding box center [159, 386] width 172 height 29
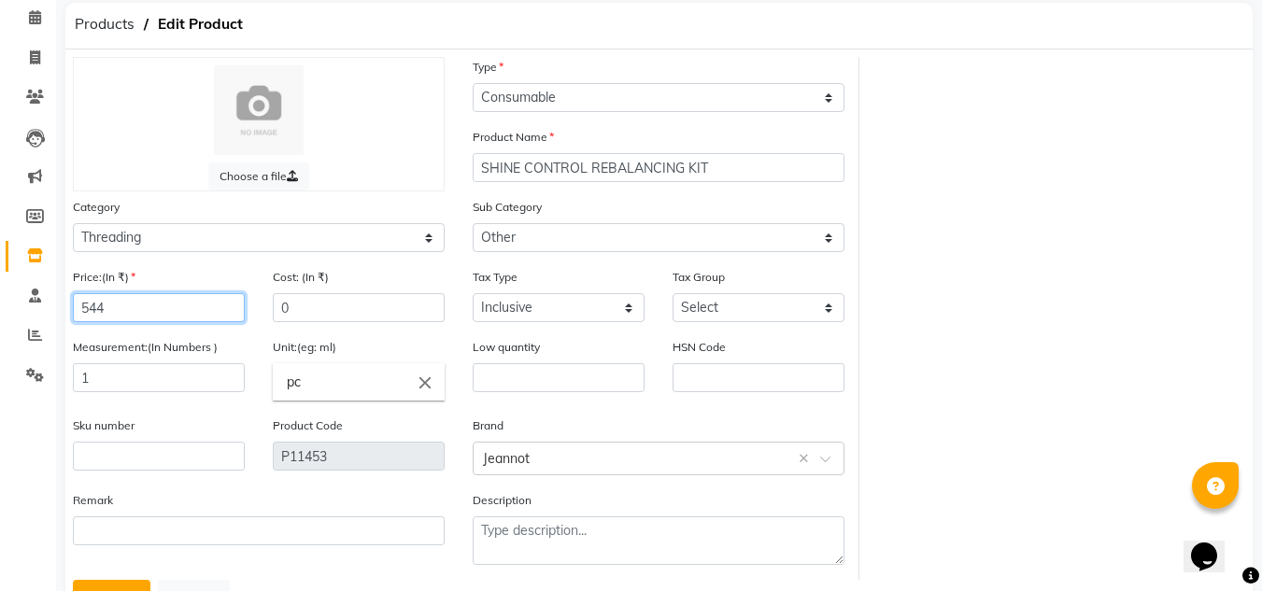
scroll to position [157, 0]
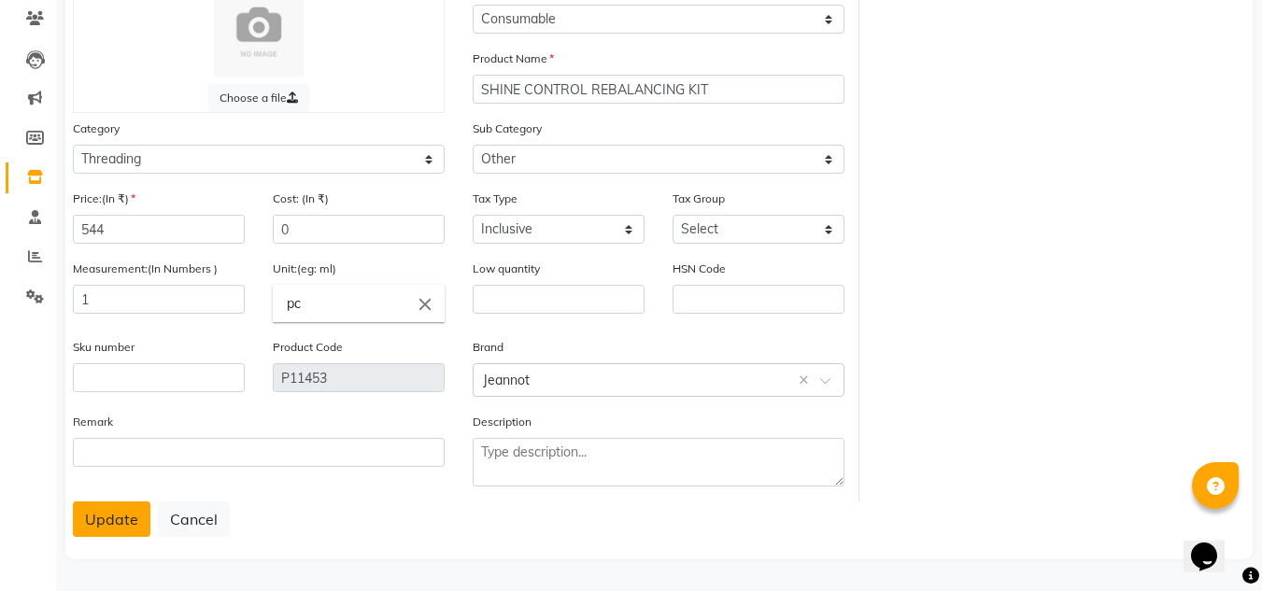
click at [128, 530] on button "Update" at bounding box center [112, 518] width 78 height 35
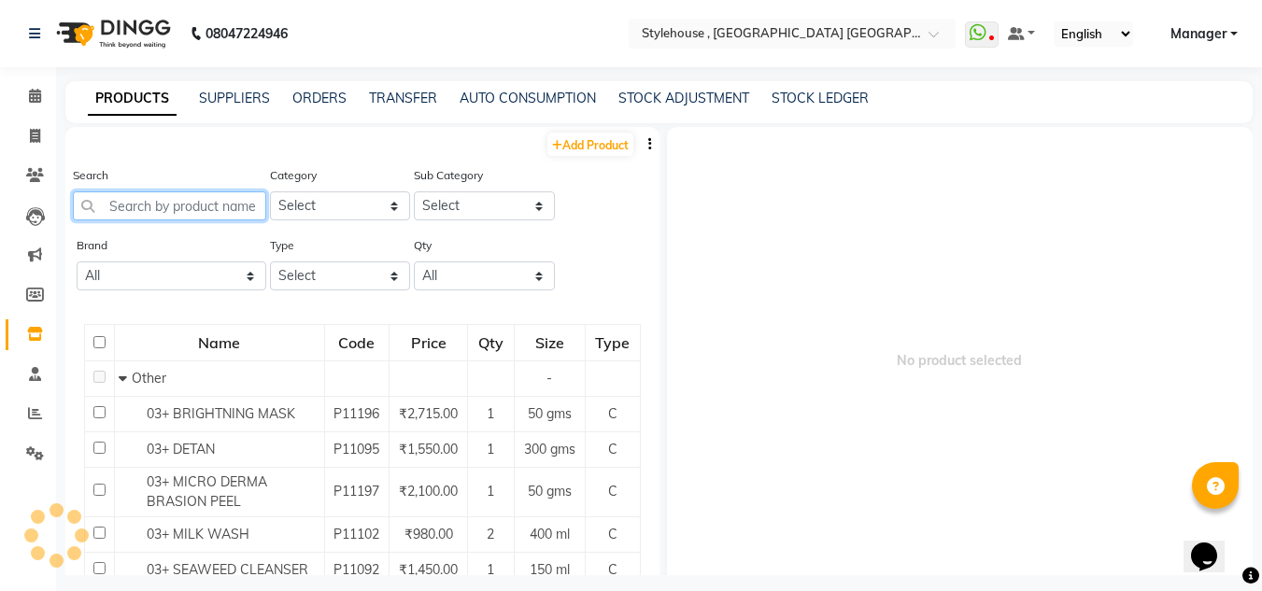
click at [145, 208] on input "text" at bounding box center [169, 205] width 193 height 29
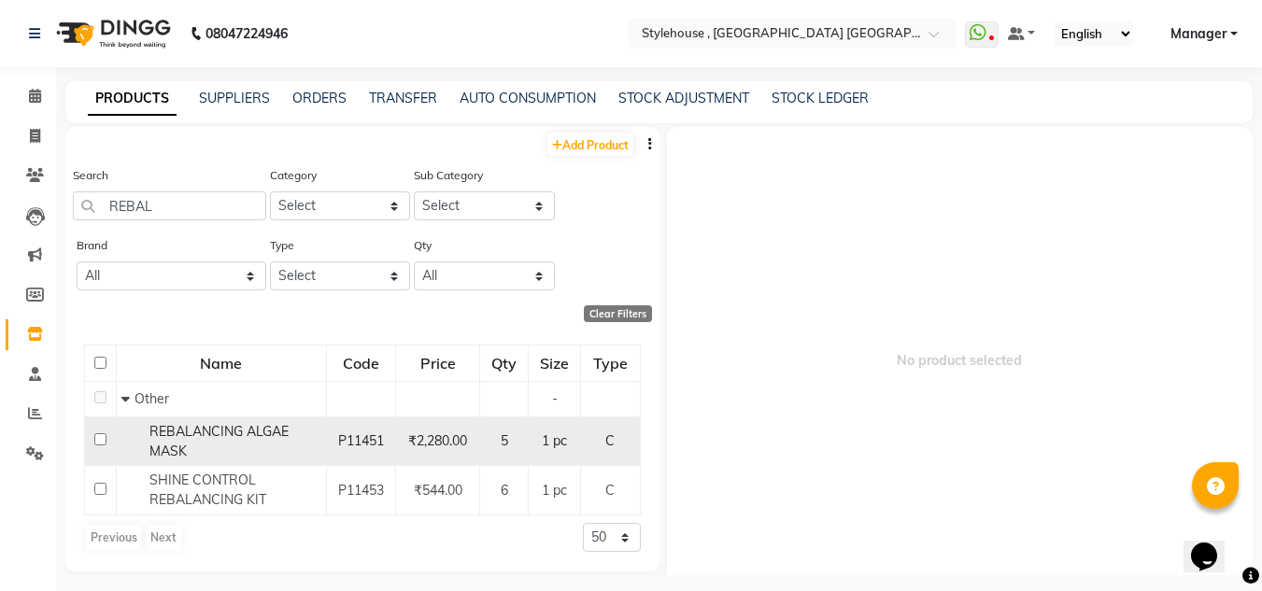
click at [98, 441] on input "checkbox" at bounding box center [100, 439] width 12 height 12
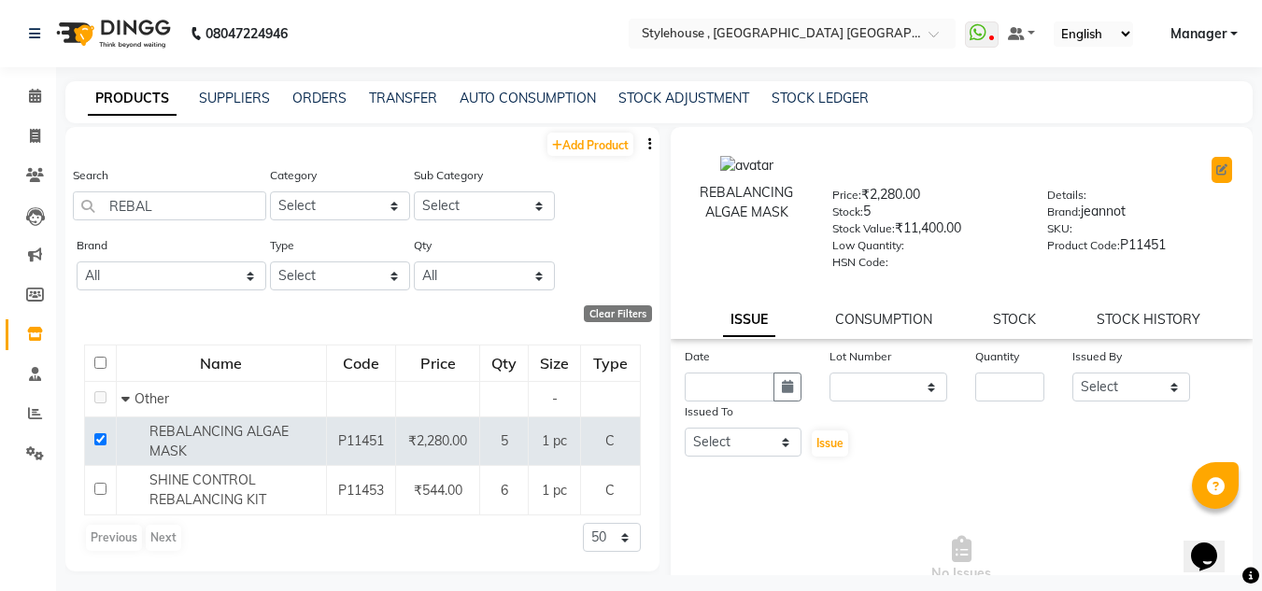
click at [1216, 175] on icon at bounding box center [1221, 169] width 11 height 11
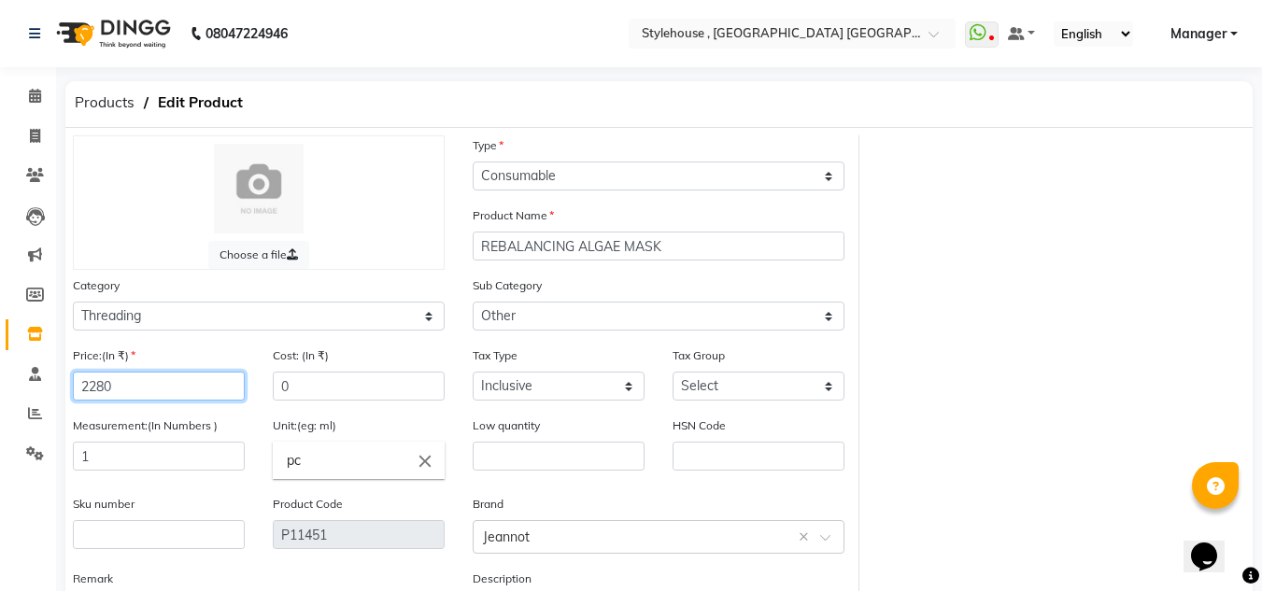
click at [162, 376] on input "2280" at bounding box center [159, 386] width 172 height 29
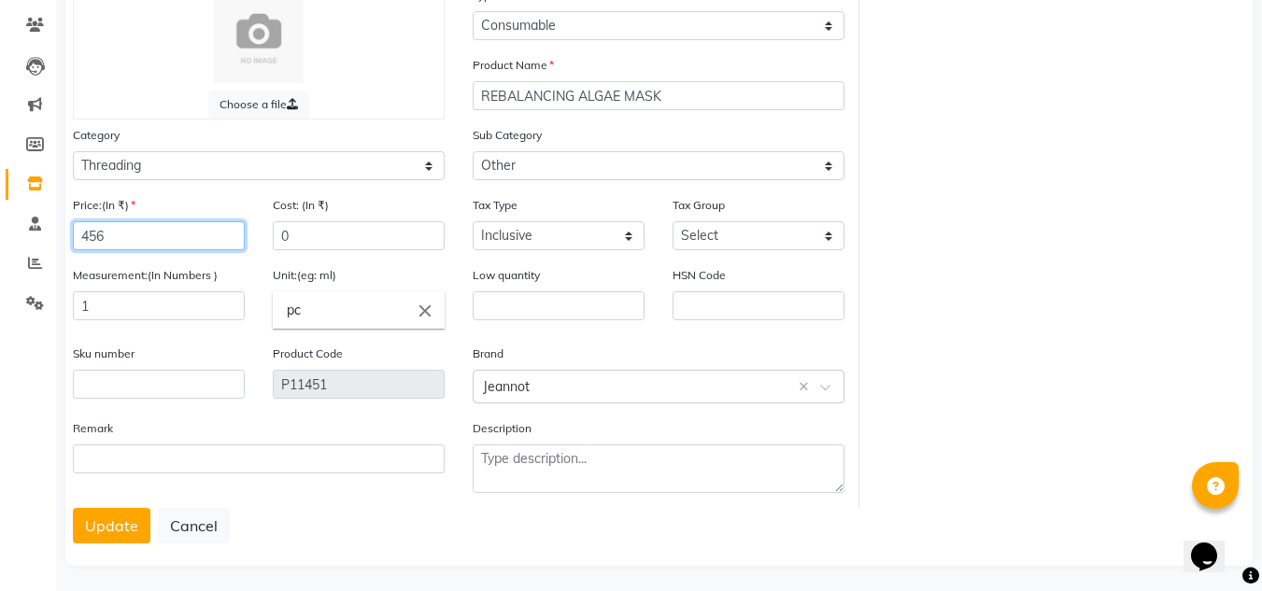
scroll to position [157, 0]
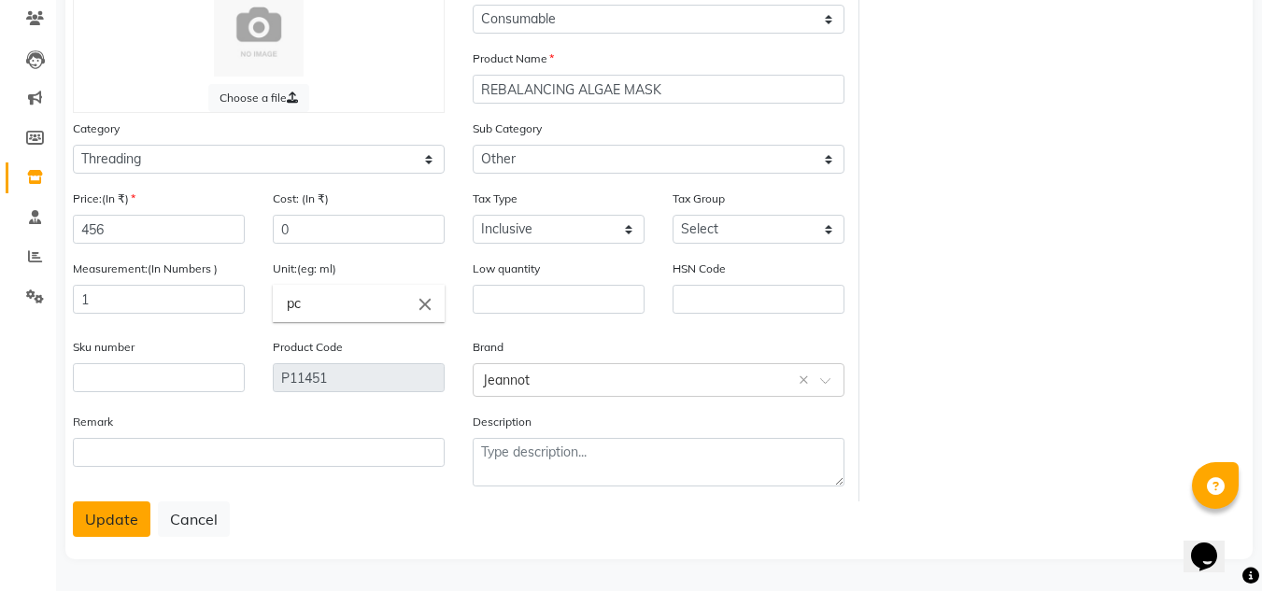
click at [101, 520] on button "Update" at bounding box center [112, 518] width 78 height 35
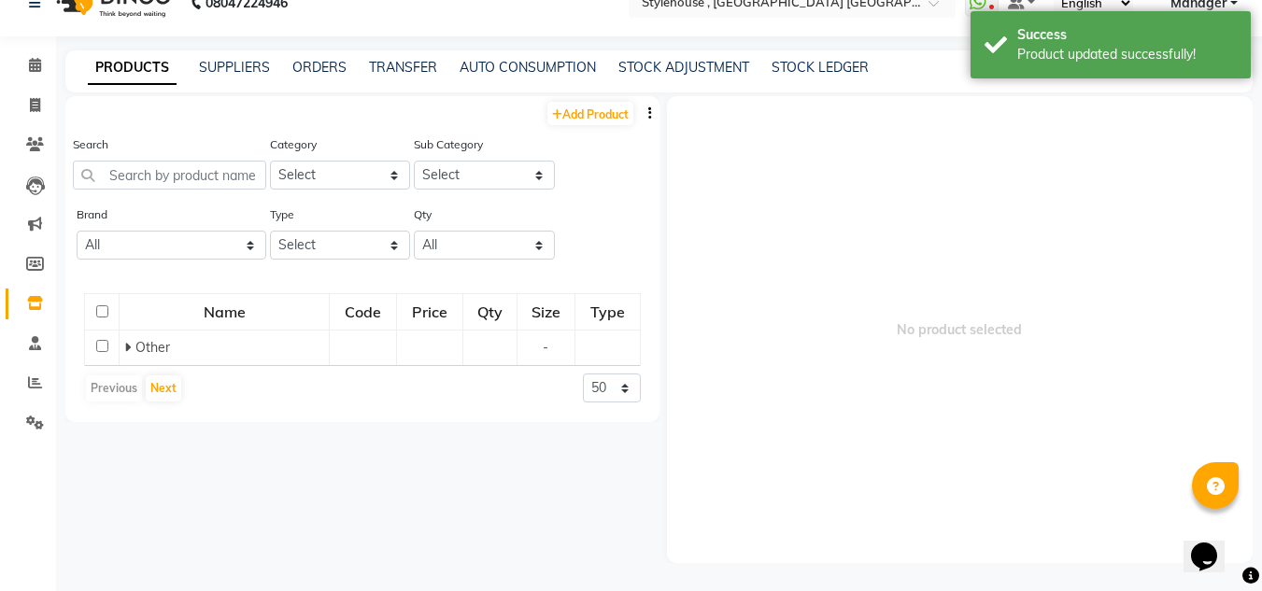
scroll to position [12, 0]
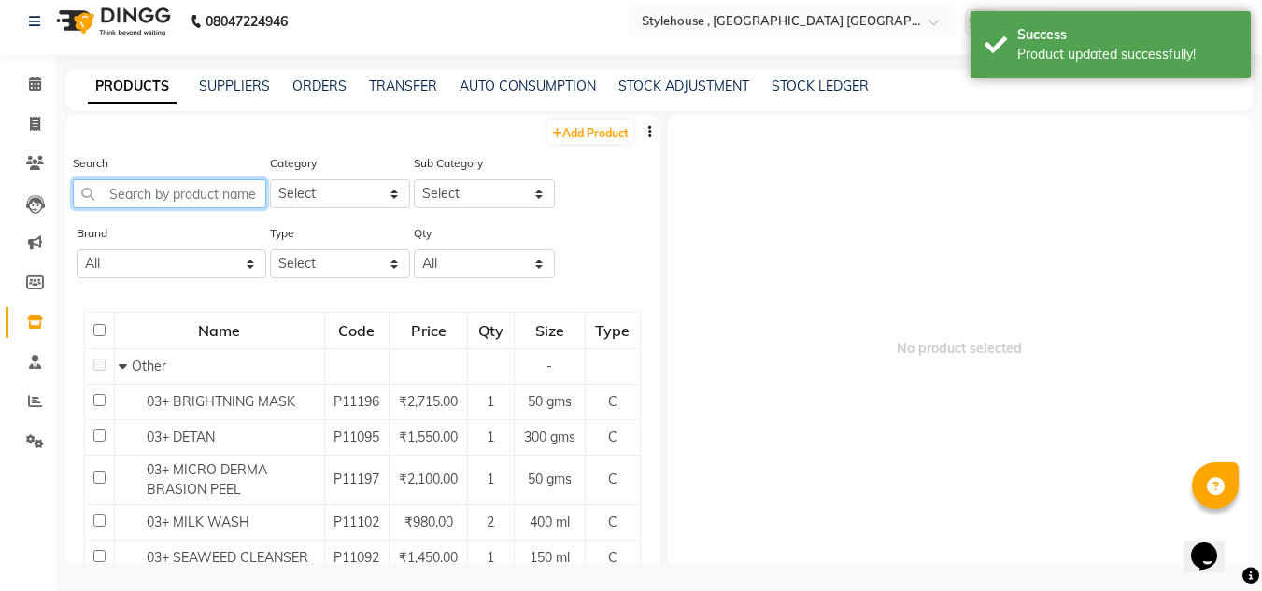
click at [157, 198] on input "text" at bounding box center [169, 193] width 193 height 29
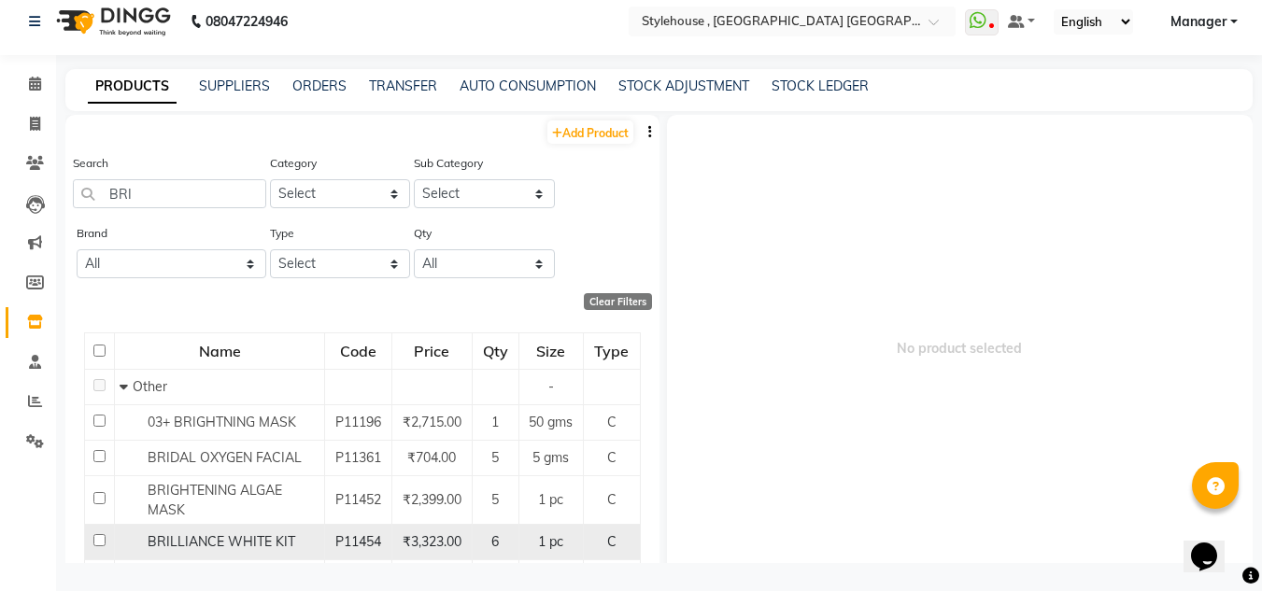
click at [100, 543] on input "checkbox" at bounding box center [99, 540] width 12 height 12
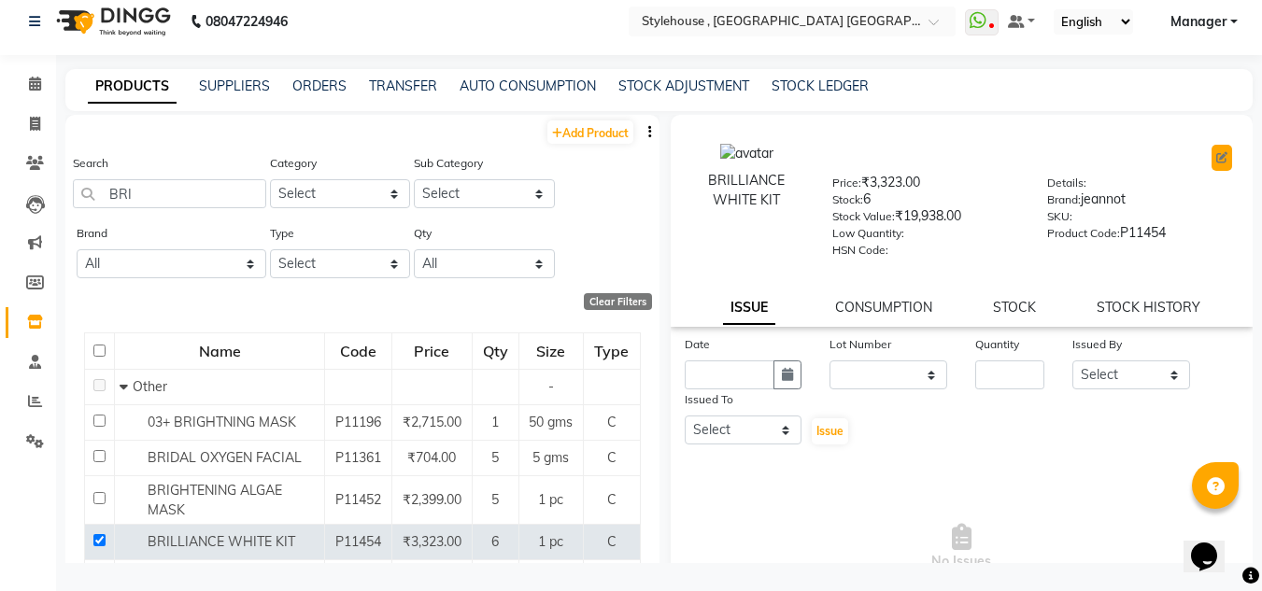
click at [1213, 154] on button at bounding box center [1221, 158] width 21 height 26
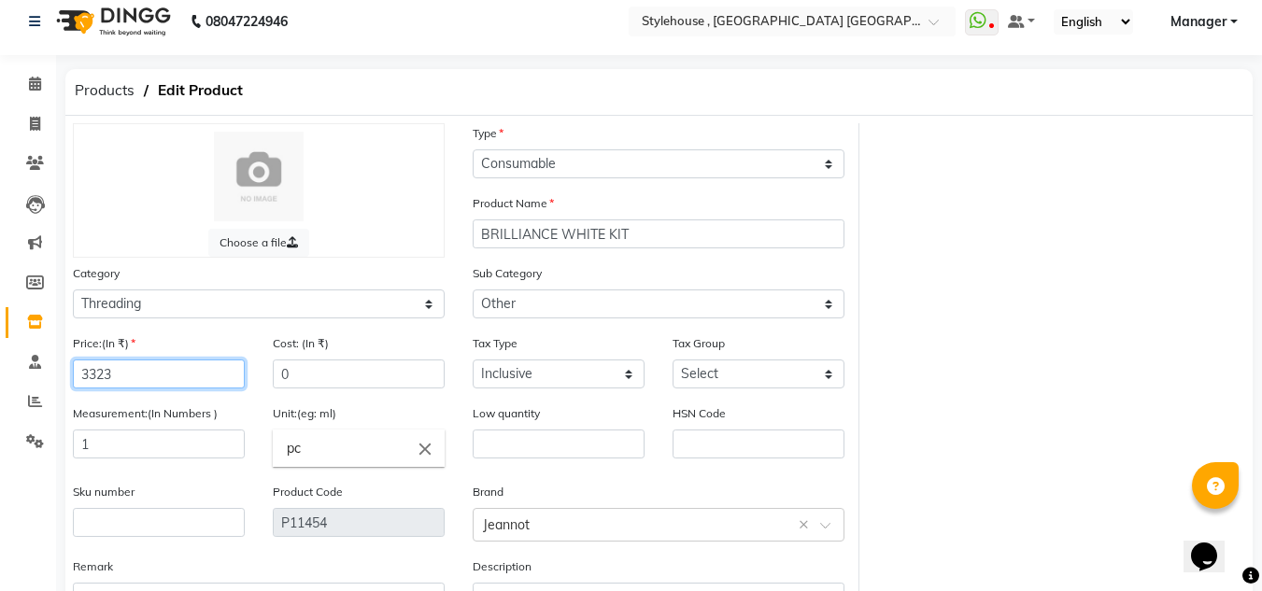
click at [158, 370] on input "3323" at bounding box center [159, 373] width 172 height 29
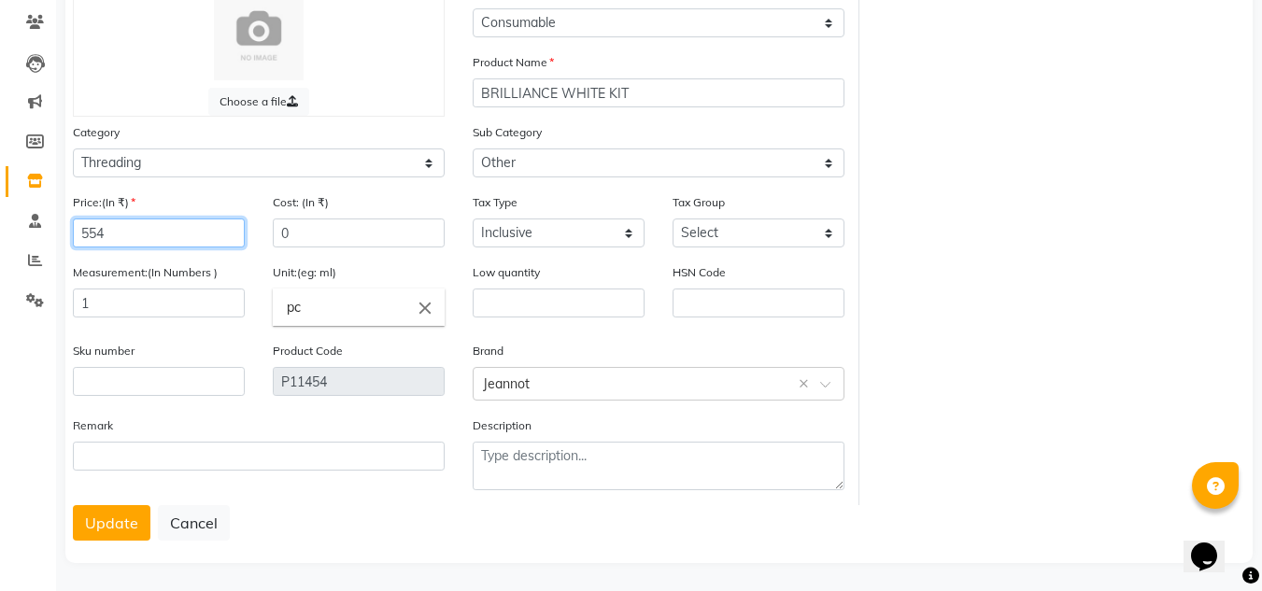
scroll to position [157, 0]
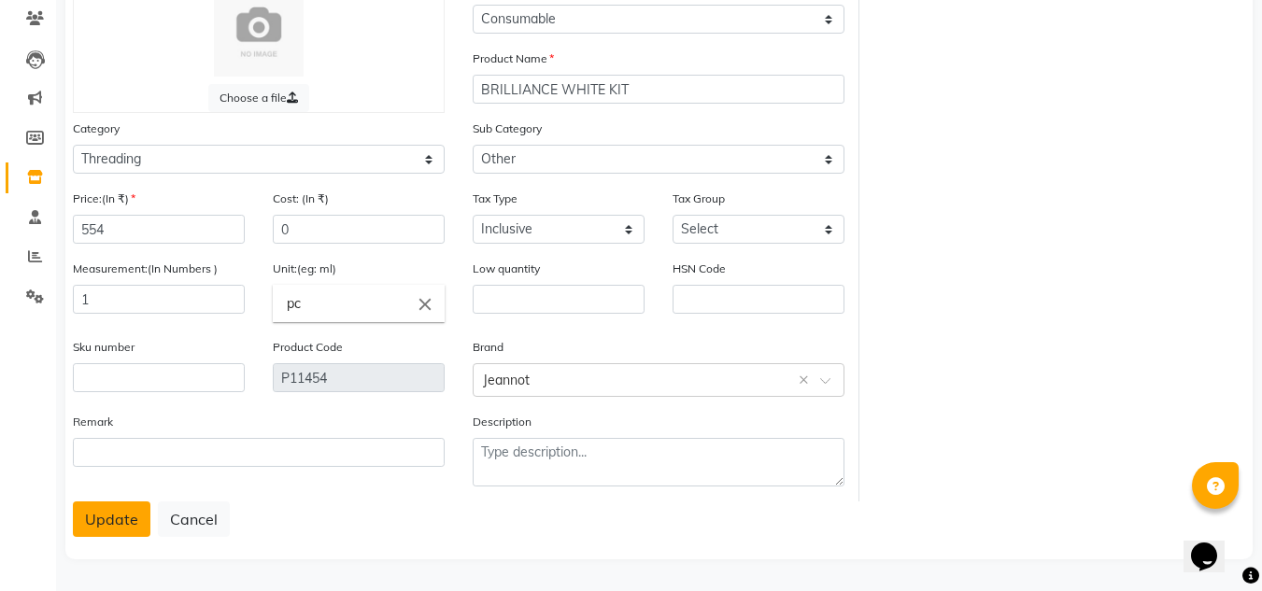
click at [131, 517] on button "Update" at bounding box center [112, 518] width 78 height 35
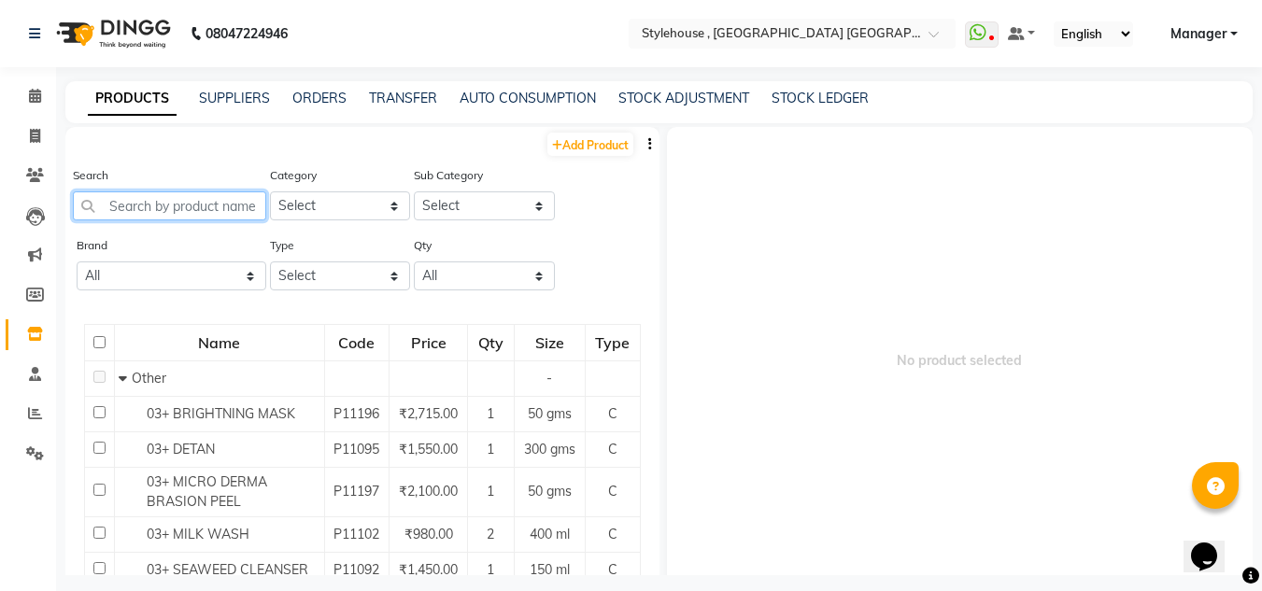
click at [150, 205] on input "text" at bounding box center [169, 205] width 193 height 29
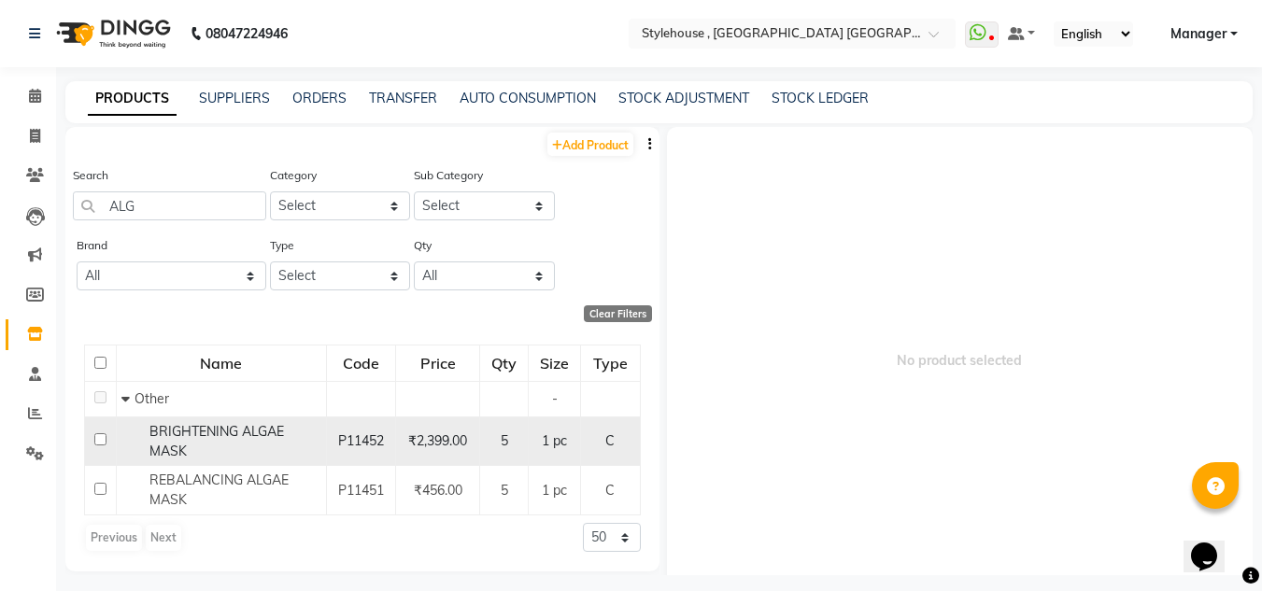
click at [96, 438] on input "checkbox" at bounding box center [100, 439] width 12 height 12
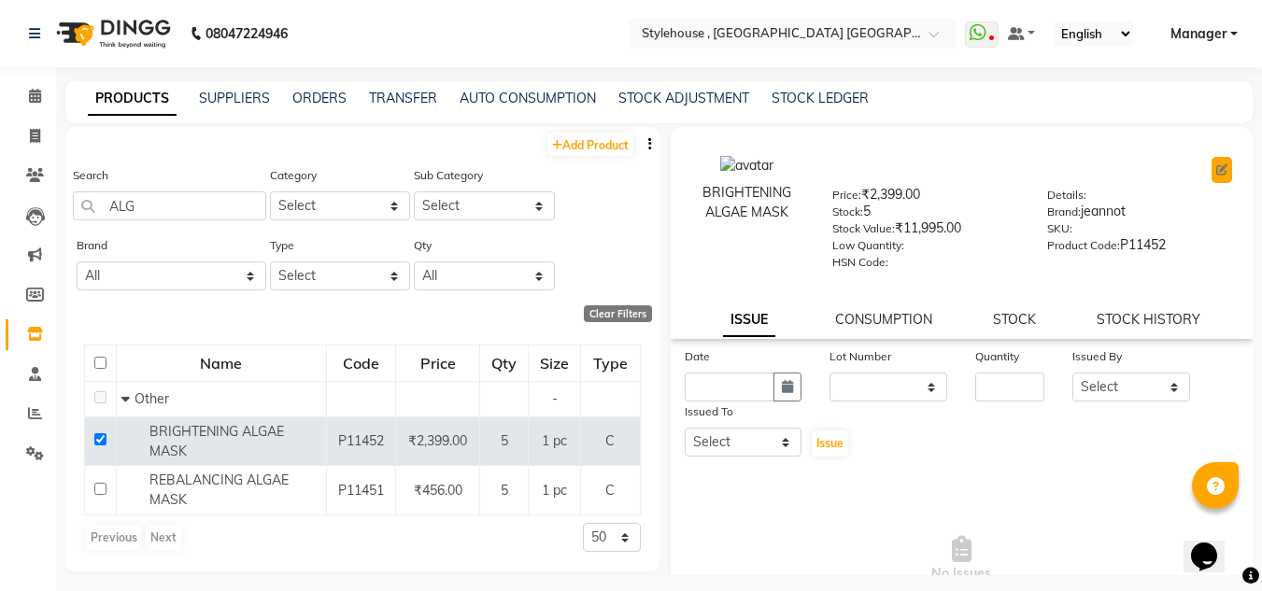
click at [1216, 175] on icon at bounding box center [1221, 169] width 11 height 11
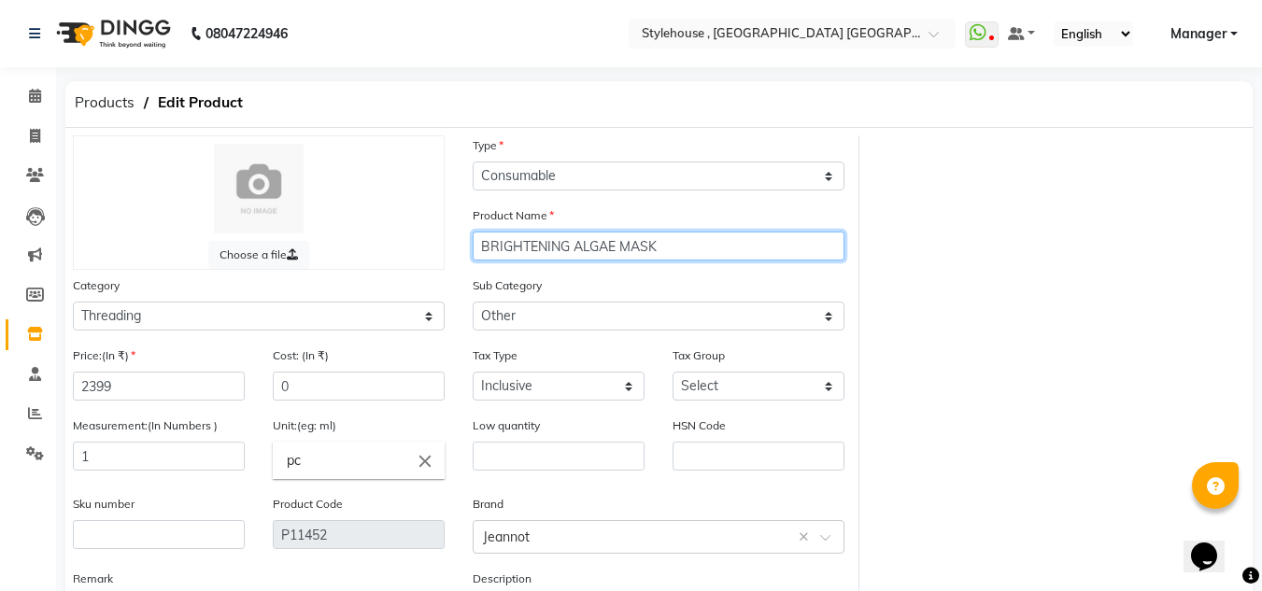
click at [570, 246] on input "BRIGHTENING ALGAE MASK" at bounding box center [658, 246] width 372 height 29
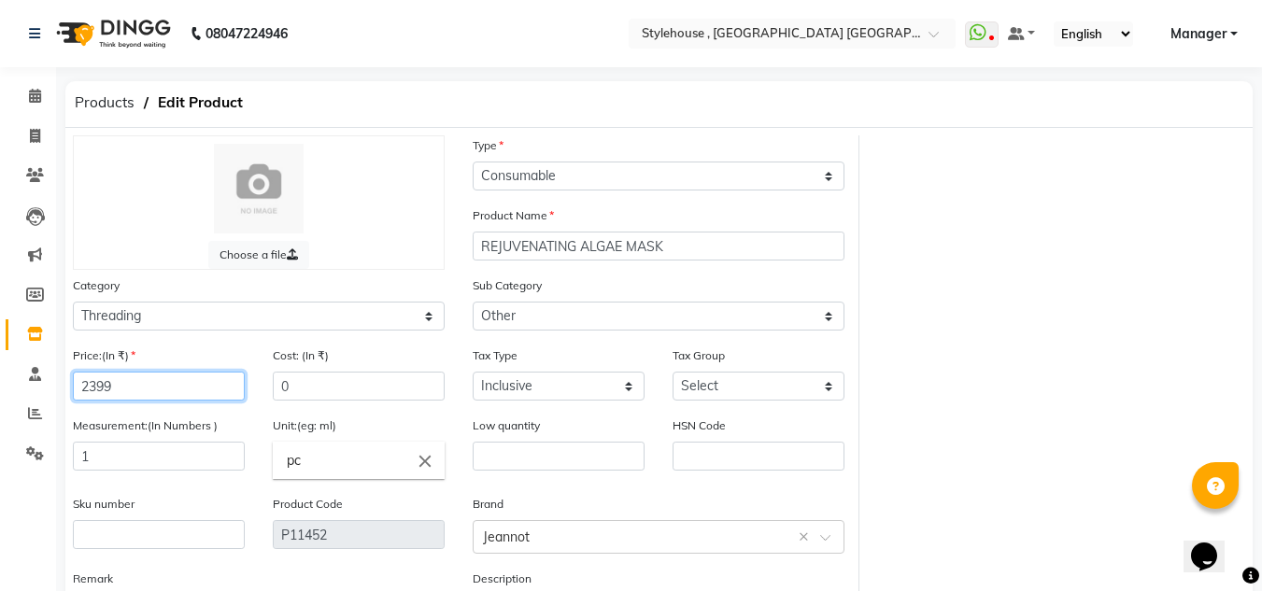
click at [162, 388] on input "2399" at bounding box center [159, 386] width 172 height 29
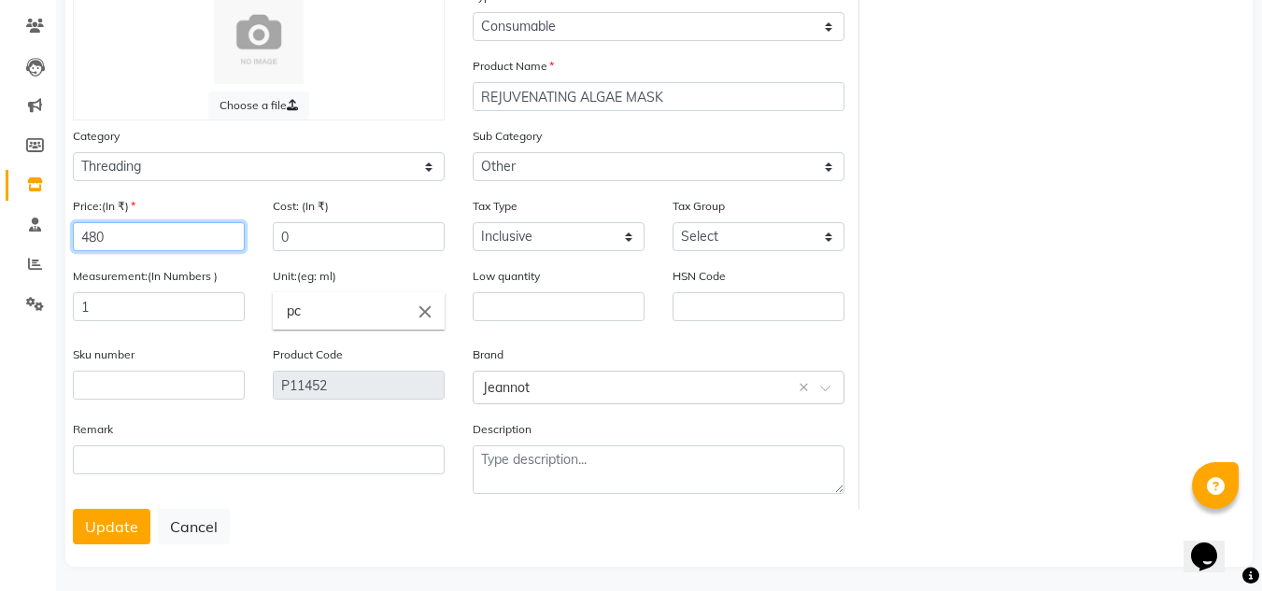
scroll to position [157, 0]
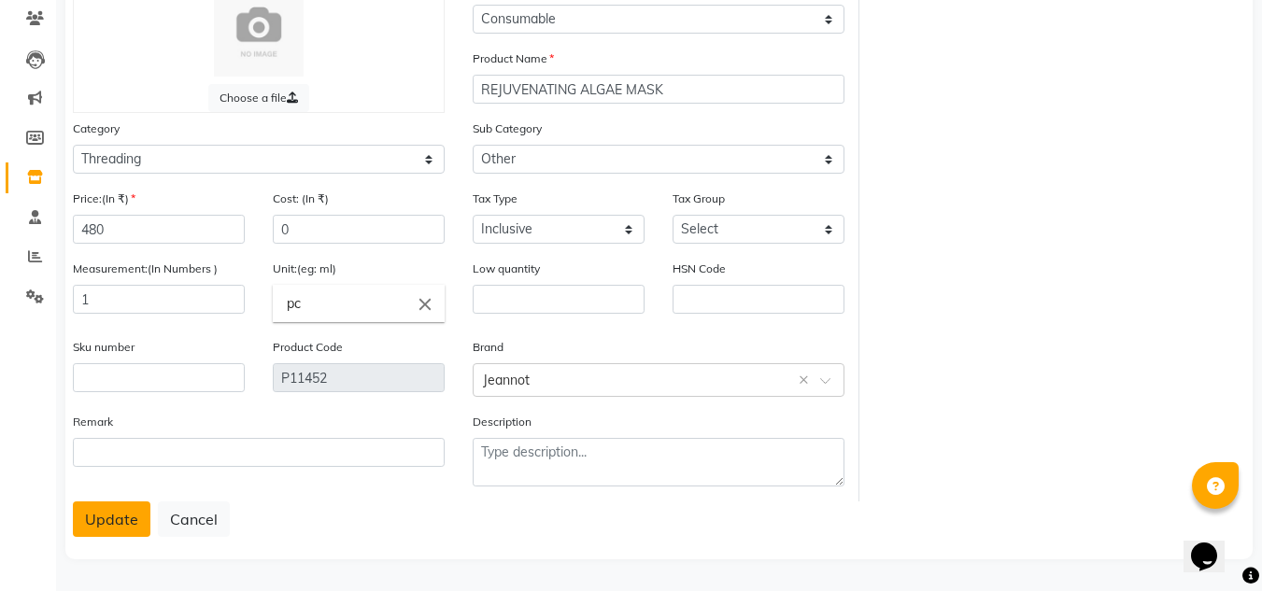
click at [106, 518] on button "Update" at bounding box center [112, 518] width 78 height 35
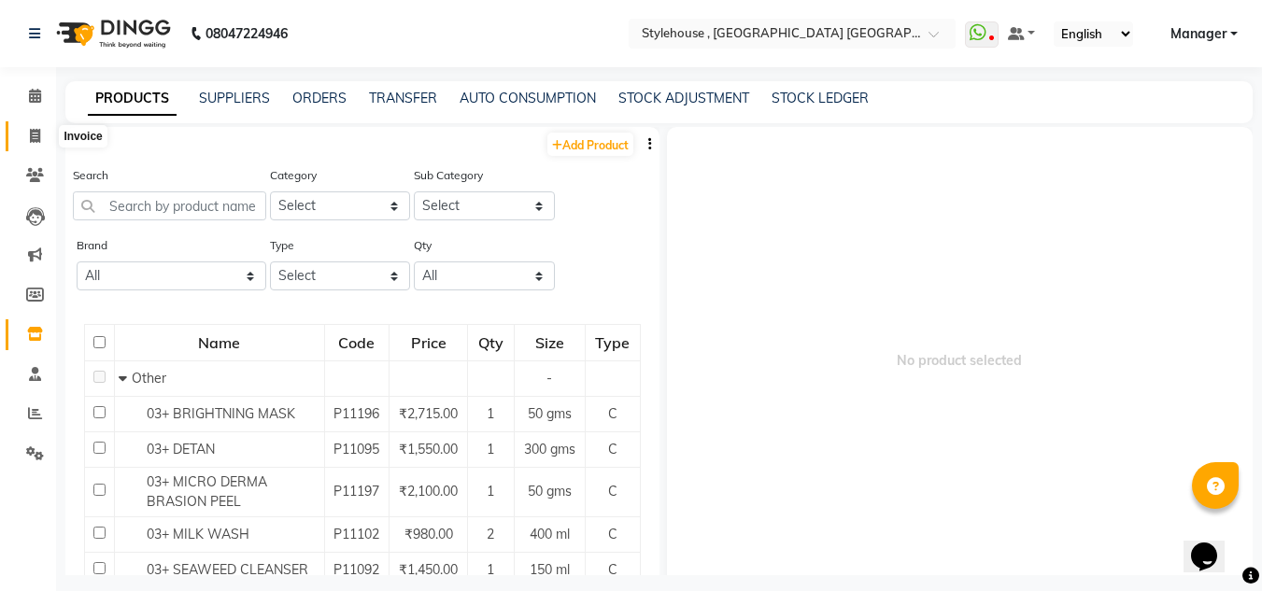
click at [33, 131] on icon at bounding box center [35, 136] width 10 height 14
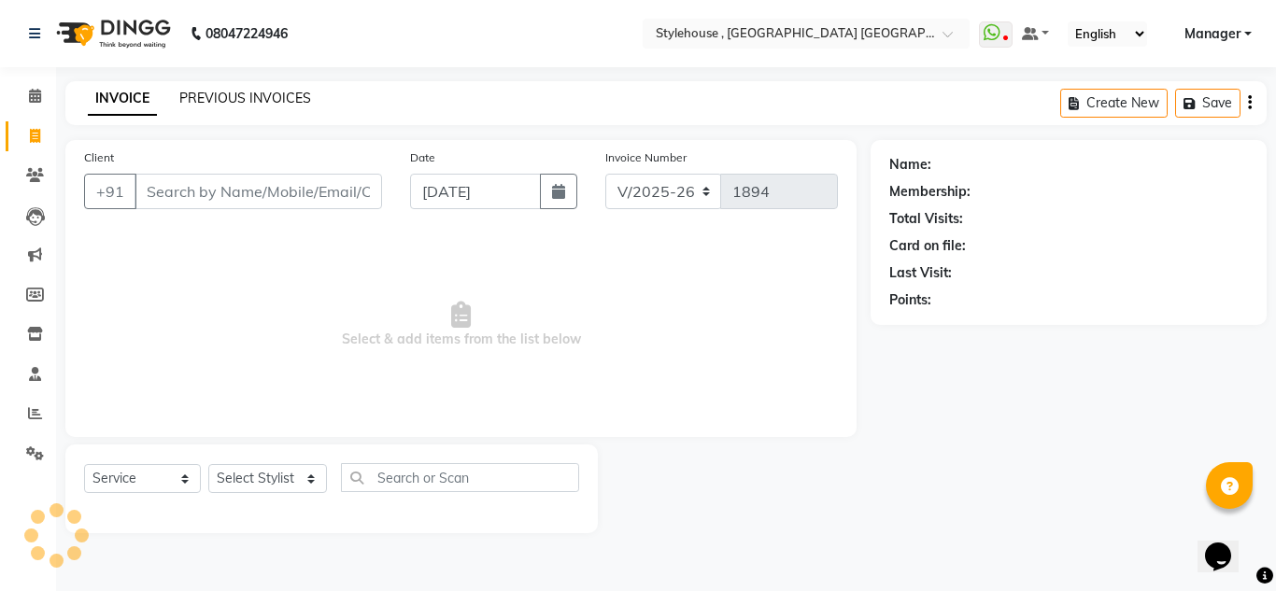
click at [231, 92] on link "PREVIOUS INVOICES" at bounding box center [245, 98] width 132 height 17
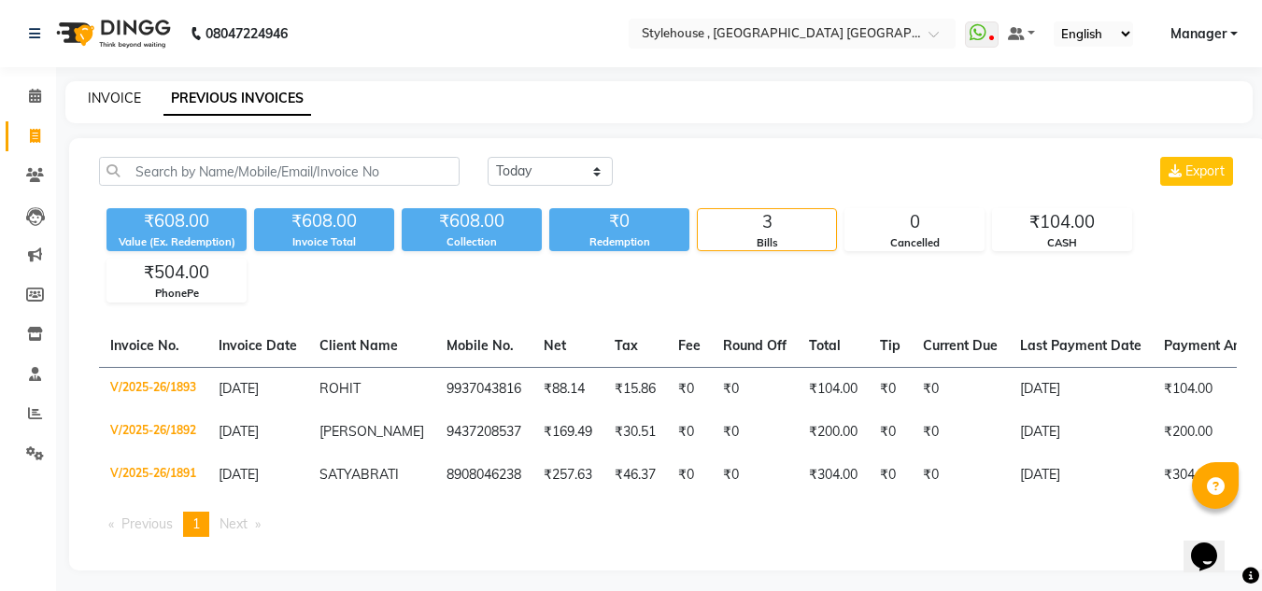
click at [106, 94] on link "INVOICE" at bounding box center [114, 98] width 53 height 17
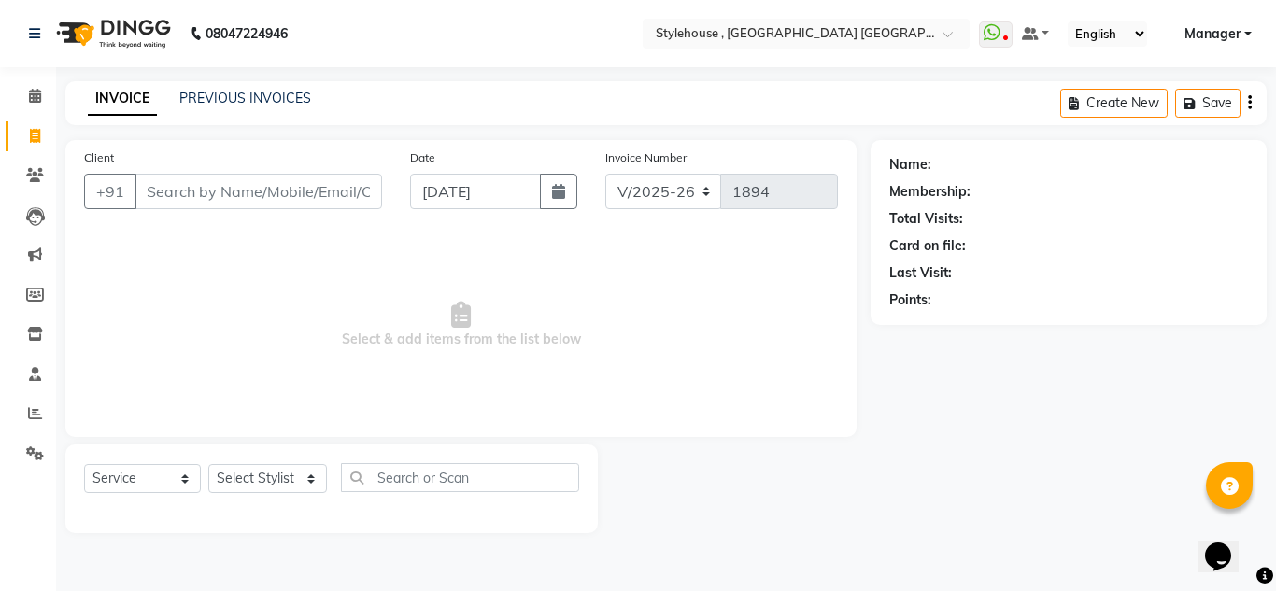
click at [845, 355] on div "Client +91 Date [DATE] Invoice Number V/2025 V/[PHONE_NUMBER] Select & add item…" at bounding box center [460, 288] width 791 height 297
